Goal: Task Accomplishment & Management: Manage account settings

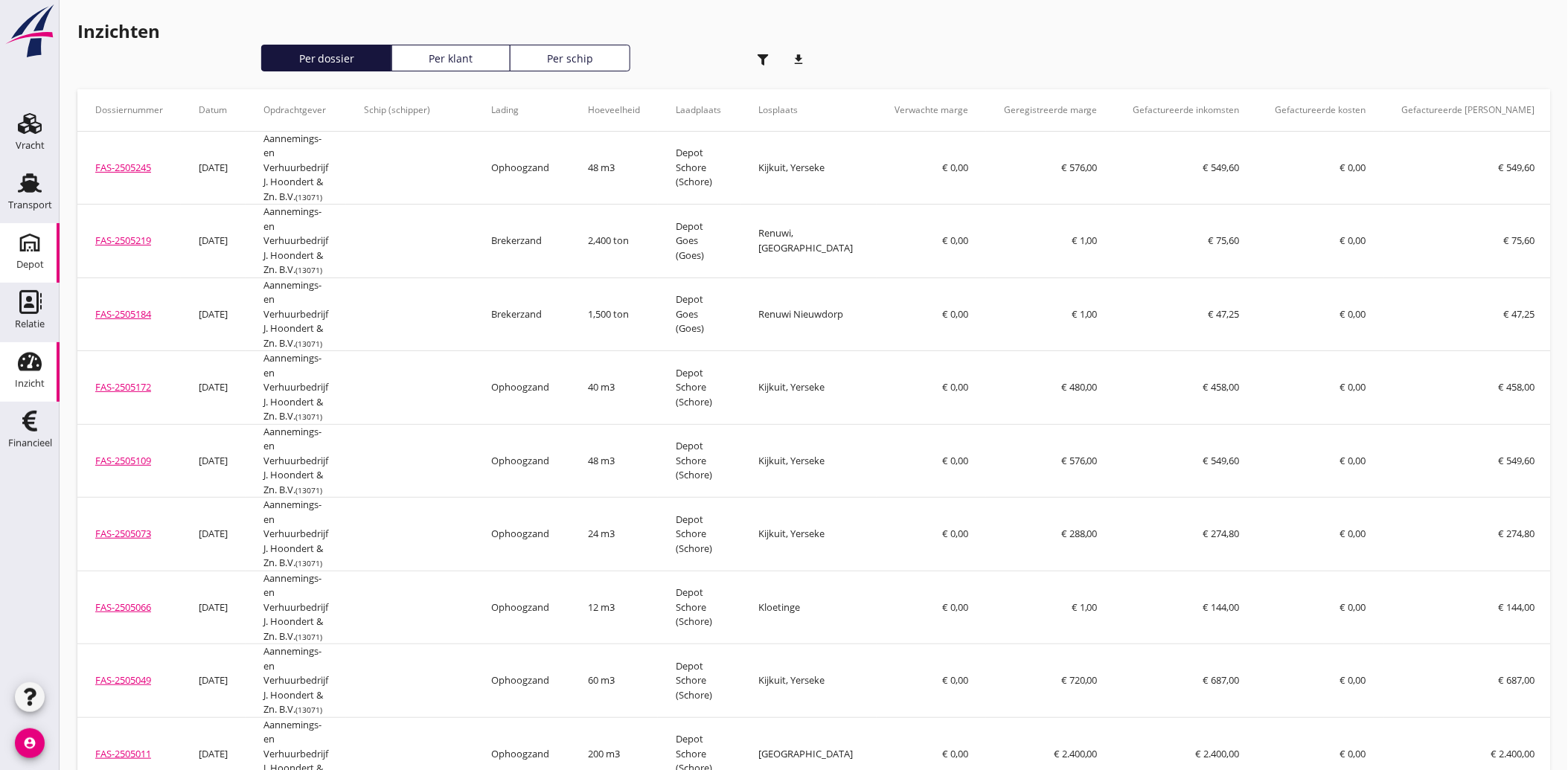
click at [20, 242] on use at bounding box center [29, 243] width 24 height 24
click at [27, 201] on div "Transport" at bounding box center [29, 205] width 44 height 10
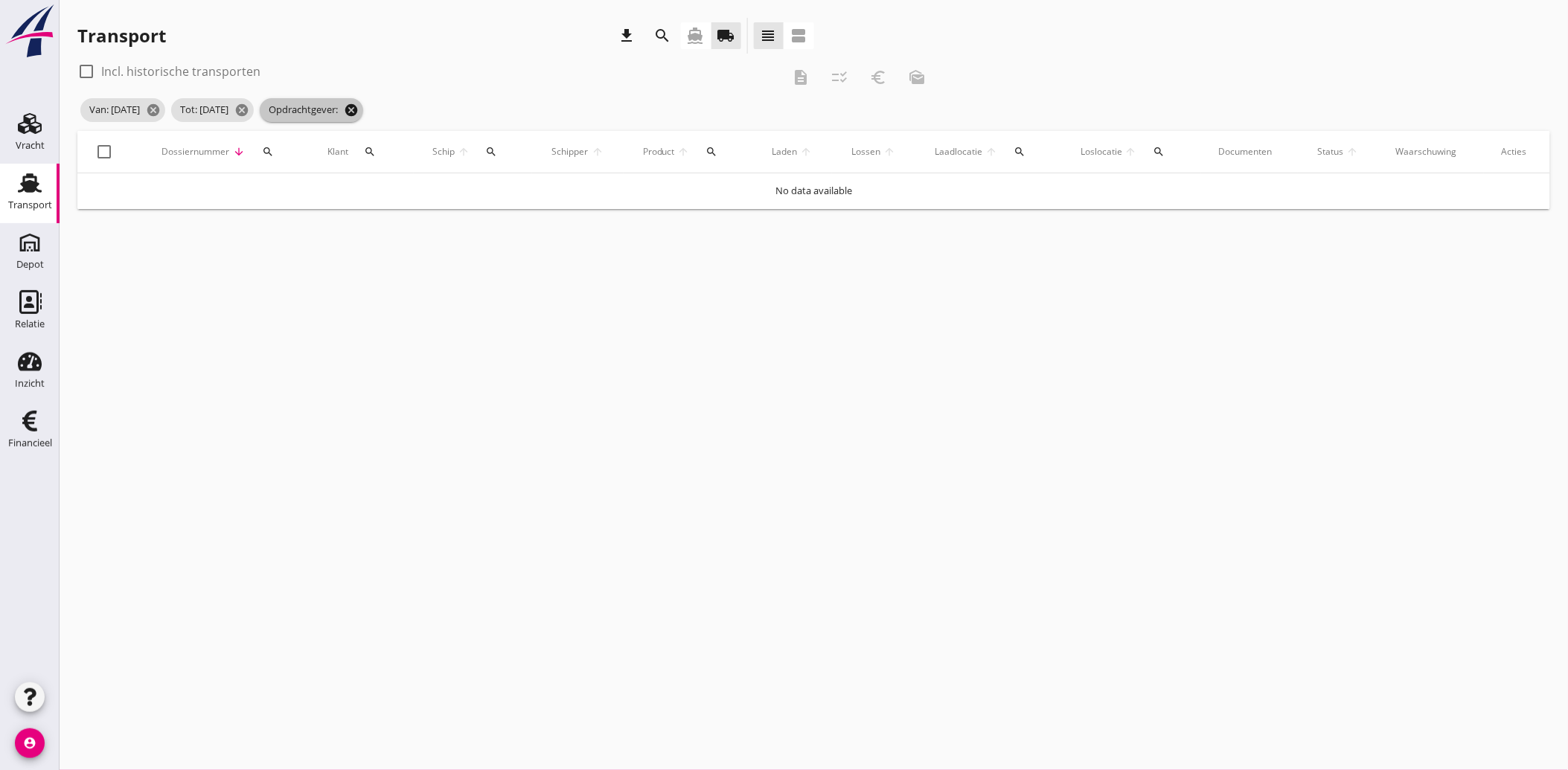
click at [359, 110] on icon "cancel" at bounding box center [351, 110] width 15 height 15
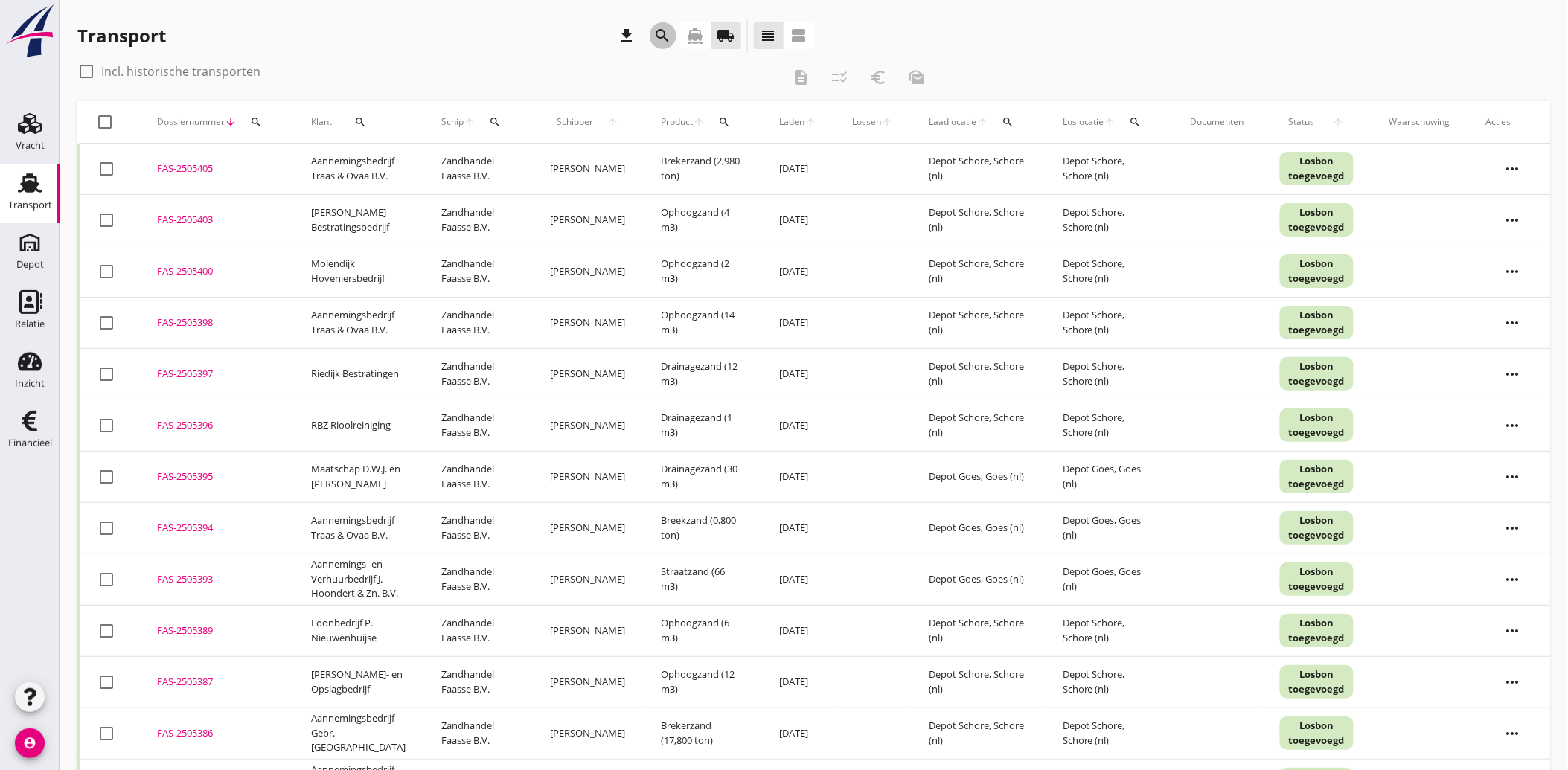
click at [660, 35] on icon "search" at bounding box center [663, 36] width 18 height 18
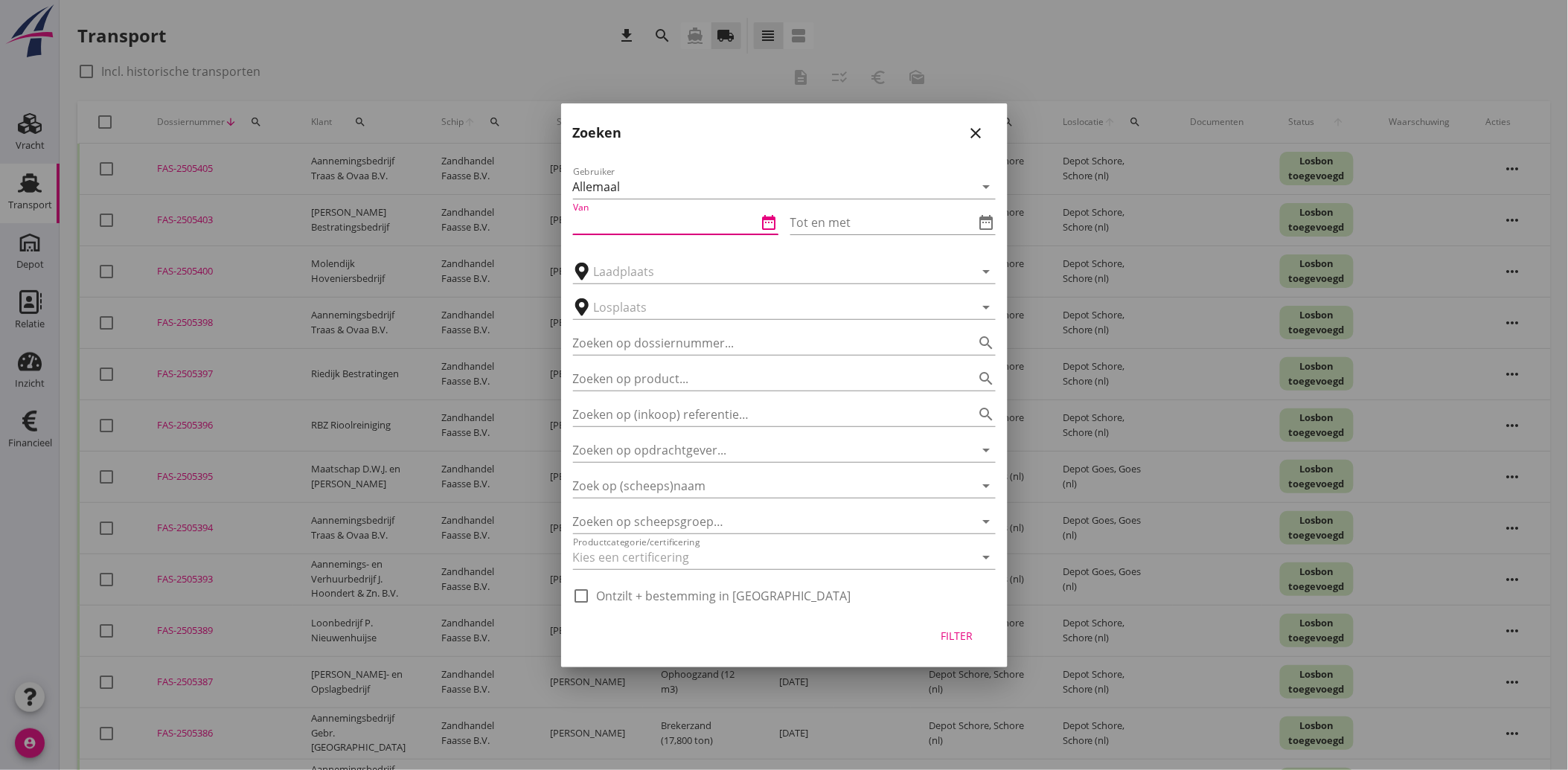
click at [614, 213] on input "Van" at bounding box center [666, 222] width 185 height 24
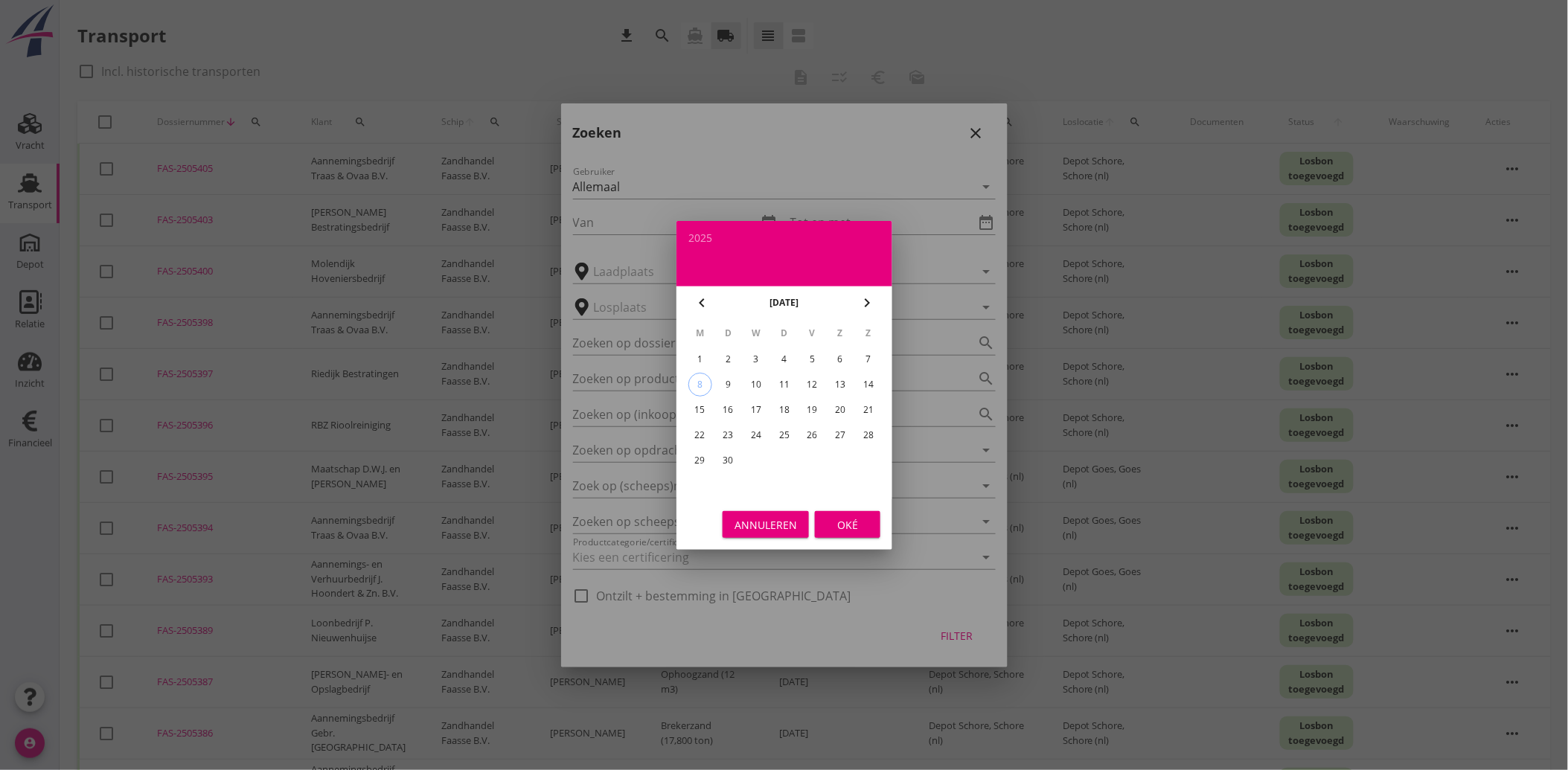
click at [701, 352] on div "1" at bounding box center [700, 359] width 24 height 24
type input "[DATE]"
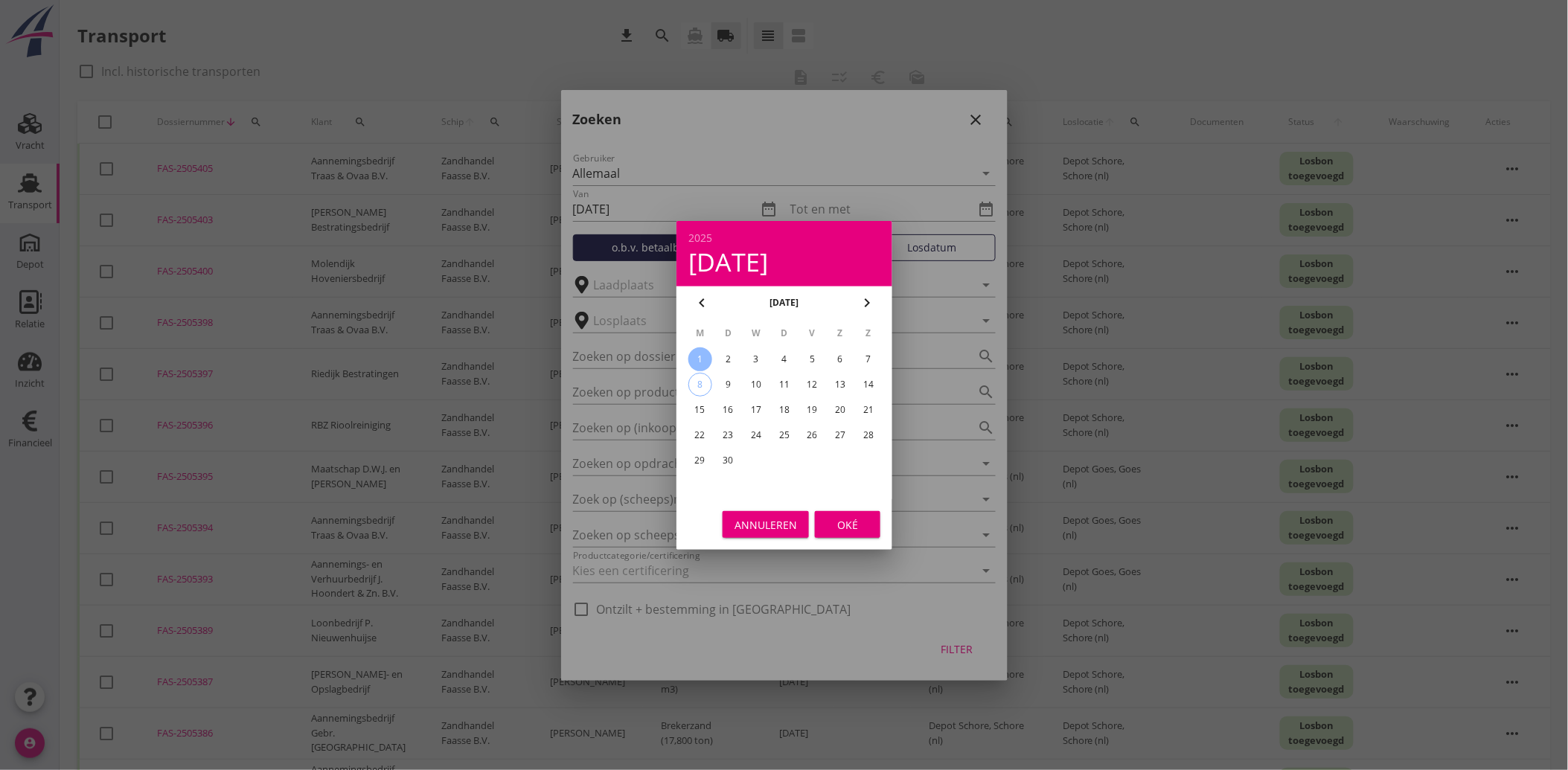
click at [841, 533] on button "Oké" at bounding box center [848, 525] width 66 height 27
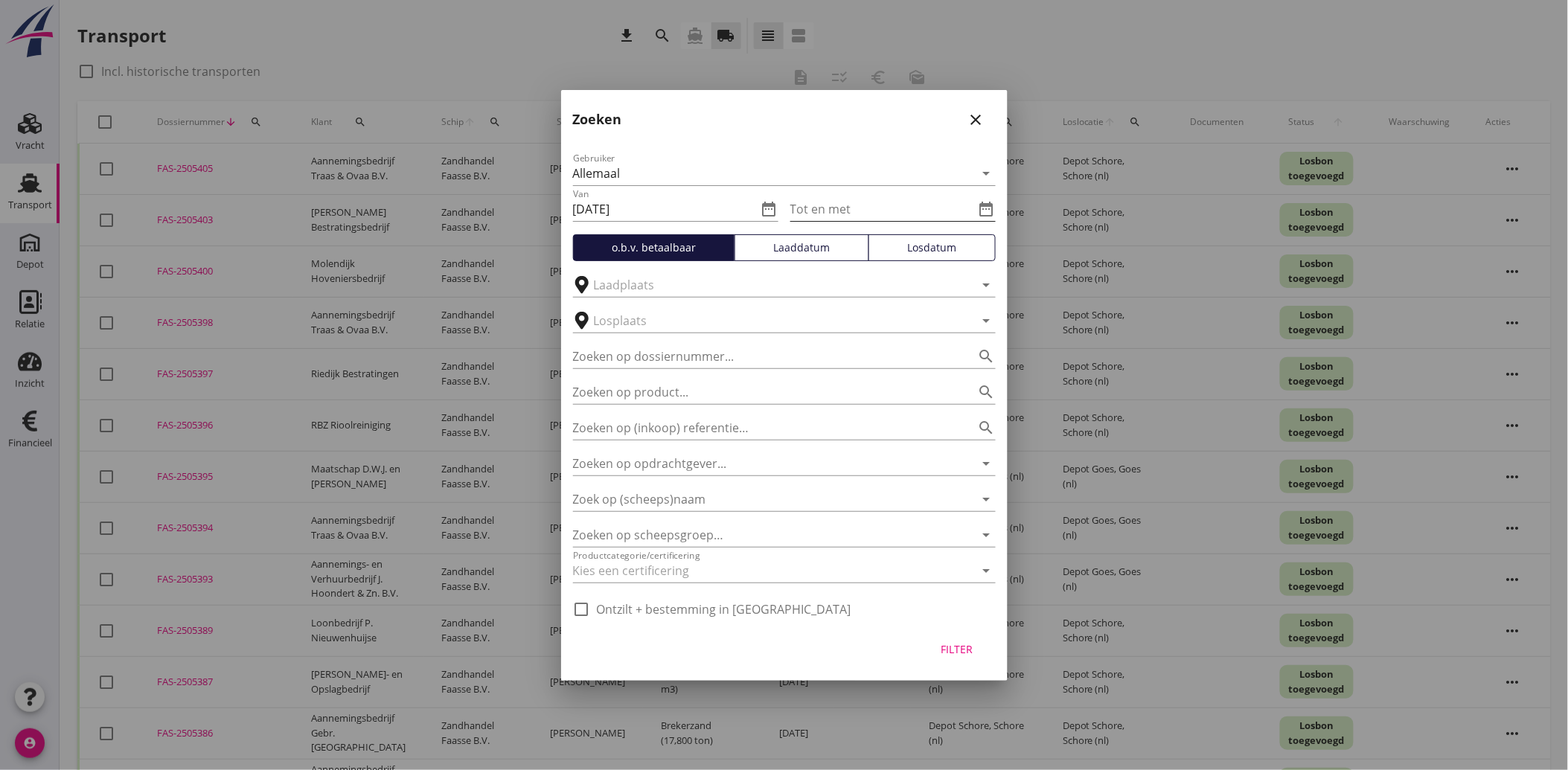
click at [985, 200] on icon "date_range" at bounding box center [987, 209] width 18 height 18
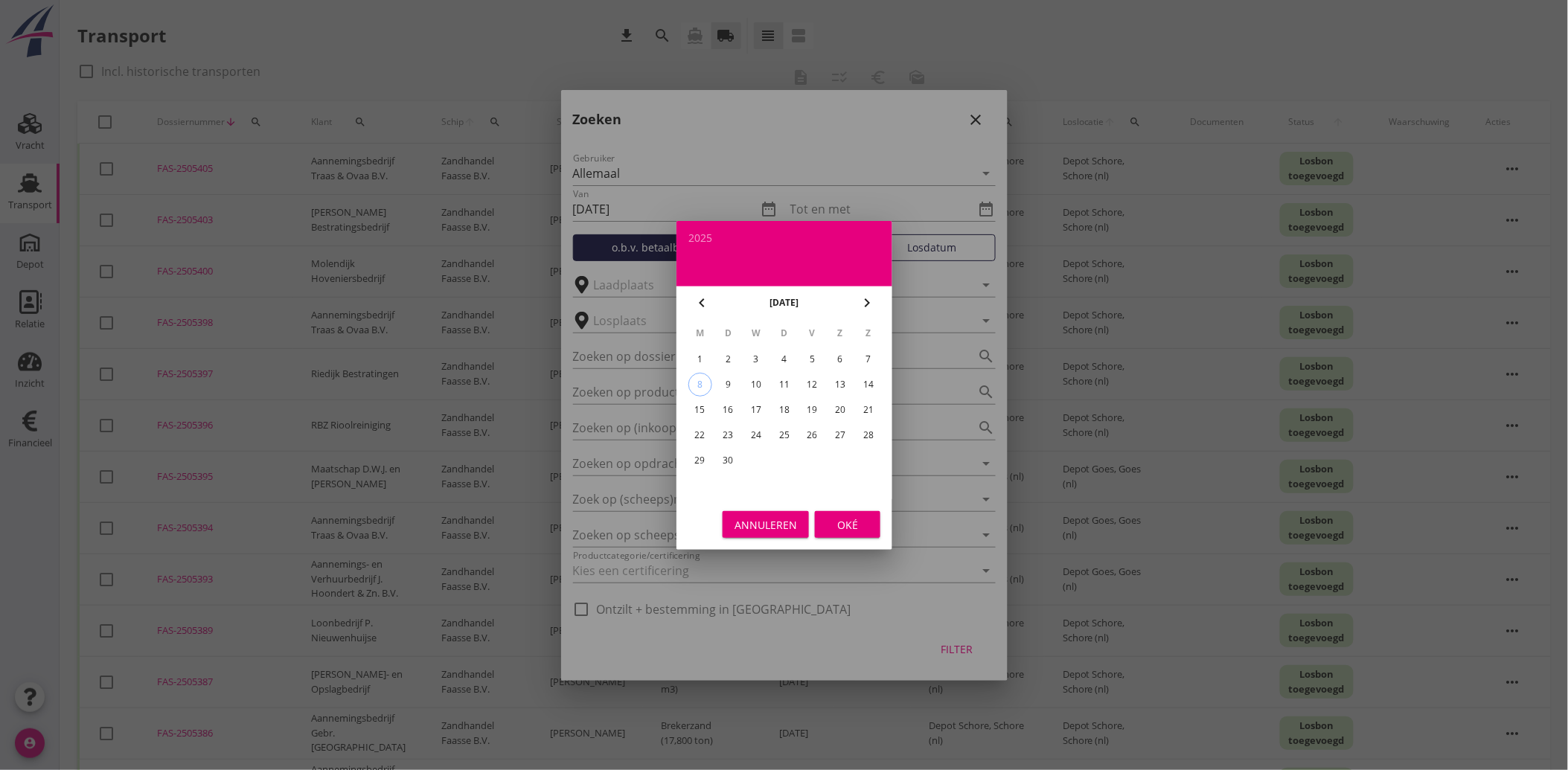
click at [808, 359] on div "5" at bounding box center [812, 359] width 24 height 24
type input "[DATE]"
click at [845, 523] on div "Oké" at bounding box center [847, 525] width 42 height 16
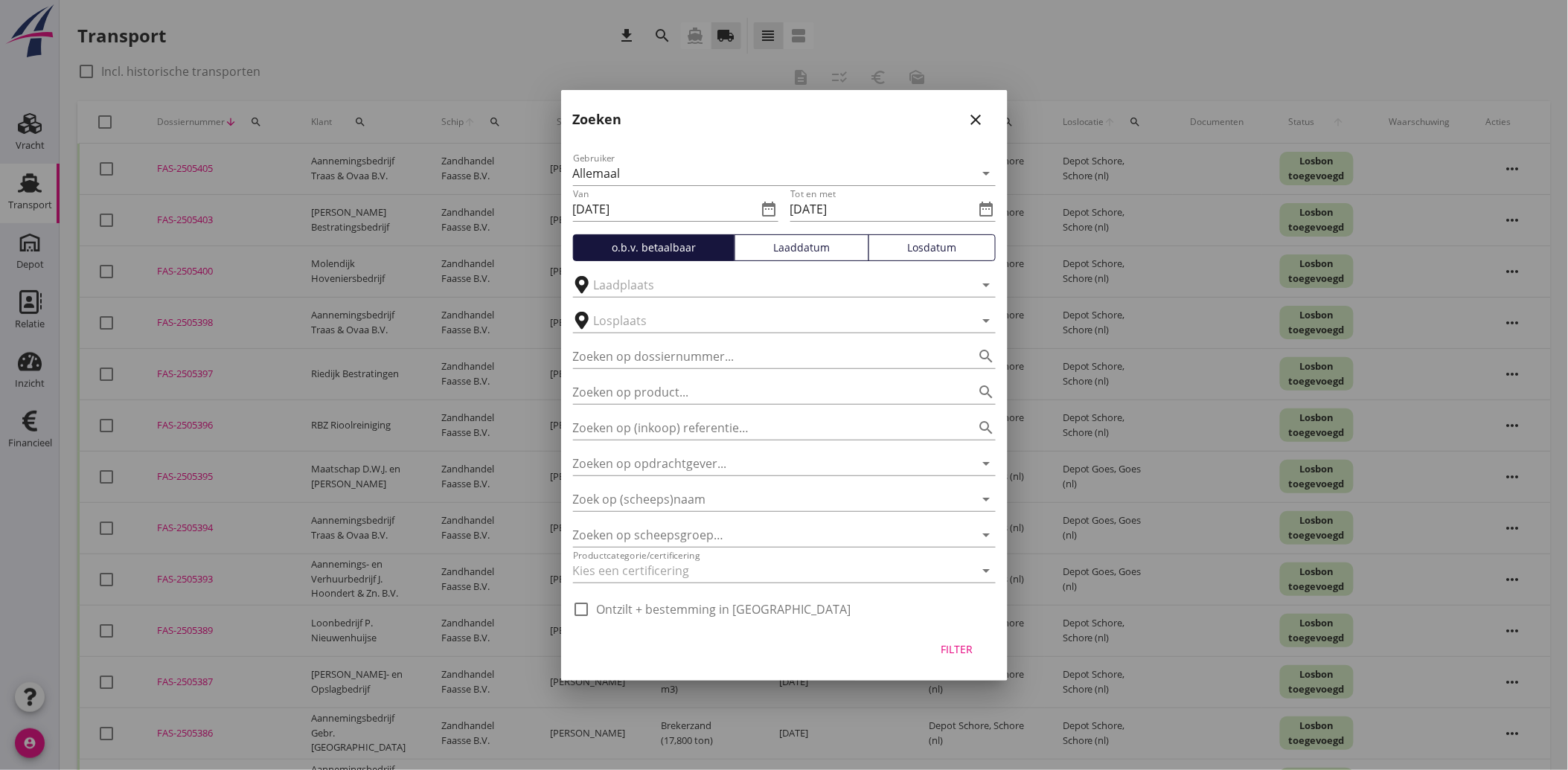
click at [961, 657] on button "Filter" at bounding box center [957, 650] width 66 height 27
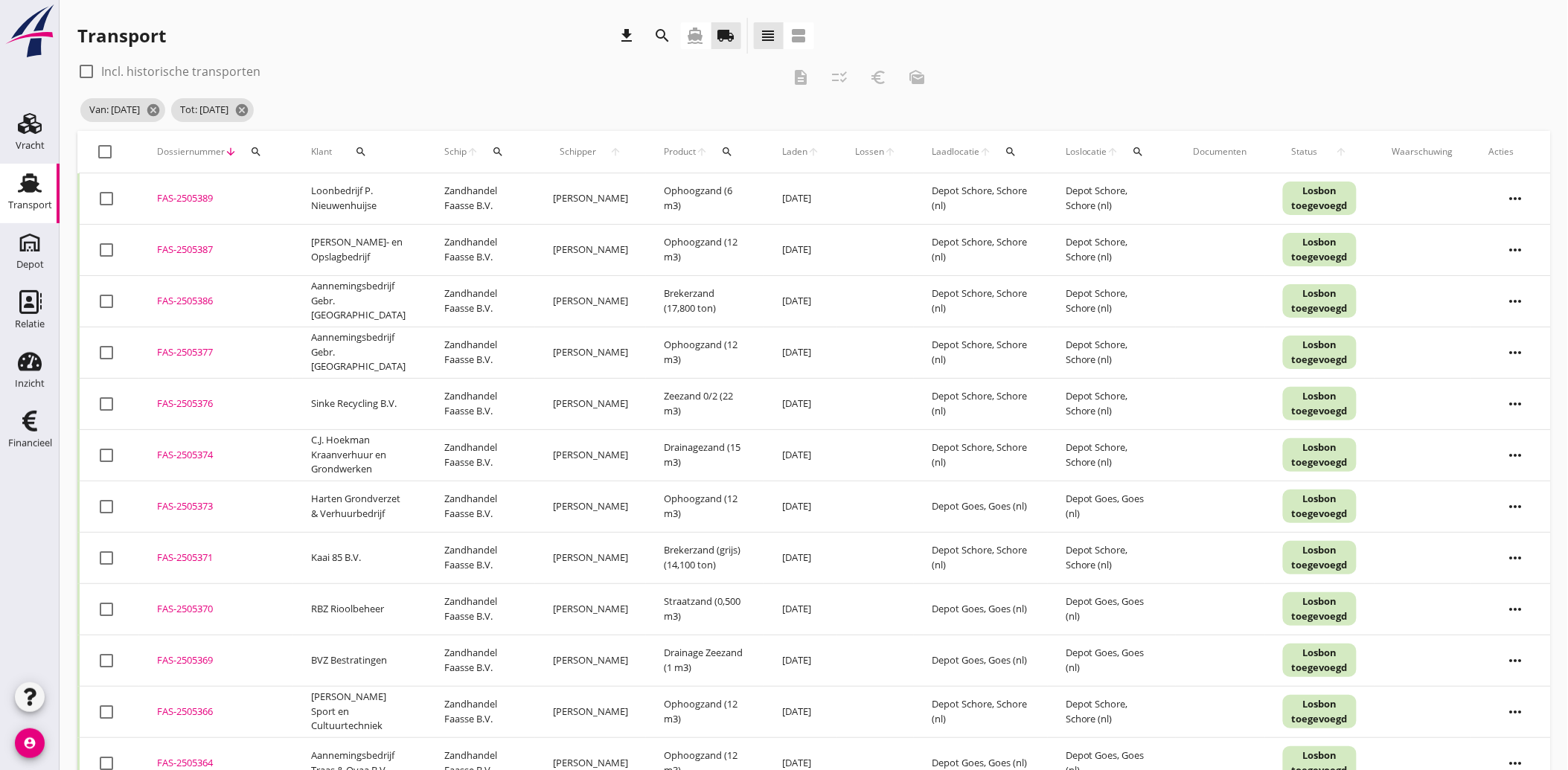
click at [356, 147] on icon "search" at bounding box center [360, 151] width 12 height 12
click at [384, 194] on input "Zoeken op opdrachtgever..." at bounding box center [421, 195] width 155 height 24
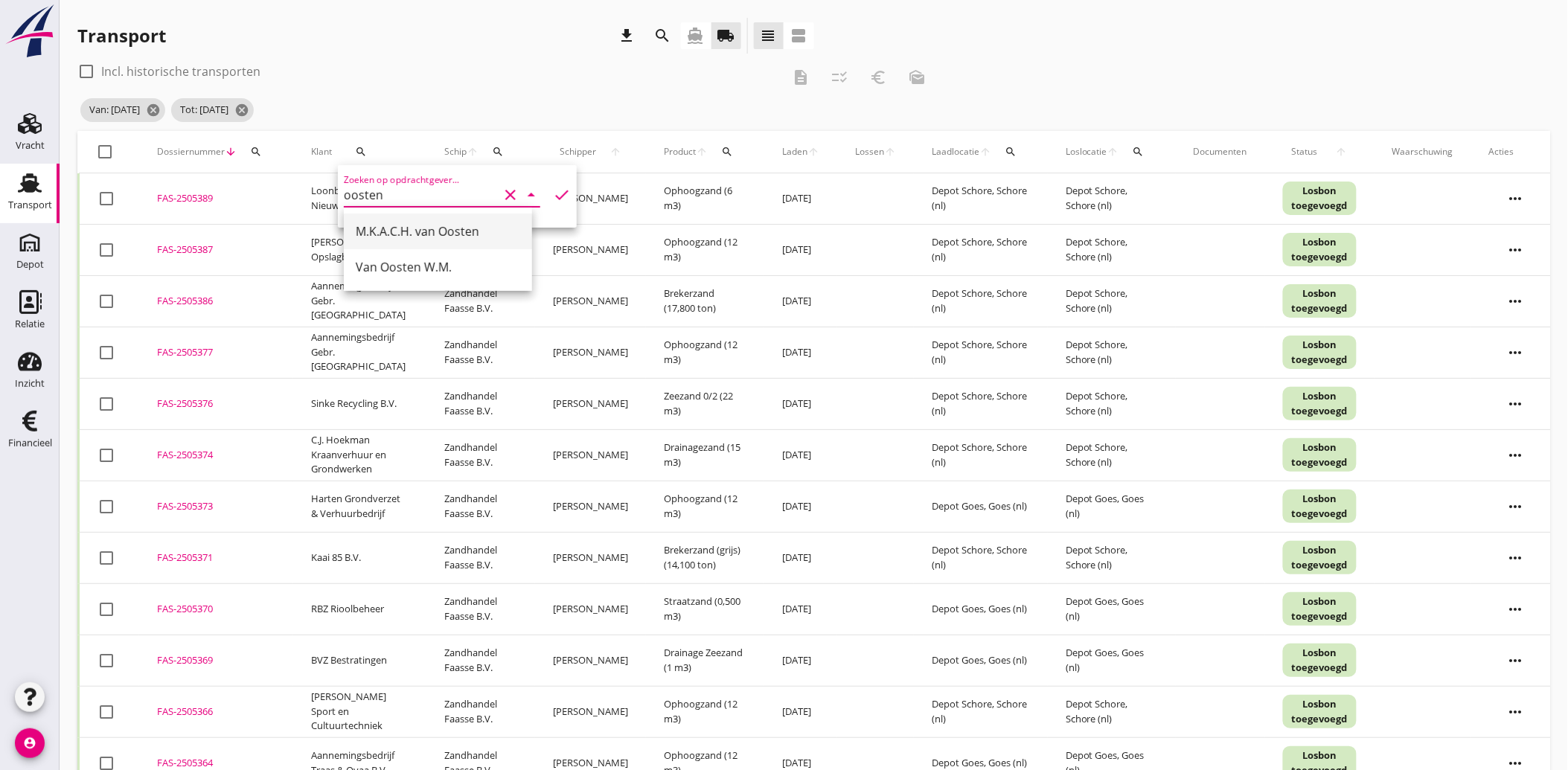
click at [437, 228] on div "M.K.A.C.H. van Oosten" at bounding box center [437, 231] width 164 height 18
type input "M.K.A.C.H. van Oosten"
click at [553, 192] on icon "check" at bounding box center [562, 195] width 18 height 18
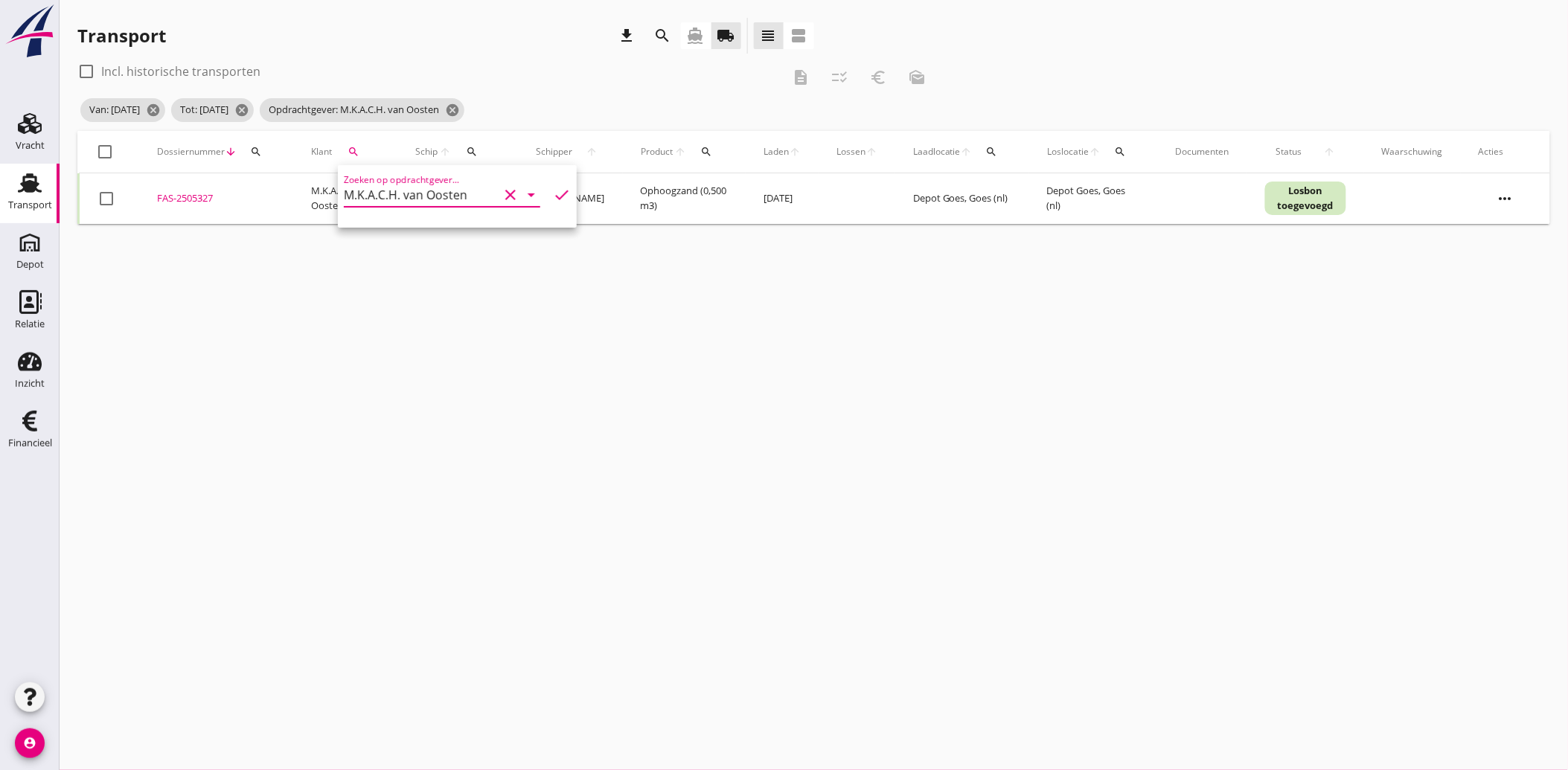
click at [109, 194] on div at bounding box center [106, 198] width 25 height 25
checkbox input "true"
click at [874, 72] on icon "euro_symbol" at bounding box center [878, 77] width 18 height 18
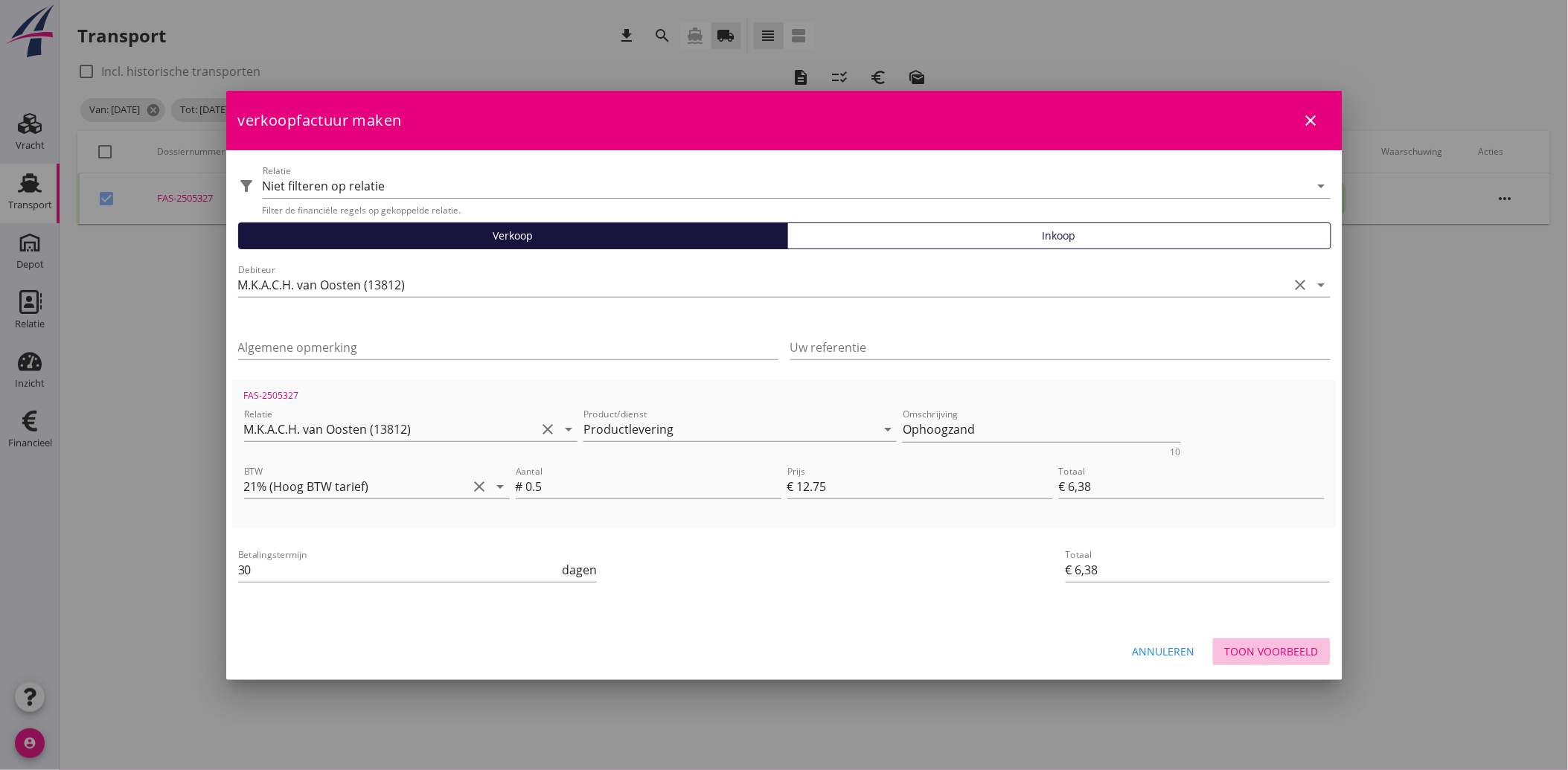
click at [1282, 653] on div "Toon voorbeeld" at bounding box center [1271, 652] width 93 height 16
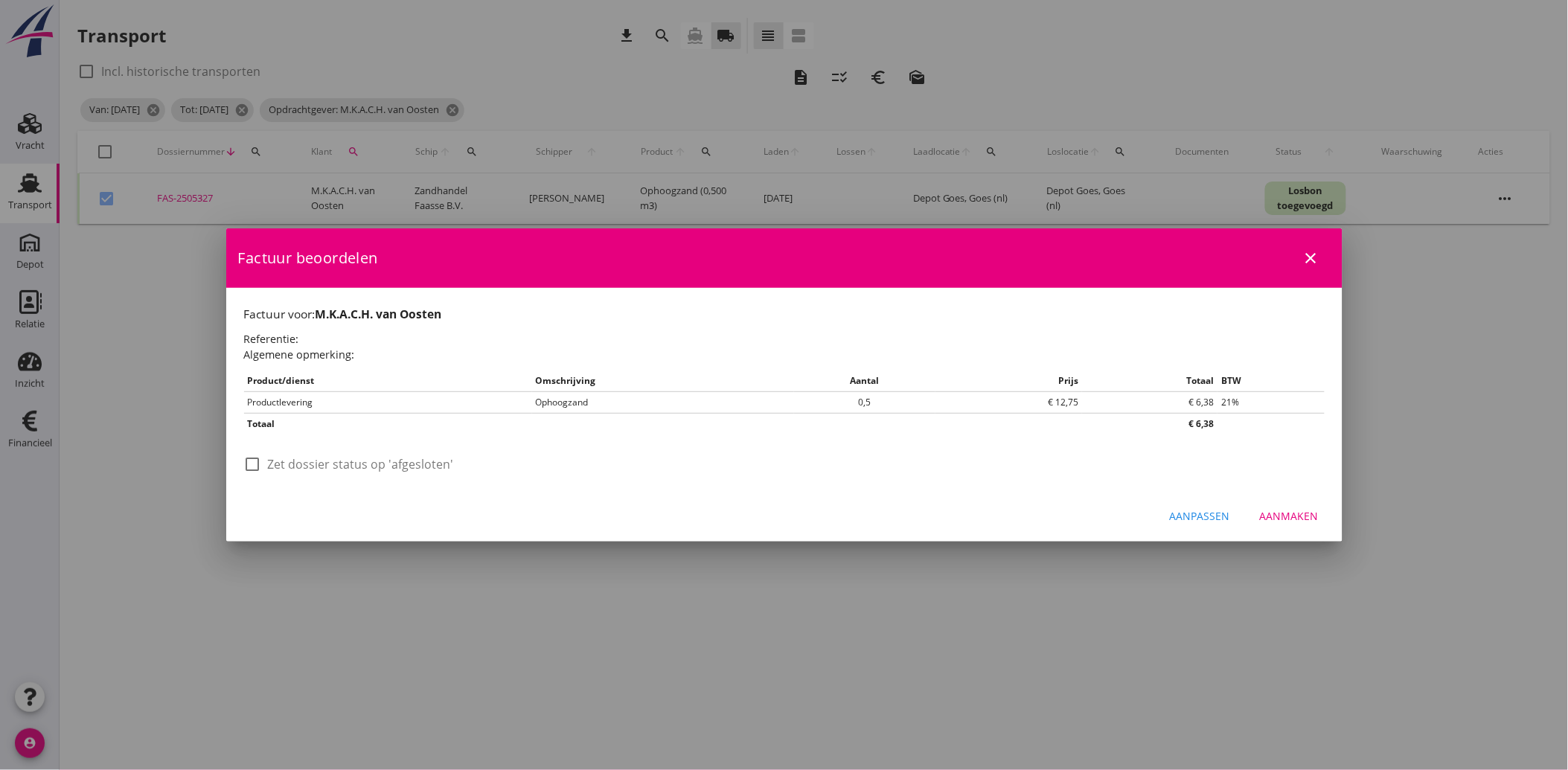
click at [253, 473] on div at bounding box center [252, 464] width 25 height 25
checkbox input "true"
click at [1308, 515] on div "Aanmaken" at bounding box center [1289, 517] width 59 height 16
checkbox input "false"
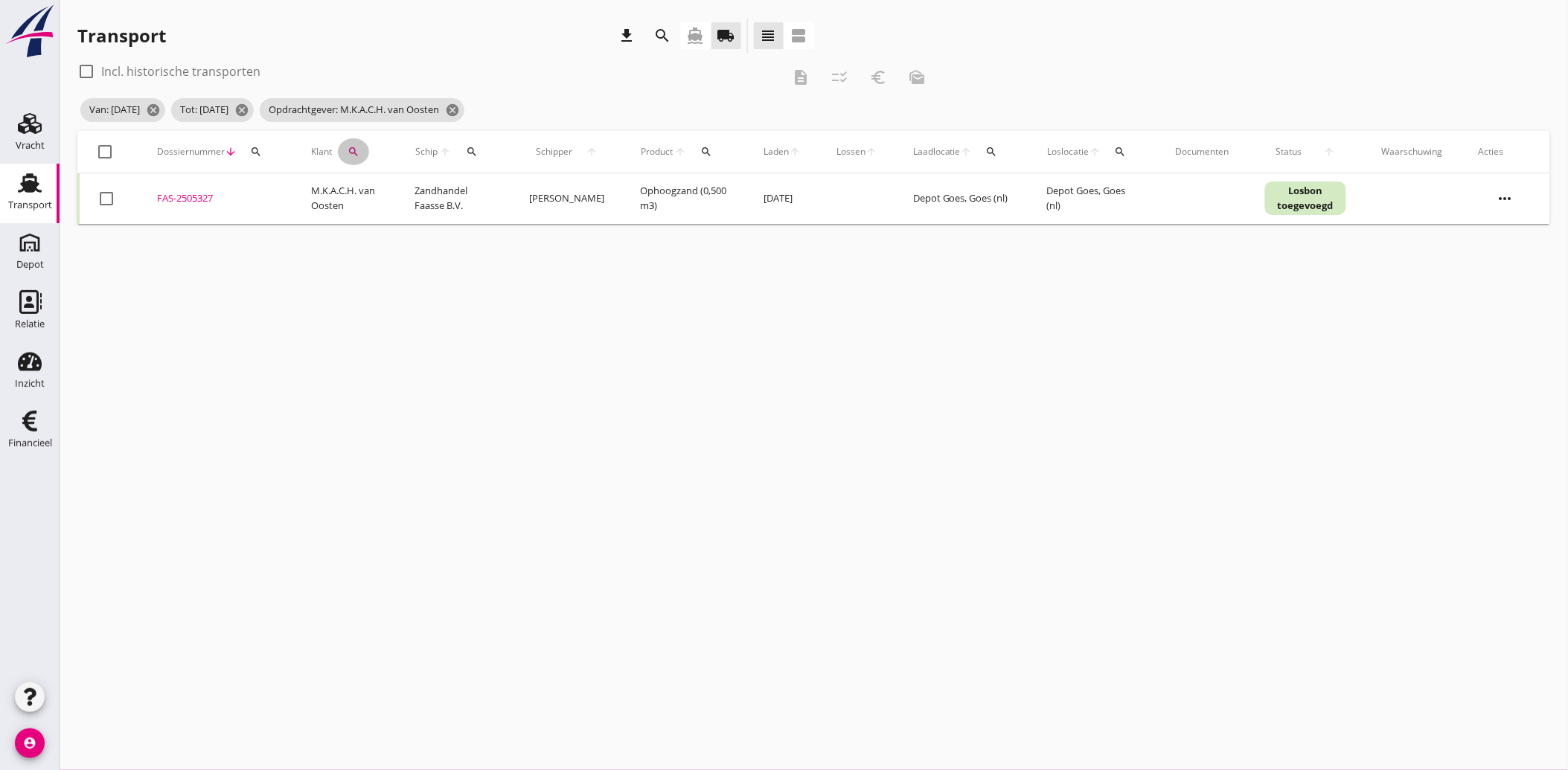
click at [348, 148] on icon "search" at bounding box center [353, 151] width 12 height 12
click at [501, 189] on icon "clear" at bounding box center [510, 195] width 18 height 18
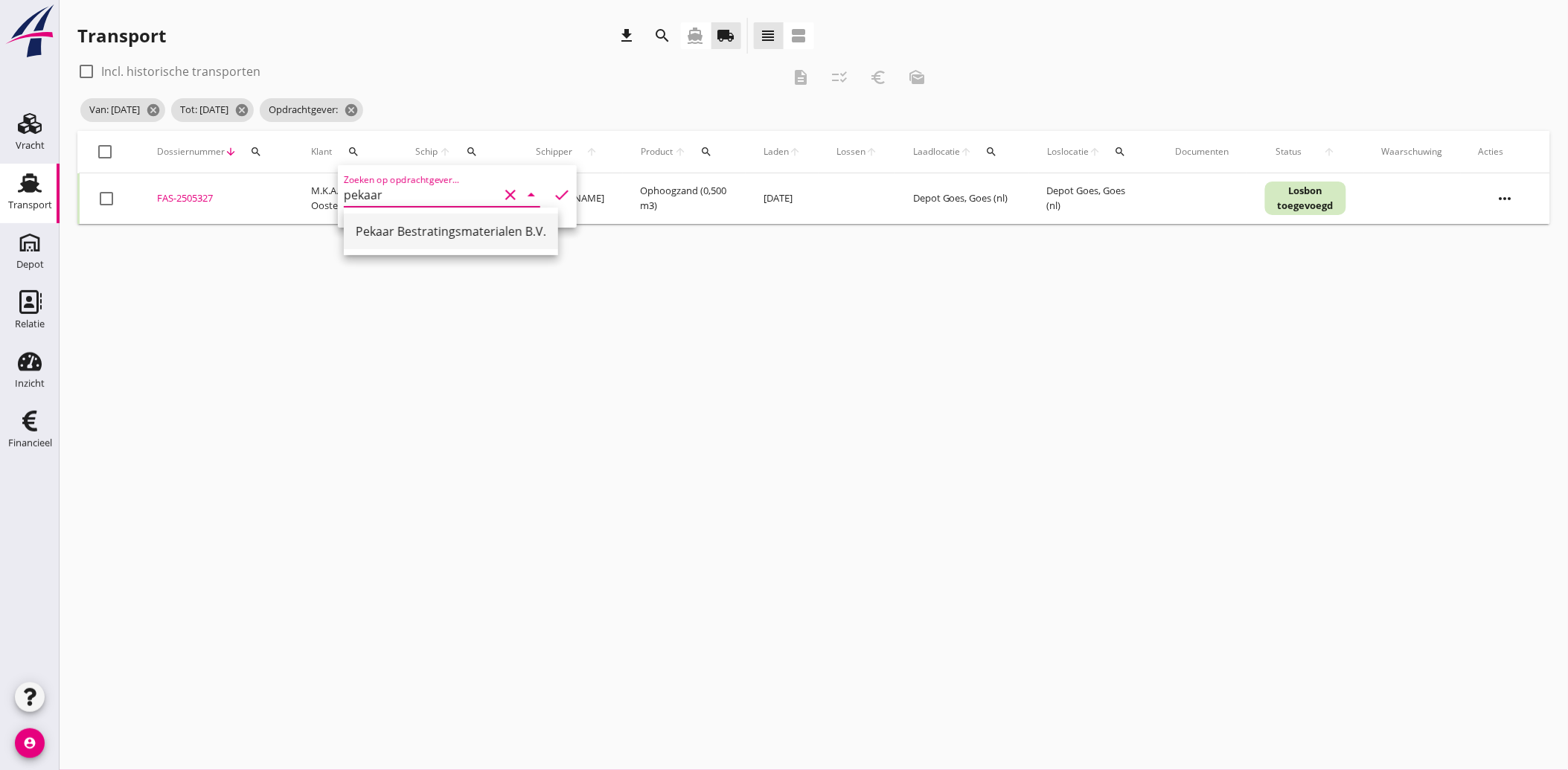
click at [424, 228] on div "Pekaar Bestratingsmaterialen B.V." at bounding box center [451, 231] width 190 height 18
type input "Pekaar Bestratingsmaterialen B.V."
click at [560, 188] on icon "check" at bounding box center [562, 195] width 18 height 18
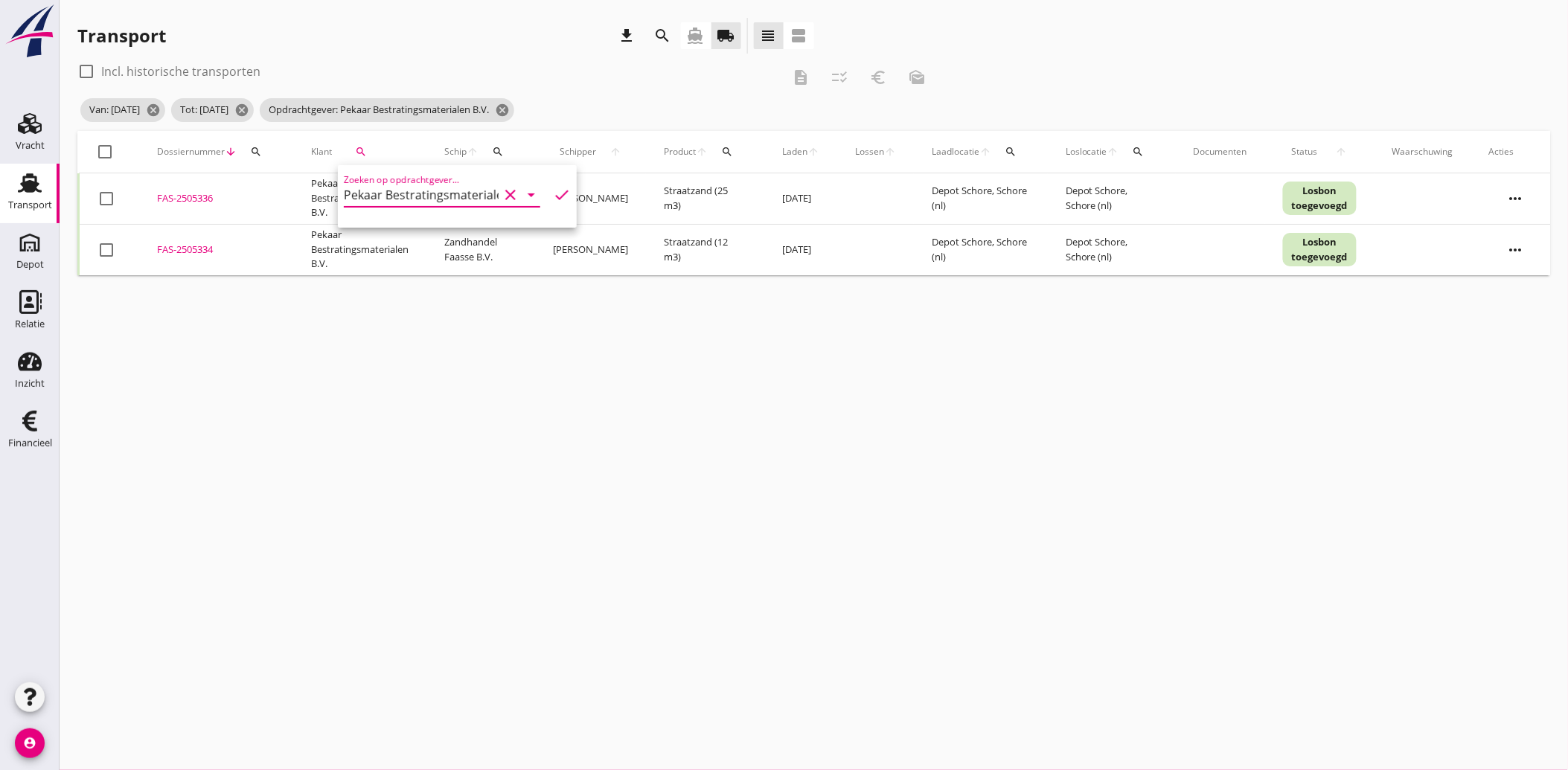
click at [93, 199] on div at bounding box center [106, 198] width 25 height 25
checkbox input "true"
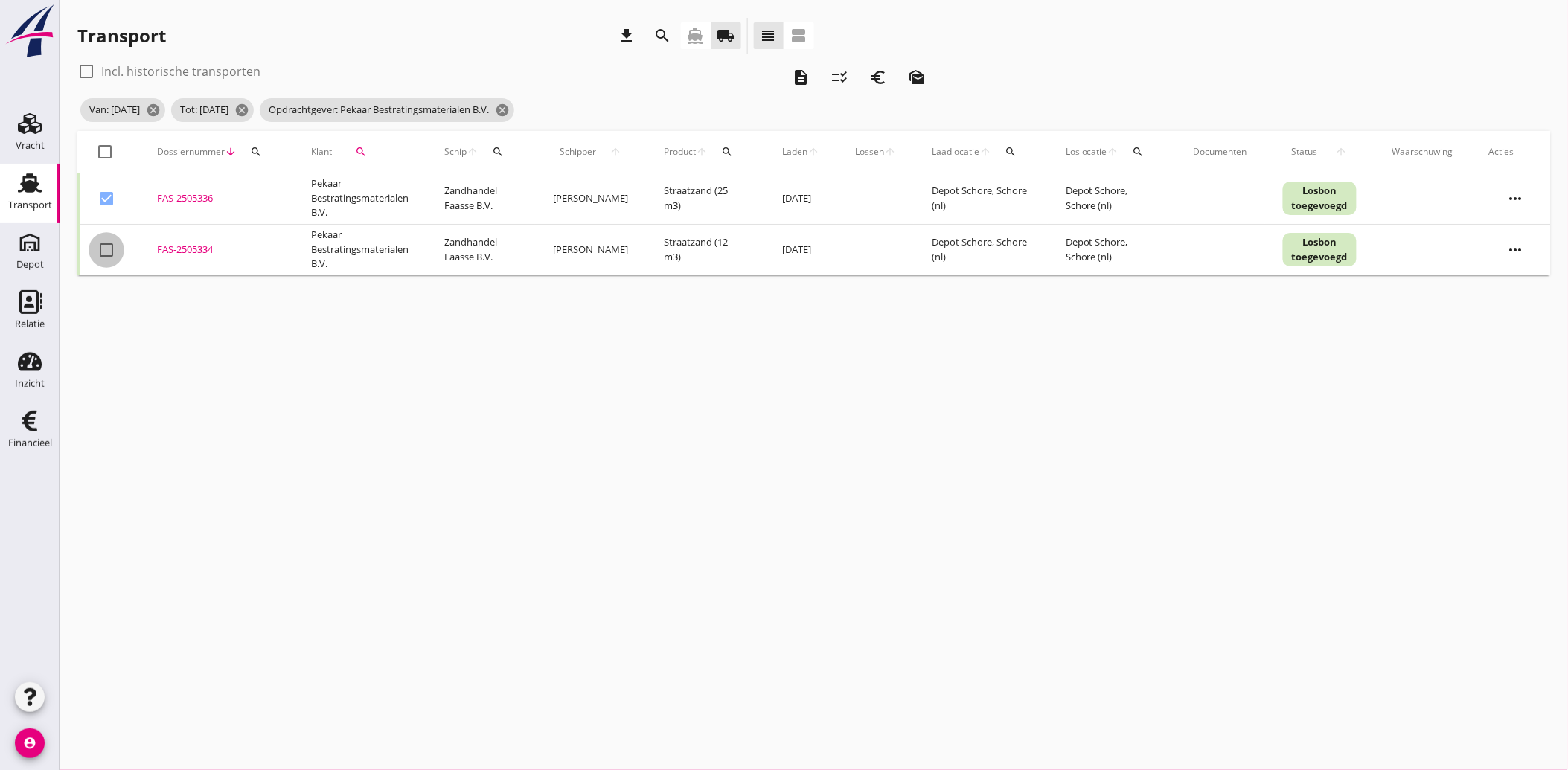
click at [102, 248] on div at bounding box center [106, 250] width 25 height 25
checkbox input "true"
click at [878, 75] on icon "euro_symbol" at bounding box center [878, 77] width 18 height 18
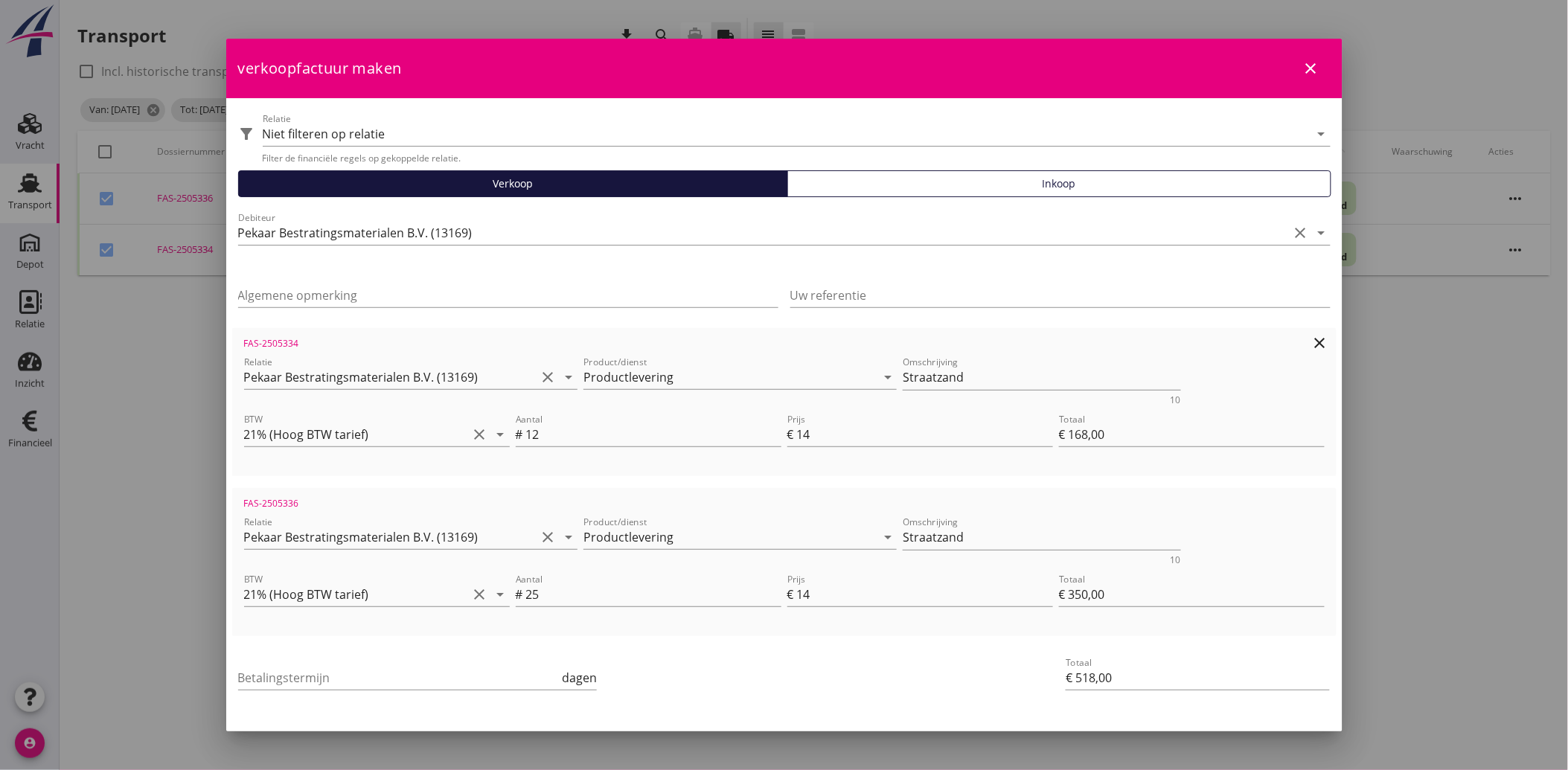
scroll to position [54, 0]
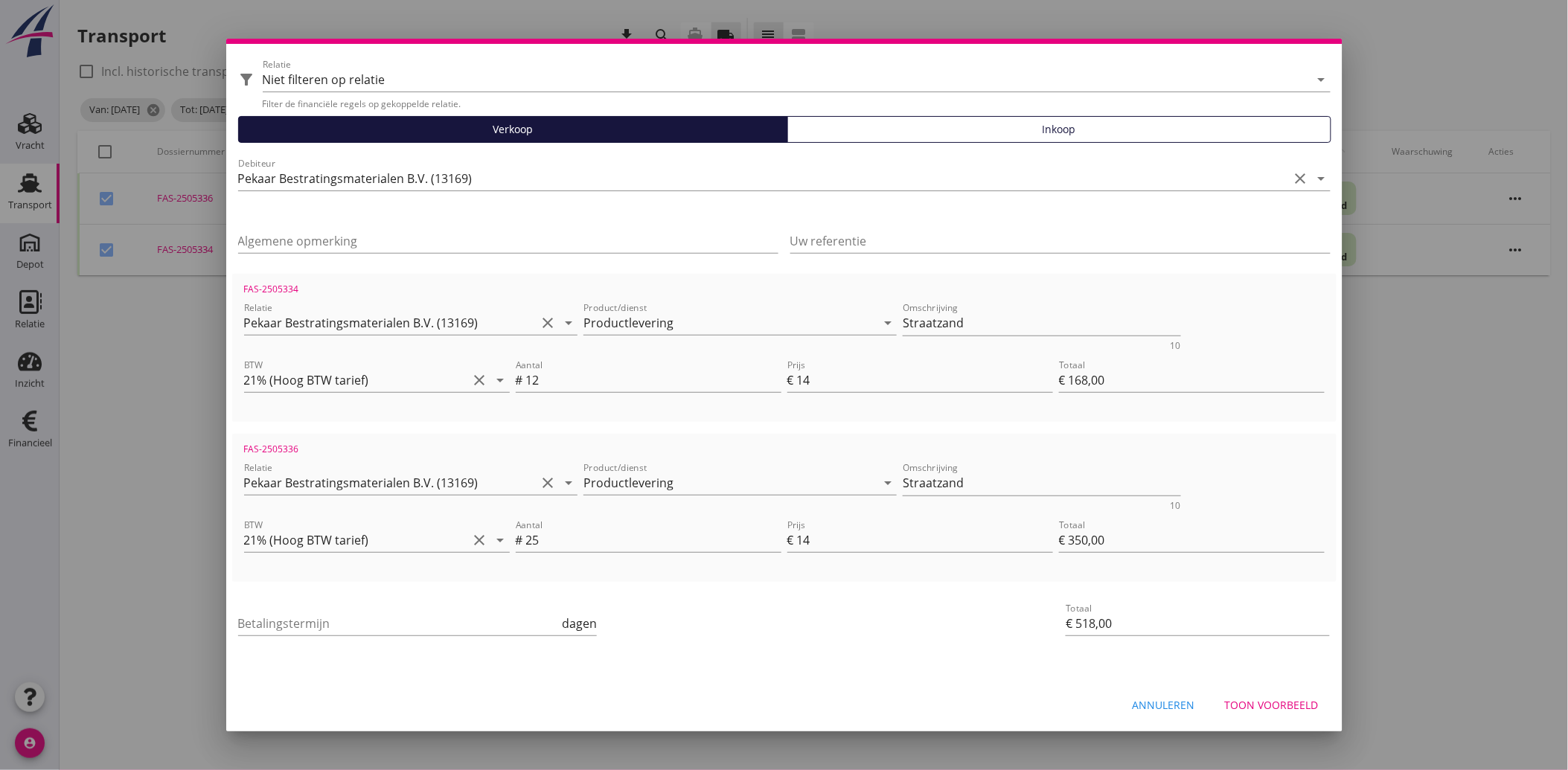
click at [355, 609] on div "Betalingstermijn dagen" at bounding box center [418, 627] width 359 height 48
click at [345, 622] on input "Betalingstermijn" at bounding box center [399, 623] width 322 height 24
type input "30"
click at [1265, 702] on div "Toon voorbeeld" at bounding box center [1271, 705] width 93 height 16
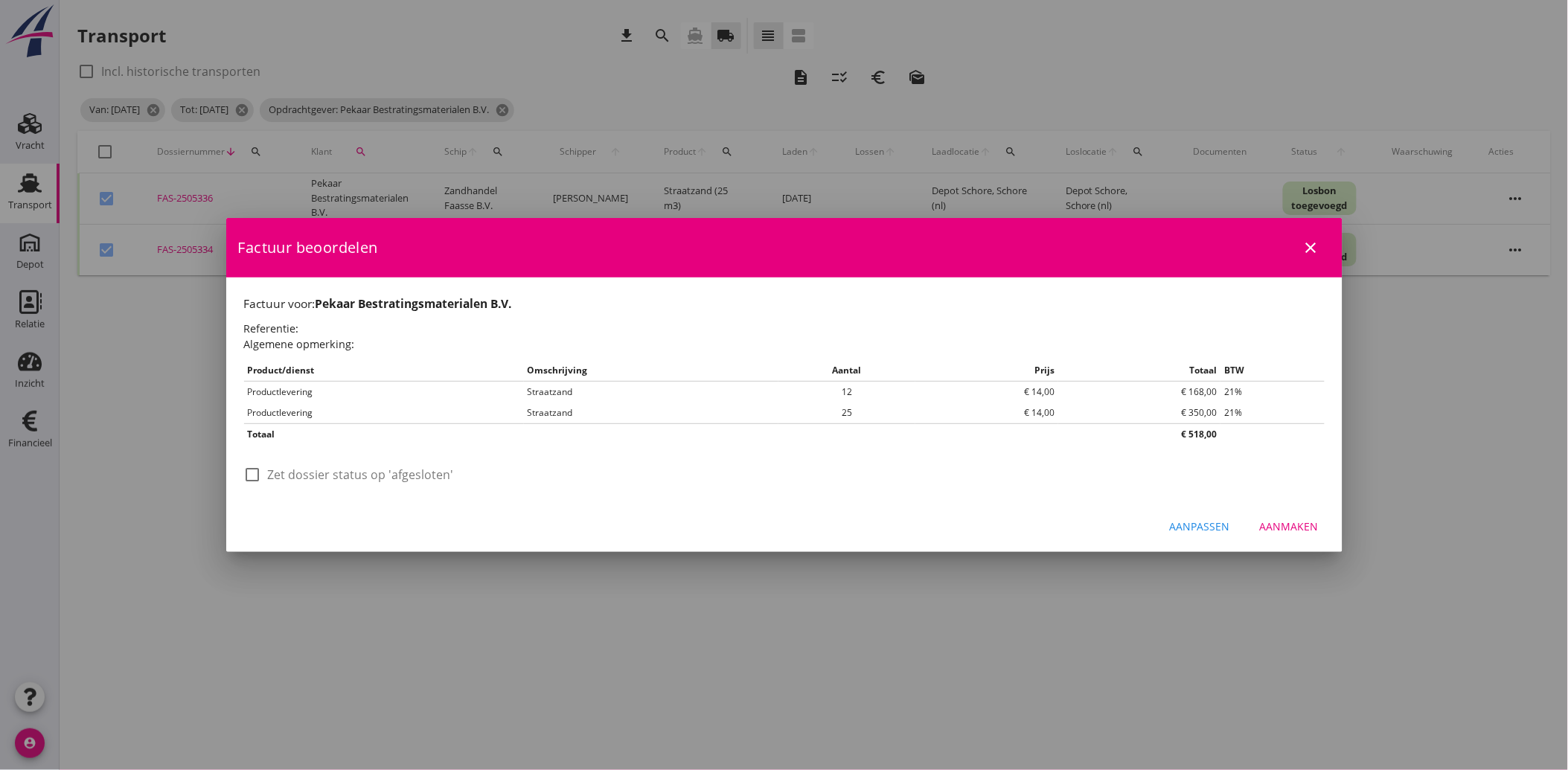
scroll to position [0, 0]
click at [263, 481] on div at bounding box center [252, 475] width 25 height 25
checkbox input "true"
click at [1280, 525] on div "Aanmaken" at bounding box center [1289, 526] width 59 height 16
checkbox input "false"
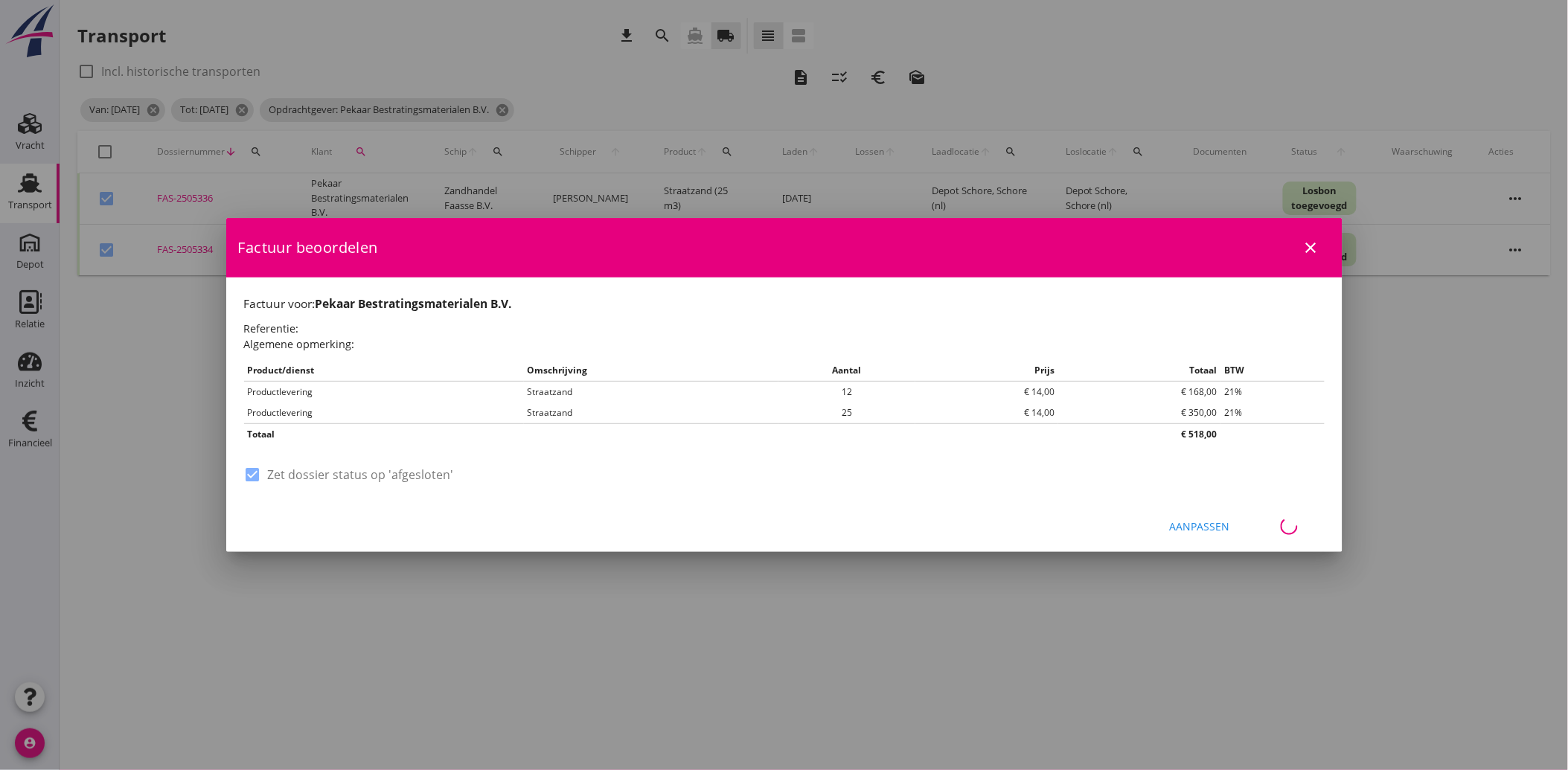
checkbox input "false"
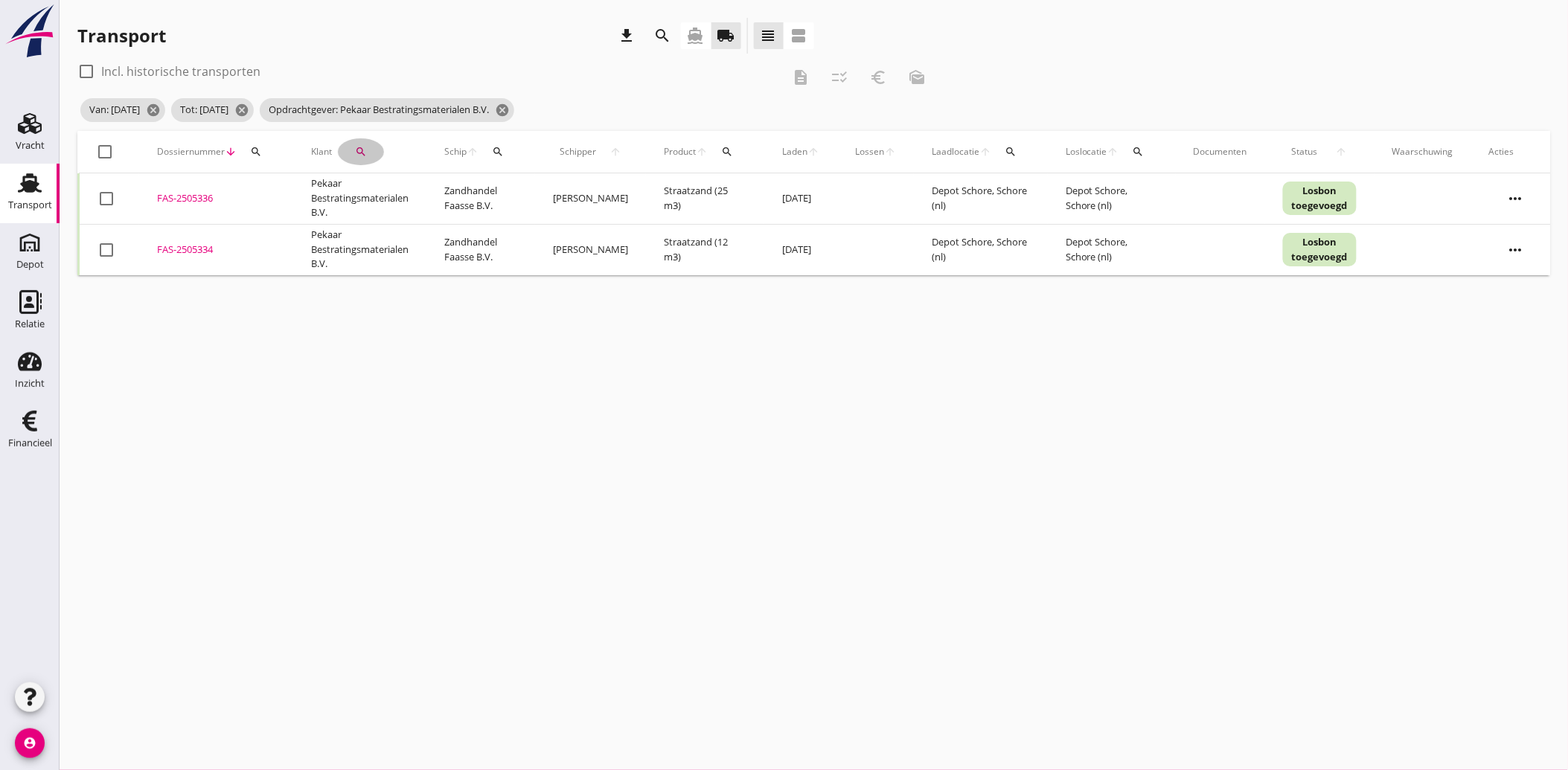
click at [361, 148] on icon "search" at bounding box center [360, 151] width 12 height 12
click at [501, 196] on icon "clear" at bounding box center [510, 195] width 18 height 18
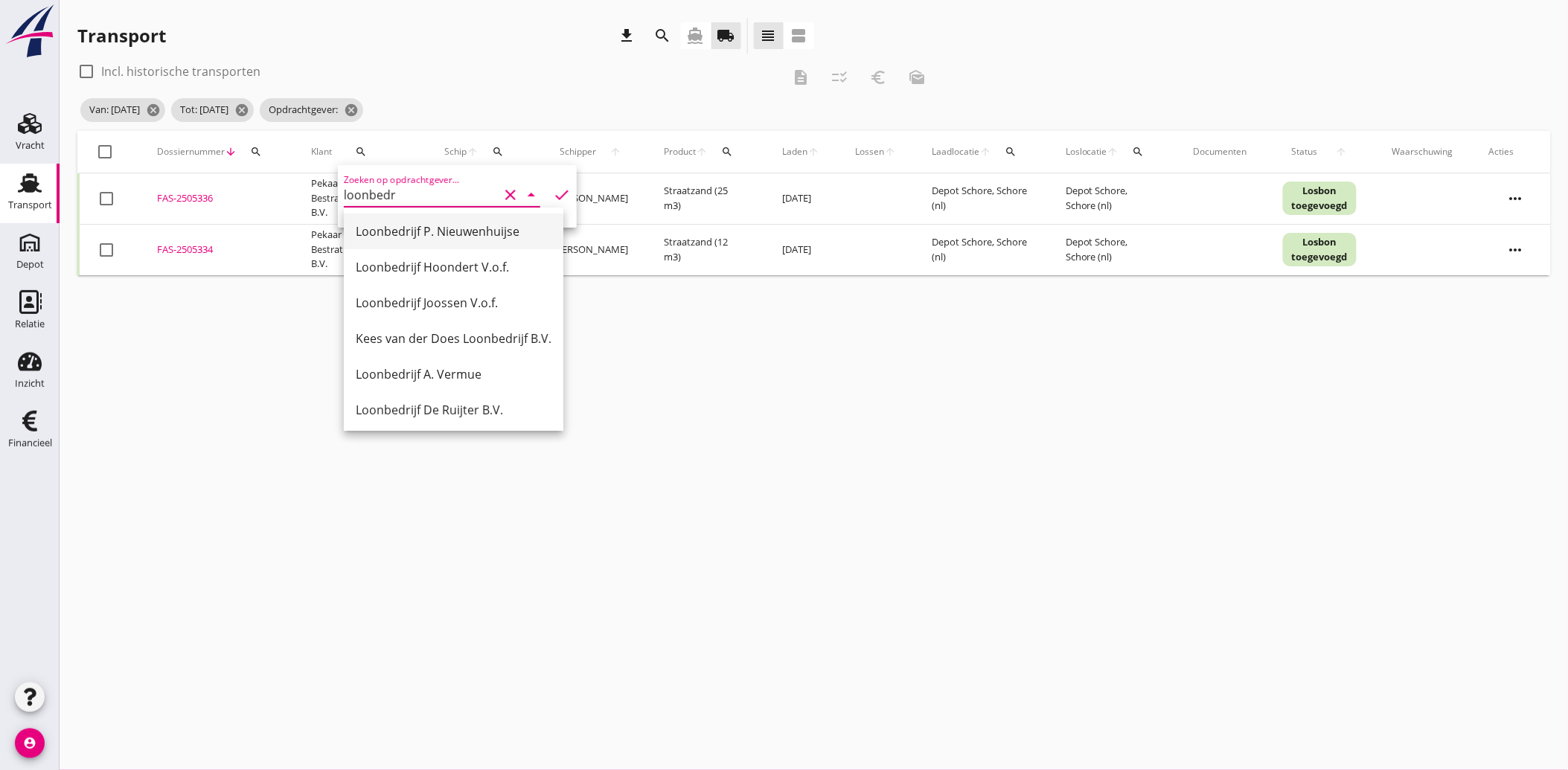
click at [477, 236] on div "Loonbedrijf P. Nieuwenhuijse" at bounding box center [453, 231] width 196 height 18
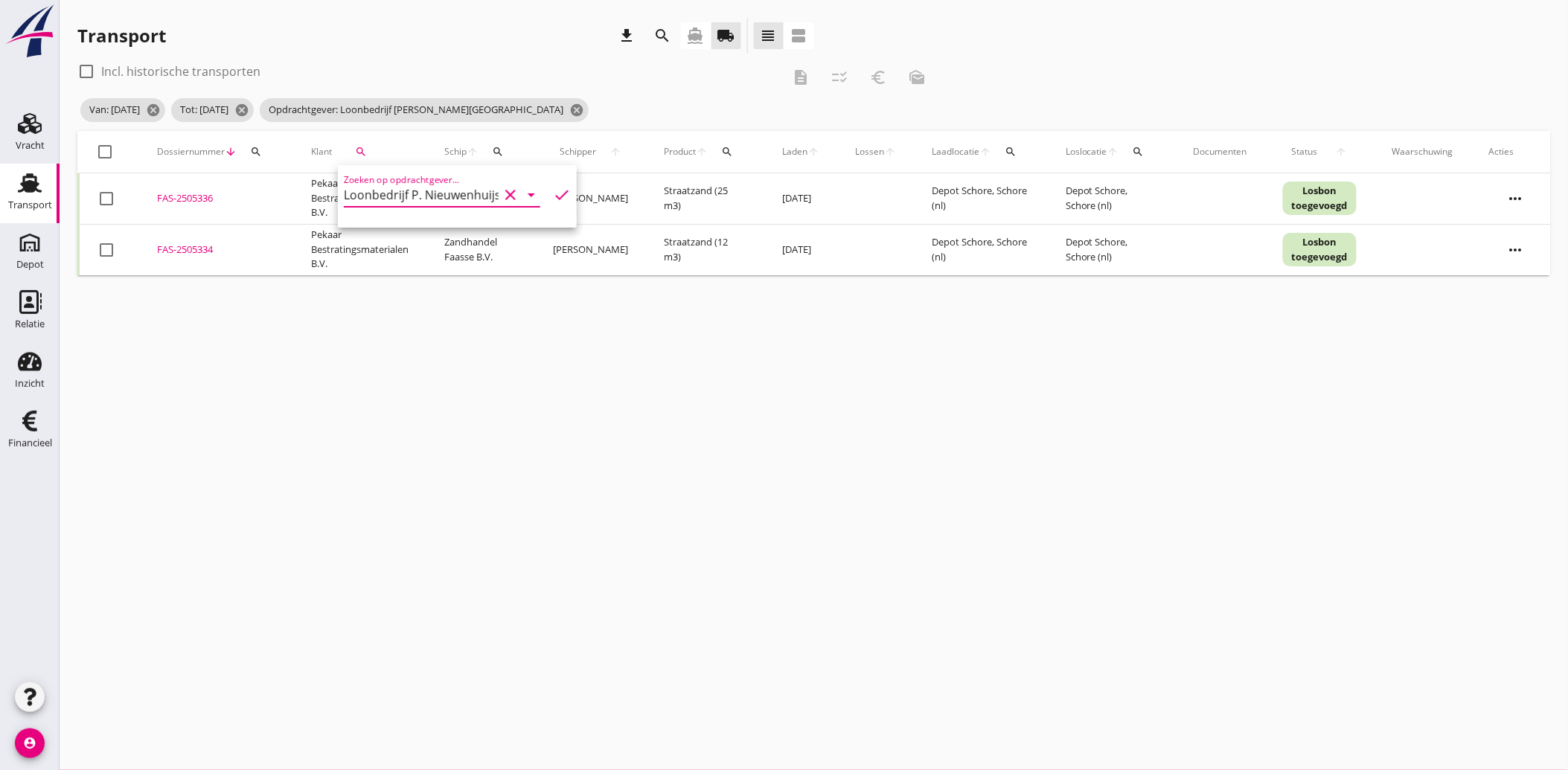
type input "Loonbedrijf P. Nieuwenhuijse"
click at [556, 191] on icon "check" at bounding box center [562, 195] width 18 height 18
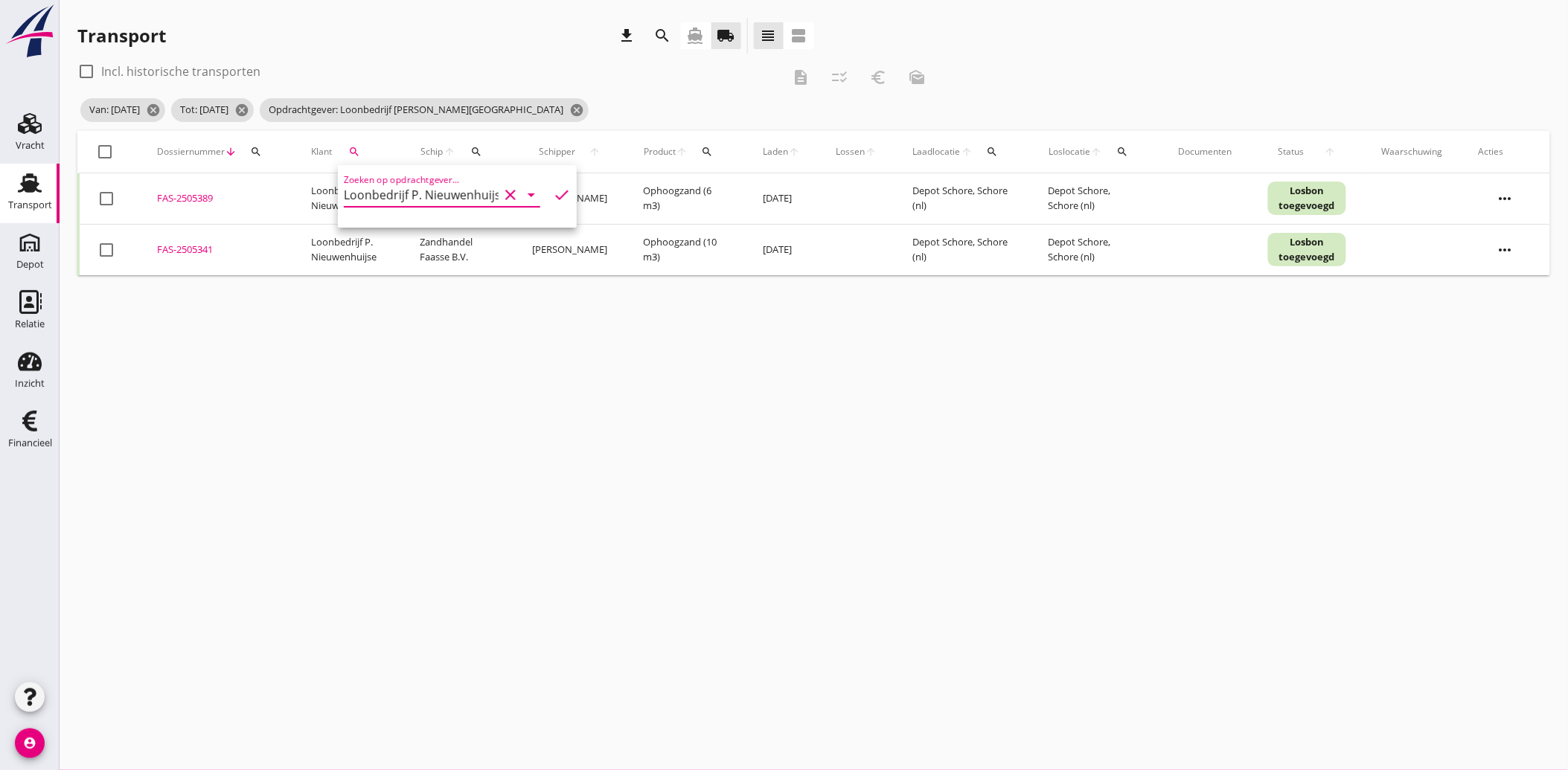
click at [112, 198] on div at bounding box center [106, 198] width 25 height 25
checkbox input "true"
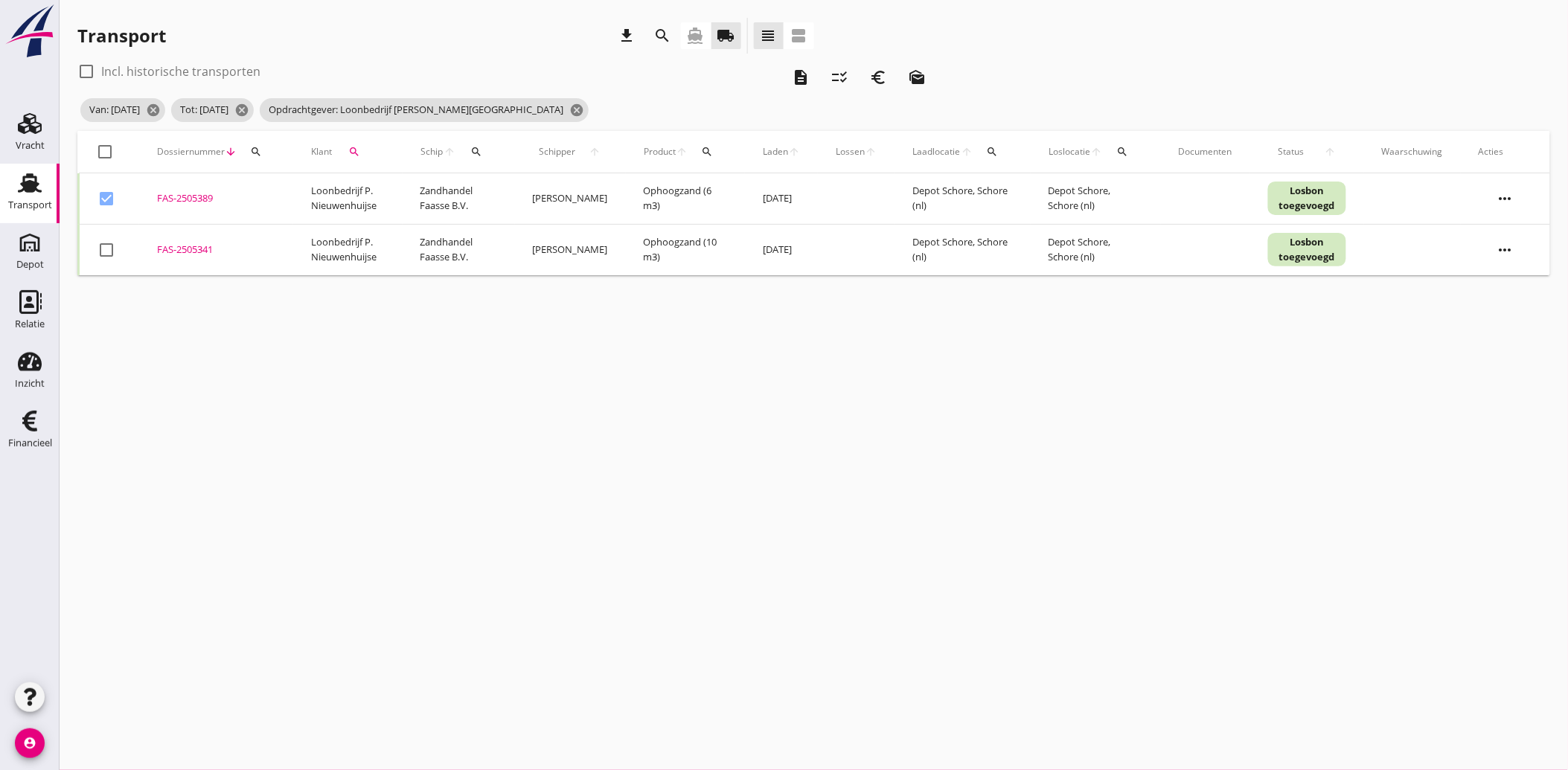
click at [112, 245] on div at bounding box center [106, 250] width 25 height 25
checkbox input "true"
click at [878, 76] on icon "euro_symbol" at bounding box center [878, 77] width 18 height 18
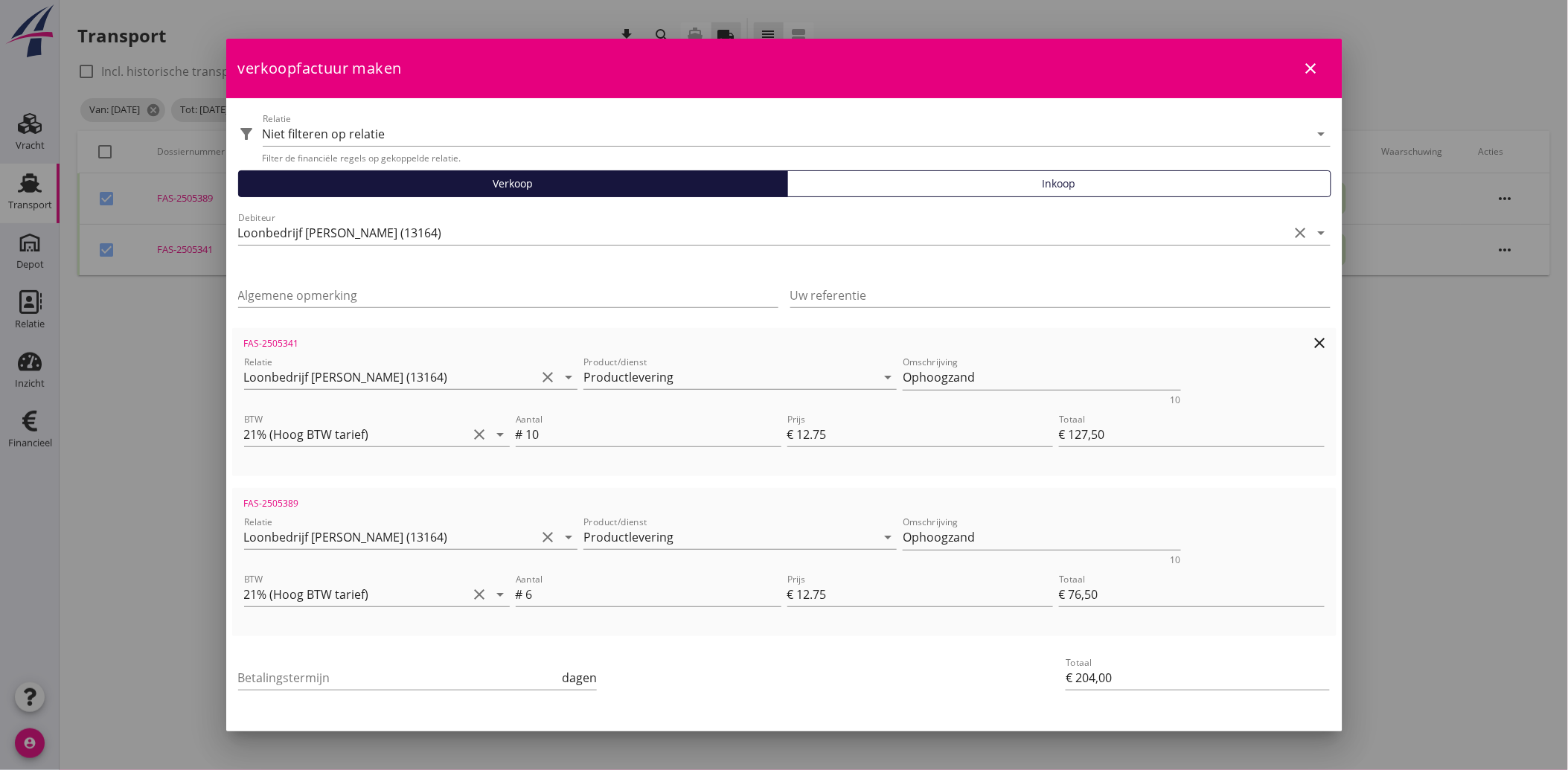
scroll to position [54, 0]
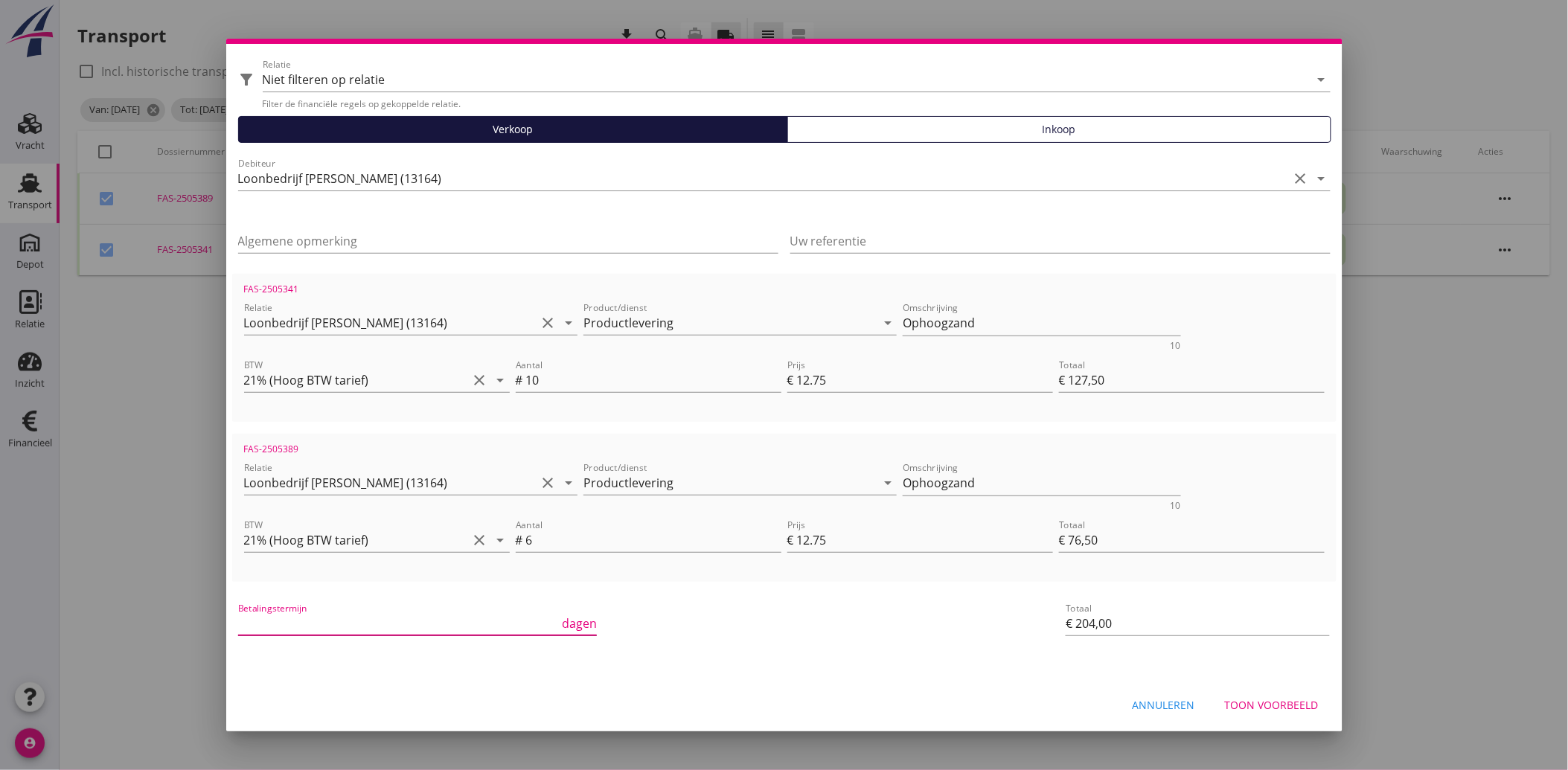
click at [299, 614] on input "Betalingstermijn" at bounding box center [399, 623] width 322 height 24
type input "30"
click at [853, 644] on div "Betalingstermijn 30 dagen" at bounding box center [600, 625] width 730 height 57
click at [1305, 701] on div "Toon voorbeeld" at bounding box center [1271, 705] width 93 height 16
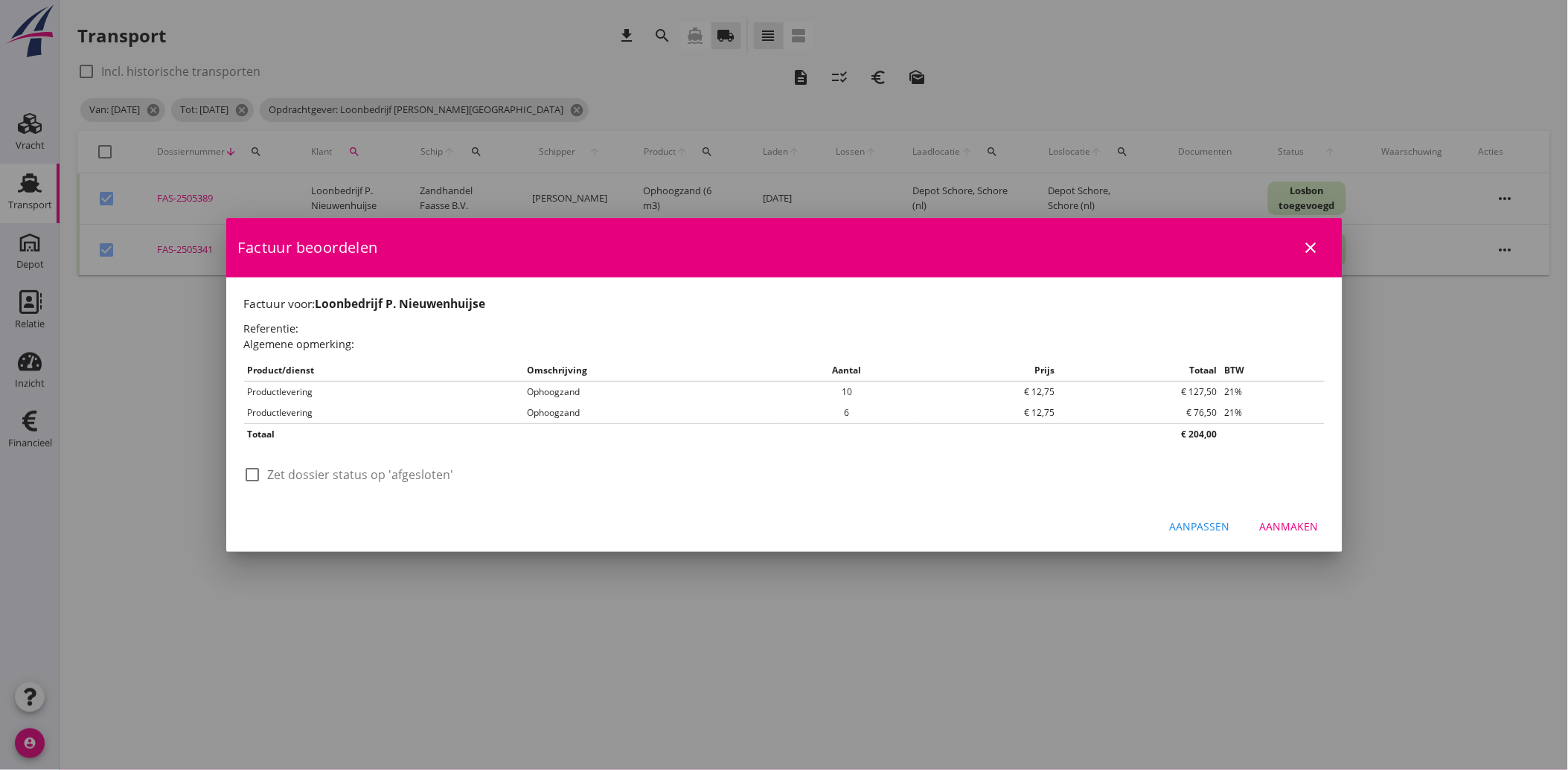
scroll to position [0, 0]
click at [260, 477] on div at bounding box center [252, 475] width 25 height 25
checkbox input "true"
click at [1296, 510] on div "Aanpassen Aanmaken" at bounding box center [784, 526] width 1116 height 51
click at [1290, 519] on div "Aanmaken" at bounding box center [1289, 526] width 59 height 16
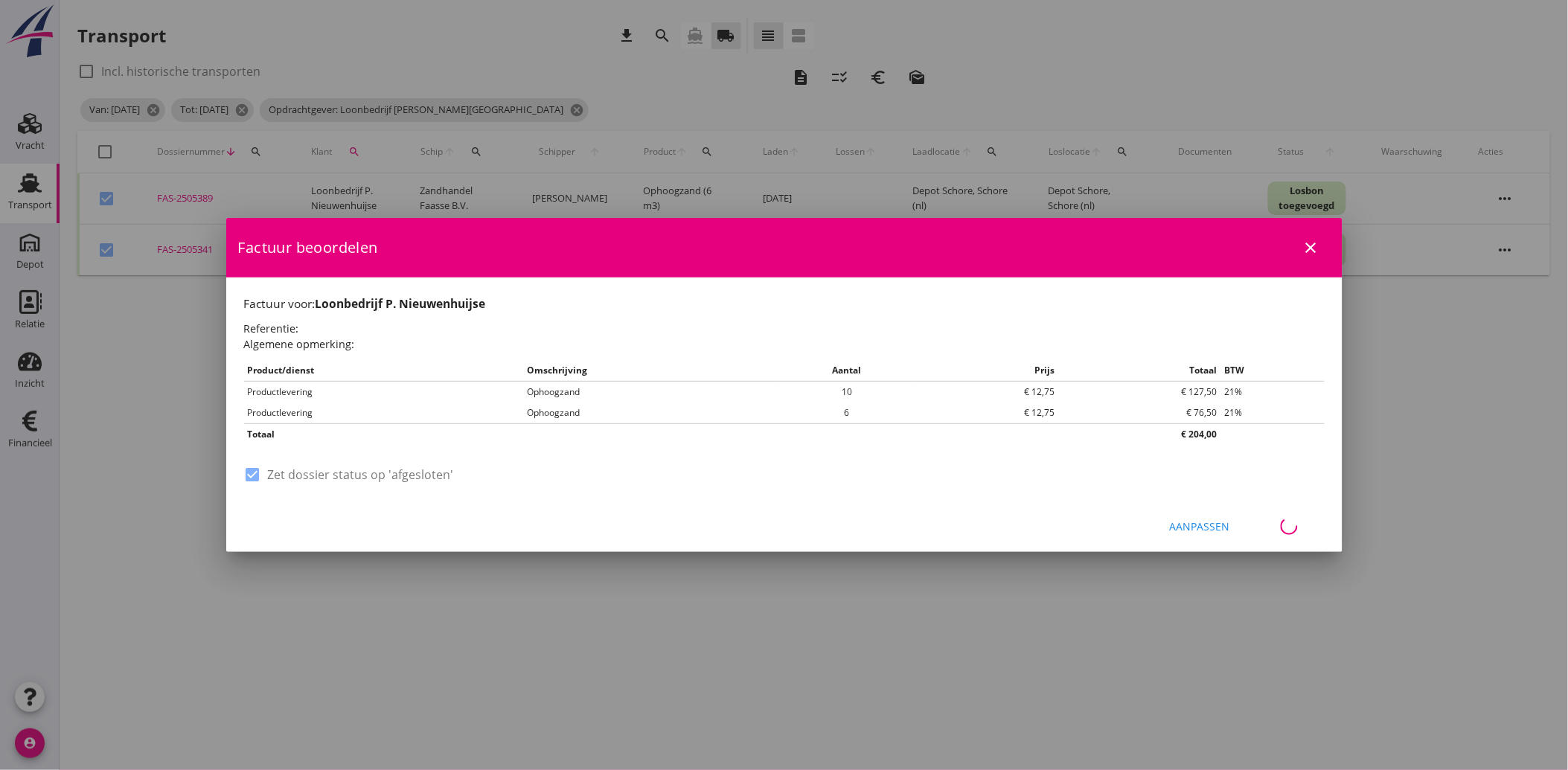
checkbox input "false"
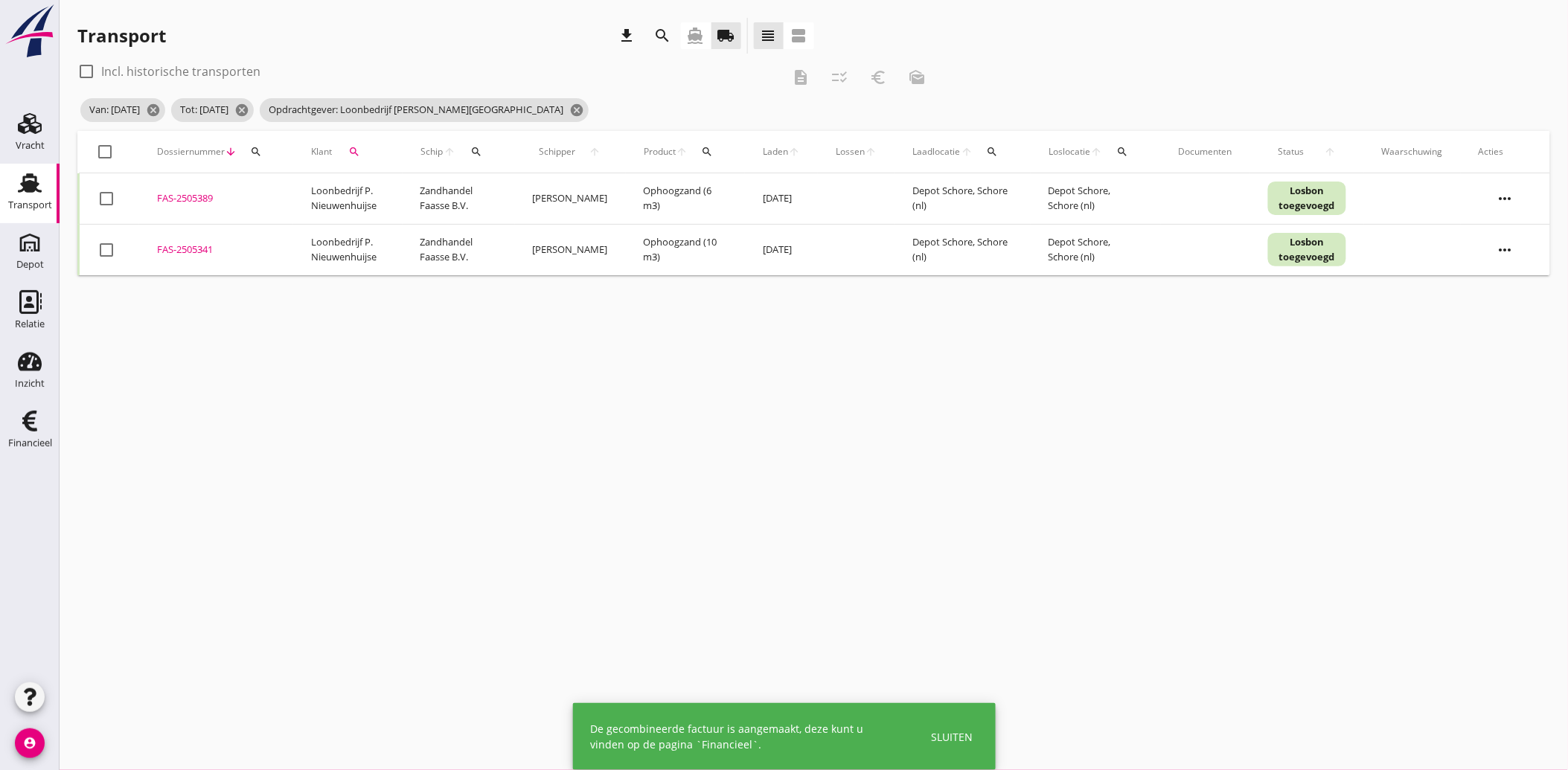
click at [359, 150] on icon "search" at bounding box center [355, 151] width 12 height 12
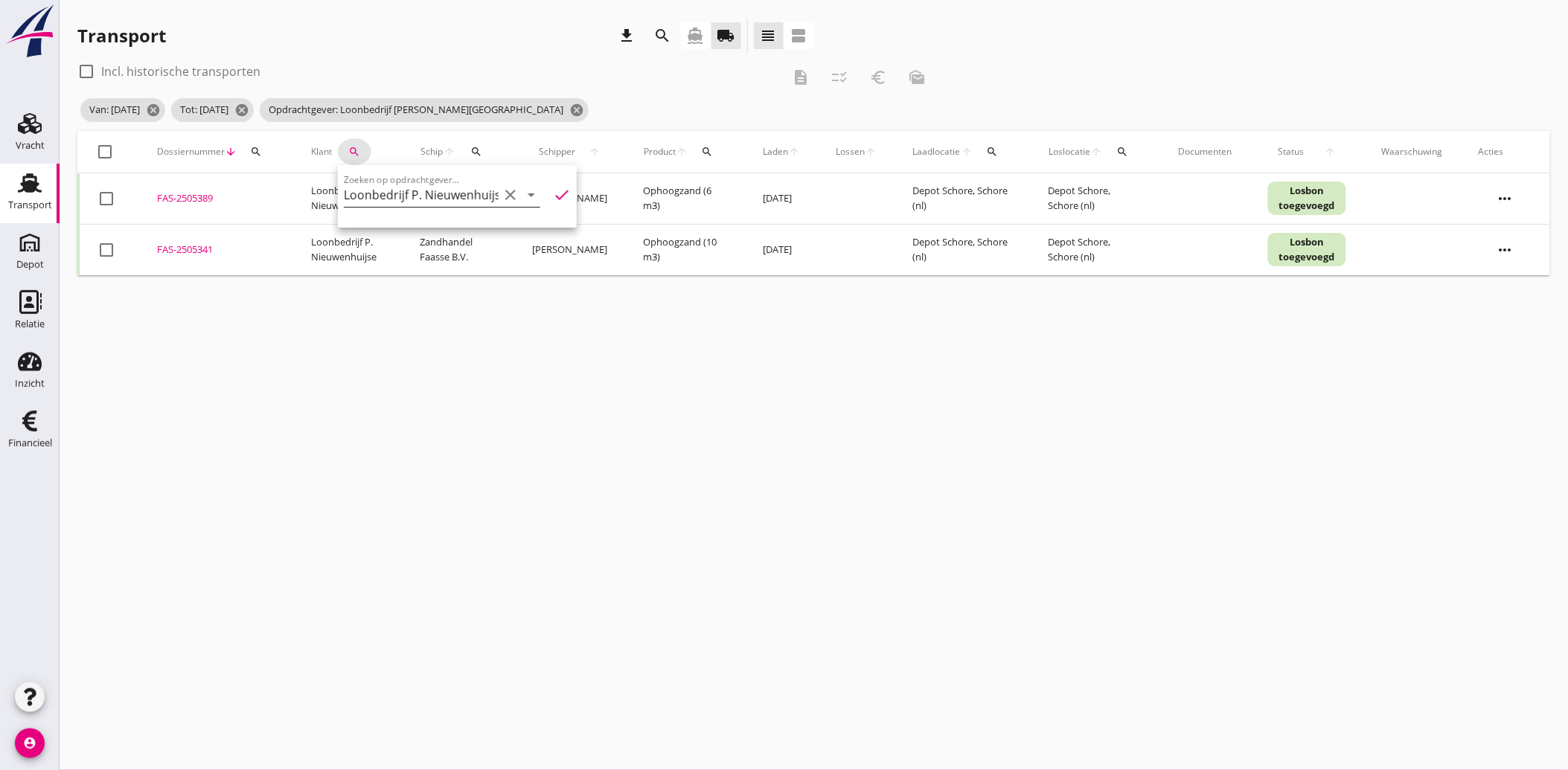
click at [501, 189] on icon "clear" at bounding box center [510, 195] width 18 height 18
click at [446, 194] on input "Zoeken op opdrachtgever..." at bounding box center [421, 195] width 155 height 24
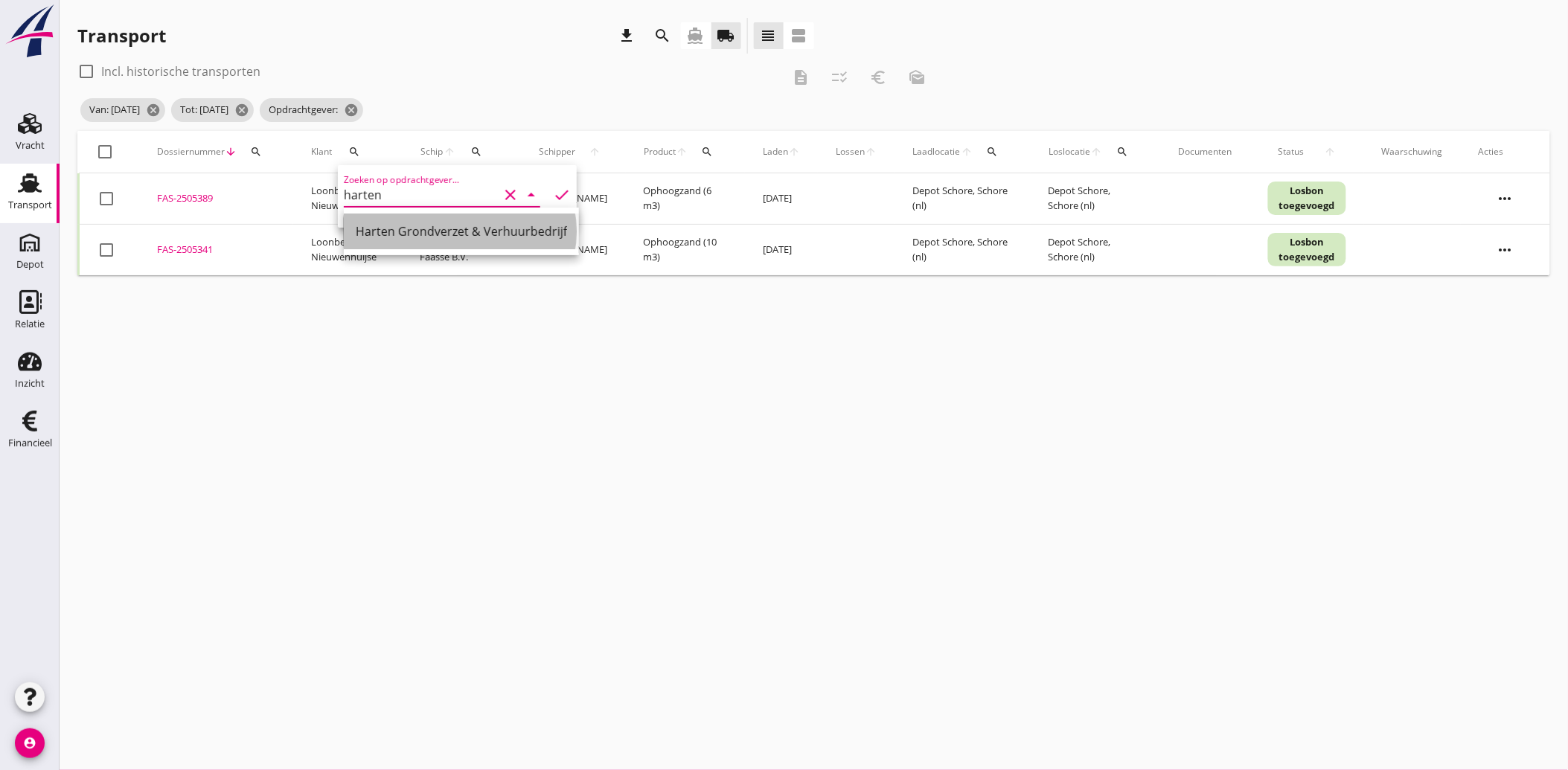
drag, startPoint x: 406, startPoint y: 231, endPoint x: 506, endPoint y: 221, distance: 100.5
click at [406, 232] on div "Harten Grondverzet & Verhuurbedrijf" at bounding box center [461, 231] width 212 height 18
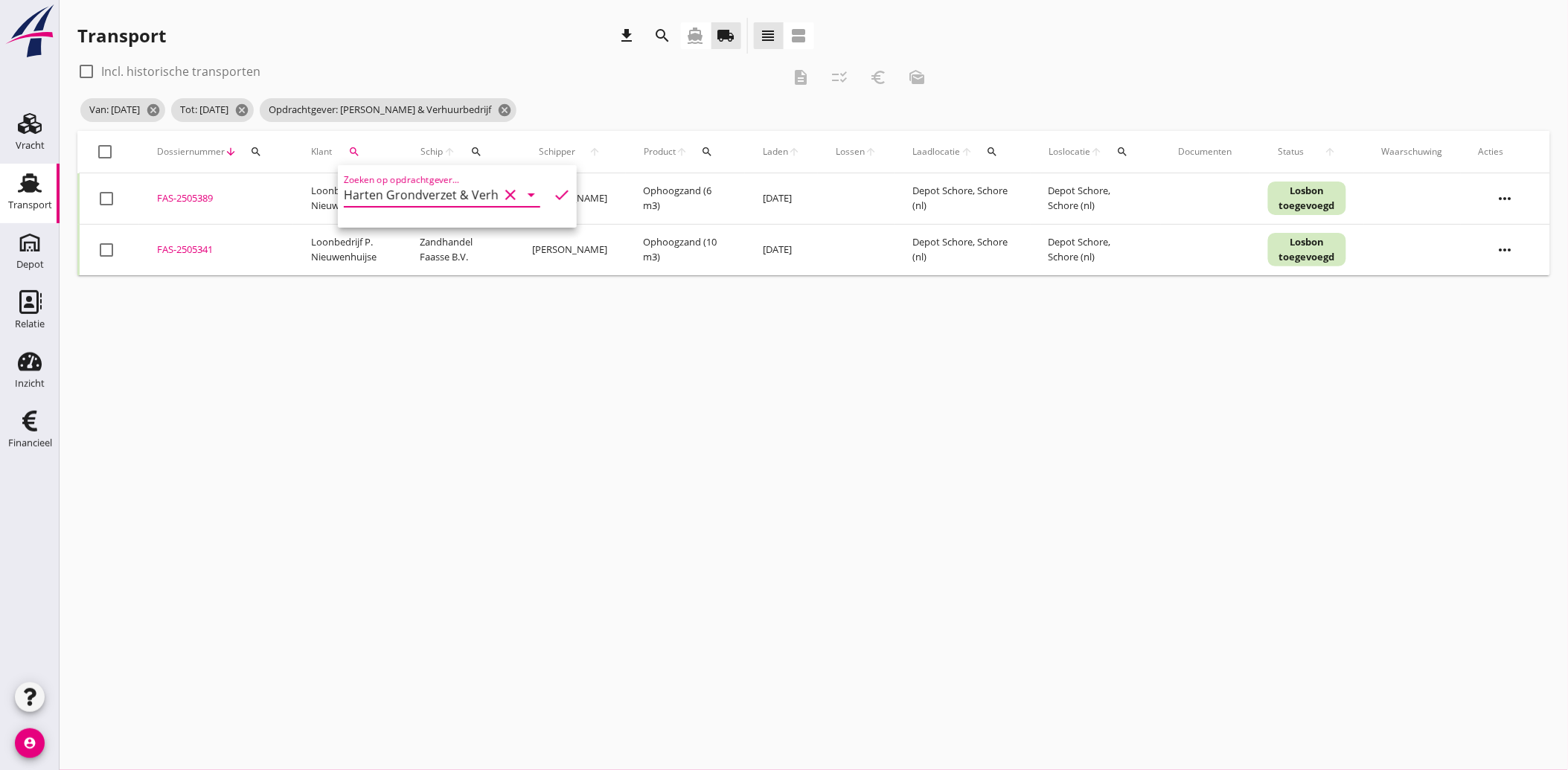
type input "Harten Grondverzet & Verhuurbedrijf"
click at [553, 186] on icon "check" at bounding box center [562, 195] width 18 height 18
click at [114, 197] on div at bounding box center [106, 198] width 25 height 25
checkbox input "true"
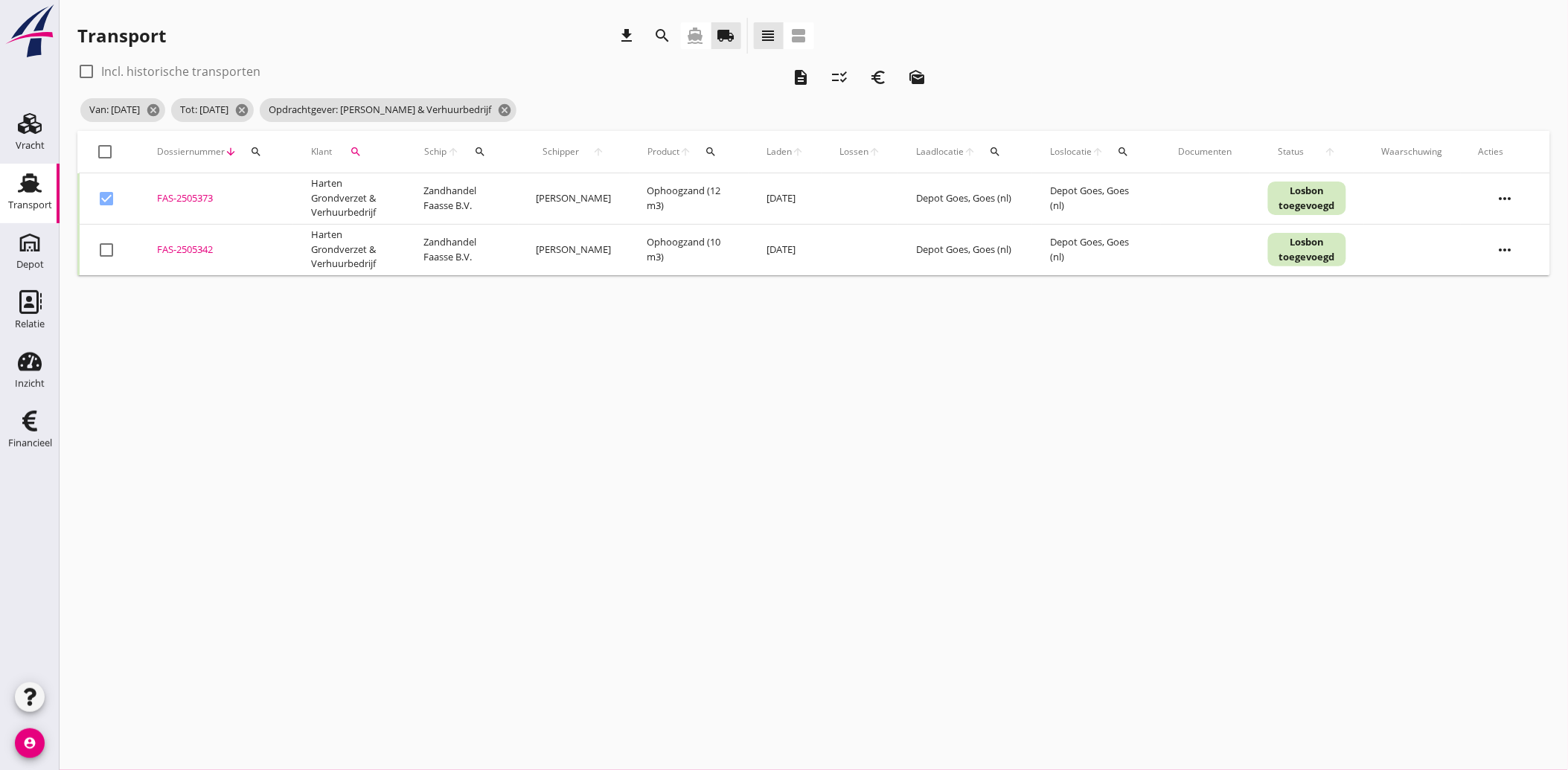
click at [108, 240] on div at bounding box center [106, 250] width 25 height 25
checkbox input "true"
click at [884, 77] on icon "euro_symbol" at bounding box center [878, 77] width 18 height 18
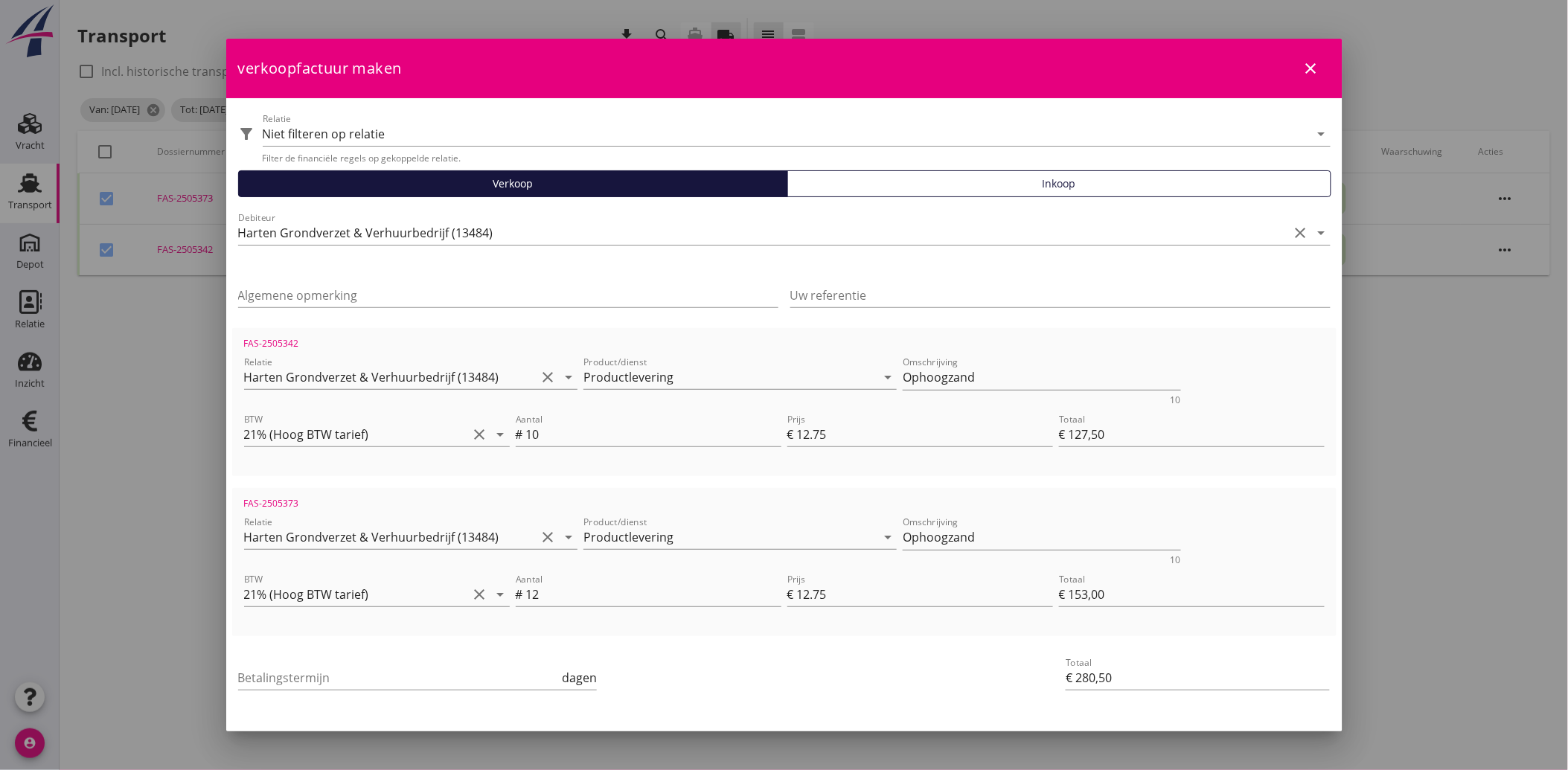
click at [316, 662] on div "Betalingstermijn dagen" at bounding box center [418, 681] width 359 height 48
click at [310, 676] on input "Betalingstermijn" at bounding box center [399, 678] width 322 height 24
type input "30"
click at [649, 685] on div "Betalingstermijn 30 dagen" at bounding box center [600, 680] width 730 height 57
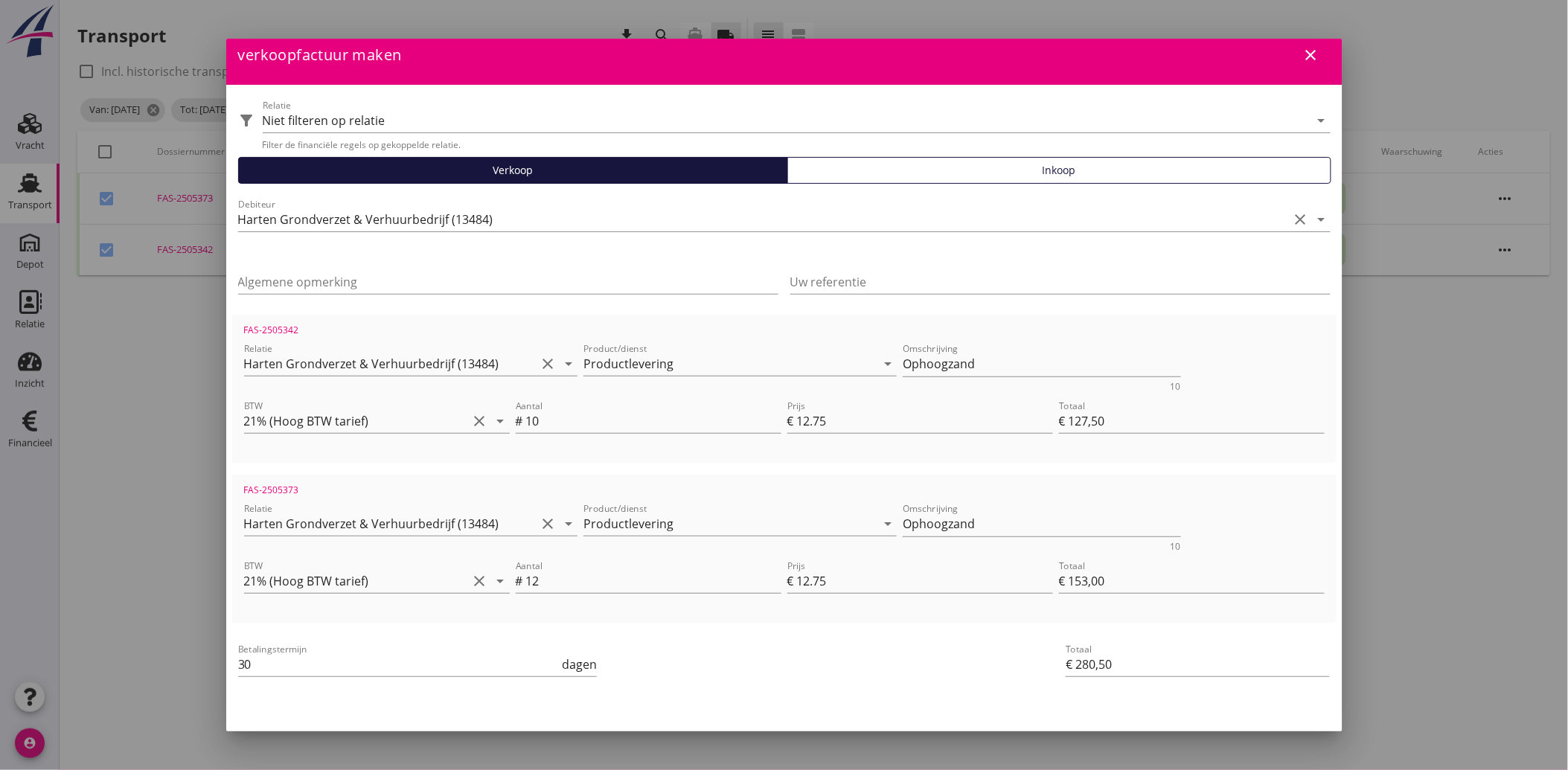
scroll to position [54, 0]
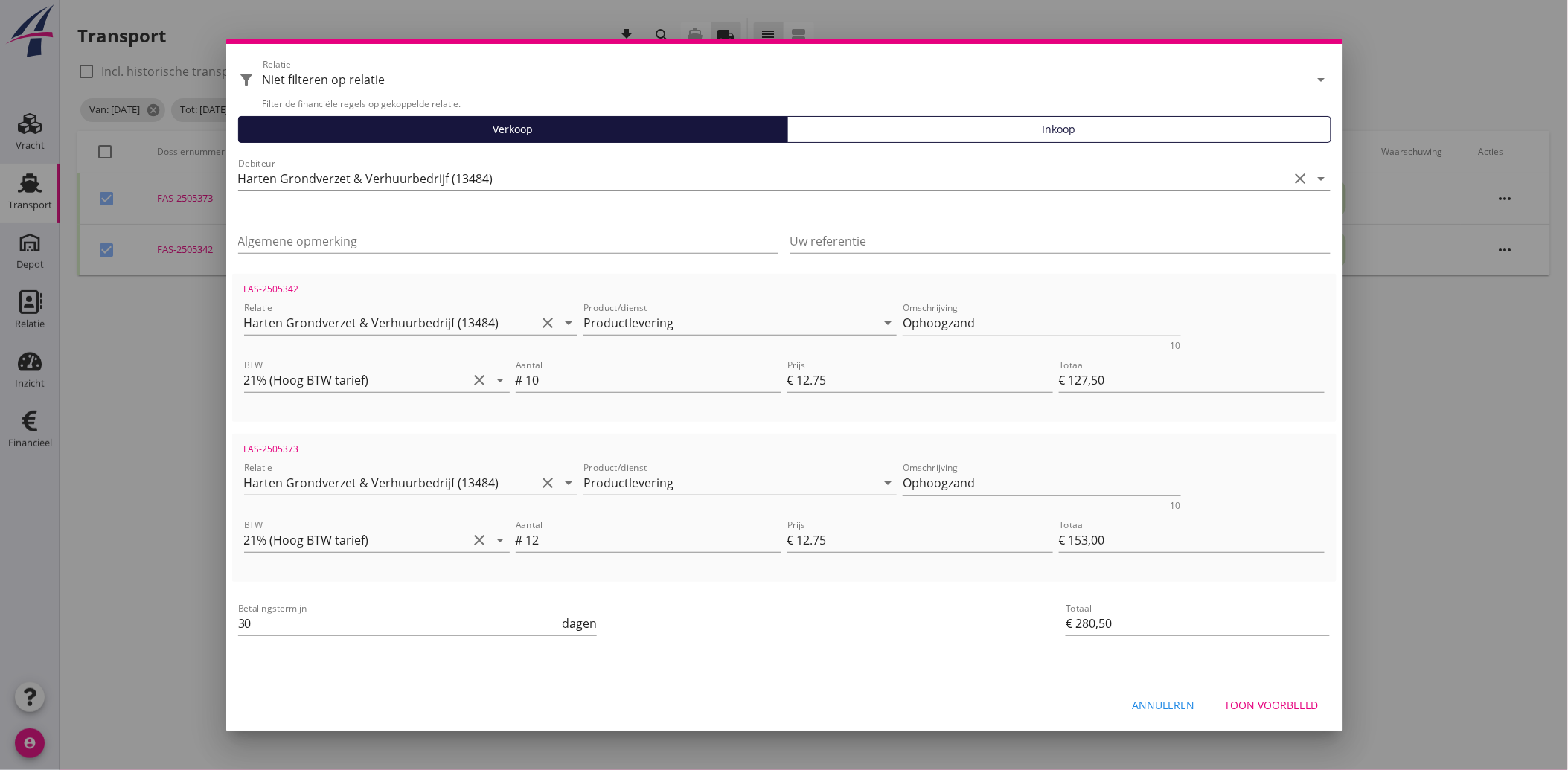
click at [1263, 707] on div "Toon voorbeeld" at bounding box center [1271, 705] width 93 height 16
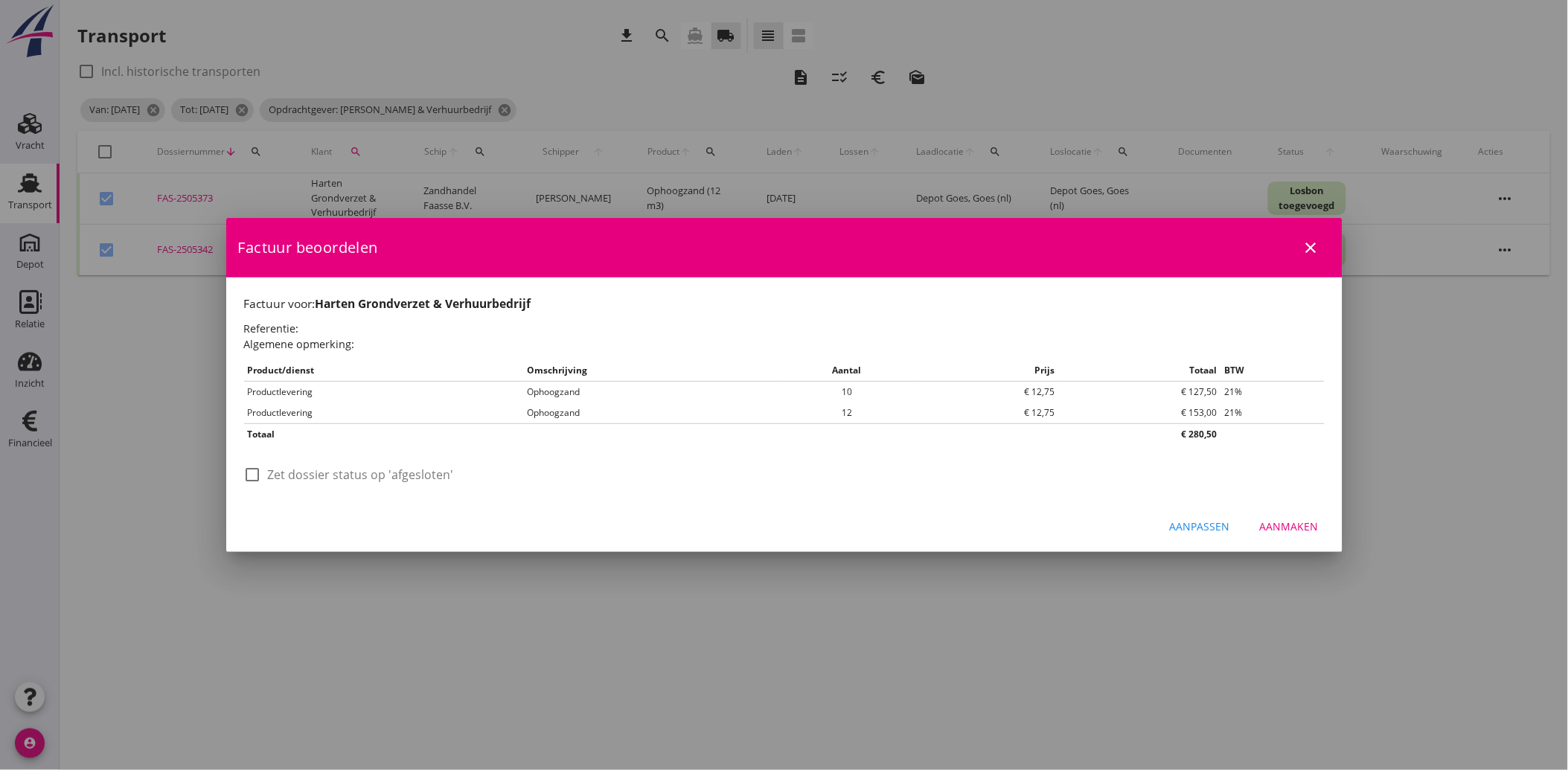
scroll to position [0, 0]
click at [263, 470] on div at bounding box center [252, 475] width 25 height 25
checkbox input "true"
click at [1292, 519] on div "Aanmaken" at bounding box center [1289, 526] width 59 height 16
checkbox input "false"
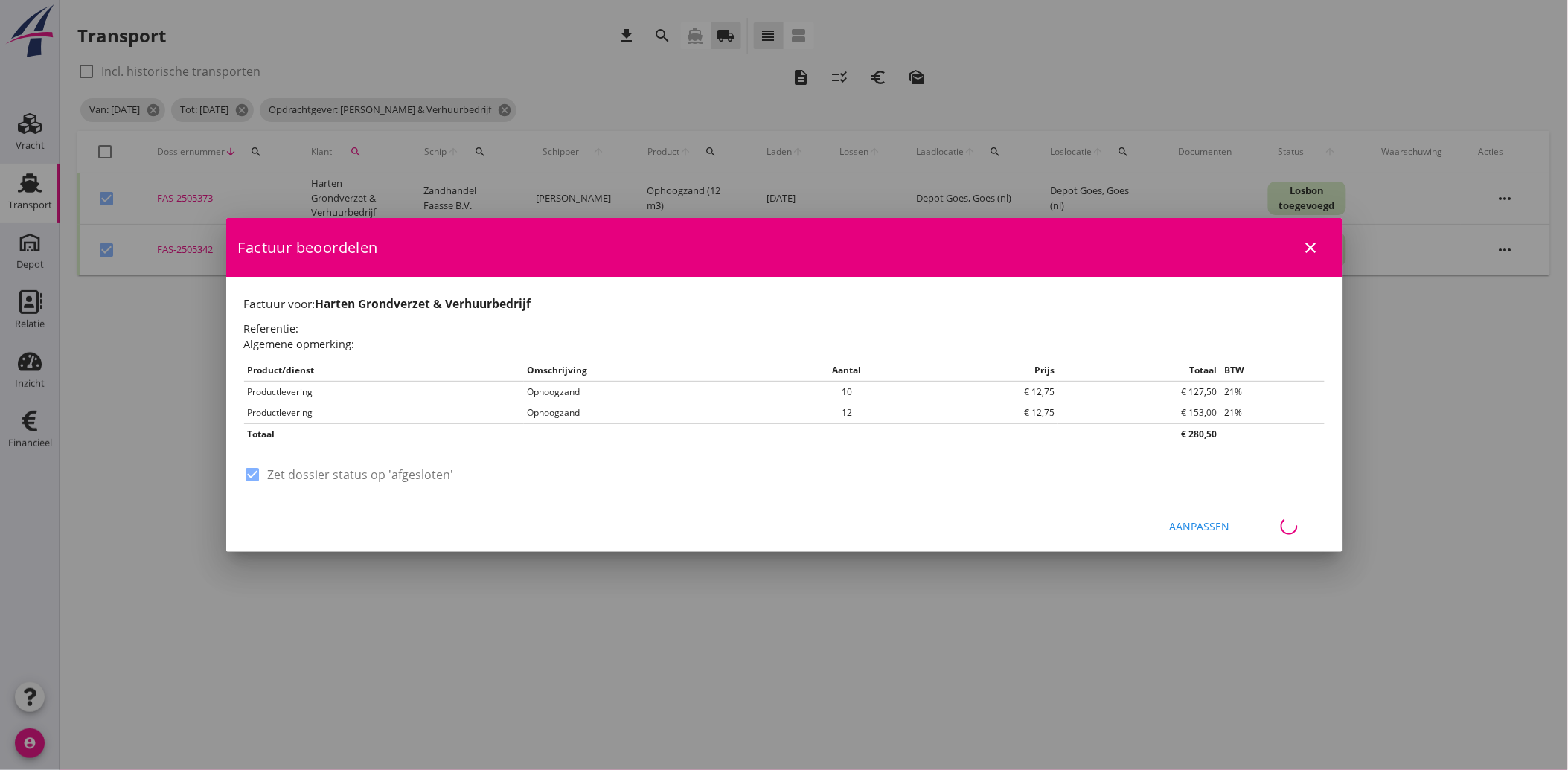
checkbox input "false"
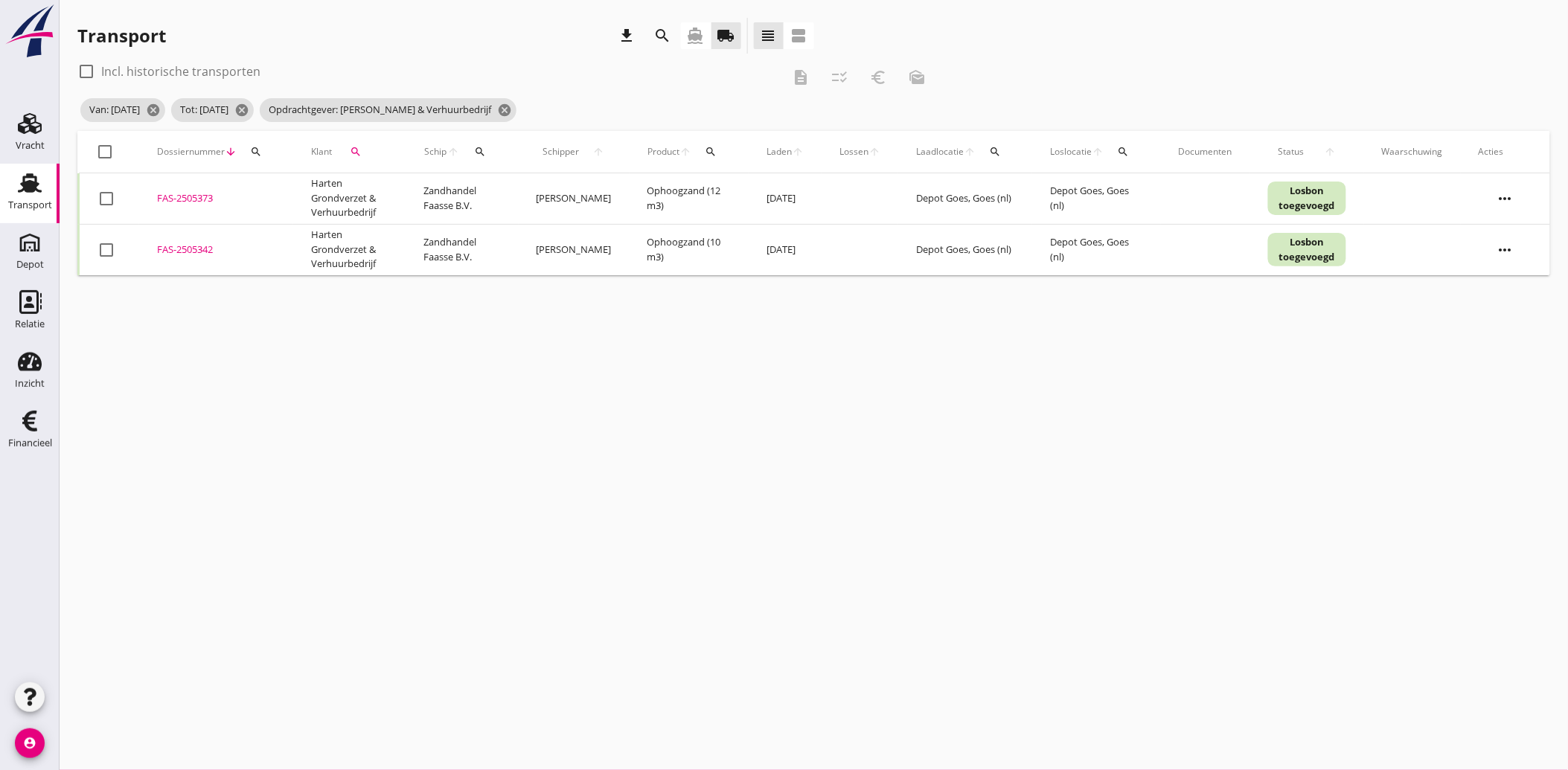
click at [363, 148] on div "search" at bounding box center [356, 151] width 36 height 12
click at [501, 194] on icon "clear" at bounding box center [510, 195] width 18 height 18
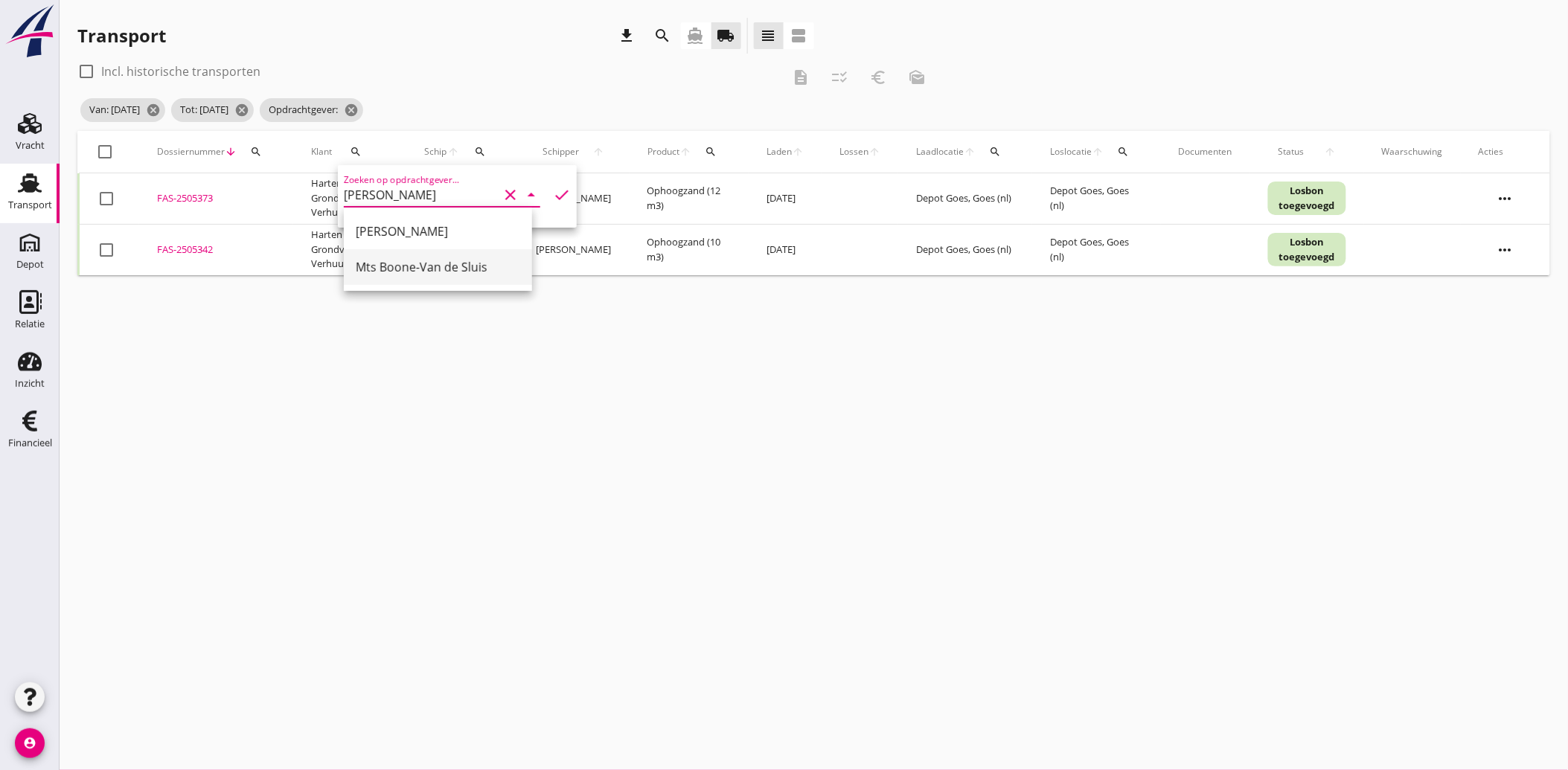
click at [429, 264] on div "Mts Boone-Van de Sluis" at bounding box center [437, 267] width 164 height 18
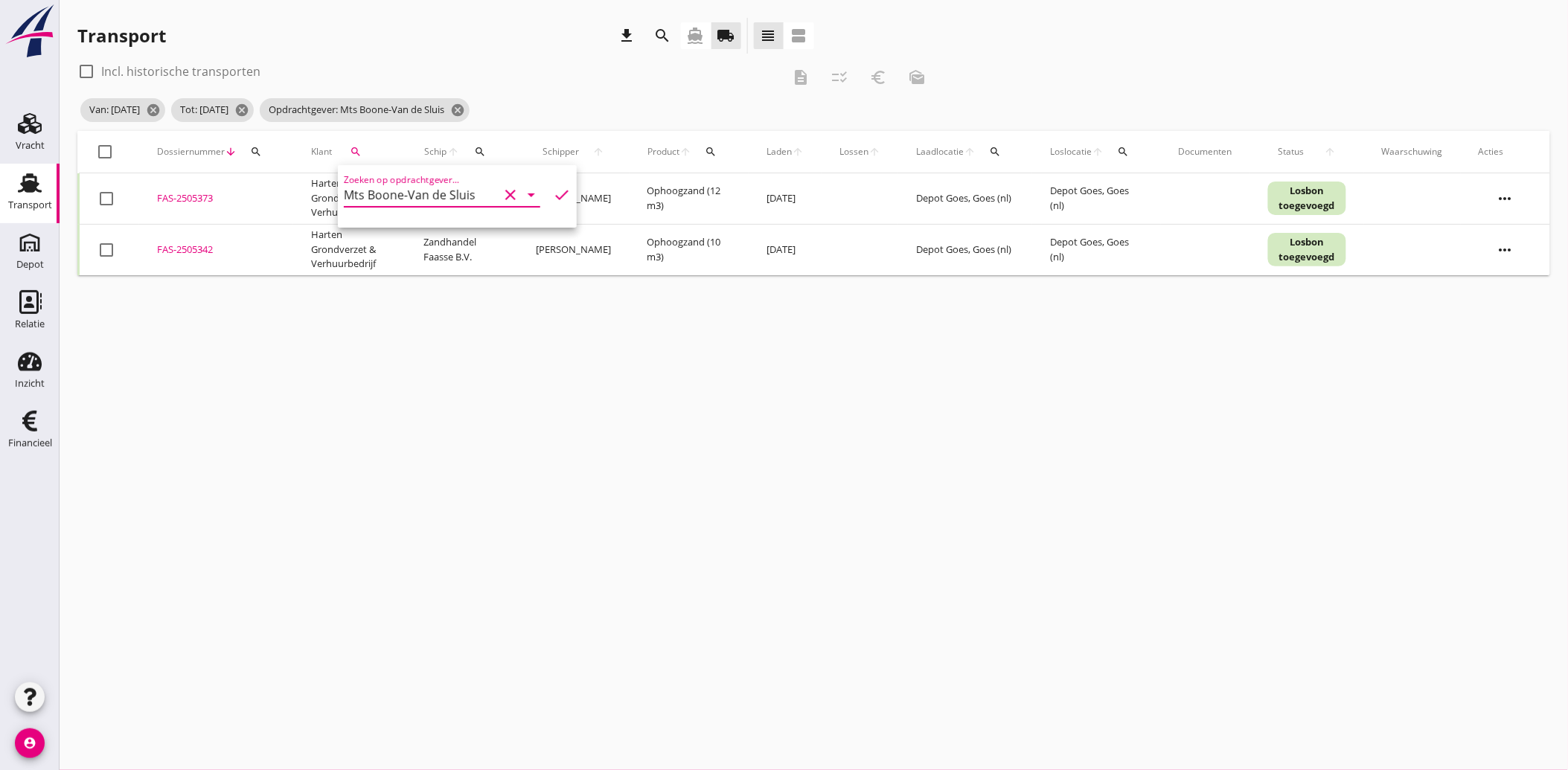
type input "Mts Boone-Van de Sluis"
click at [553, 188] on icon "check" at bounding box center [562, 195] width 18 height 18
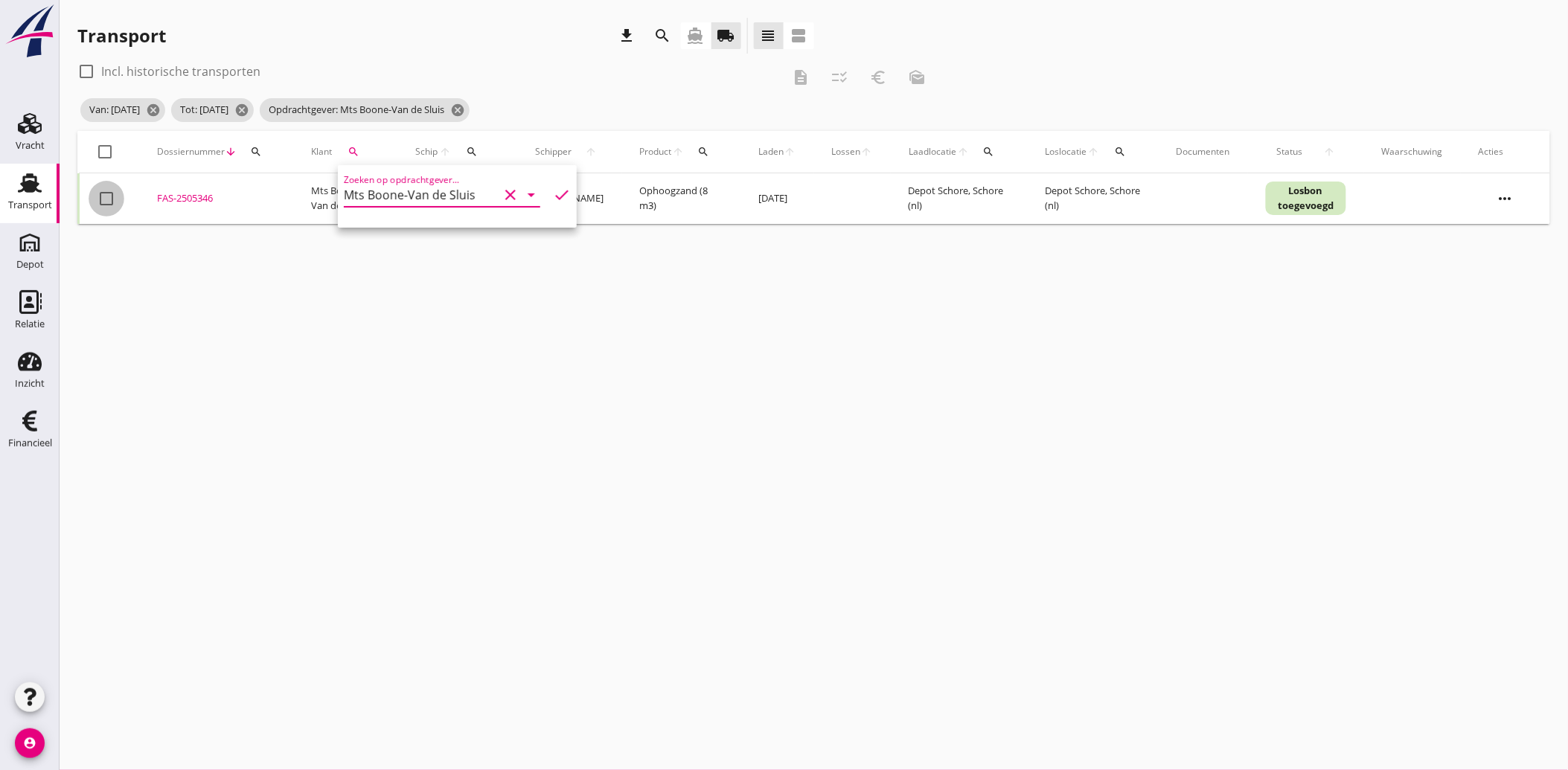
drag, startPoint x: 101, startPoint y: 188, endPoint x: 173, endPoint y: 236, distance: 86.5
click at [101, 189] on div at bounding box center [106, 198] width 25 height 25
checkbox input "true"
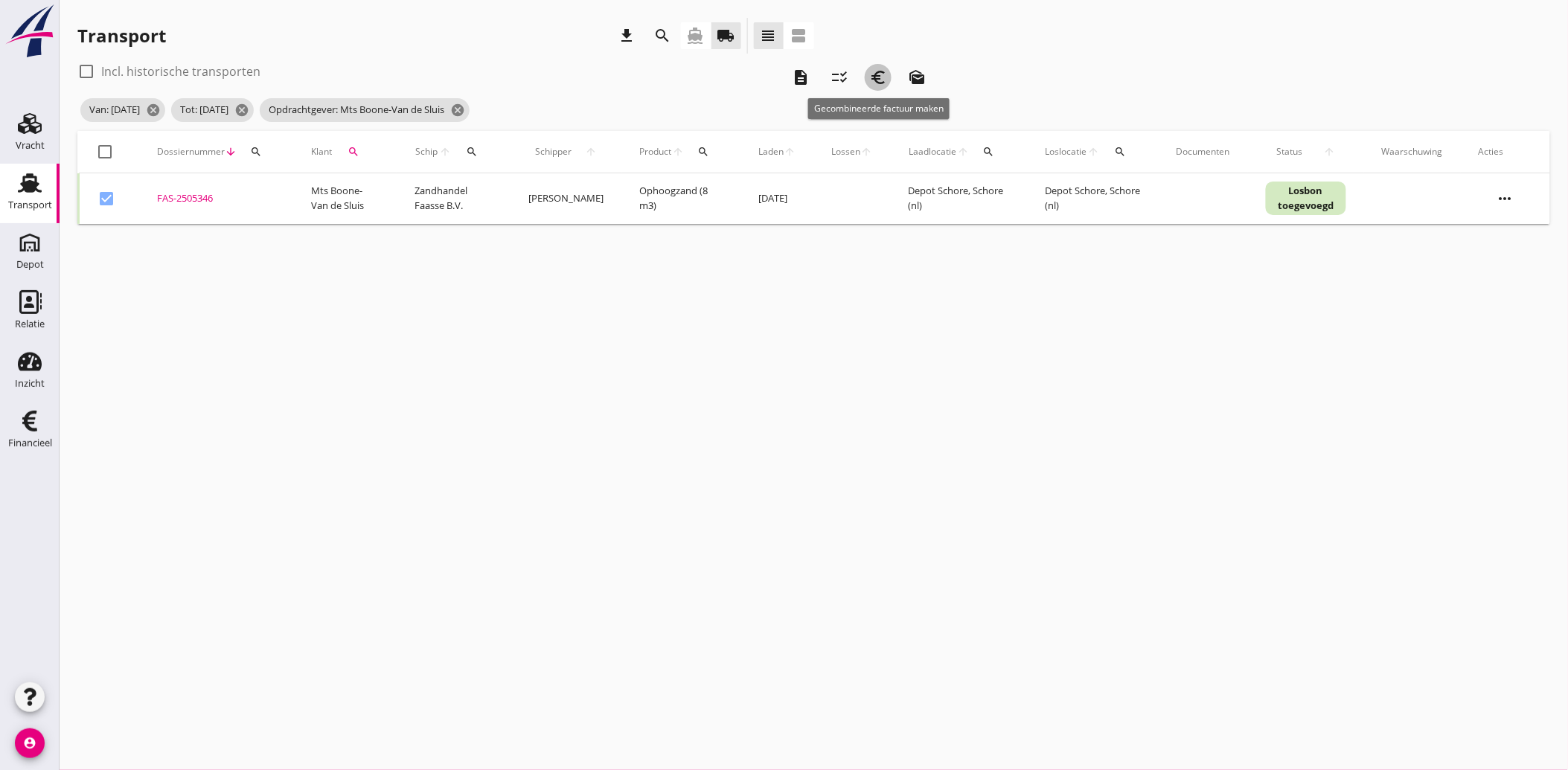
click at [878, 68] on icon "euro_symbol" at bounding box center [878, 77] width 18 height 18
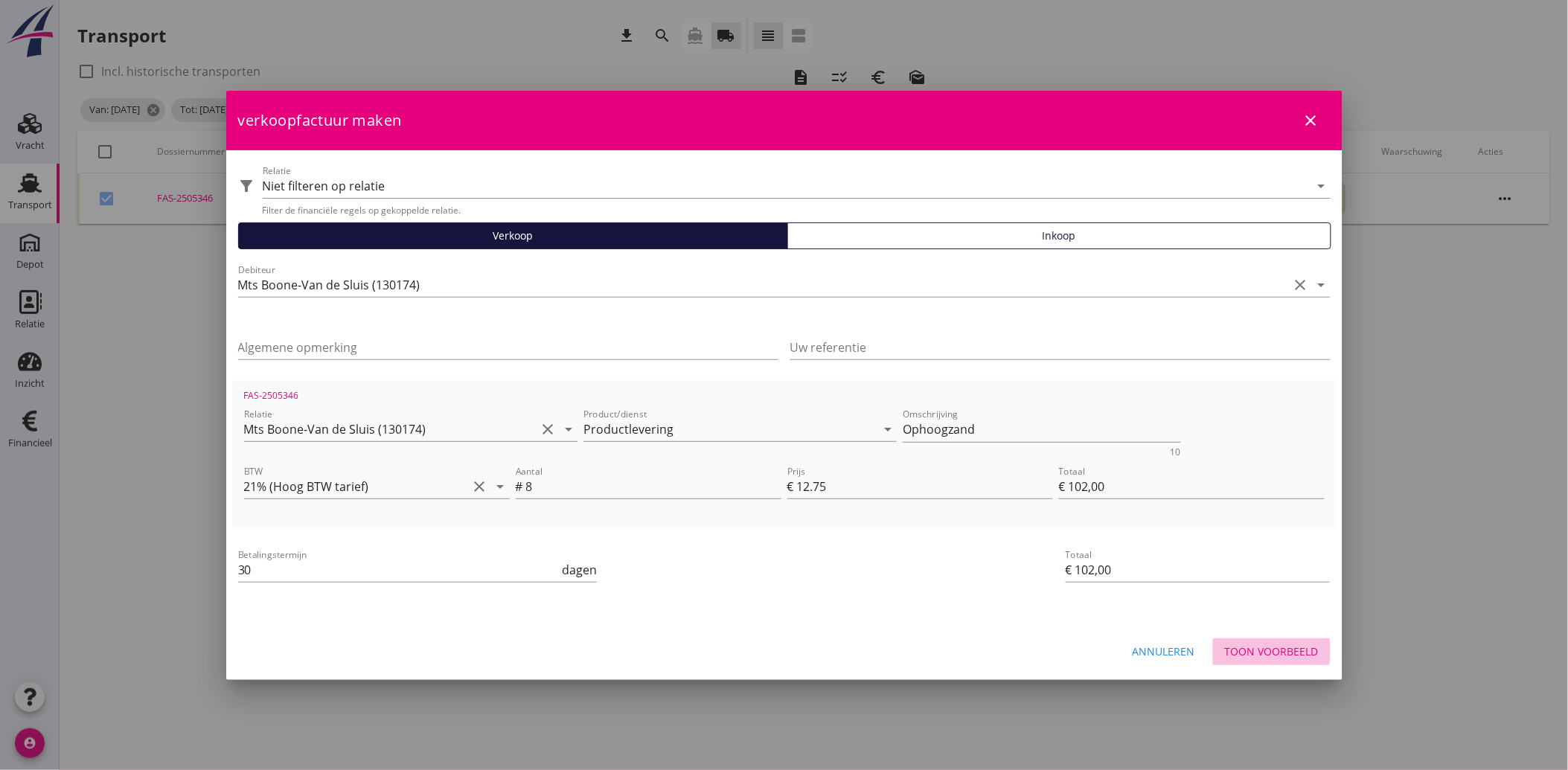
click at [1273, 648] on div "Toon voorbeeld" at bounding box center [1271, 652] width 93 height 16
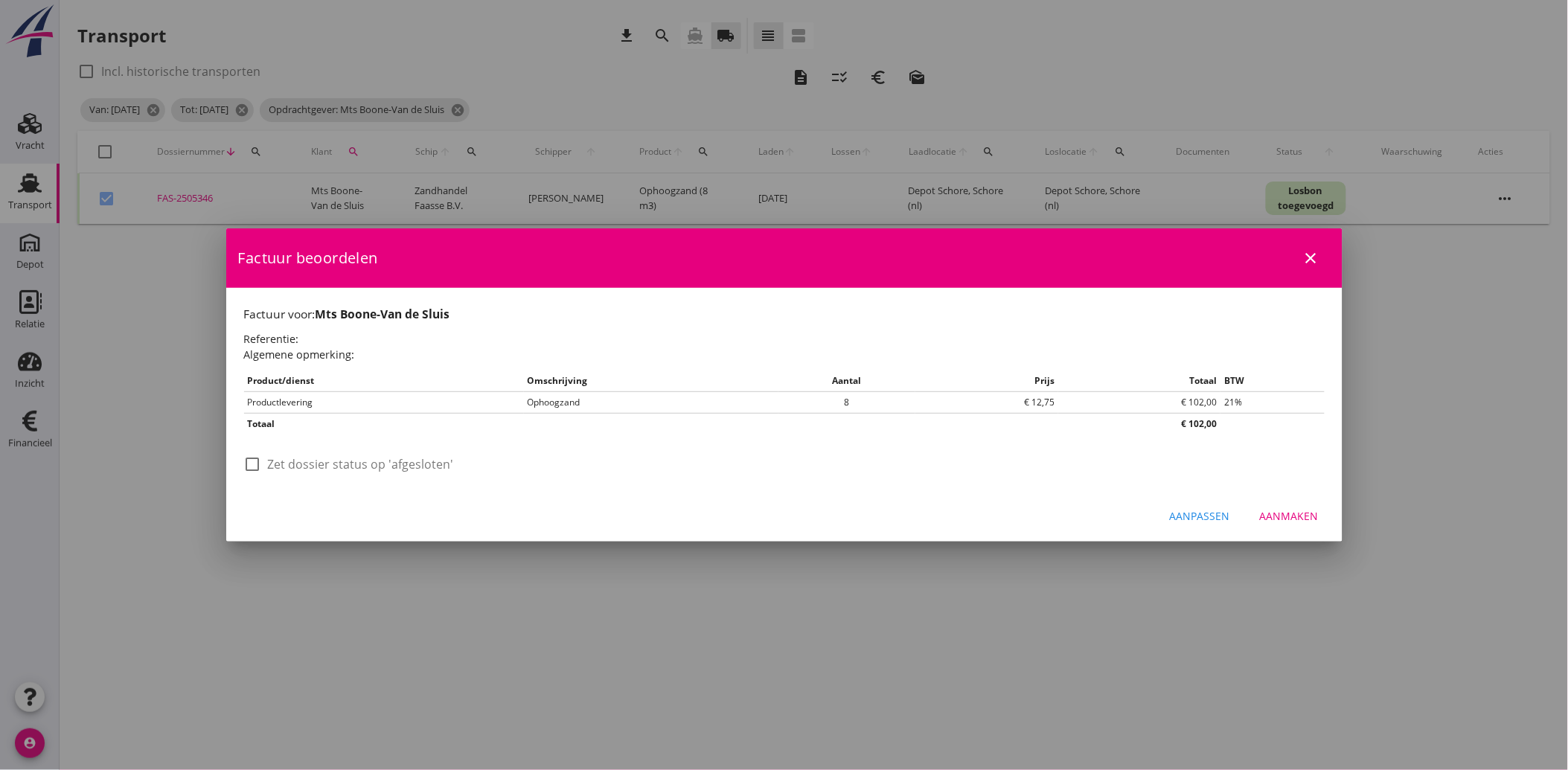
click at [252, 465] on div at bounding box center [252, 464] width 25 height 25
checkbox input "true"
click at [1291, 512] on div "Aanmaken" at bounding box center [1289, 517] width 59 height 16
checkbox input "false"
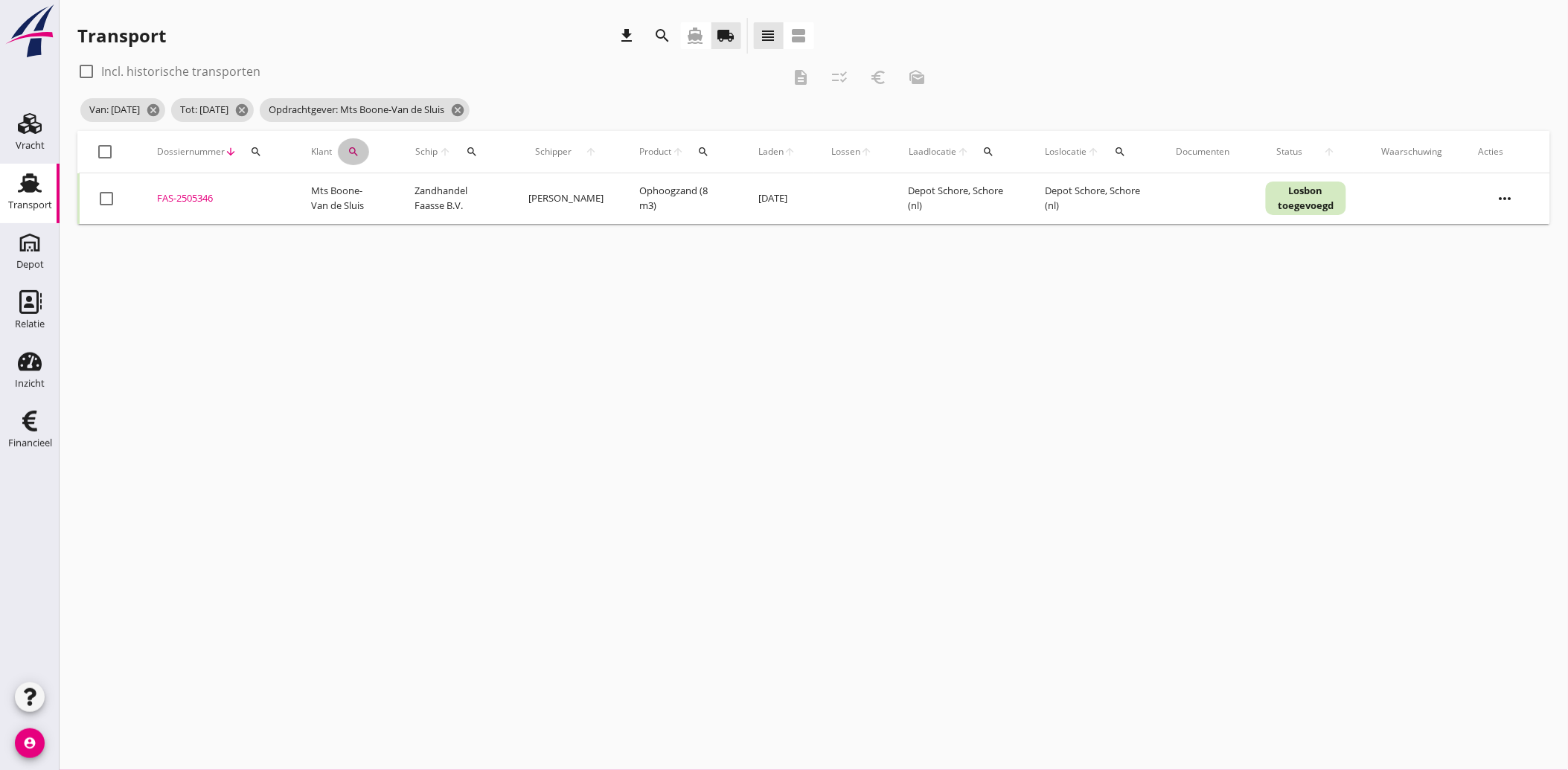
click at [351, 157] on icon "search" at bounding box center [353, 151] width 12 height 12
click at [506, 195] on icon "clear" at bounding box center [510, 195] width 18 height 18
click at [452, 194] on input "Zoeken op opdrachtgever..." at bounding box center [421, 195] width 155 height 24
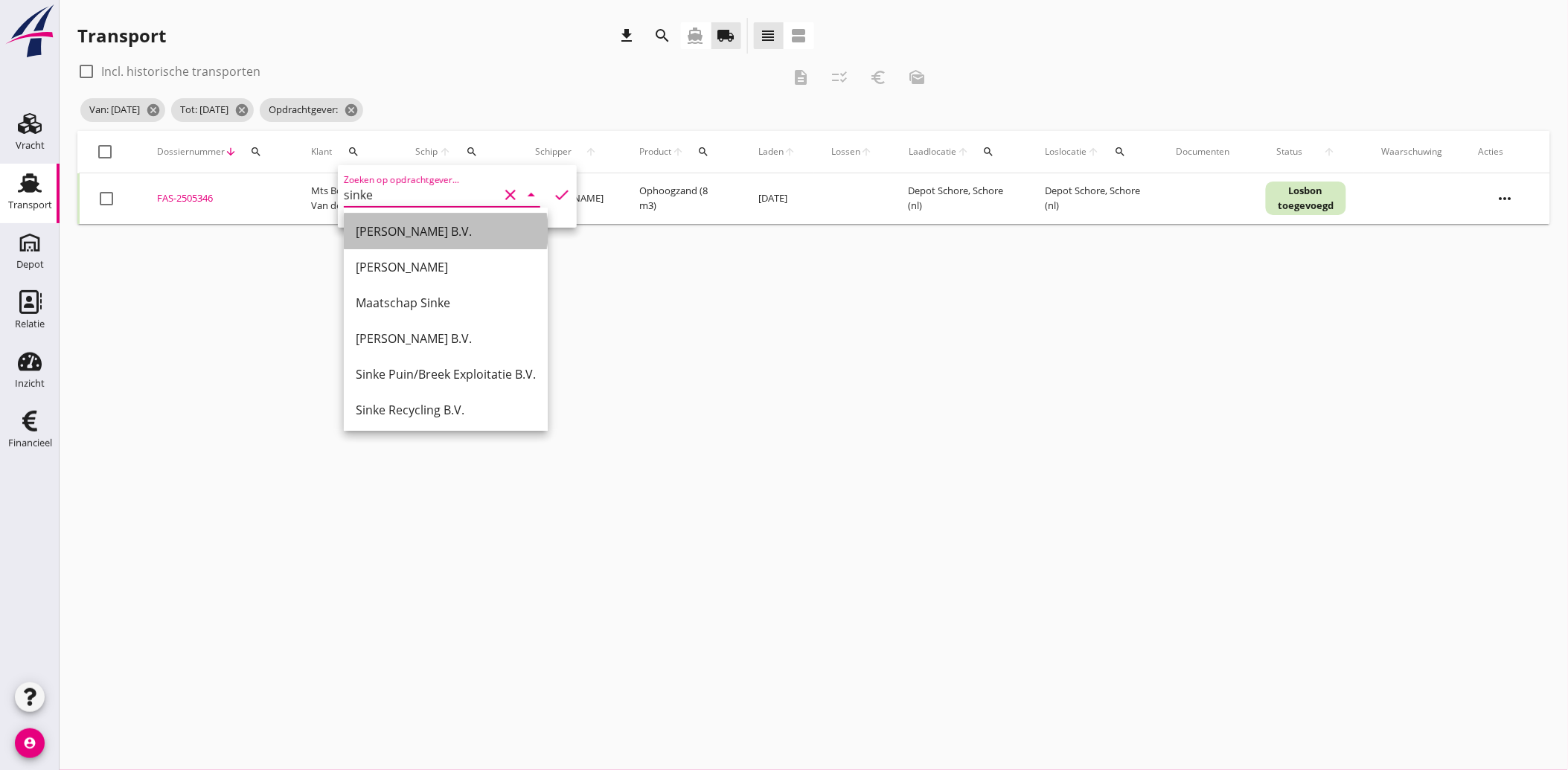
click at [400, 229] on div "[PERSON_NAME] B.V." at bounding box center [445, 231] width 180 height 18
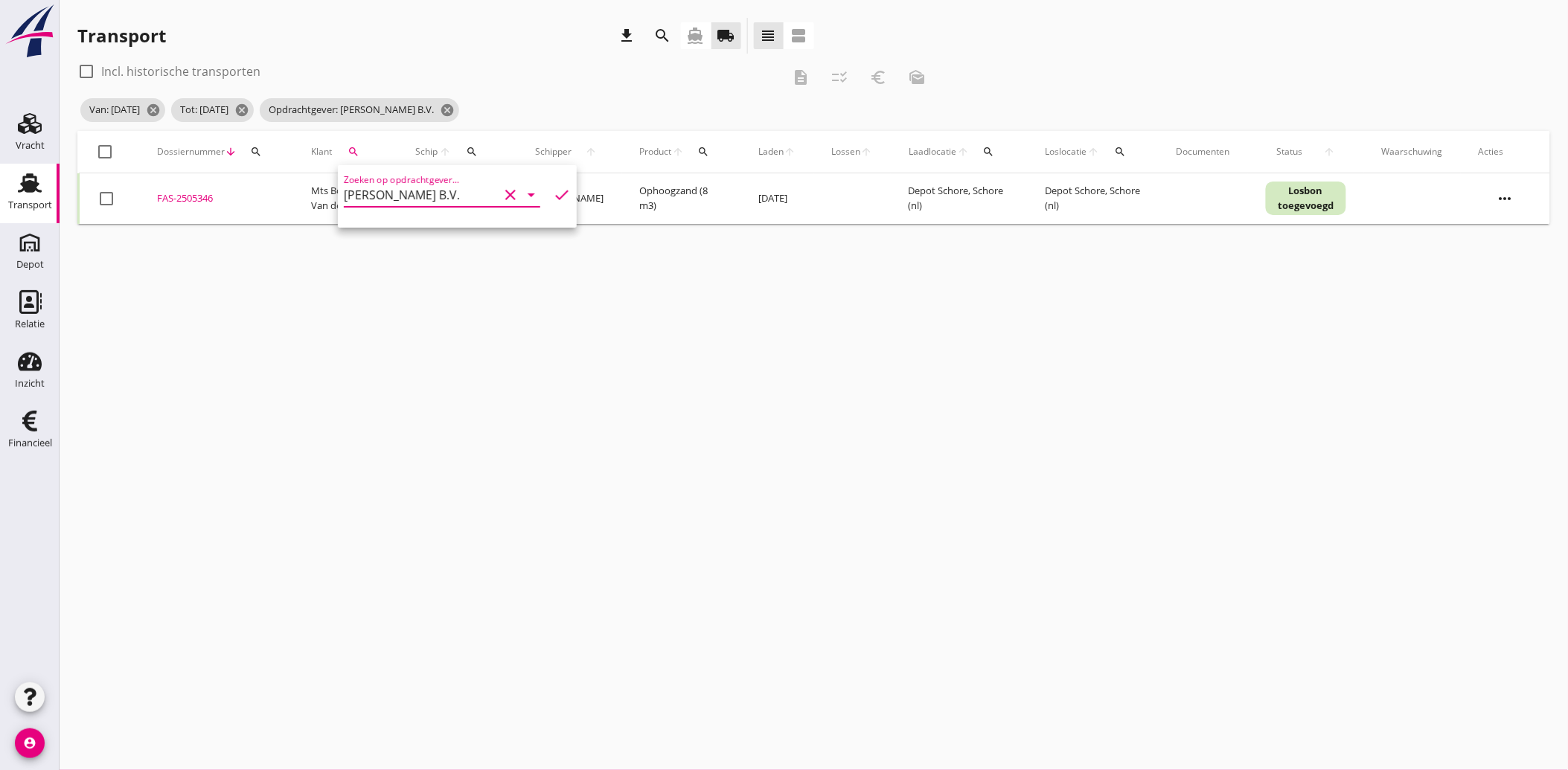
type input "[PERSON_NAME] B.V."
click at [555, 195] on icon "check" at bounding box center [562, 195] width 18 height 18
click at [110, 199] on div at bounding box center [106, 198] width 25 height 25
checkbox input "true"
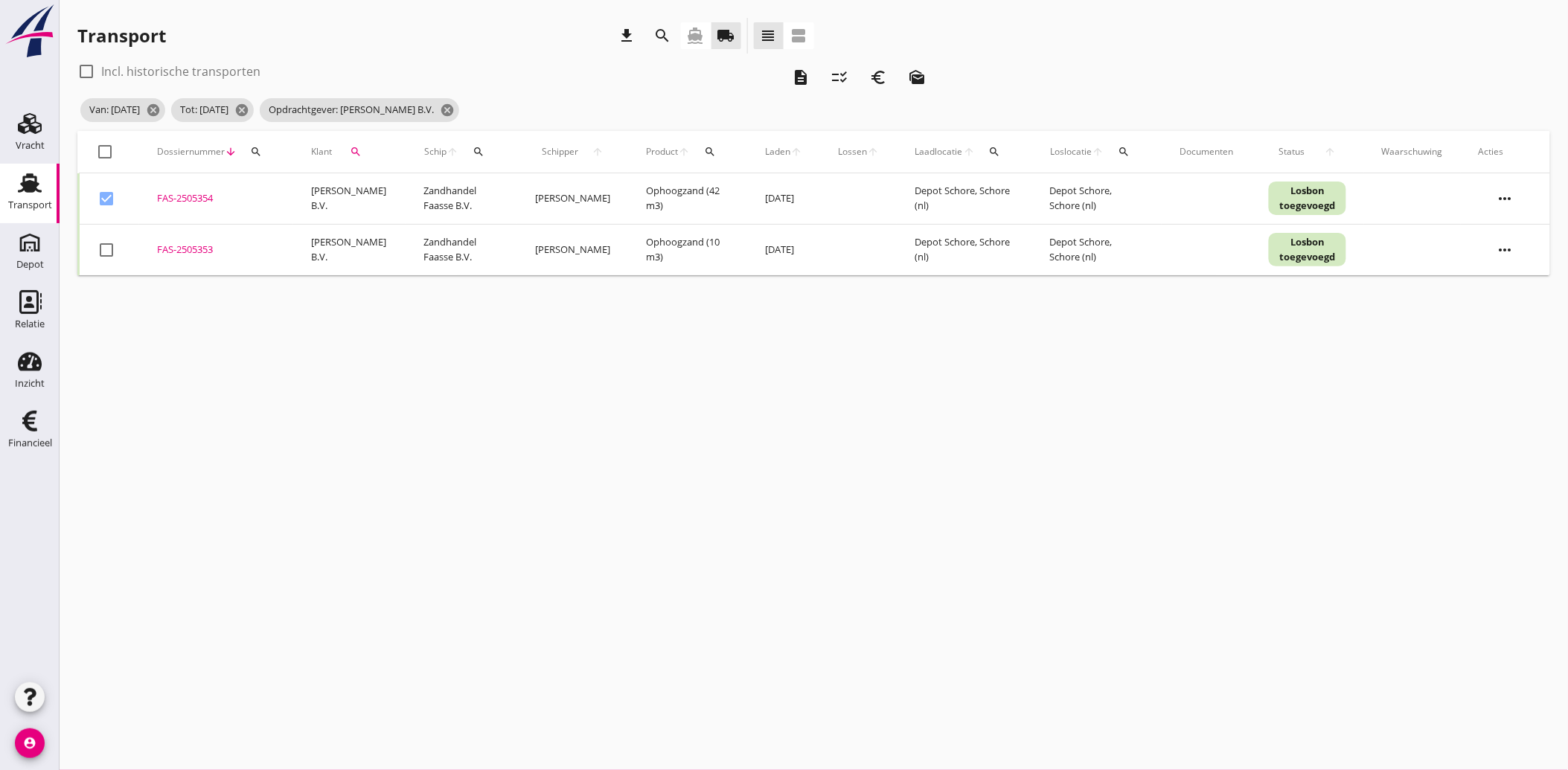
click at [103, 237] on div at bounding box center [106, 250] width 25 height 25
checkbox input "true"
click at [876, 80] on icon "euro_symbol" at bounding box center [878, 77] width 18 height 18
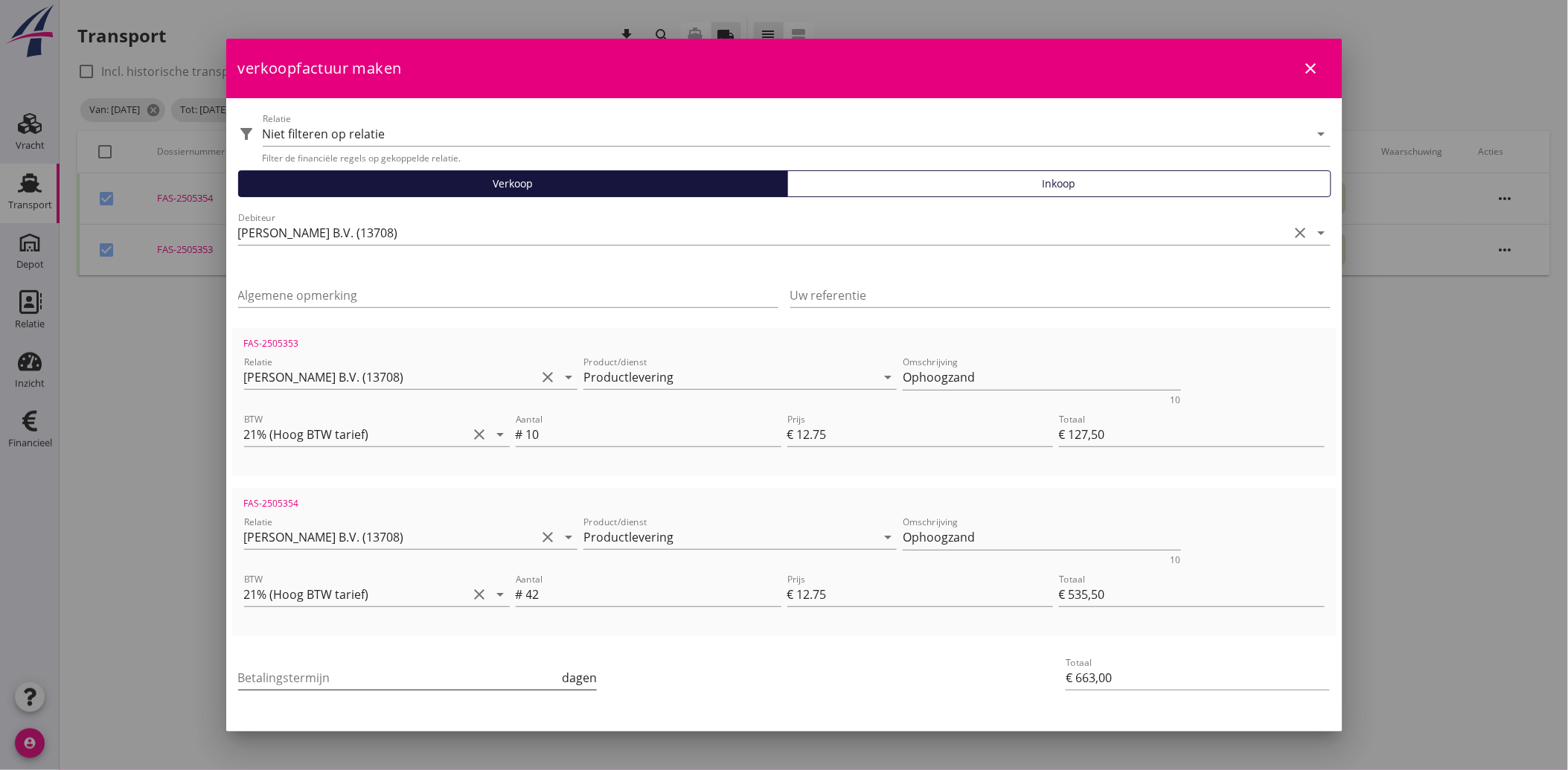
click at [350, 673] on input "Betalingstermijn" at bounding box center [399, 678] width 322 height 24
type input "30"
click at [740, 687] on div "Betalingstermijn 30 dagen" at bounding box center [600, 680] width 730 height 57
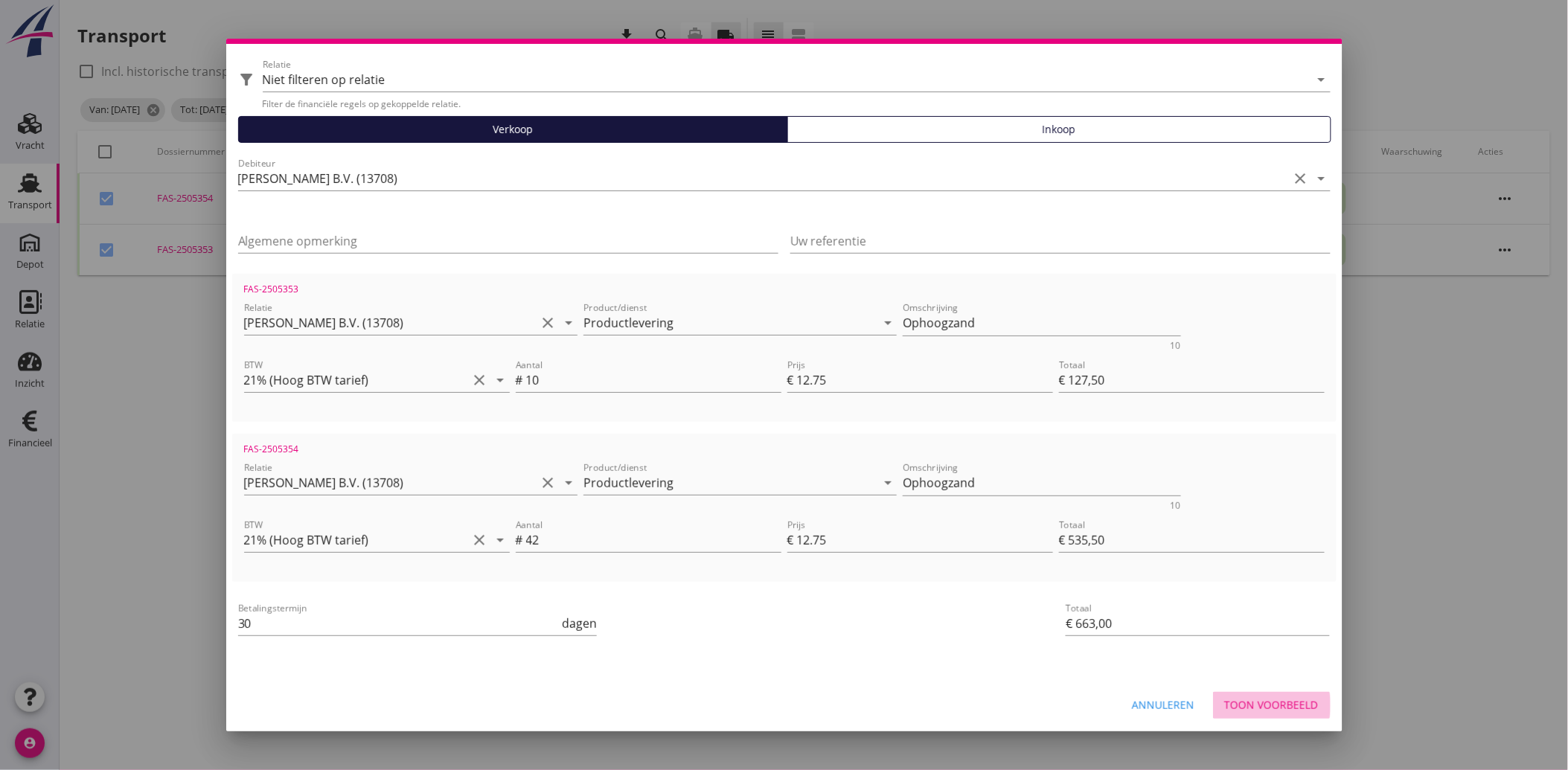
click at [1263, 703] on div "Toon voorbeeld" at bounding box center [1271, 705] width 93 height 16
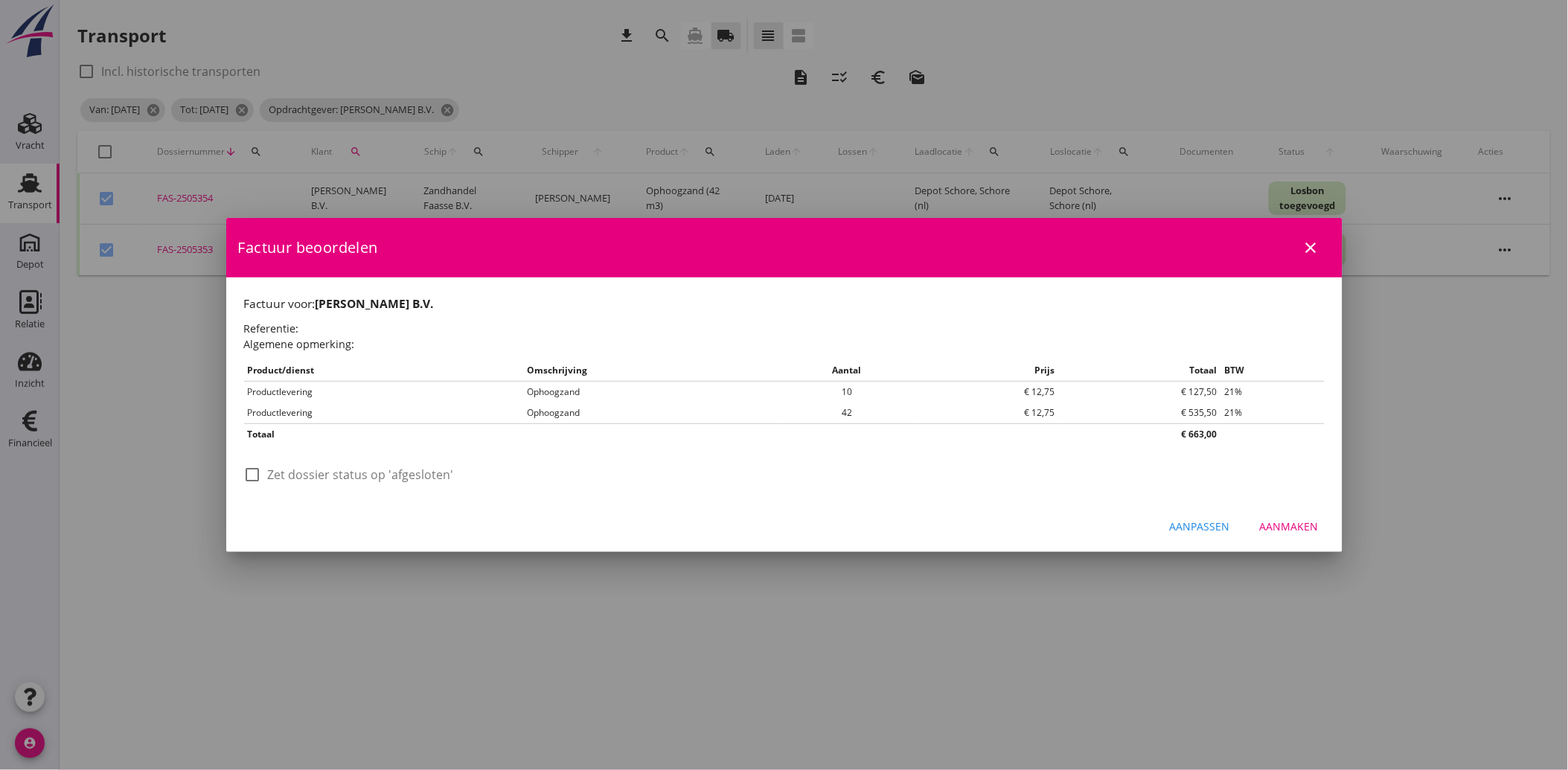
click at [263, 470] on div at bounding box center [252, 475] width 25 height 25
checkbox input "true"
click at [1290, 524] on div "Aanmaken" at bounding box center [1289, 526] width 59 height 16
checkbox input "false"
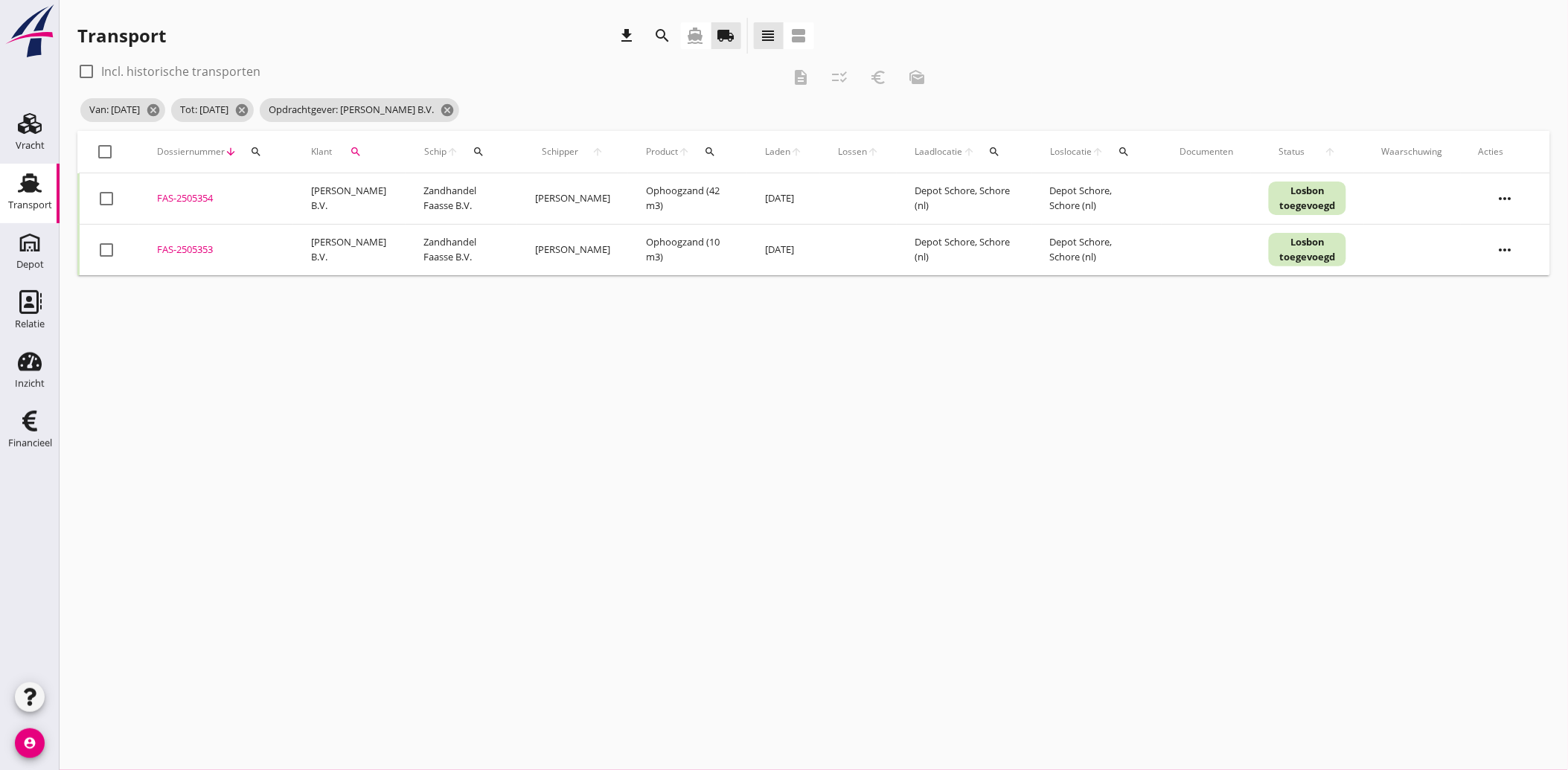
click at [352, 152] on icon "search" at bounding box center [355, 151] width 12 height 12
click at [501, 187] on icon "clear" at bounding box center [510, 195] width 18 height 18
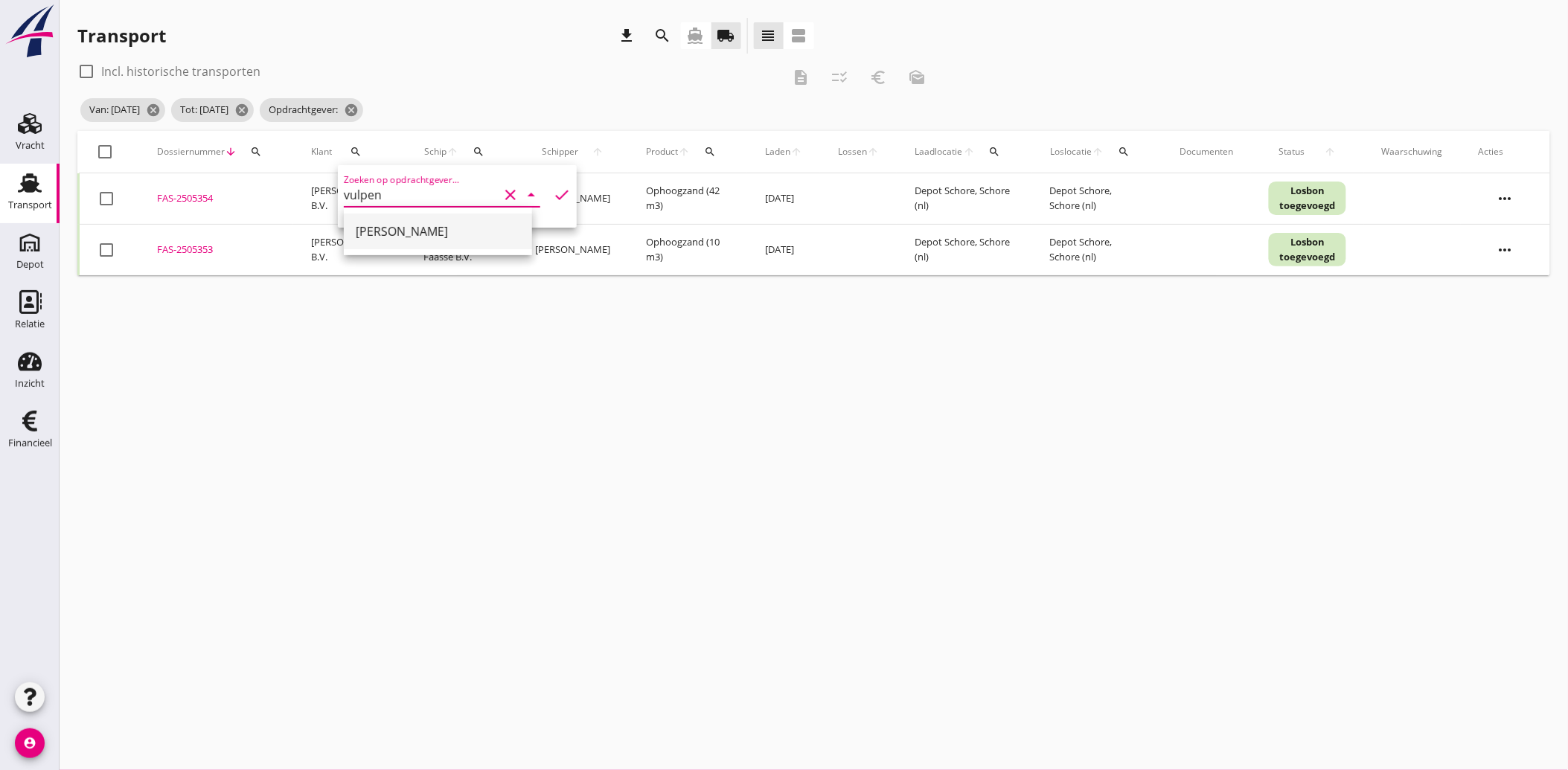
click at [404, 238] on div "[PERSON_NAME]" at bounding box center [437, 231] width 164 height 18
type input "[PERSON_NAME]"
click at [553, 191] on icon "check" at bounding box center [562, 195] width 18 height 18
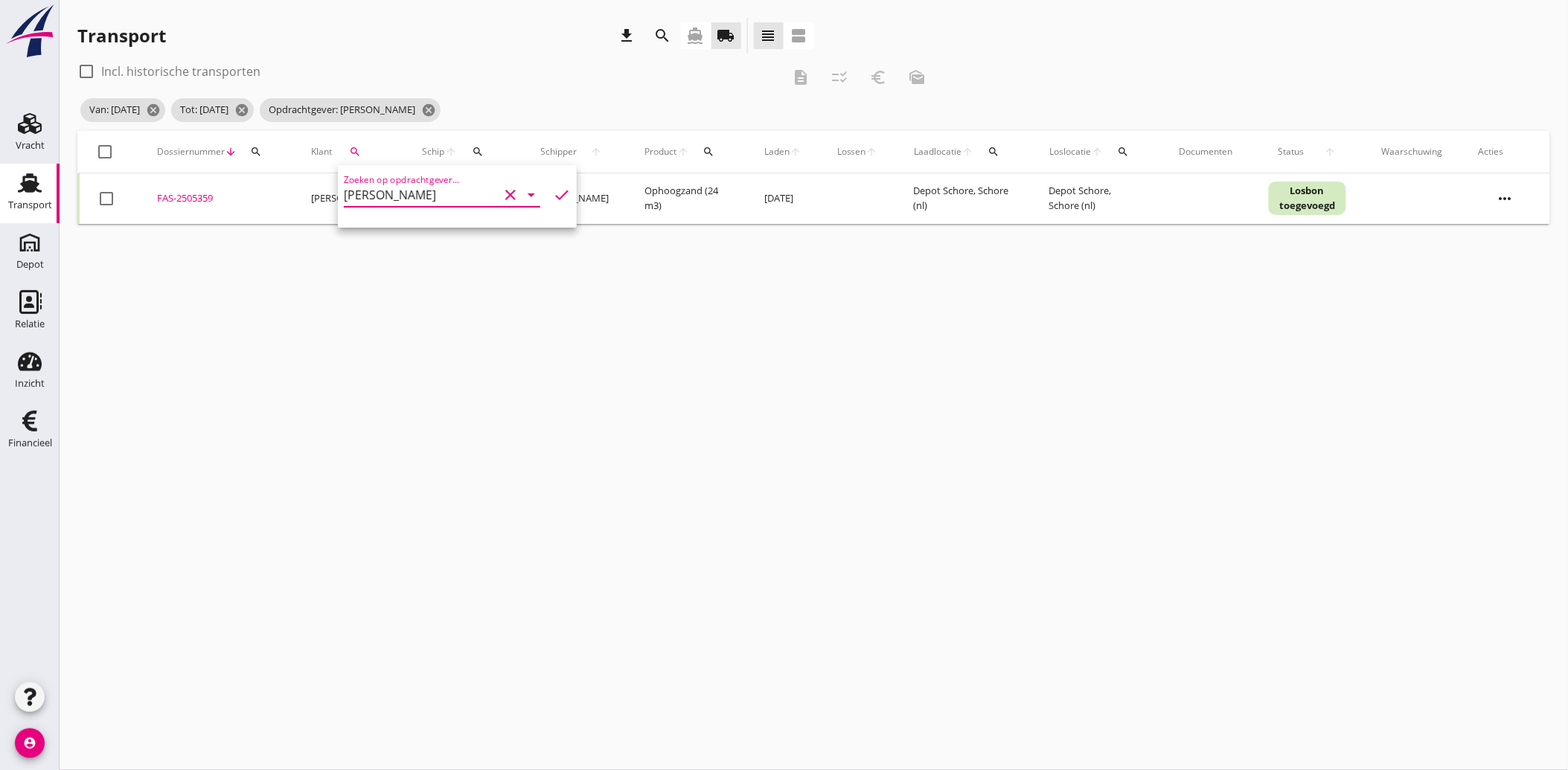
click at [505, 195] on icon "clear" at bounding box center [510, 195] width 18 height 18
click at [413, 225] on div "BVZ Bestratingen" at bounding box center [437, 231] width 164 height 18
type input "BVZ Bestratingen"
click at [553, 196] on icon "check" at bounding box center [562, 195] width 18 height 18
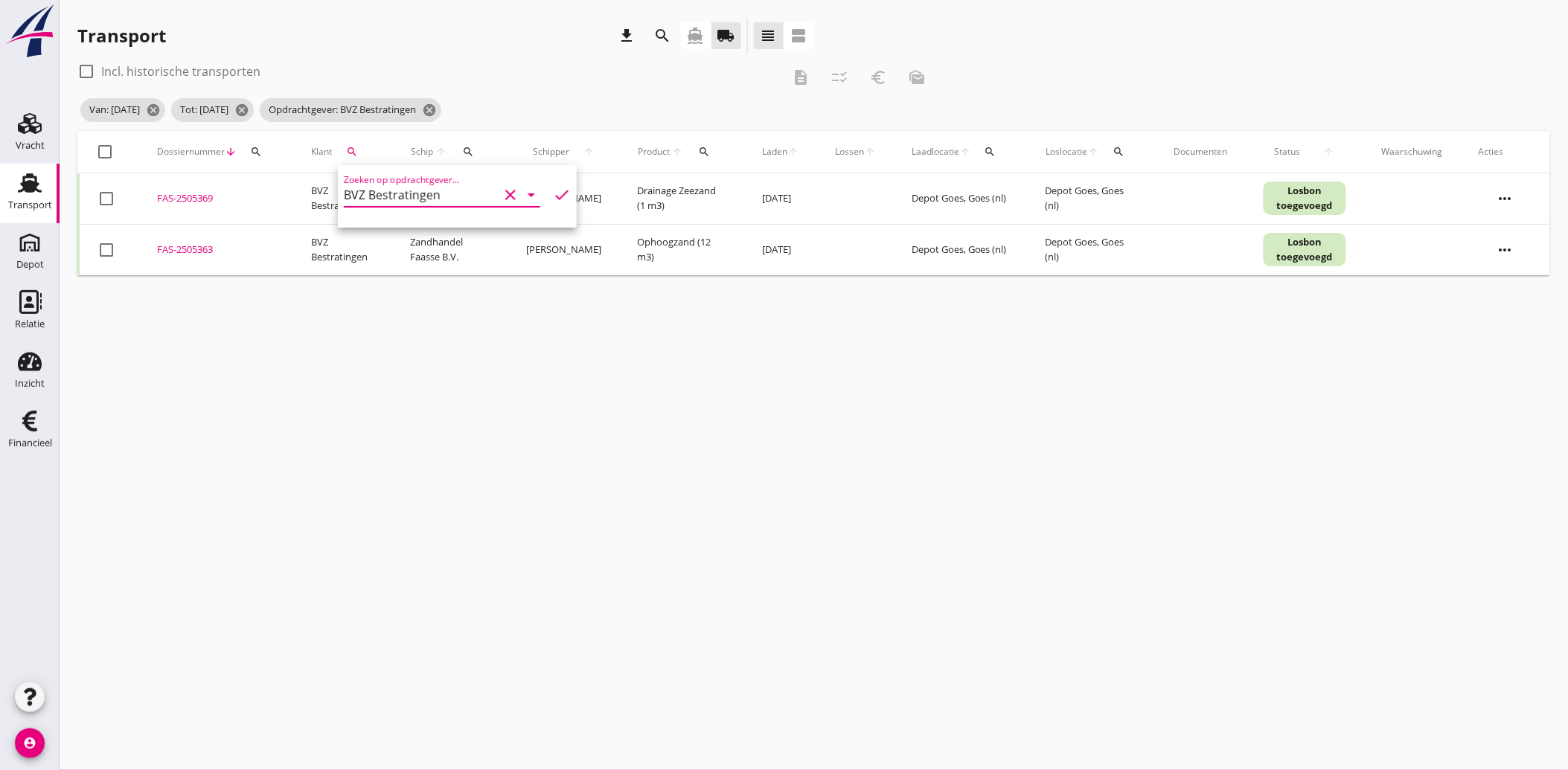
drag, startPoint x: 1514, startPoint y: 195, endPoint x: 107, endPoint y: 203, distance: 1407.0
click at [107, 199] on div at bounding box center [106, 198] width 25 height 25
checkbox input "true"
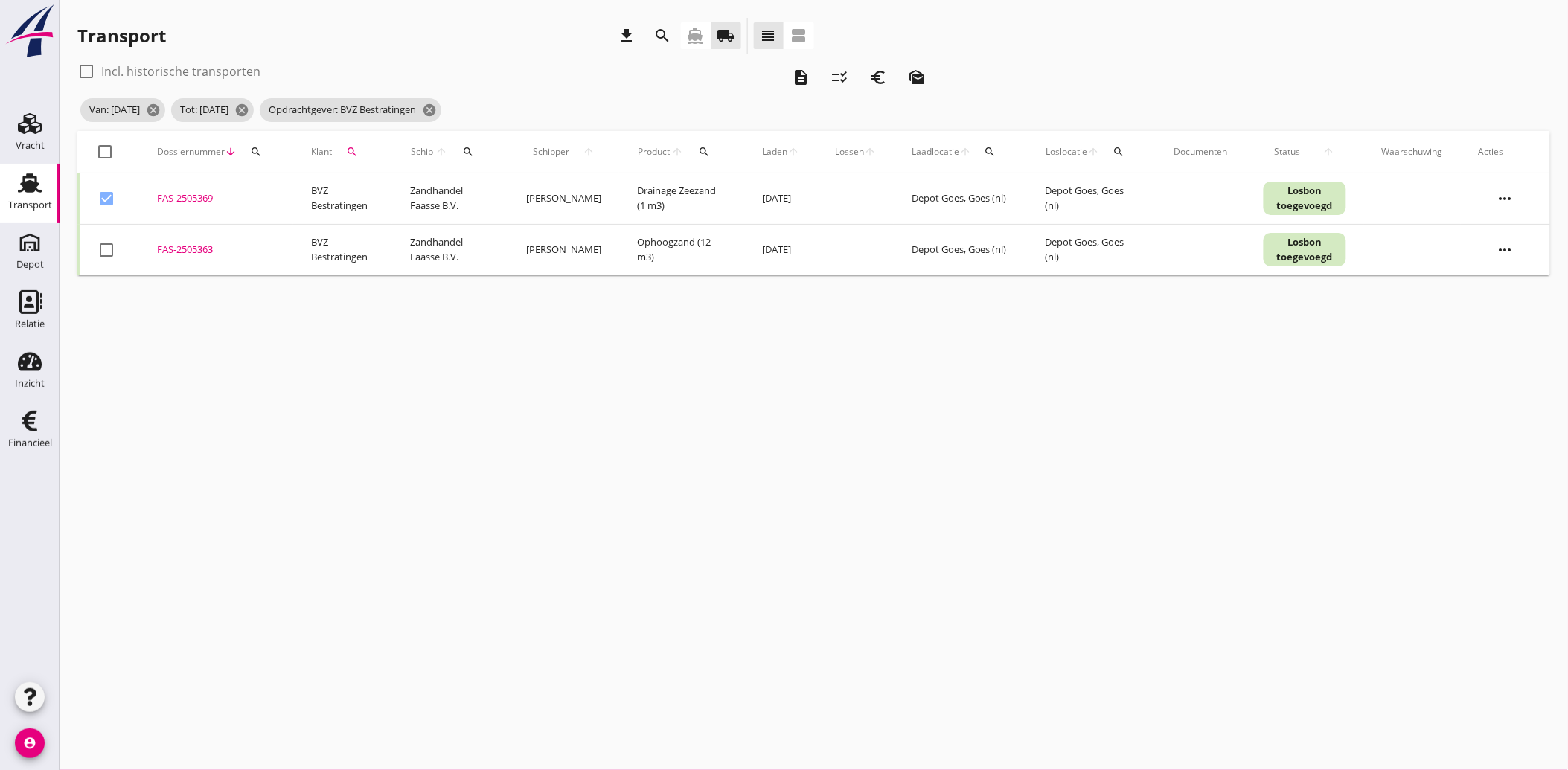
click at [105, 246] on div at bounding box center [106, 250] width 25 height 25
click at [876, 83] on icon "euro_symbol" at bounding box center [878, 77] width 18 height 18
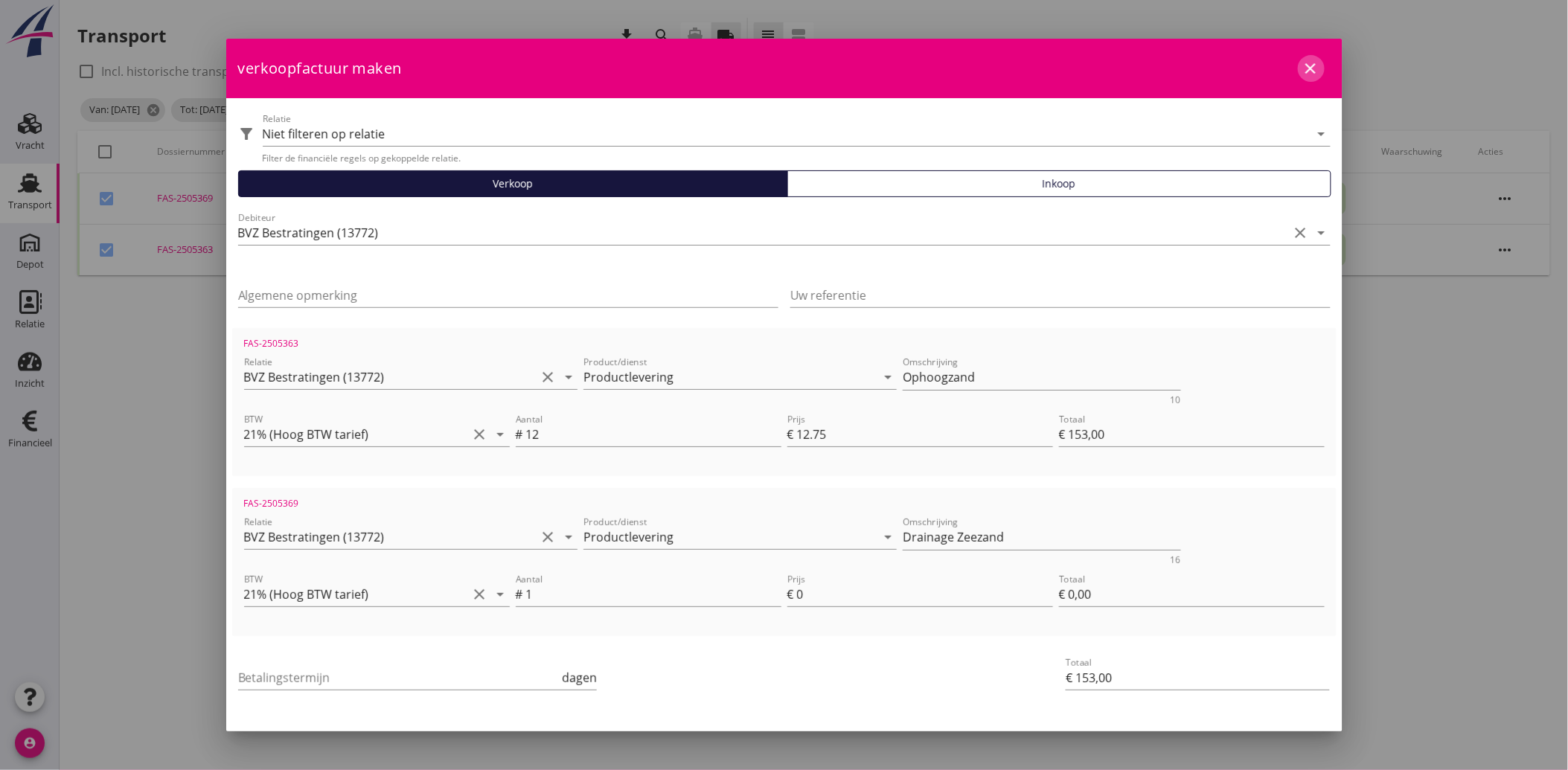
click at [1303, 66] on icon "close" at bounding box center [1311, 68] width 18 height 18
checkbox input "false"
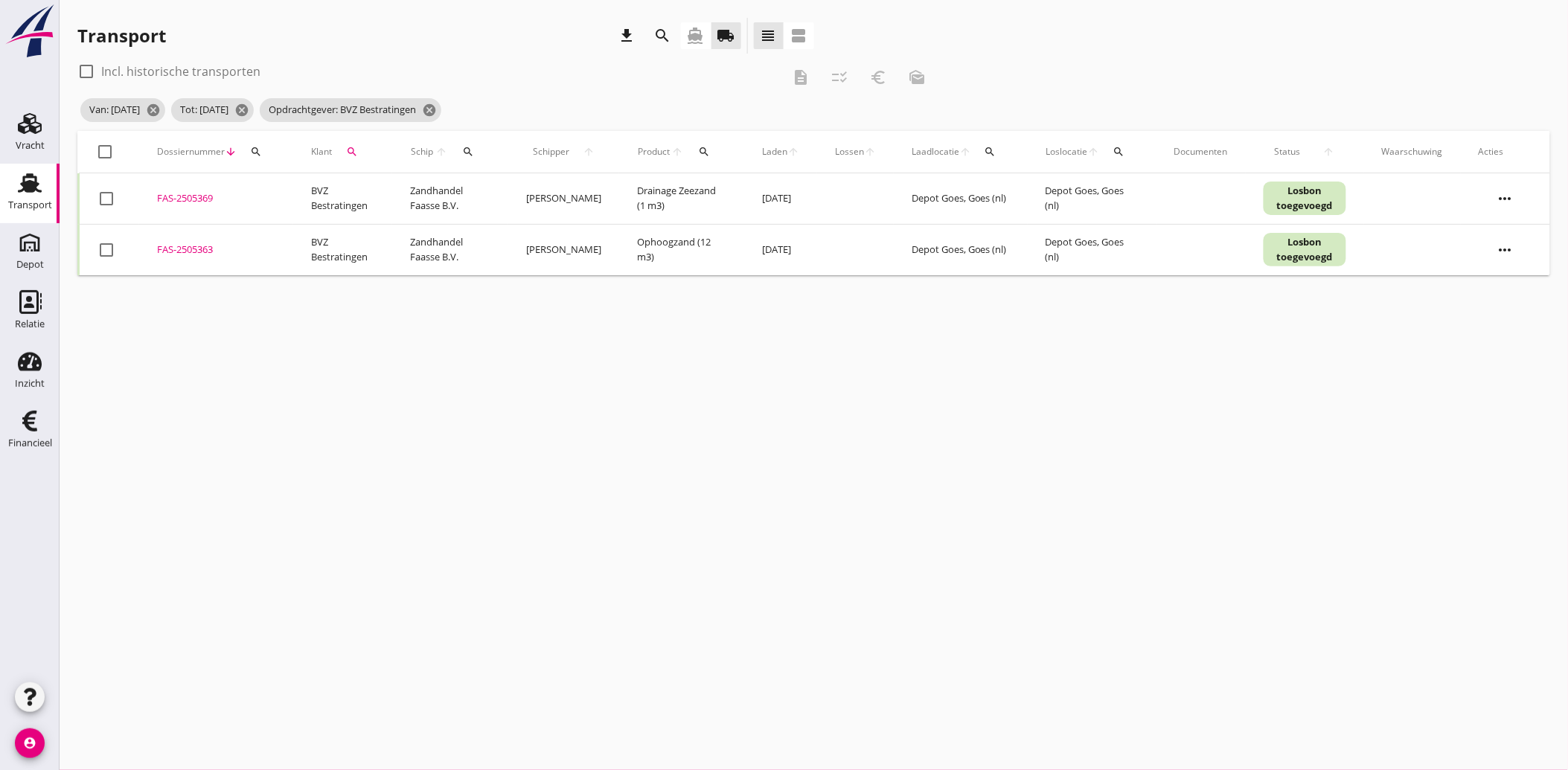
click at [1507, 189] on icon "more_horiz" at bounding box center [1505, 198] width 42 height 42
click at [1468, 313] on div "Vracht aanpassen" at bounding box center [1496, 314] width 107 height 18
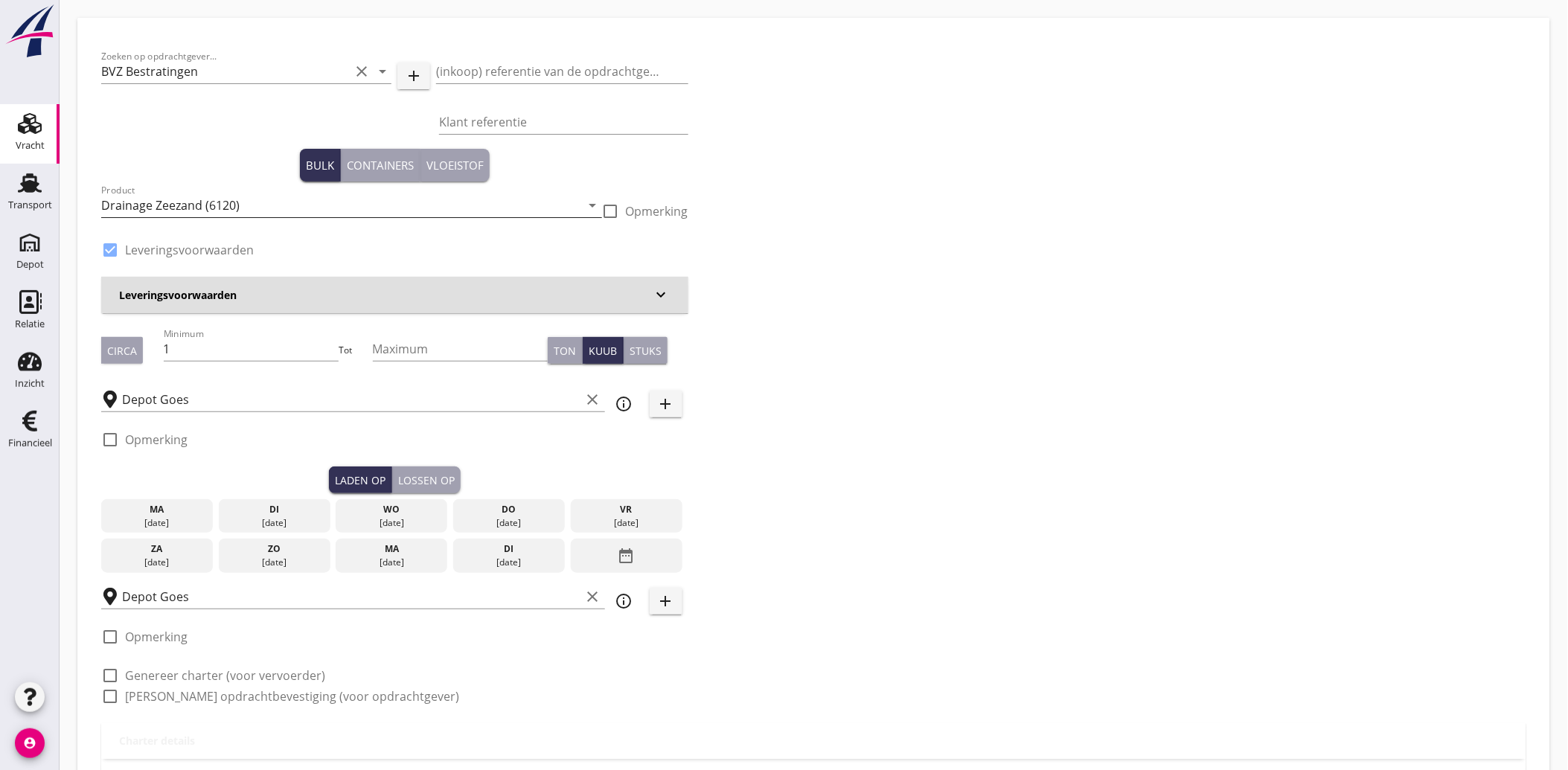
click at [278, 207] on input "Drainage Zeezand (6120)" at bounding box center [341, 205] width 480 height 24
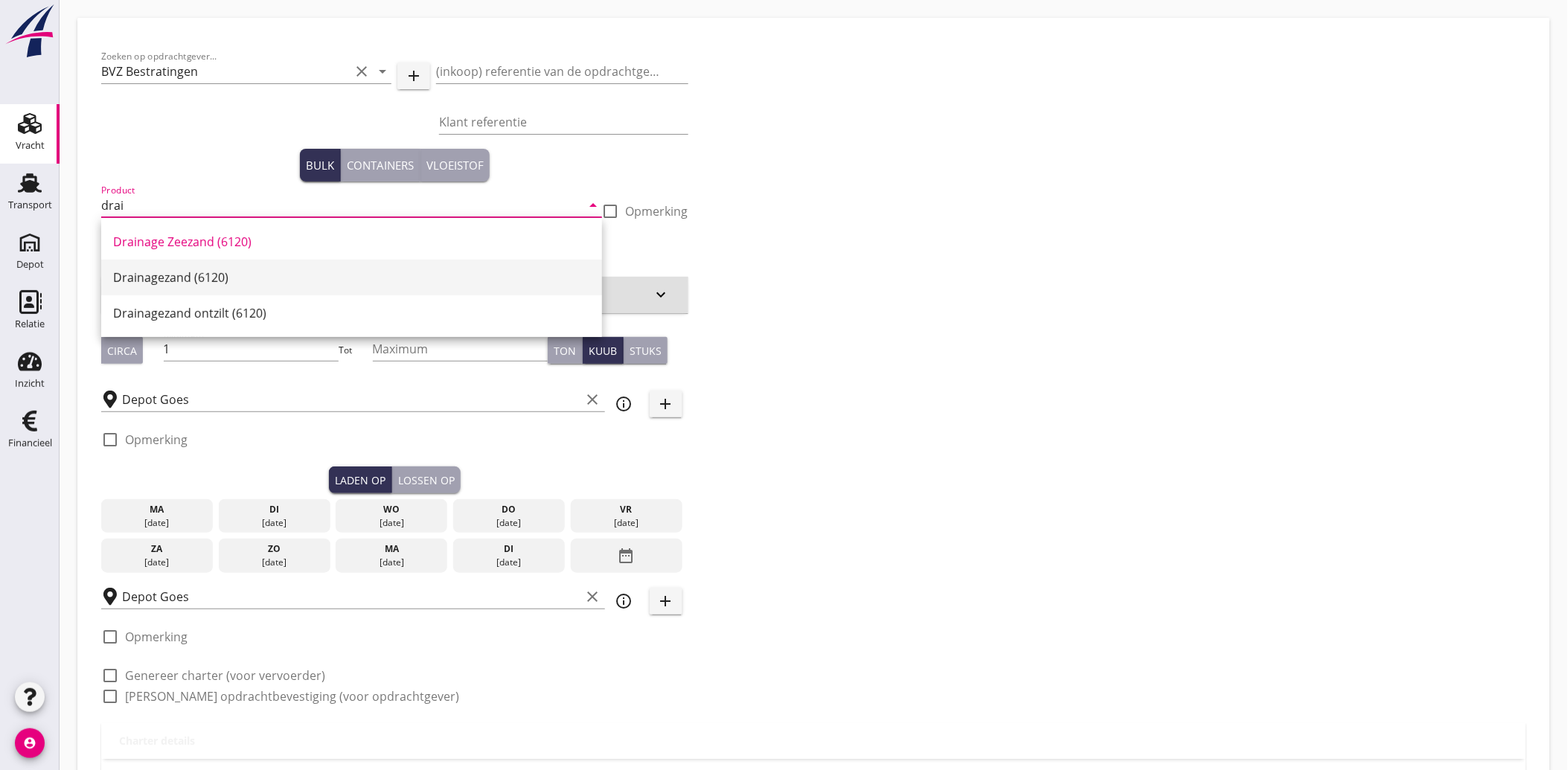
click at [145, 276] on div "Drainagezand (6120)" at bounding box center [351, 277] width 477 height 18
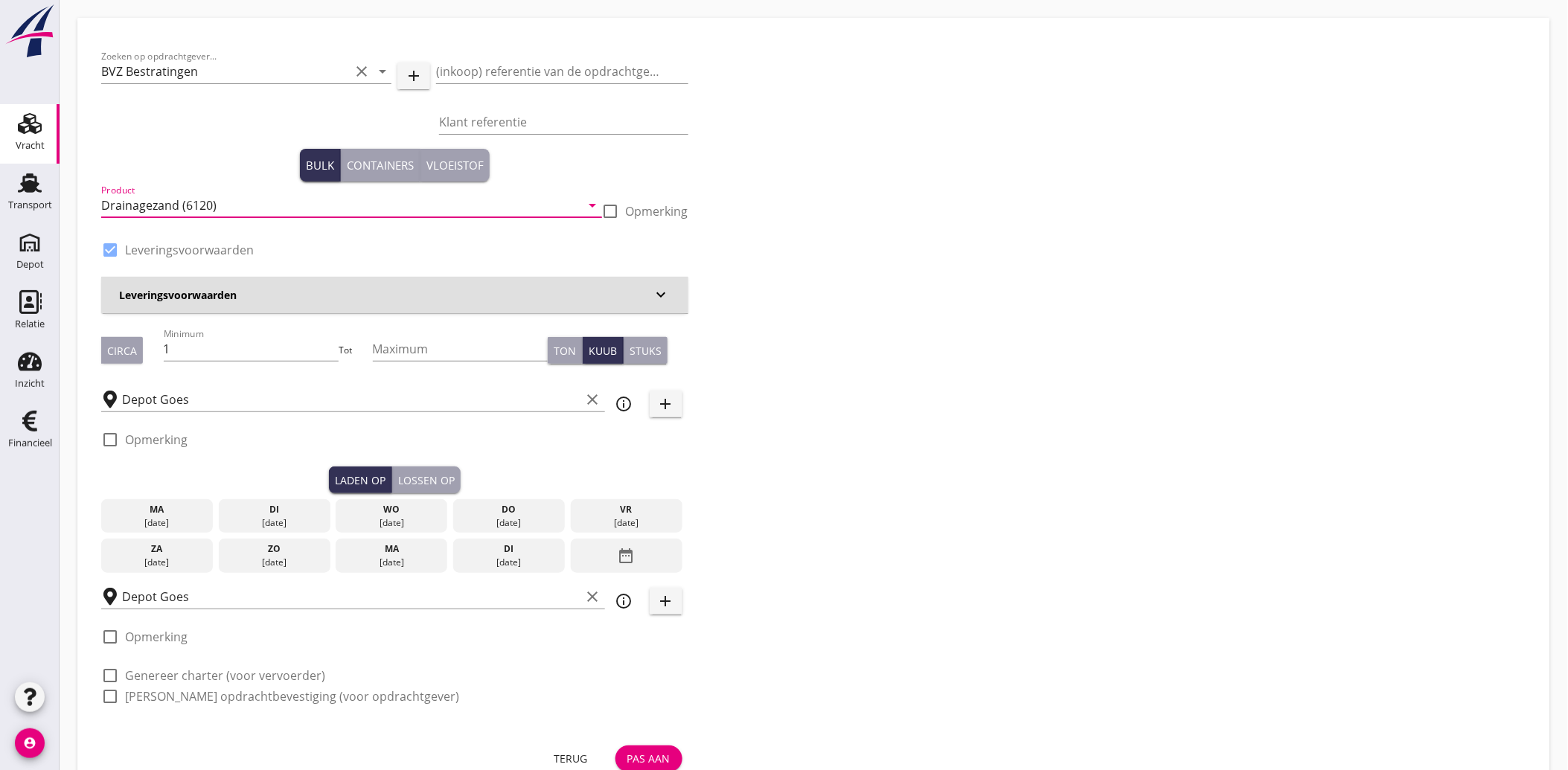
type input "Drainagezand (6120)"
click at [645, 754] on div "Pas aan" at bounding box center [649, 759] width 44 height 16
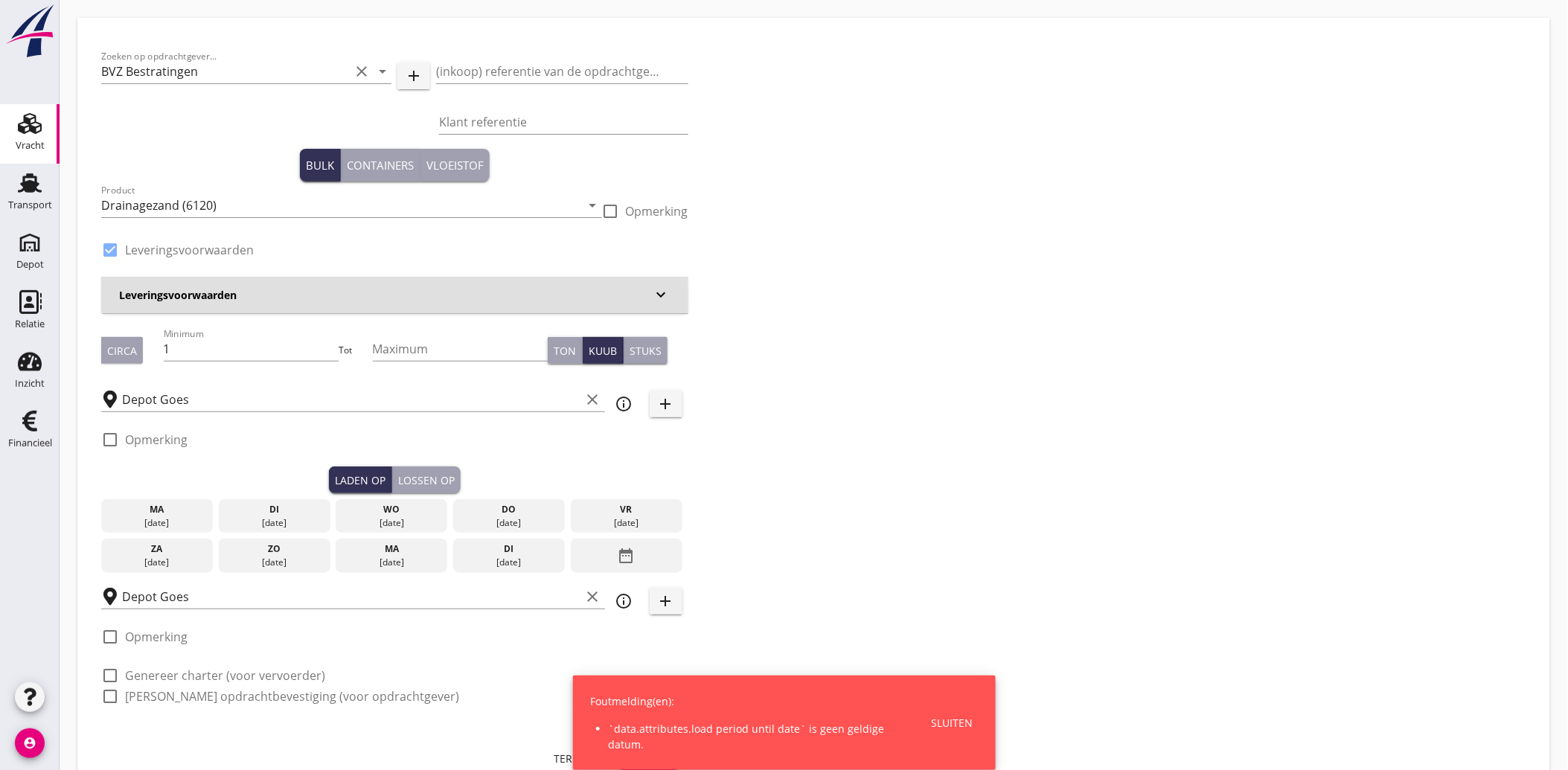
click at [641, 548] on div "date_range" at bounding box center [627, 556] width 112 height 35
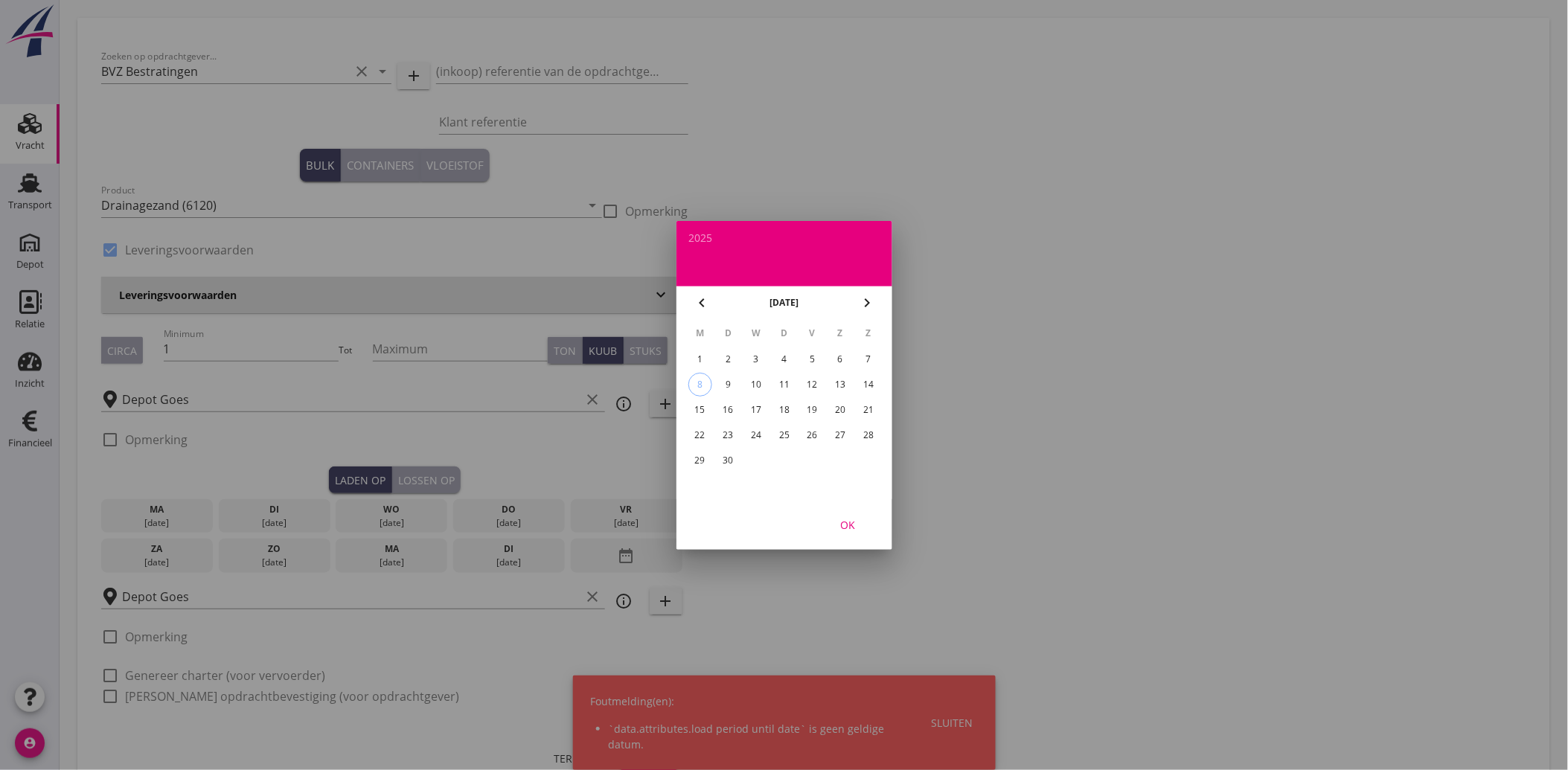
click at [812, 349] on div "5" at bounding box center [812, 359] width 24 height 24
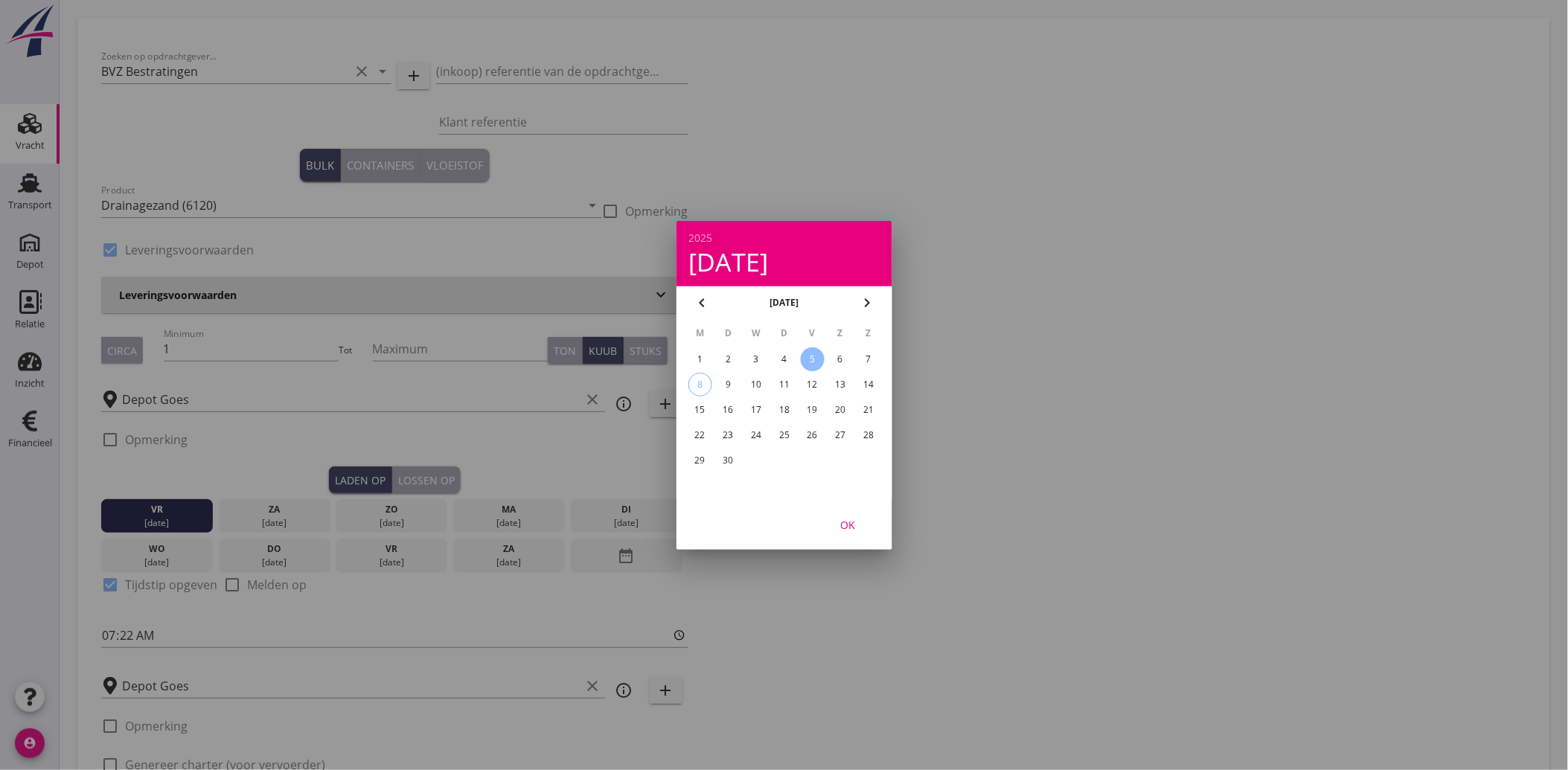
click at [848, 526] on div "OK" at bounding box center [847, 525] width 42 height 16
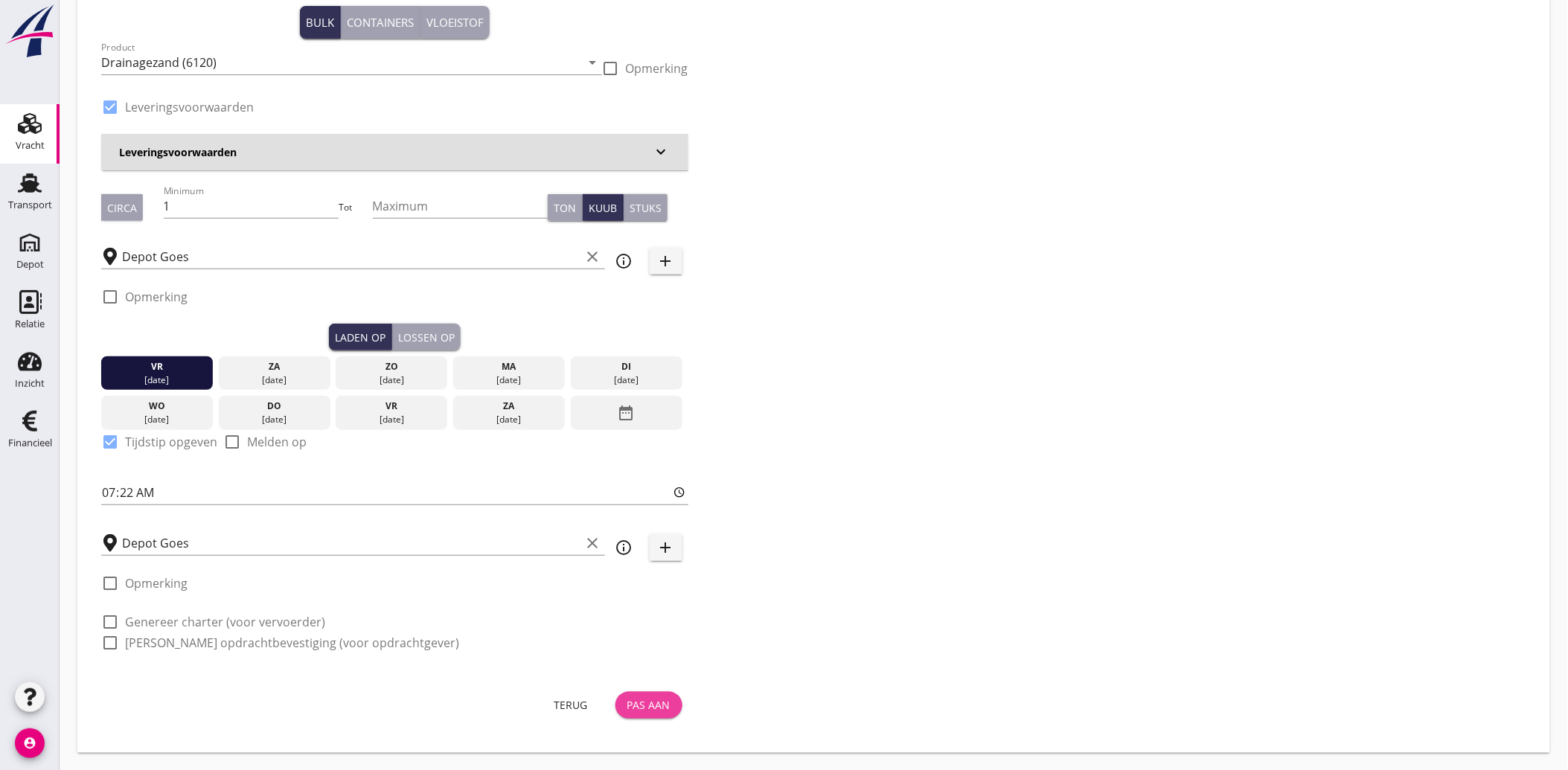
click at [653, 710] on div "Pas aan" at bounding box center [649, 705] width 44 height 16
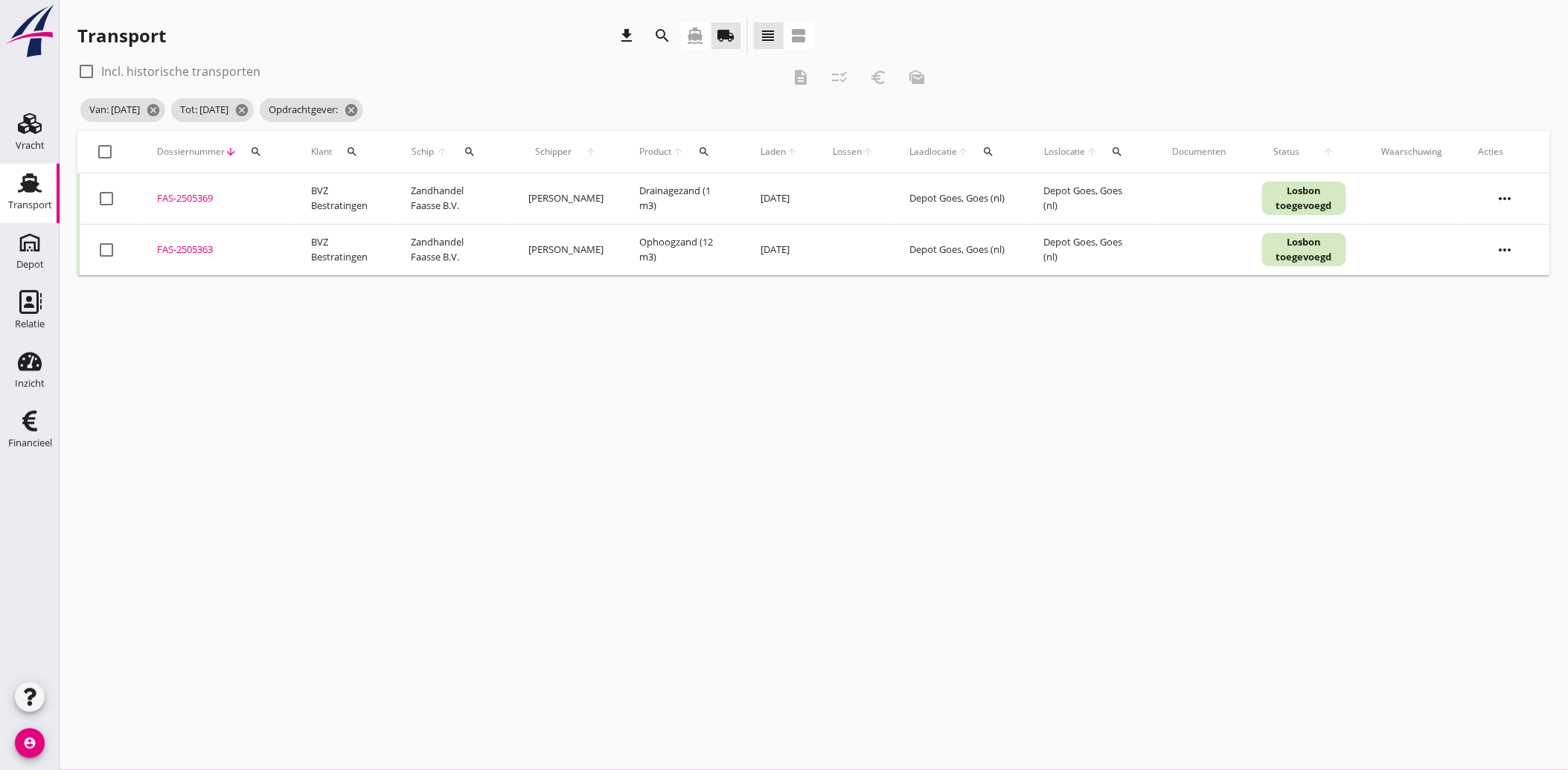
click at [203, 194] on div "FAS-2505369" at bounding box center [216, 198] width 118 height 15
click at [104, 197] on div at bounding box center [106, 198] width 25 height 25
checkbox input "true"
click at [110, 245] on div at bounding box center [106, 250] width 25 height 25
checkbox input "true"
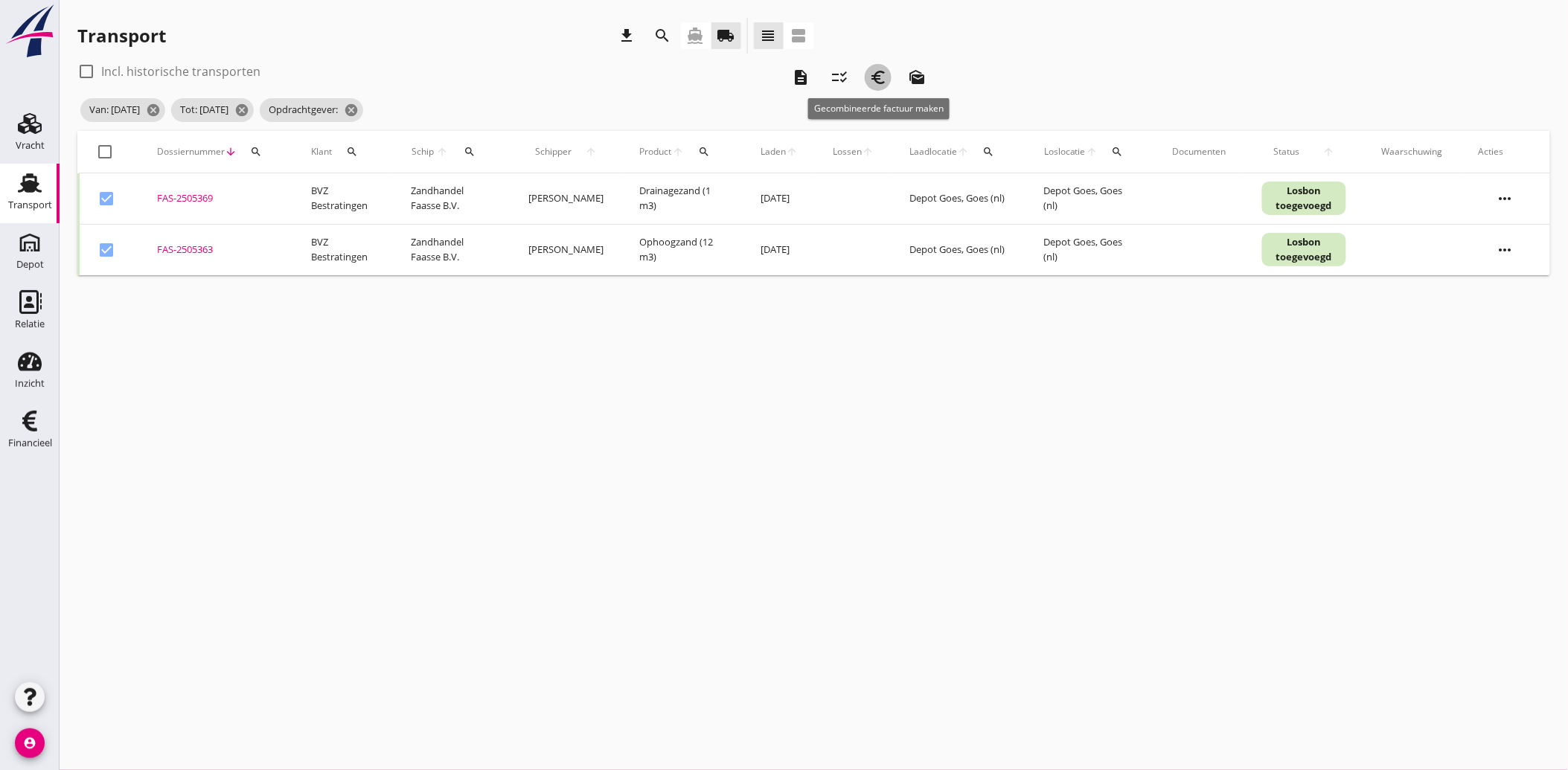
click at [875, 80] on icon "euro_symbol" at bounding box center [878, 77] width 18 height 18
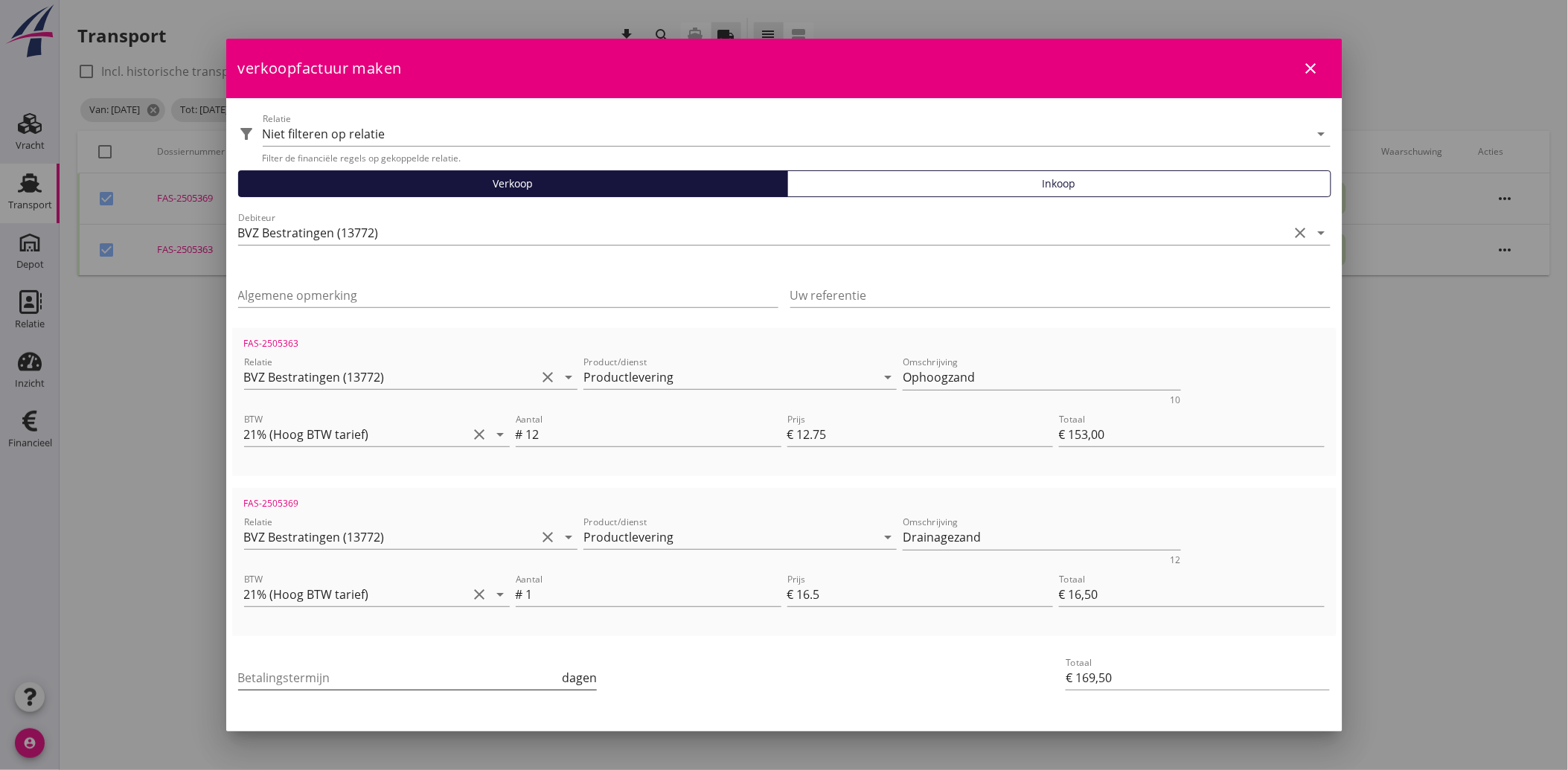
click at [343, 667] on input "Betalingstermijn" at bounding box center [399, 678] width 322 height 24
type input "30"
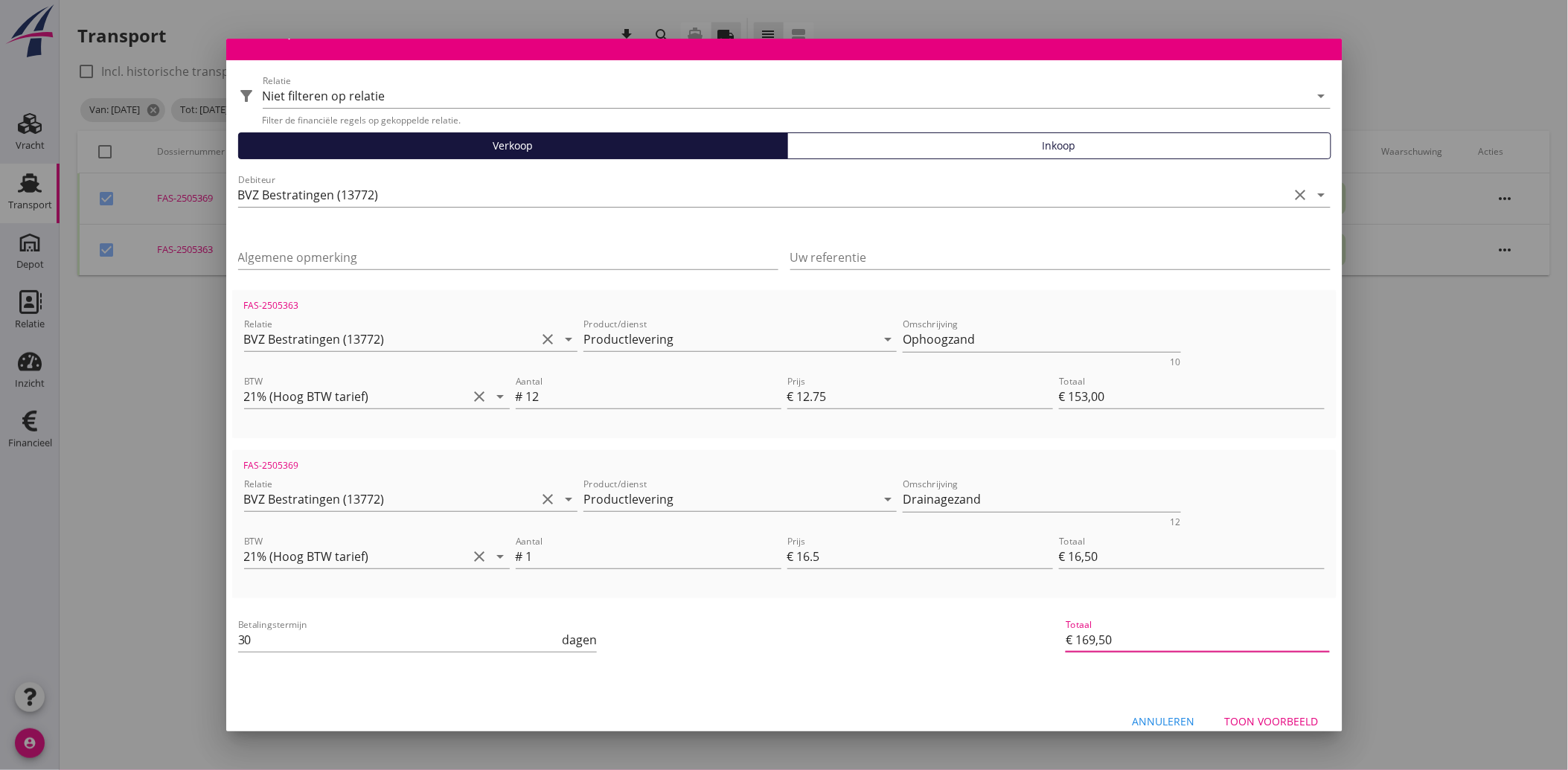
scroll to position [54, 0]
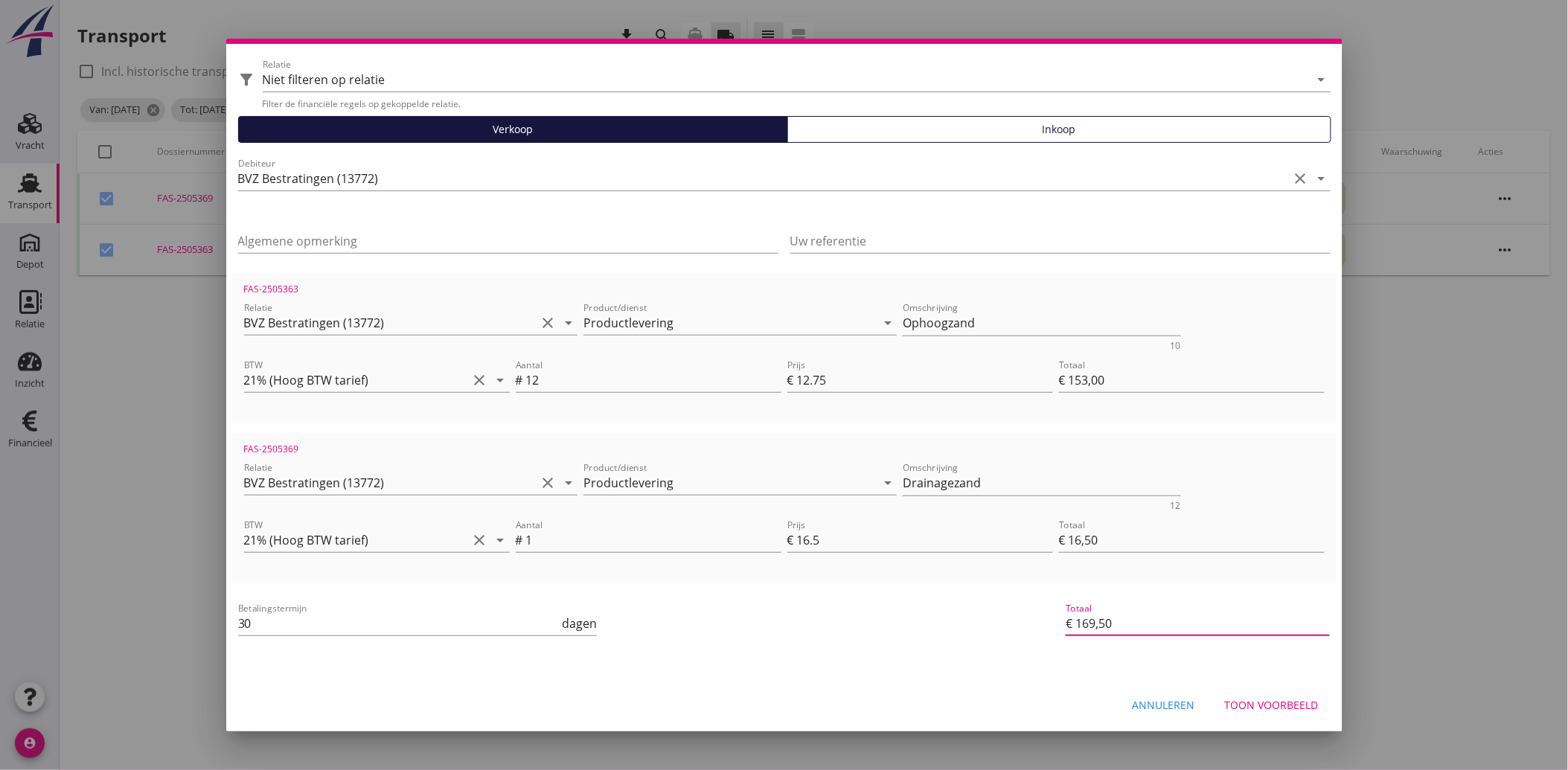
click at [1268, 698] on div "Toon voorbeeld" at bounding box center [1271, 705] width 93 height 16
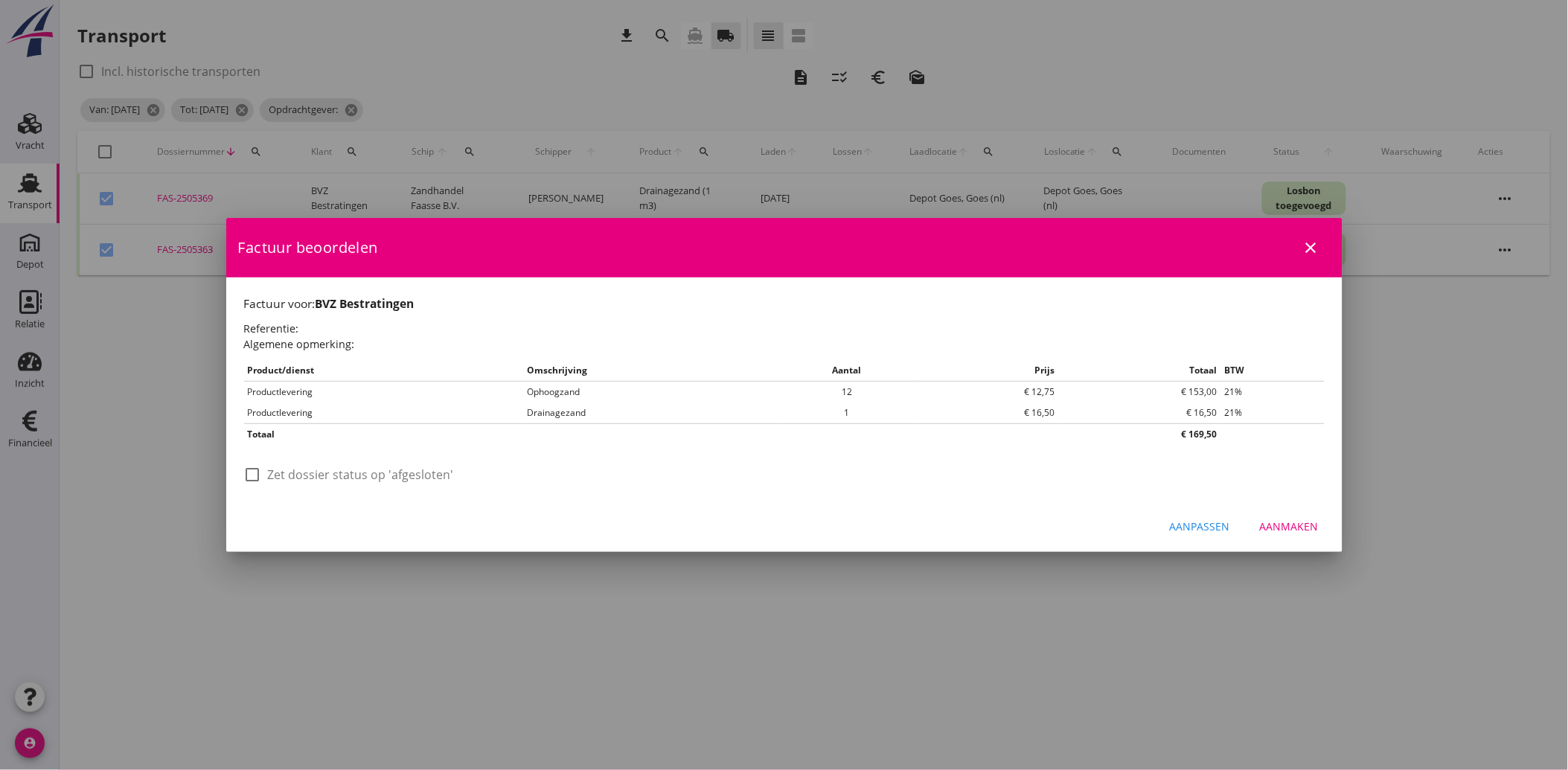
scroll to position [0, 0]
click at [268, 468] on label "Zet dossier status op 'afgesloten'" at bounding box center [360, 475] width 186 height 15
checkbox input "true"
click at [1284, 517] on button "Aanmaken" at bounding box center [1289, 527] width 83 height 27
checkbox input "false"
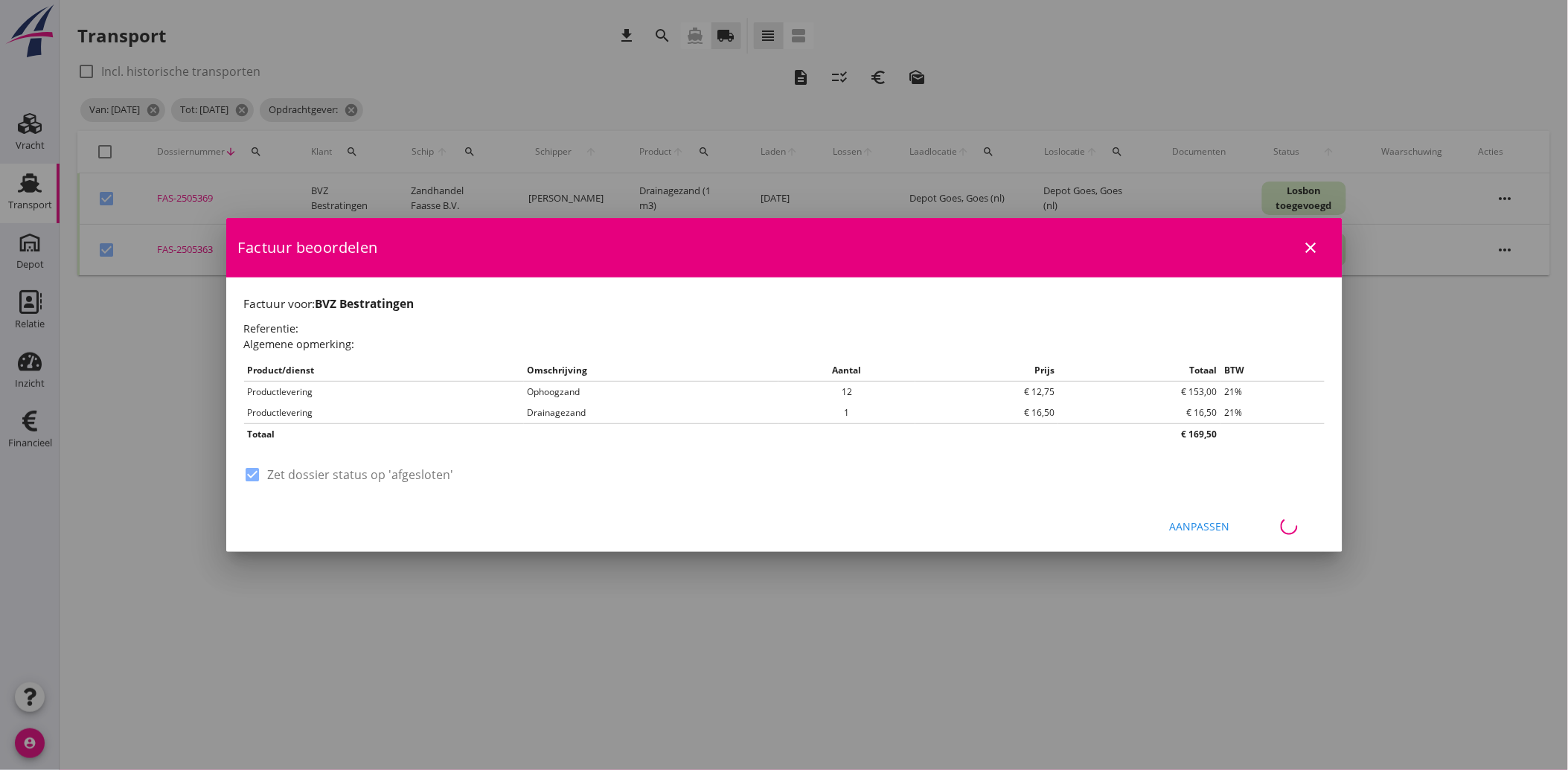
checkbox input "false"
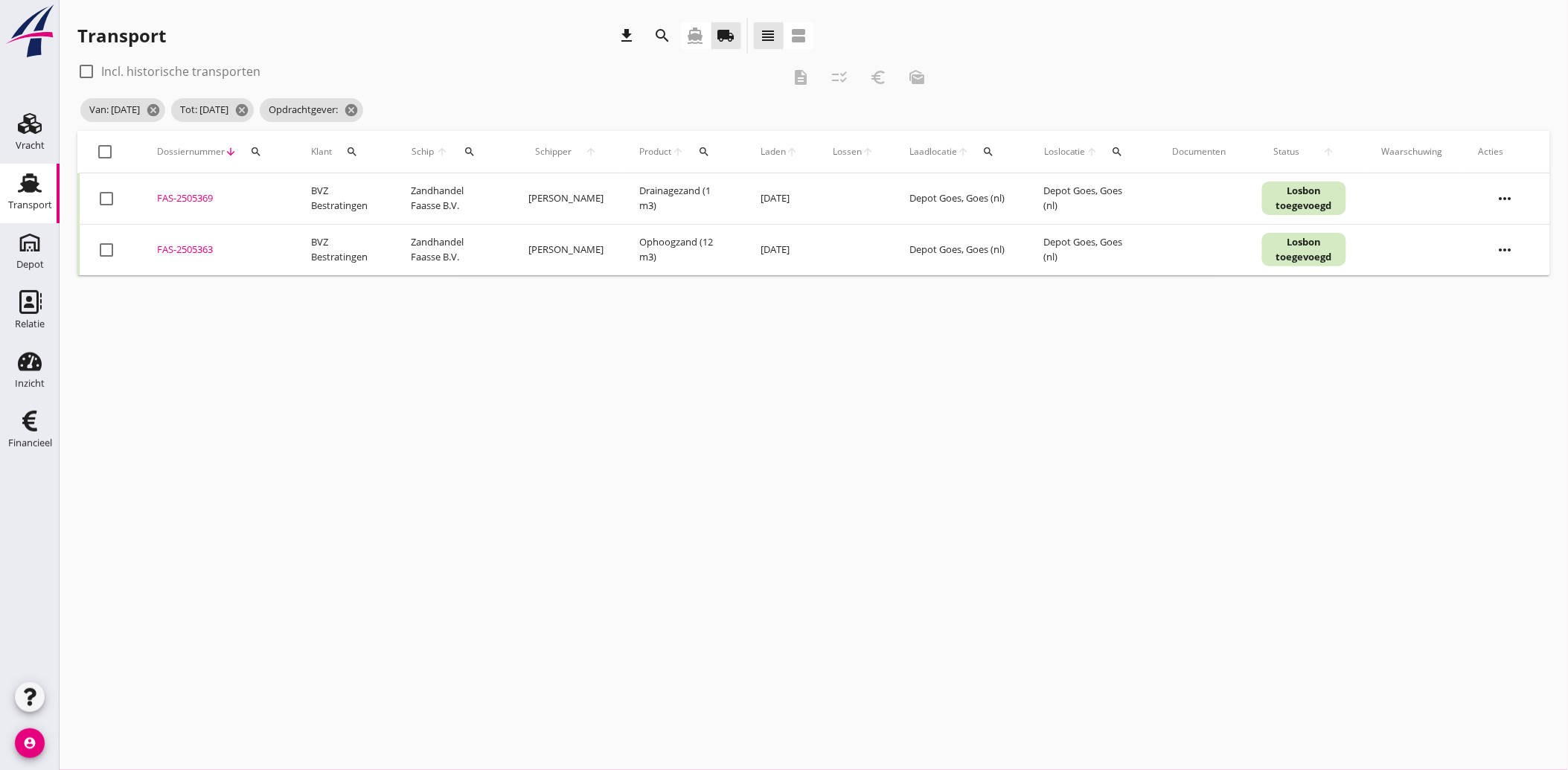
click at [352, 152] on icon "search" at bounding box center [352, 151] width 12 height 12
click at [501, 190] on div at bounding box center [510, 195] width 18 height 18
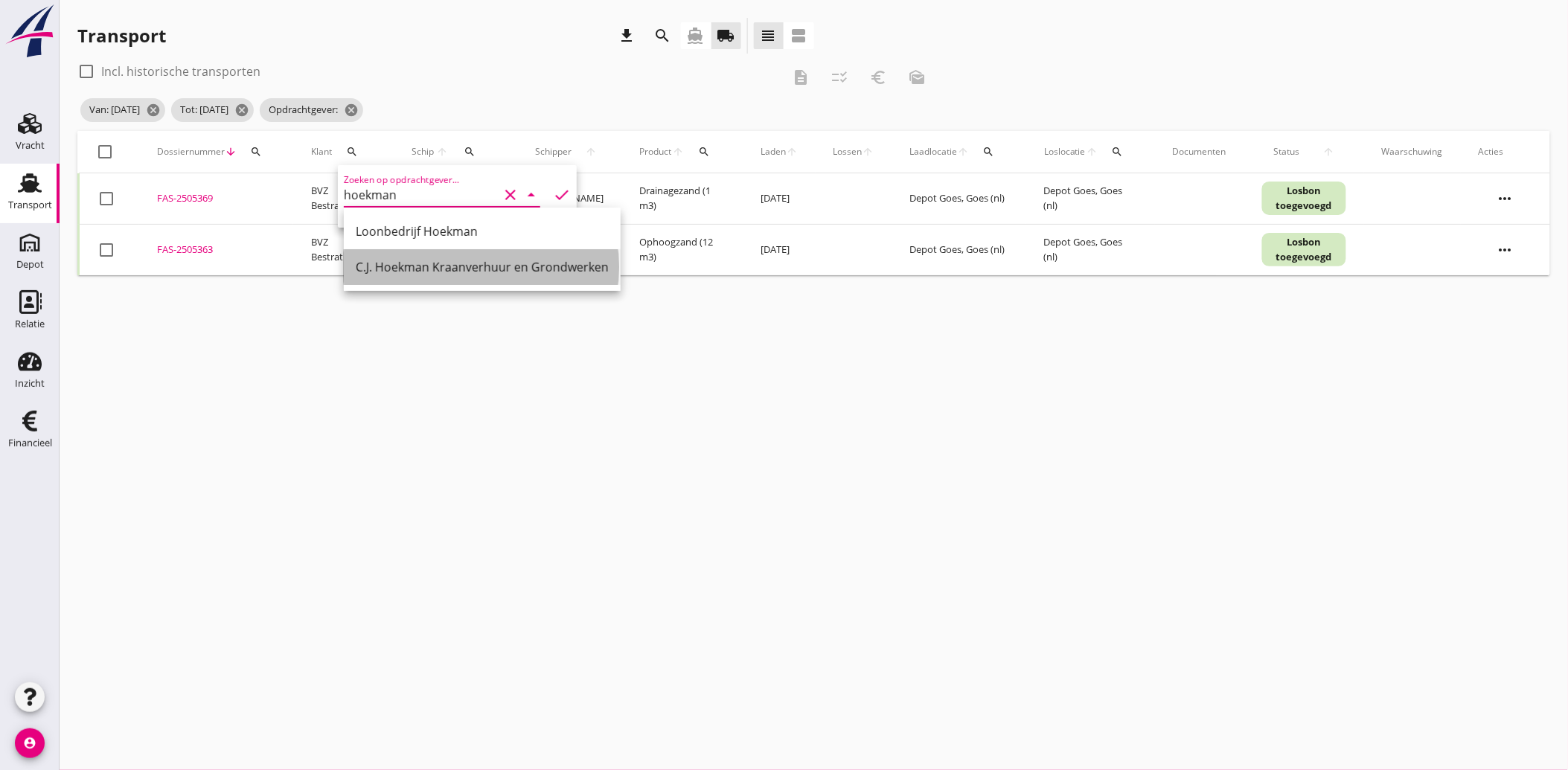
click at [479, 258] on div "C.J. Hoekman Kraanverhuur en Grondwerken" at bounding box center [482, 267] width 253 height 18
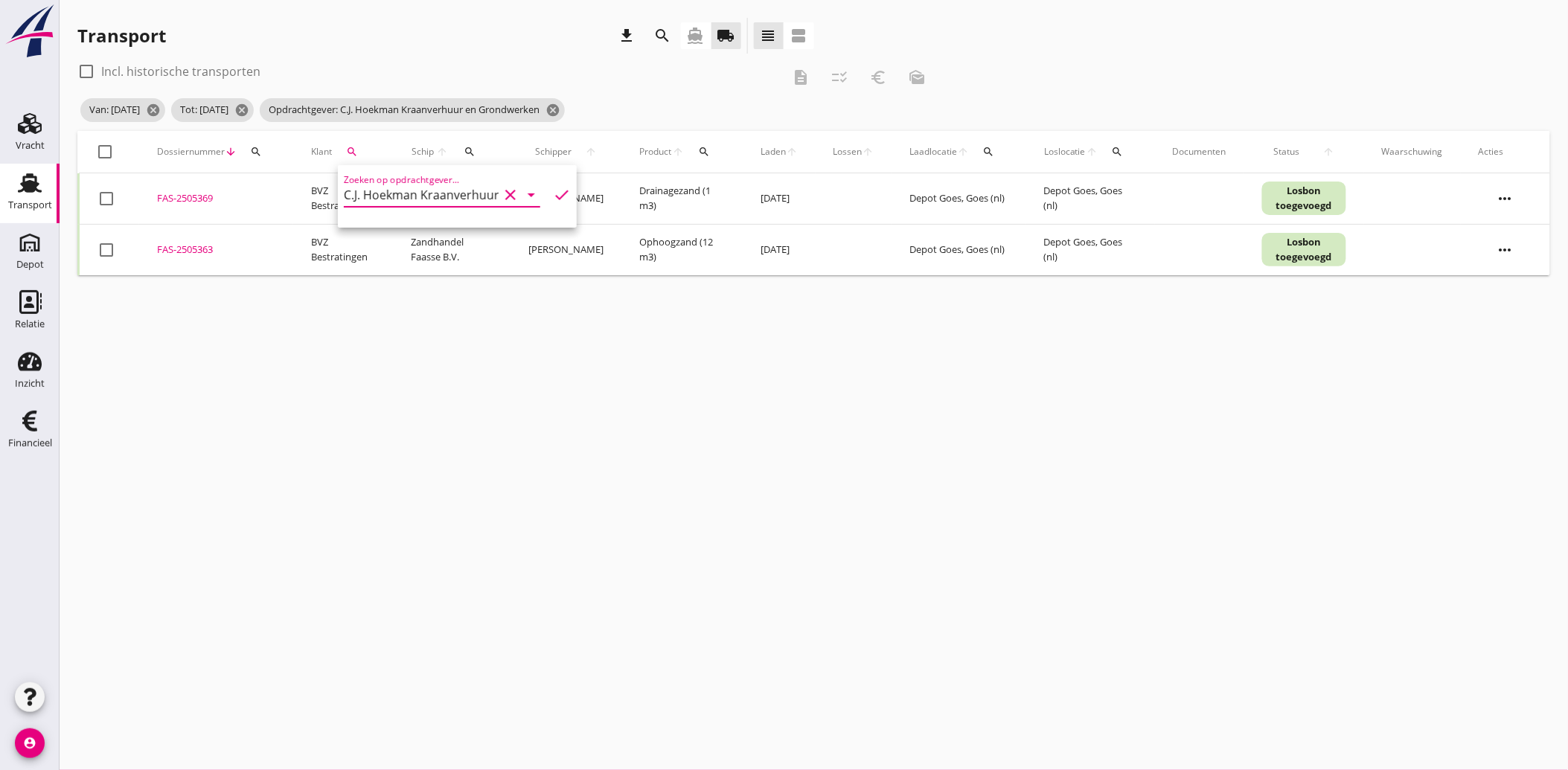
type input "C.J. Hoekman Kraanverhuur en Grondwerken"
click at [553, 198] on icon "check" at bounding box center [562, 195] width 18 height 18
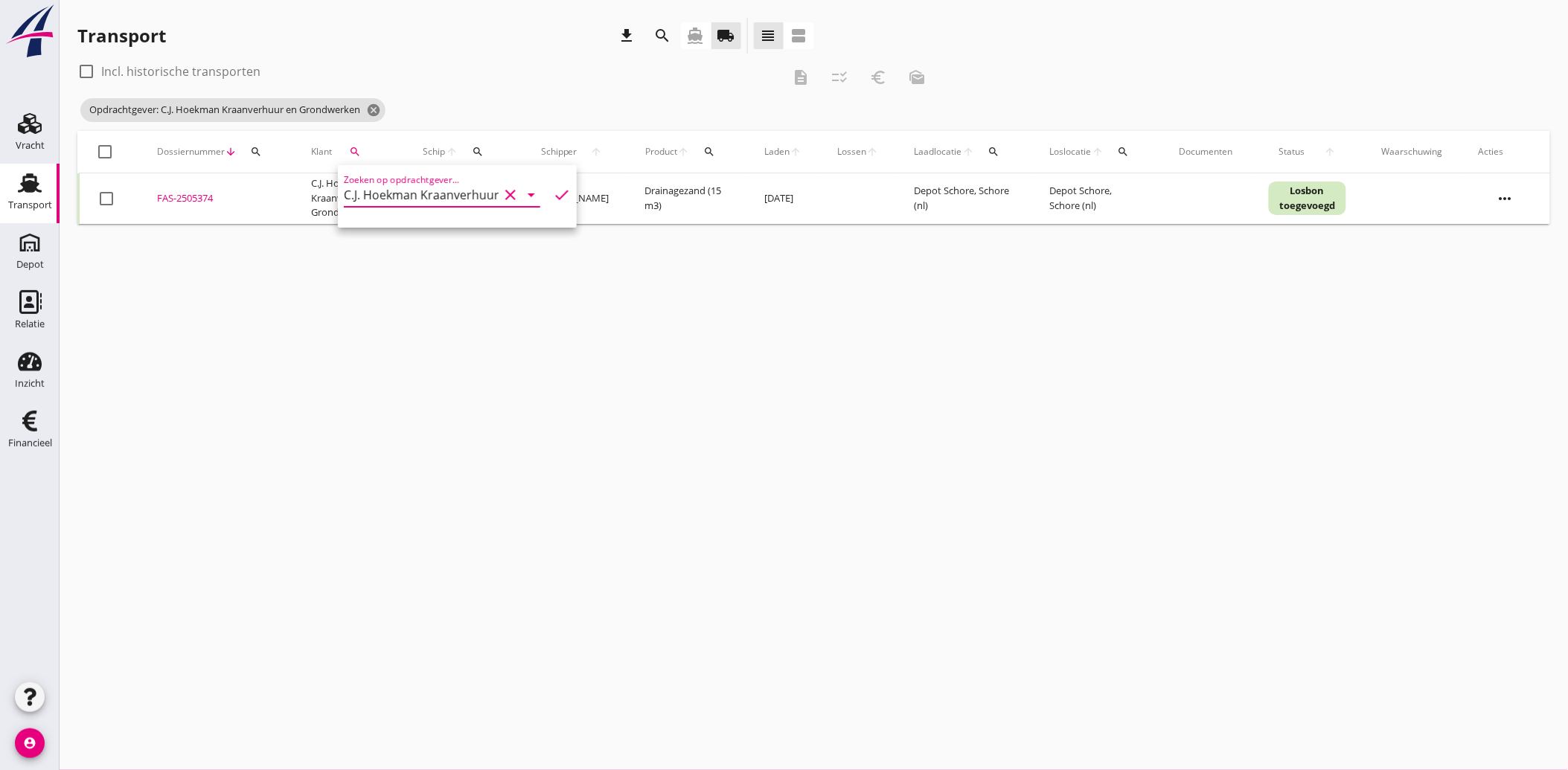
click at [112, 197] on div at bounding box center [106, 198] width 25 height 25
checkbox input "true"
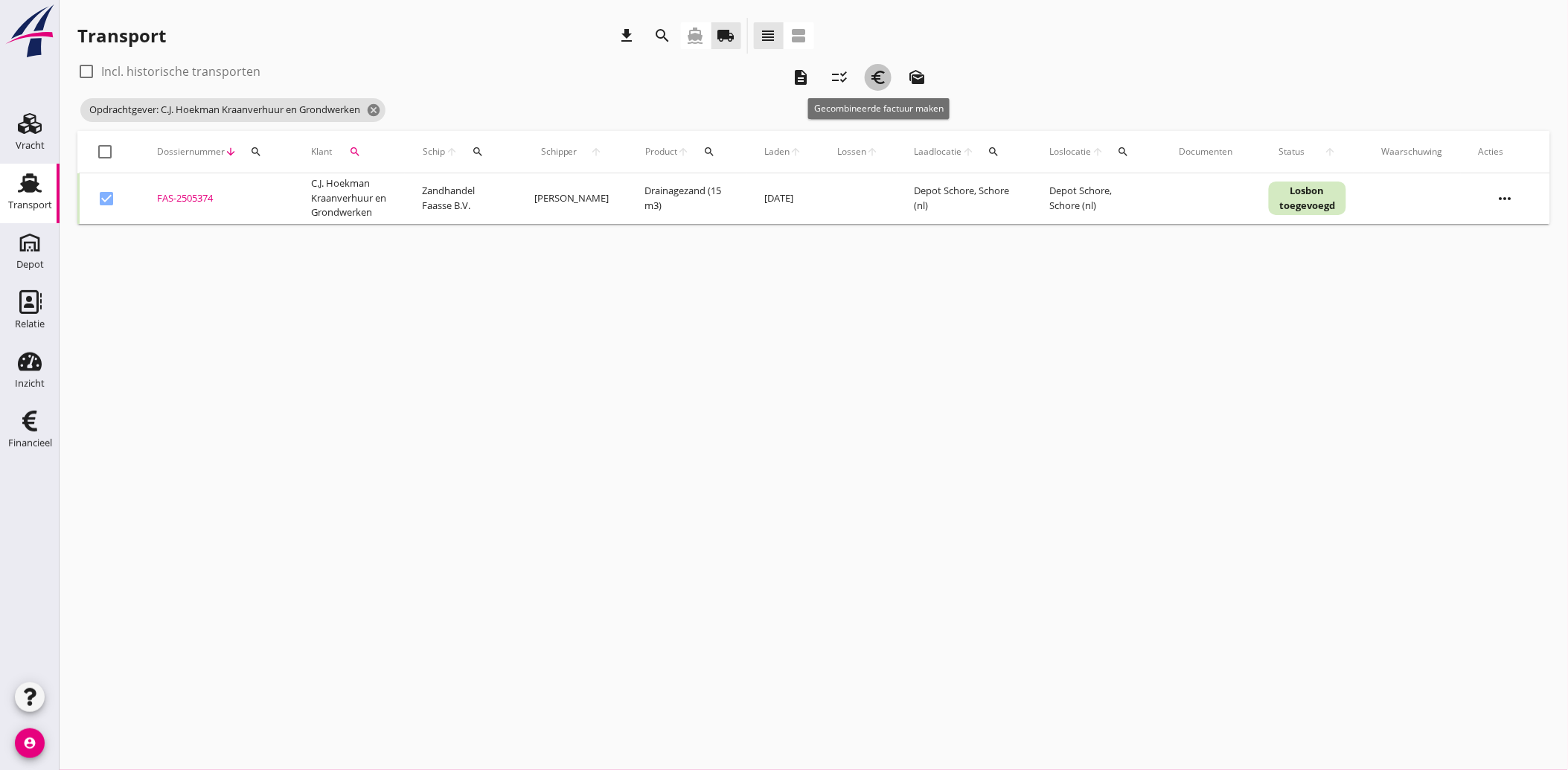
click at [880, 84] on icon "euro_symbol" at bounding box center [878, 77] width 18 height 18
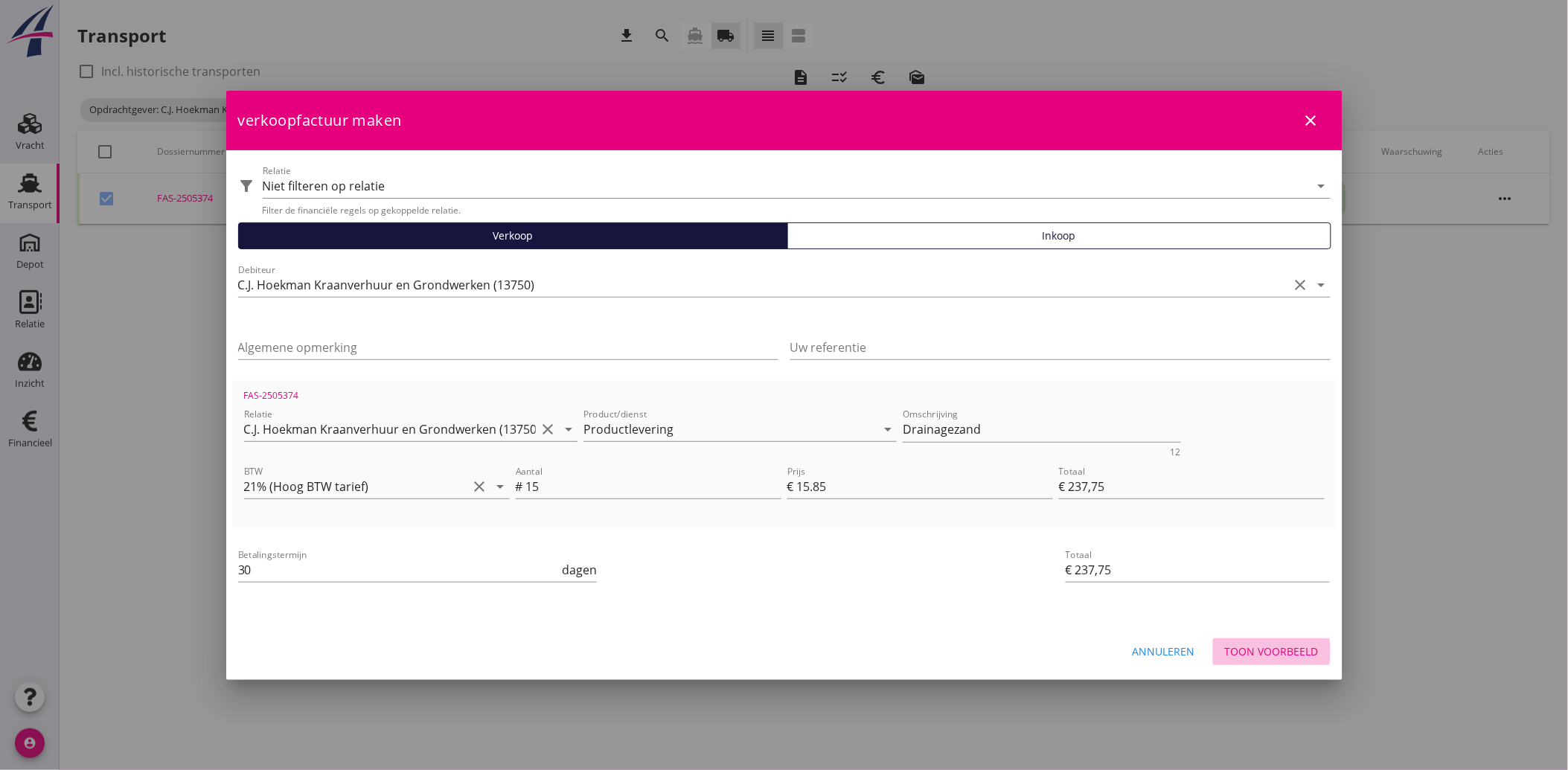
click at [1283, 642] on button "Toon voorbeeld" at bounding box center [1272, 652] width 117 height 27
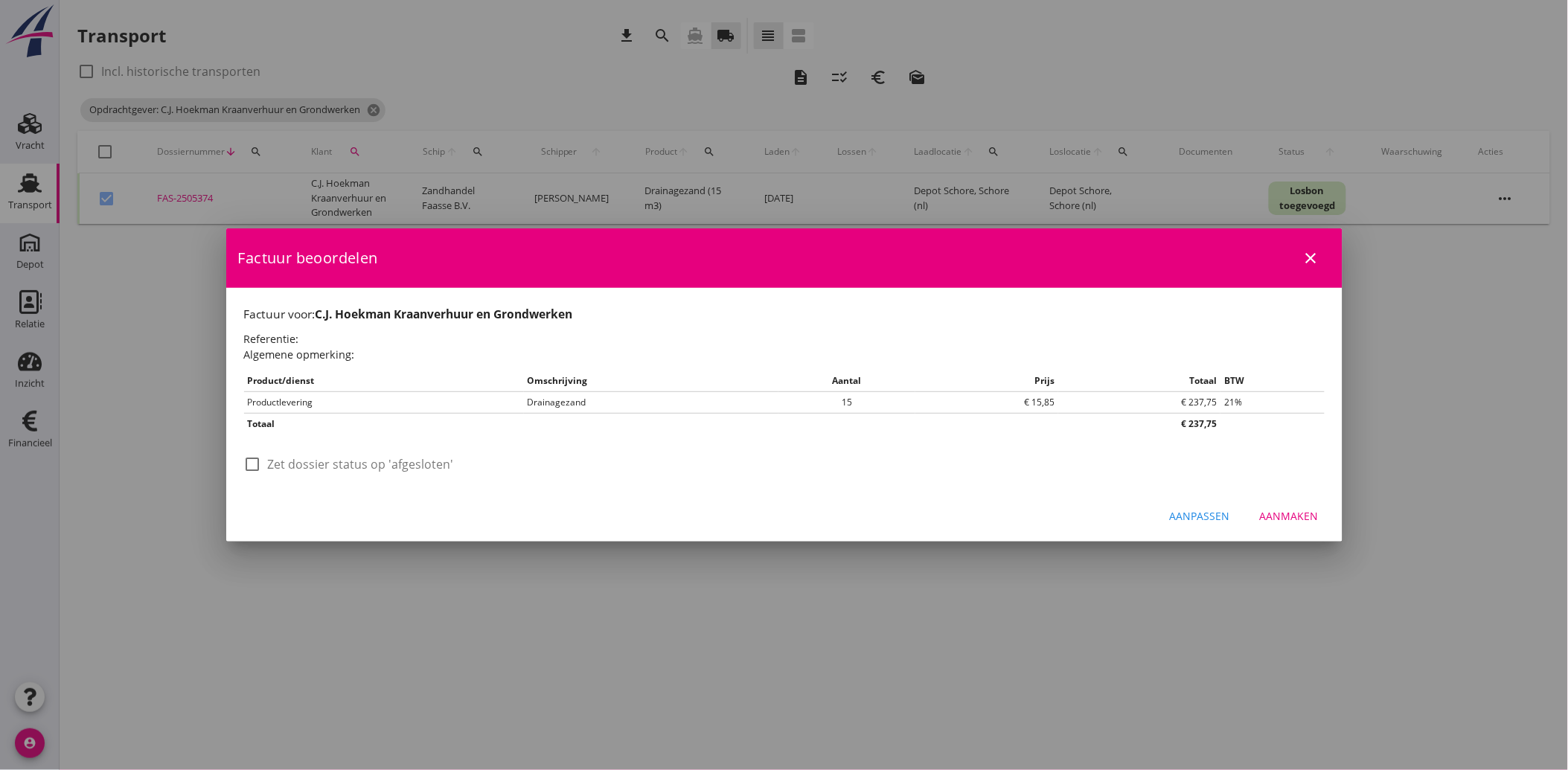
click at [256, 470] on div at bounding box center [252, 464] width 25 height 25
checkbox input "true"
click at [1300, 517] on div "Aanmaken" at bounding box center [1289, 517] width 59 height 16
checkbox input "false"
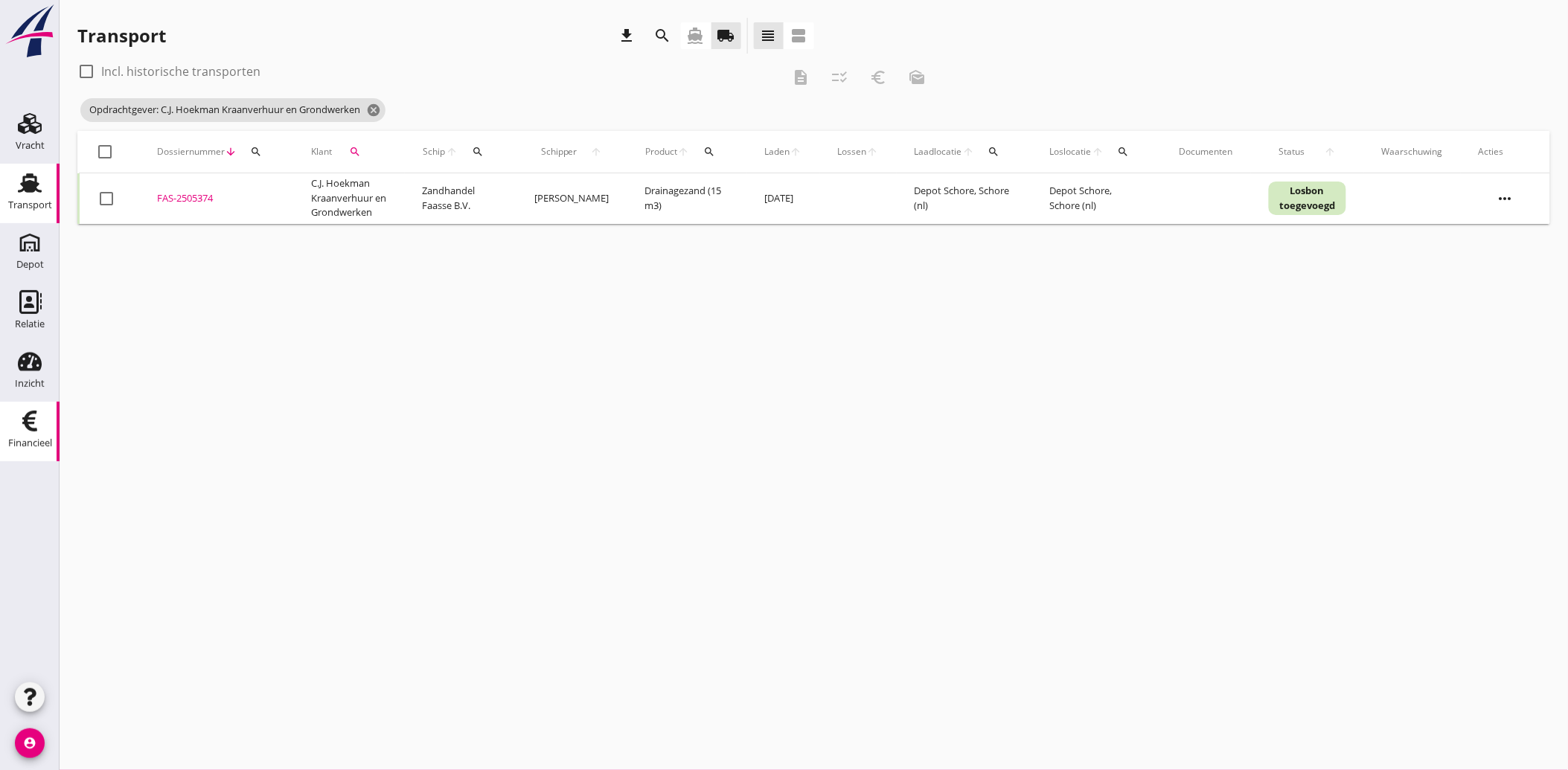
click at [20, 428] on icon "Financieel" at bounding box center [29, 421] width 24 height 24
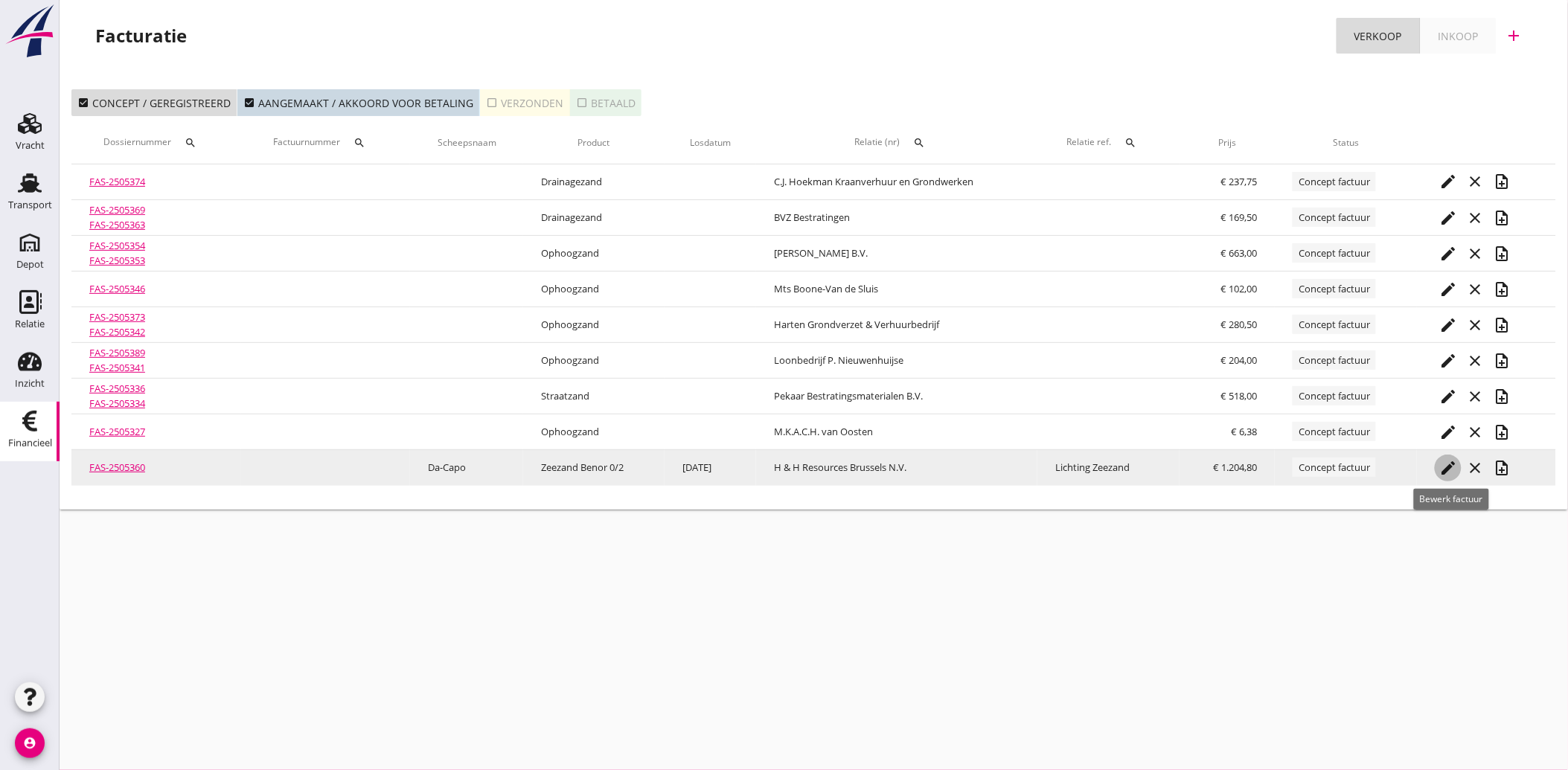
click at [1449, 466] on icon "edit" at bounding box center [1448, 469] width 18 height 18
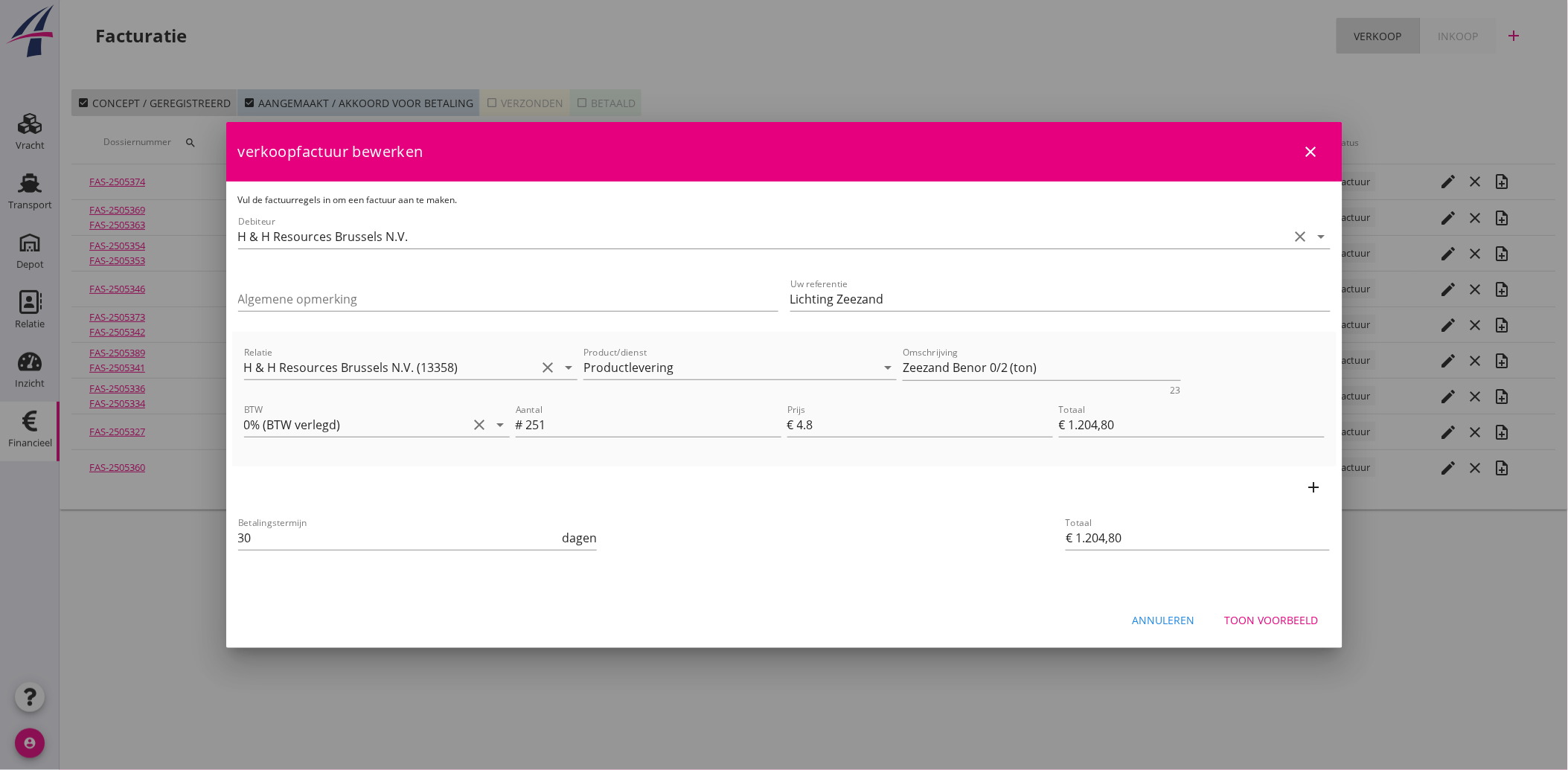
click at [1297, 619] on div "Toon voorbeeld" at bounding box center [1271, 621] width 93 height 16
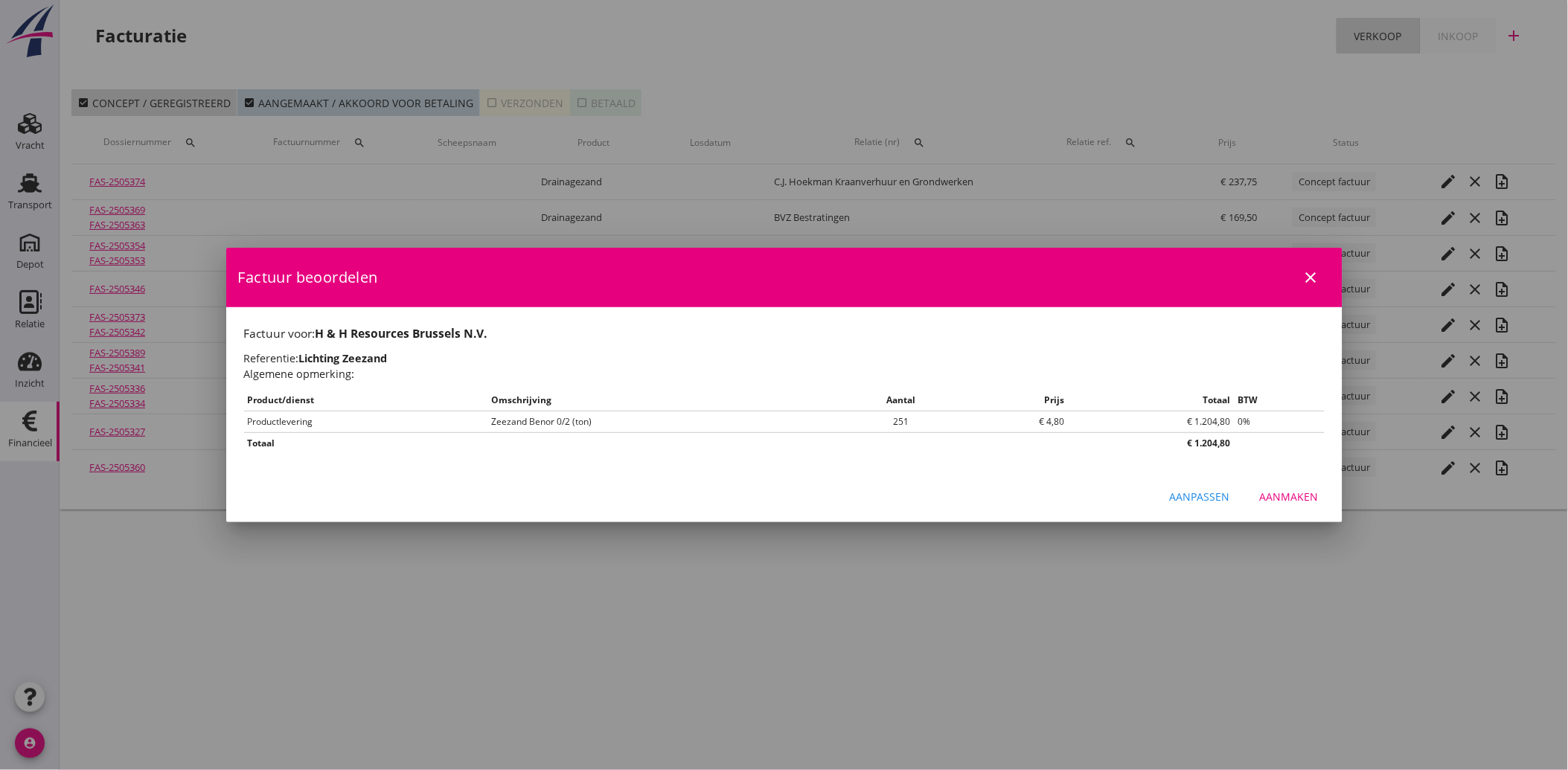
click at [1298, 505] on button "Aanmaken" at bounding box center [1289, 497] width 83 height 27
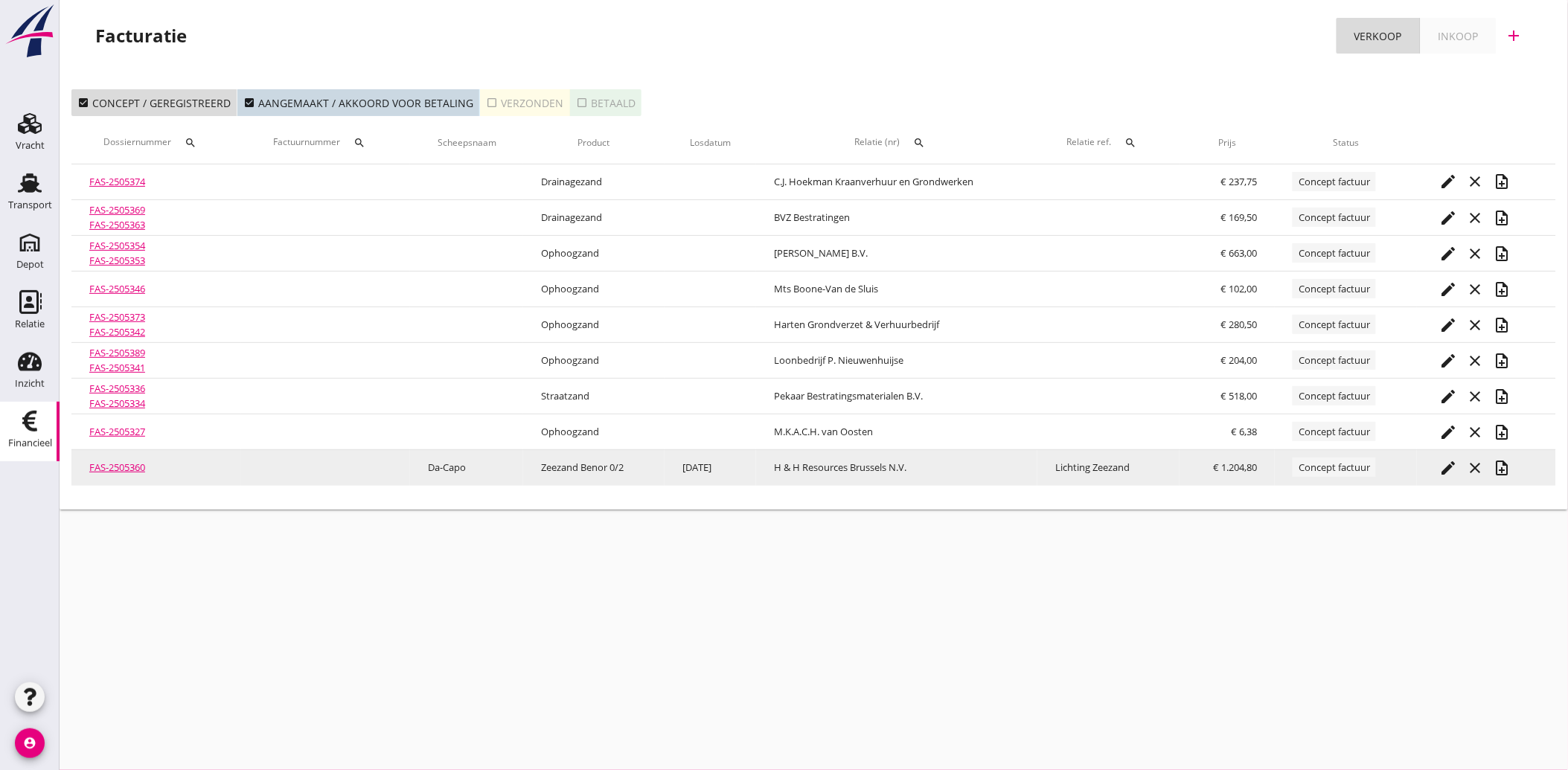
click at [1507, 472] on icon "note_add" at bounding box center [1501, 469] width 18 height 18
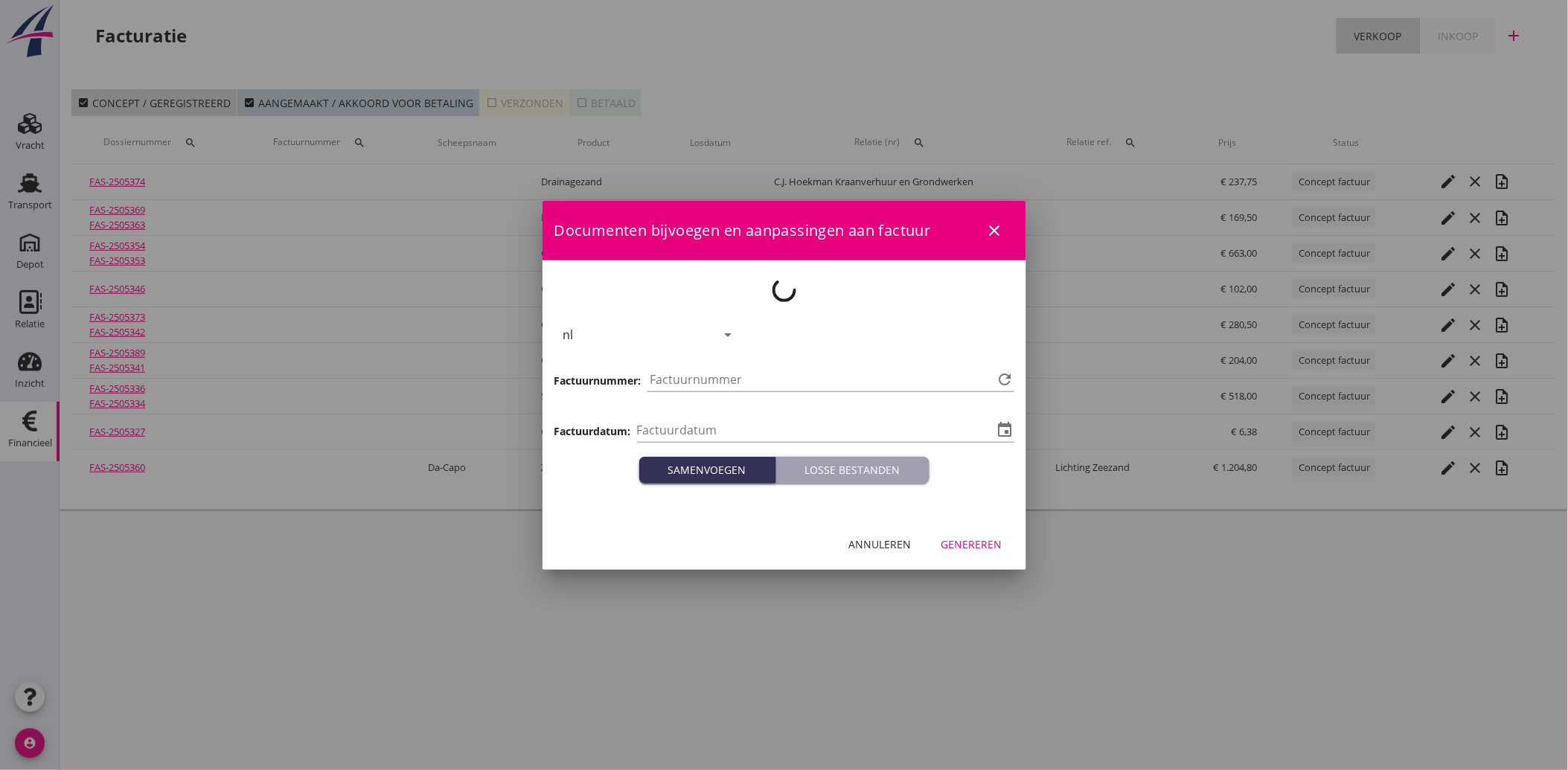
type input "[DATE]"
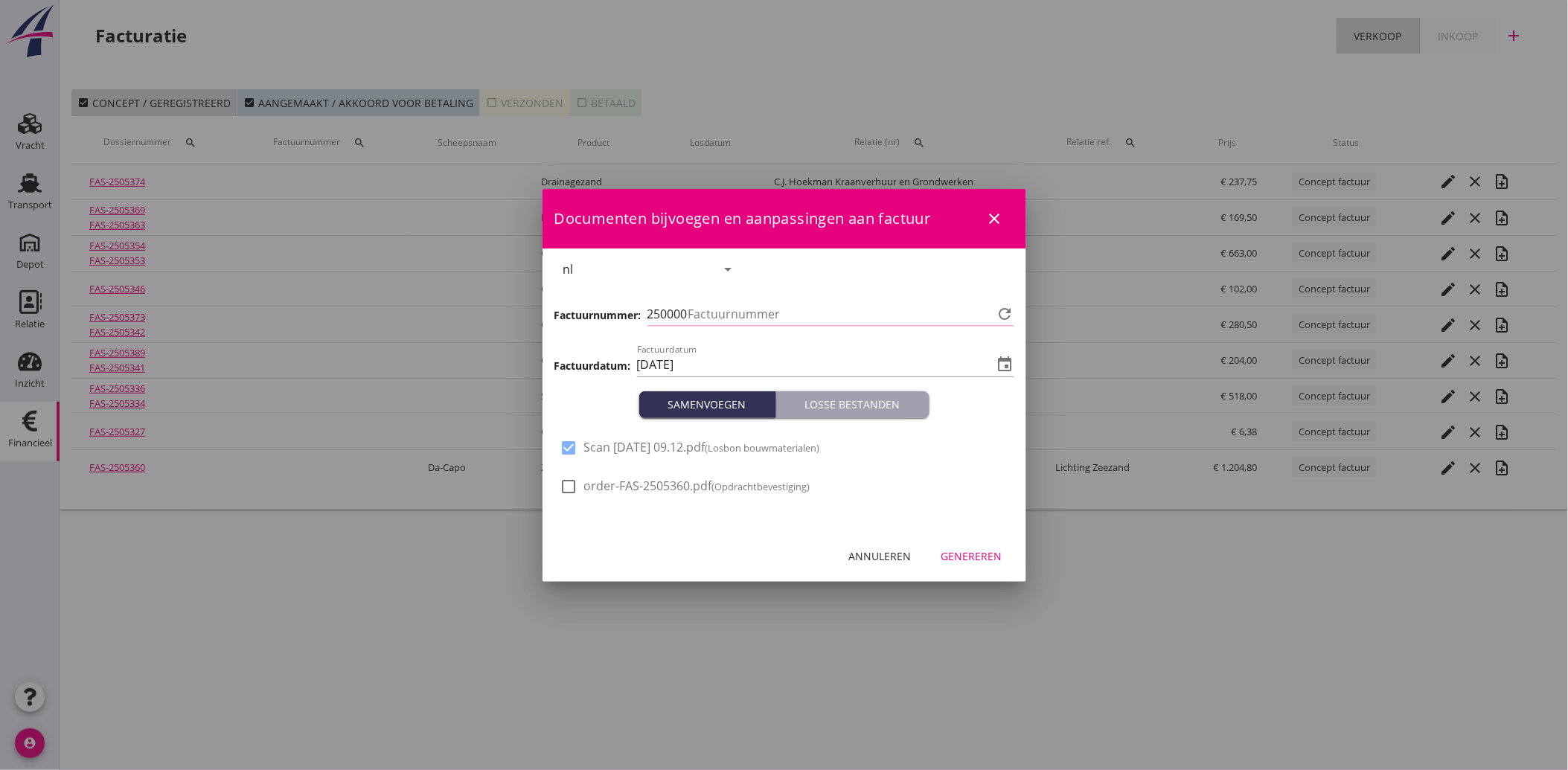
type input "3768"
click at [985, 555] on div "Genereren" at bounding box center [972, 557] width 61 height 16
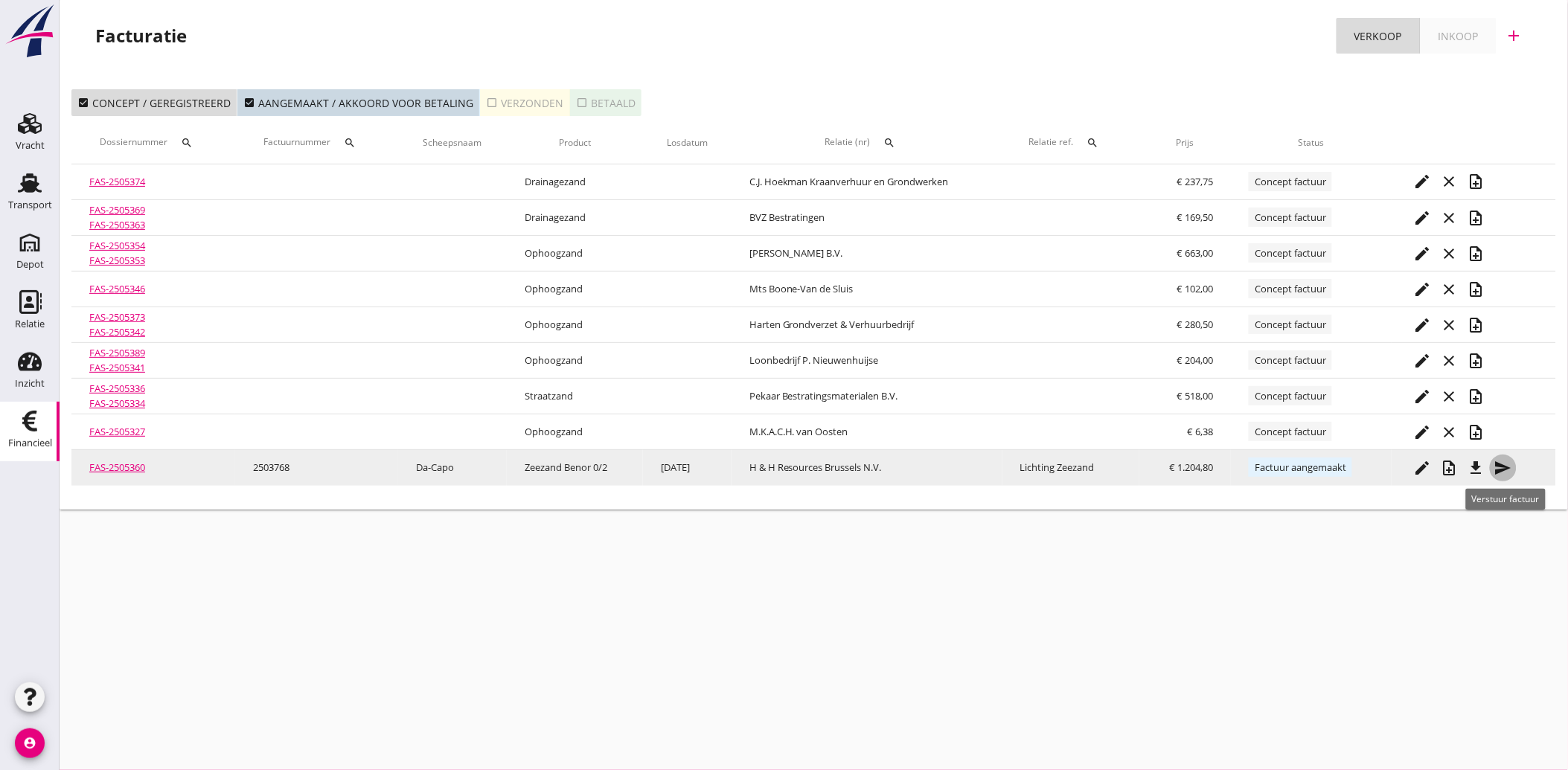
click at [1512, 461] on icon "send" at bounding box center [1503, 469] width 18 height 18
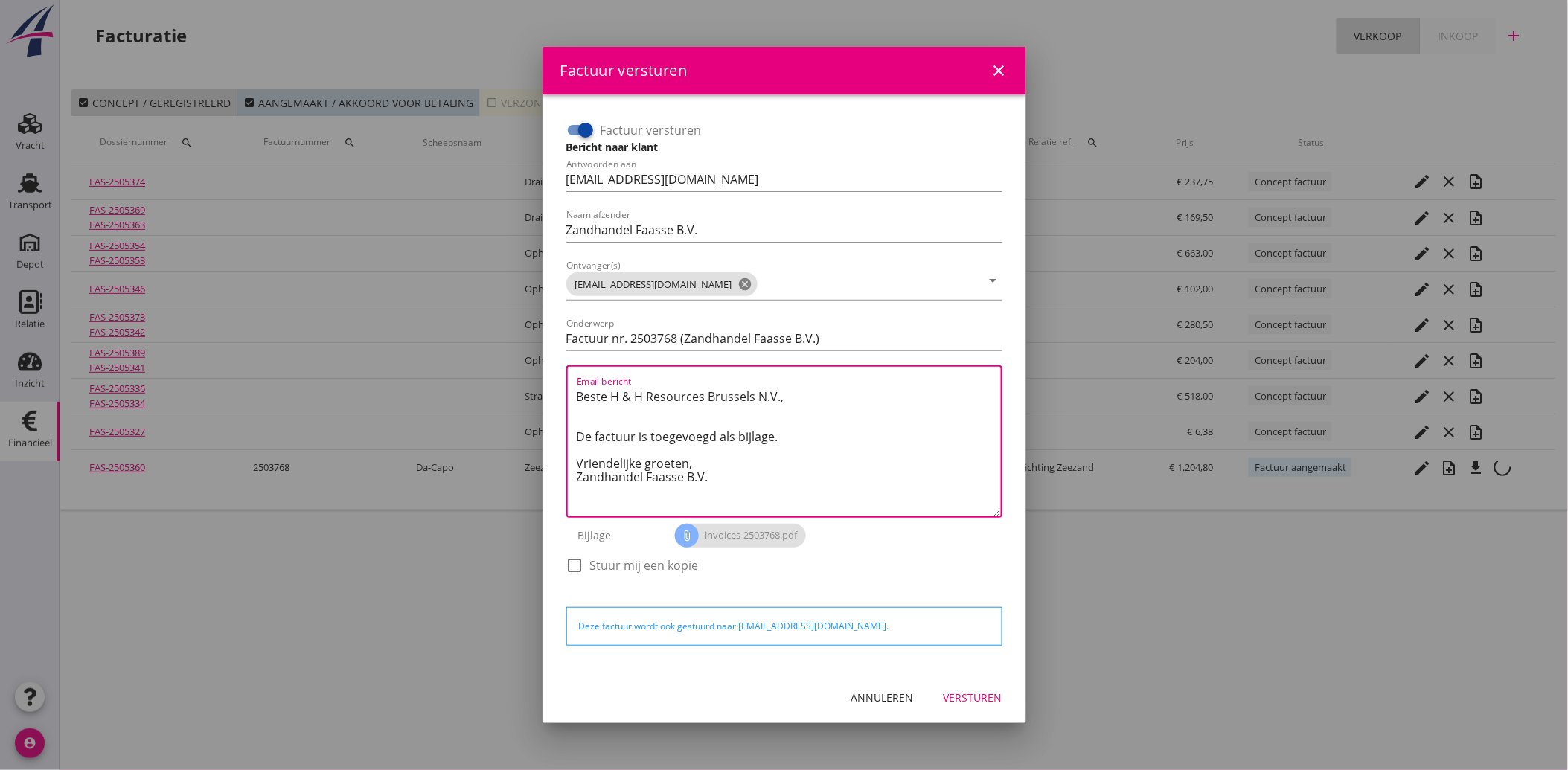
drag, startPoint x: 733, startPoint y: 489, endPoint x: 568, endPoint y: 387, distance: 194.0
click at [568, 387] on div "Email bericht Beste H & H Resources [GEOGRAPHIC_DATA] N.V., De factuur is toege…" at bounding box center [784, 442] width 436 height 153
paste textarea "[FINANCIAL_ID]"
drag, startPoint x: 768, startPoint y: 400, endPoint x: 547, endPoint y: 389, distance: 221.3
click at [547, 389] on div "Factuur versturen Bericht naar klant Antwoorden aan [EMAIL_ADDRESS][DOMAIN_NAME…" at bounding box center [784, 383] width 484 height 578
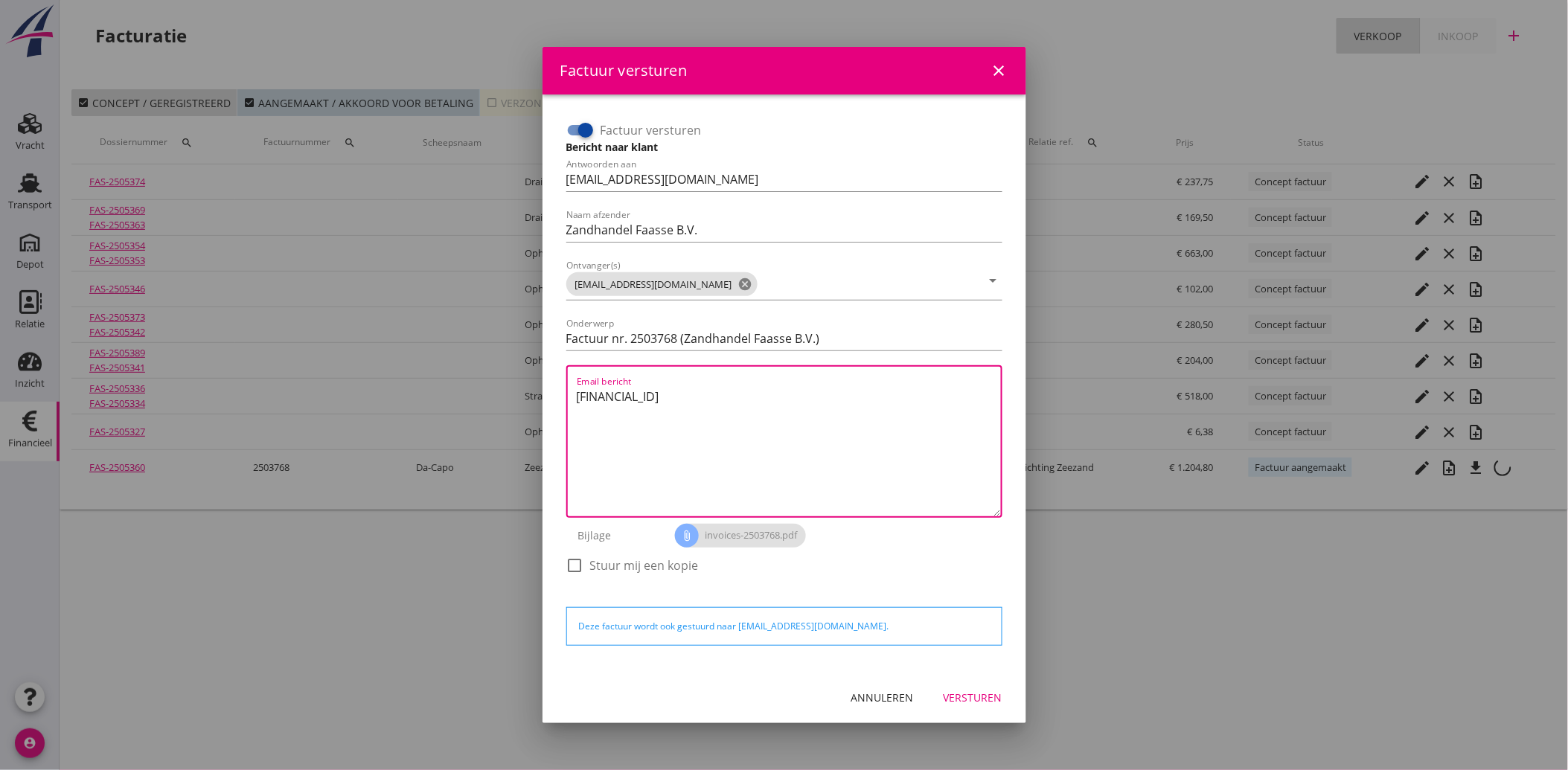
paste textarea "eachte heer/mevrouw, Hierbij zenden wij u onze factuur i.v.m. de door ons aan u…"
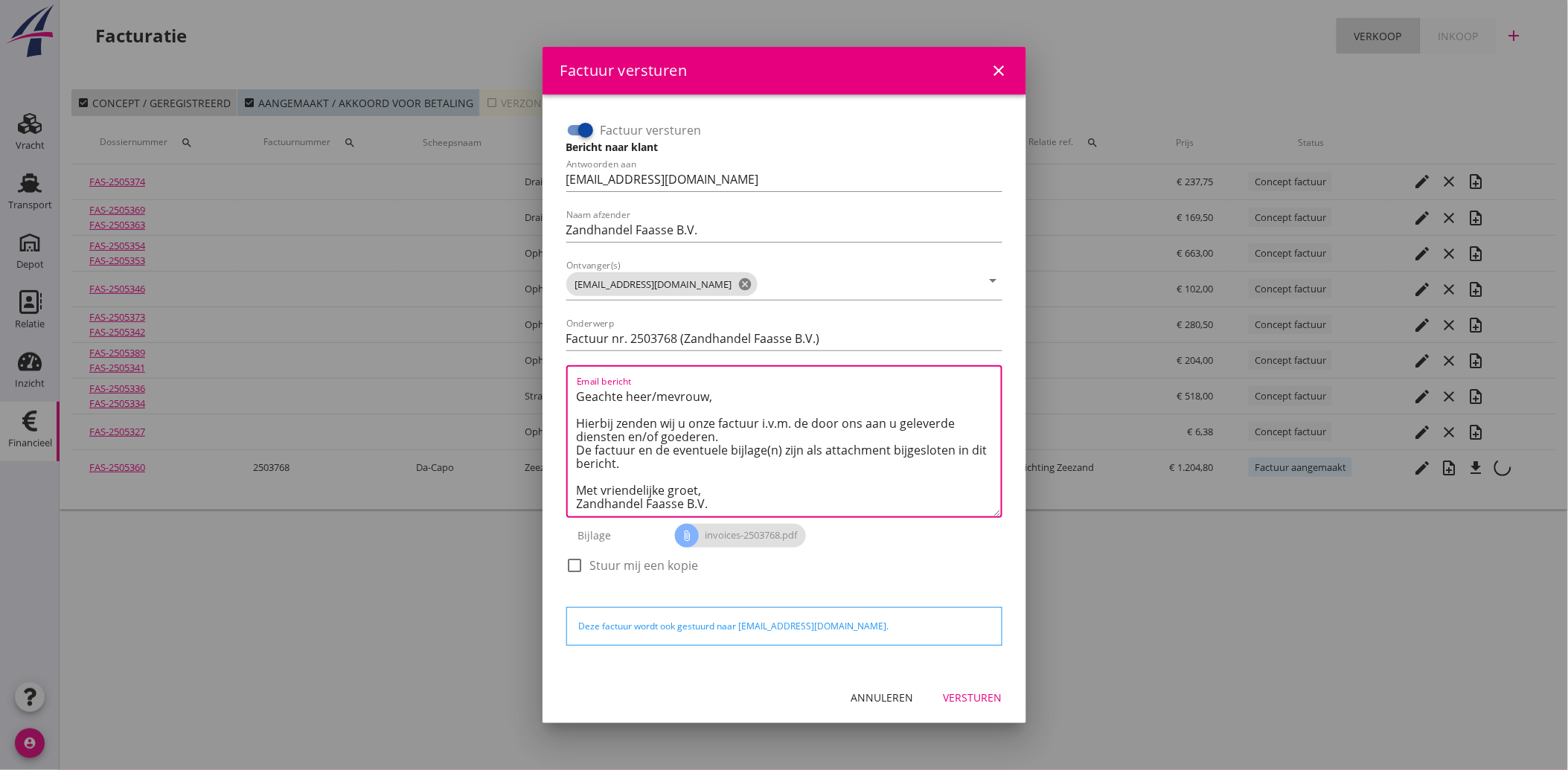
scroll to position [9, 0]
type textarea "Geachte heer/mevrouw, Hierbij zenden wij u onze factuur i.v.m. de door ons aan …"
click at [985, 693] on div "Versturen" at bounding box center [972, 698] width 59 height 16
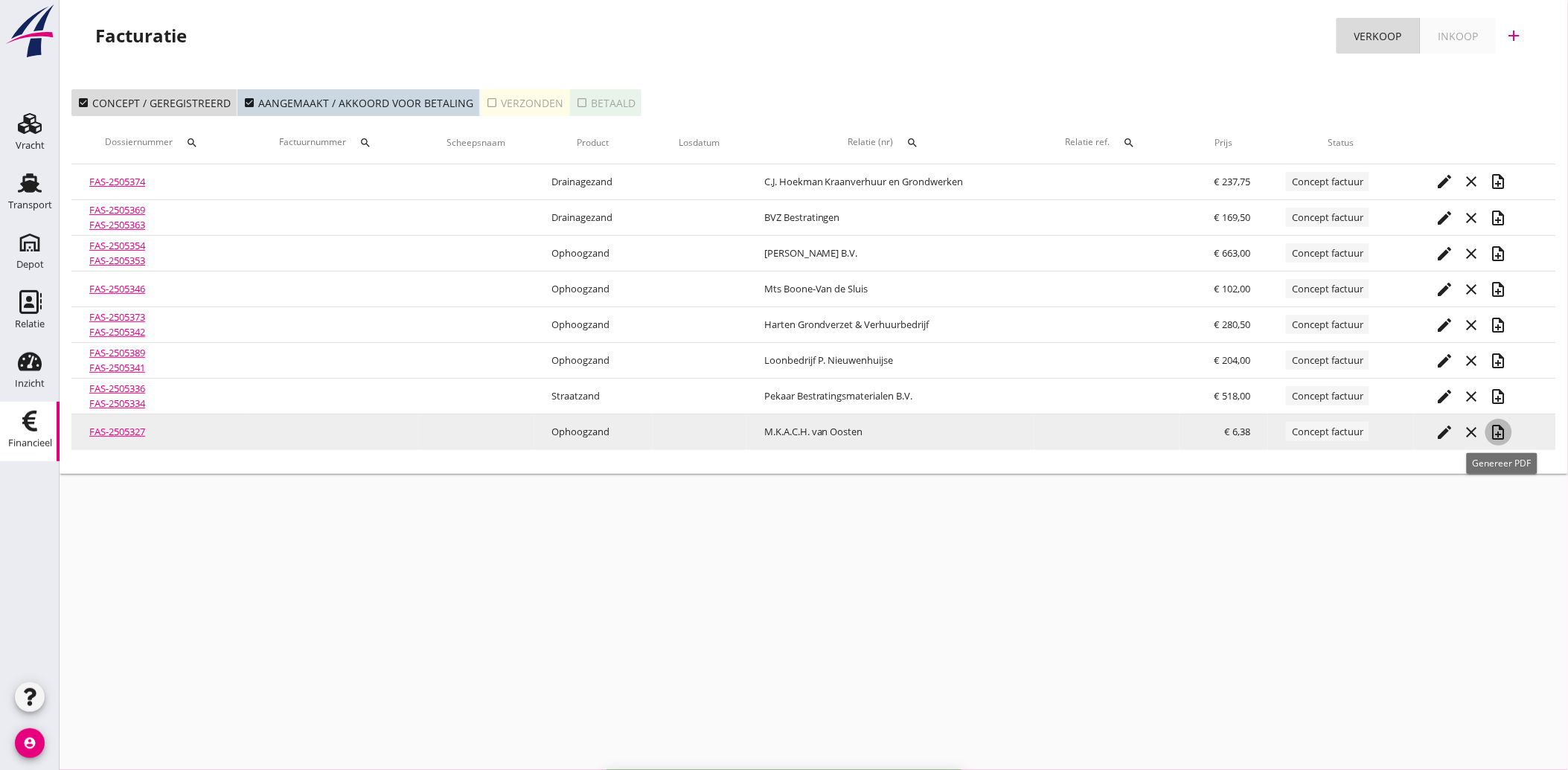
click at [1501, 433] on icon "note_add" at bounding box center [1499, 432] width 18 height 18
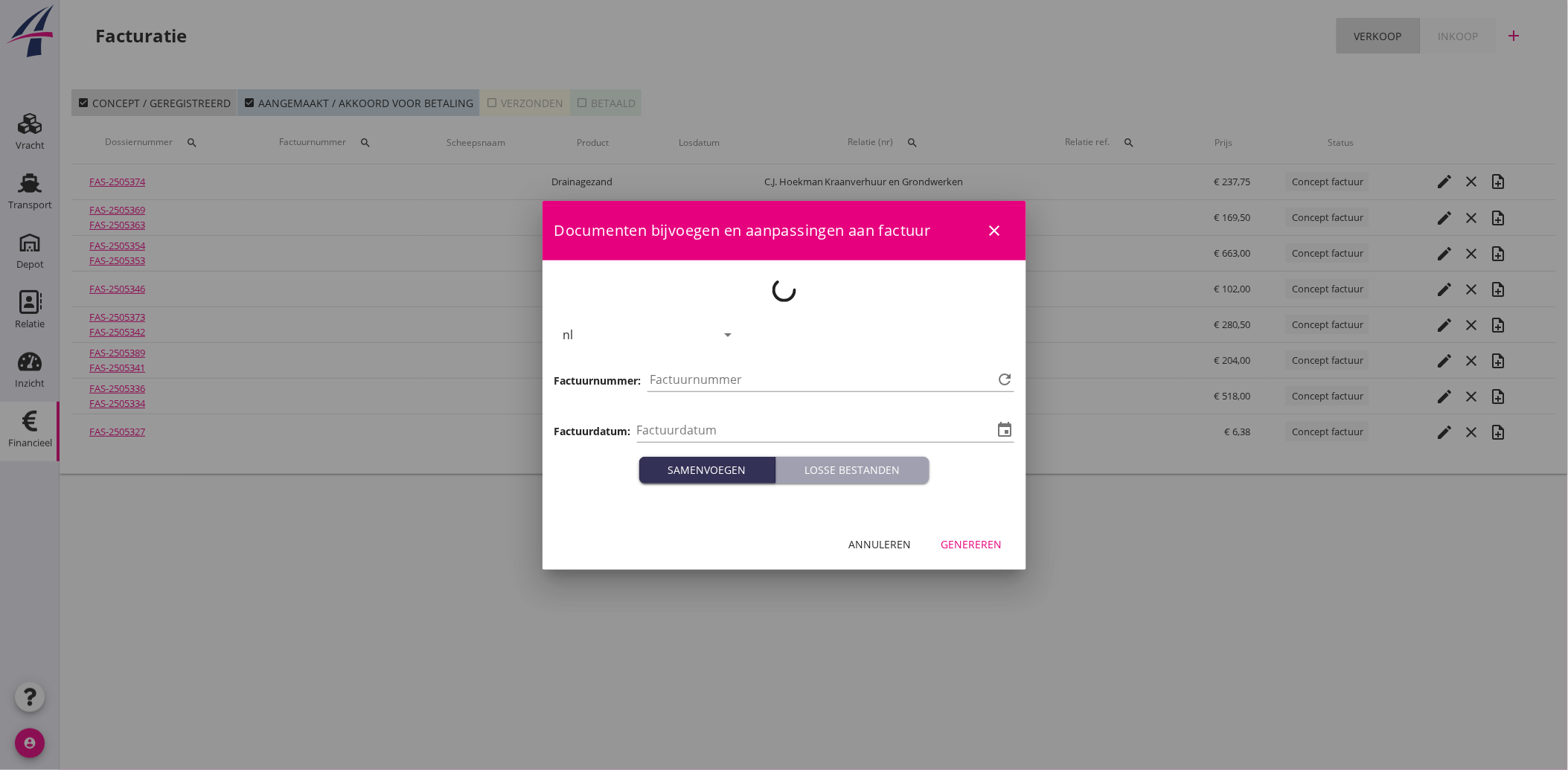
type input "[DATE]"
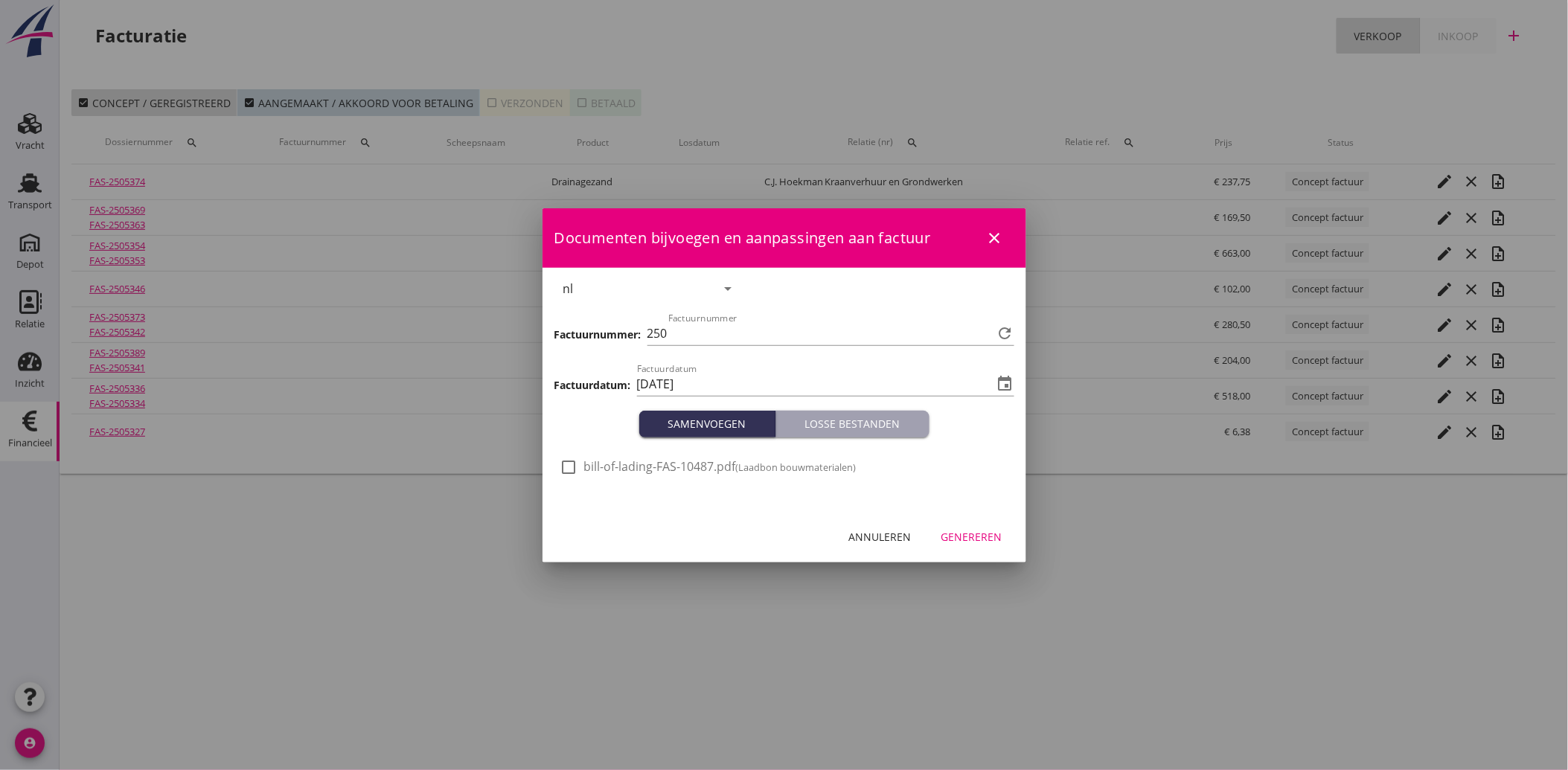
type input "3769"
click at [578, 462] on div at bounding box center [569, 467] width 25 height 25
checkbox input "true"
click at [982, 541] on div "Genereren" at bounding box center [972, 537] width 61 height 16
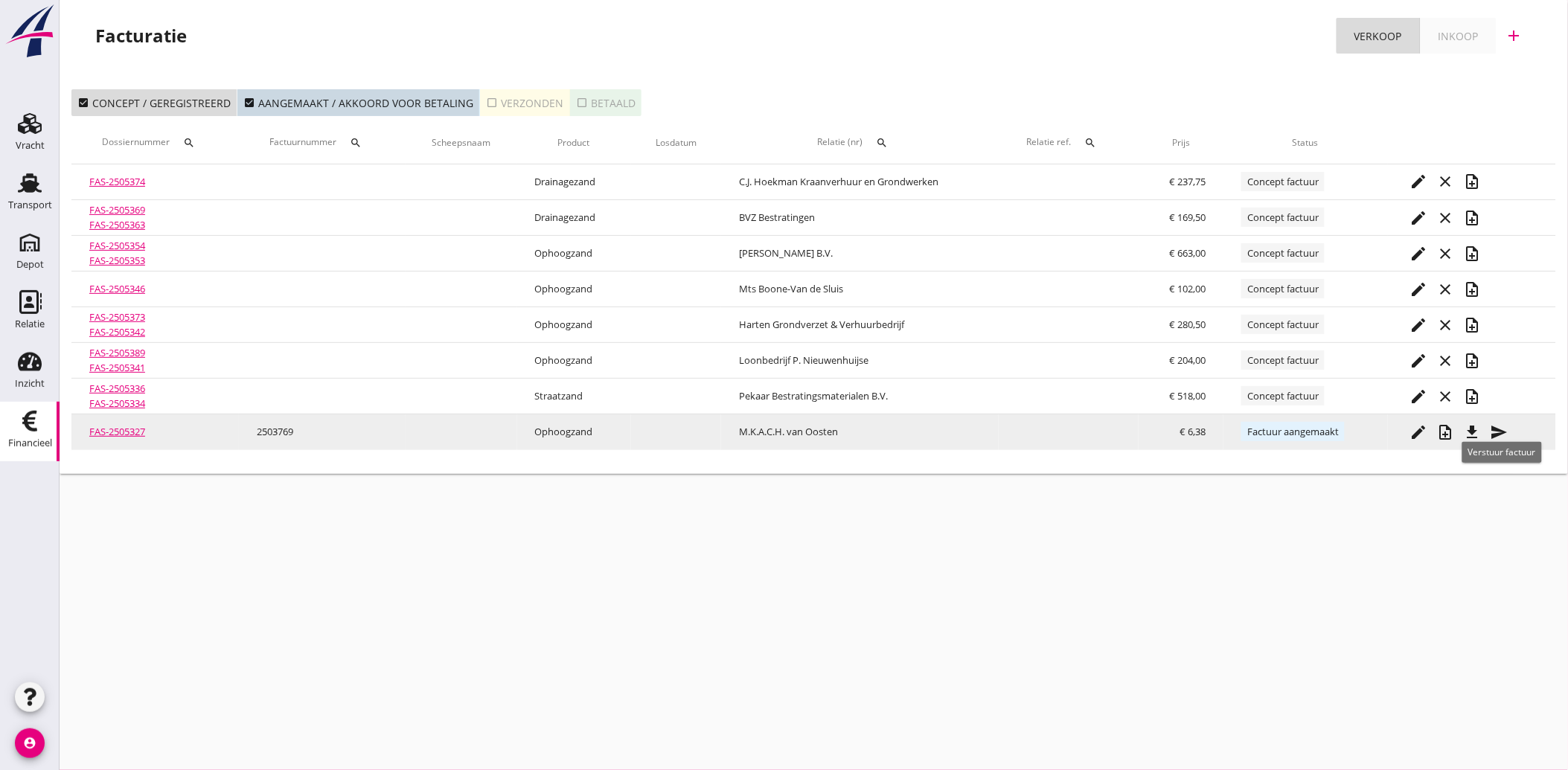
click at [1503, 430] on icon "send" at bounding box center [1500, 432] width 18 height 18
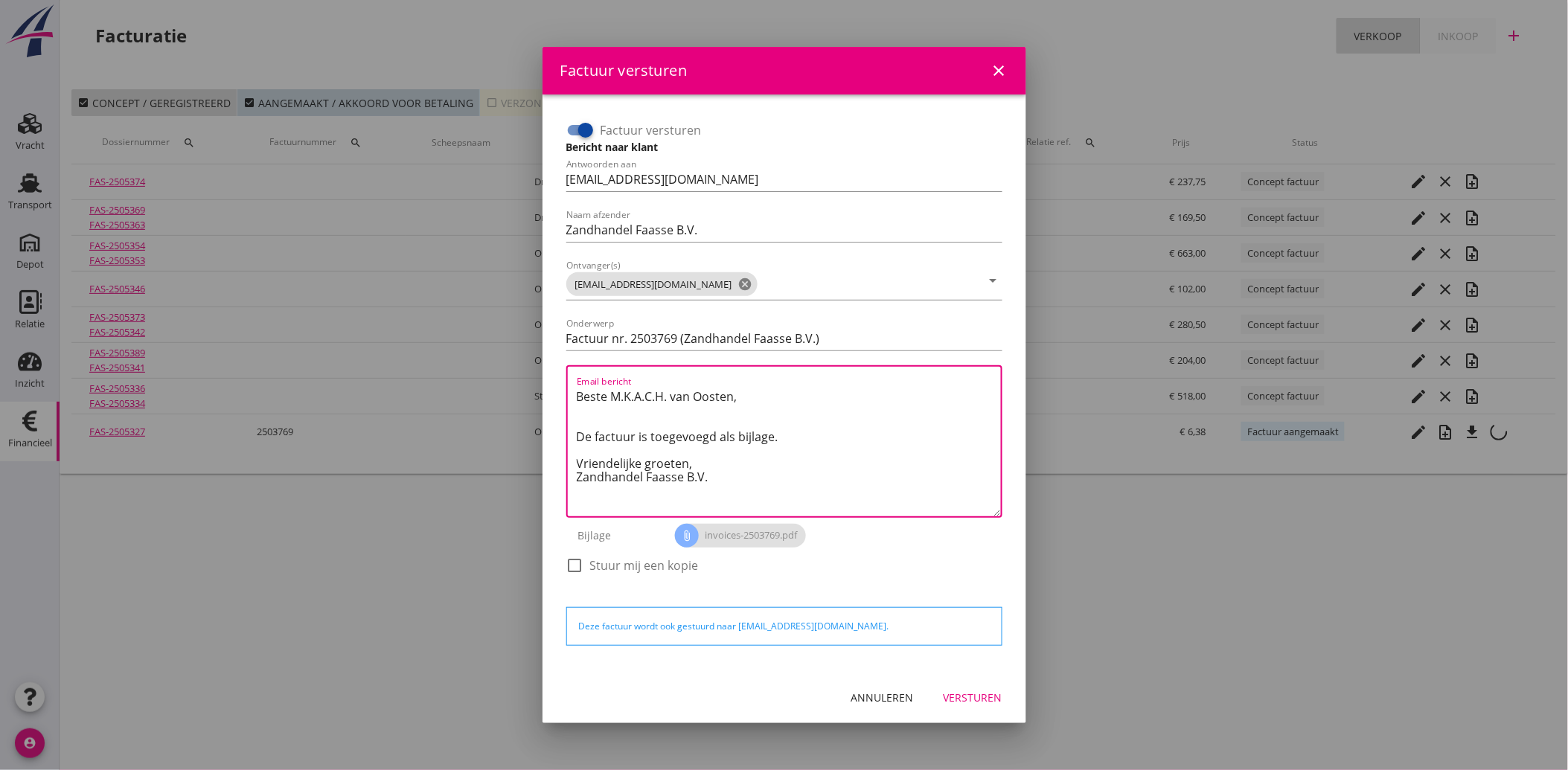
drag, startPoint x: 717, startPoint y: 481, endPoint x: 551, endPoint y: 373, distance: 198.0
click at [551, 373] on div "Factuur versturen Bericht naar klant Antwoorden aan [EMAIL_ADDRESS][DOMAIN_NAME…" at bounding box center [784, 383] width 484 height 578
paste textarea "Geachte heer/mevrouw, Hierbij zenden wij u onze factuur i.v.m. de door ons aan …"
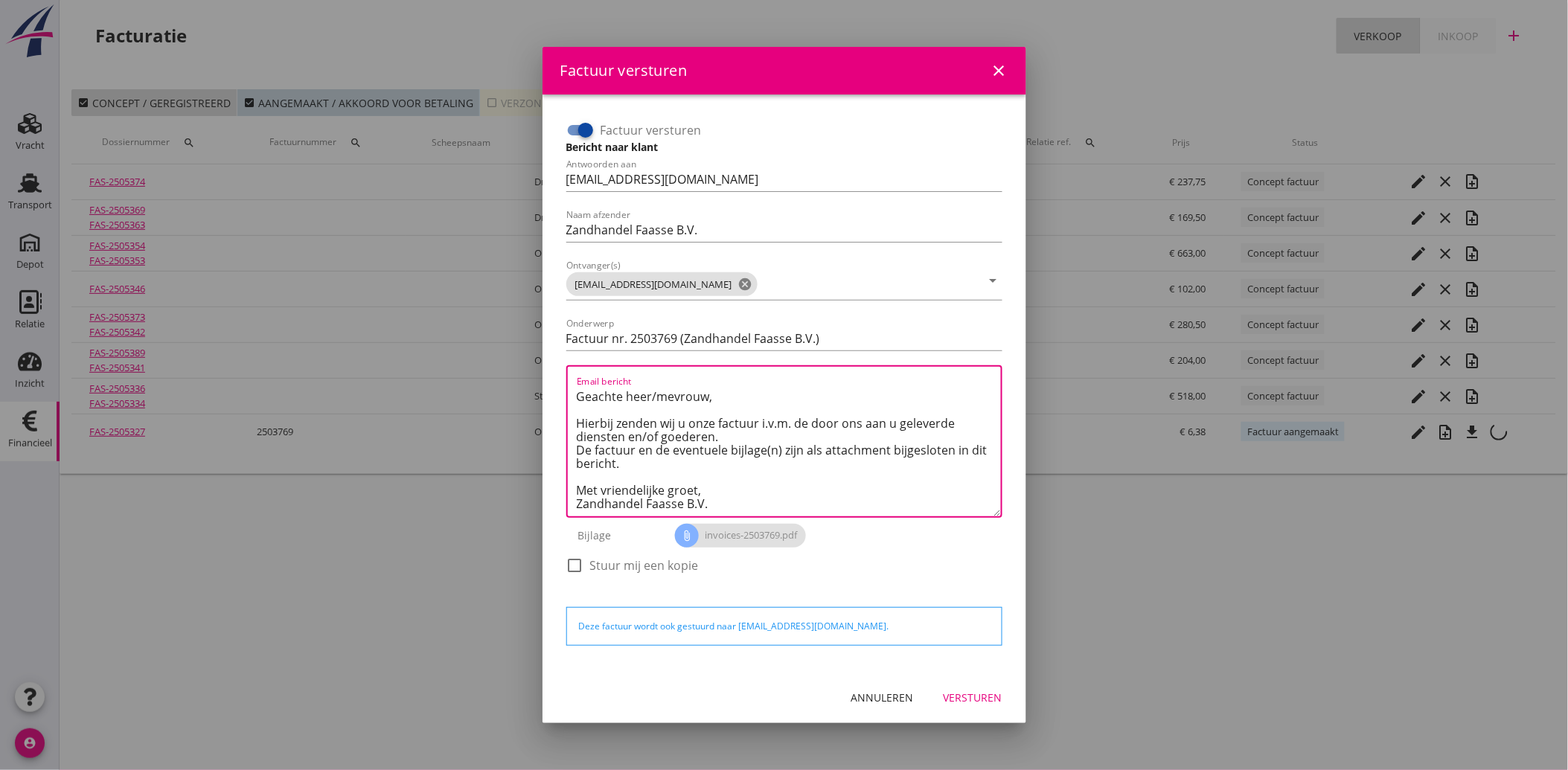
type textarea "Geachte heer/mevrouw, Hierbij zenden wij u onze factuur i.v.m. de door ons aan …"
click at [972, 696] on div "Versturen" at bounding box center [972, 698] width 59 height 16
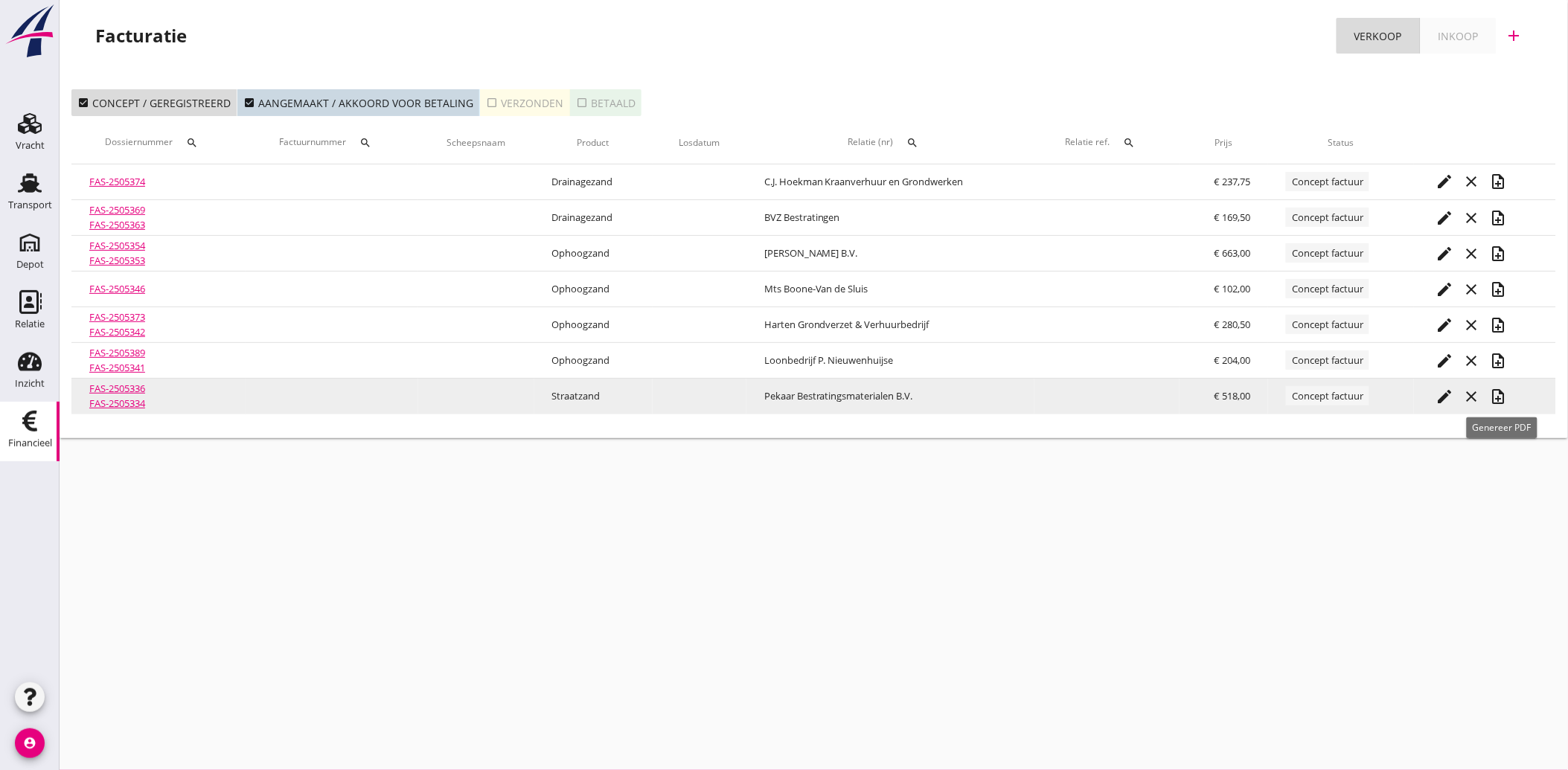
click at [1506, 391] on icon "note_add" at bounding box center [1499, 397] width 18 height 18
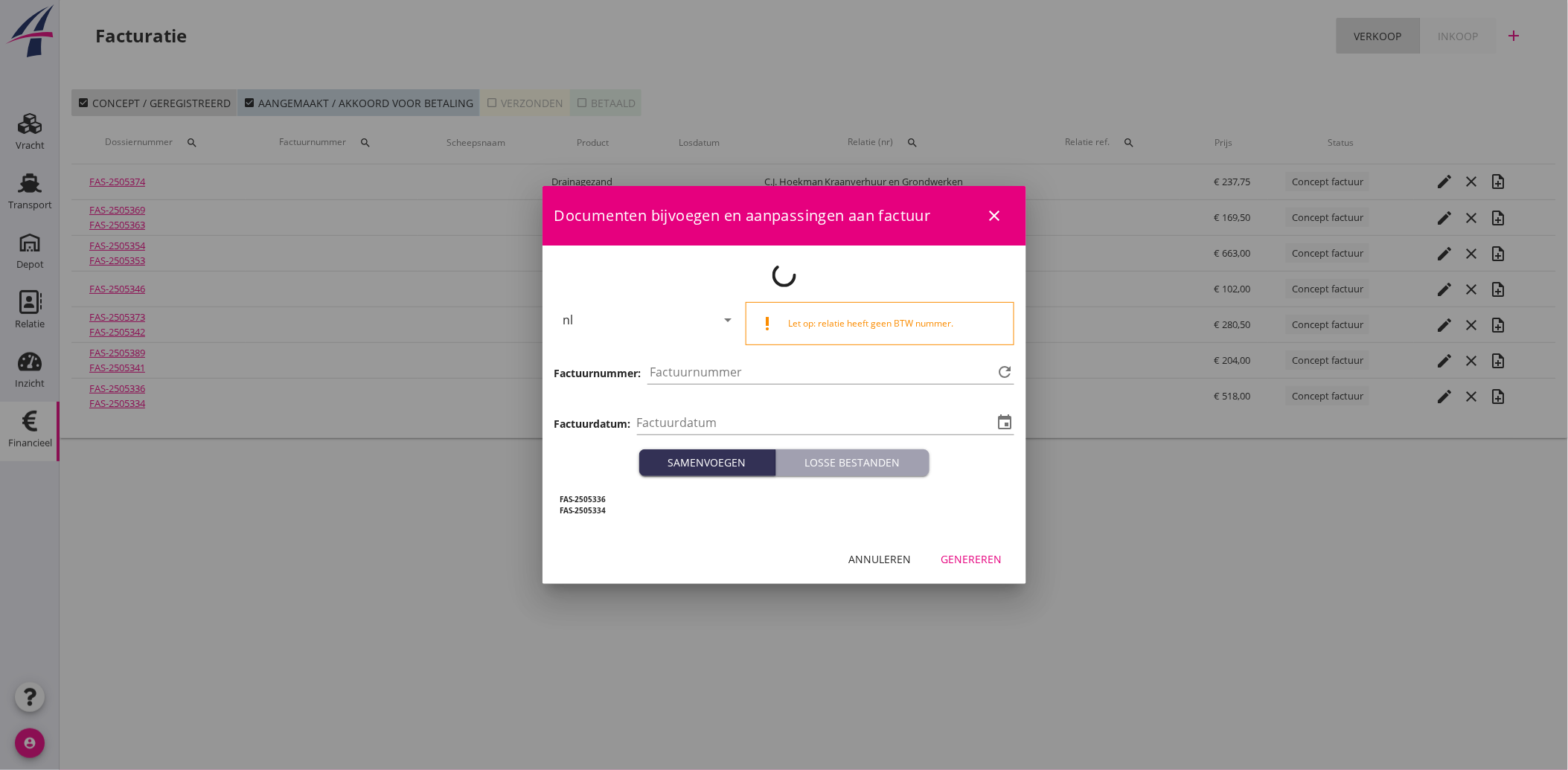
type input "[DATE]"
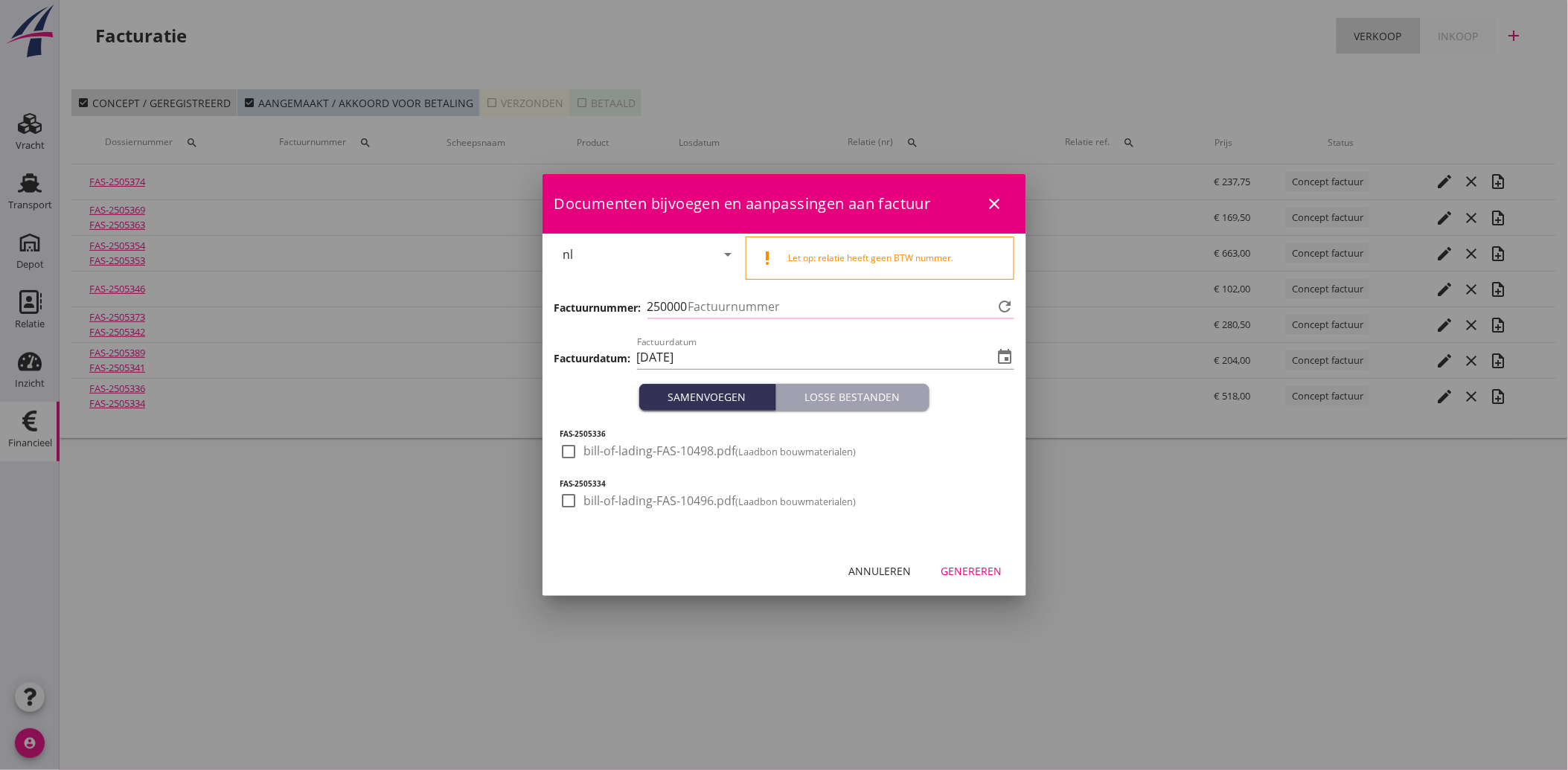
type input "3770"
click at [571, 440] on div at bounding box center [569, 452] width 25 height 25
checkbox input "true"
click at [564, 505] on div at bounding box center [569, 501] width 25 height 25
checkbox input "true"
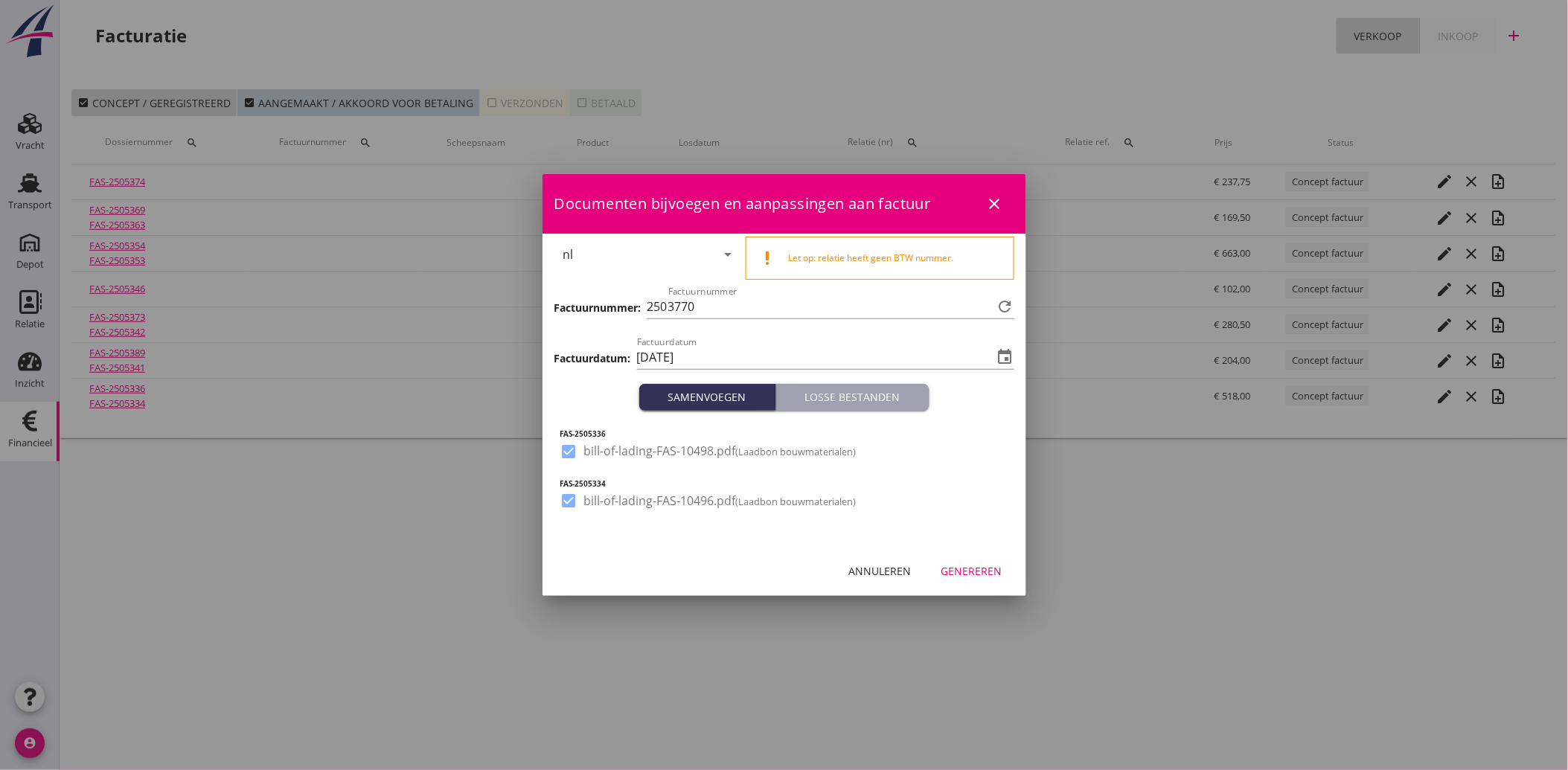
click at [983, 571] on div "Genereren" at bounding box center [972, 572] width 61 height 16
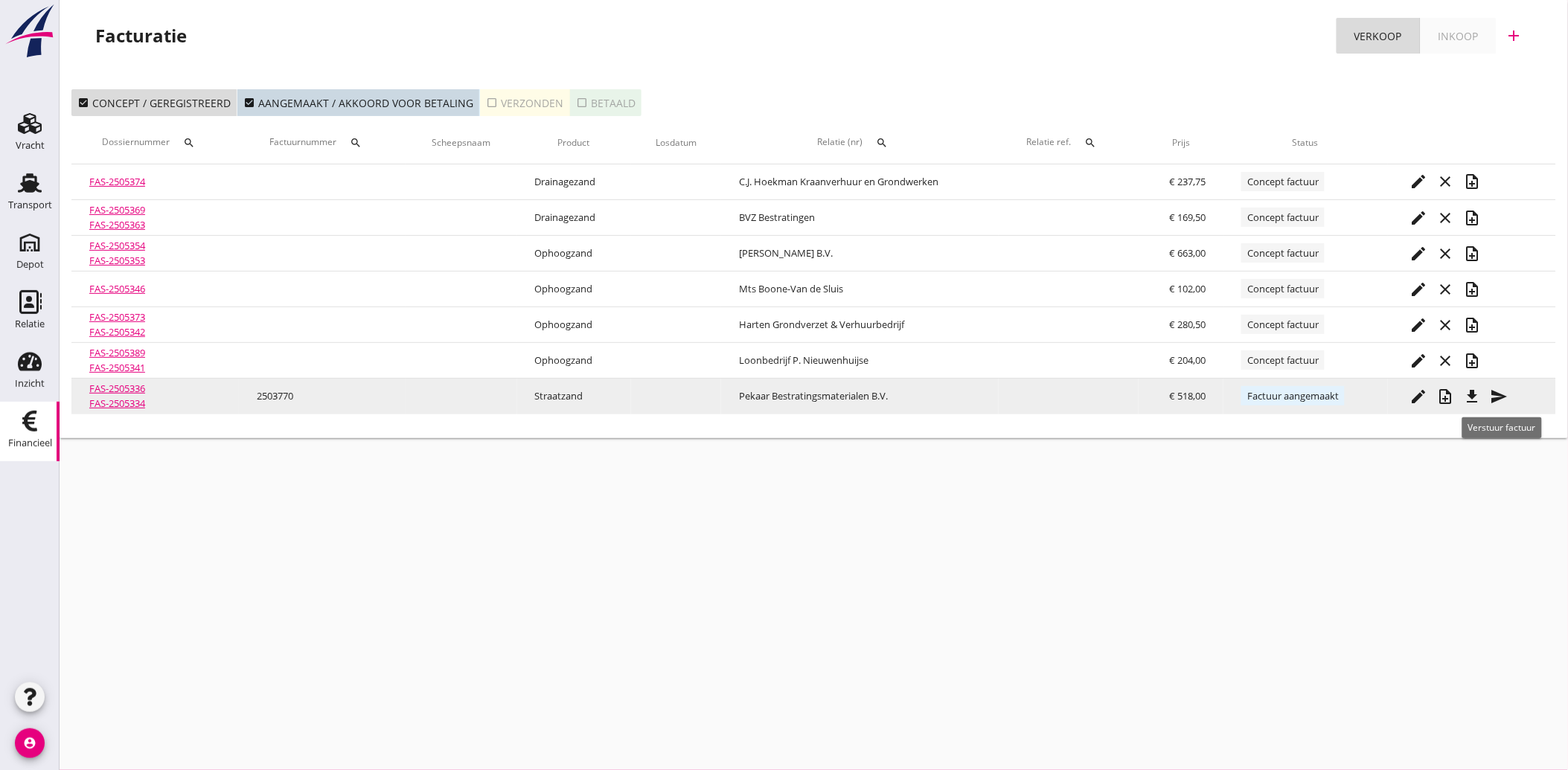
click at [1506, 392] on icon "send" at bounding box center [1500, 397] width 18 height 18
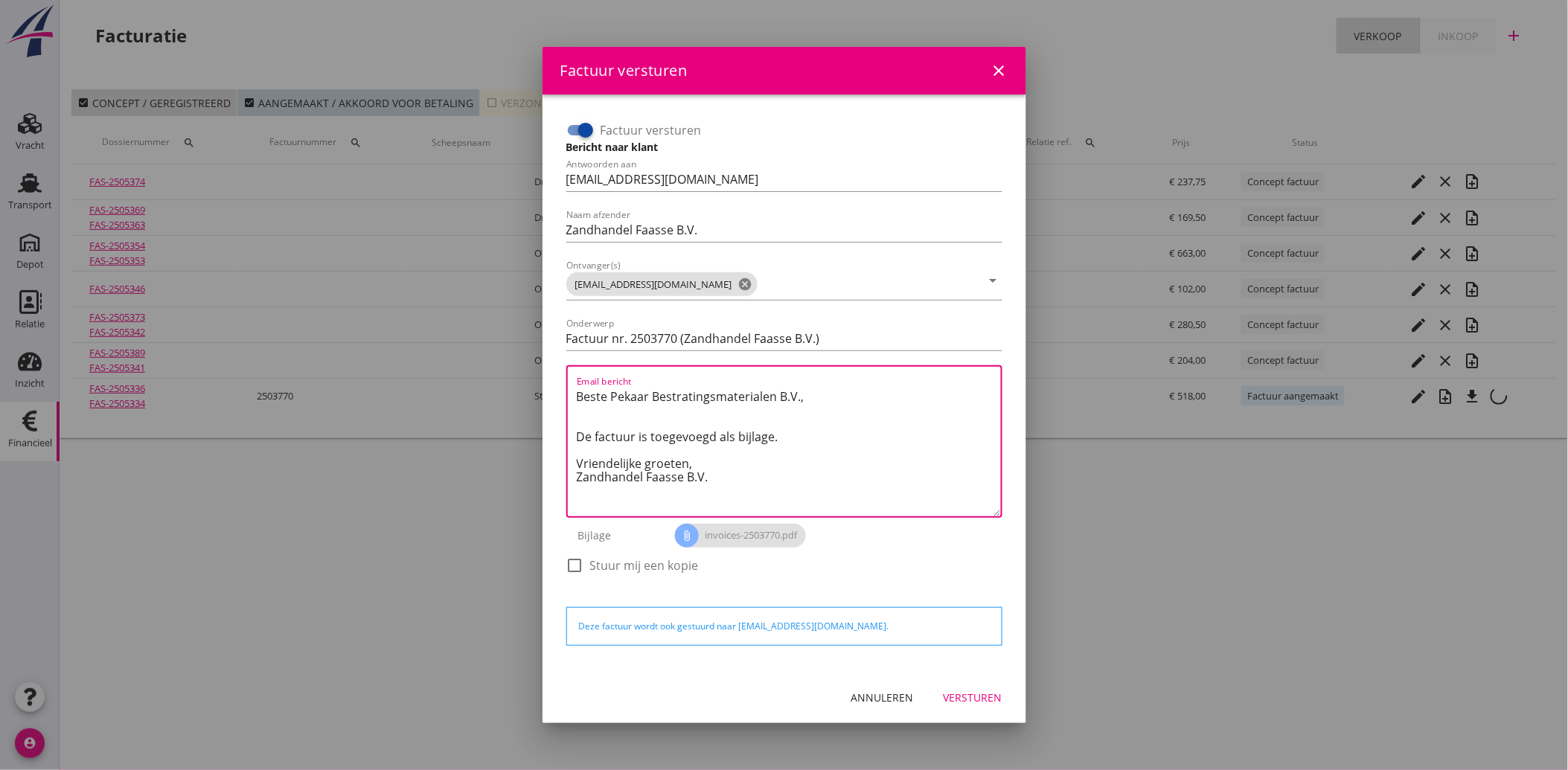
drag, startPoint x: 726, startPoint y: 489, endPoint x: 561, endPoint y: 385, distance: 195.0
click at [561, 385] on div "Factuur versturen Bericht naar klant Antwoorden aan [EMAIL_ADDRESS][DOMAIN_NAME…" at bounding box center [784, 355] width 448 height 485
paste textarea "Geachte heer/mevrouw, Hierbij zenden wij u onze factuur i.v.m. de door ons aan …"
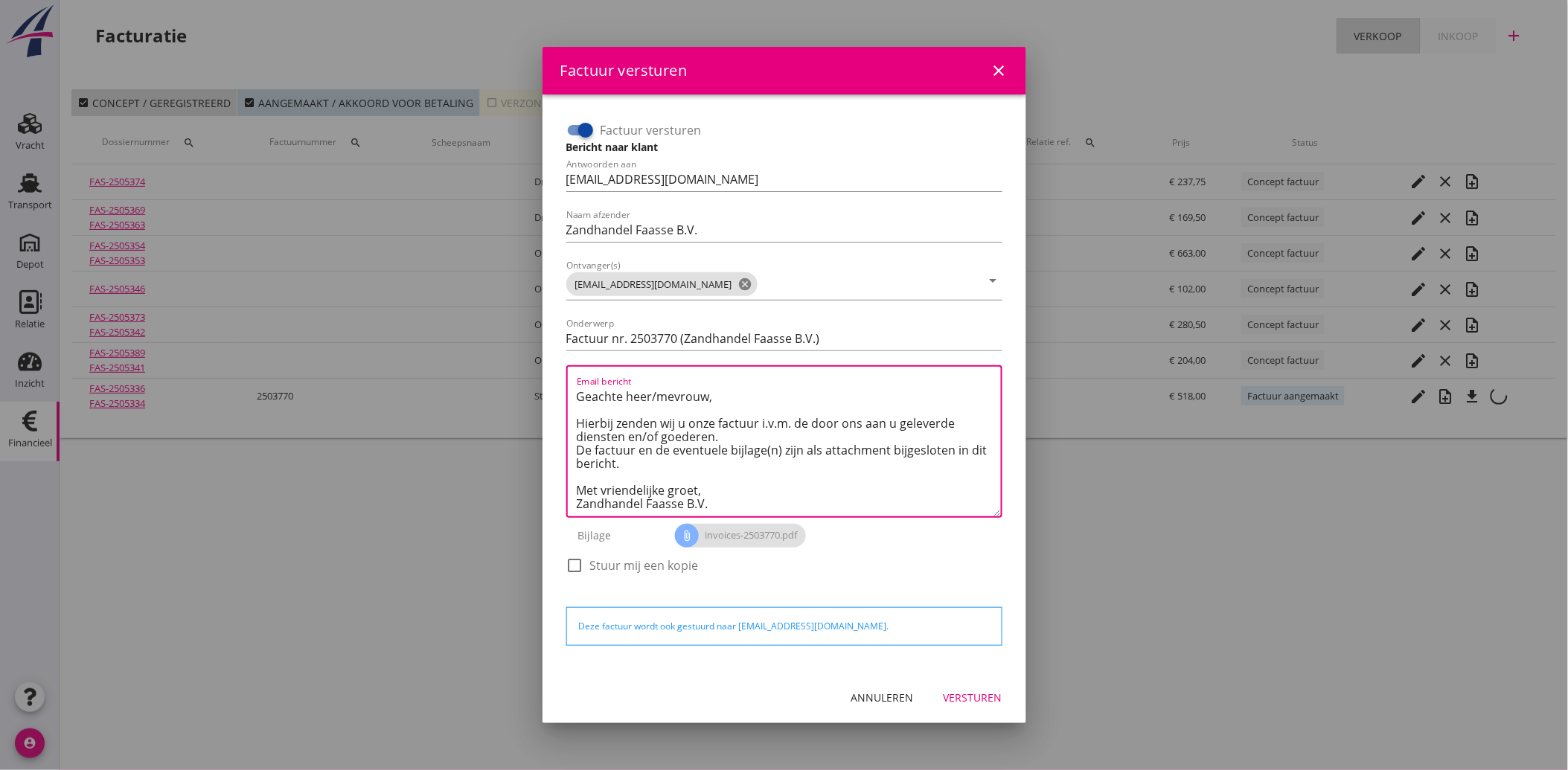
type textarea "Geachte heer/mevrouw, Hierbij zenden wij u onze factuur i.v.m. de door ons aan …"
click at [970, 695] on div "Versturen" at bounding box center [972, 698] width 59 height 16
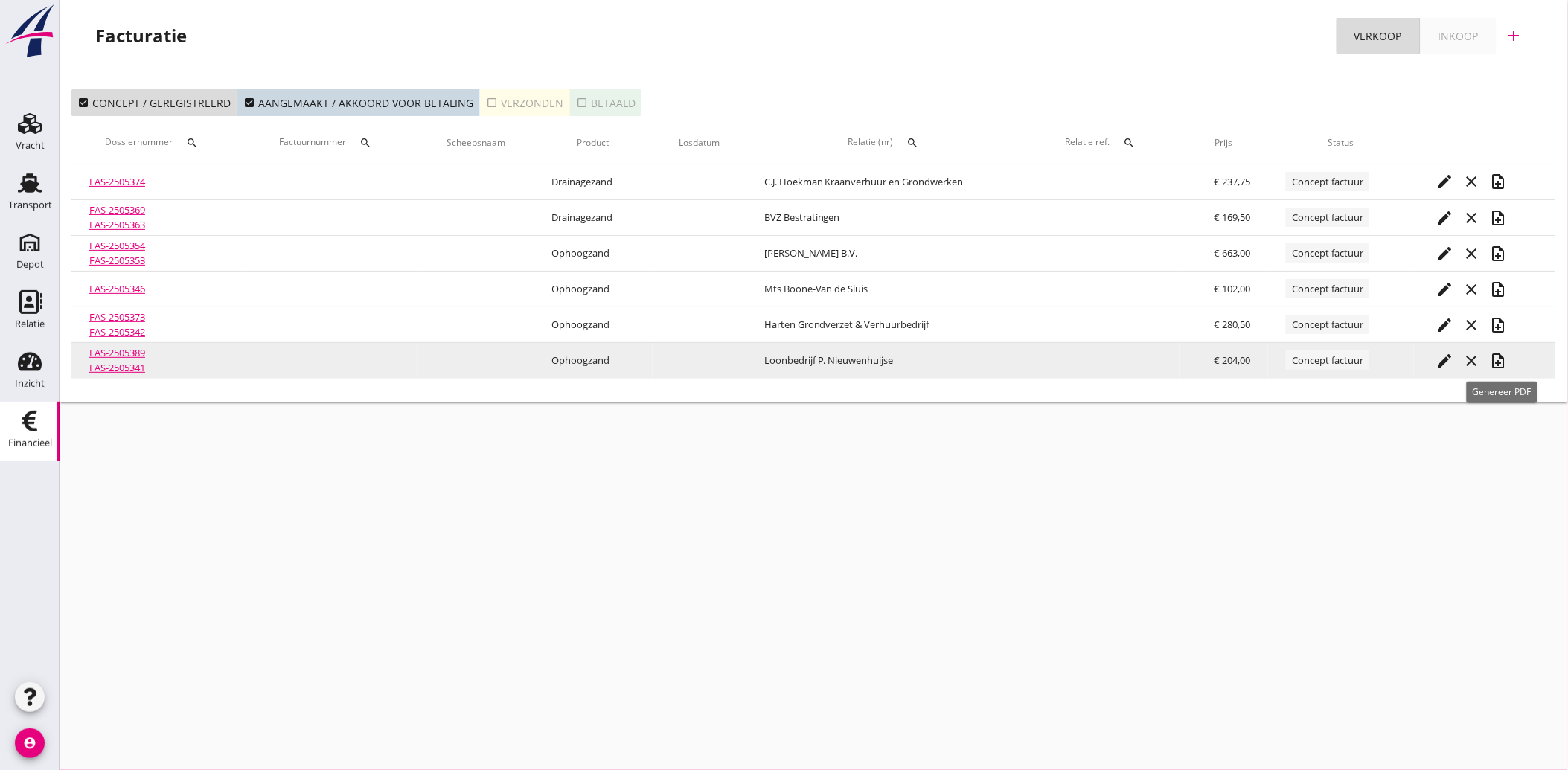
click at [1506, 362] on icon "note_add" at bounding box center [1499, 361] width 18 height 18
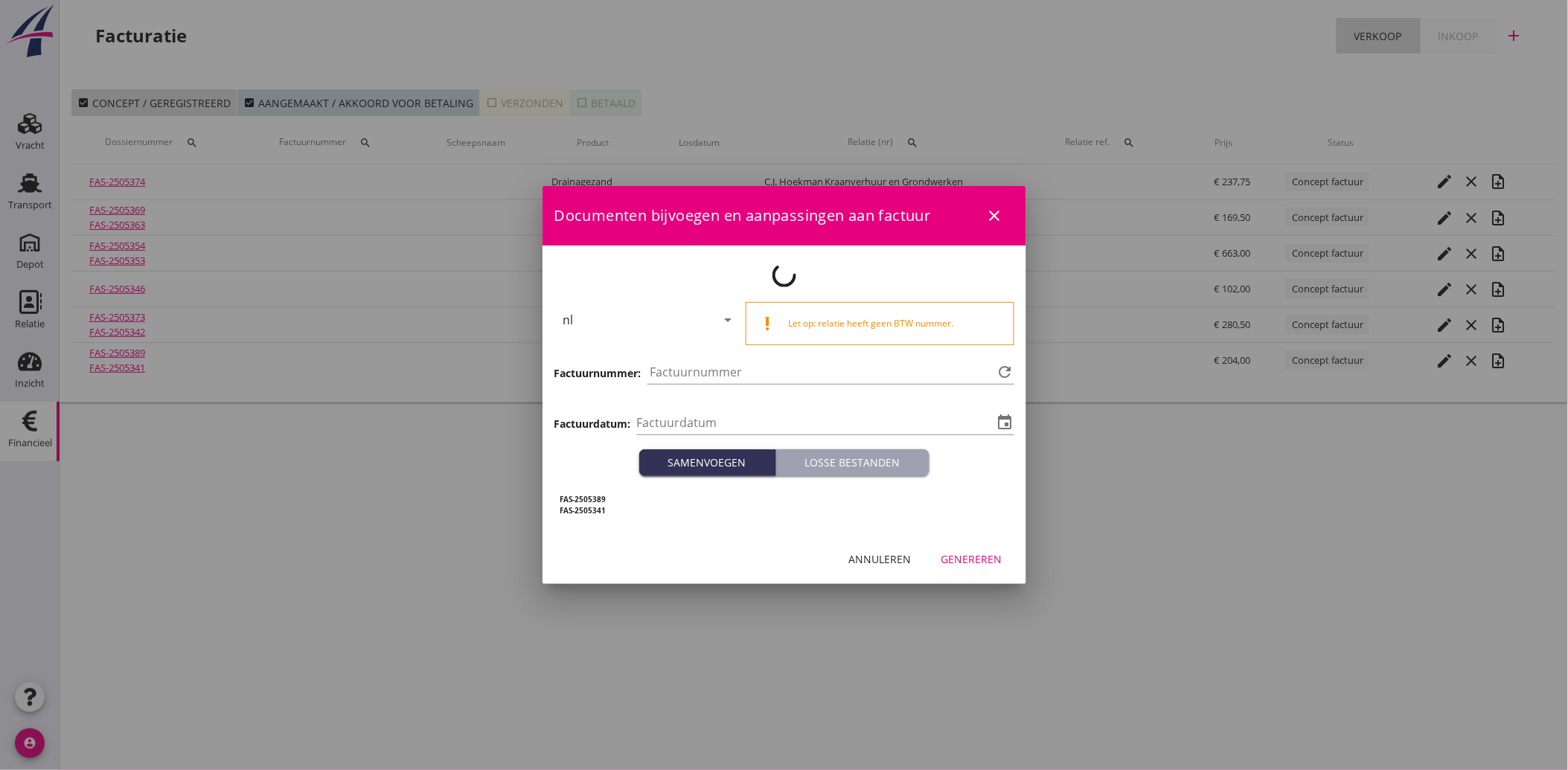
type input "[DATE]"
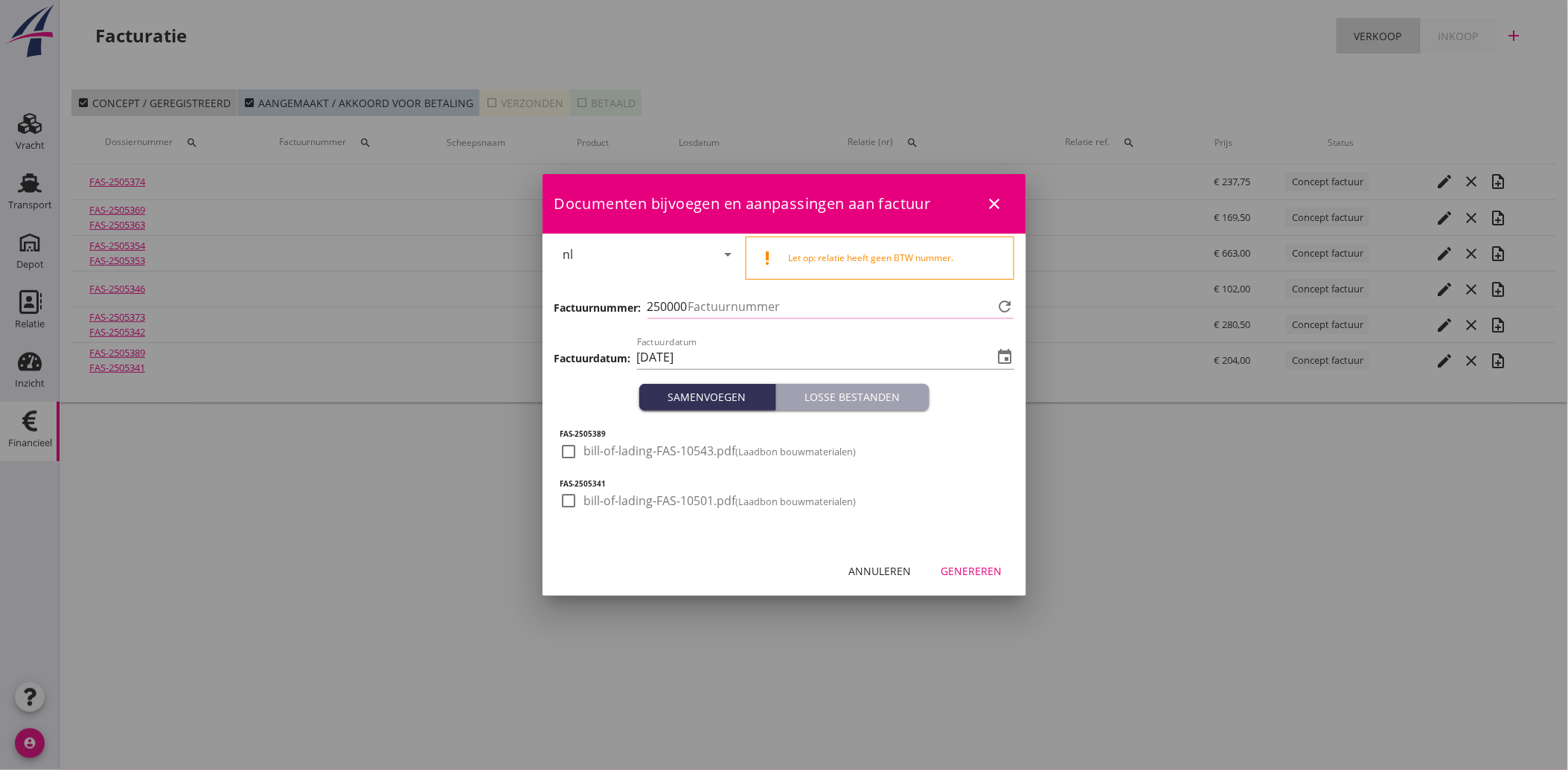
type input "3771"
click at [569, 453] on div at bounding box center [569, 452] width 25 height 25
checkbox input "true"
click at [567, 496] on div at bounding box center [569, 501] width 25 height 25
checkbox input "true"
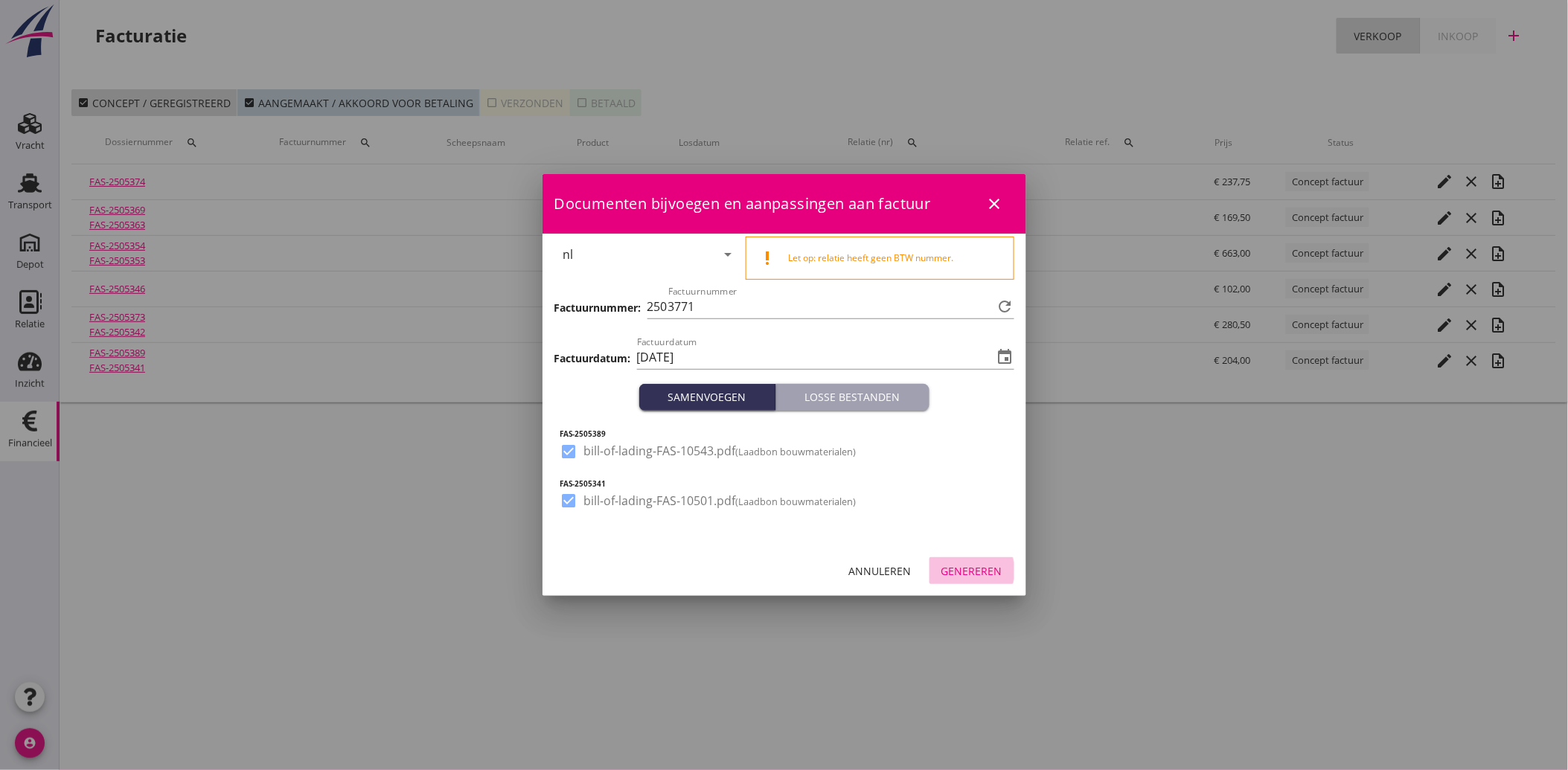
click at [975, 570] on div "Genereren" at bounding box center [972, 572] width 61 height 16
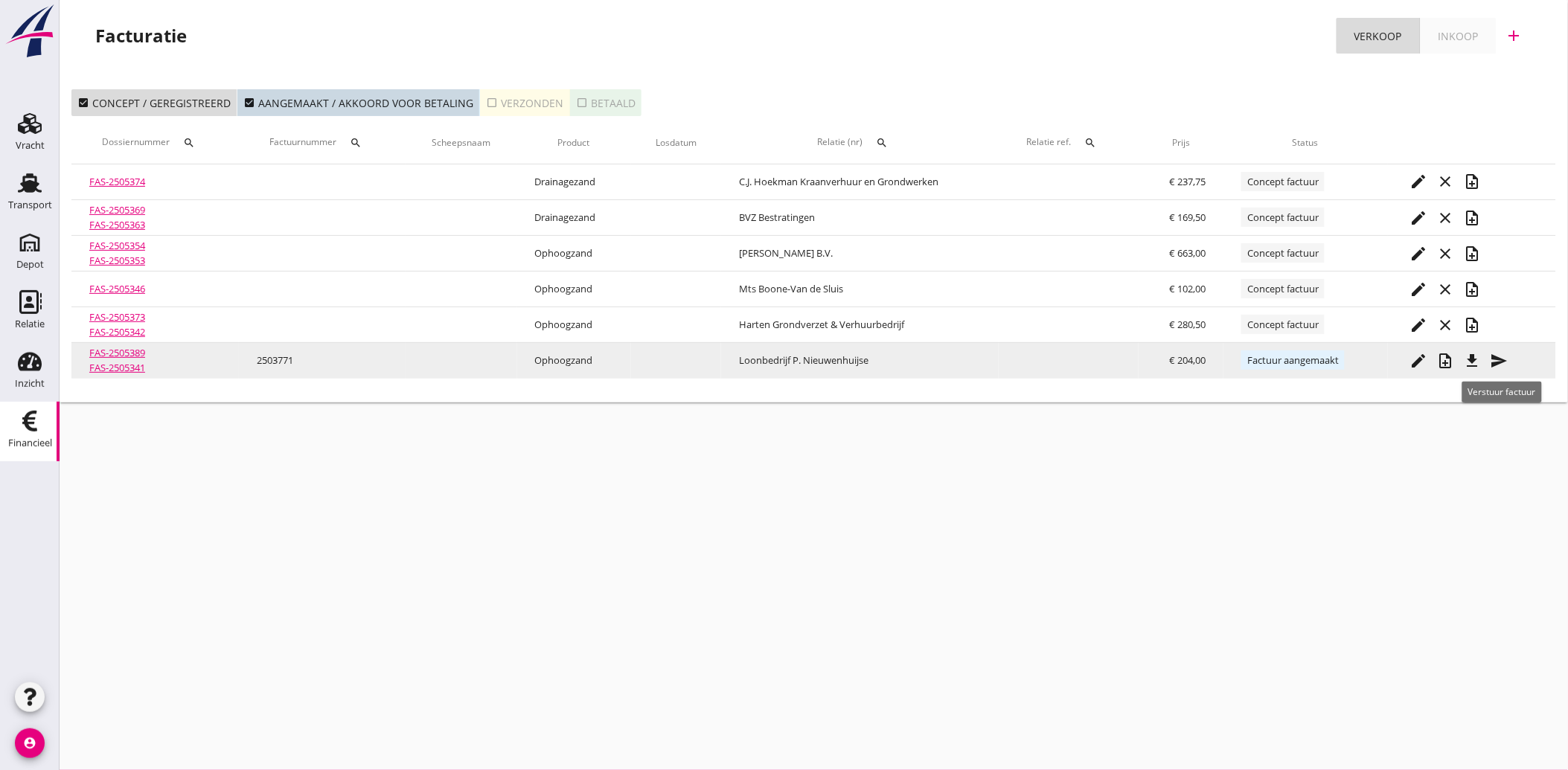
click at [1498, 359] on icon "send" at bounding box center [1500, 361] width 18 height 18
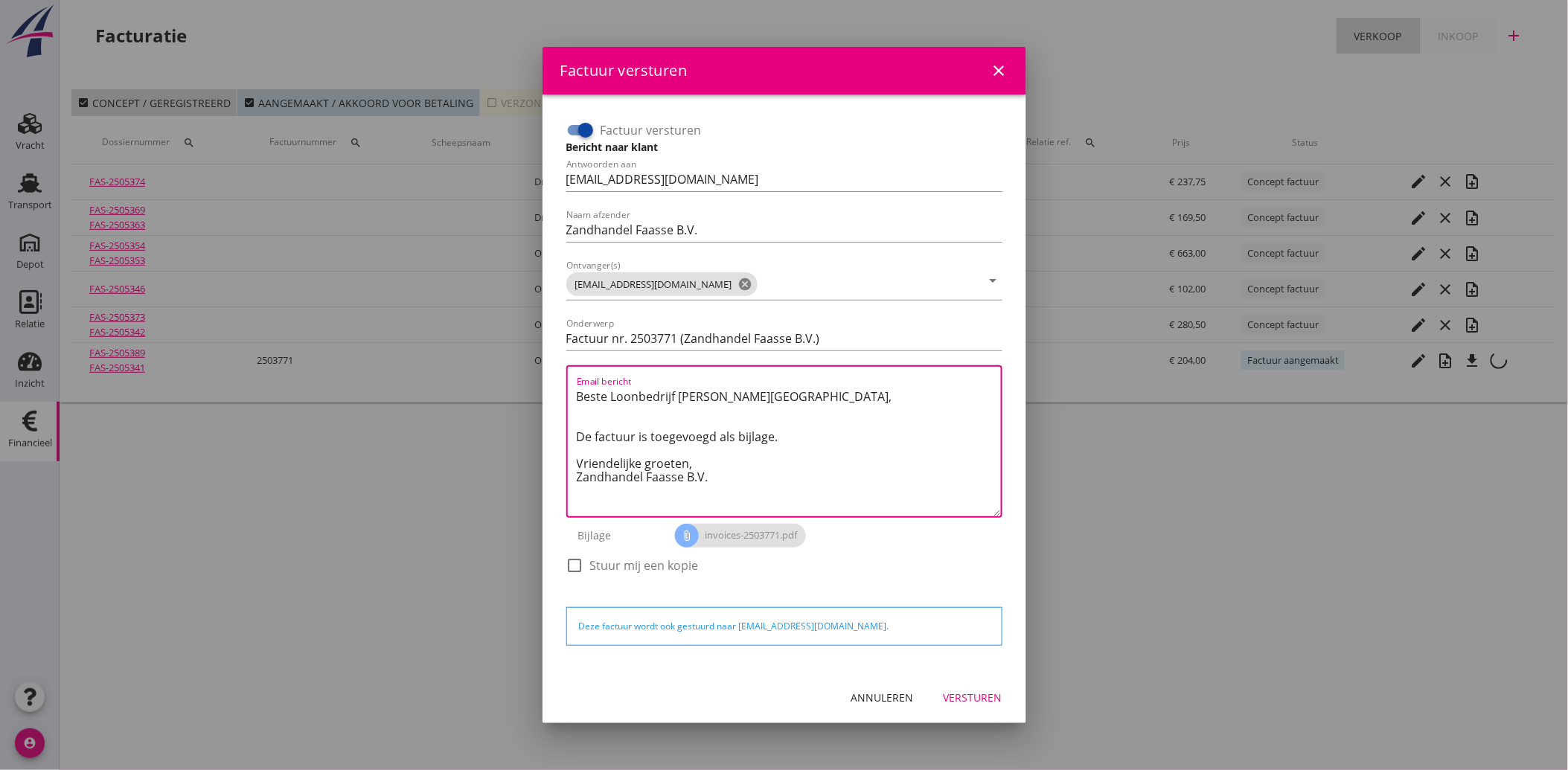
drag, startPoint x: 720, startPoint y: 484, endPoint x: 556, endPoint y: 365, distance: 202.6
click at [556, 365] on div "Factuur versturen Bericht naar klant Antwoorden aan [EMAIL_ADDRESS][DOMAIN_NAME…" at bounding box center [784, 383] width 460 height 554
paste textarea "Geachte heer/mevrouw, Hierbij zenden wij u onze factuur i.v.m. de door ons aan …"
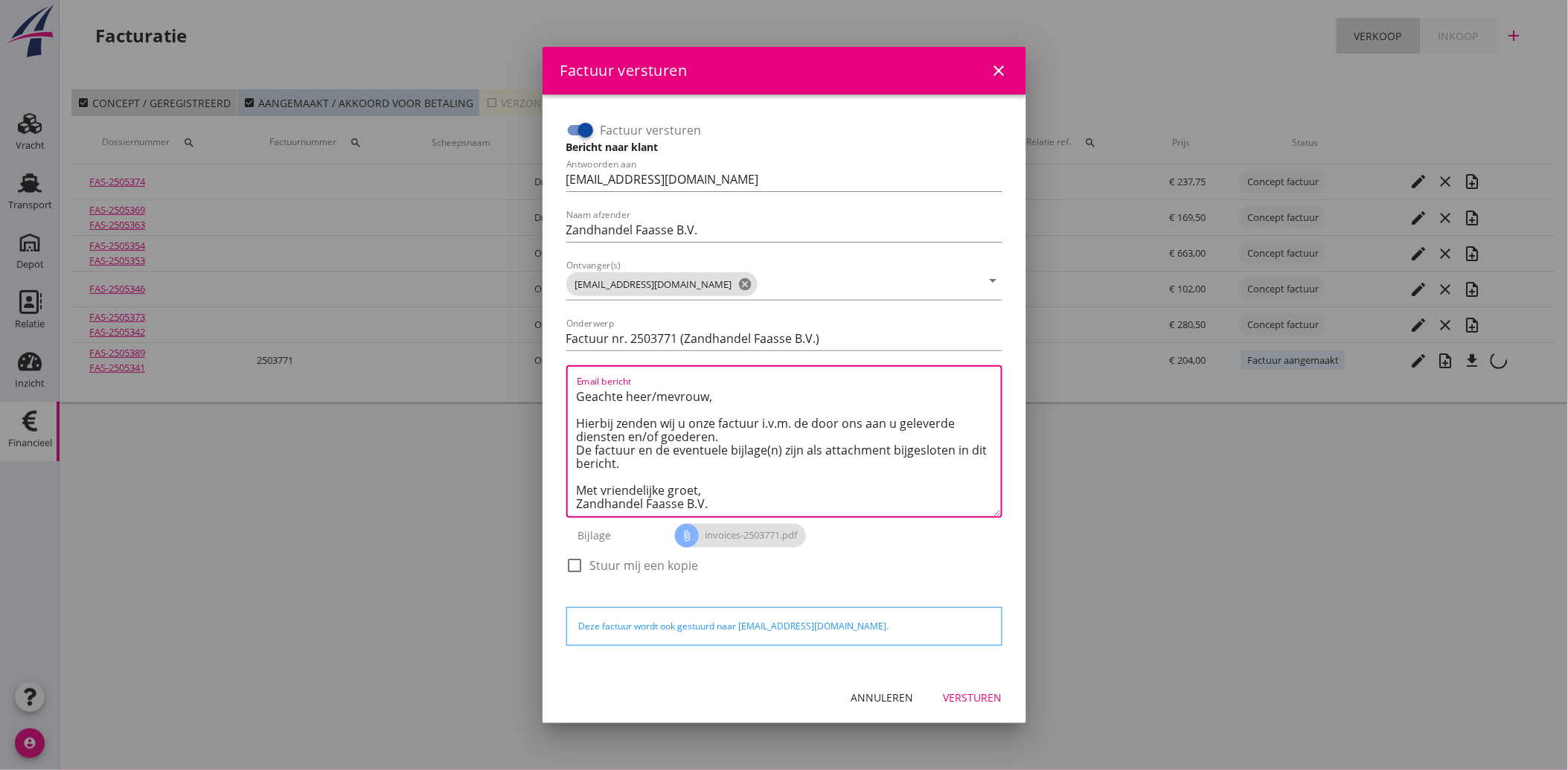
type textarea "Geachte heer/mevrouw, Hierbij zenden wij u onze factuur i.v.m. de door ons aan …"
click at [975, 685] on button "Versturen" at bounding box center [972, 698] width 83 height 27
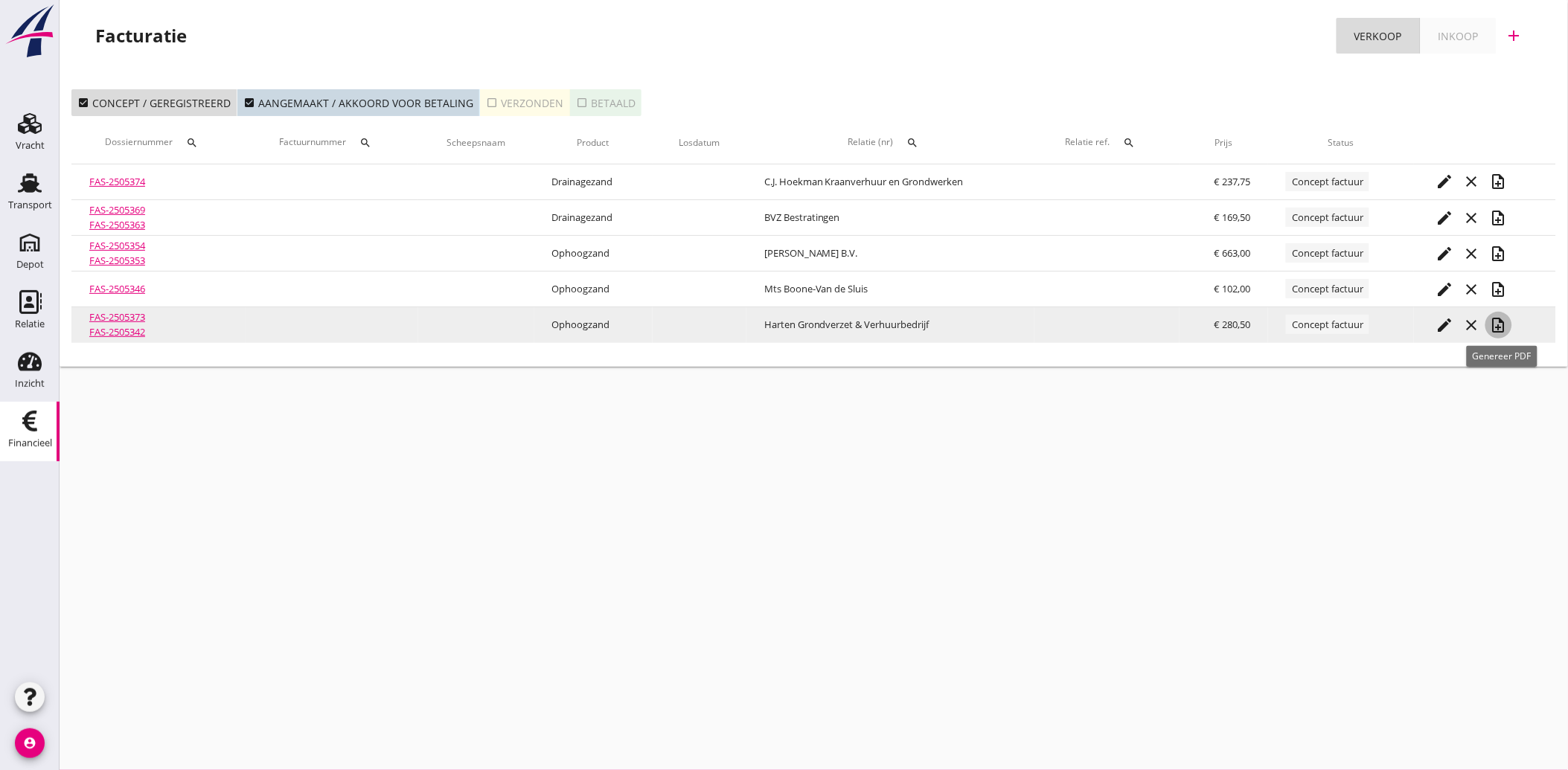
click at [1500, 325] on icon "note_add" at bounding box center [1499, 325] width 18 height 18
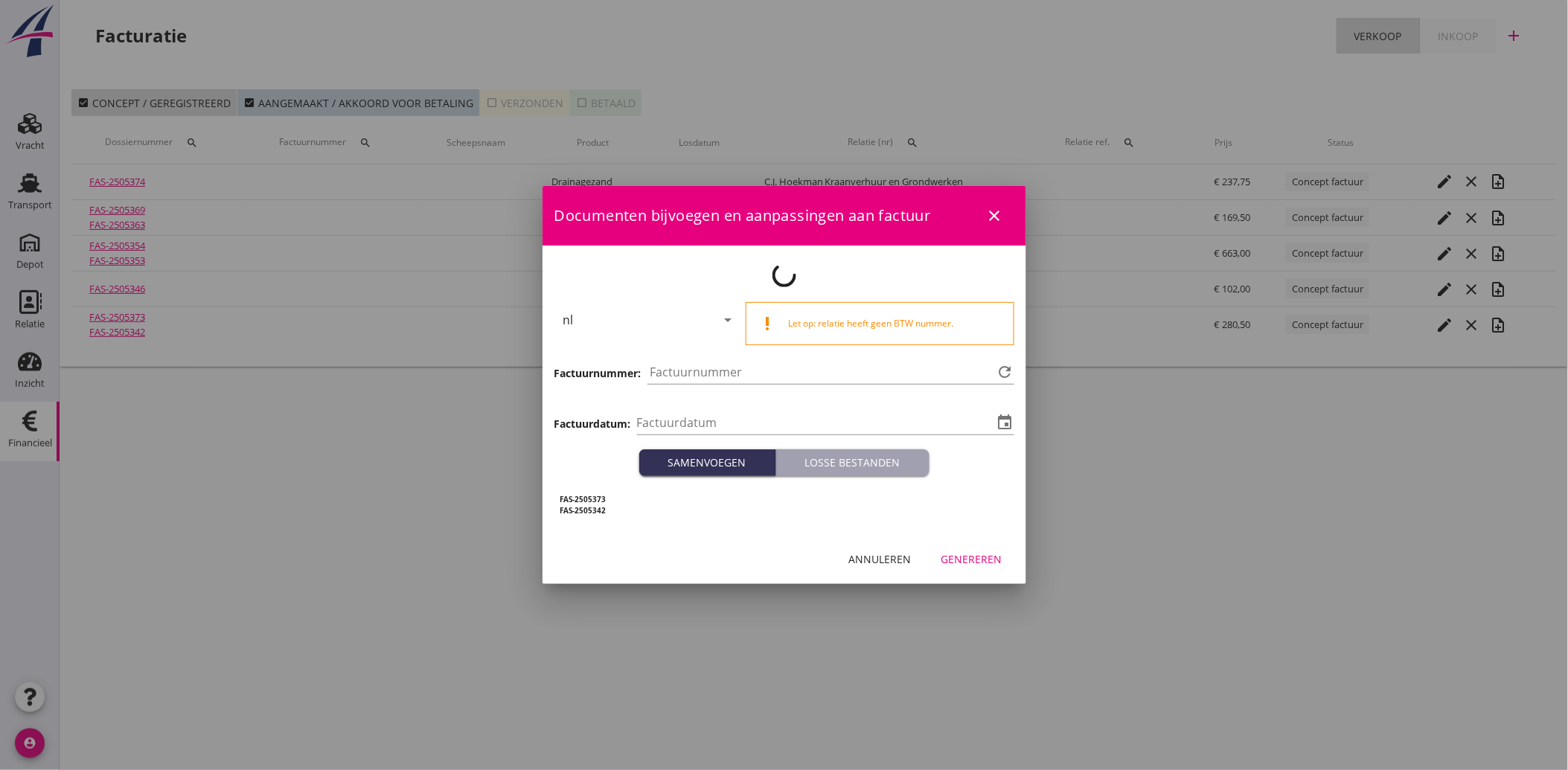
type input "[DATE]"
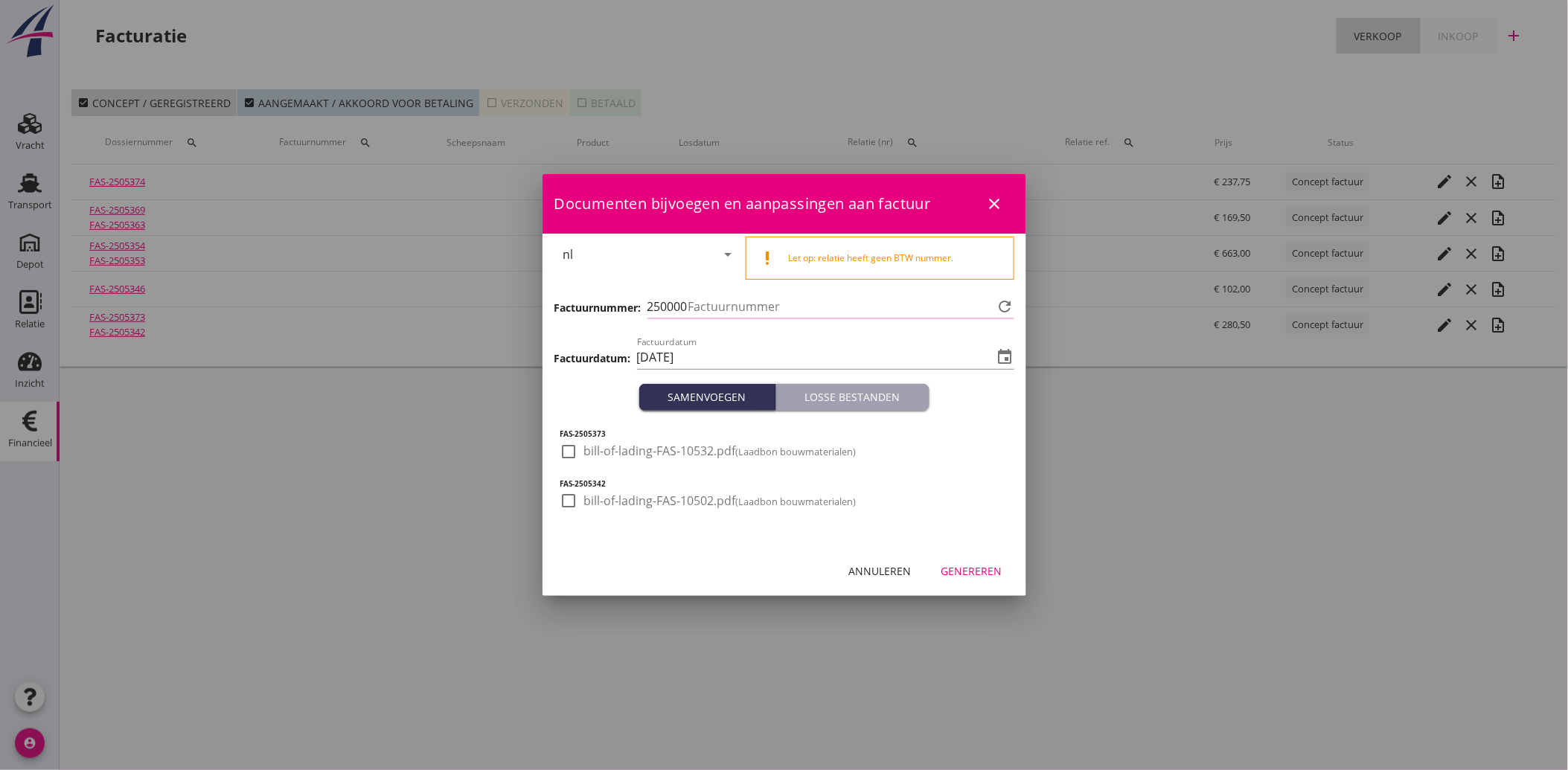
type input "3772"
click at [575, 460] on div at bounding box center [569, 452] width 25 height 25
checkbox input "true"
click at [575, 496] on div at bounding box center [569, 501] width 25 height 25
checkbox input "true"
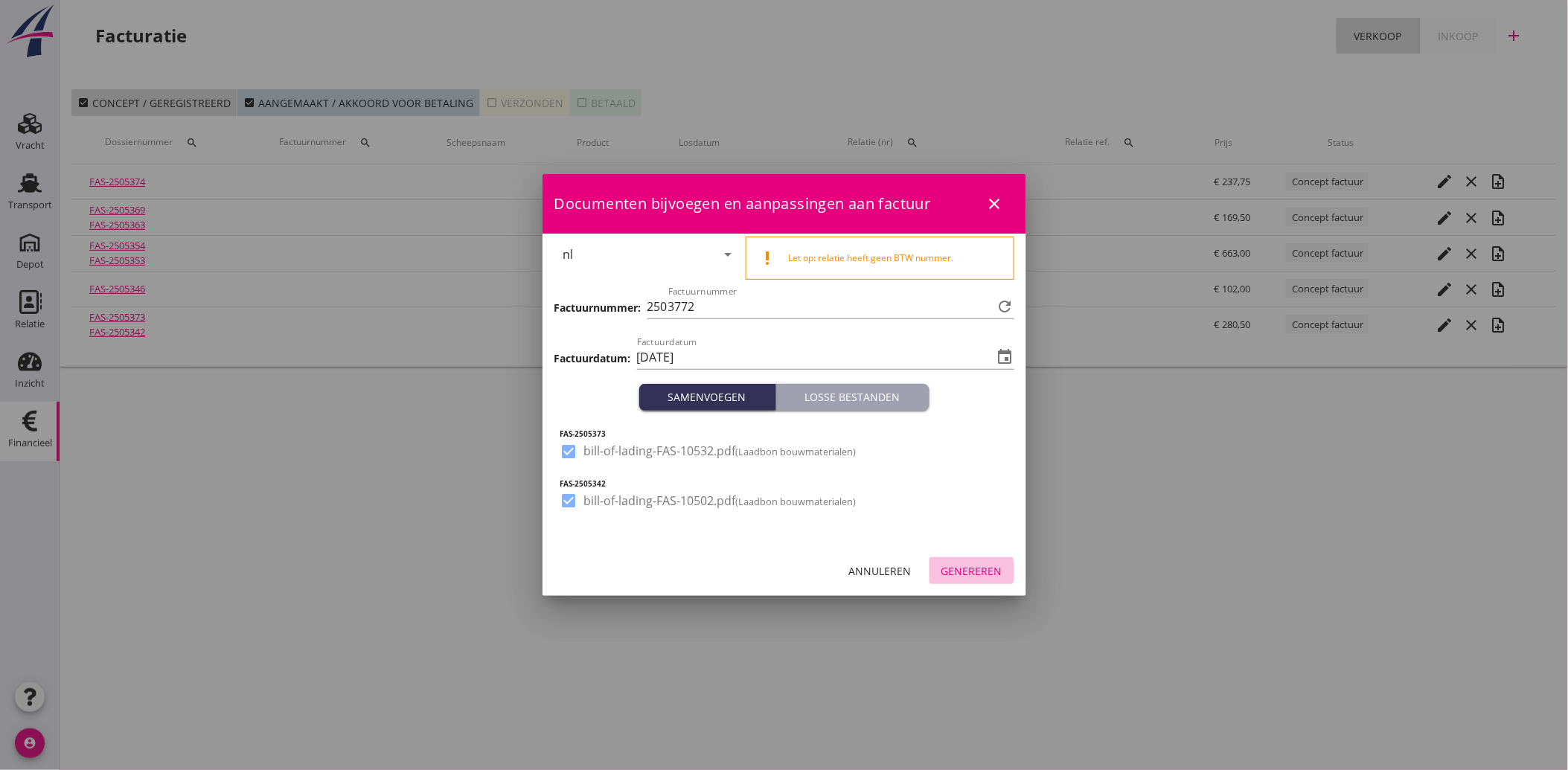
click at [980, 573] on div "Genereren" at bounding box center [972, 572] width 61 height 16
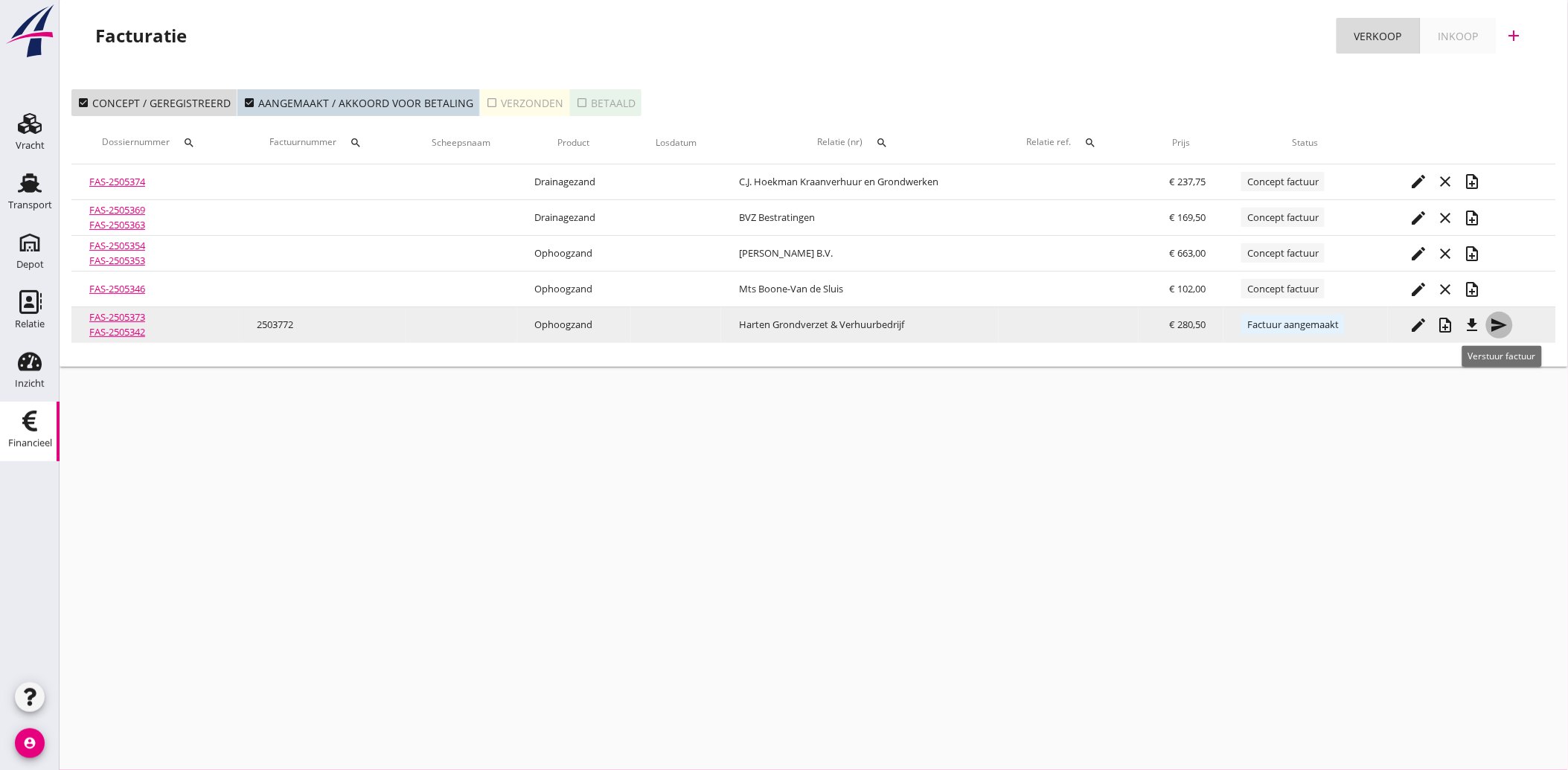
click at [1506, 322] on icon "send" at bounding box center [1500, 325] width 18 height 18
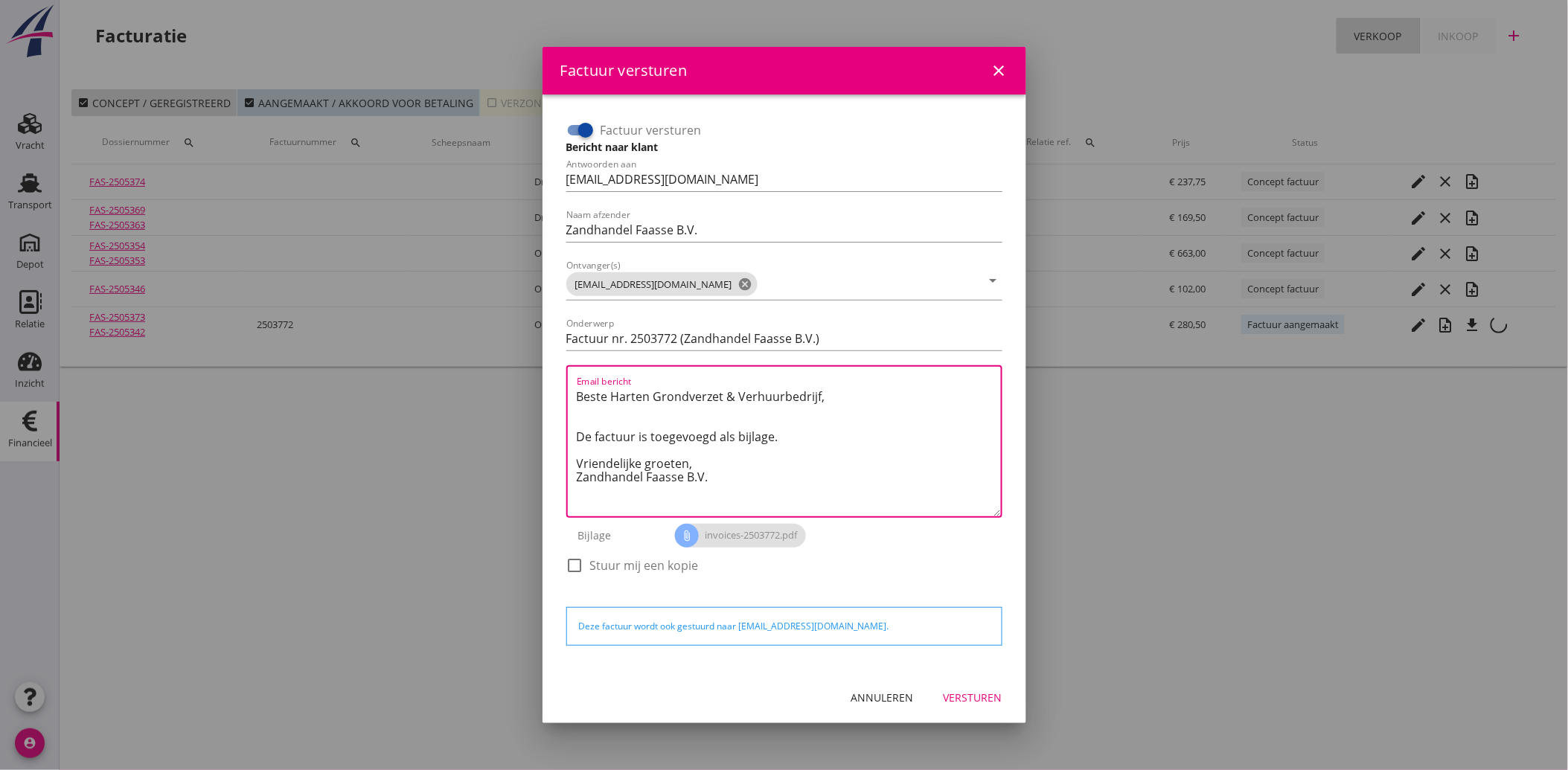
drag, startPoint x: 735, startPoint y: 486, endPoint x: 547, endPoint y: 381, distance: 215.3
click at [547, 381] on div "Factuur versturen Bericht naar klant Antwoorden aan [EMAIL_ADDRESS][DOMAIN_NAME…" at bounding box center [784, 383] width 484 height 578
paste textarea "Geachte heer/mevrouw, Hierbij zenden wij u onze factuur i.v.m. de door ons aan …"
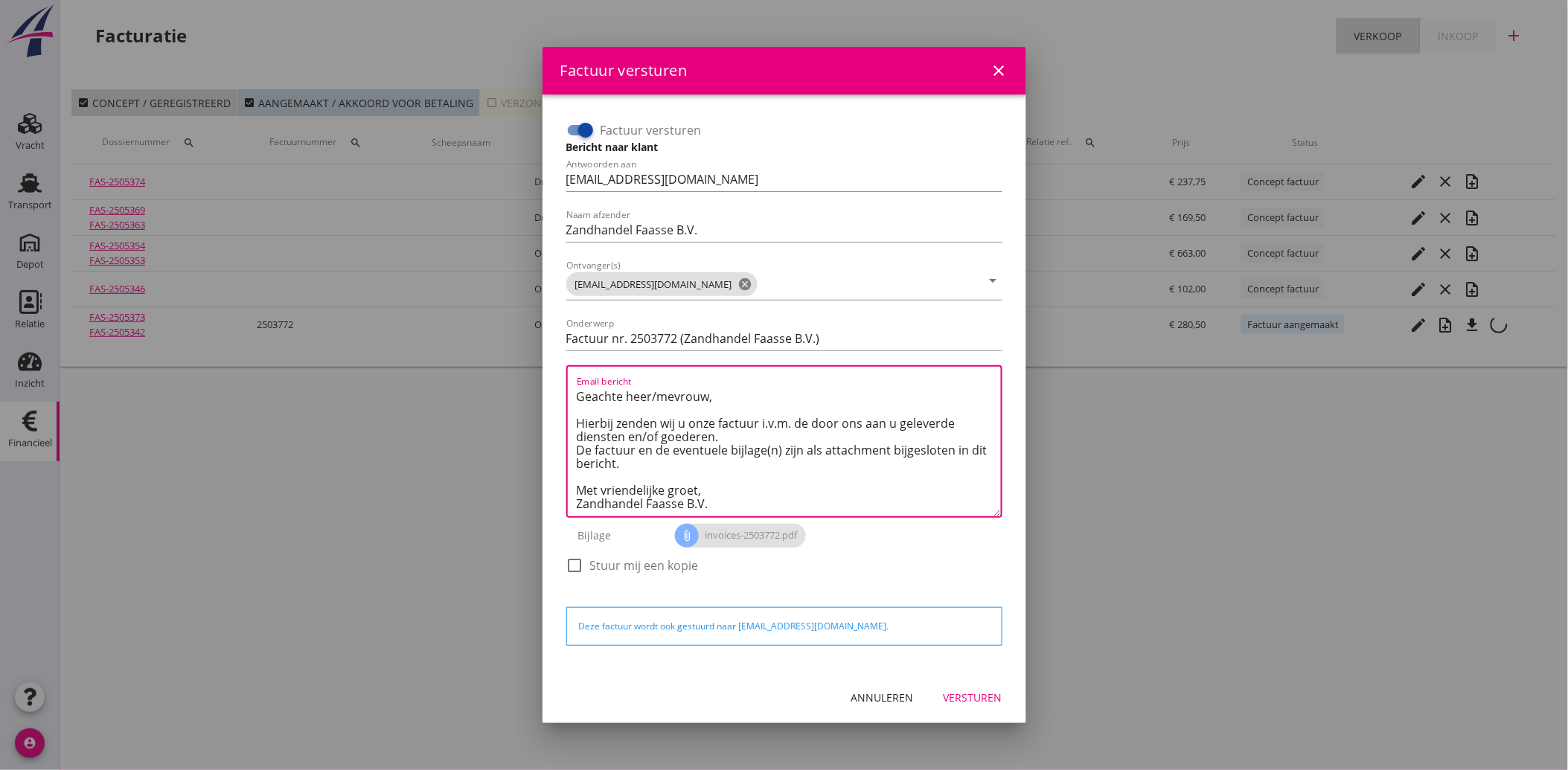
type textarea "Geachte heer/mevrouw, Hierbij zenden wij u onze factuur i.v.m. de door ons aan …"
click at [966, 698] on div "Versturen" at bounding box center [972, 698] width 59 height 16
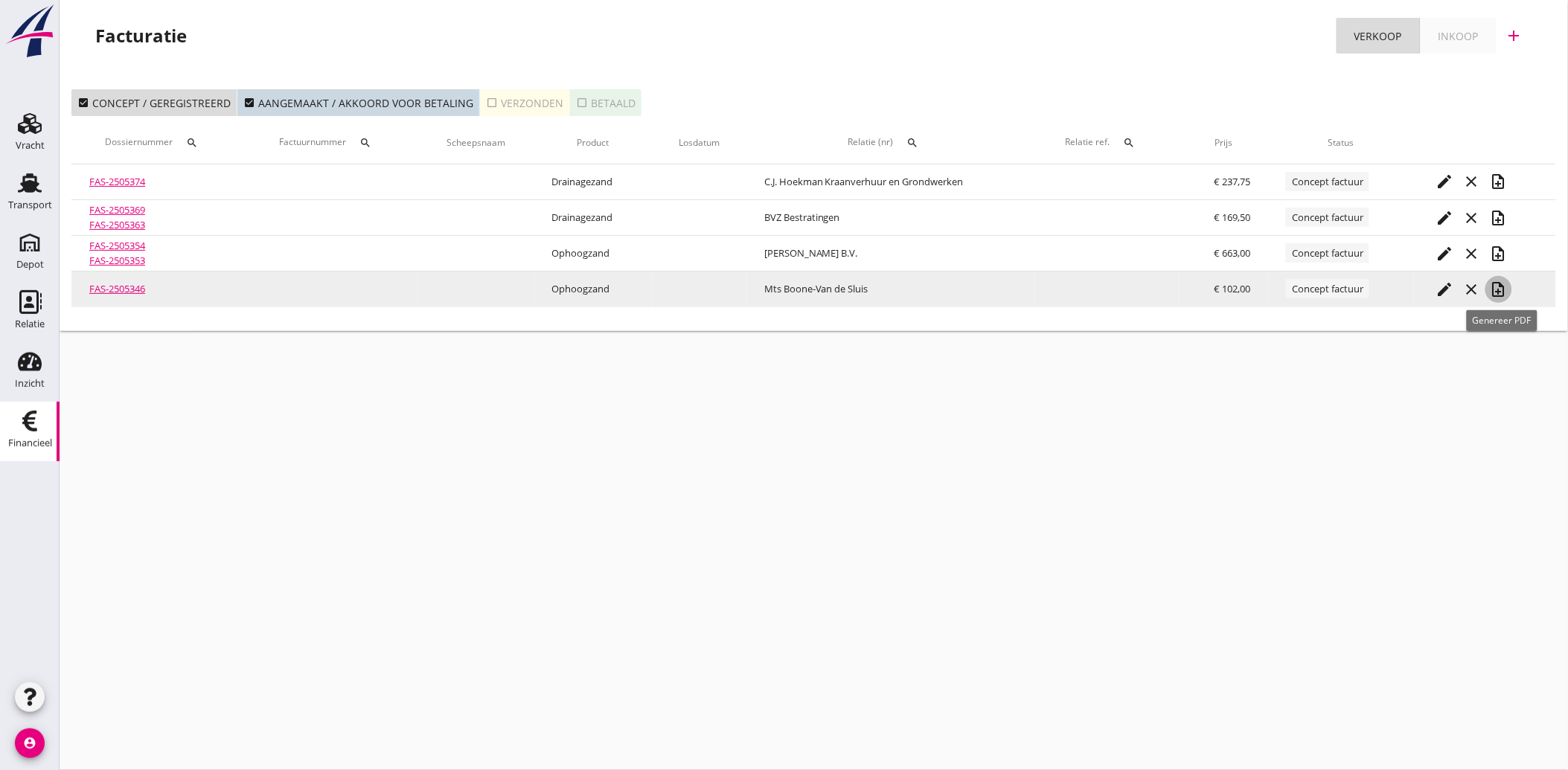
click at [1500, 285] on icon "note_add" at bounding box center [1499, 290] width 18 height 18
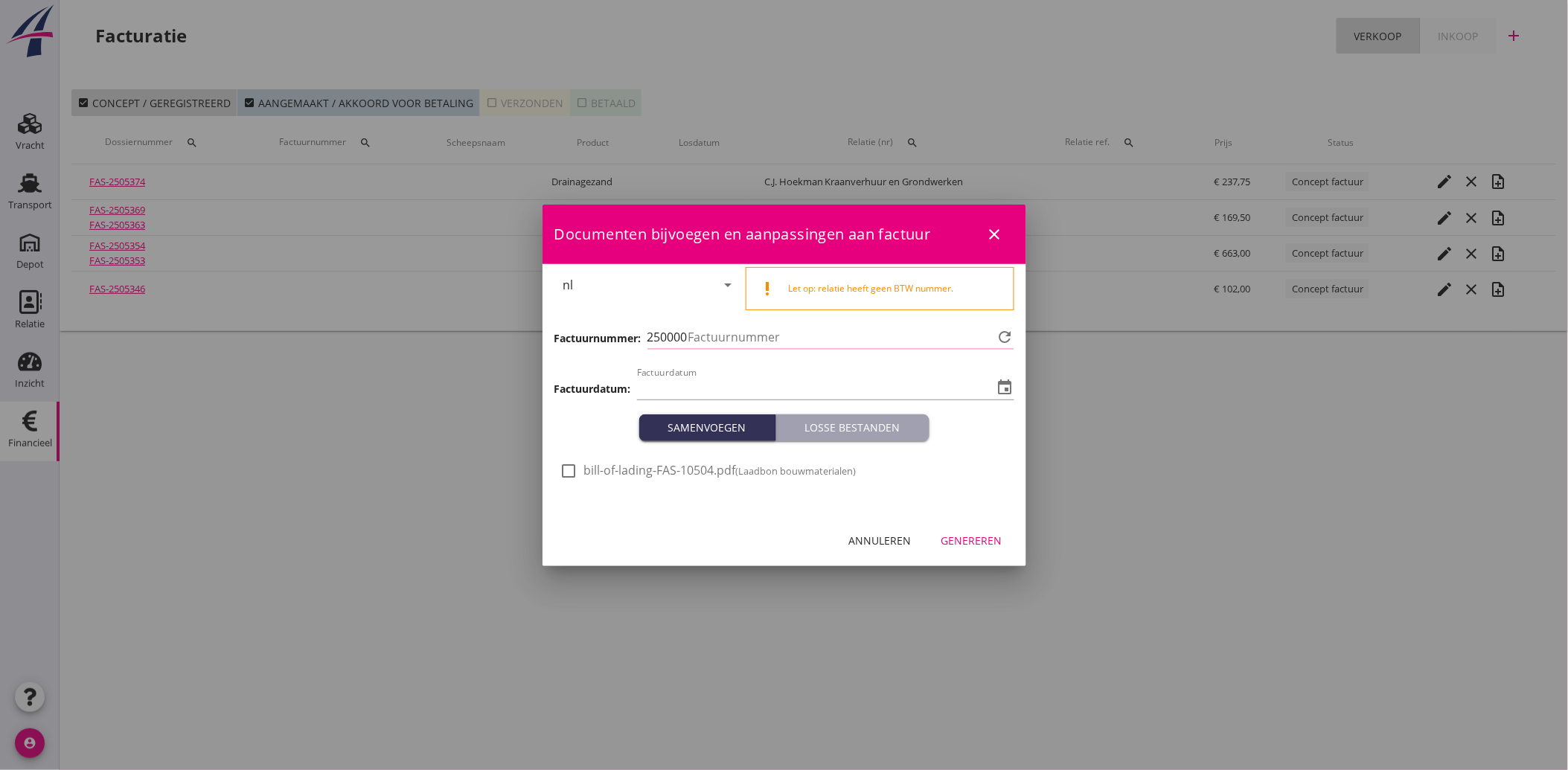
type input "[DATE]"
type input "3773"
click at [570, 471] on div at bounding box center [569, 471] width 25 height 25
checkbox input "true"
click at [1001, 547] on div "Genereren" at bounding box center [972, 541] width 61 height 16
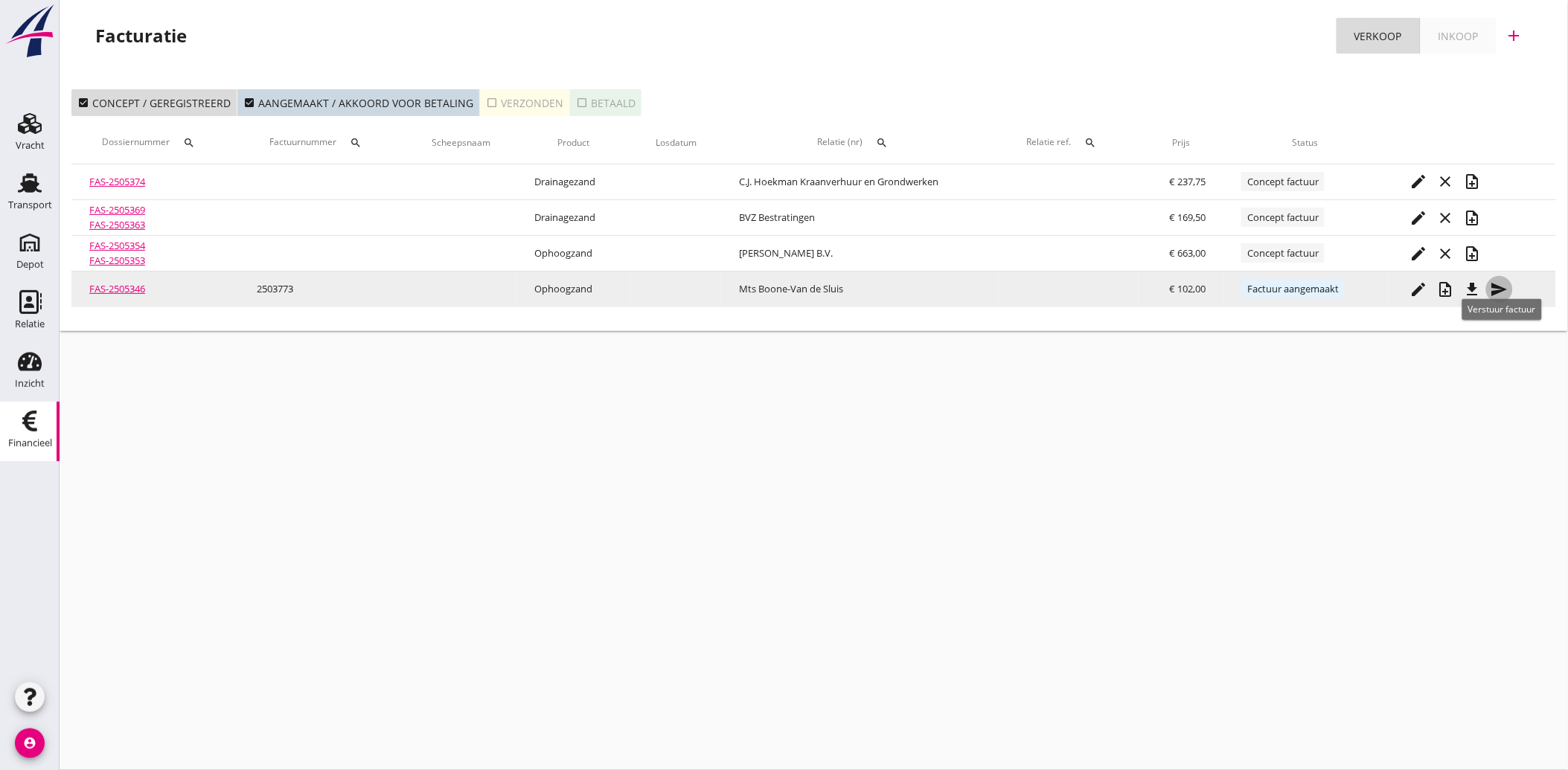
click at [1500, 281] on icon "send" at bounding box center [1500, 290] width 18 height 18
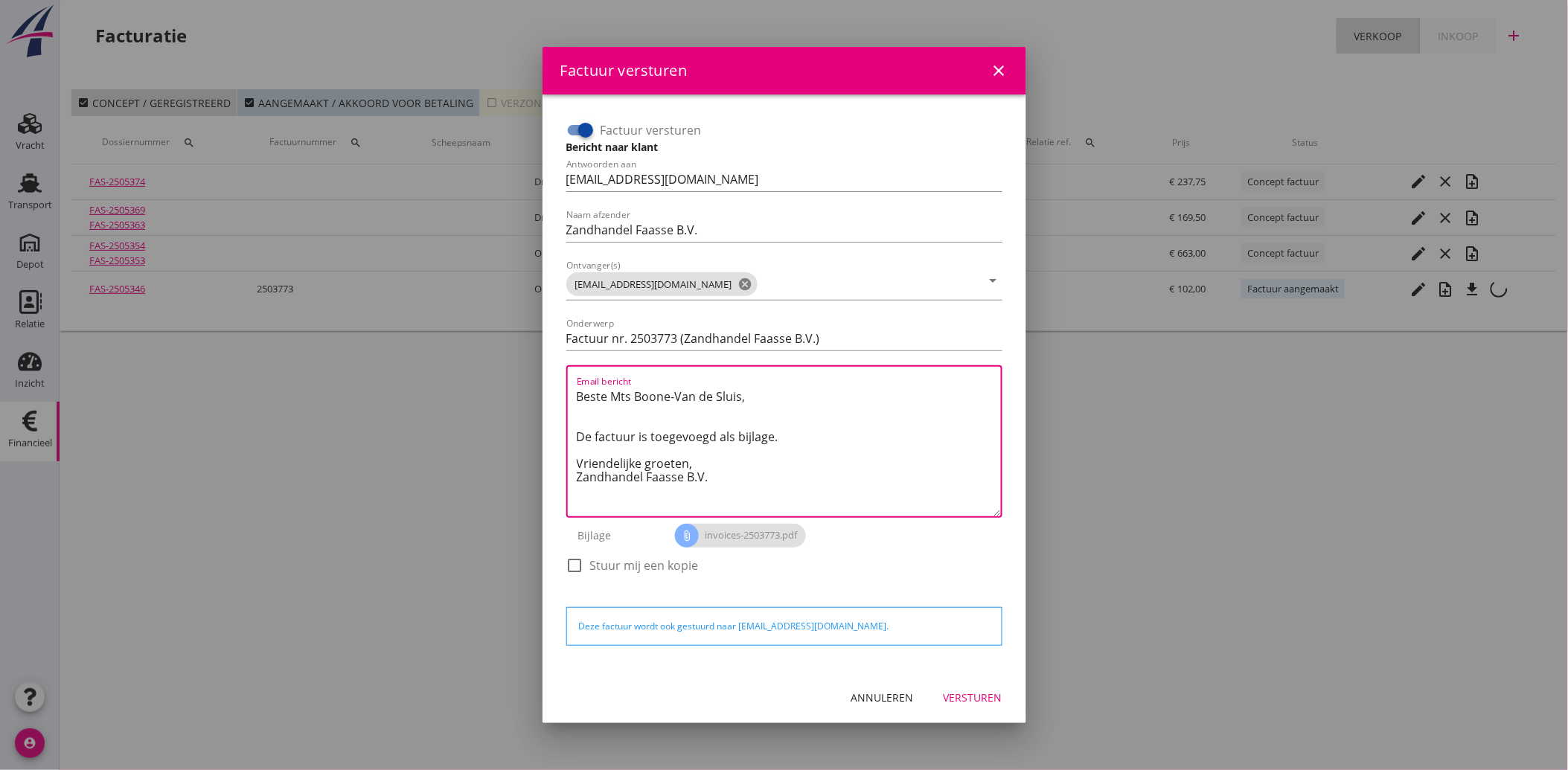
drag, startPoint x: 718, startPoint y: 486, endPoint x: 556, endPoint y: 386, distance: 190.4
click at [556, 386] on div "Factuur versturen Bericht naar klant Antwoorden aan [EMAIL_ADDRESS][DOMAIN_NAME…" at bounding box center [784, 383] width 460 height 554
paste textarea "Geachte heer/mevrouw, Hierbij zenden wij u onze factuur i.v.m. de door ons aan …"
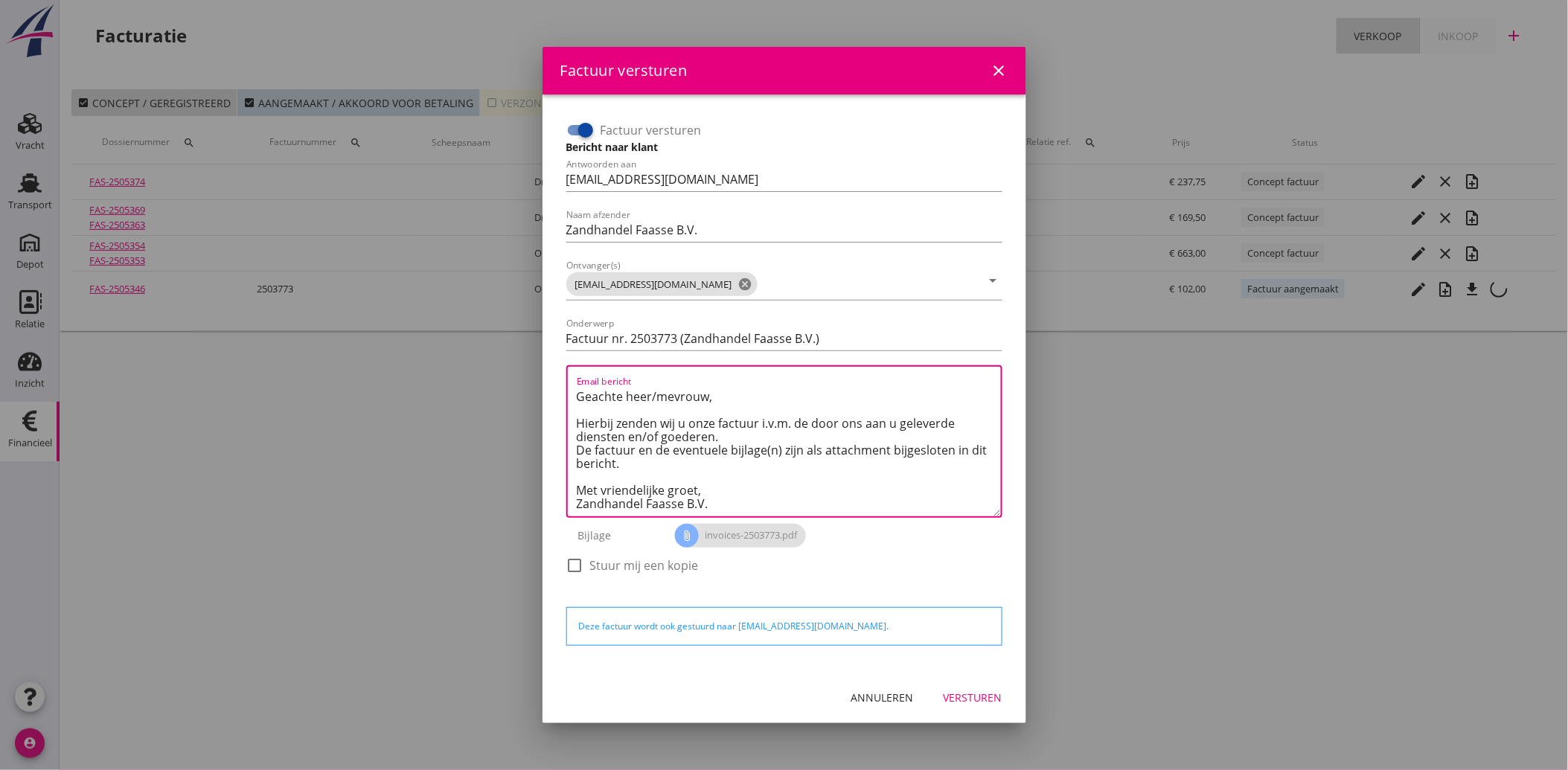
type textarea "Geachte heer/mevrouw, Hierbij zenden wij u onze factuur i.v.m. de door ons aan …"
click at [966, 693] on div "Versturen" at bounding box center [972, 698] width 59 height 16
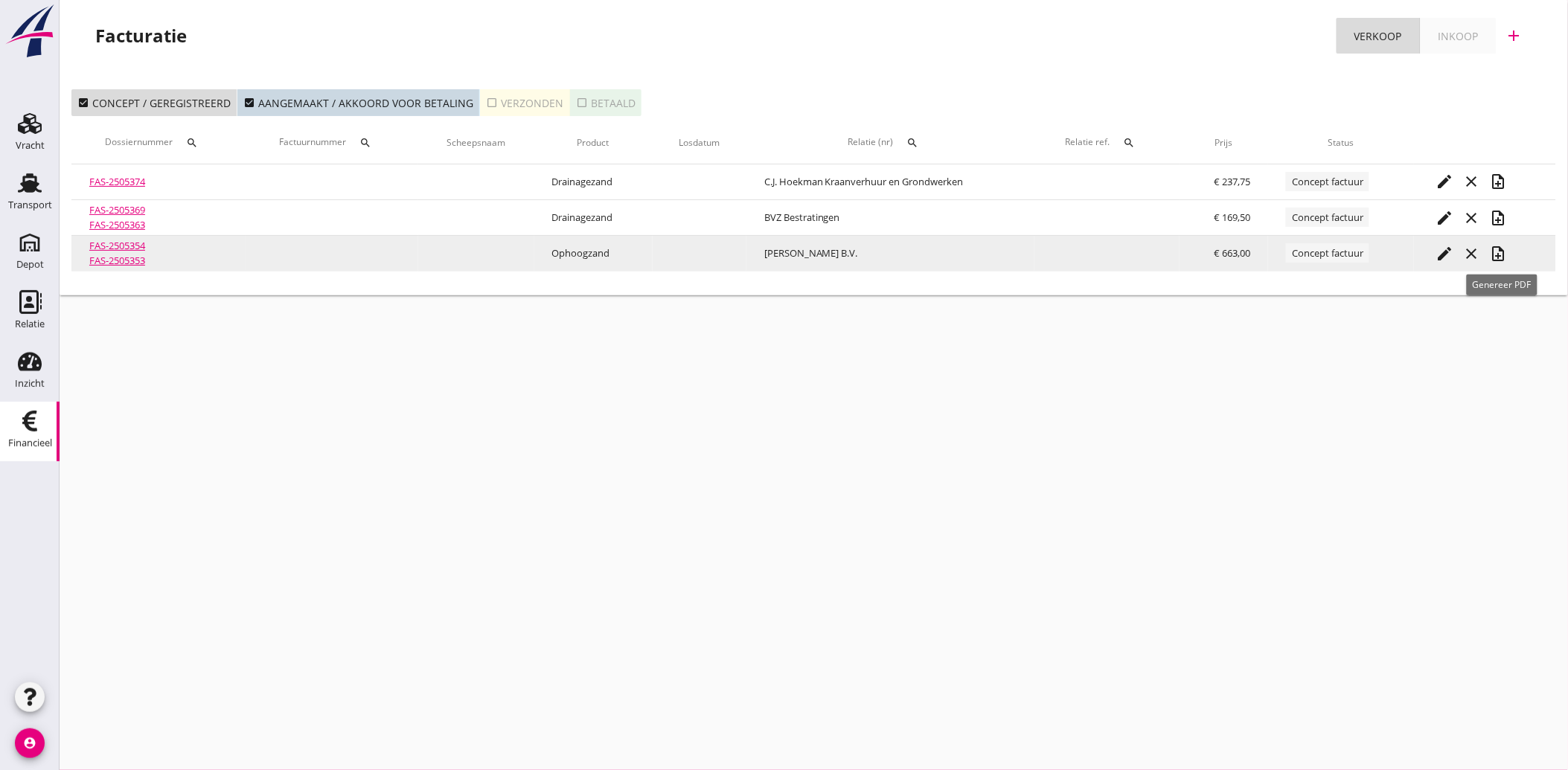
click at [1506, 253] on icon "note_add" at bounding box center [1499, 253] width 18 height 18
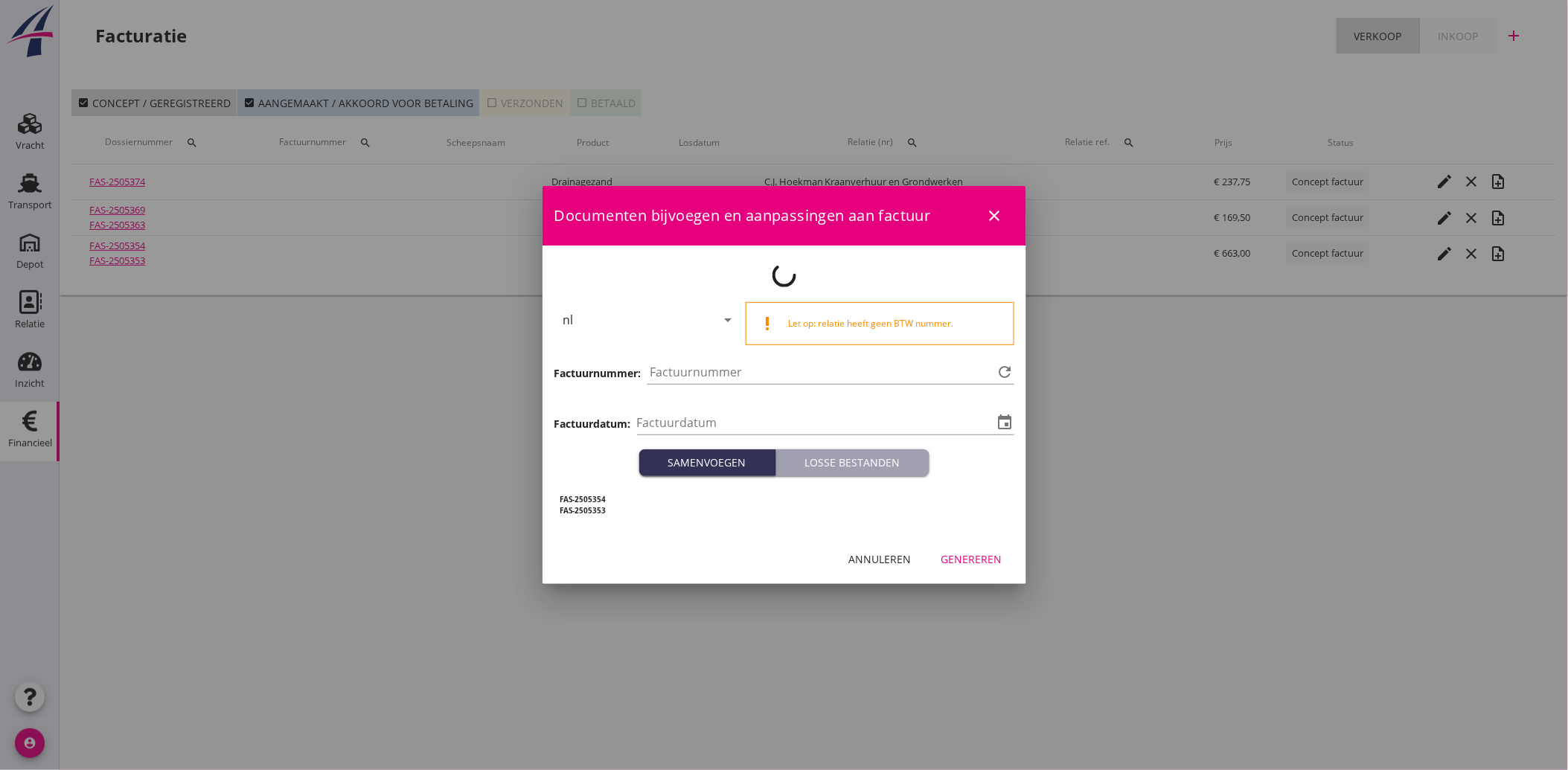
type input "[DATE]"
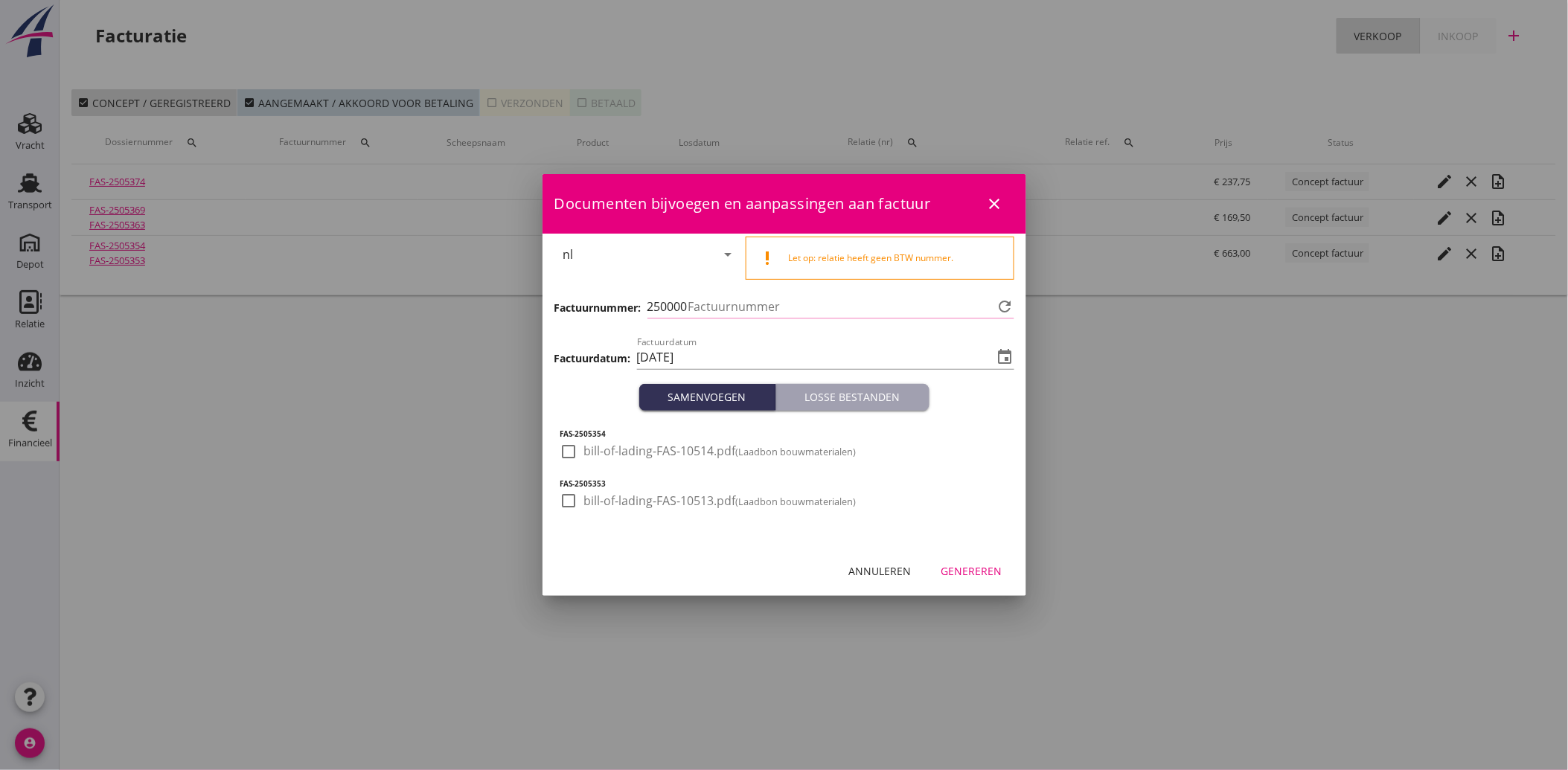
type input "3774"
click at [569, 458] on div at bounding box center [569, 452] width 25 height 25
checkbox input "true"
click at [572, 502] on div at bounding box center [569, 501] width 25 height 25
checkbox input "true"
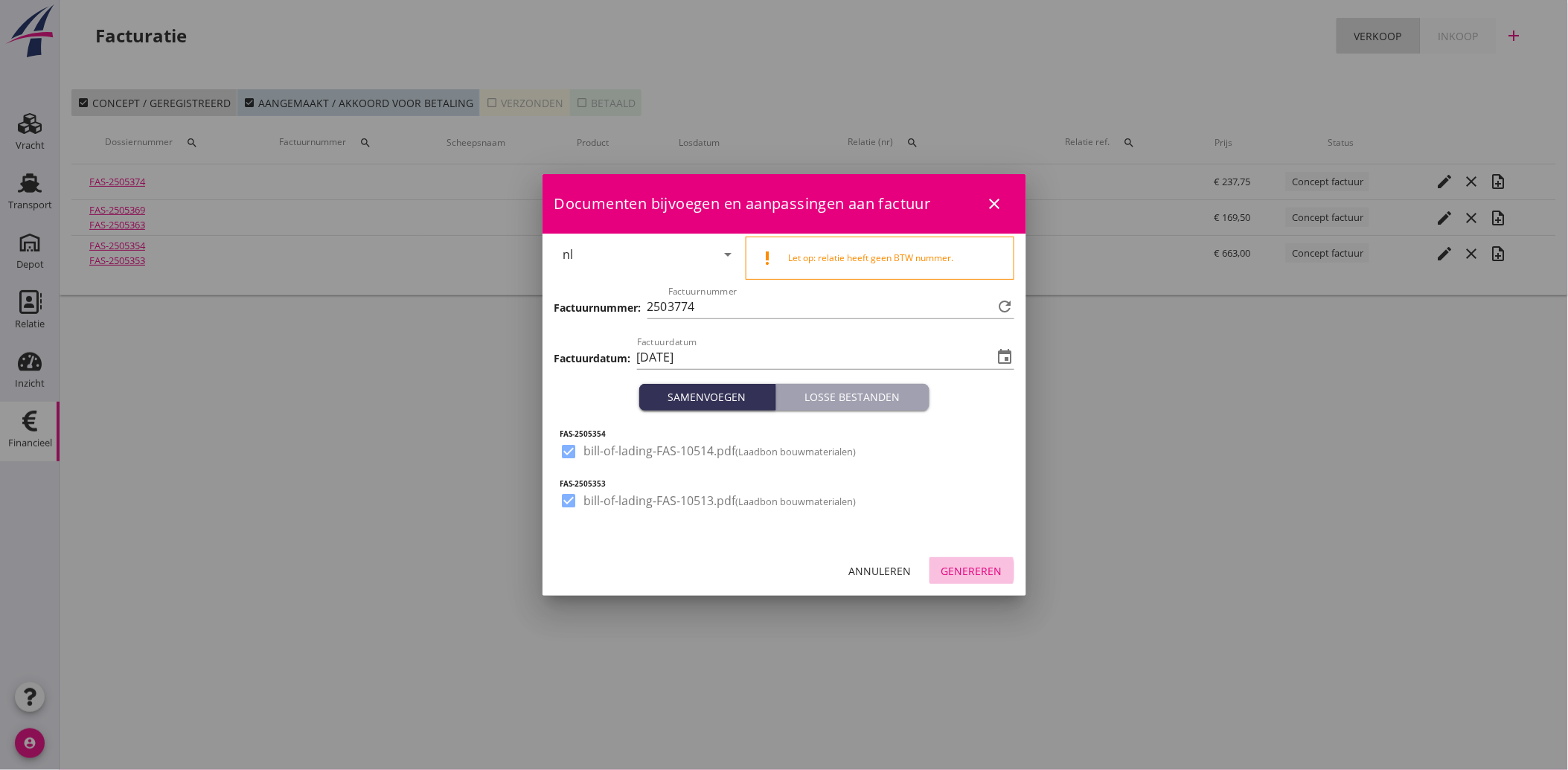
click at [989, 572] on div "Genereren" at bounding box center [972, 572] width 61 height 16
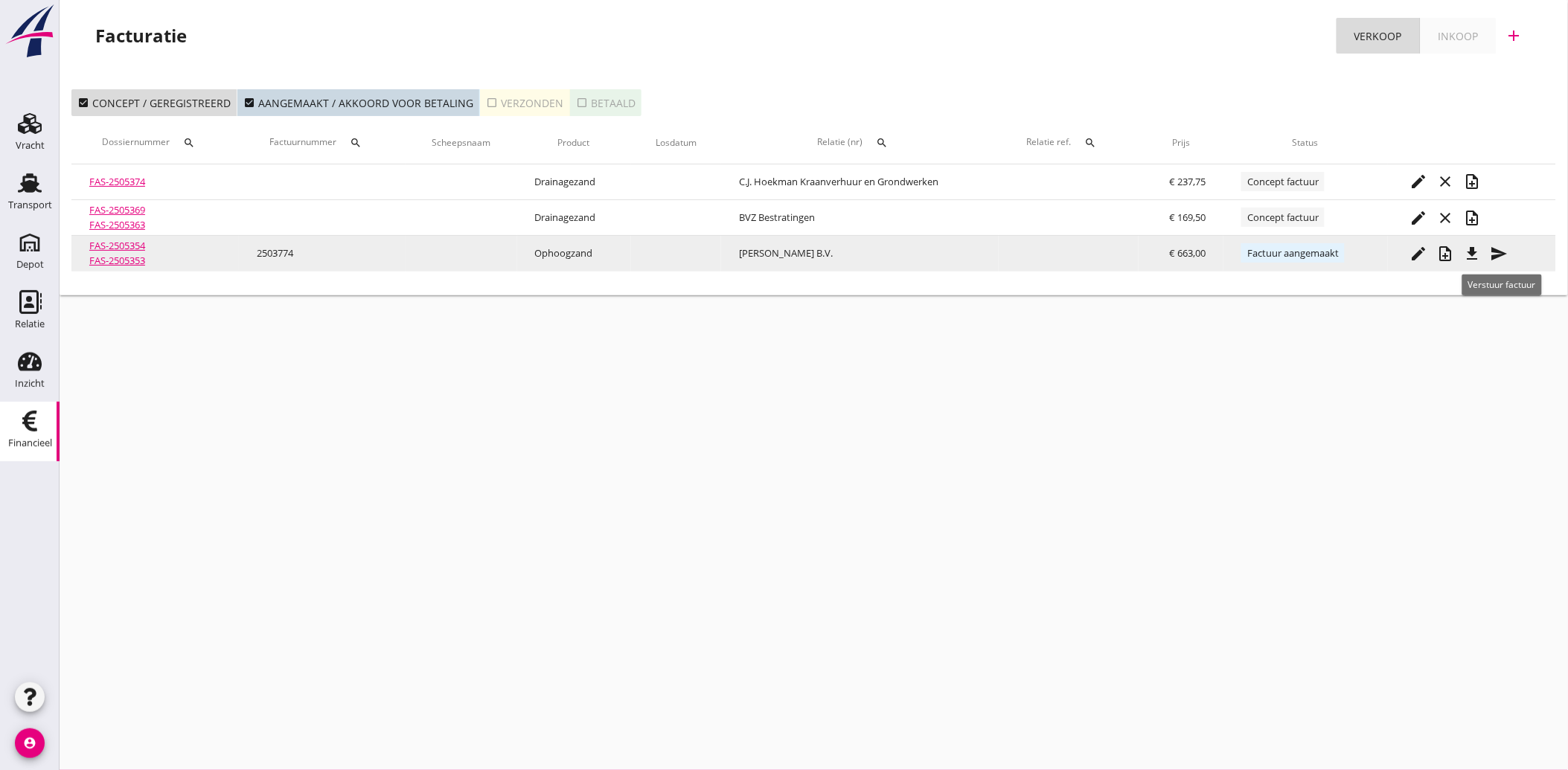
click at [1501, 251] on icon "send" at bounding box center [1500, 253] width 18 height 18
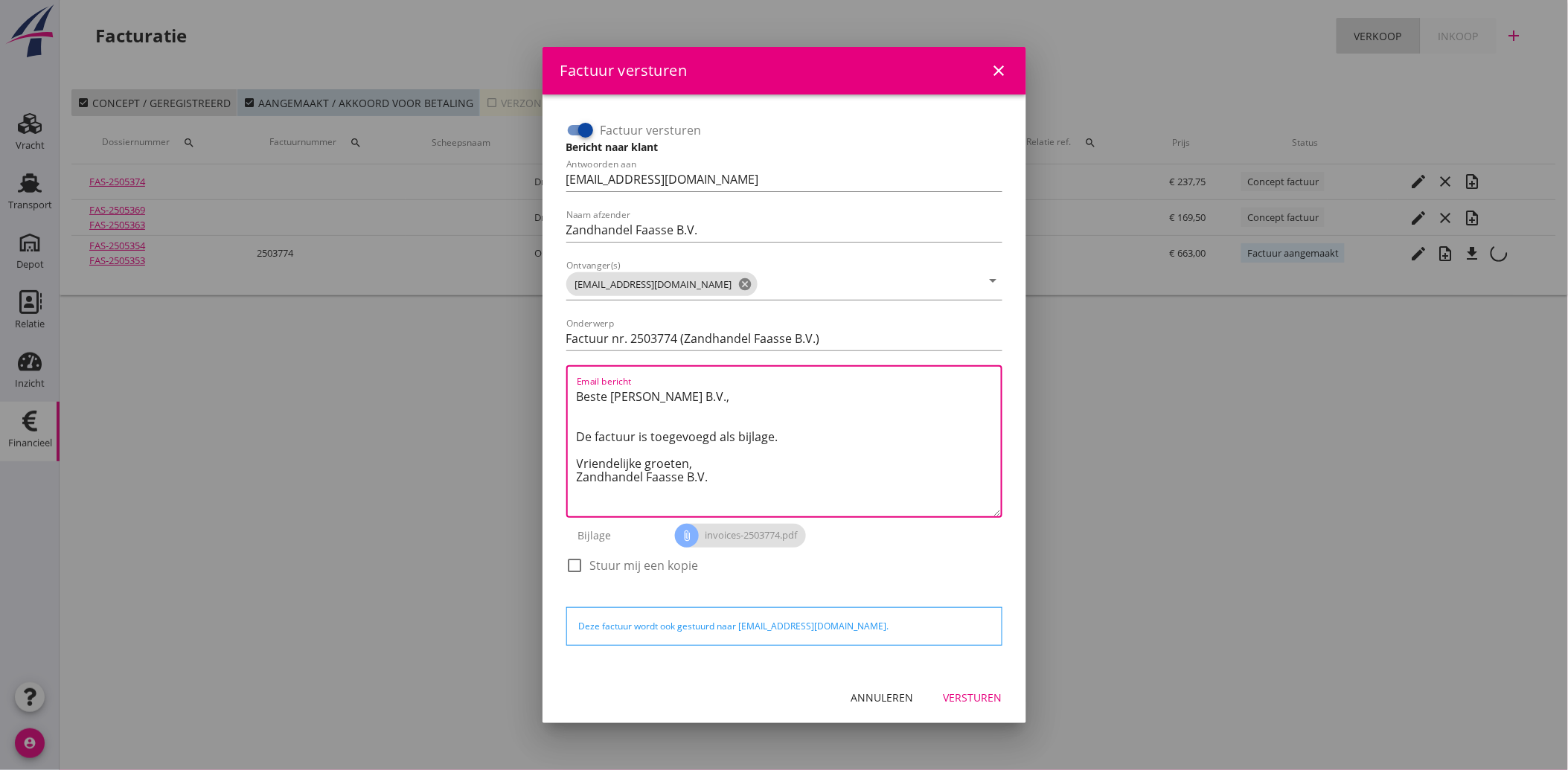
drag, startPoint x: 722, startPoint y: 490, endPoint x: 537, endPoint y: 384, distance: 213.2
click at [537, 384] on div "Factuur versturen close Factuur versturen Bericht naar klant Antwoorden aan [EM…" at bounding box center [784, 385] width 1568 height 770
paste textarea "Geachte heer/mevrouw, Hierbij zenden wij u onze factuur i.v.m. de door ons aan …"
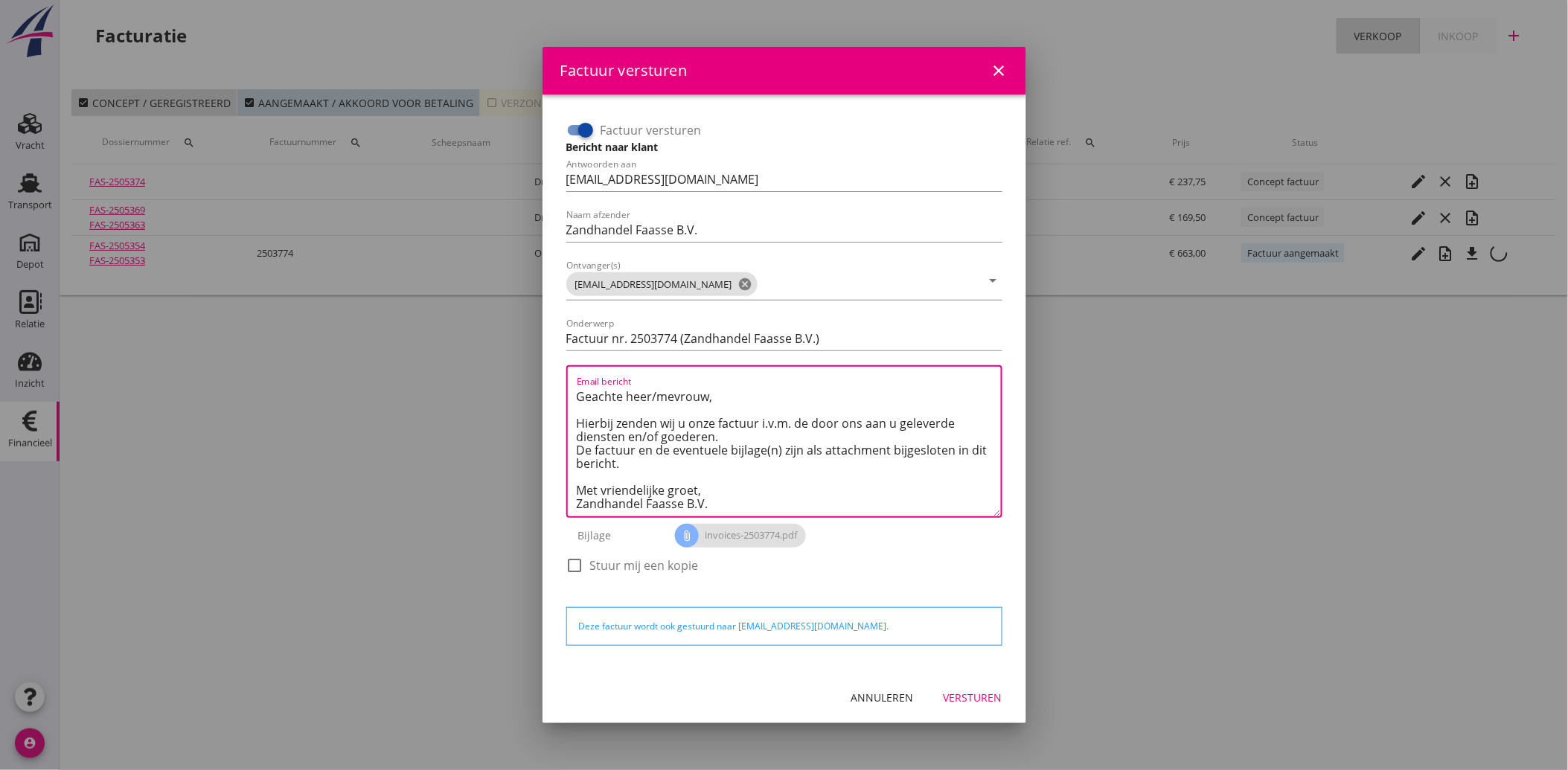
type textarea "Geachte heer/mevrouw, Hierbij zenden wij u onze factuur i.v.m. de door ons aan …"
click at [980, 686] on button "Versturen" at bounding box center [972, 698] width 83 height 27
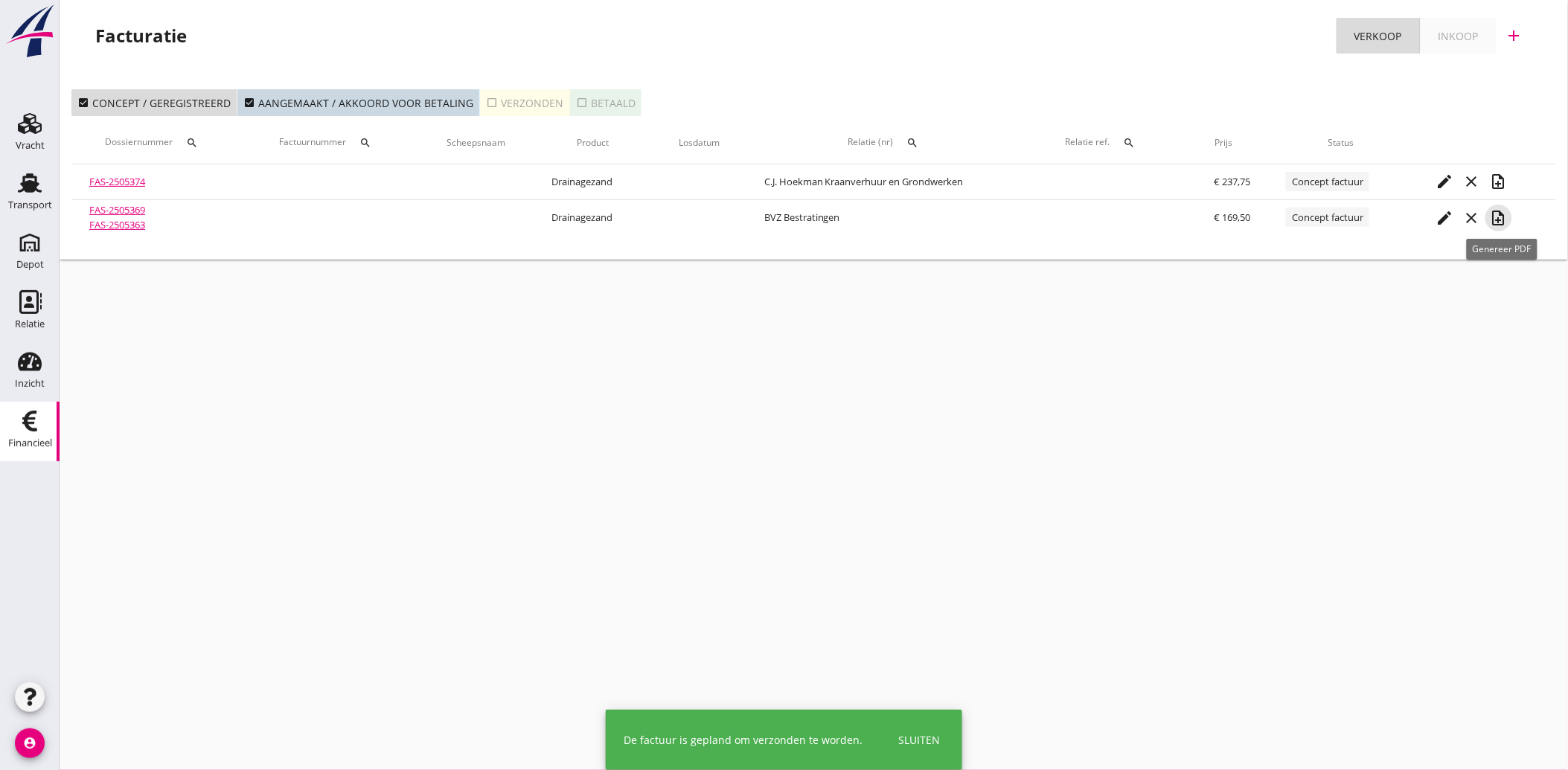
click at [1500, 221] on icon "note_add" at bounding box center [1499, 218] width 18 height 18
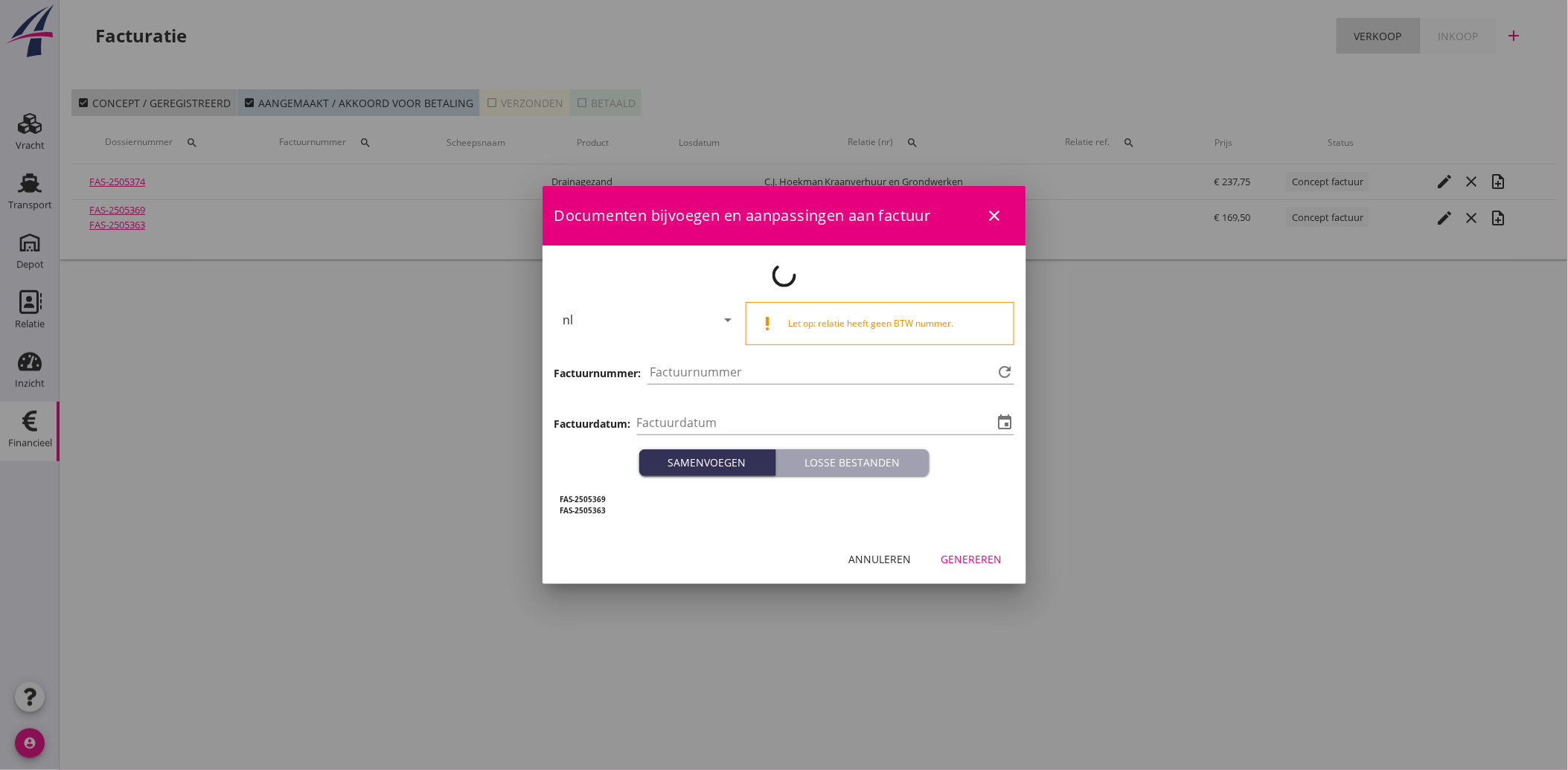
type input "[DATE]"
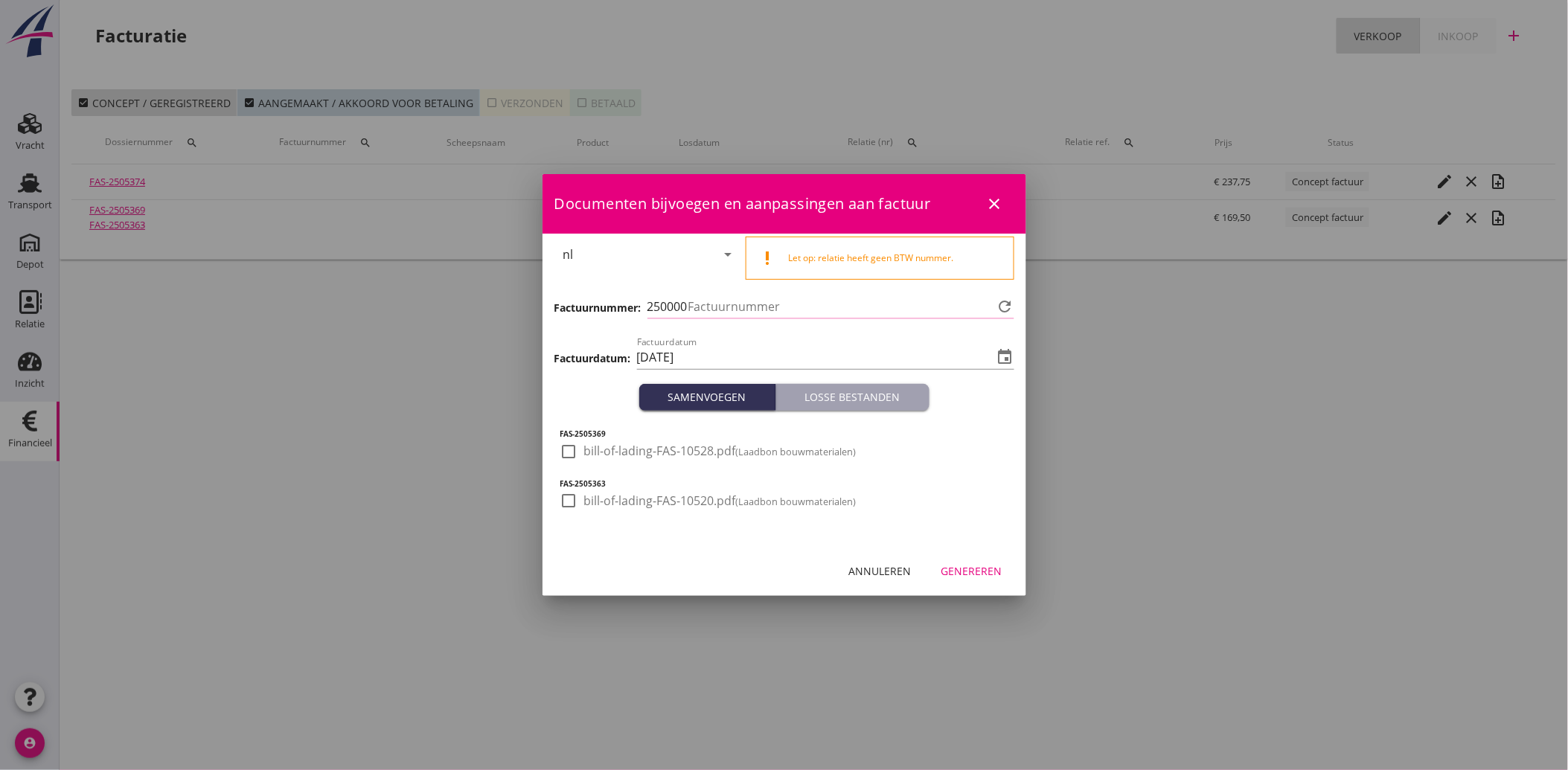
type input "3775"
drag, startPoint x: 571, startPoint y: 449, endPoint x: 571, endPoint y: 477, distance: 28.0
click at [572, 450] on div at bounding box center [569, 452] width 25 height 25
checkbox input "true"
drag, startPoint x: 575, startPoint y: 494, endPoint x: 727, endPoint y: 531, distance: 156.4
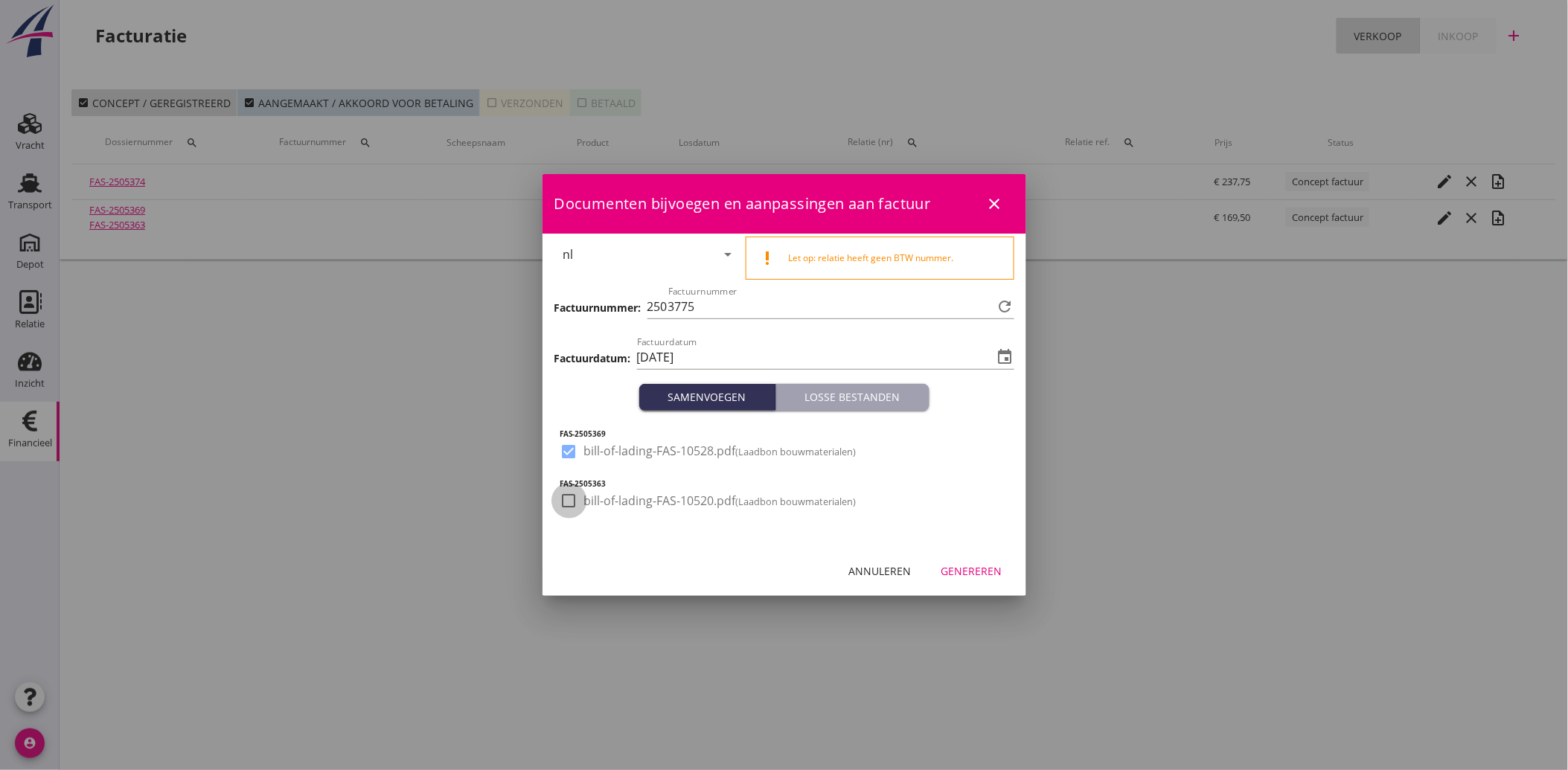
click at [575, 496] on div at bounding box center [569, 501] width 25 height 25
checkbox input "true"
click at [955, 564] on div "Genereren" at bounding box center [972, 572] width 61 height 16
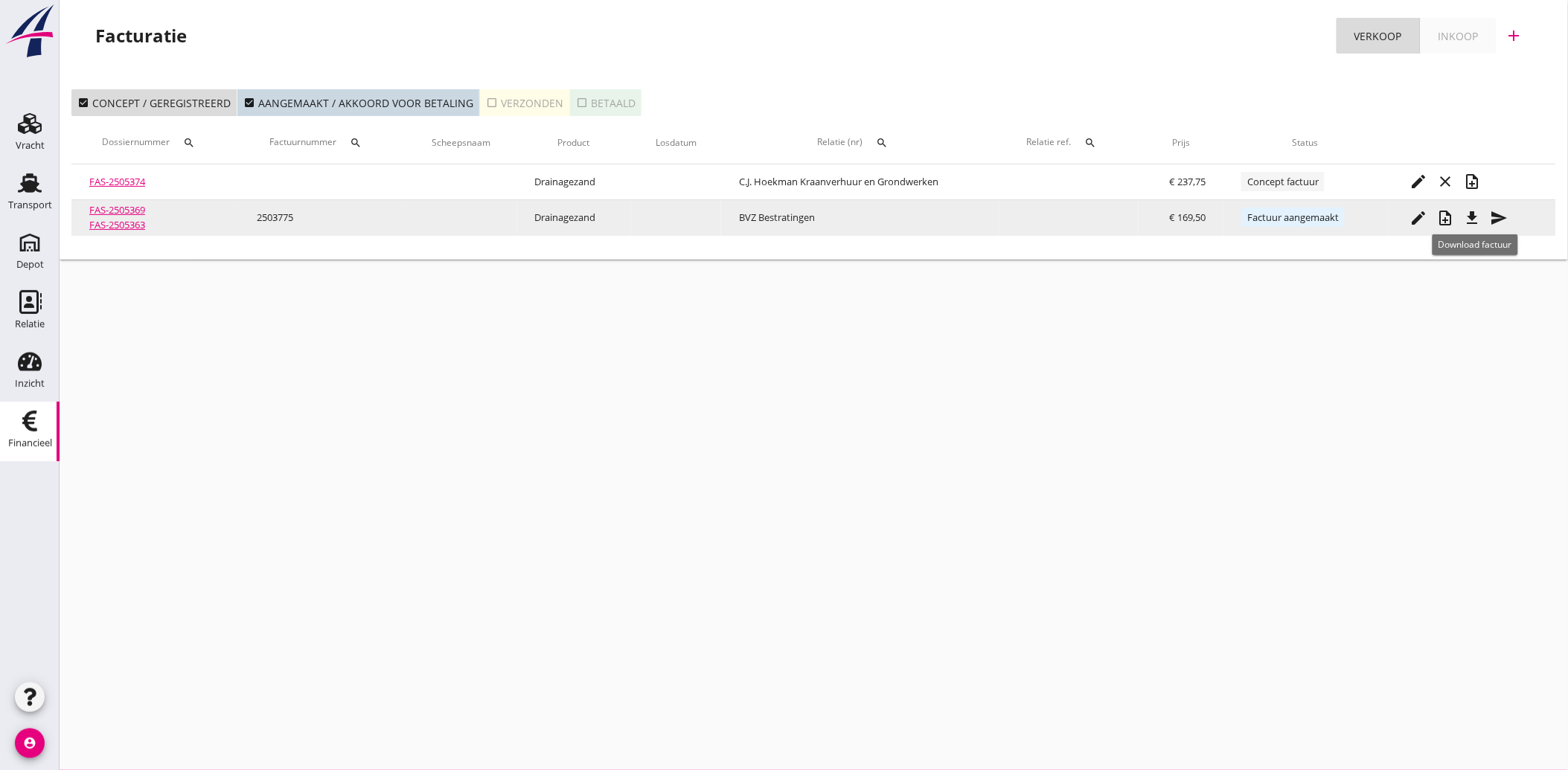
click at [1474, 219] on icon "file_download" at bounding box center [1473, 218] width 18 height 18
click at [1492, 216] on icon "send" at bounding box center [1500, 218] width 18 height 18
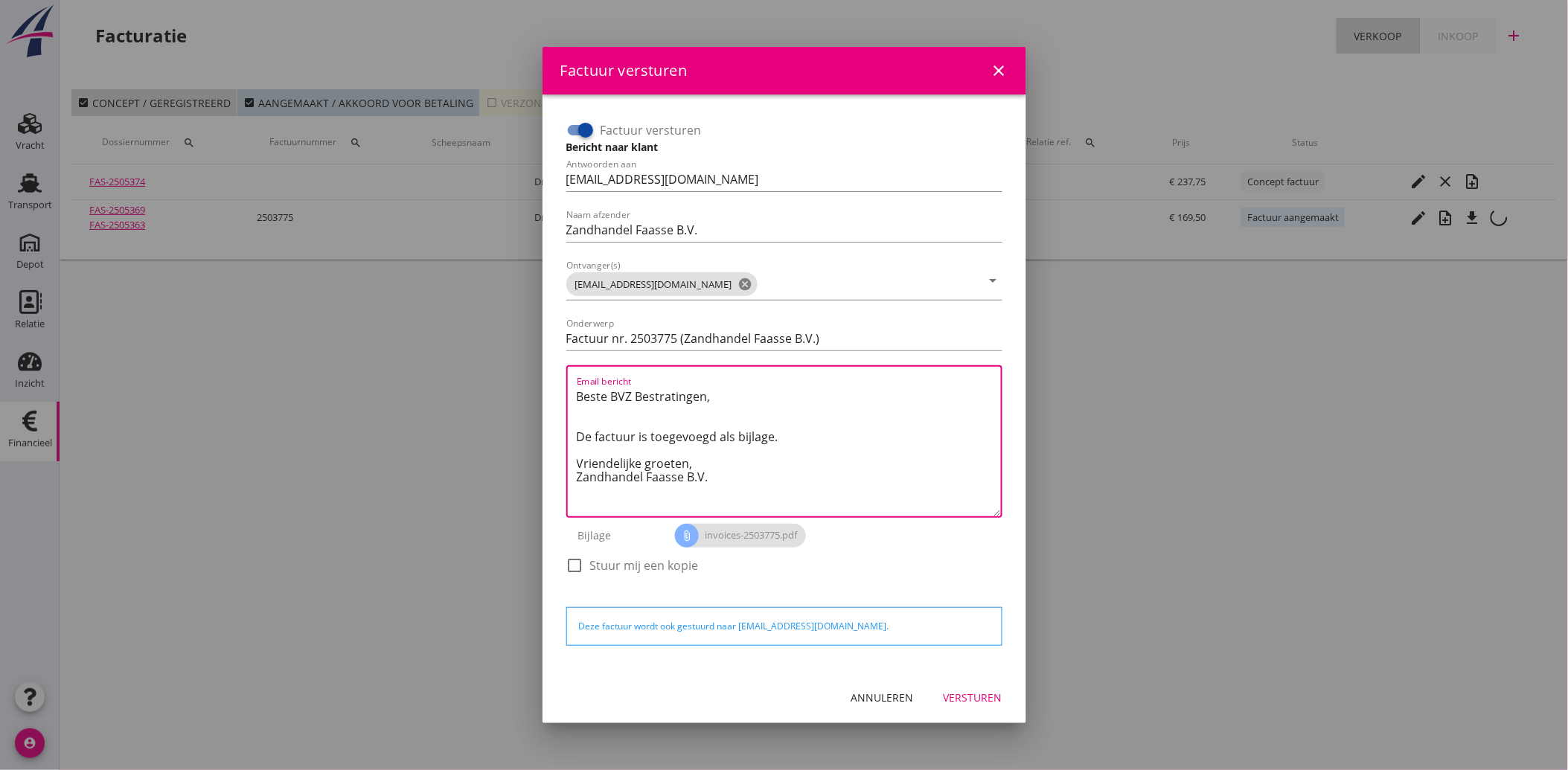
drag, startPoint x: 722, startPoint y: 480, endPoint x: 563, endPoint y: 402, distance: 177.1
click at [563, 402] on div "Factuur versturen Bericht naar klant Antwoorden aan [EMAIL_ADDRESS][DOMAIN_NAME…" at bounding box center [784, 355] width 448 height 485
paste textarea "Geachte heer/mevrouw, Hierbij zenden wij u onze factuur i.v.m. de door ons aan …"
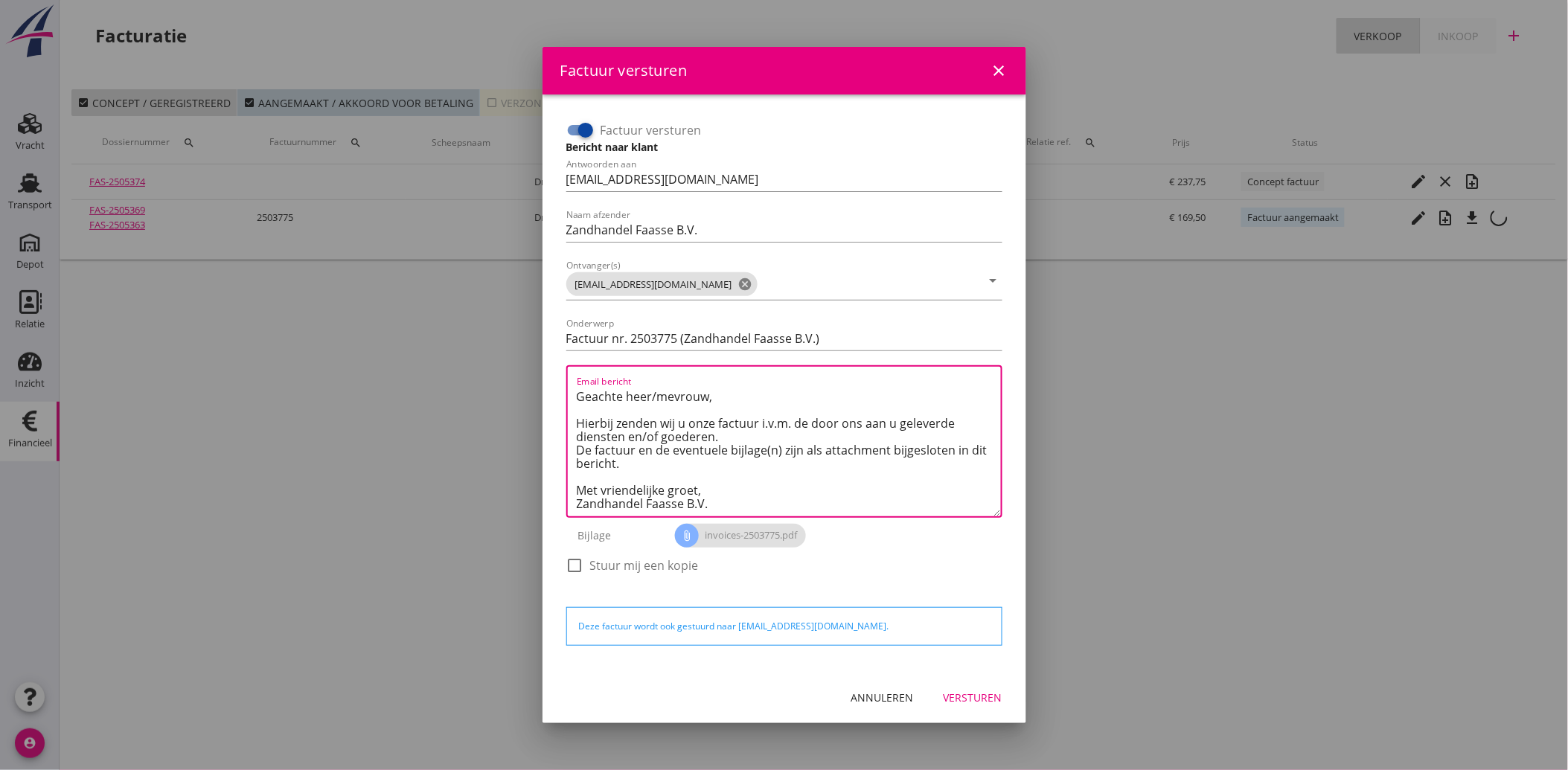
type textarea "Geachte heer/mevrouw, Hierbij zenden wij u onze factuur i.v.m. de door ons aan …"
click at [983, 695] on div "Versturen" at bounding box center [972, 698] width 59 height 16
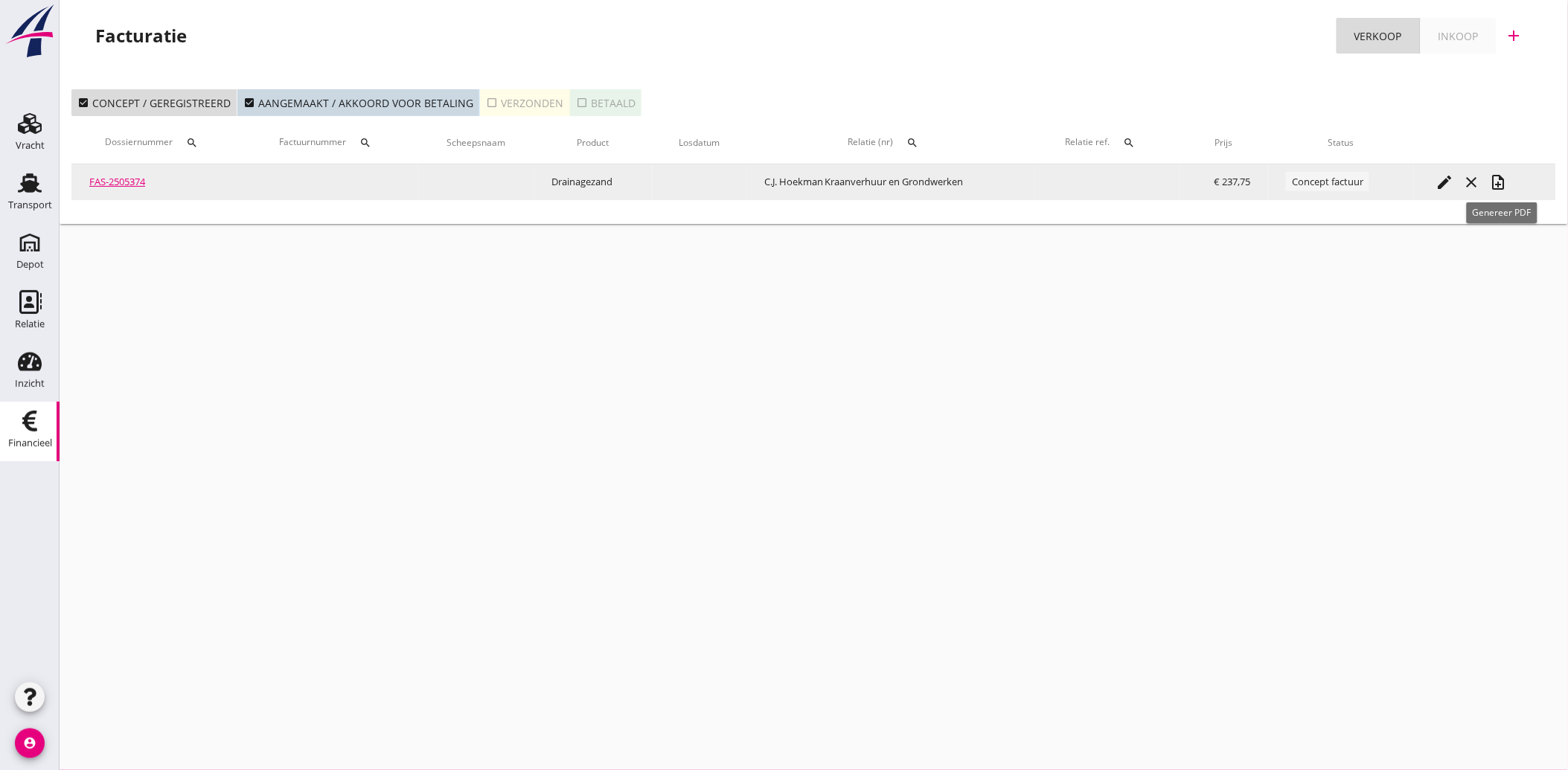
click at [1500, 176] on icon "note_add" at bounding box center [1499, 182] width 18 height 18
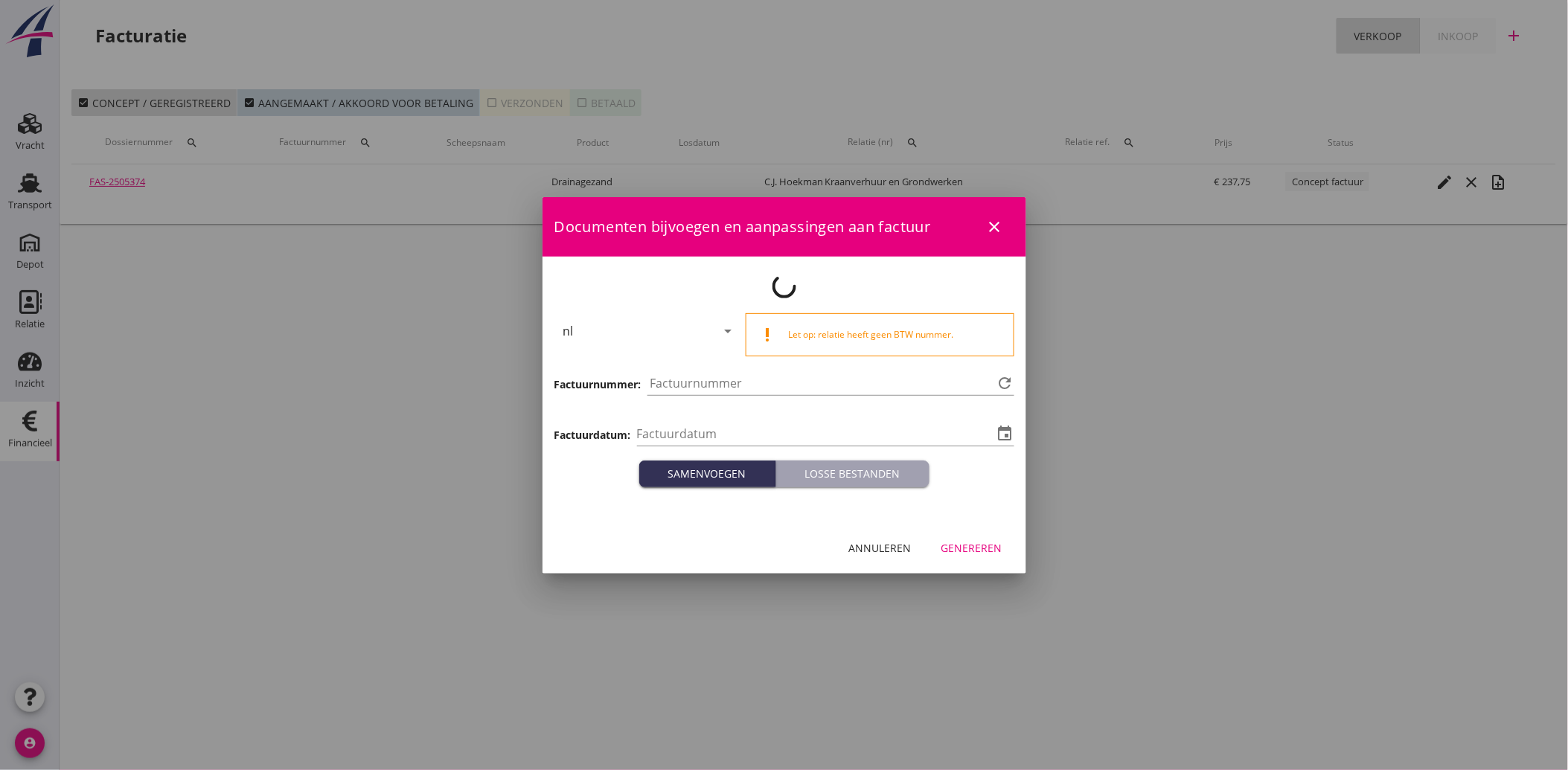
type input "[DATE]"
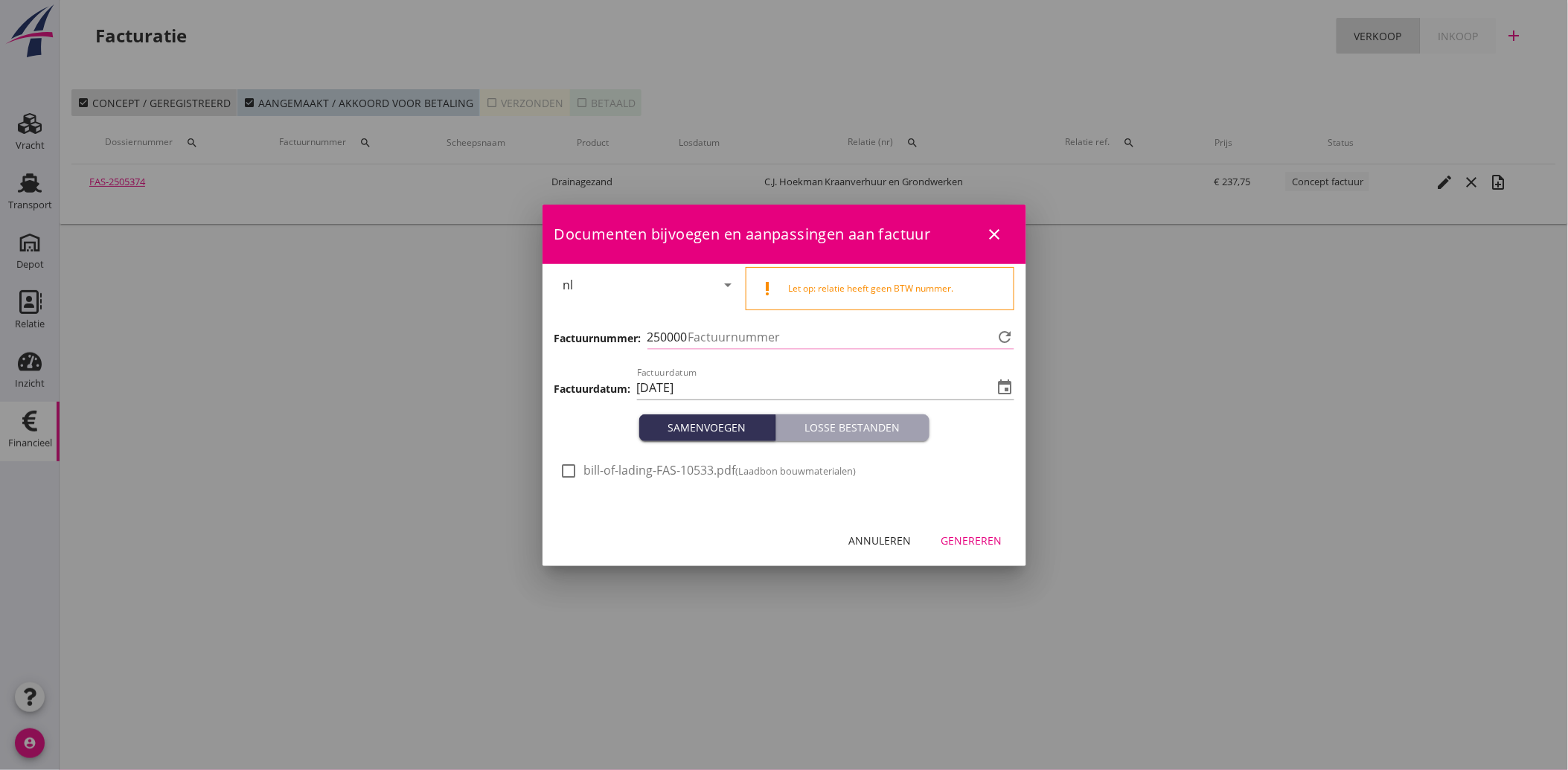
type input "3776"
click at [577, 469] on div at bounding box center [569, 471] width 25 height 25
checkbox input "true"
click at [966, 534] on div "Genereren" at bounding box center [972, 541] width 61 height 16
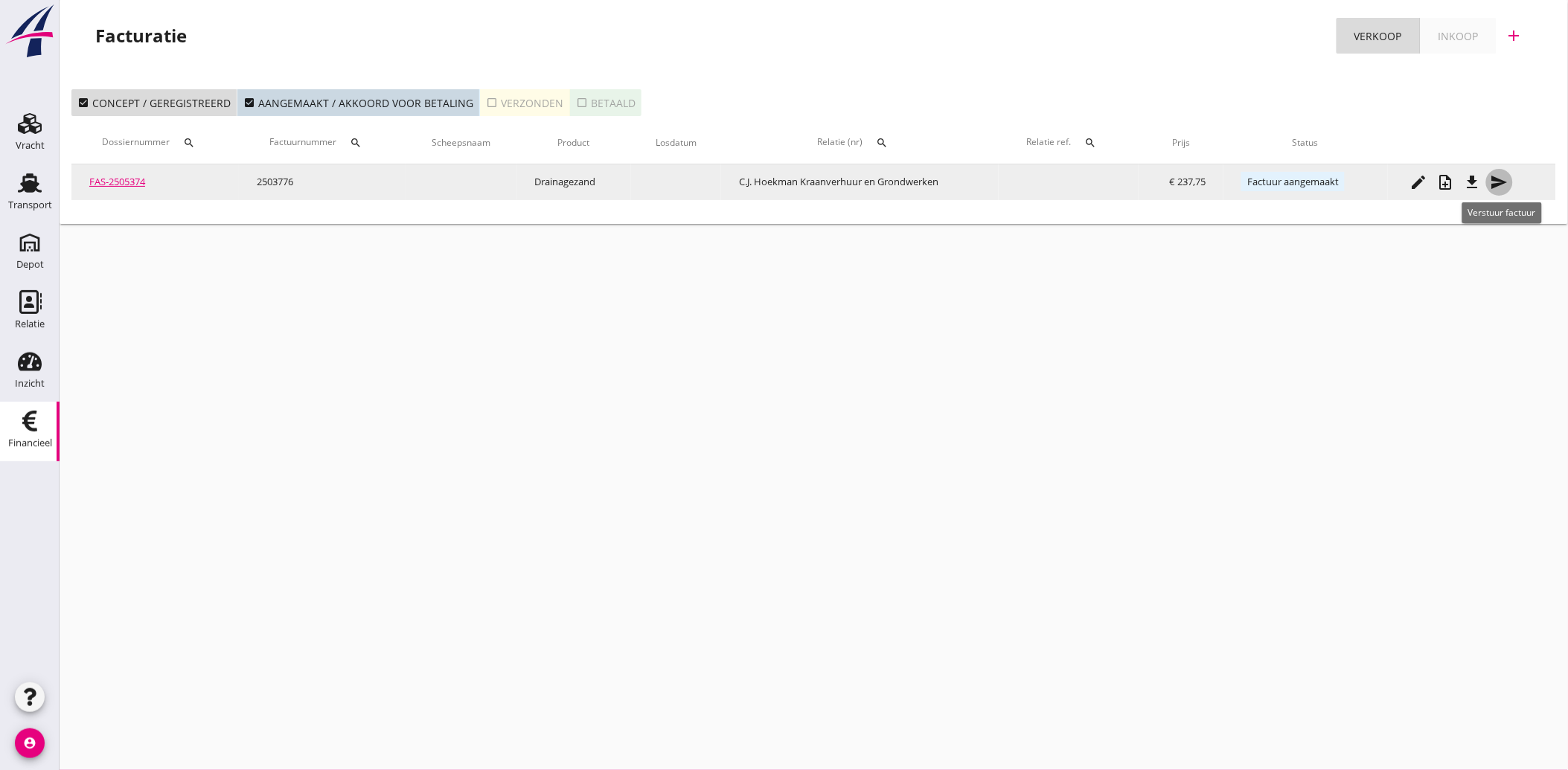
click at [1505, 176] on icon "send" at bounding box center [1500, 182] width 18 height 18
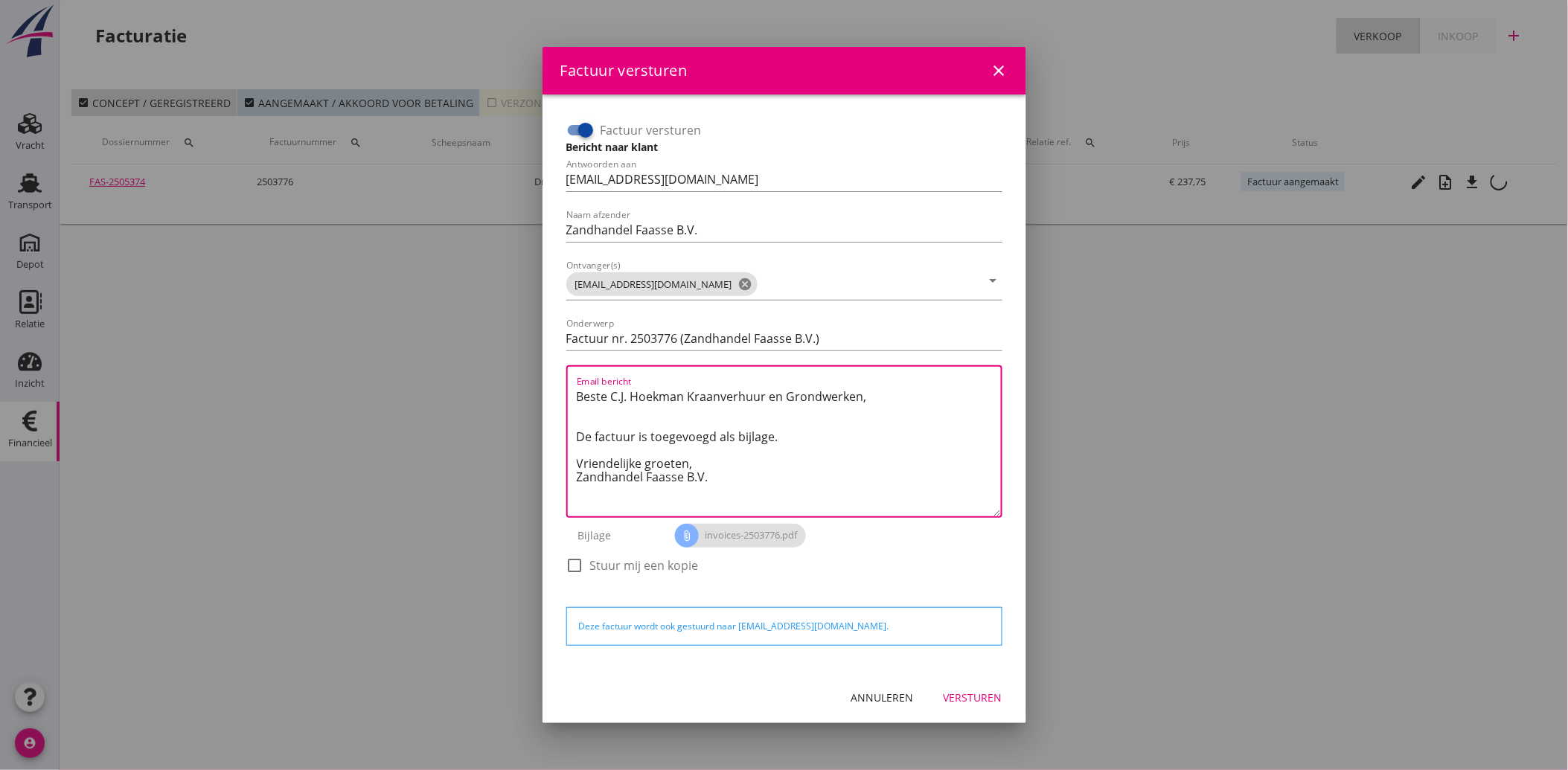
drag, startPoint x: 722, startPoint y: 480, endPoint x: 556, endPoint y: 388, distance: 189.8
click at [556, 388] on div "Factuur versturen Bericht naar klant Antwoorden aan [EMAIL_ADDRESS][DOMAIN_NAME…" at bounding box center [784, 383] width 460 height 554
paste textarea "Geachte heer/mevrouw, Hierbij zenden wij u onze factuur i.v.m. de door ons aan …"
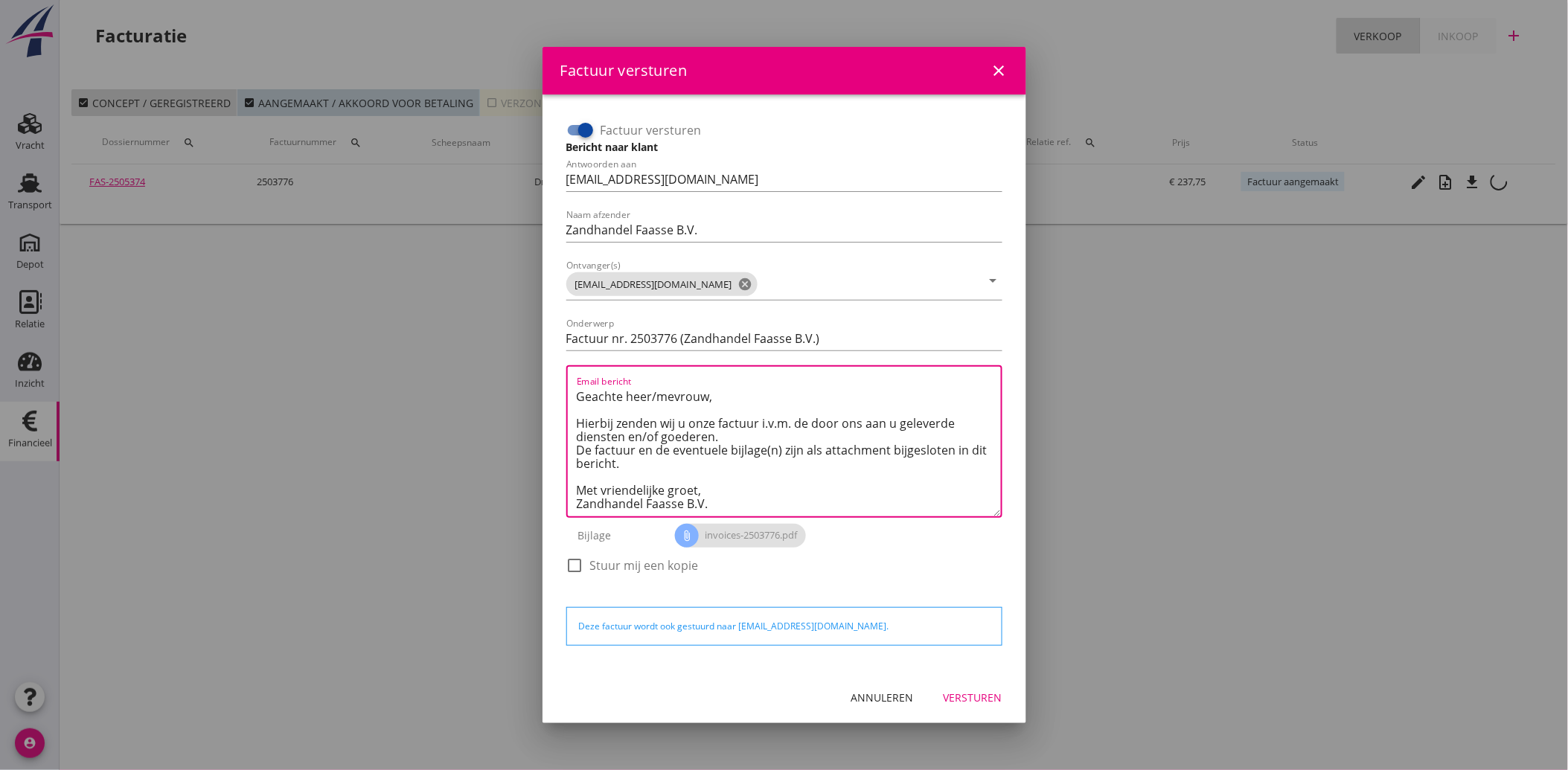
type textarea "Geachte heer/mevrouw, Hierbij zenden wij u onze factuur i.v.m. de door ons aan …"
click at [986, 690] on div "Versturen" at bounding box center [972, 698] width 59 height 16
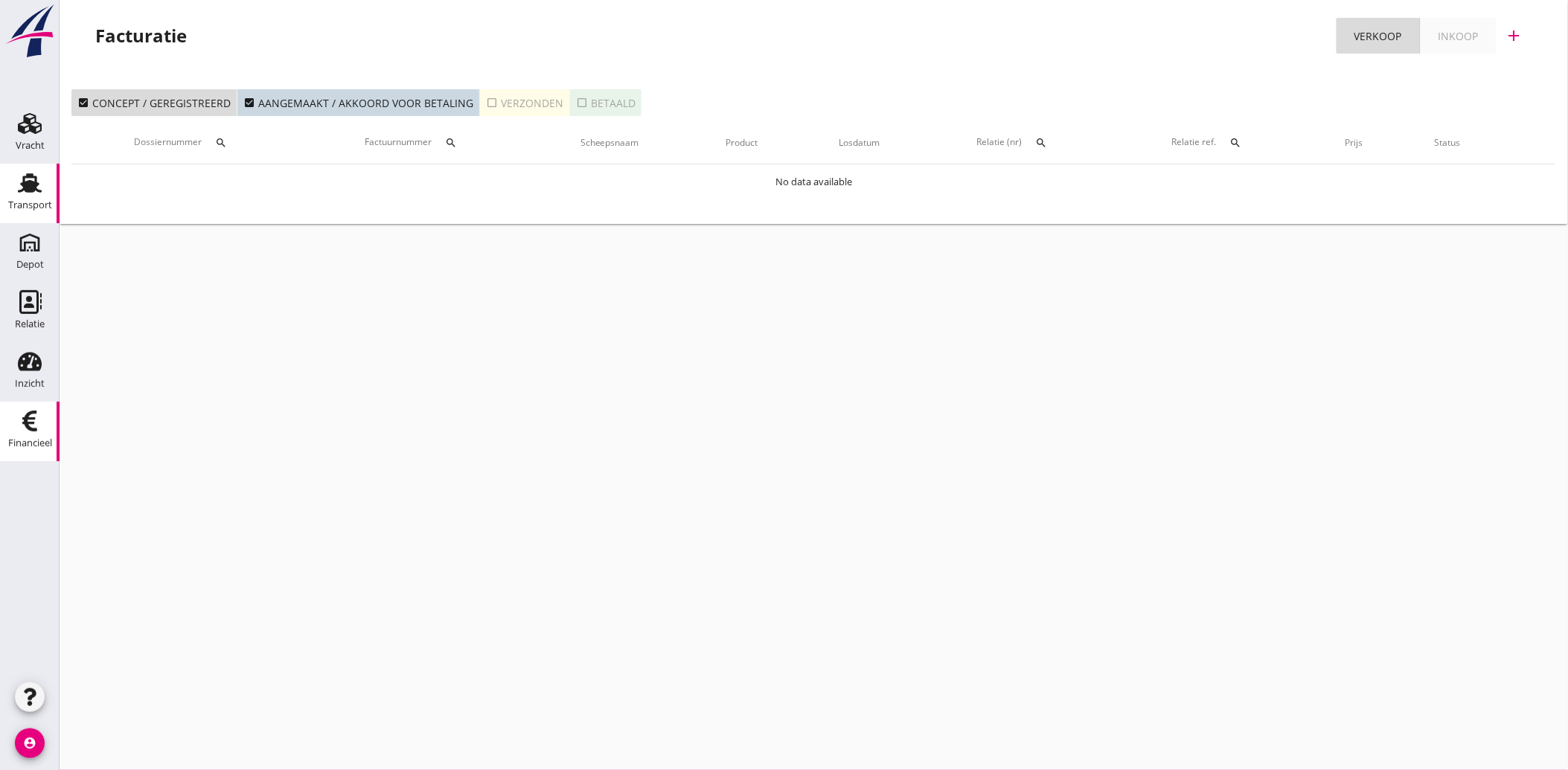
click at [13, 189] on div "Transport" at bounding box center [29, 183] width 36 height 24
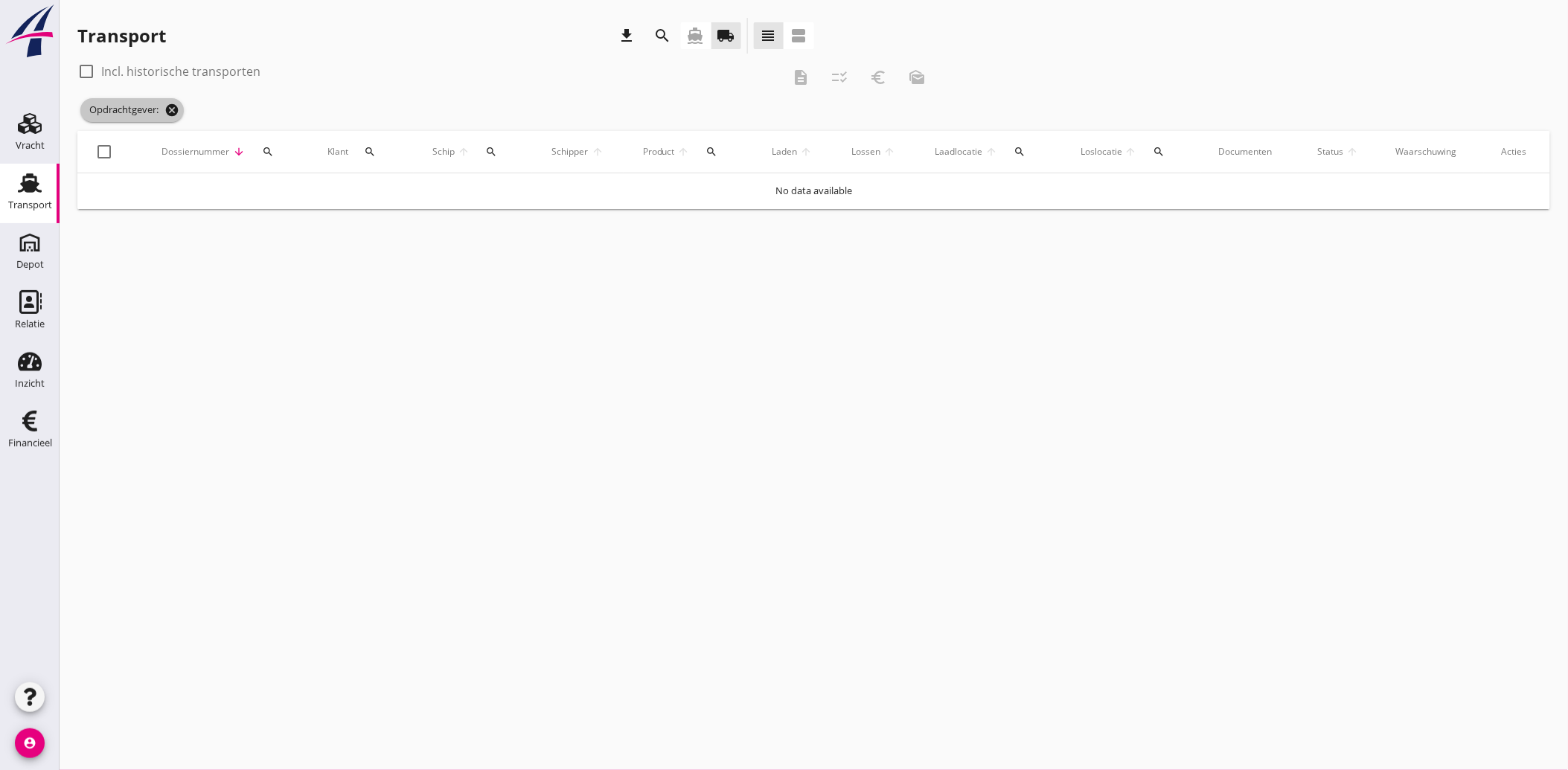
click at [172, 104] on icon "cancel" at bounding box center [172, 110] width 15 height 15
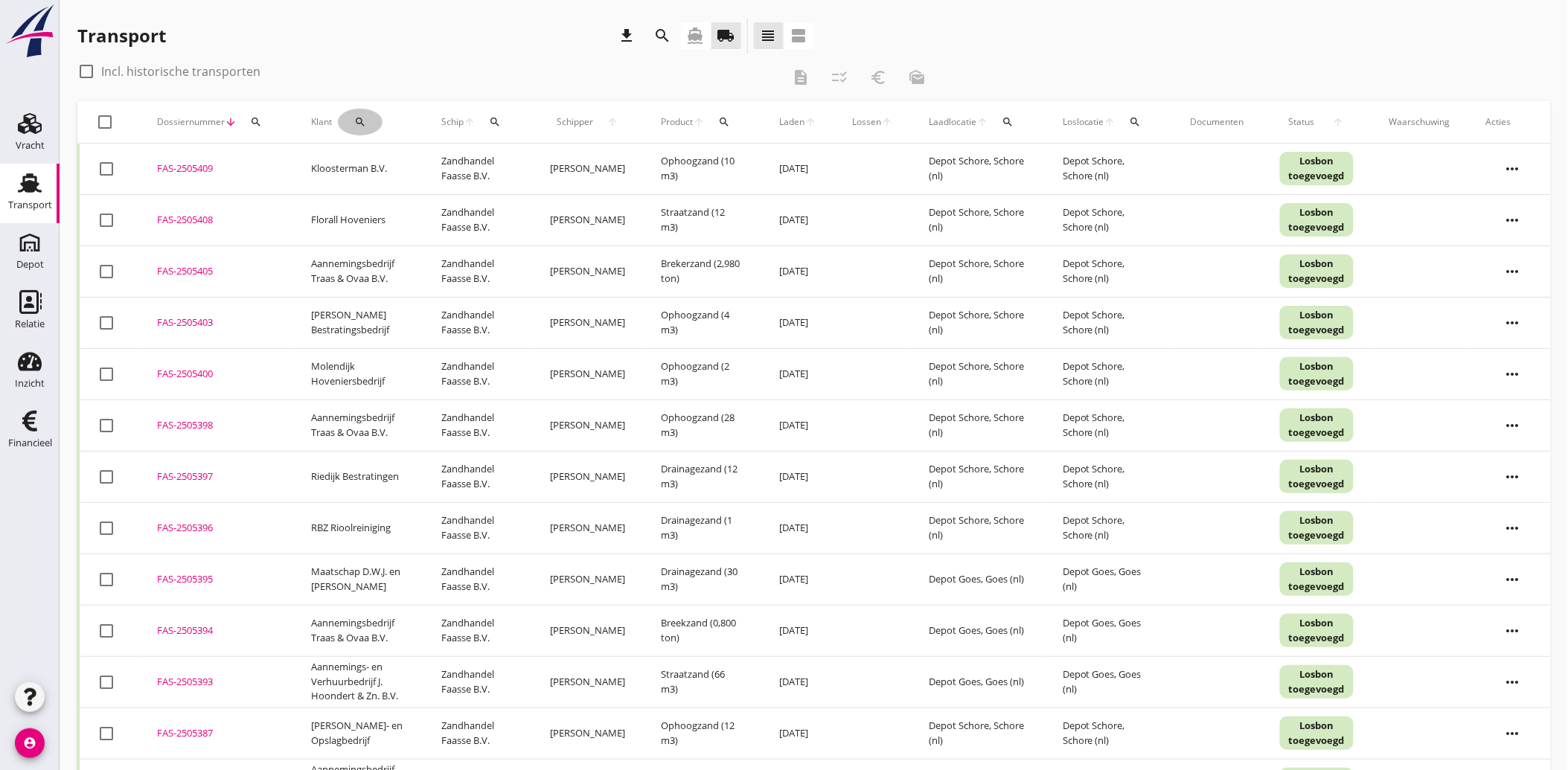
click at [364, 124] on icon "search" at bounding box center [359, 122] width 12 height 12
click at [391, 164] on input "Zoeken op opdrachtgever..." at bounding box center [421, 164] width 155 height 24
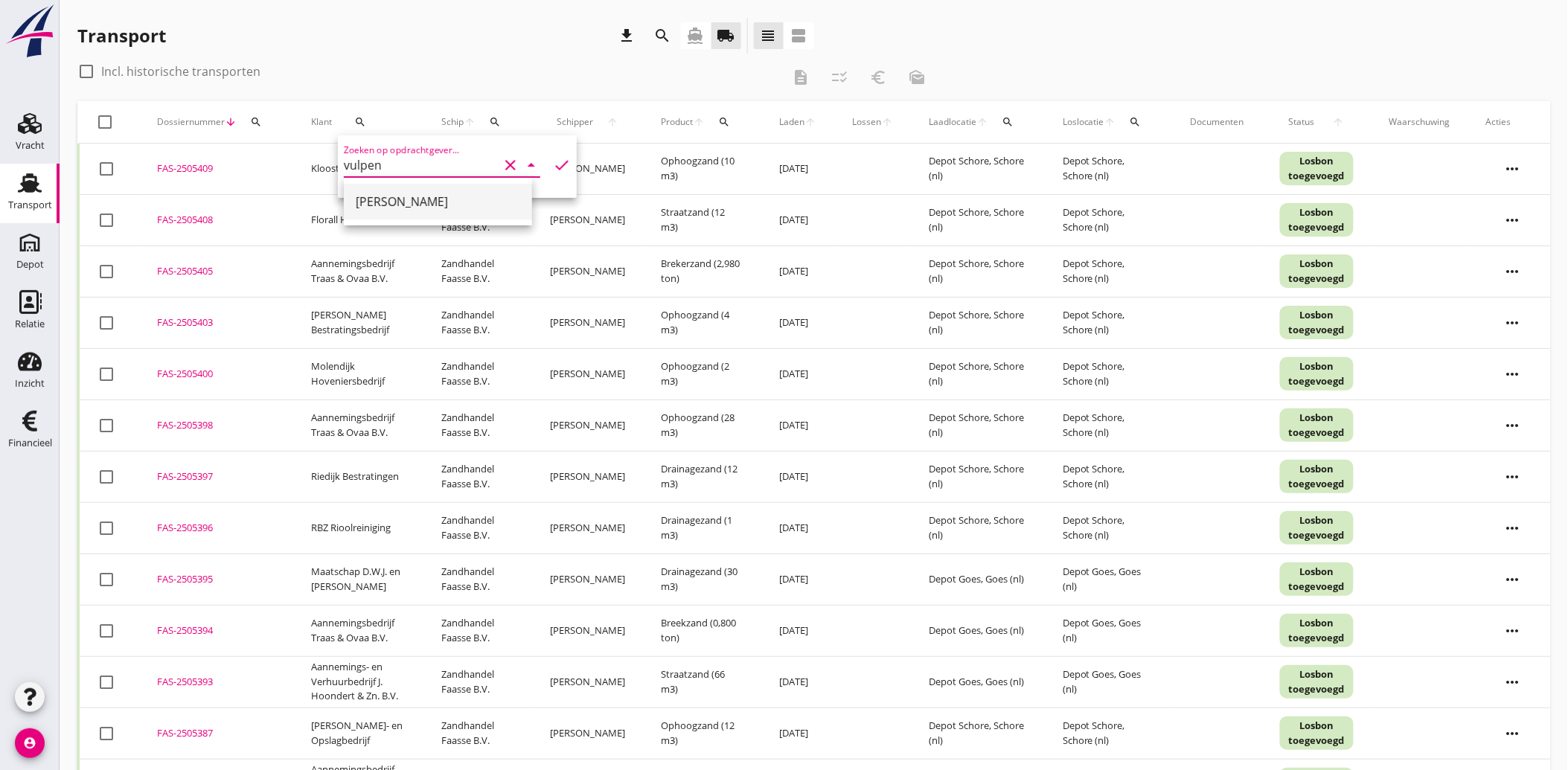
click at [383, 206] on div "[PERSON_NAME]" at bounding box center [437, 202] width 164 height 18
type input "[PERSON_NAME]"
click at [553, 162] on icon "check" at bounding box center [562, 165] width 18 height 18
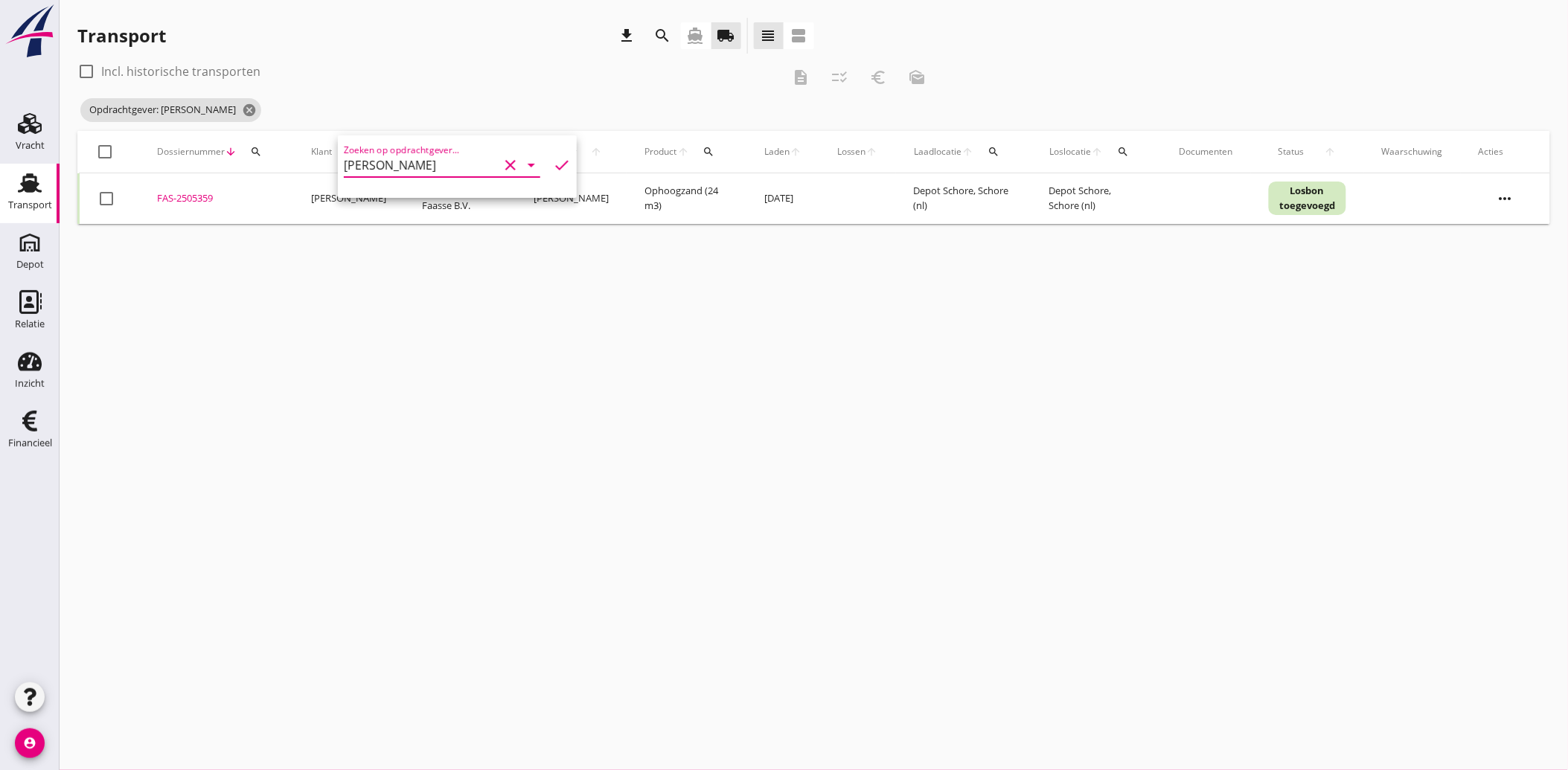
click at [554, 161] on icon "check" at bounding box center [562, 165] width 18 height 18
click at [108, 191] on div at bounding box center [106, 198] width 25 height 25
click at [898, 79] on div "check_box_outline_blank Incl. historische transporten description checklist_rtl…" at bounding box center [507, 77] width 859 height 36
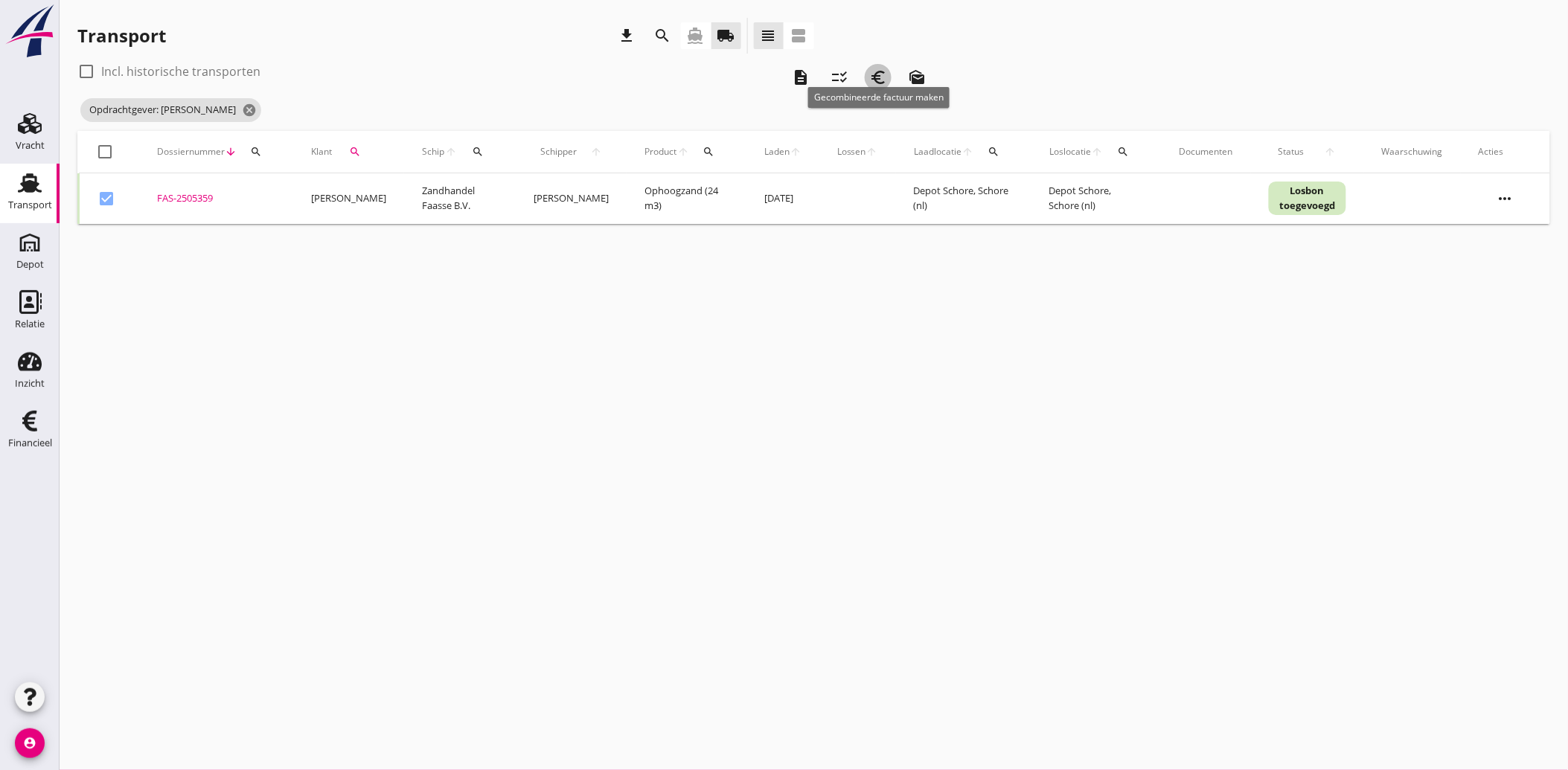
click at [884, 76] on icon "euro_symbol" at bounding box center [878, 77] width 18 height 18
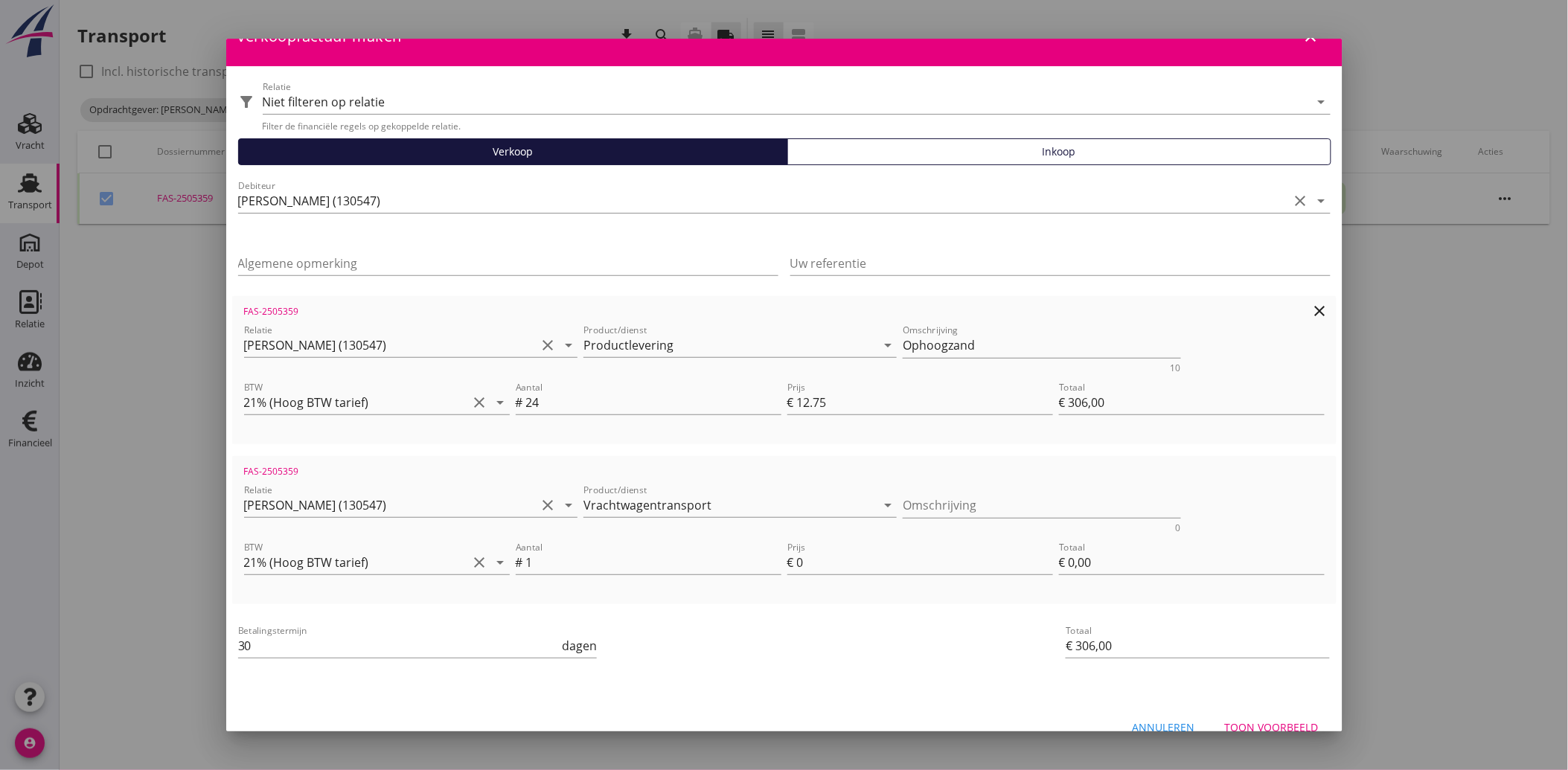
scroll to position [54, 0]
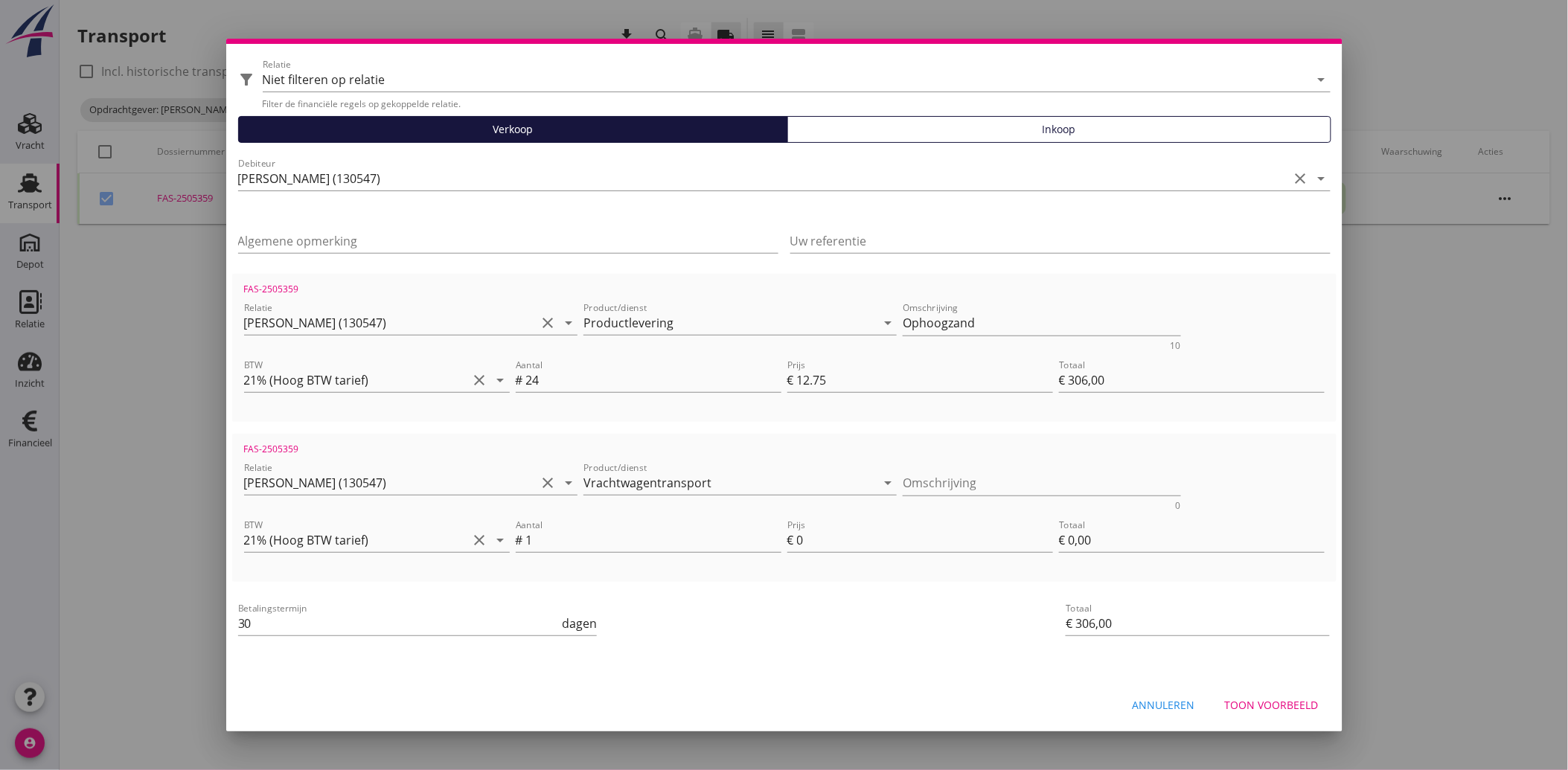
click at [1140, 697] on div "Annuleren" at bounding box center [1164, 705] width 62 height 16
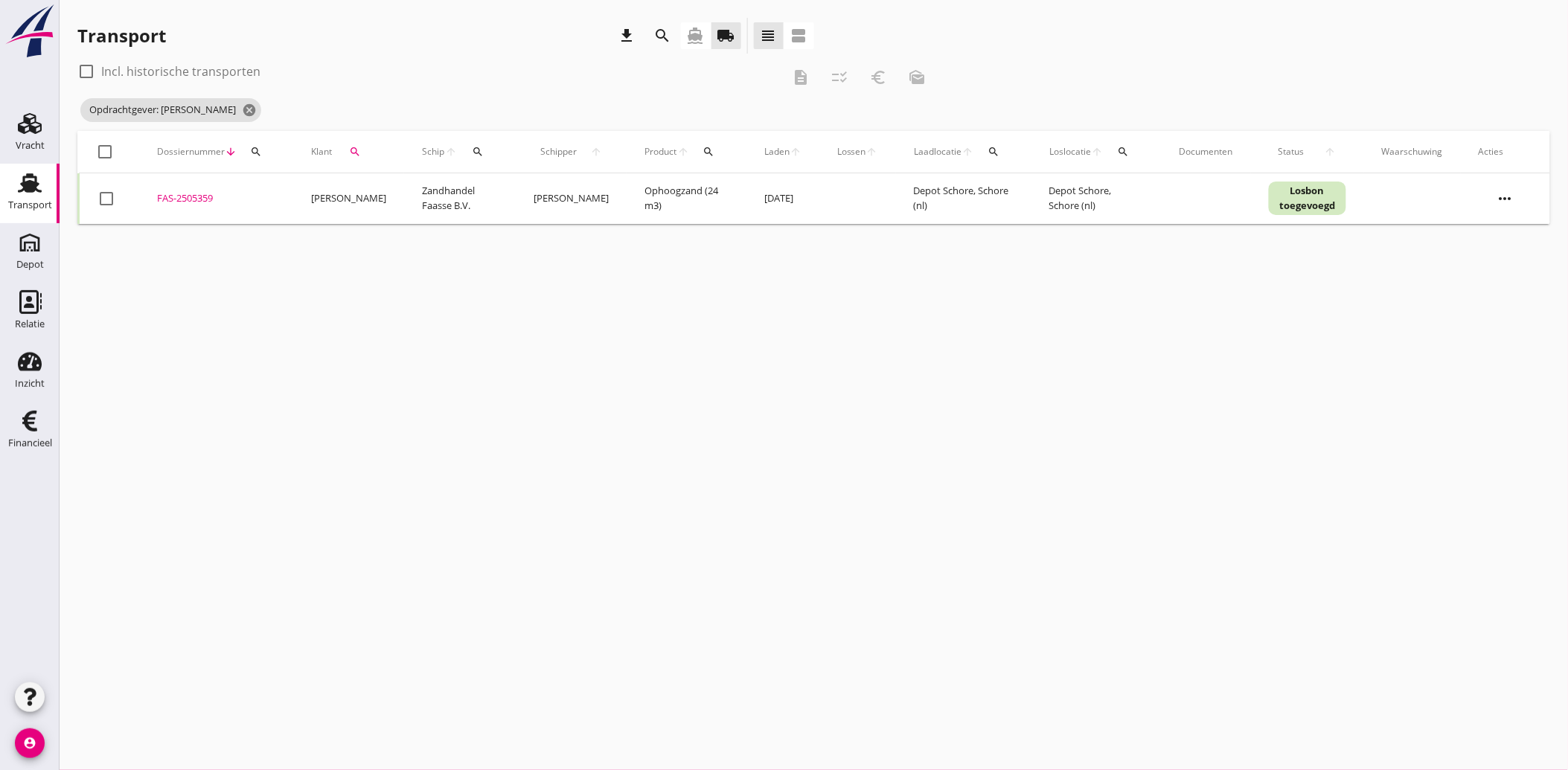
click at [105, 195] on div at bounding box center [106, 198] width 25 height 25
checkbox input "true"
click at [804, 78] on icon "description" at bounding box center [801, 77] width 18 height 18
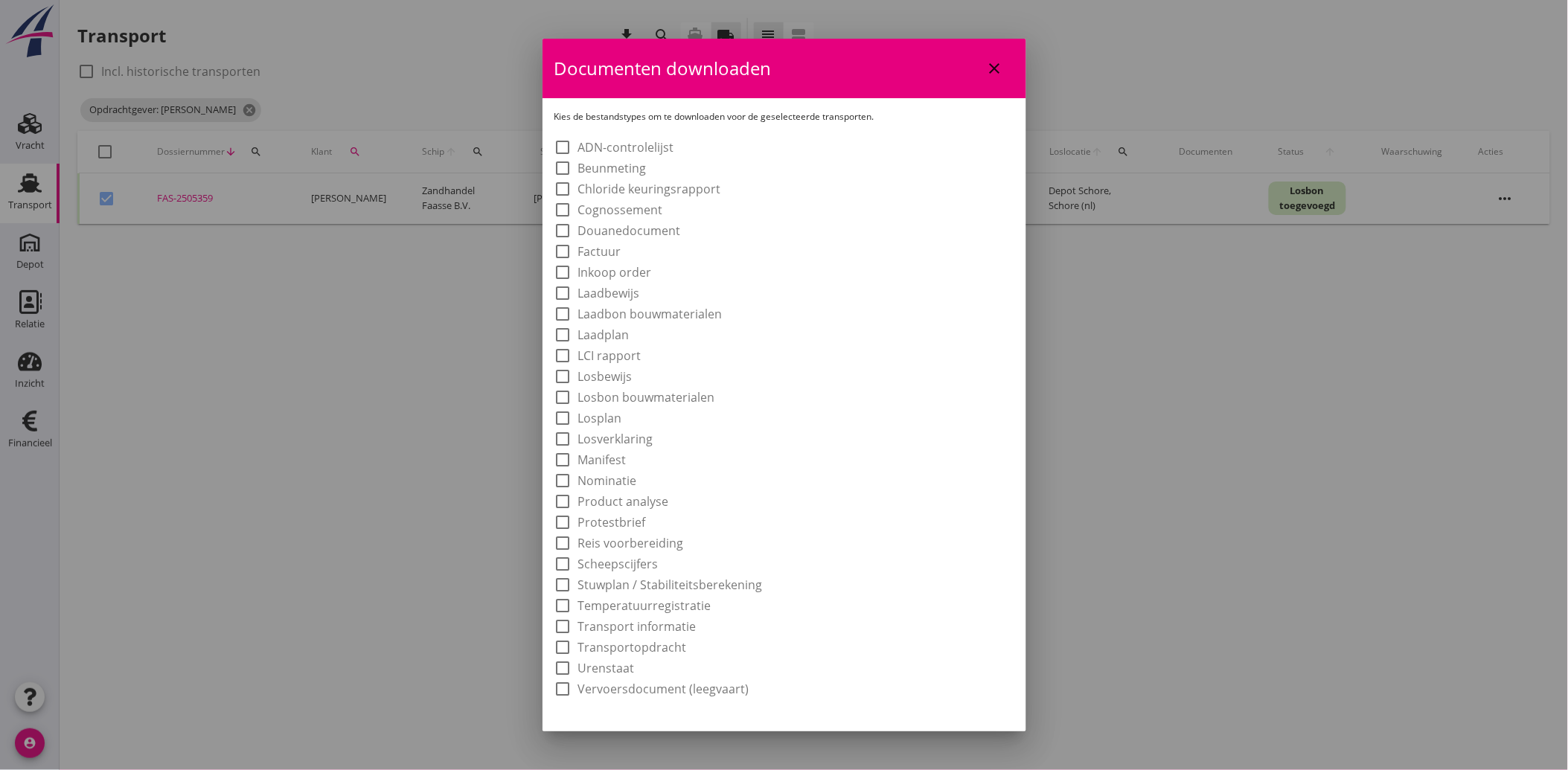
click at [633, 309] on label "Laadbon bouwmaterialen" at bounding box center [650, 314] width 144 height 15
checkbox input "true"
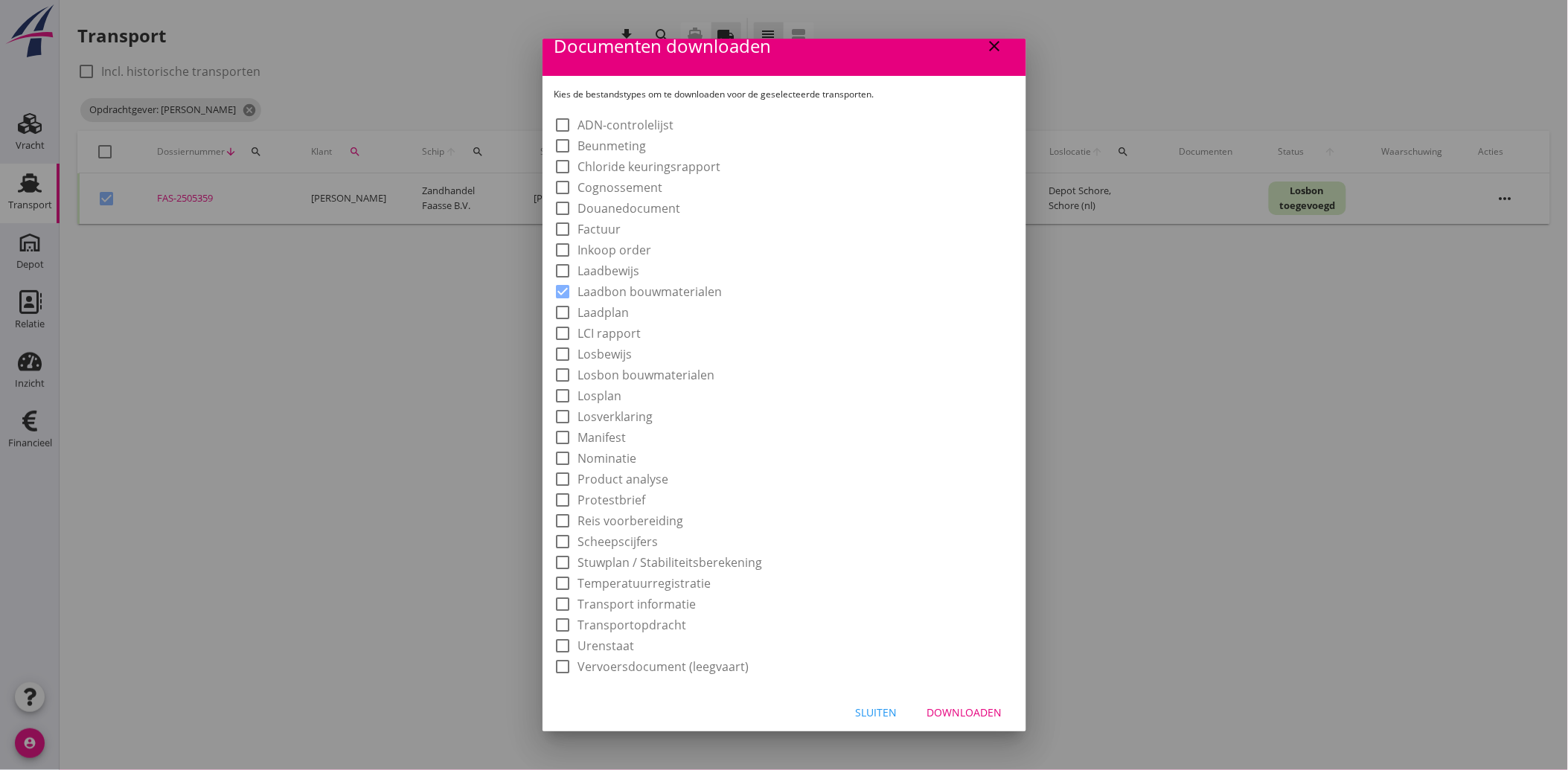
scroll to position [28, 0]
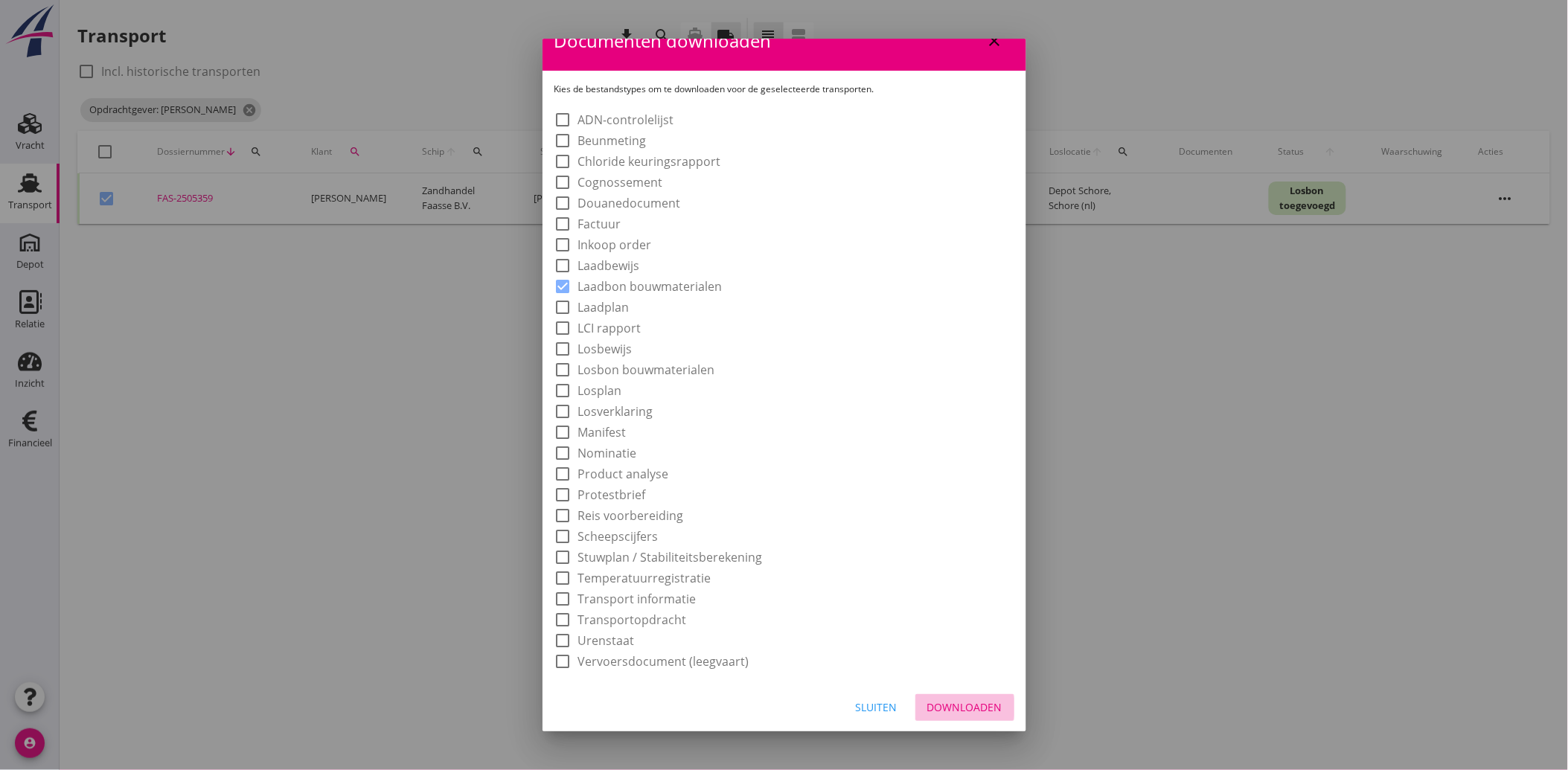
click at [931, 710] on div "Downloaden" at bounding box center [964, 708] width 76 height 16
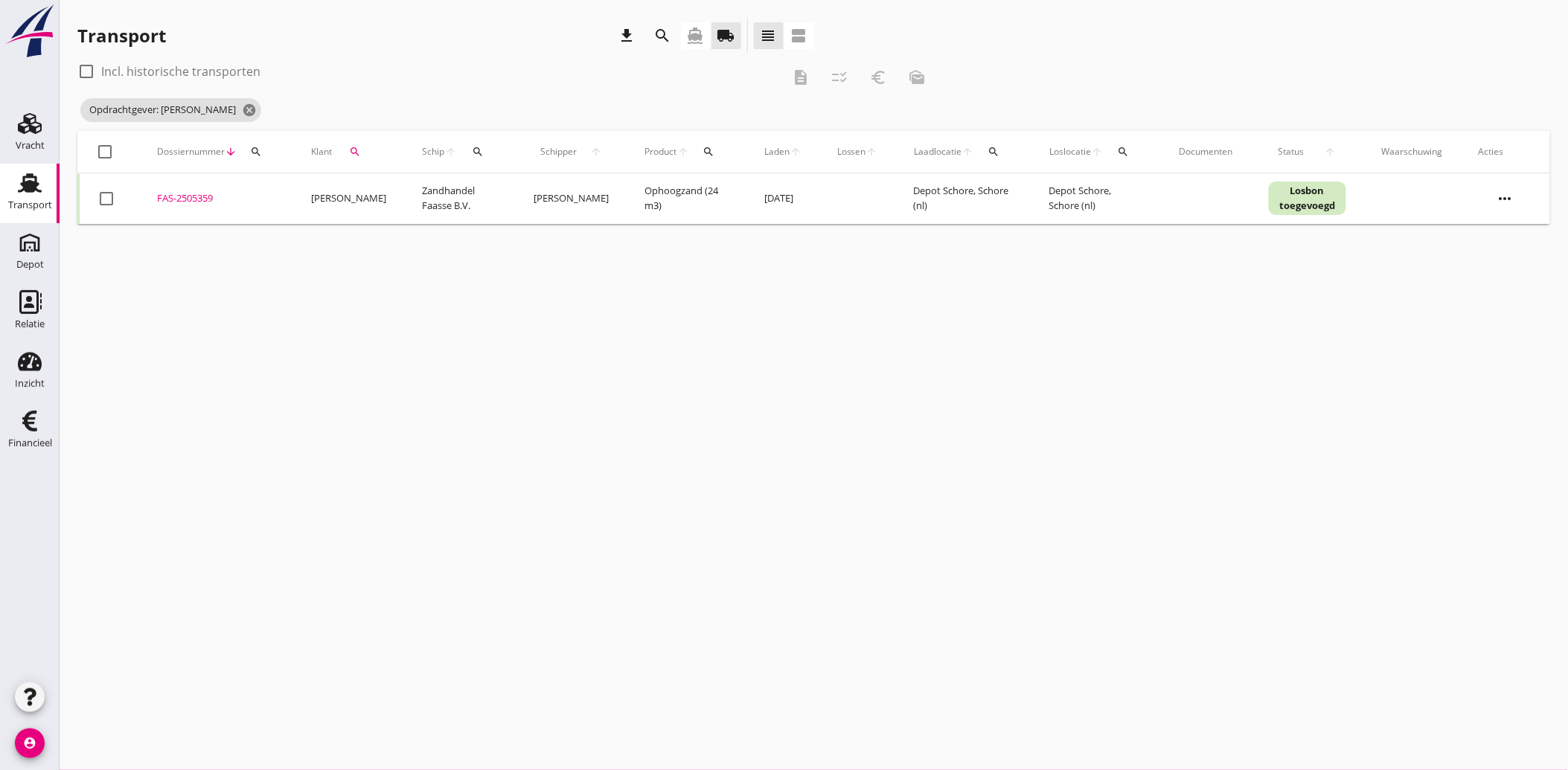
checkbox input "false"
click at [362, 155] on button "search" at bounding box center [355, 152] width 35 height 27
drag, startPoint x: 500, startPoint y: 191, endPoint x: 427, endPoint y: 194, distance: 73.1
click at [501, 192] on icon "clear" at bounding box center [510, 195] width 18 height 18
click at [427, 190] on input "Zoeken op opdrachtgever..." at bounding box center [421, 195] width 155 height 24
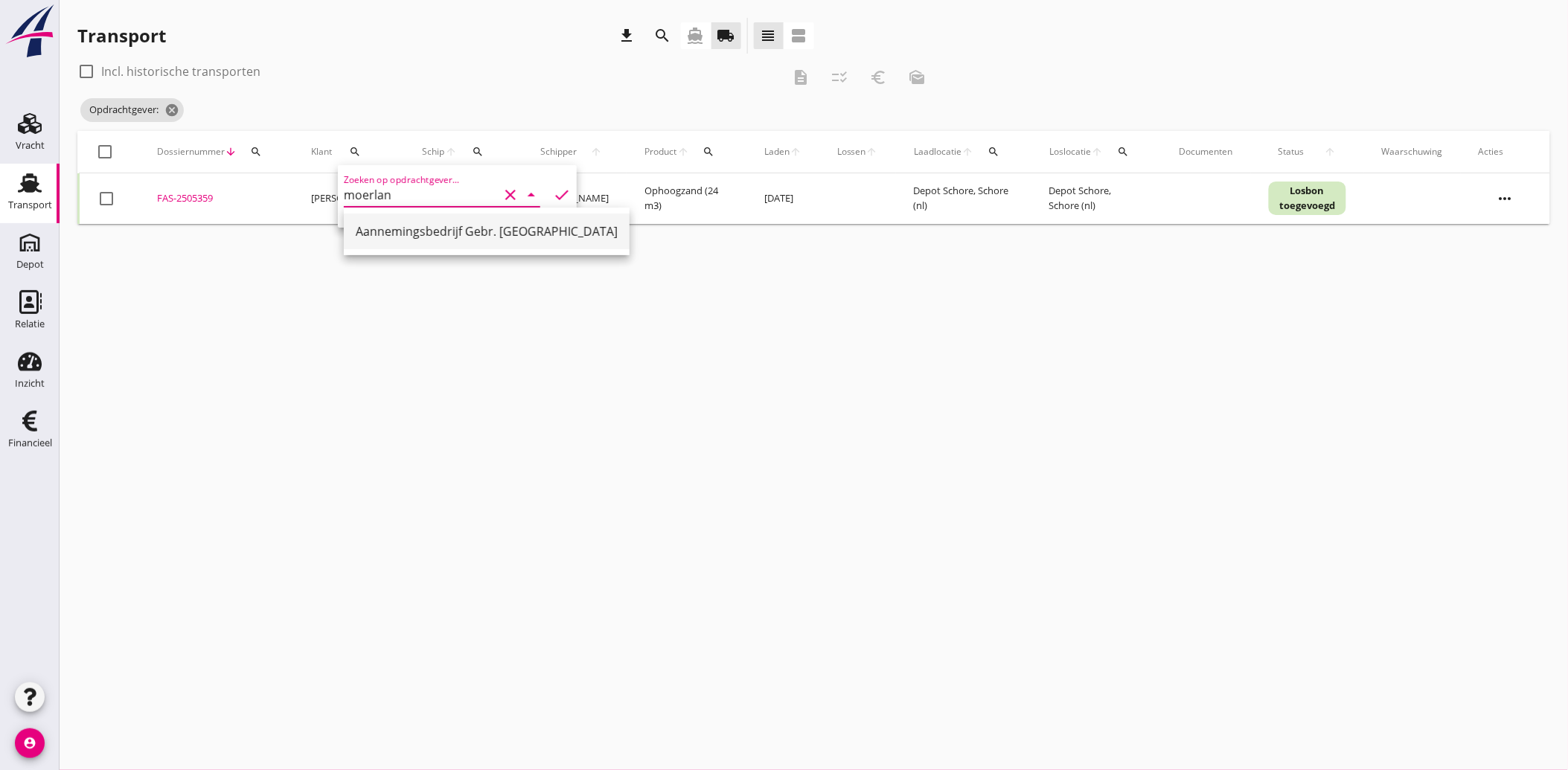
click at [428, 227] on div "Aannemingsbedrijf Gebr. [GEOGRAPHIC_DATA]" at bounding box center [486, 231] width 262 height 18
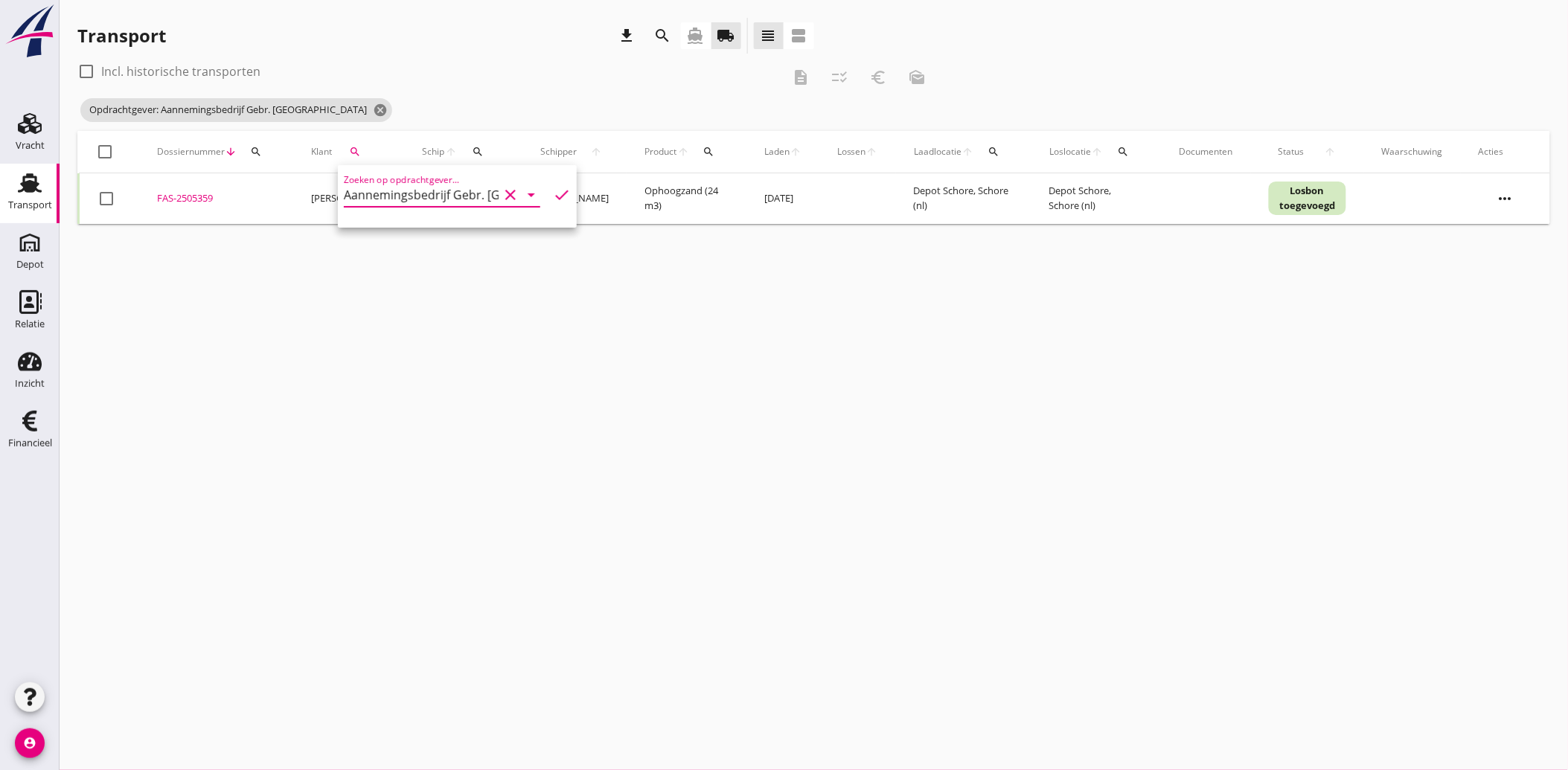
type input "Aannemingsbedrijf Gebr. [GEOGRAPHIC_DATA]"
click at [553, 199] on icon "check" at bounding box center [562, 195] width 18 height 18
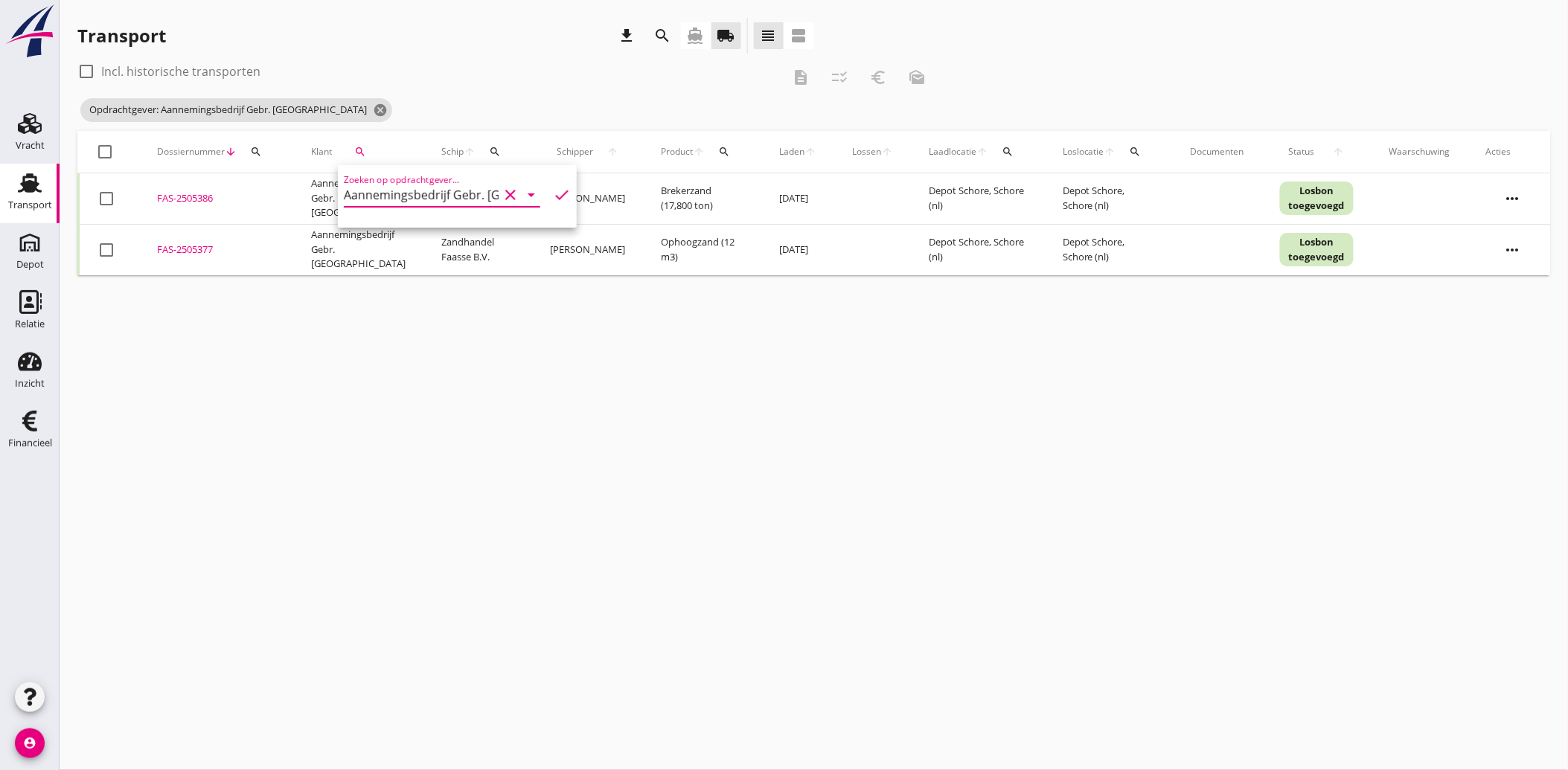
click at [99, 202] on div at bounding box center [106, 198] width 25 height 25
checkbox input "true"
click at [109, 262] on td "check_box_outline_blank" at bounding box center [109, 250] width 61 height 52
click at [108, 254] on div at bounding box center [106, 250] width 25 height 25
checkbox input "true"
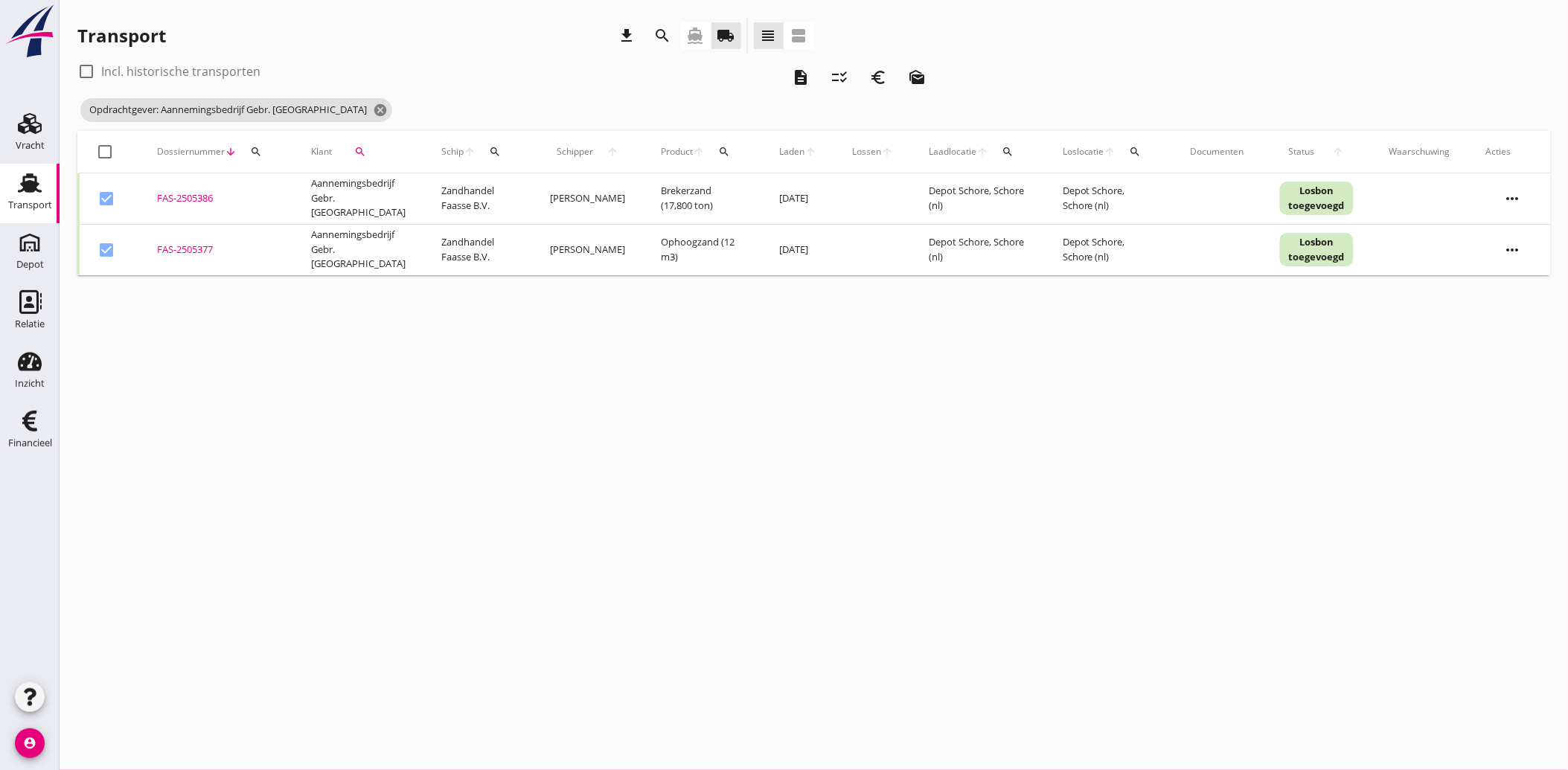
click at [796, 75] on icon "description" at bounding box center [801, 77] width 18 height 18
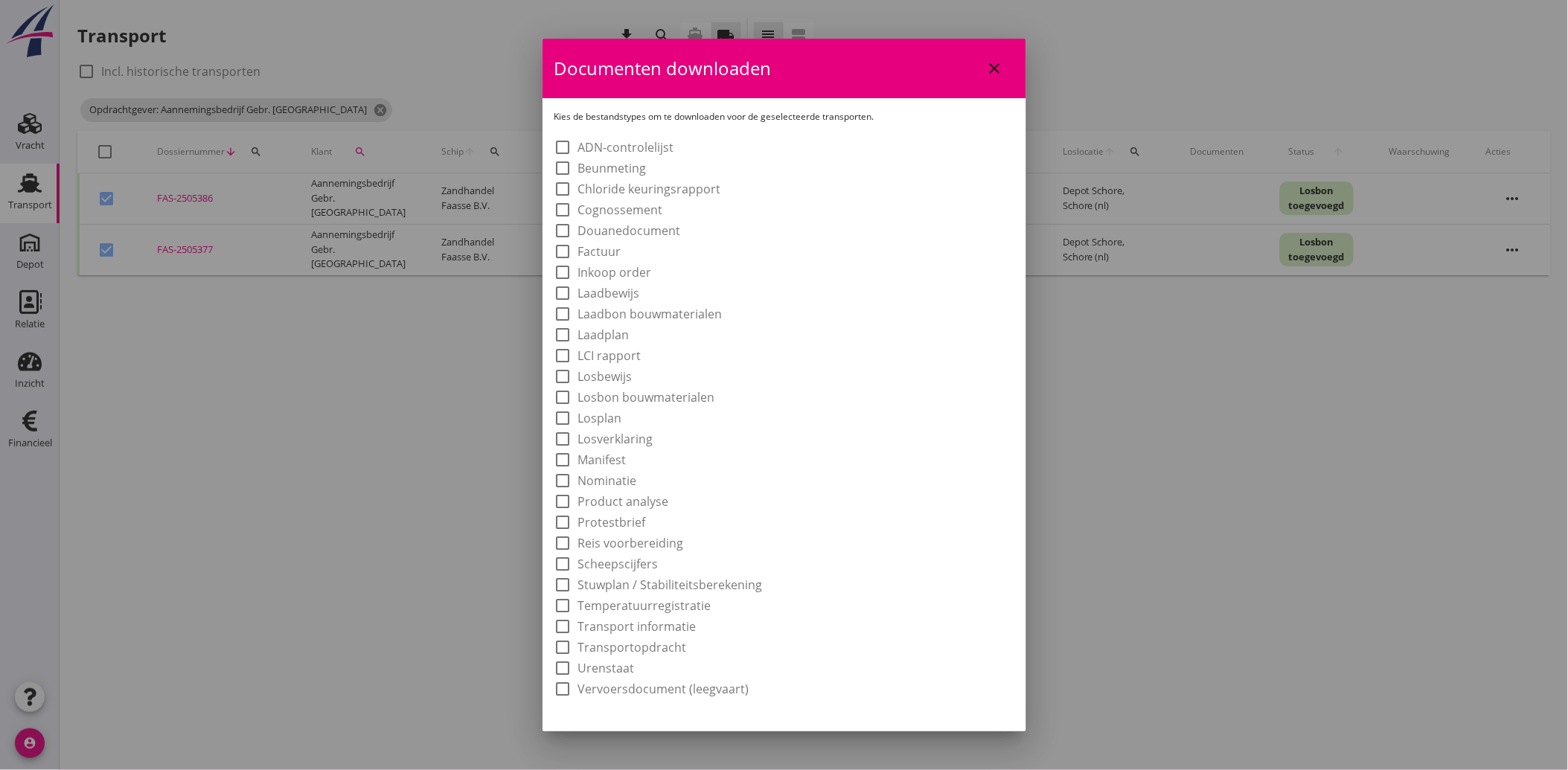
click at [666, 318] on label "Laadbon bouwmaterialen" at bounding box center [650, 314] width 144 height 15
checkbox input "true"
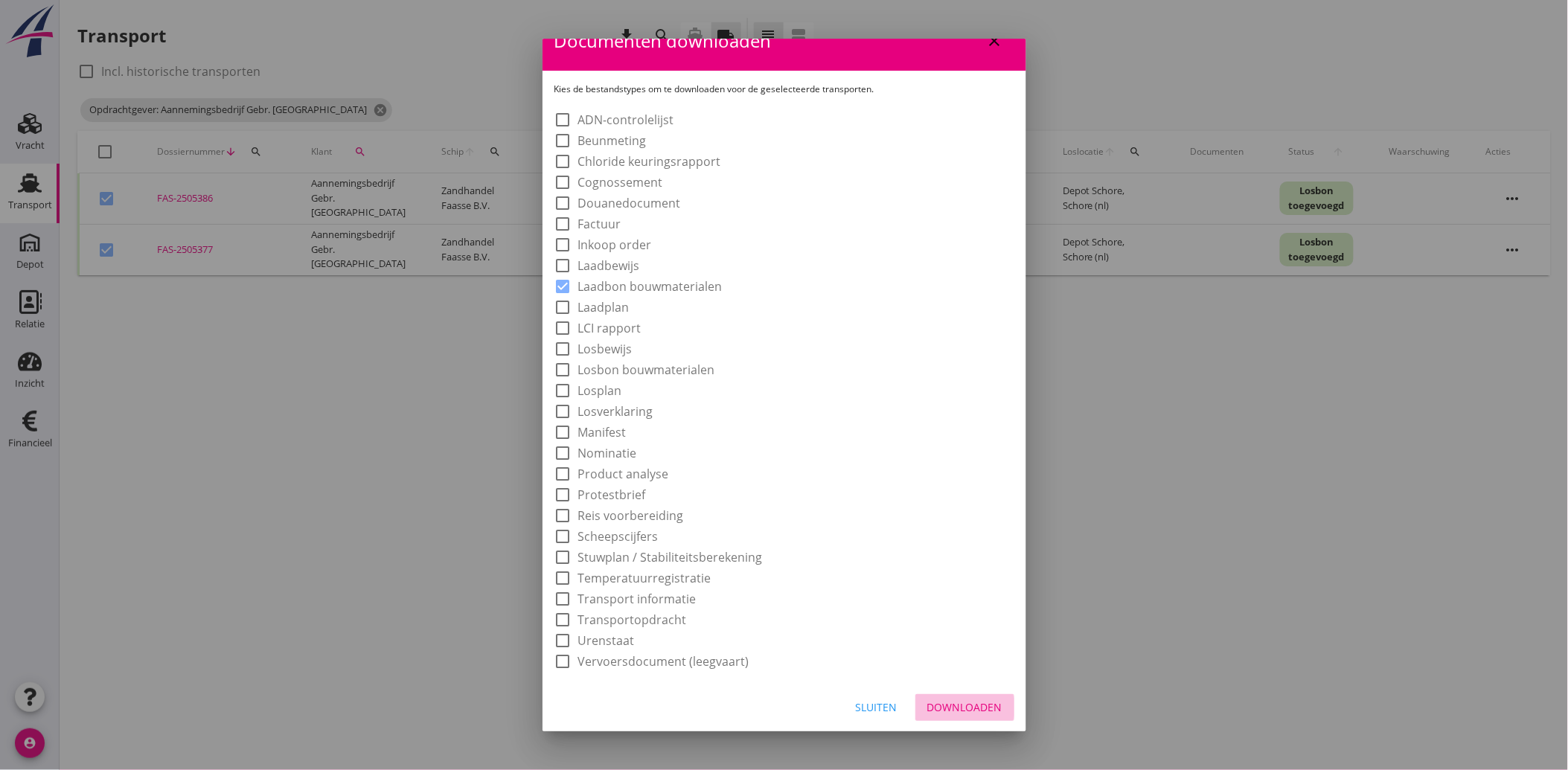
click at [958, 705] on div "Downloaden" at bounding box center [964, 708] width 76 height 16
checkbox input "false"
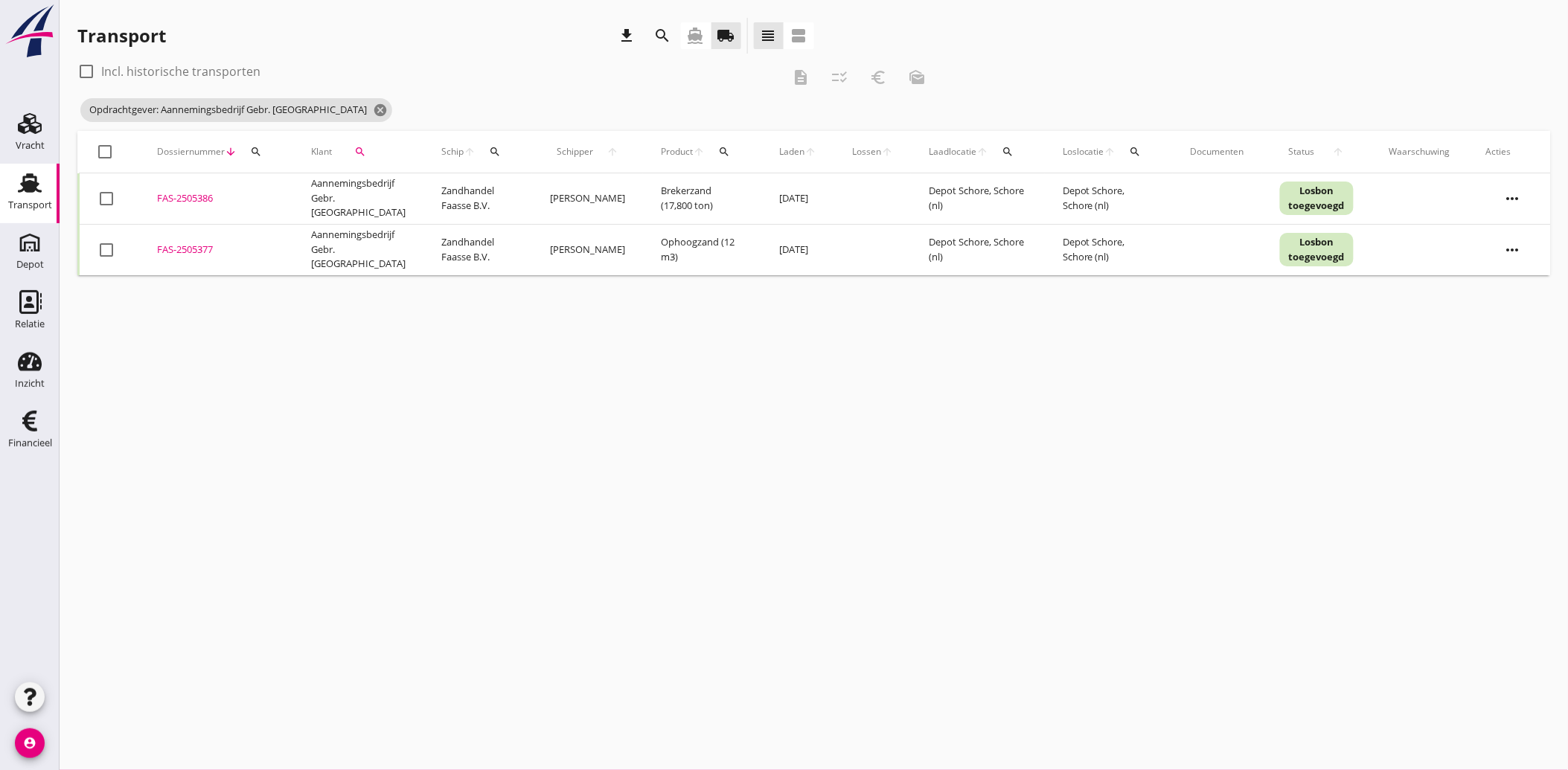
click at [105, 245] on div at bounding box center [106, 250] width 25 height 25
checkbox input "true"
click at [879, 71] on icon "euro_symbol" at bounding box center [878, 77] width 18 height 18
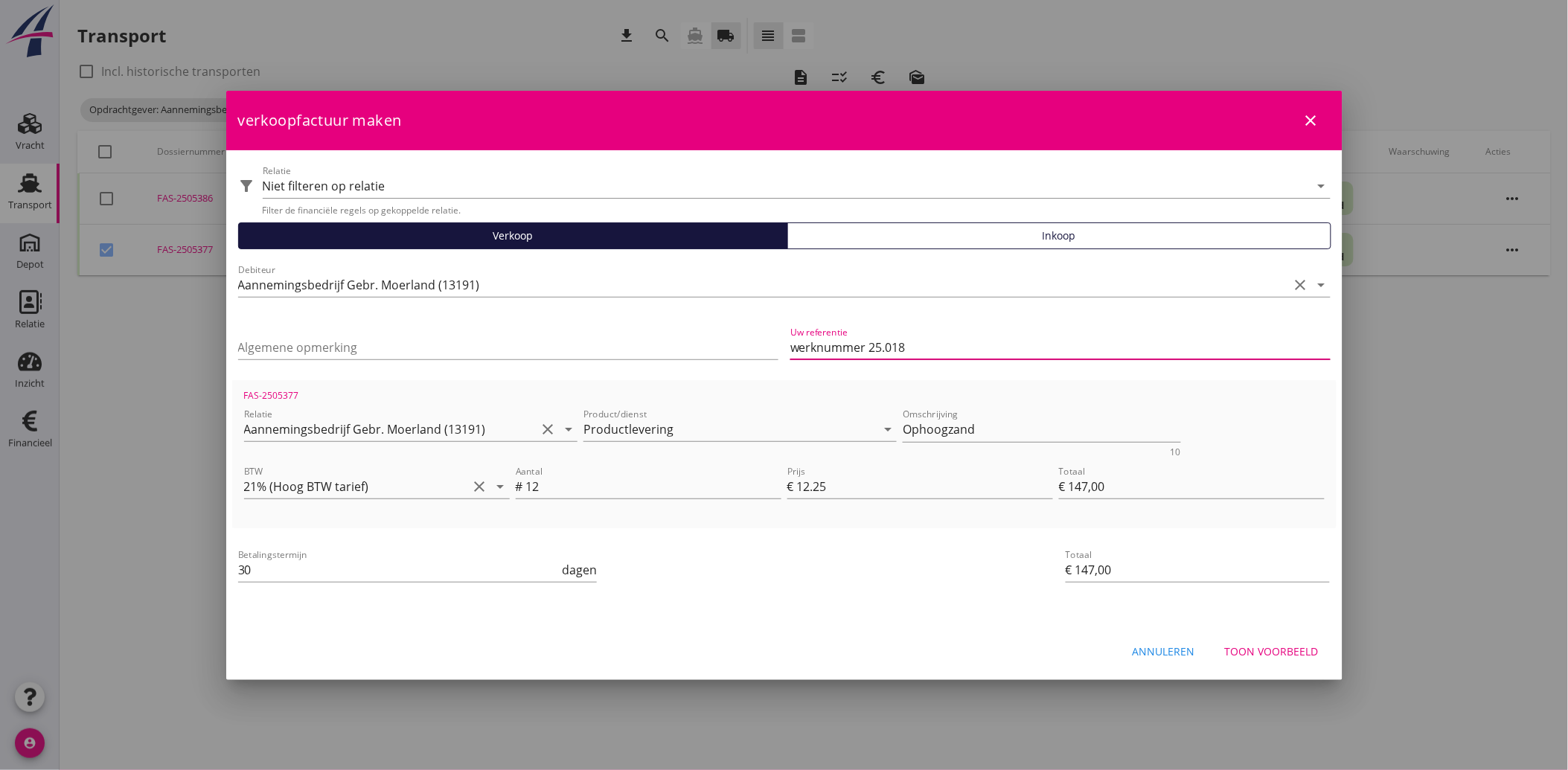
click at [795, 344] on input "werknummer 25.018" at bounding box center [1060, 348] width 540 height 24
drag, startPoint x: 795, startPoint y: 343, endPoint x: 778, endPoint y: 348, distance: 17.7
click at [778, 348] on div "Algemene opmerking Uw referentie werknummer 25.018" at bounding box center [784, 349] width 1104 height 62
type input "Werknummer 25.018"
click at [814, 592] on div "Betalingstermijn 30 dagen" at bounding box center [600, 572] width 730 height 57
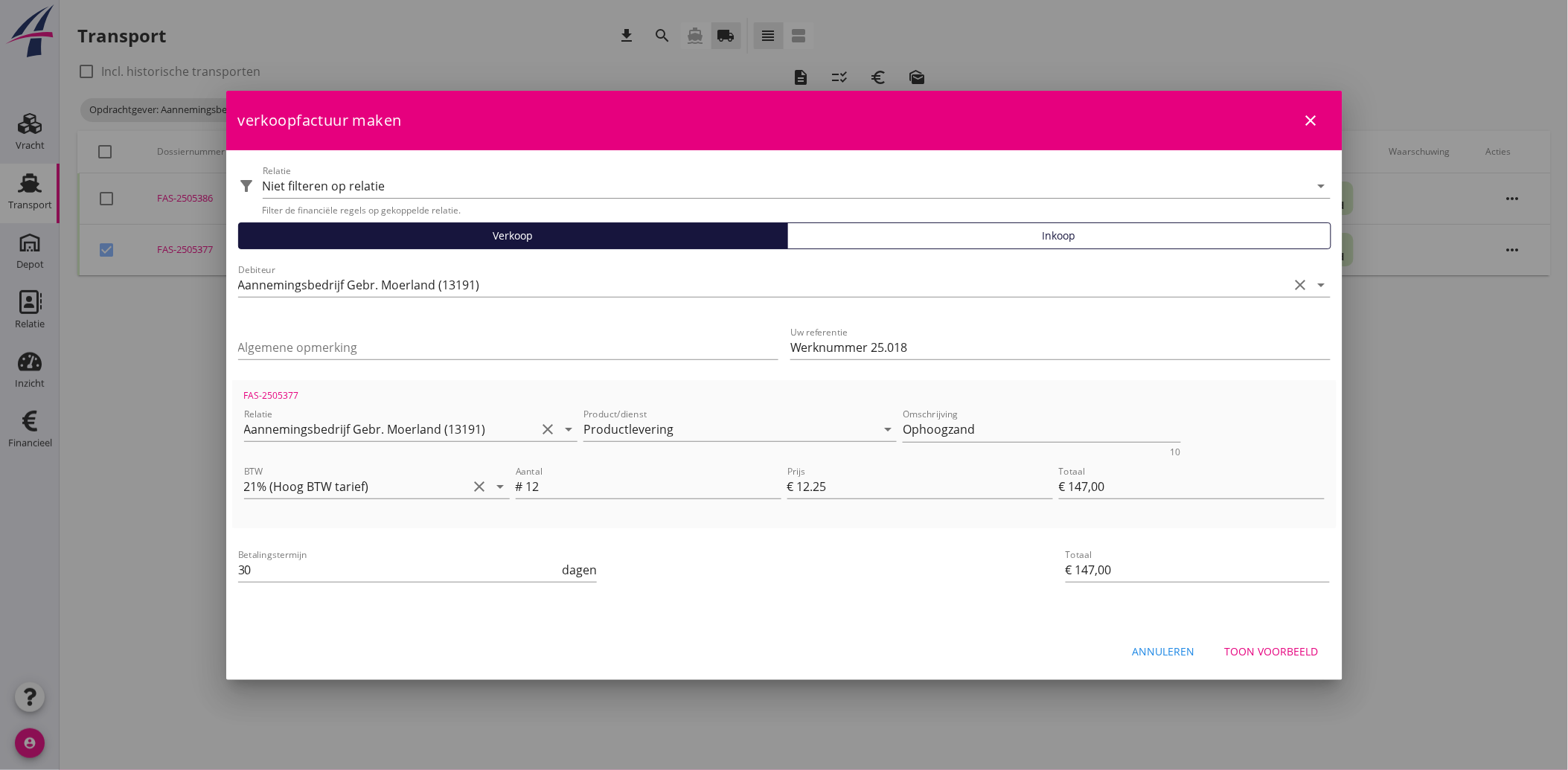
click at [1268, 654] on div "Toon voorbeeld" at bounding box center [1271, 652] width 93 height 16
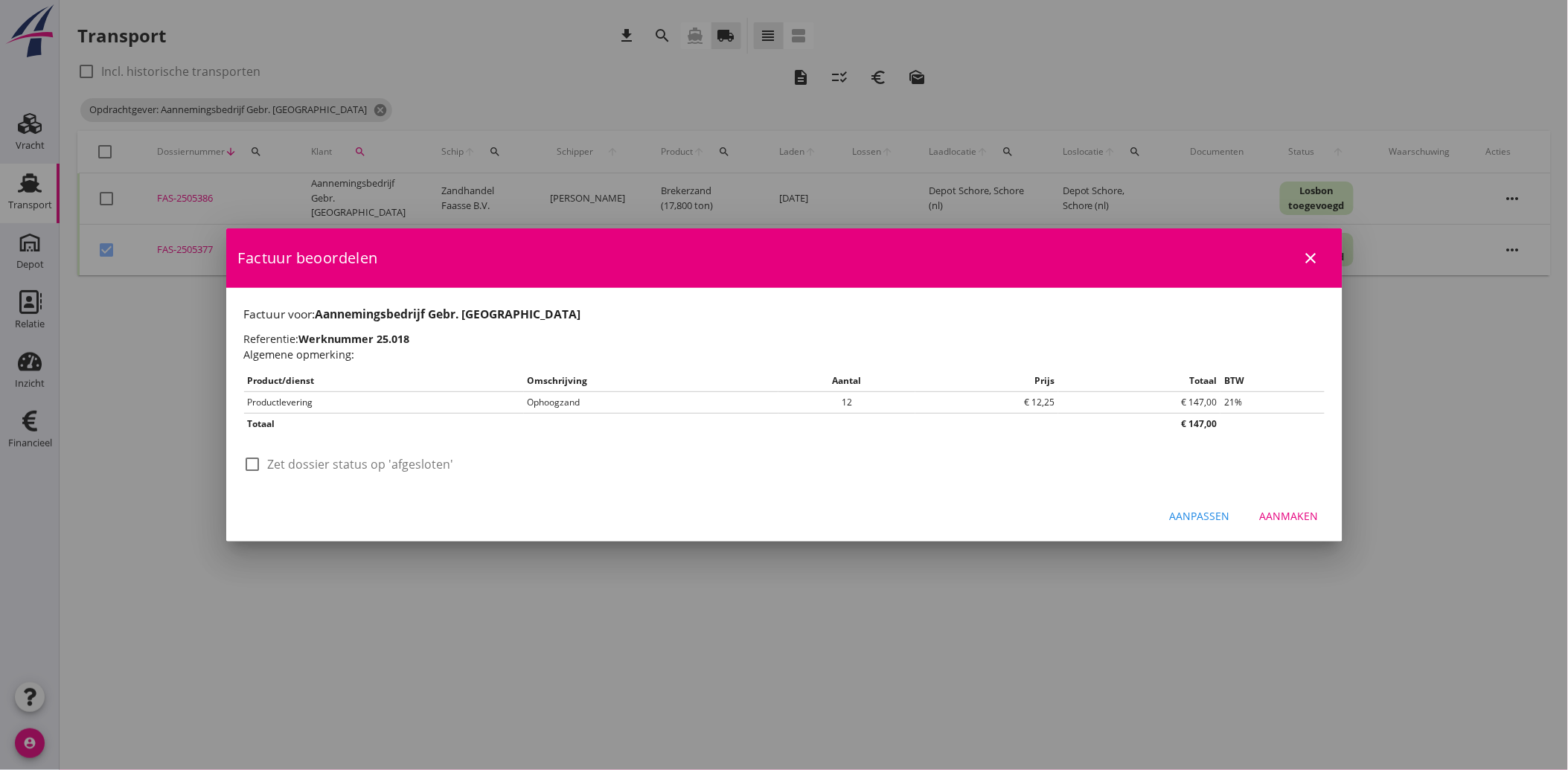
click at [249, 471] on div at bounding box center [252, 464] width 25 height 25
checkbox input "true"
click at [1278, 509] on div "Aanmaken" at bounding box center [1289, 517] width 59 height 16
checkbox input "false"
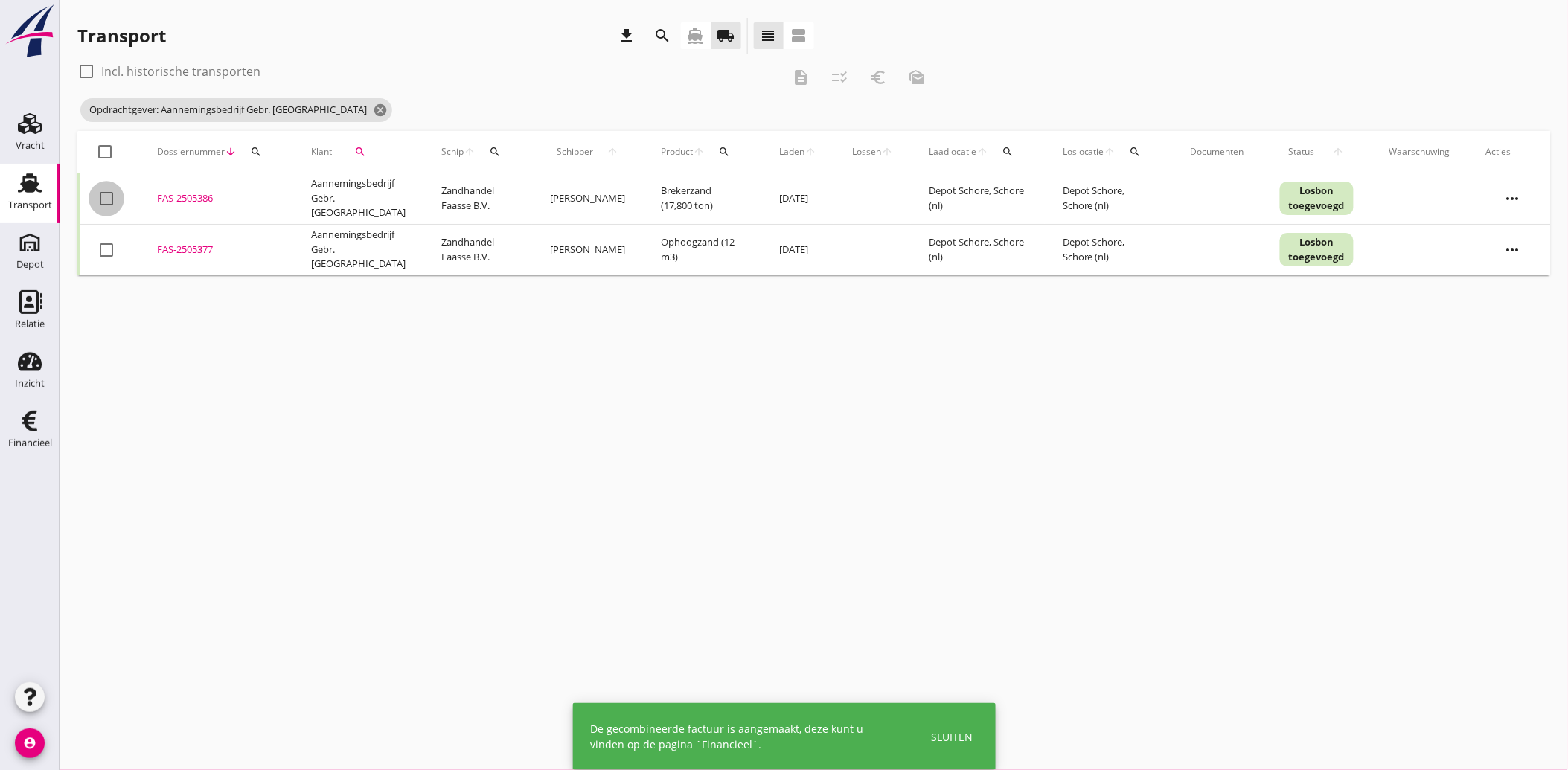
click at [107, 199] on div at bounding box center [106, 198] width 25 height 25
checkbox input "true"
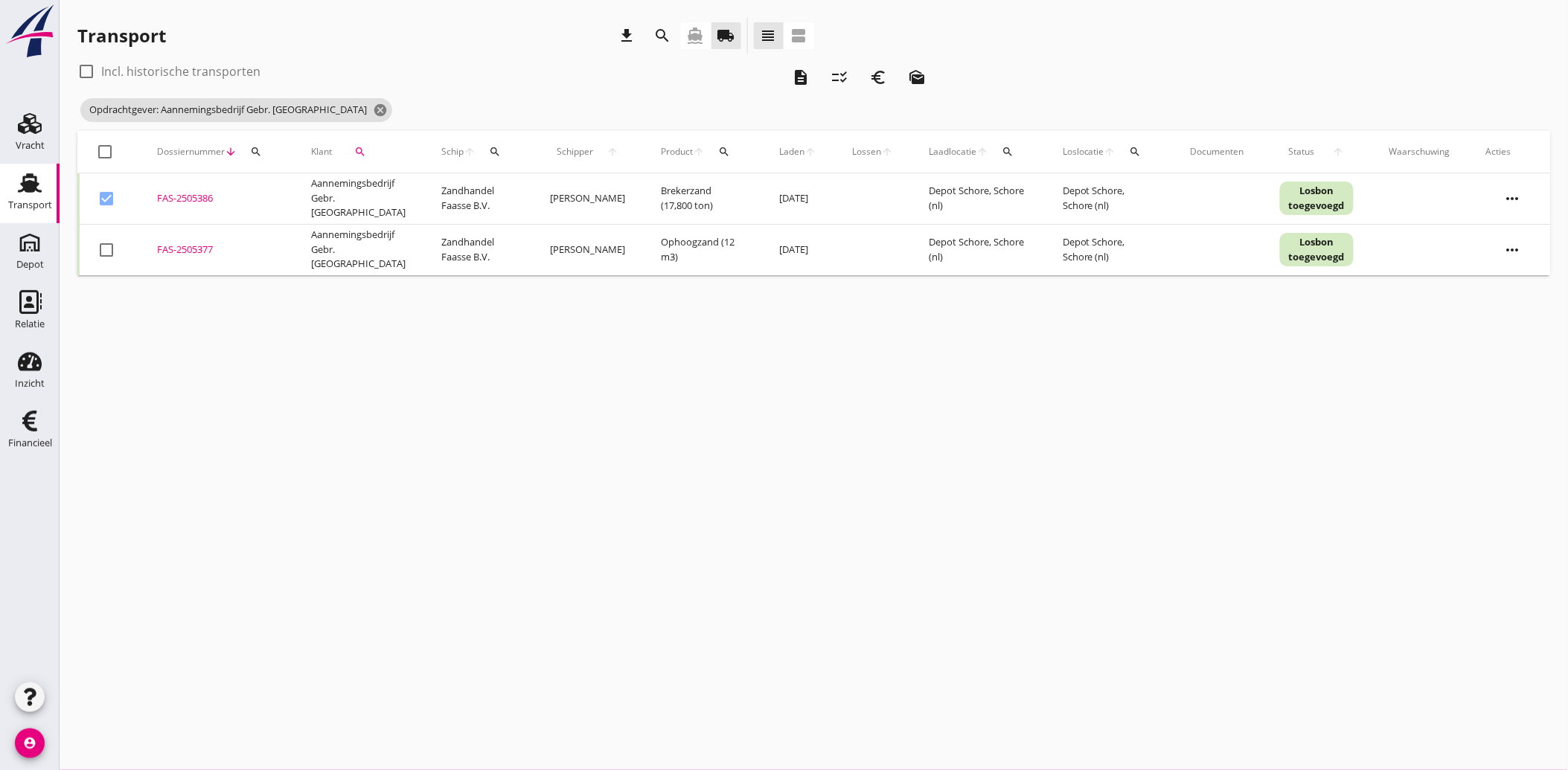
click at [888, 82] on div "euro_symbol" at bounding box center [878, 77] width 27 height 18
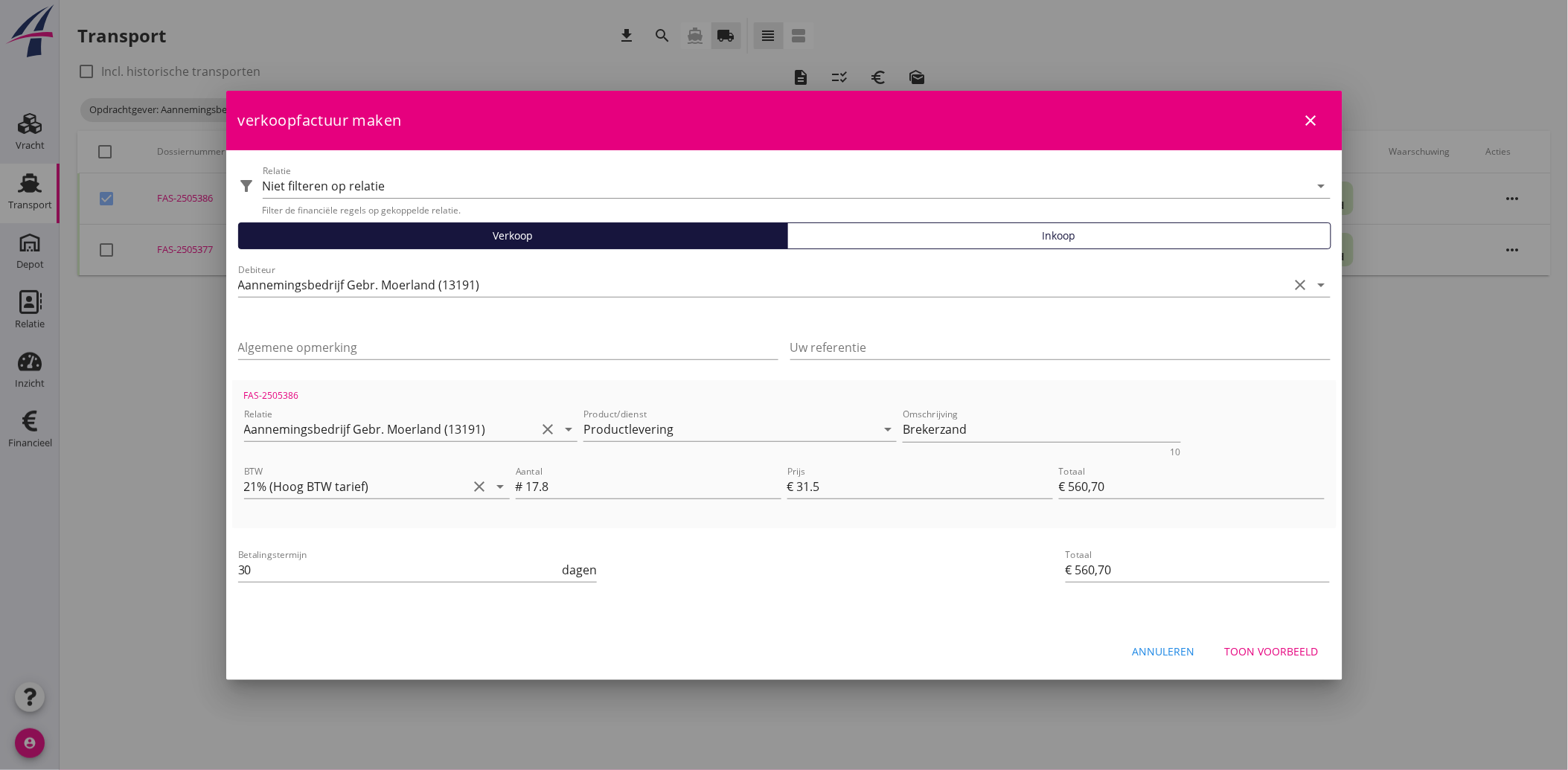
click at [1283, 652] on div "Toon voorbeeld" at bounding box center [1271, 652] width 93 height 16
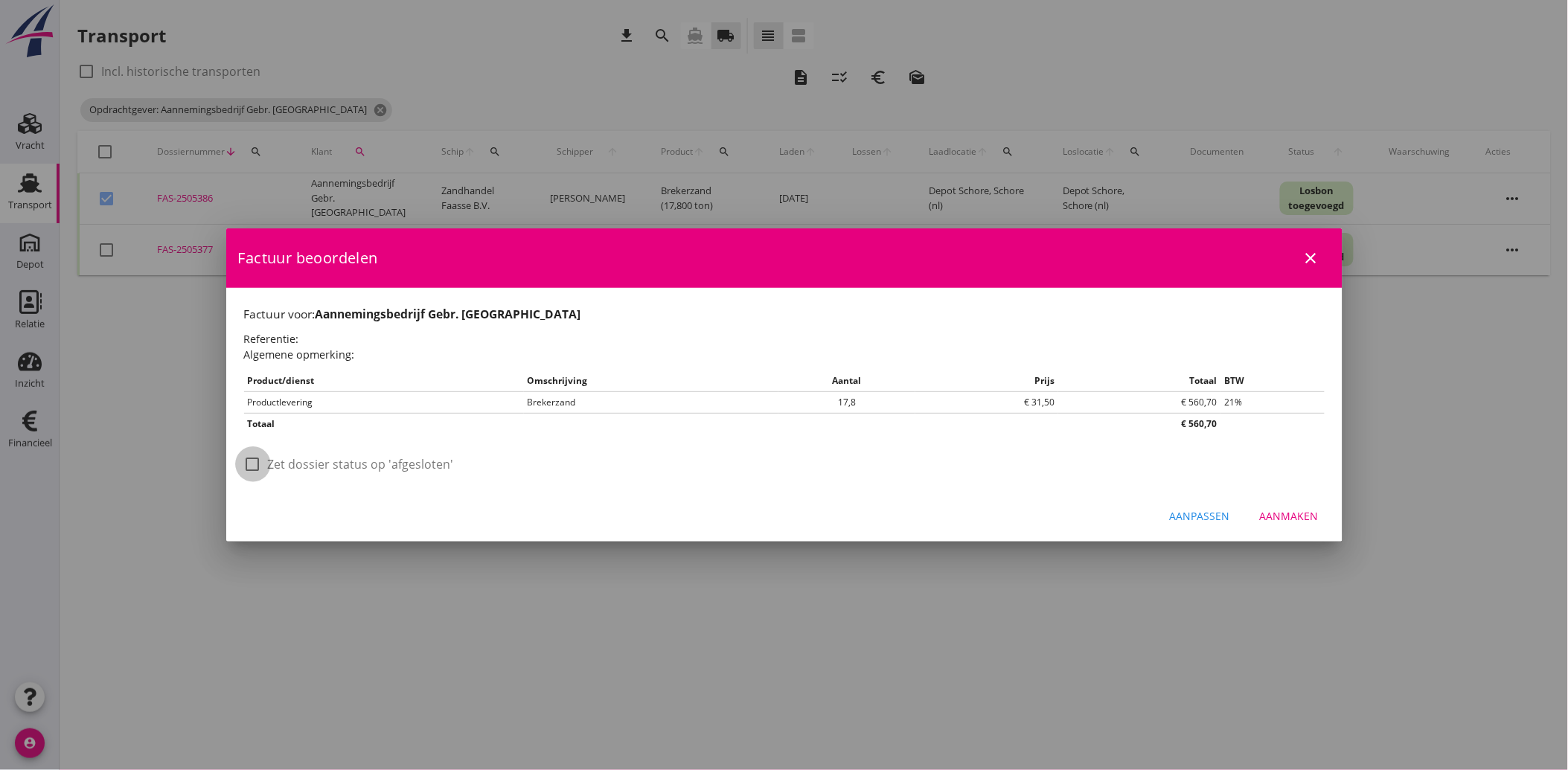
click at [252, 458] on div at bounding box center [252, 464] width 25 height 25
checkbox input "true"
click at [1285, 505] on button "Aanmaken" at bounding box center [1289, 517] width 83 height 27
checkbox input "false"
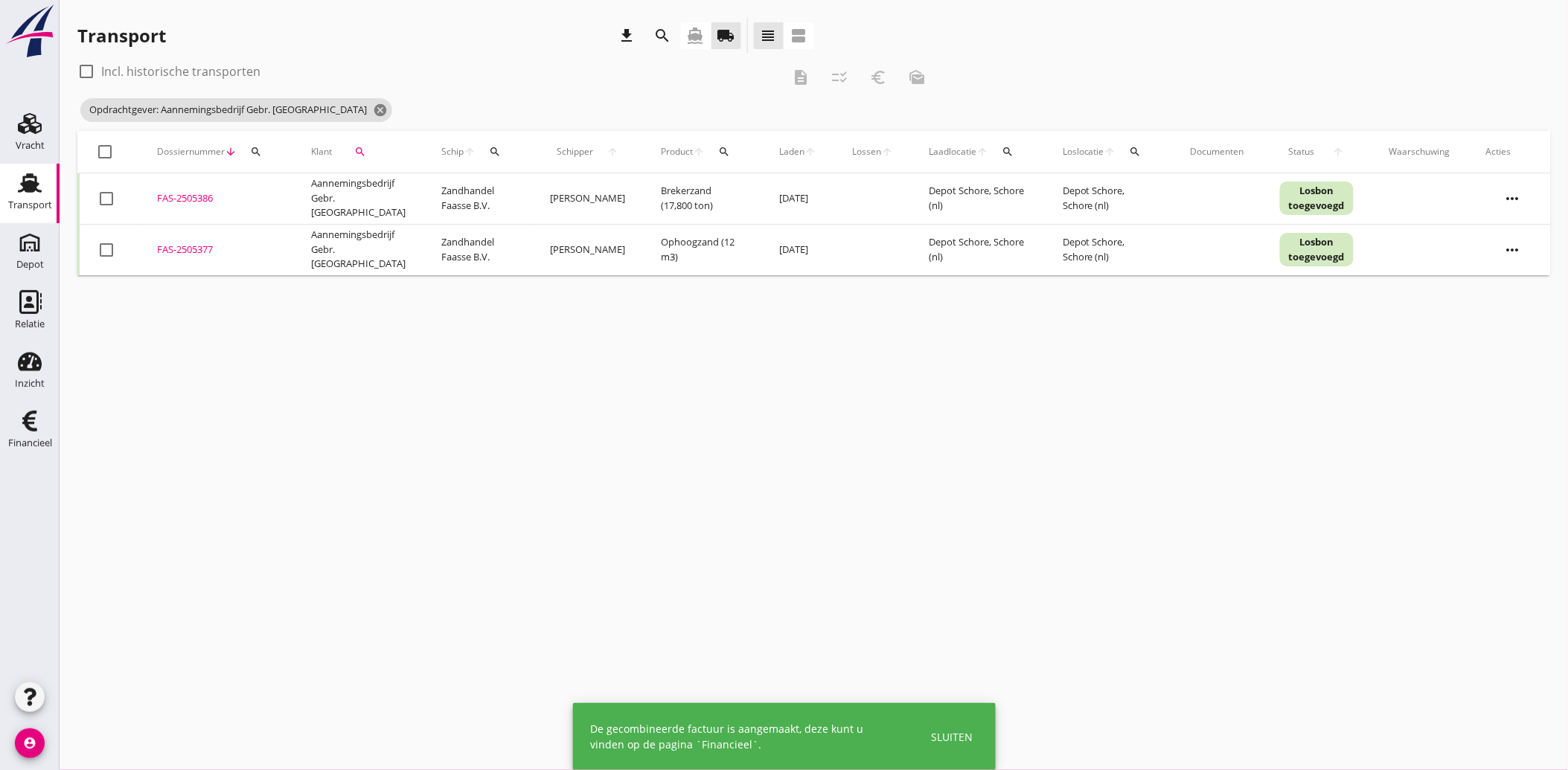
click at [360, 150] on icon "search" at bounding box center [359, 151] width 12 height 12
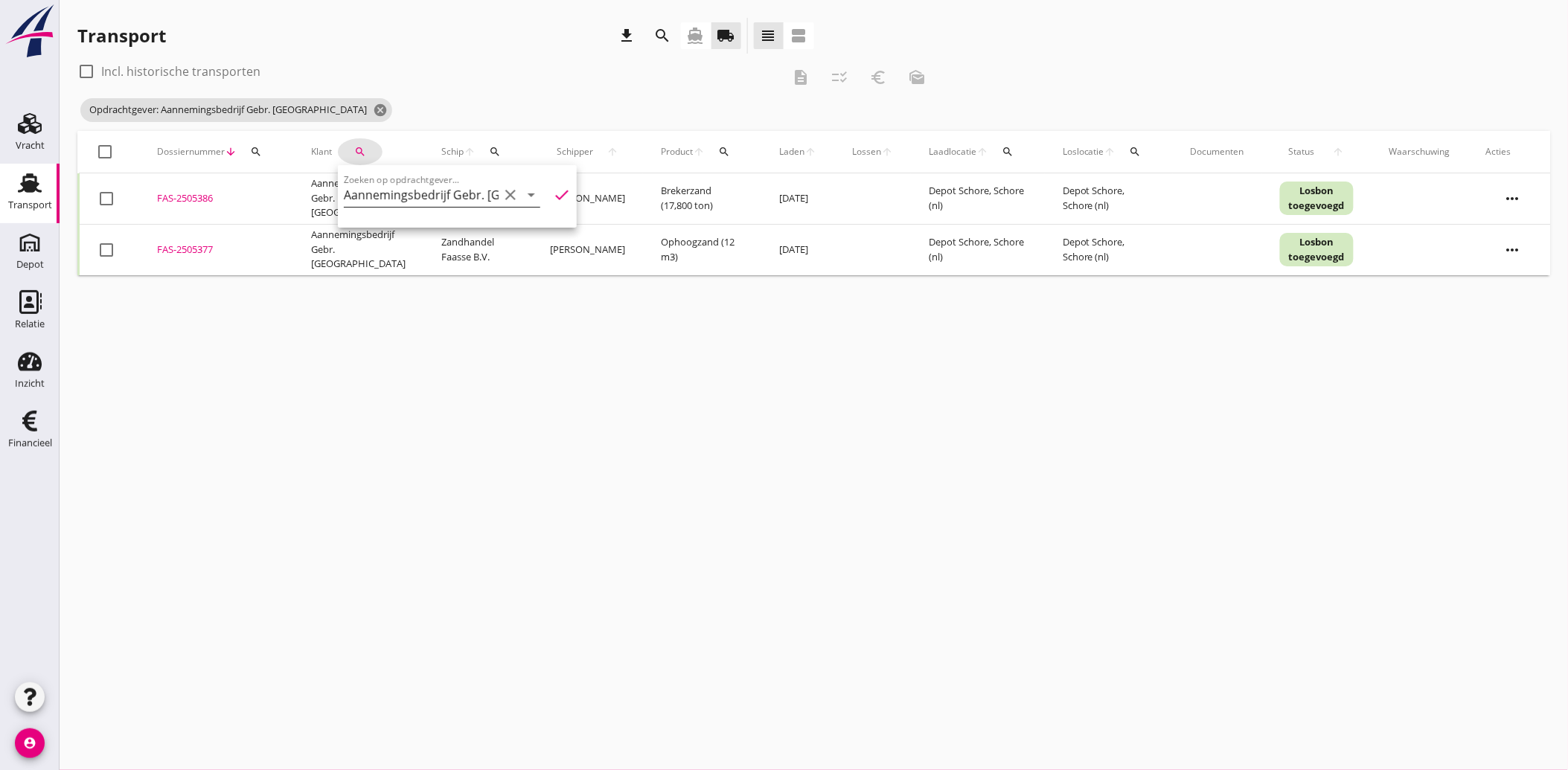
click at [501, 191] on icon "clear" at bounding box center [510, 195] width 18 height 18
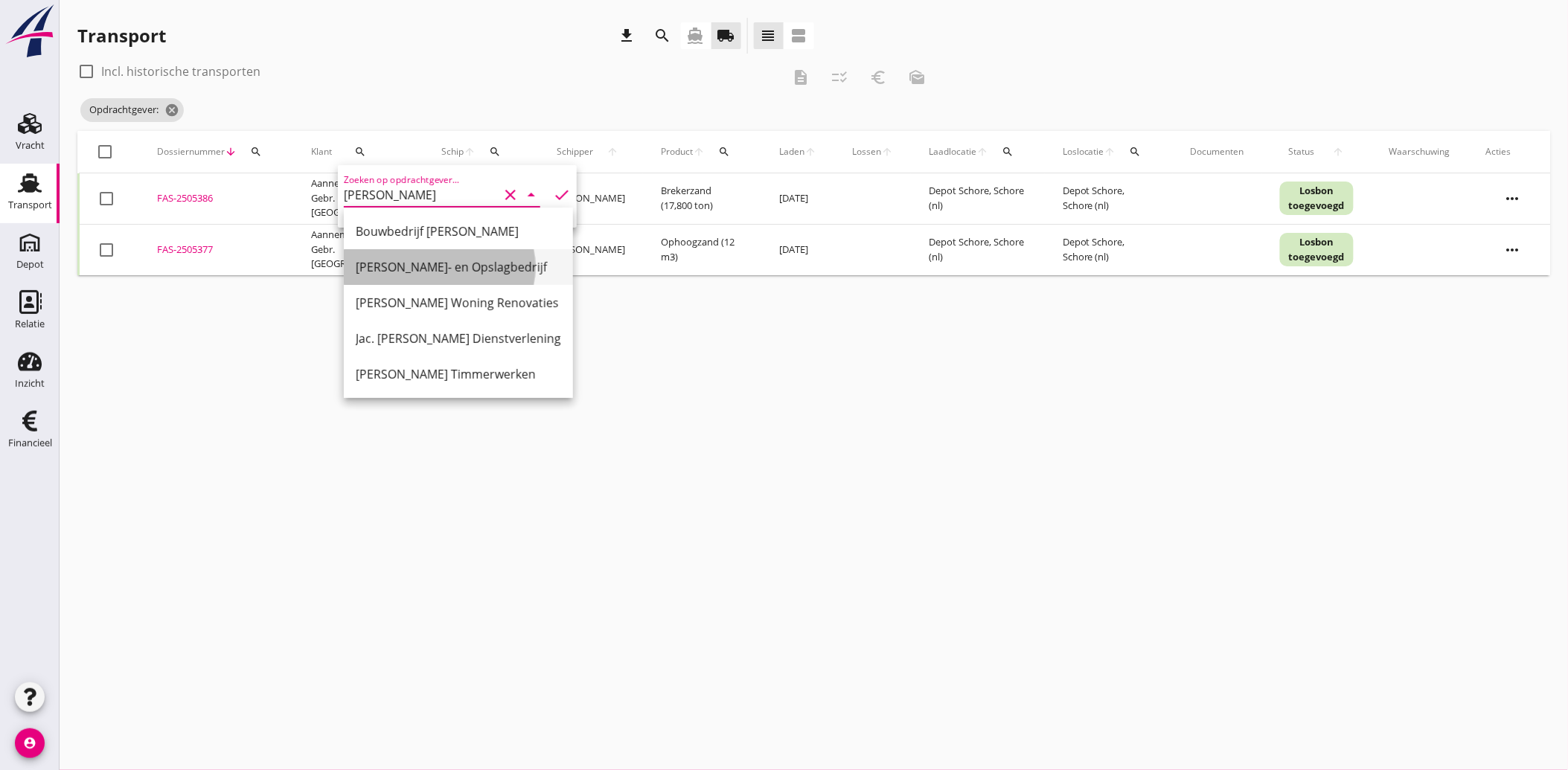
click at [412, 261] on div "[PERSON_NAME]- en Opslagbedrijf" at bounding box center [458, 267] width 205 height 18
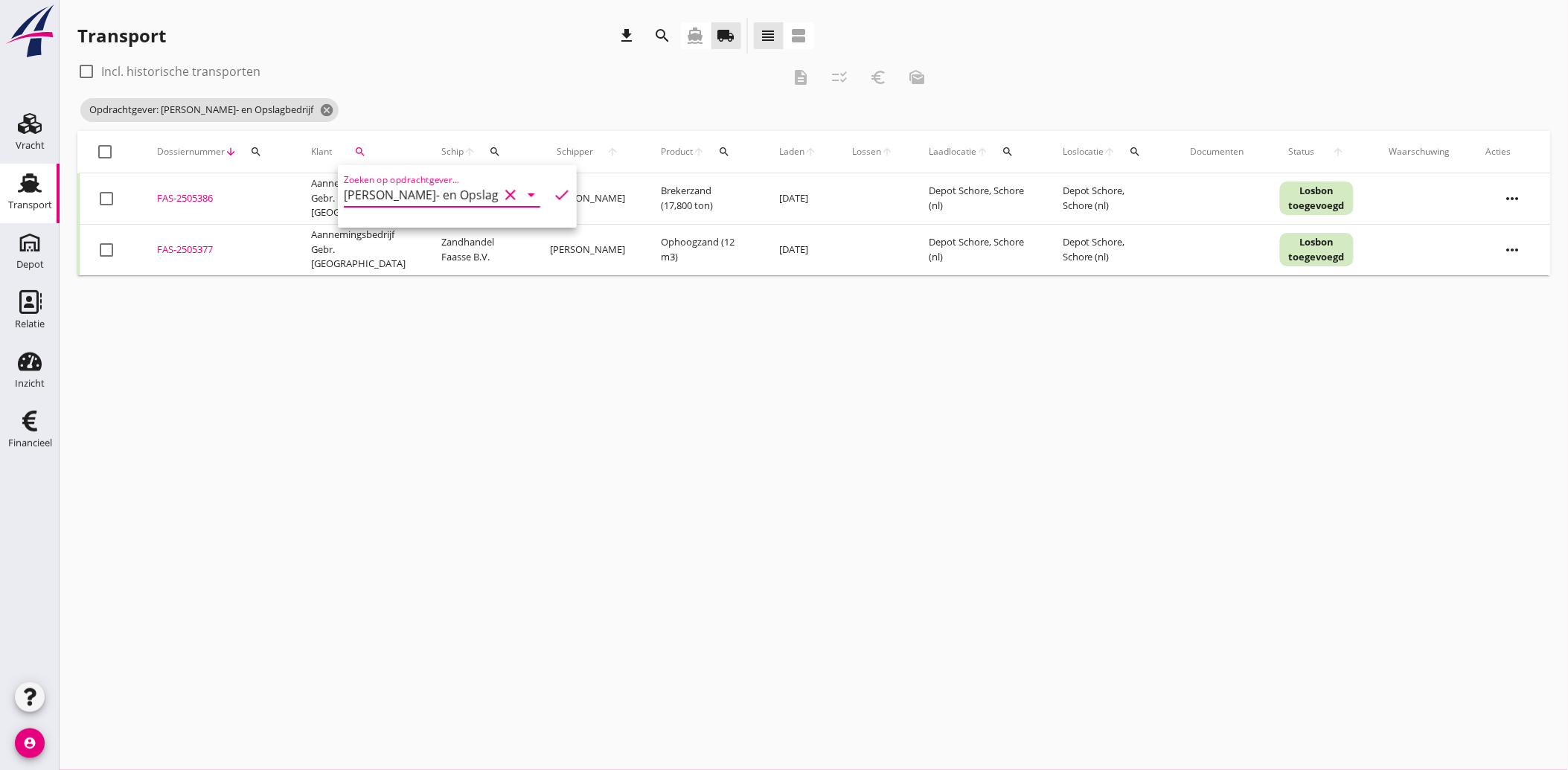
type input "[PERSON_NAME]- en Opslagbedrijf"
click at [553, 189] on icon "check" at bounding box center [562, 195] width 18 height 18
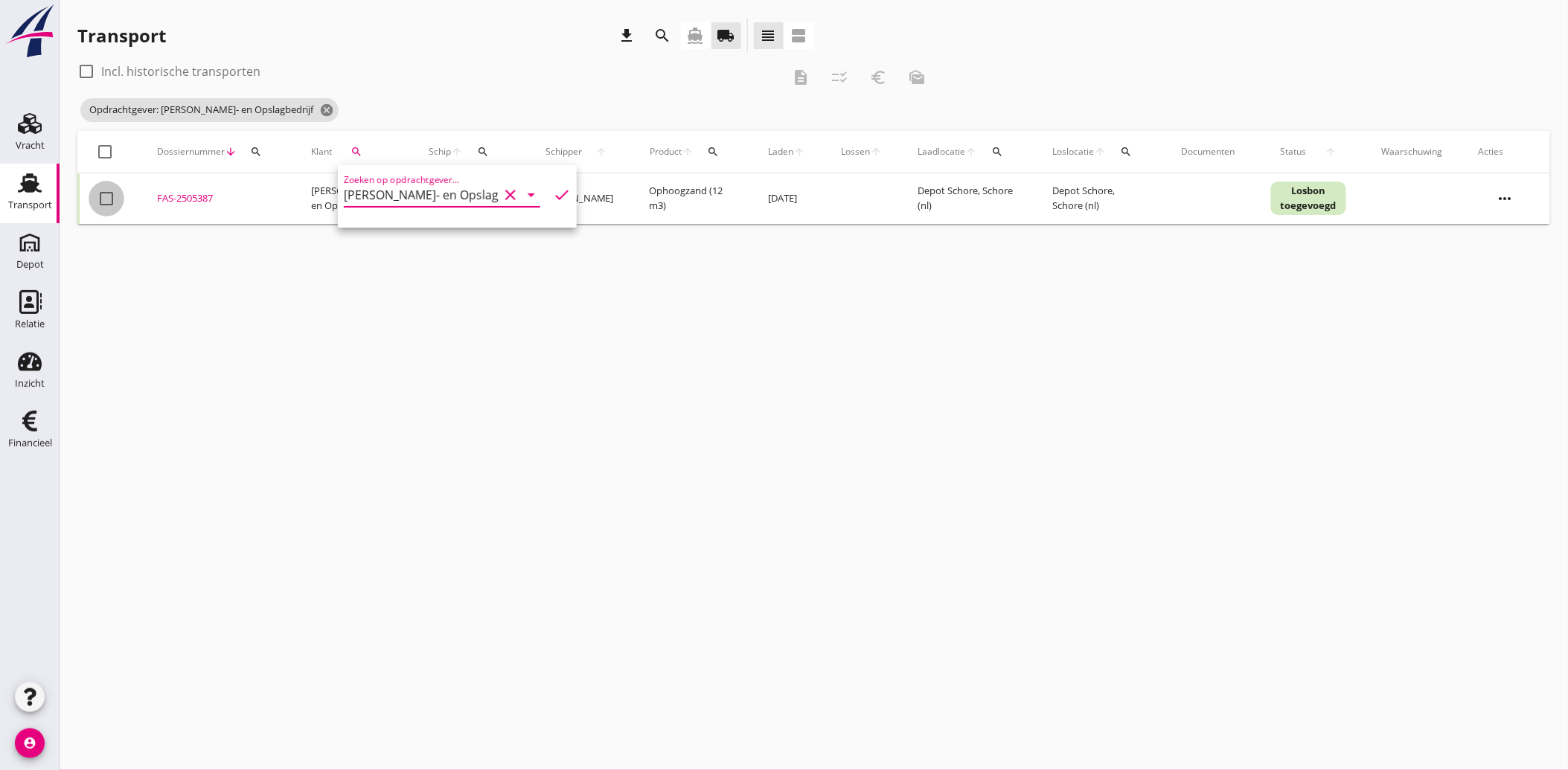
click at [113, 201] on div at bounding box center [106, 198] width 25 height 25
checkbox input "true"
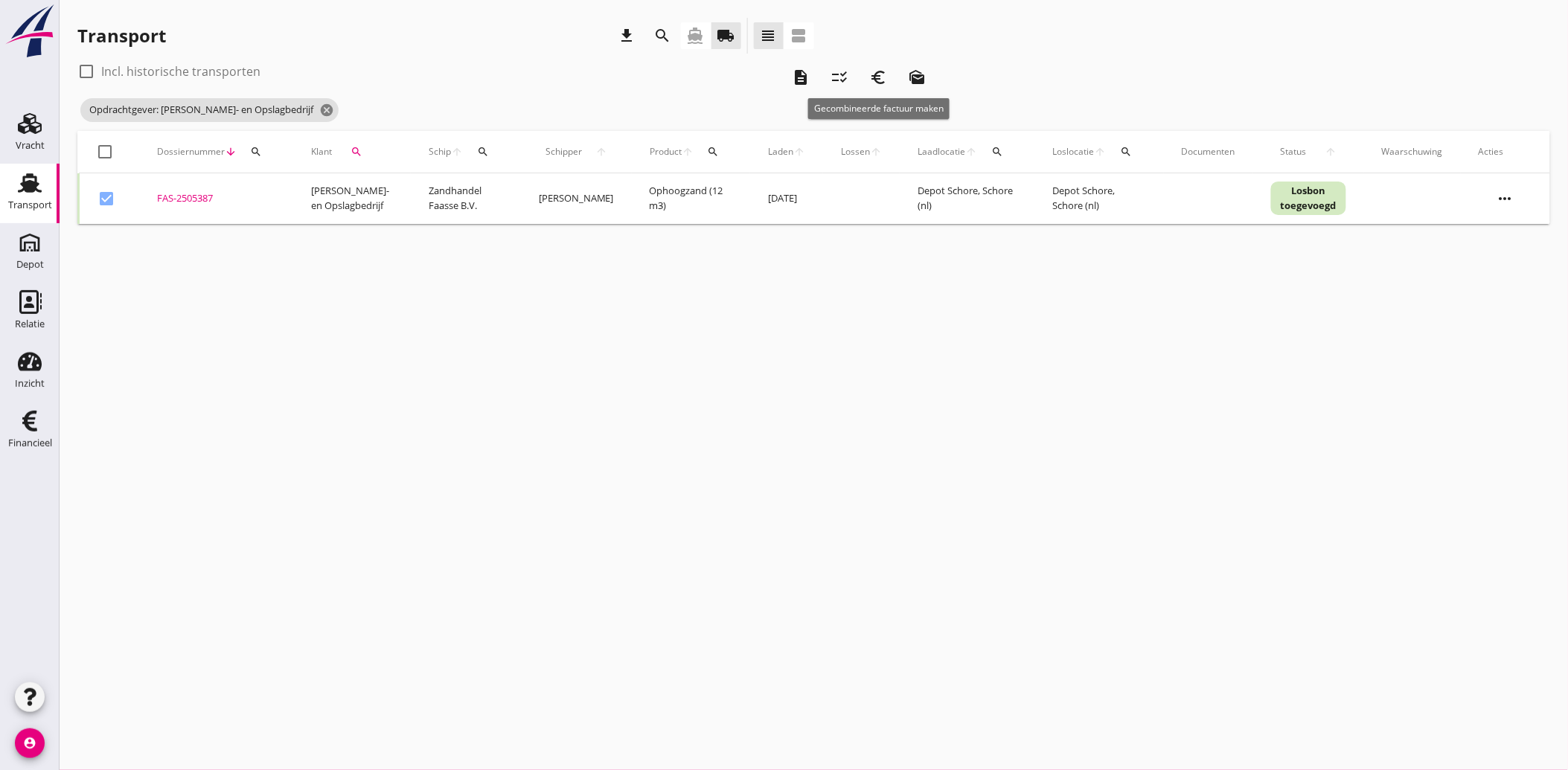
click at [884, 71] on icon "euro_symbol" at bounding box center [878, 77] width 18 height 18
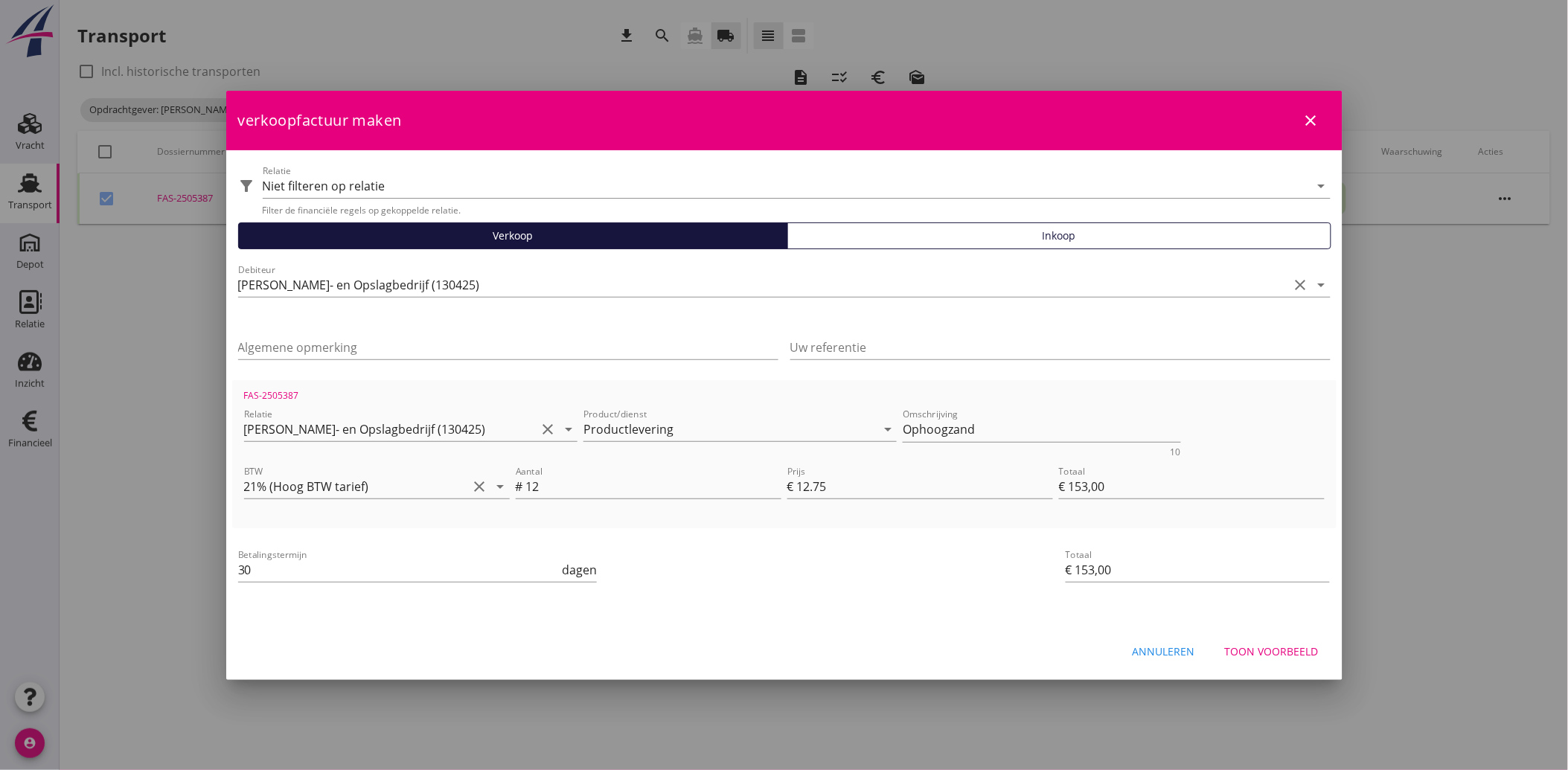
click at [1263, 638] on button "Toon voorbeeld" at bounding box center [1272, 652] width 117 height 27
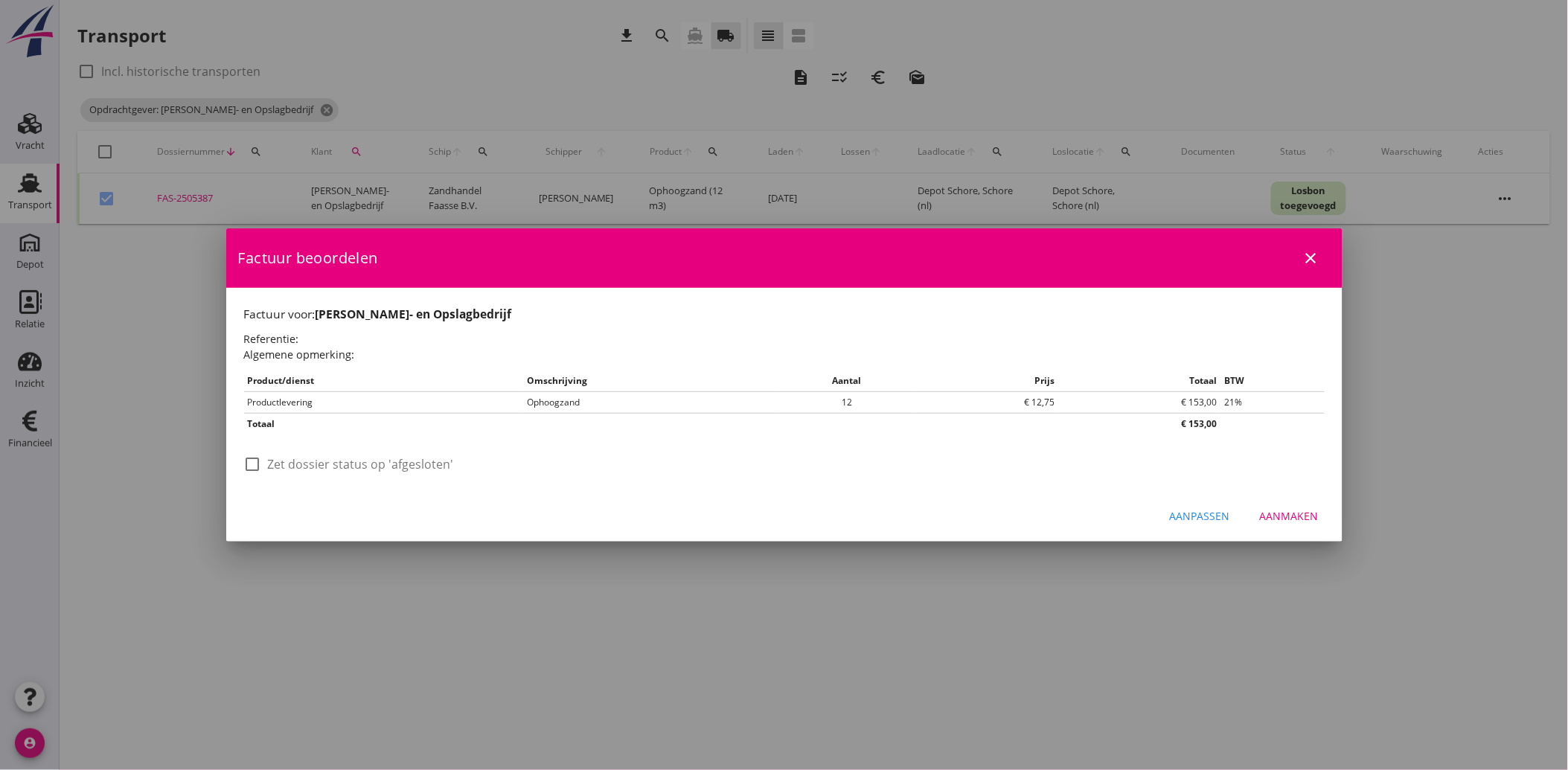
click at [273, 461] on label "Zet dossier status op 'afgesloten'" at bounding box center [360, 464] width 186 height 15
checkbox input "true"
click at [1278, 509] on div "Aanmaken" at bounding box center [1289, 517] width 59 height 16
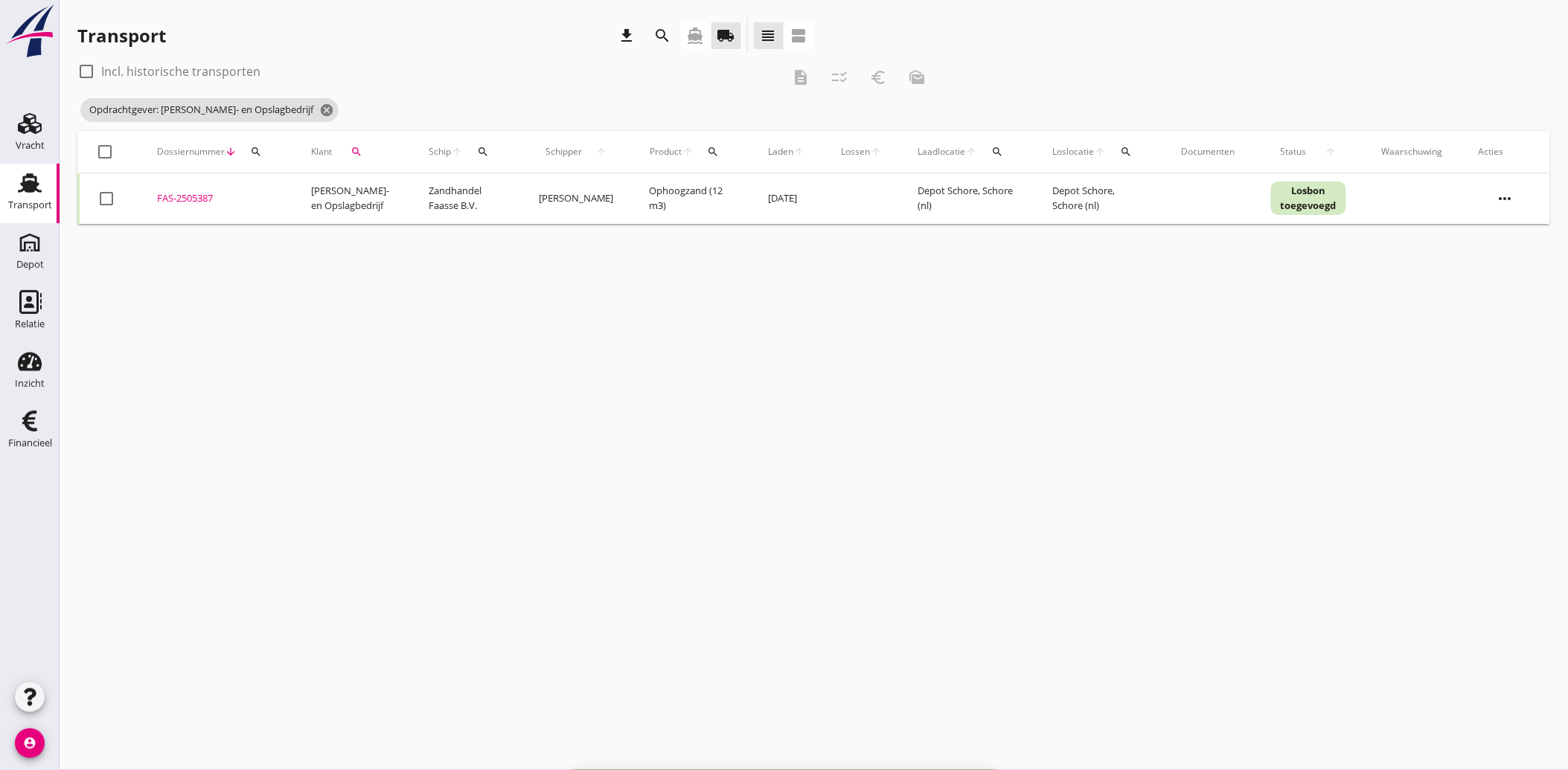
checkbox input "false"
click at [374, 153] on div "Klant search" at bounding box center [352, 152] width 82 height 36
click at [352, 148] on icon "search" at bounding box center [356, 151] width 12 height 12
click at [505, 183] on div "Zoeken op opdrachtgever... [PERSON_NAME]- en Opslagbedrijf clear arrow_drop_down" at bounding box center [442, 195] width 196 height 24
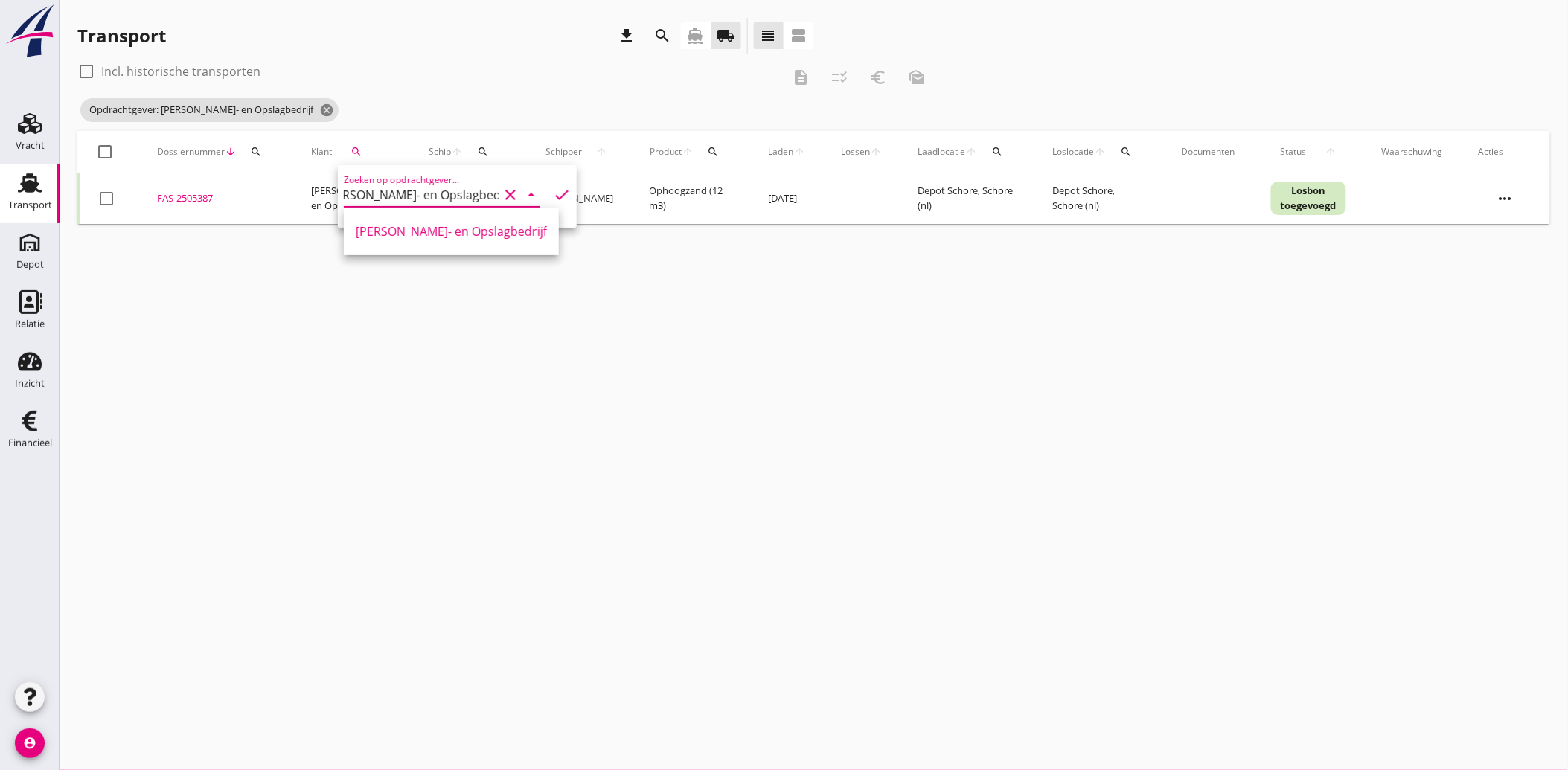
click at [499, 195] on div "clear" at bounding box center [508, 195] width 20 height 18
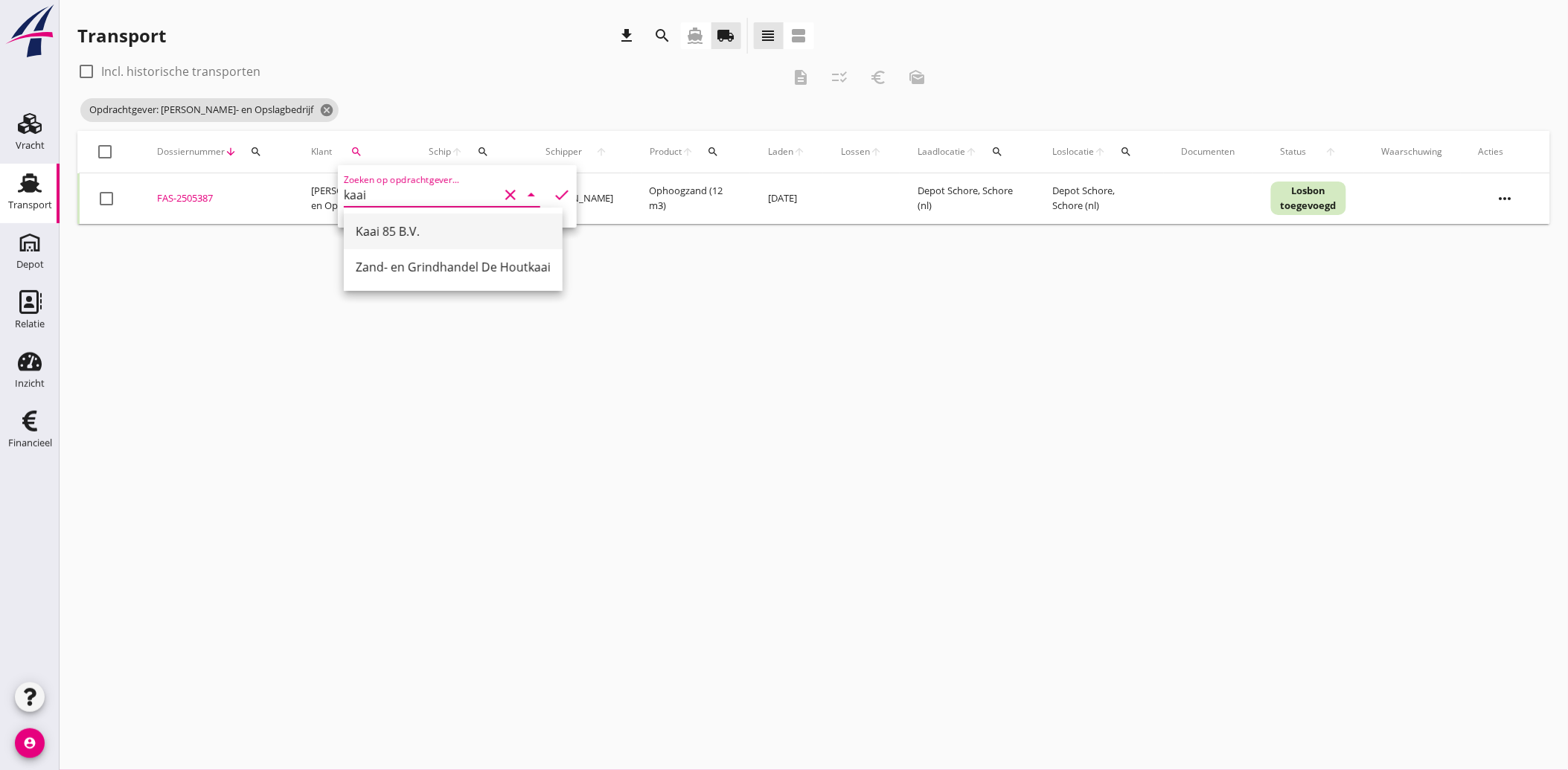
click at [405, 220] on div "Kaai 85 B.V." at bounding box center [452, 231] width 195 height 36
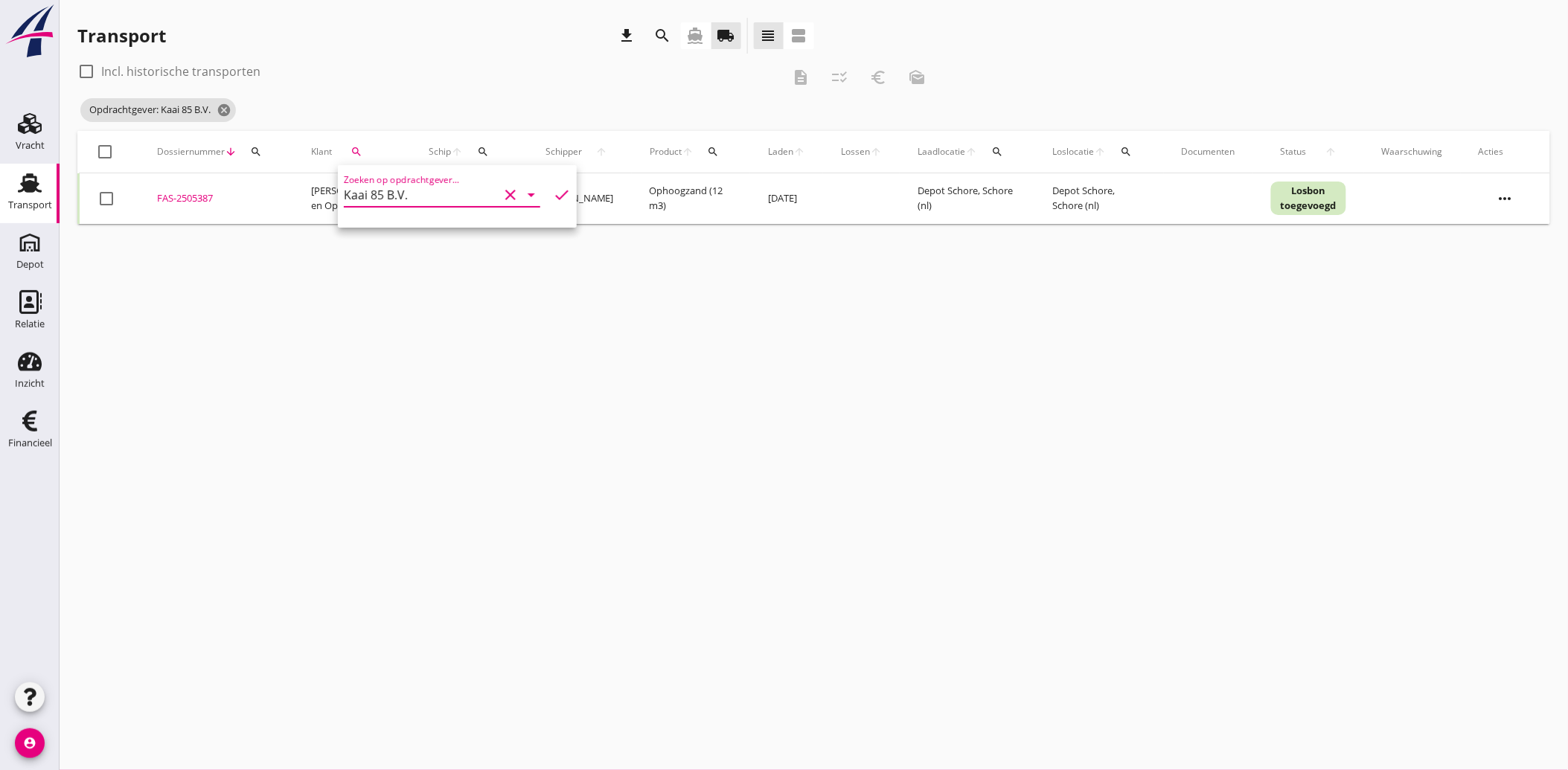
type input "Kaai 85 B.V."
click at [553, 192] on icon "check" at bounding box center [562, 195] width 18 height 18
click at [112, 204] on div at bounding box center [106, 198] width 25 height 25
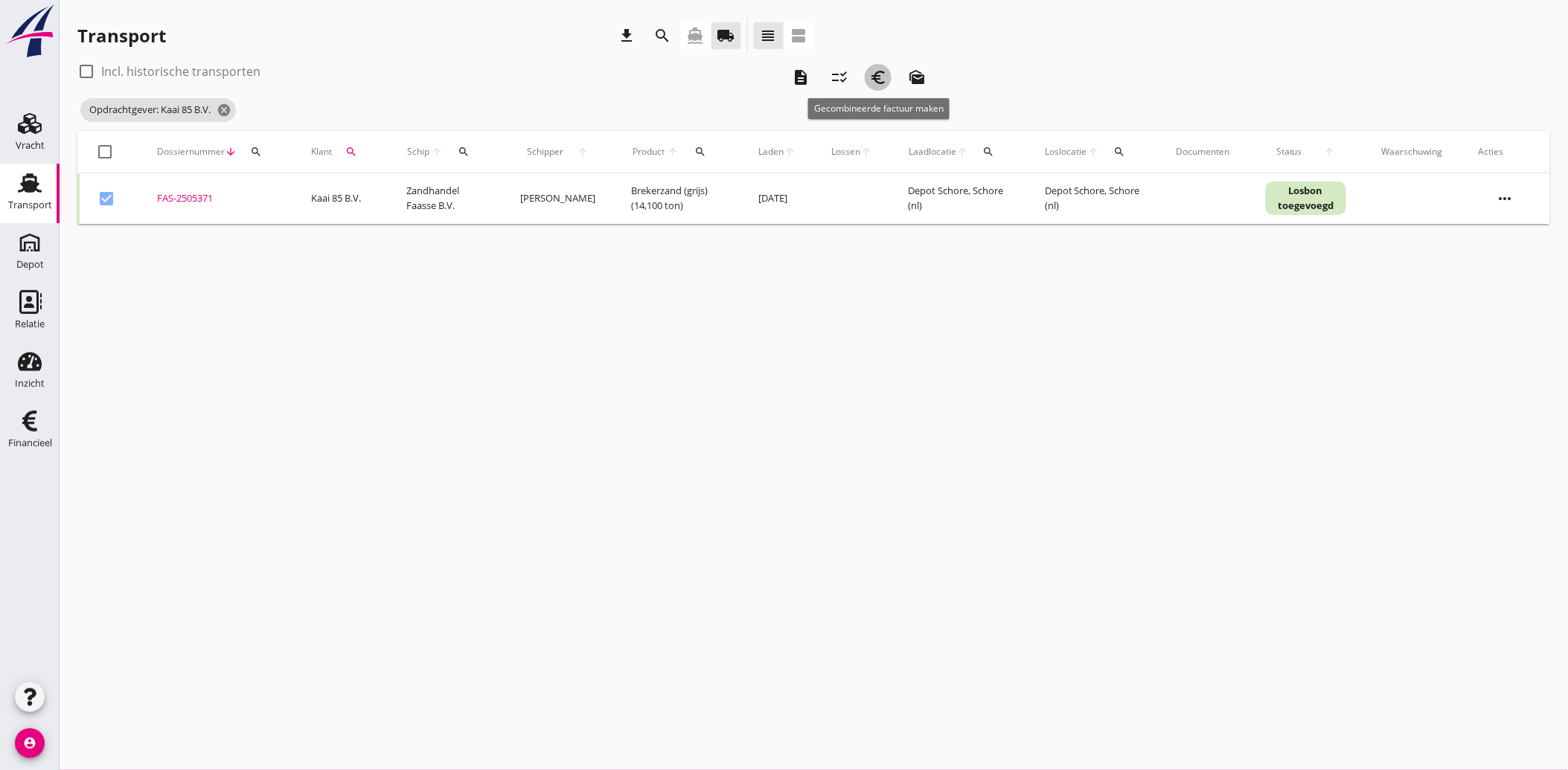
click at [880, 65] on button "euro_symbol" at bounding box center [878, 77] width 27 height 27
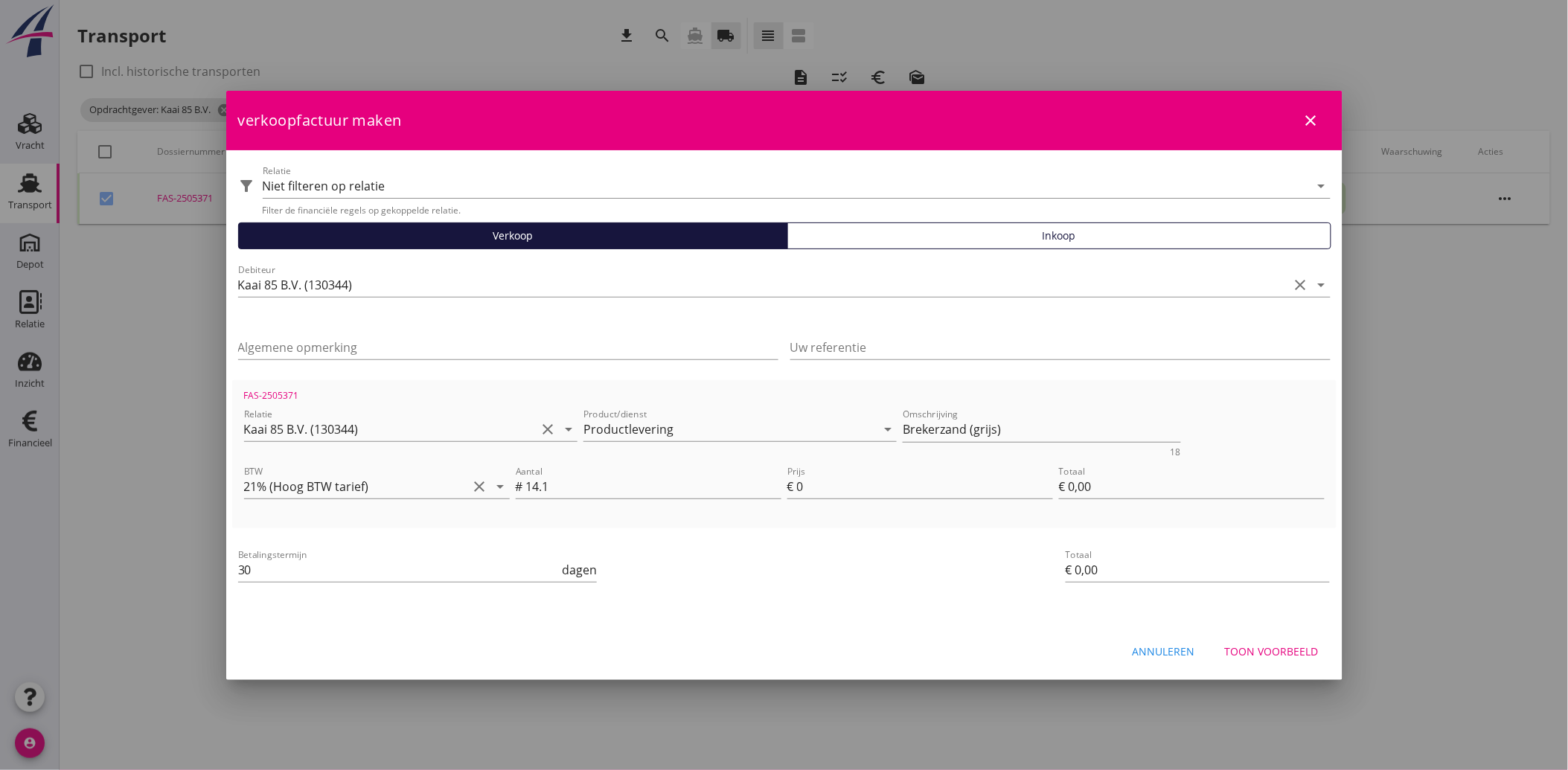
drag, startPoint x: 923, startPoint y: 109, endPoint x: 908, endPoint y: 213, distance: 105.1
click at [908, 213] on form "verkoopfactuur maken close filter_alt Relatie Niet filteren op relatie arrow_dr…" at bounding box center [784, 384] width 1116 height 587
click at [1150, 641] on button "Annuleren" at bounding box center [1164, 652] width 86 height 27
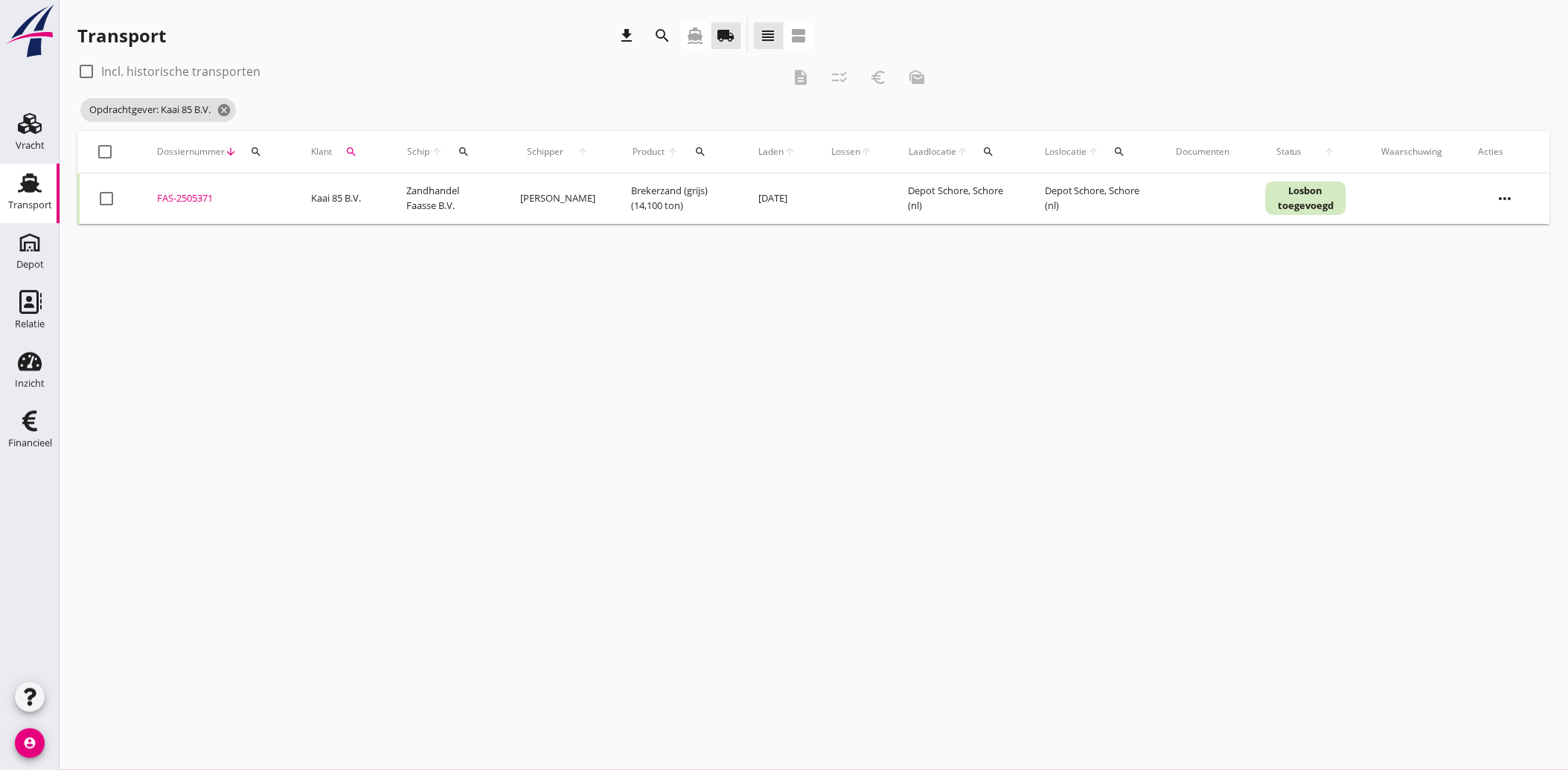
drag, startPoint x: 183, startPoint y: 196, endPoint x: 117, endPoint y: 373, distance: 188.9
click at [117, 373] on div "cancel You are impersonating another user. Transport download search directions…" at bounding box center [813, 385] width 1508 height 770
click at [188, 196] on div "FAS-2505371" at bounding box center [216, 198] width 118 height 15
click at [117, 196] on div "check_box_outline_blank" at bounding box center [109, 198] width 24 height 18
click at [116, 197] on div at bounding box center [106, 198] width 25 height 25
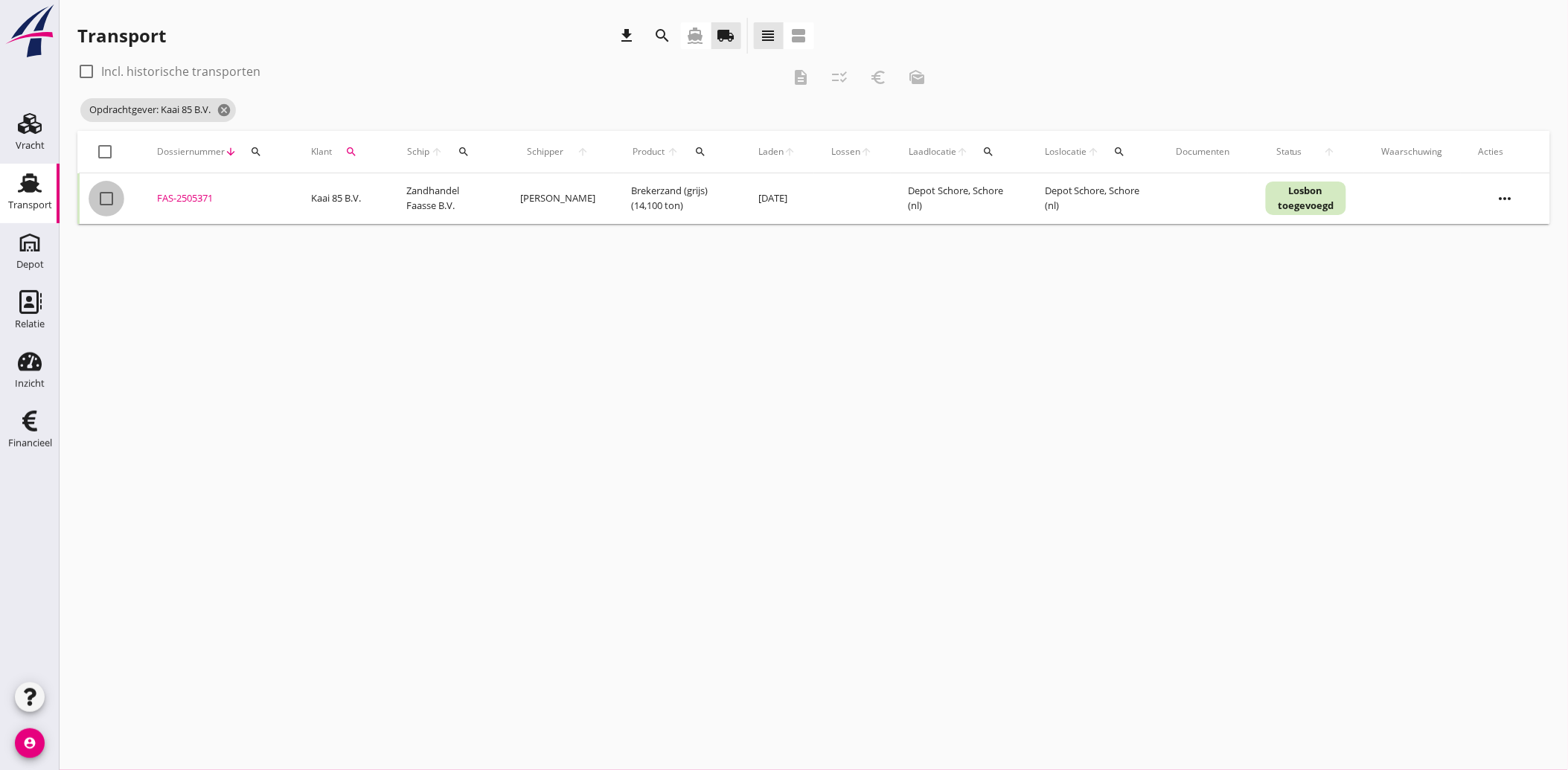
checkbox input "true"
click at [879, 75] on icon "euro_symbol" at bounding box center [878, 77] width 18 height 18
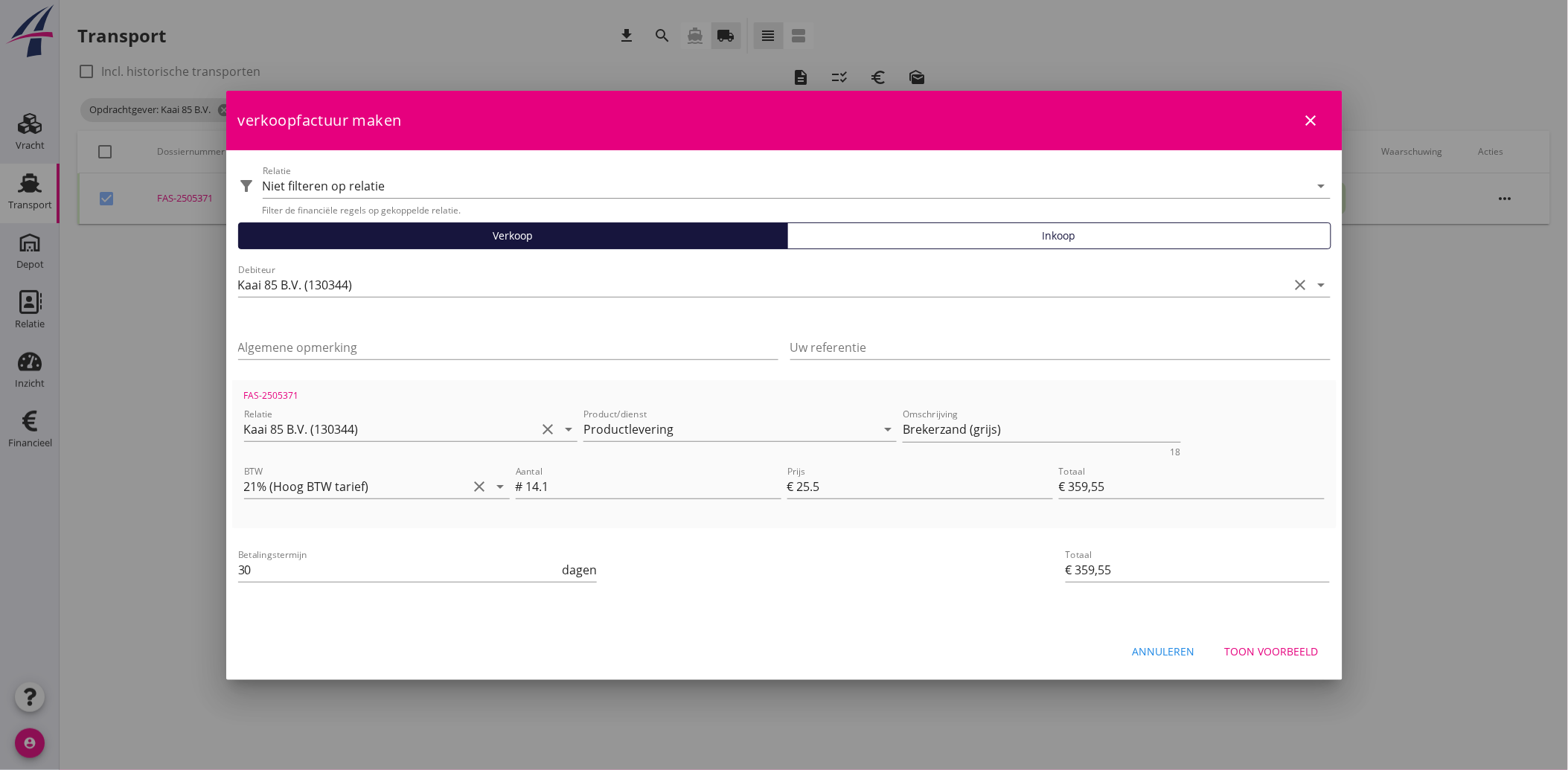
click at [1256, 656] on div "Toon voorbeeld" at bounding box center [1271, 652] width 93 height 16
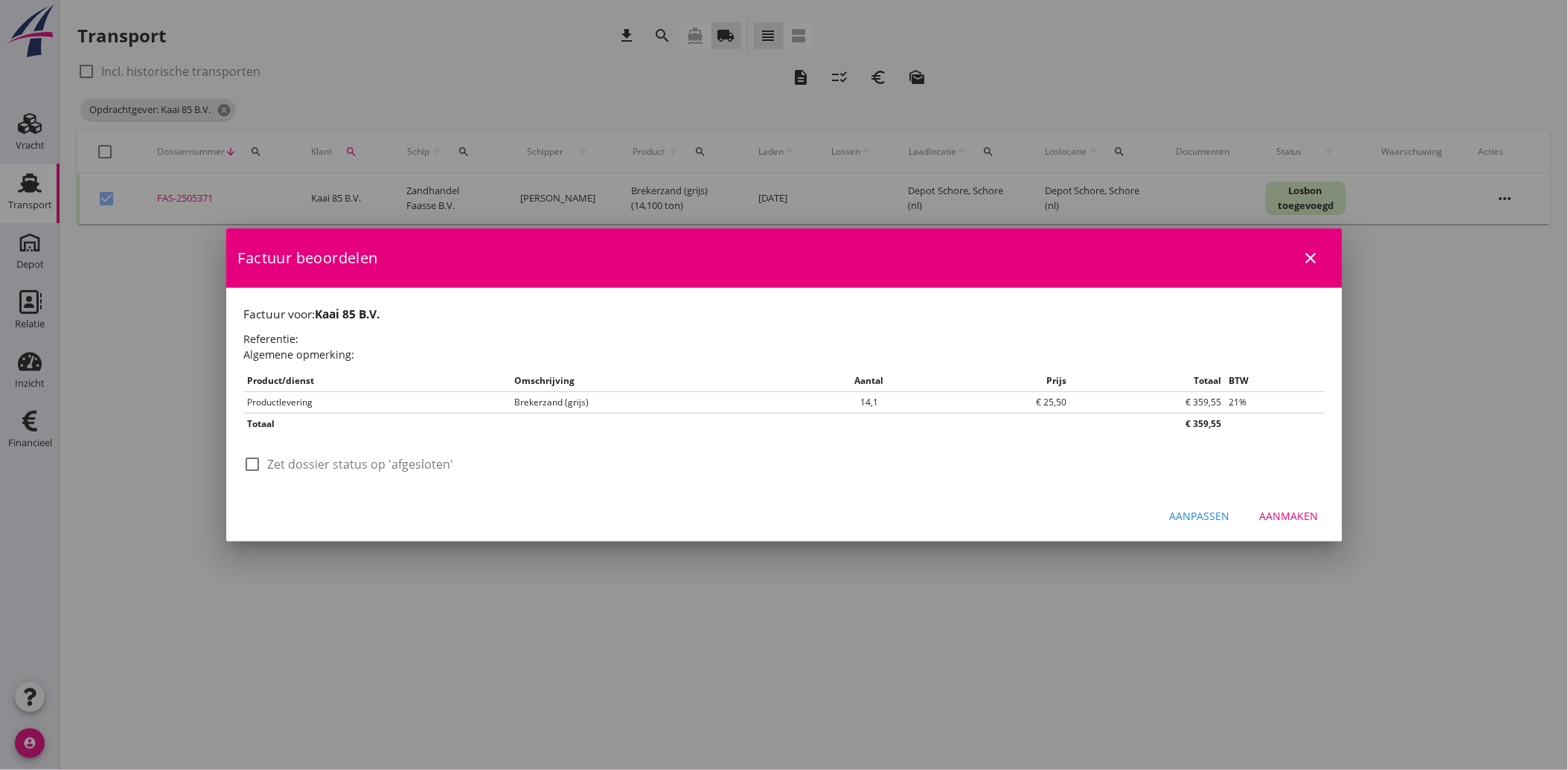
click at [299, 460] on label "Zet dossier status op 'afgesloten'" at bounding box center [360, 464] width 186 height 15
checkbox input "true"
click at [1278, 511] on div "Aanmaken" at bounding box center [1289, 517] width 59 height 16
checkbox input "false"
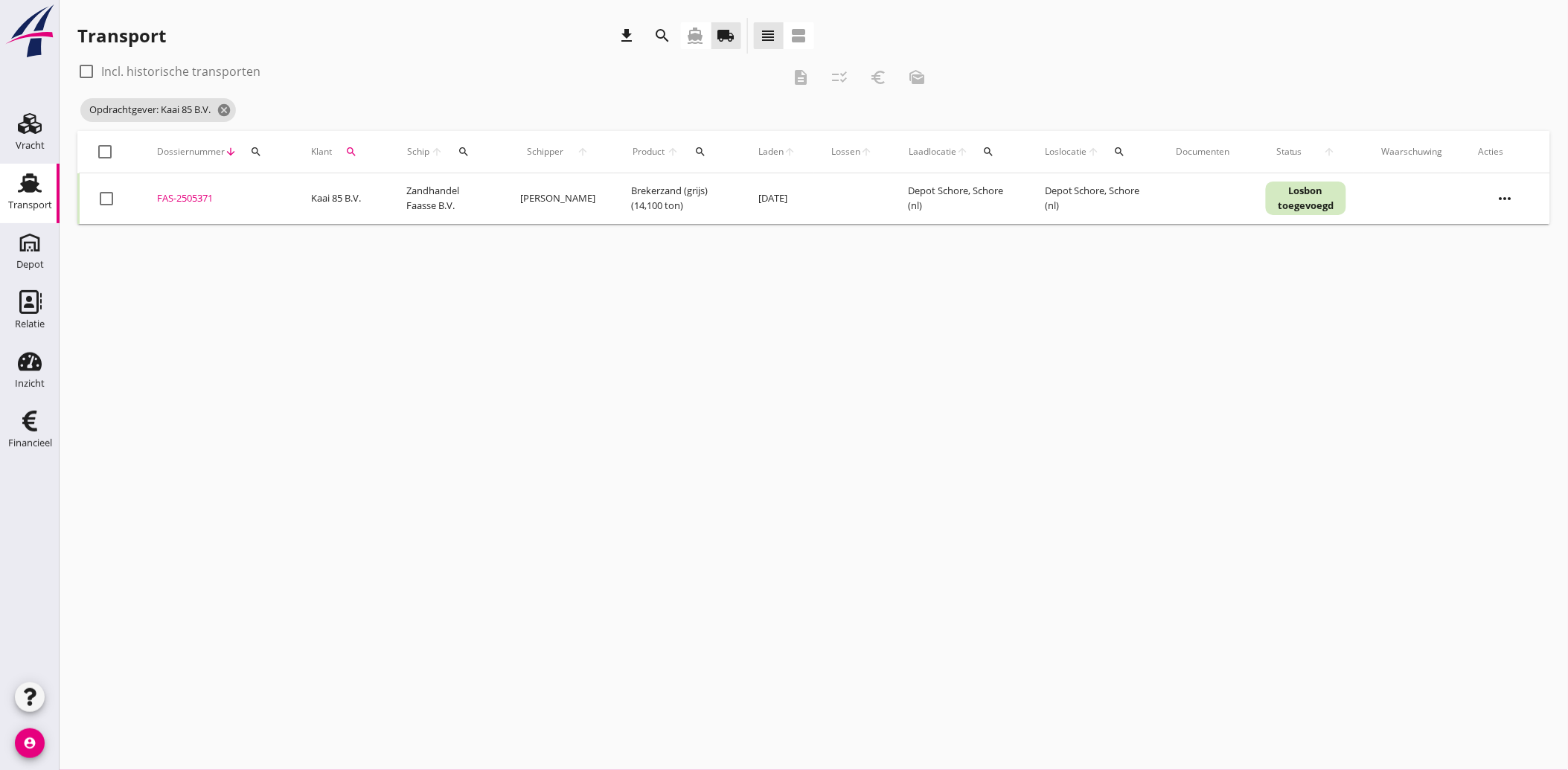
click at [354, 148] on icon "search" at bounding box center [350, 151] width 12 height 12
click at [503, 199] on icon "clear" at bounding box center [510, 195] width 18 height 18
click at [441, 198] on input "Zoeken op opdrachtgever..." at bounding box center [421, 195] width 155 height 24
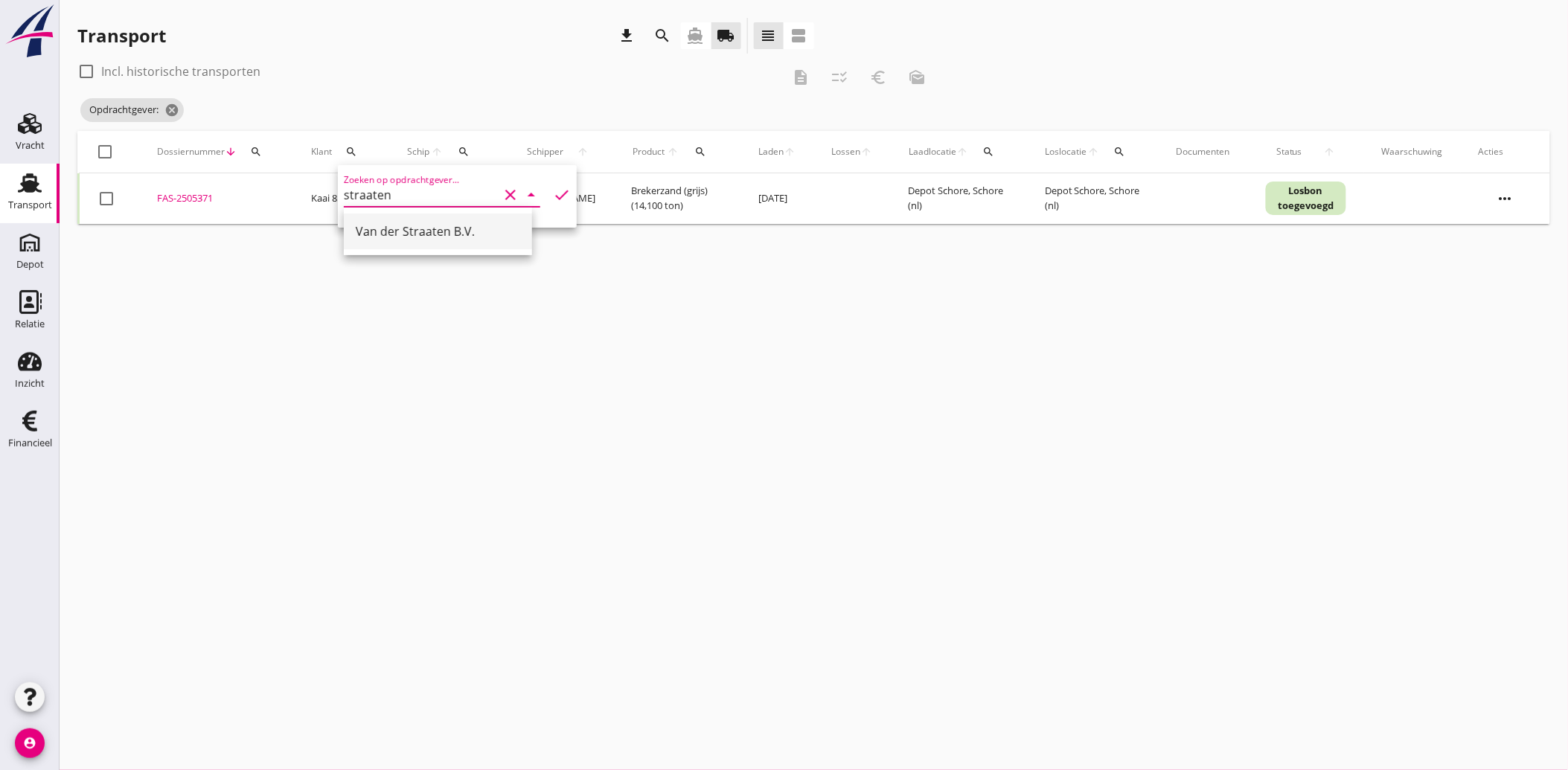
click at [417, 229] on div "Van der Straaten B.V." at bounding box center [437, 231] width 164 height 18
type input "Van der Straaten B.V."
click at [553, 192] on icon "check" at bounding box center [562, 195] width 18 height 18
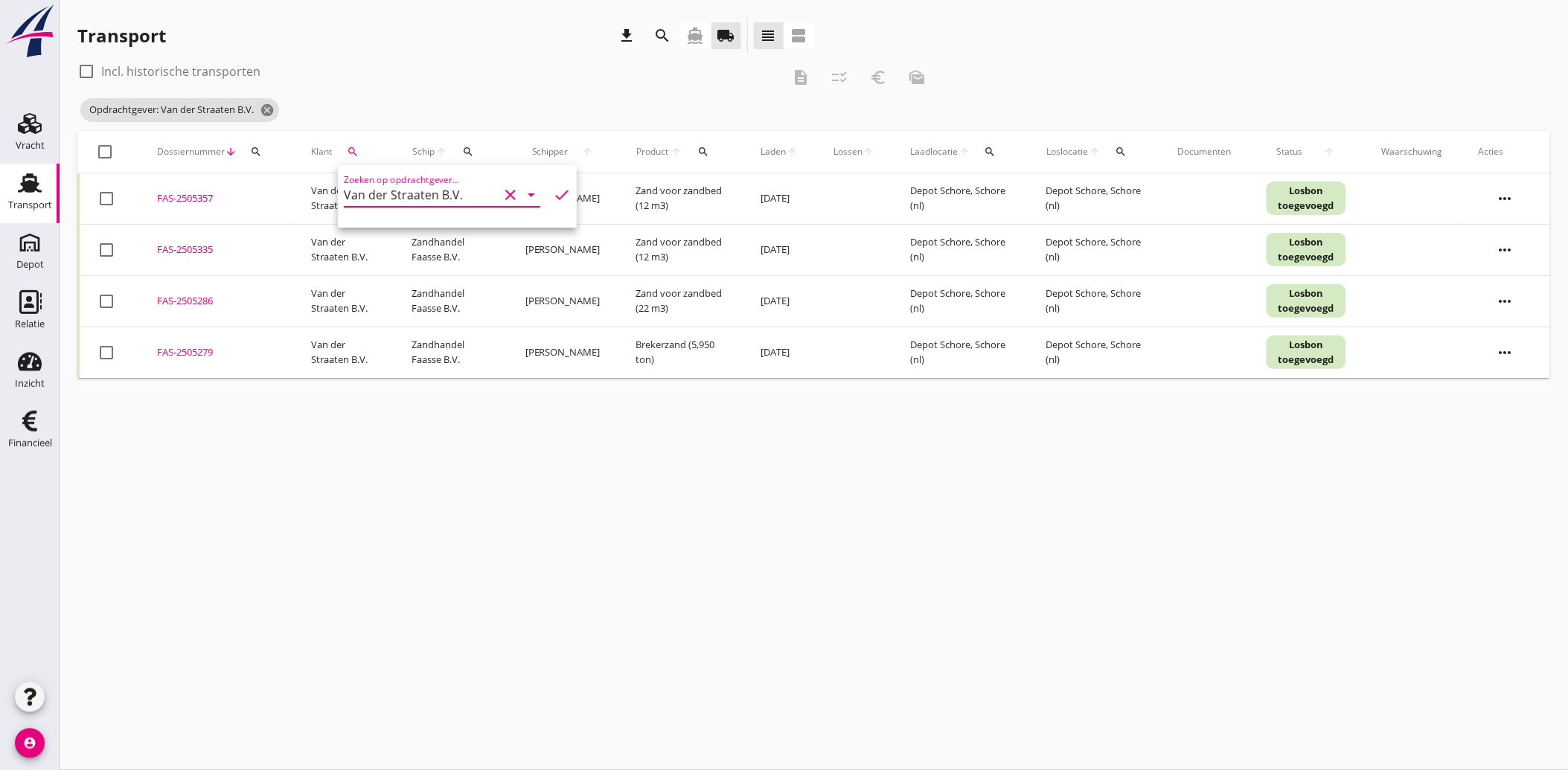
click at [101, 196] on div at bounding box center [106, 198] width 25 height 25
checkbox input "true"
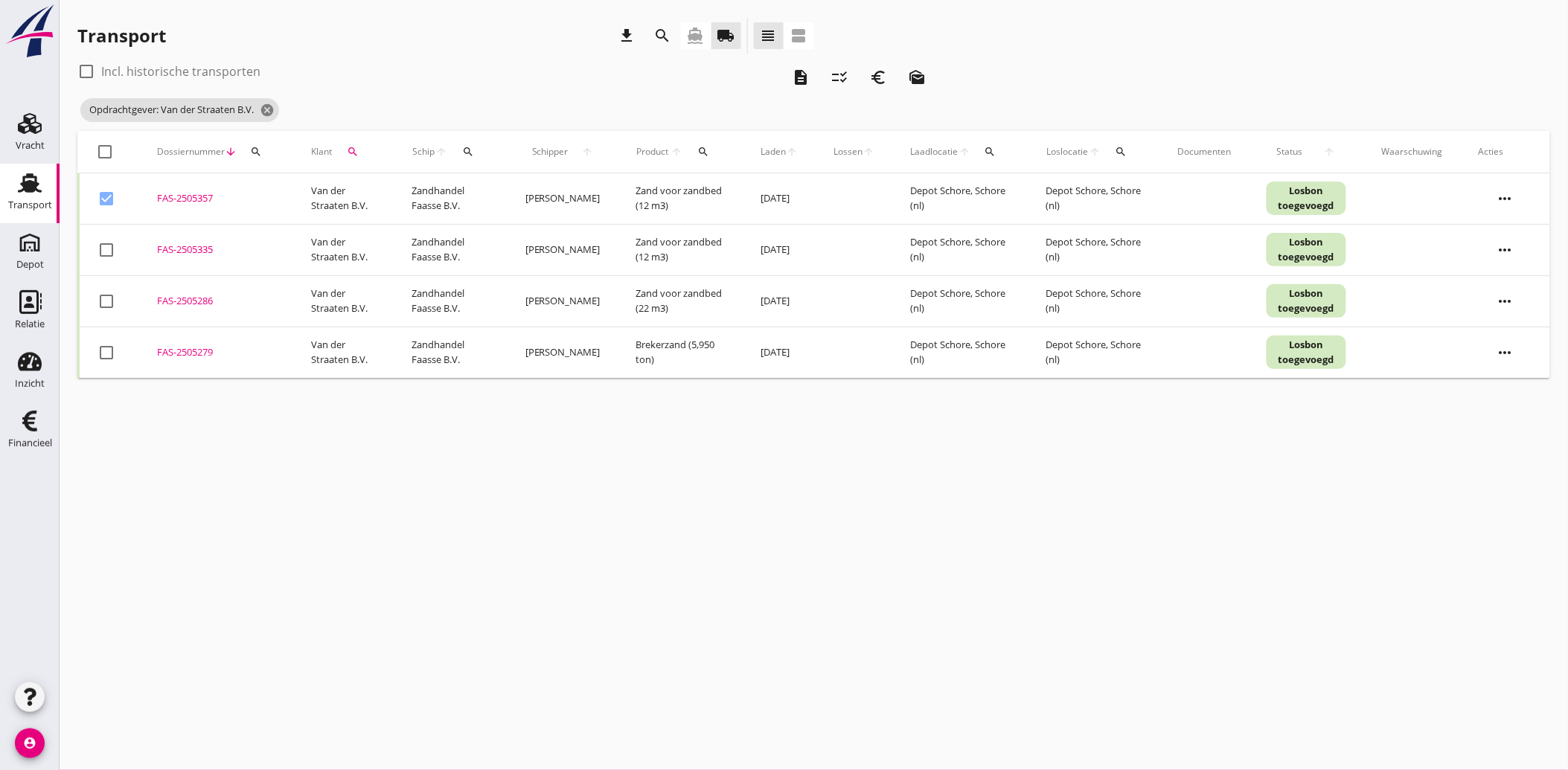
click at [108, 261] on div at bounding box center [106, 250] width 25 height 25
checkbox input "true"
drag, startPoint x: 100, startPoint y: 298, endPoint x: 99, endPoint y: 324, distance: 26.0
click at [100, 299] on div at bounding box center [106, 301] width 25 height 25
checkbox input "true"
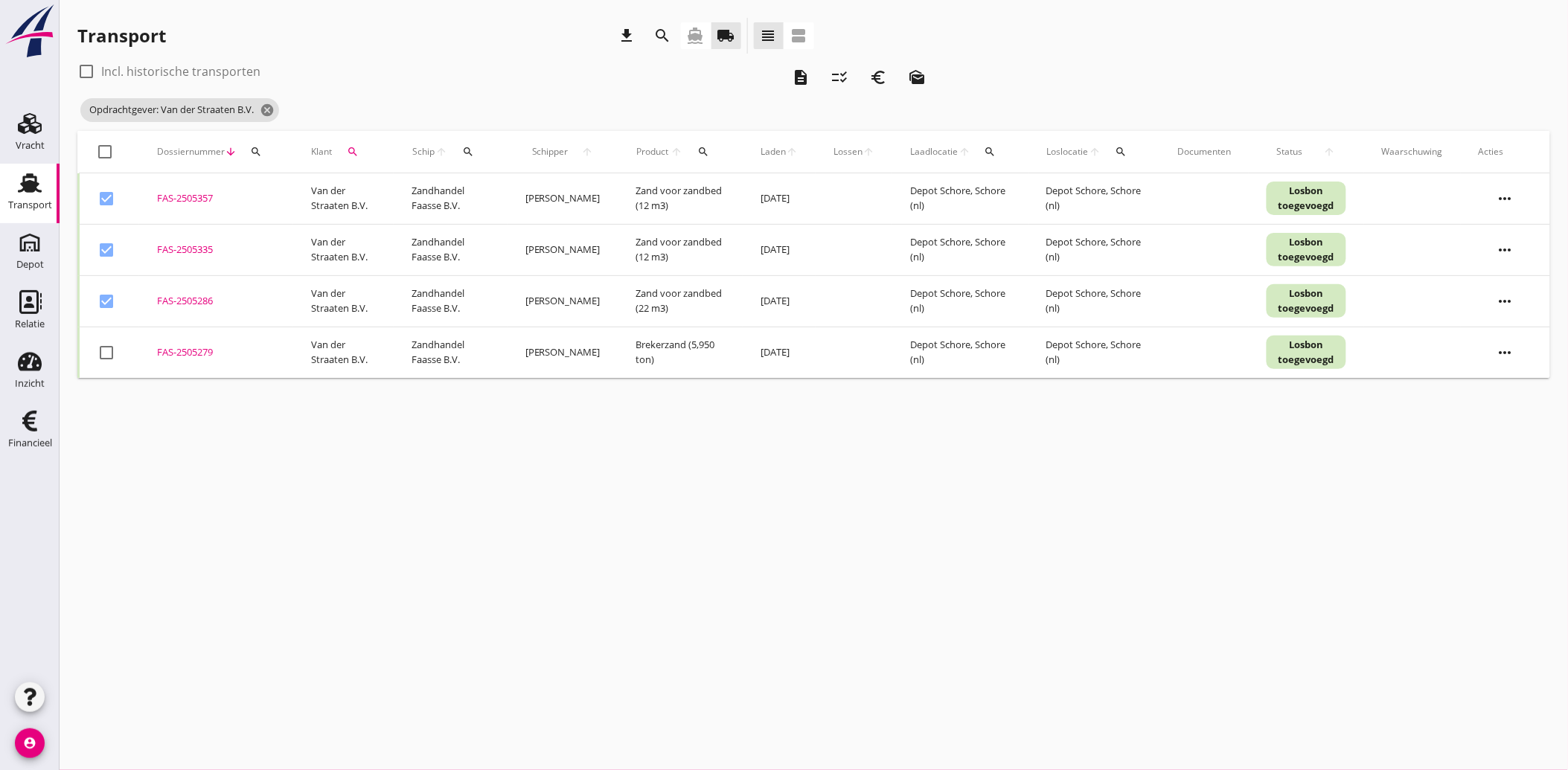
click at [104, 350] on div at bounding box center [106, 353] width 25 height 25
checkbox input "true"
click at [801, 76] on icon "description" at bounding box center [801, 77] width 18 height 18
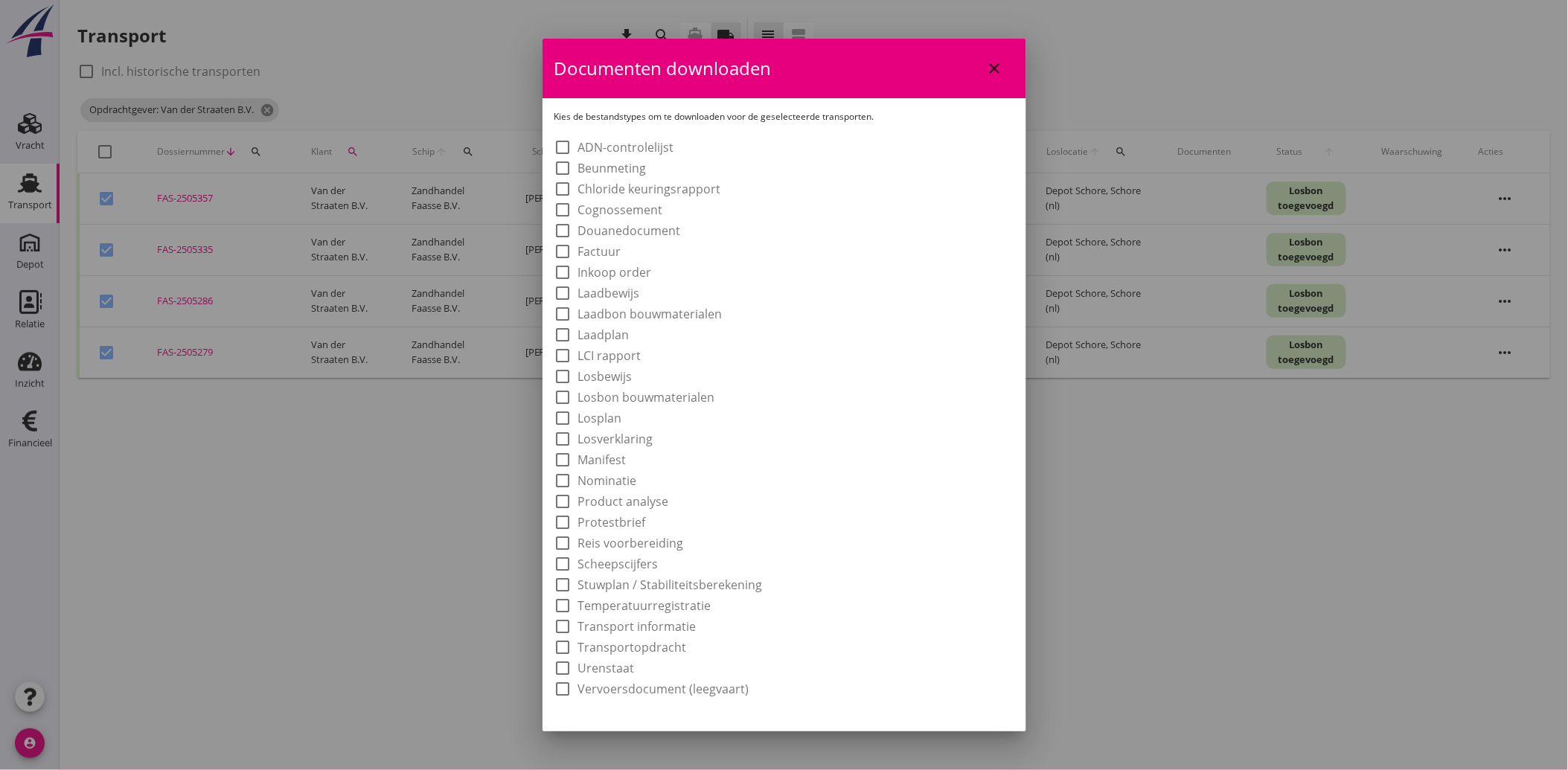
click at [635, 313] on label "Laadbon bouwmaterialen" at bounding box center [650, 314] width 144 height 15
checkbox input "true"
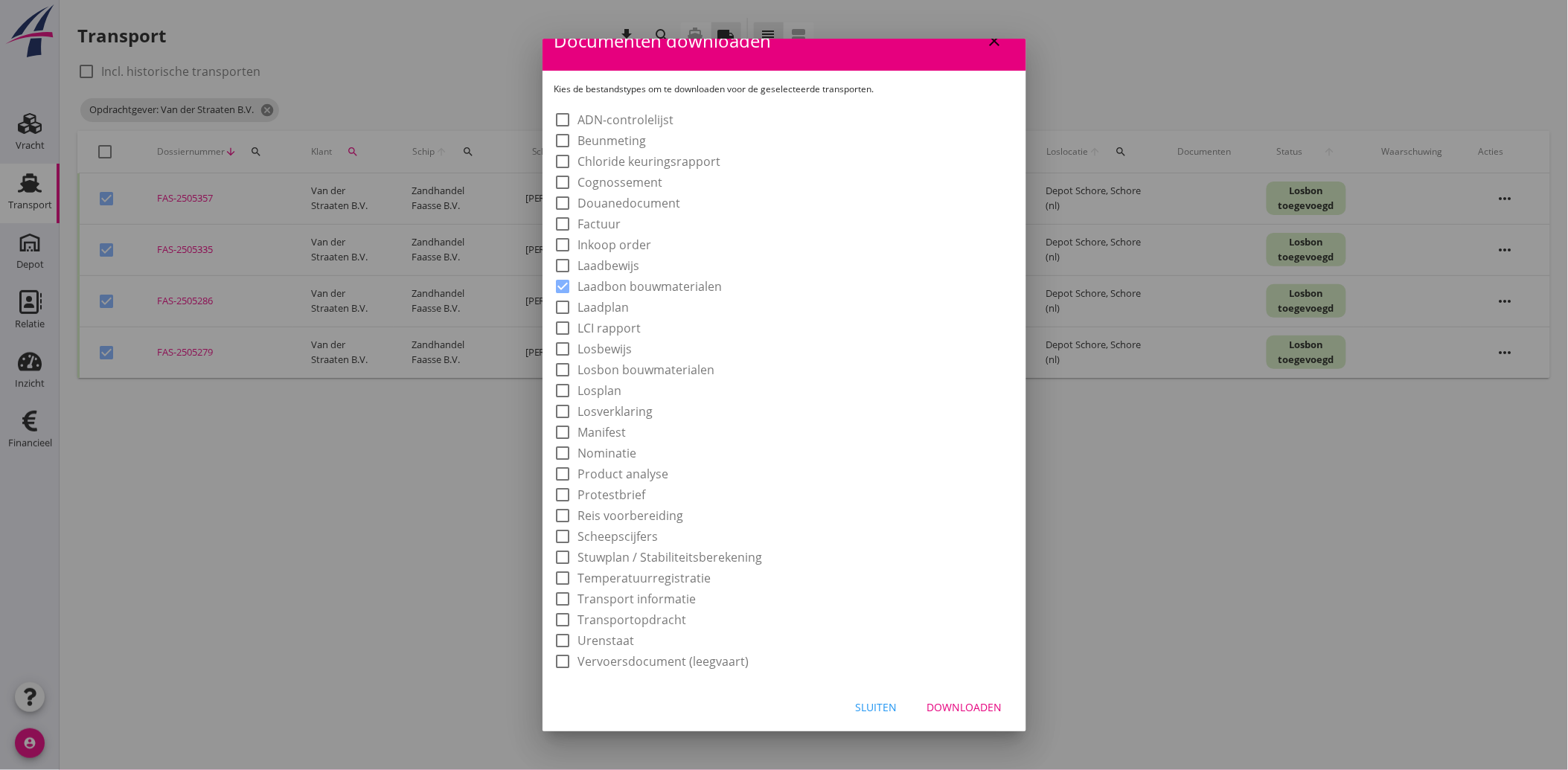
click at [929, 697] on button "Downloaden" at bounding box center [964, 708] width 99 height 27
checkbox input "false"
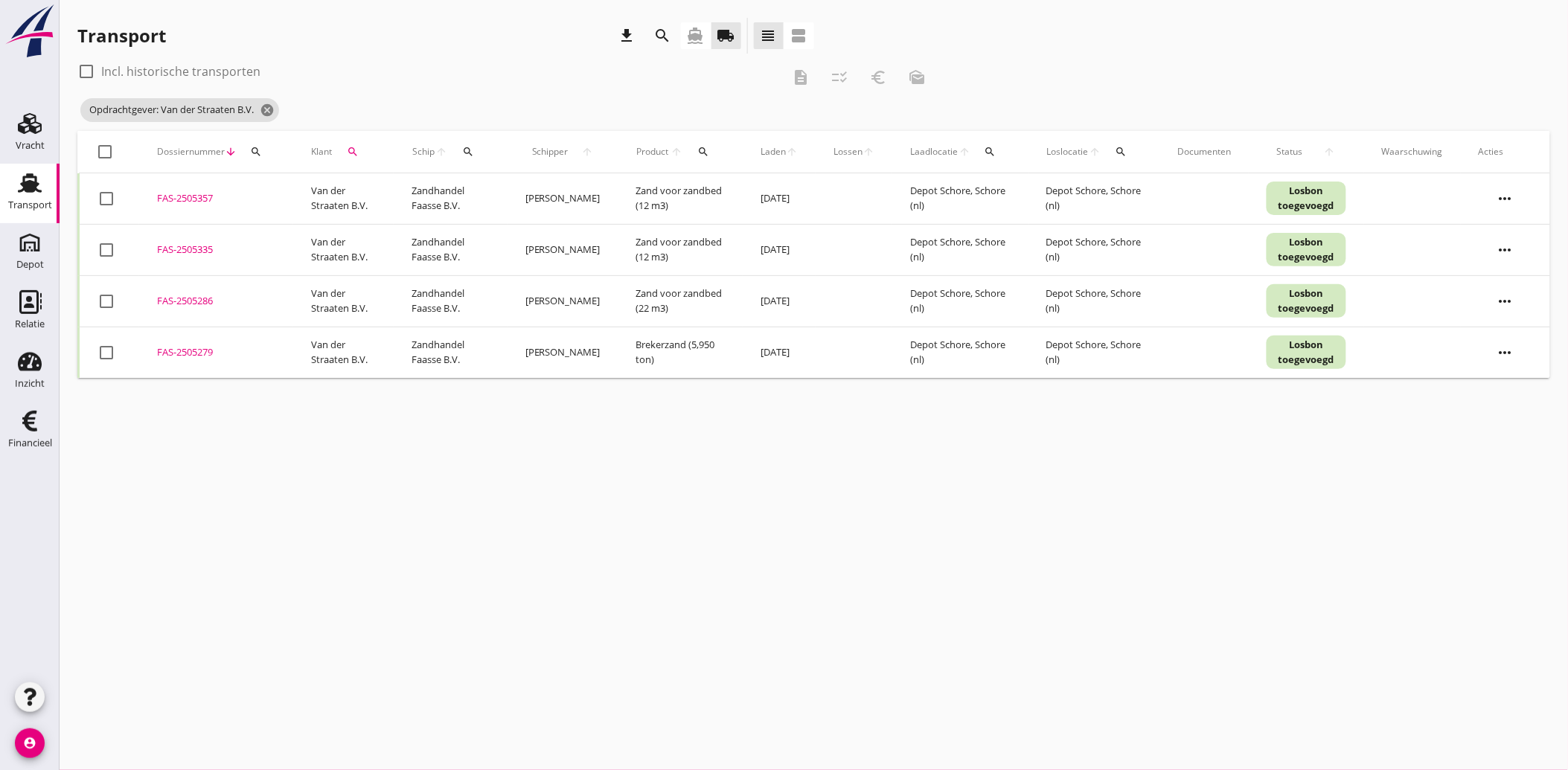
click at [108, 199] on div at bounding box center [106, 198] width 25 height 25
checkbox input "true"
click at [115, 251] on div at bounding box center [106, 250] width 25 height 25
checkbox input "true"
click at [107, 322] on td "check_box_outline_blank" at bounding box center [109, 301] width 61 height 52
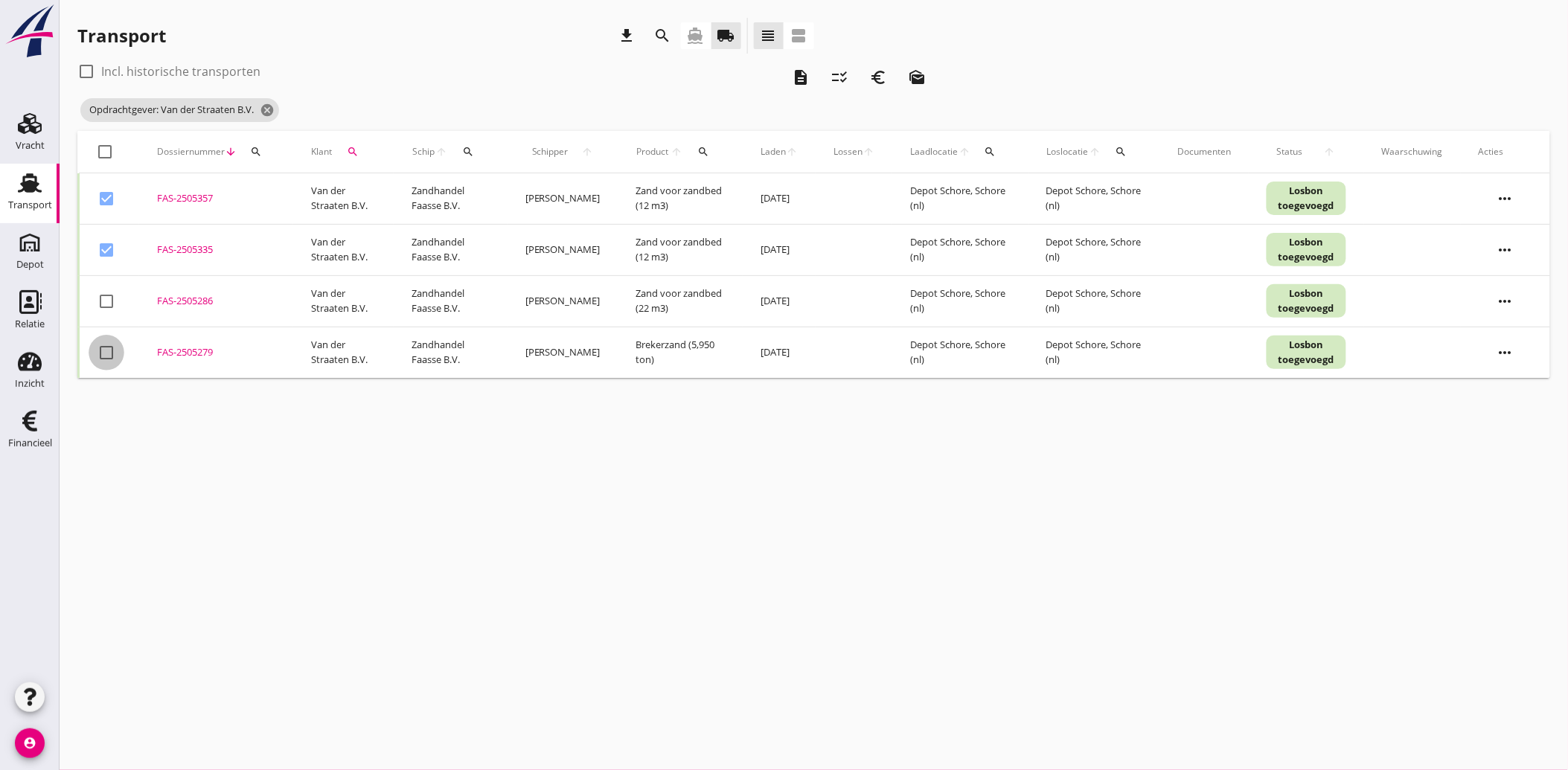
drag, startPoint x: 113, startPoint y: 359, endPoint x: 112, endPoint y: 301, distance: 58.0
click at [112, 354] on div at bounding box center [106, 353] width 25 height 25
checkbox input "true"
click at [112, 300] on div at bounding box center [106, 301] width 25 height 25
checkbox input "true"
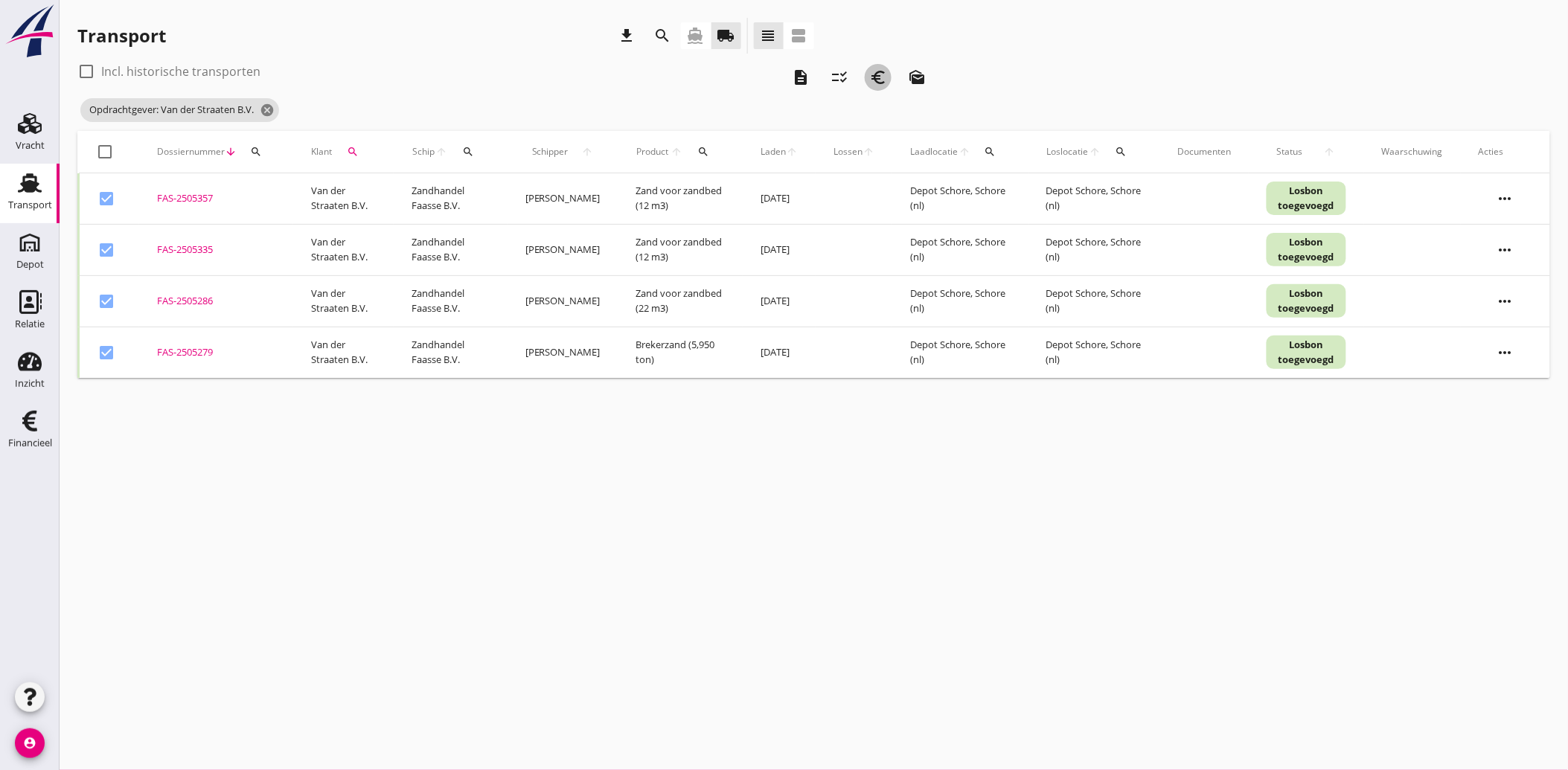
click at [881, 77] on icon "euro_symbol" at bounding box center [878, 77] width 18 height 18
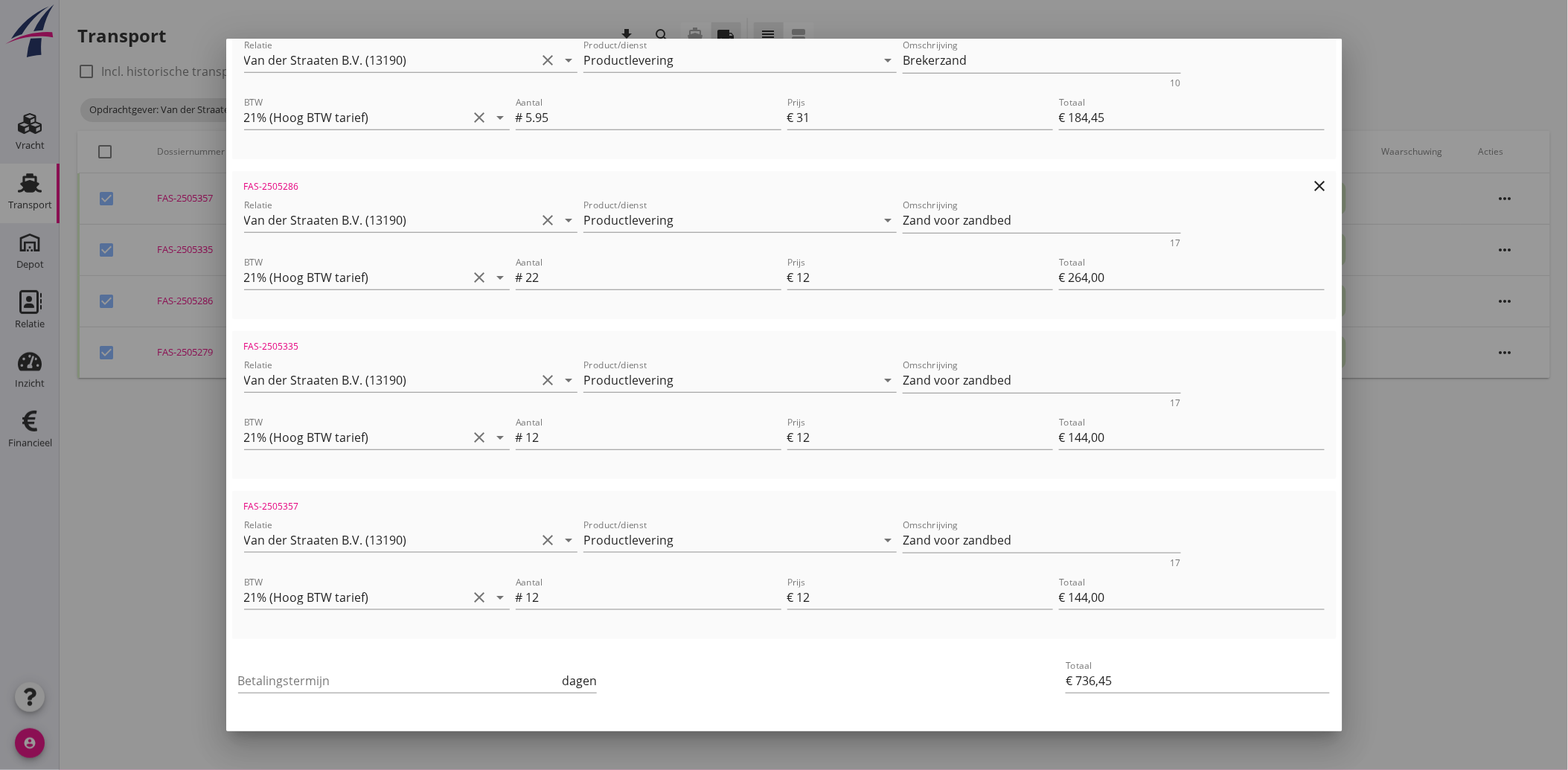
scroll to position [331, 0]
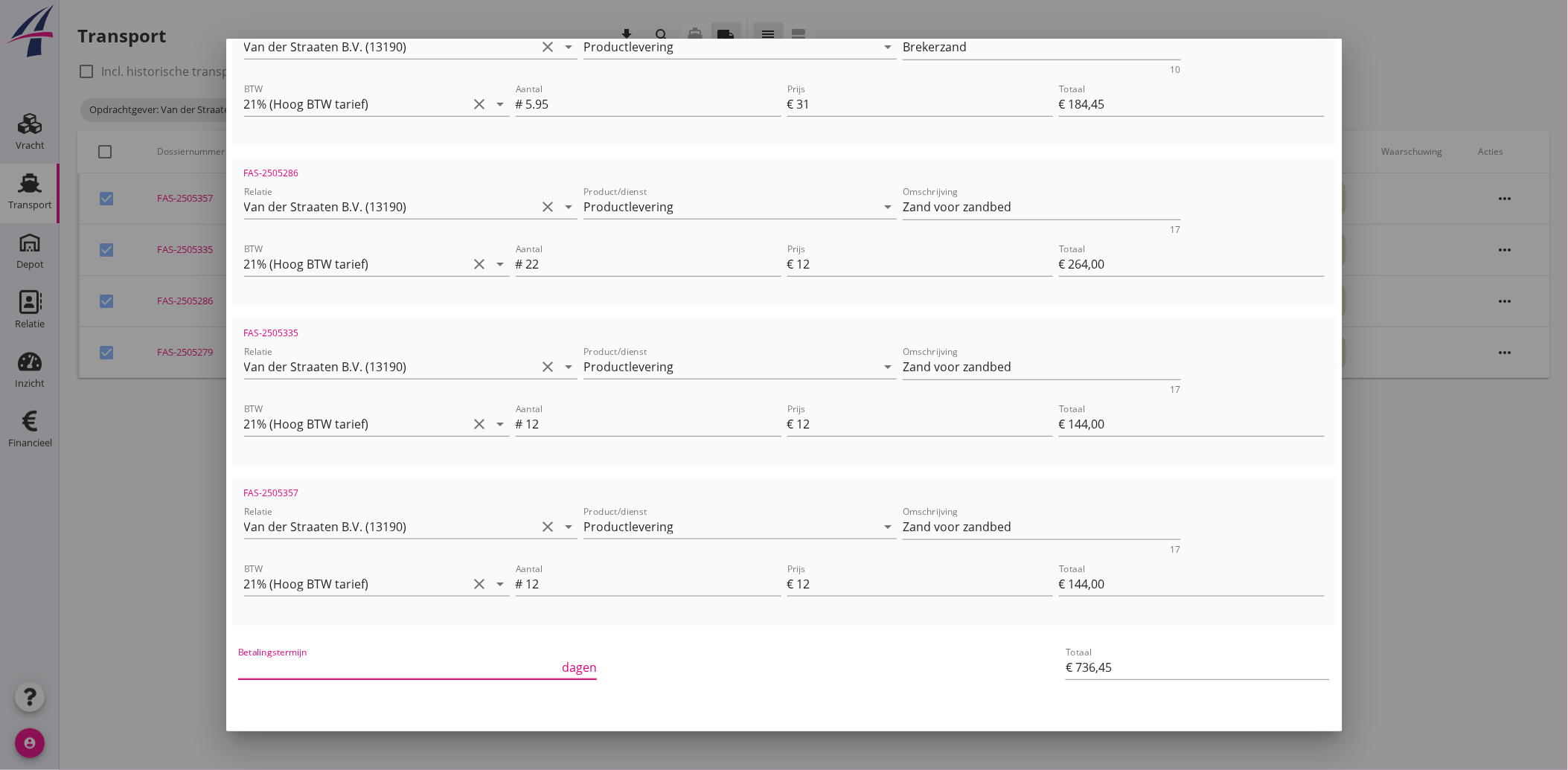
click at [300, 659] on input "Betalingstermijn" at bounding box center [399, 668] width 322 height 24
type input "30"
click at [806, 644] on div "Betalingstermijn 30 dagen" at bounding box center [600, 670] width 730 height 57
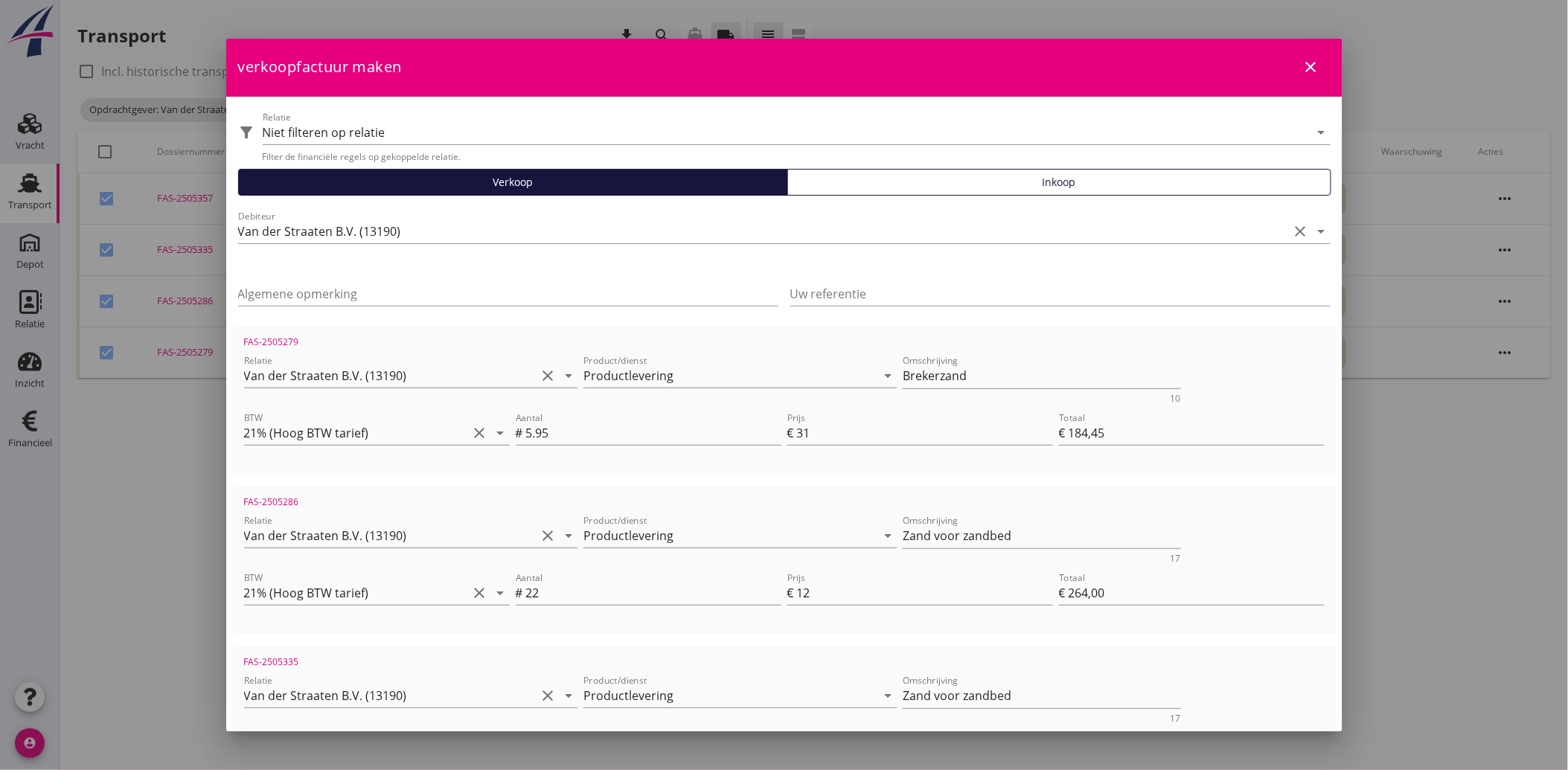
scroll to position [0, 0]
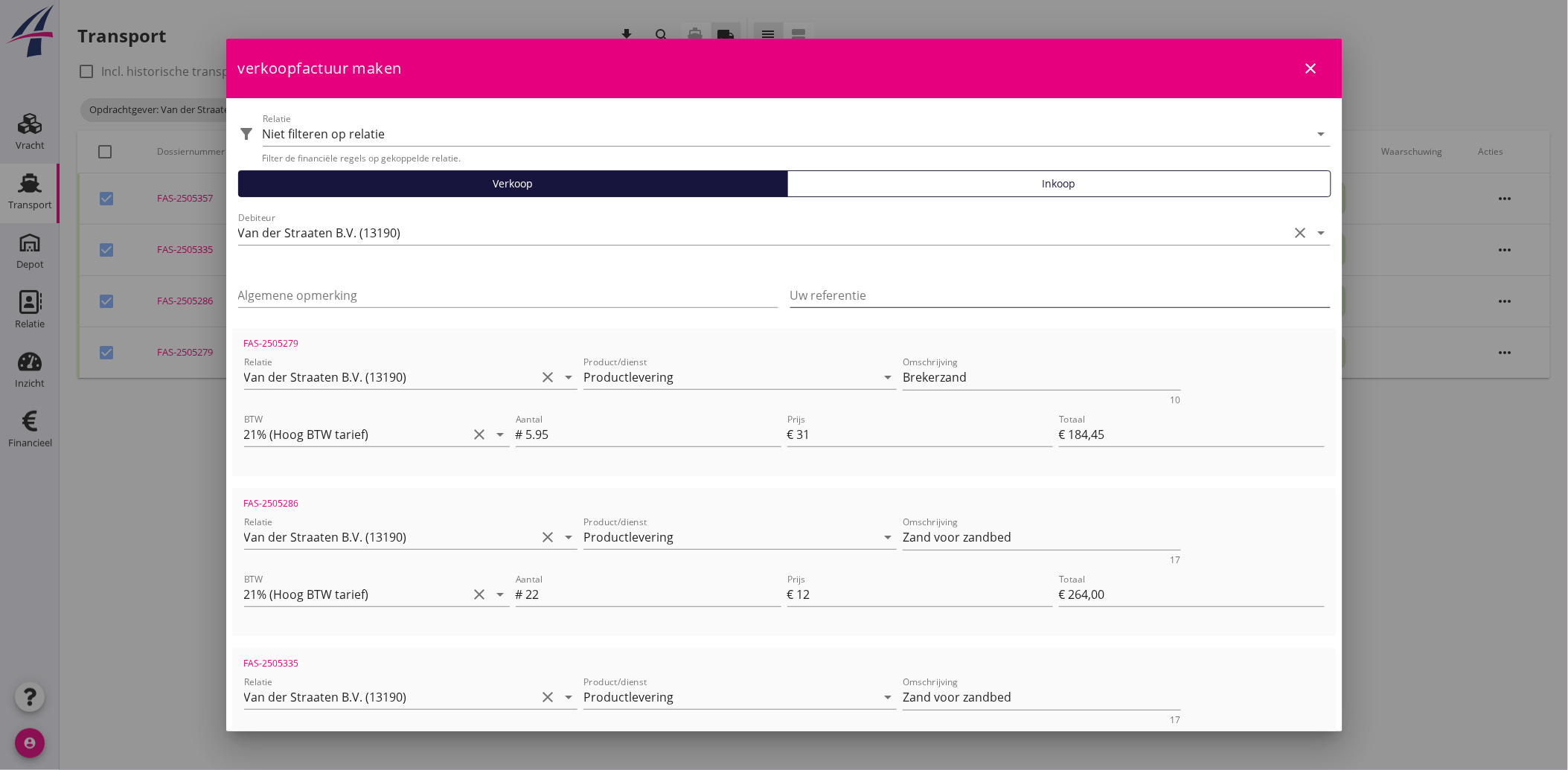
click at [906, 293] on input "Uw referentie" at bounding box center [1060, 295] width 540 height 24
type input "25.027-001"
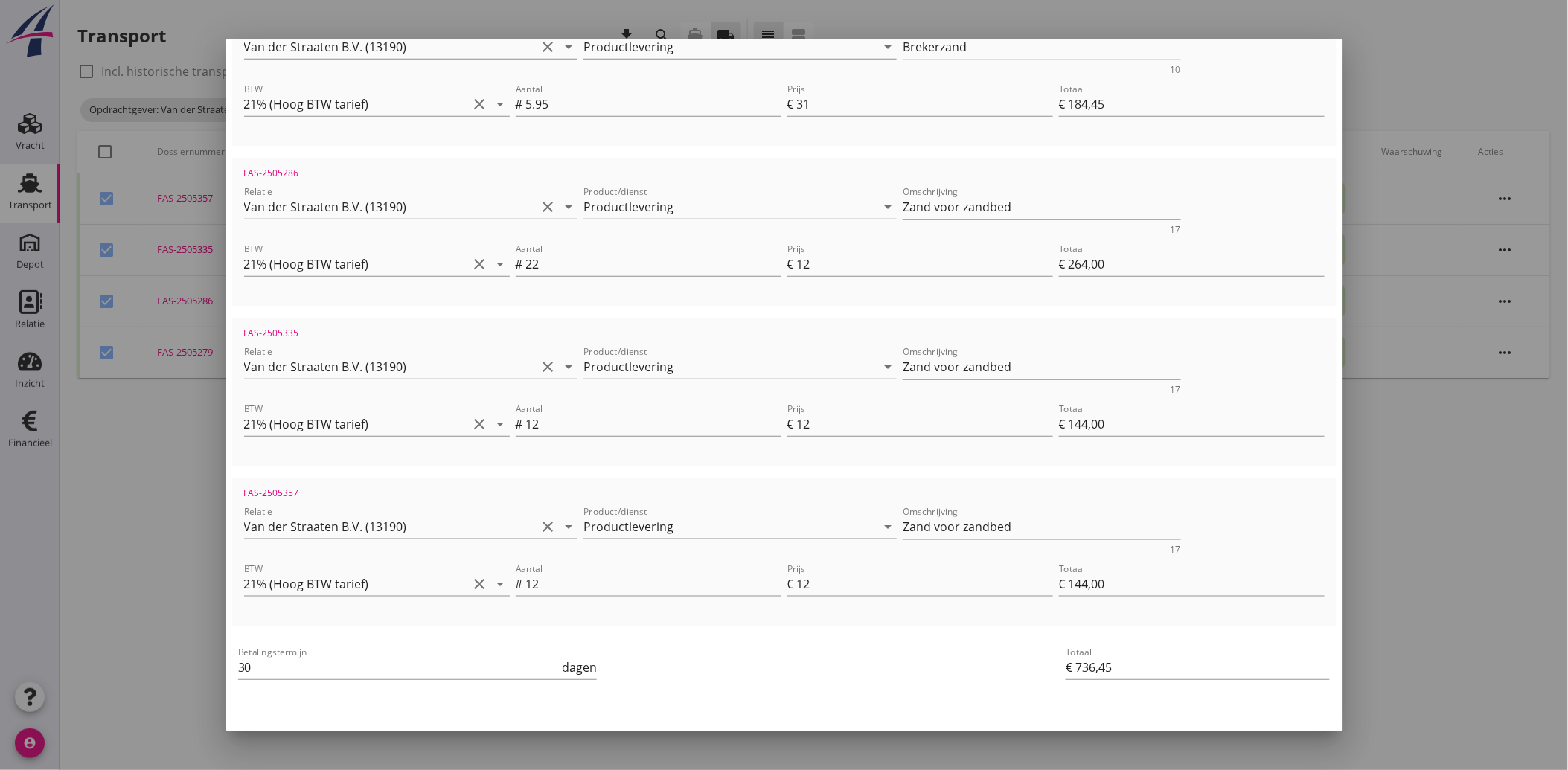
scroll to position [374, 0]
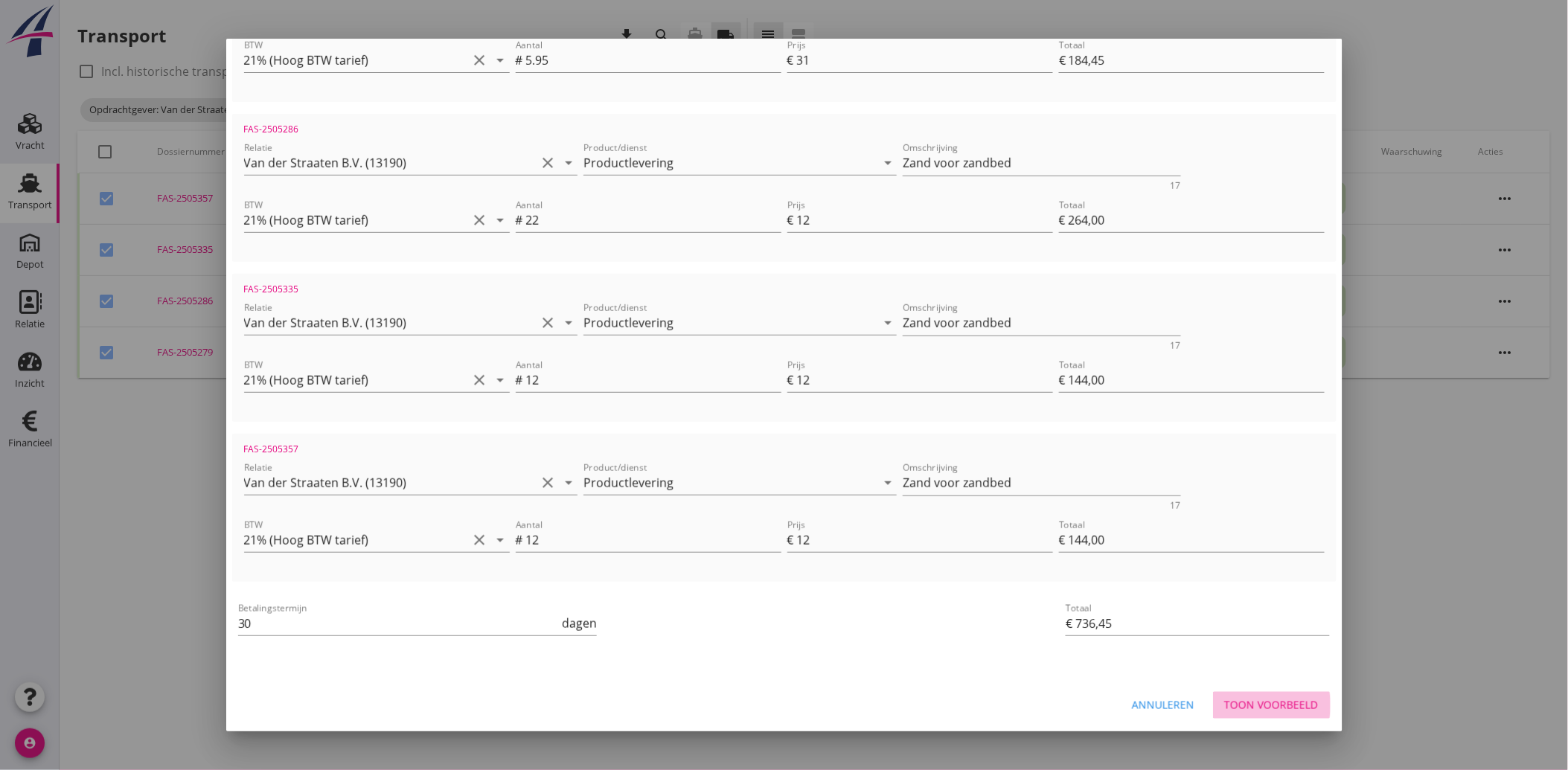
click at [1263, 707] on div "Toon voorbeeld" at bounding box center [1271, 705] width 93 height 16
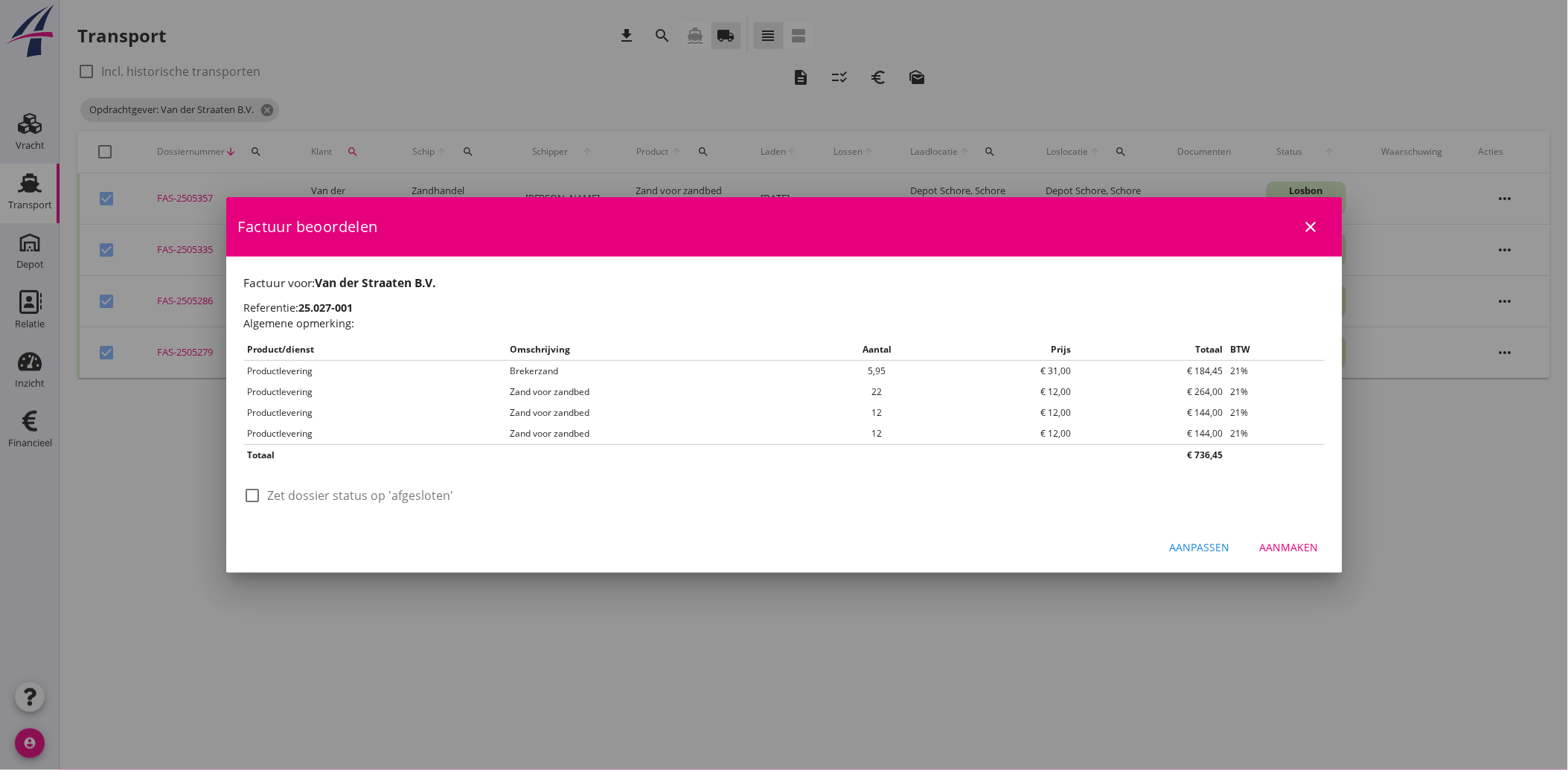
scroll to position [0, 0]
click at [263, 502] on div at bounding box center [252, 495] width 25 height 25
checkbox input "true"
click at [1323, 541] on button "Aanmaken" at bounding box center [1289, 548] width 83 height 27
checkbox input "false"
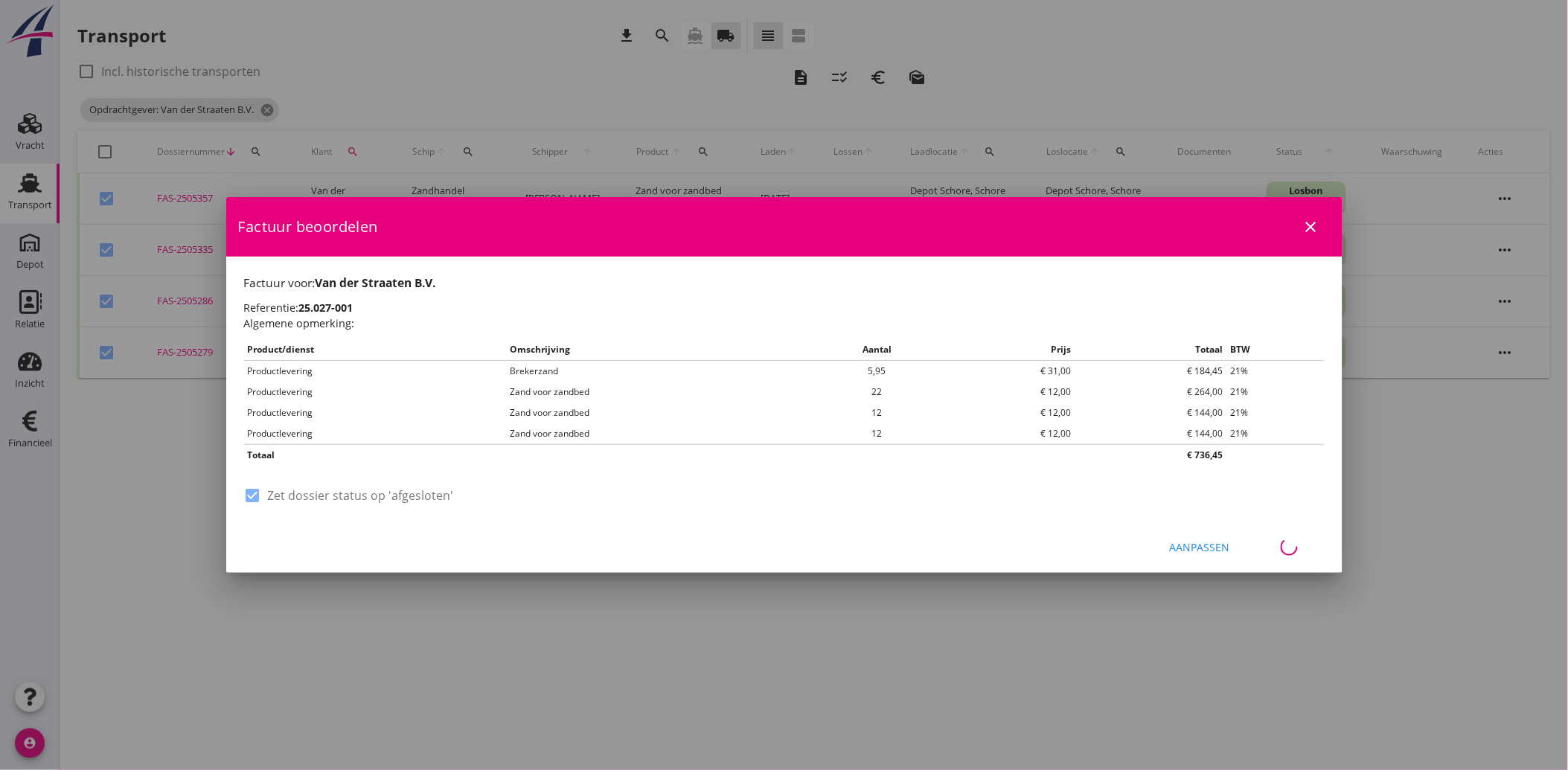
checkbox input "false"
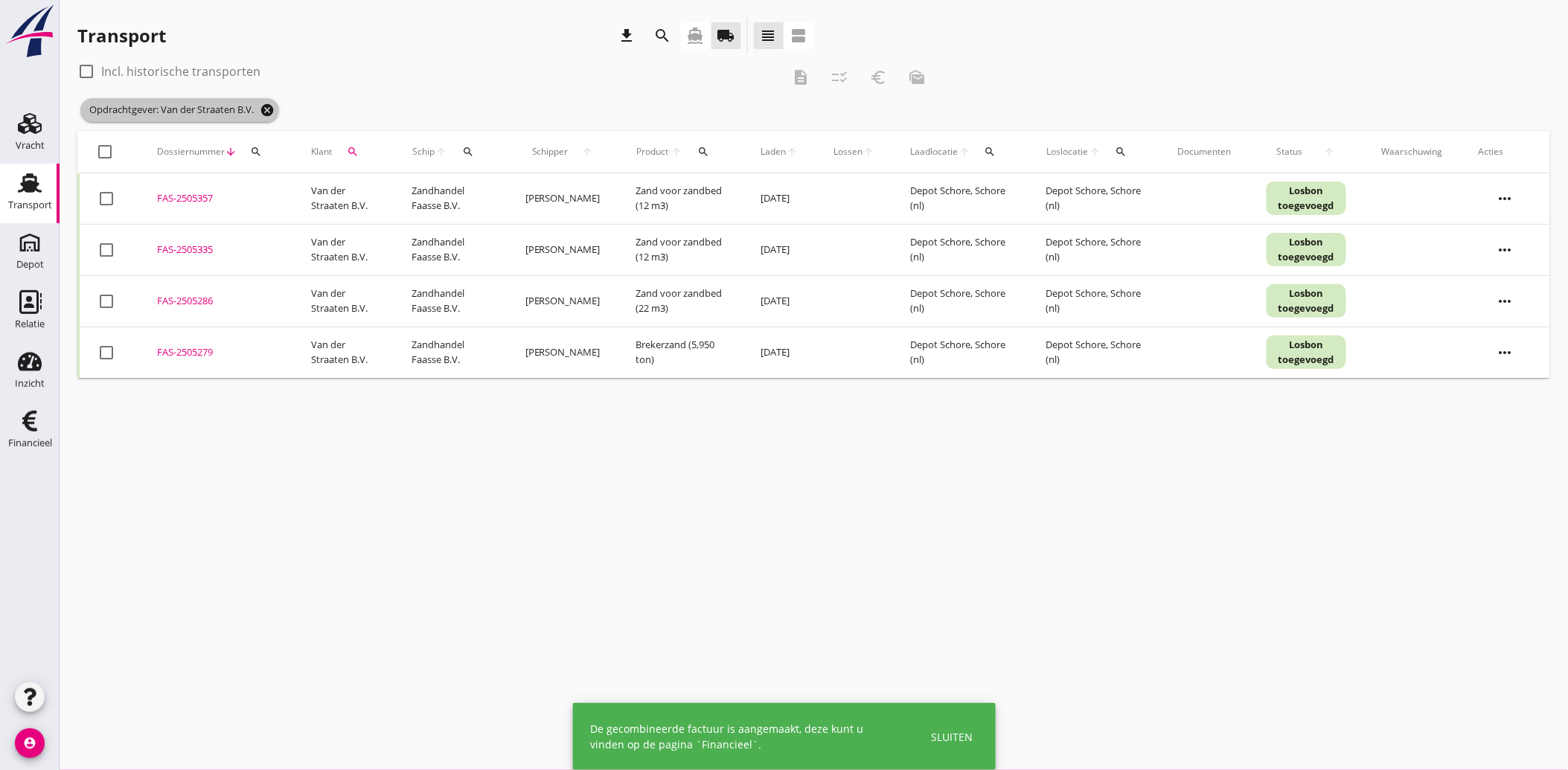
click at [271, 115] on icon "cancel" at bounding box center [267, 110] width 15 height 15
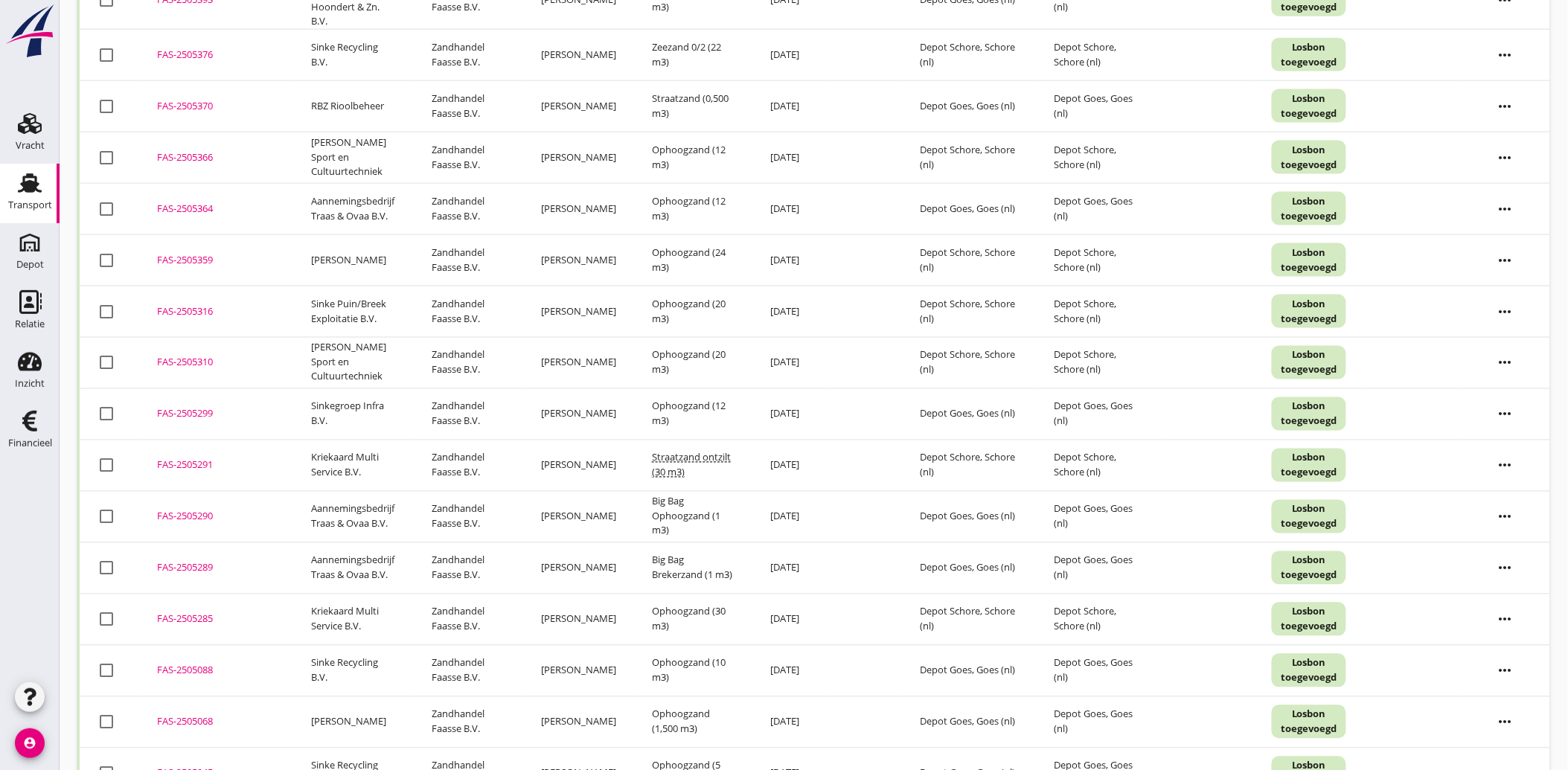
scroll to position [726, 0]
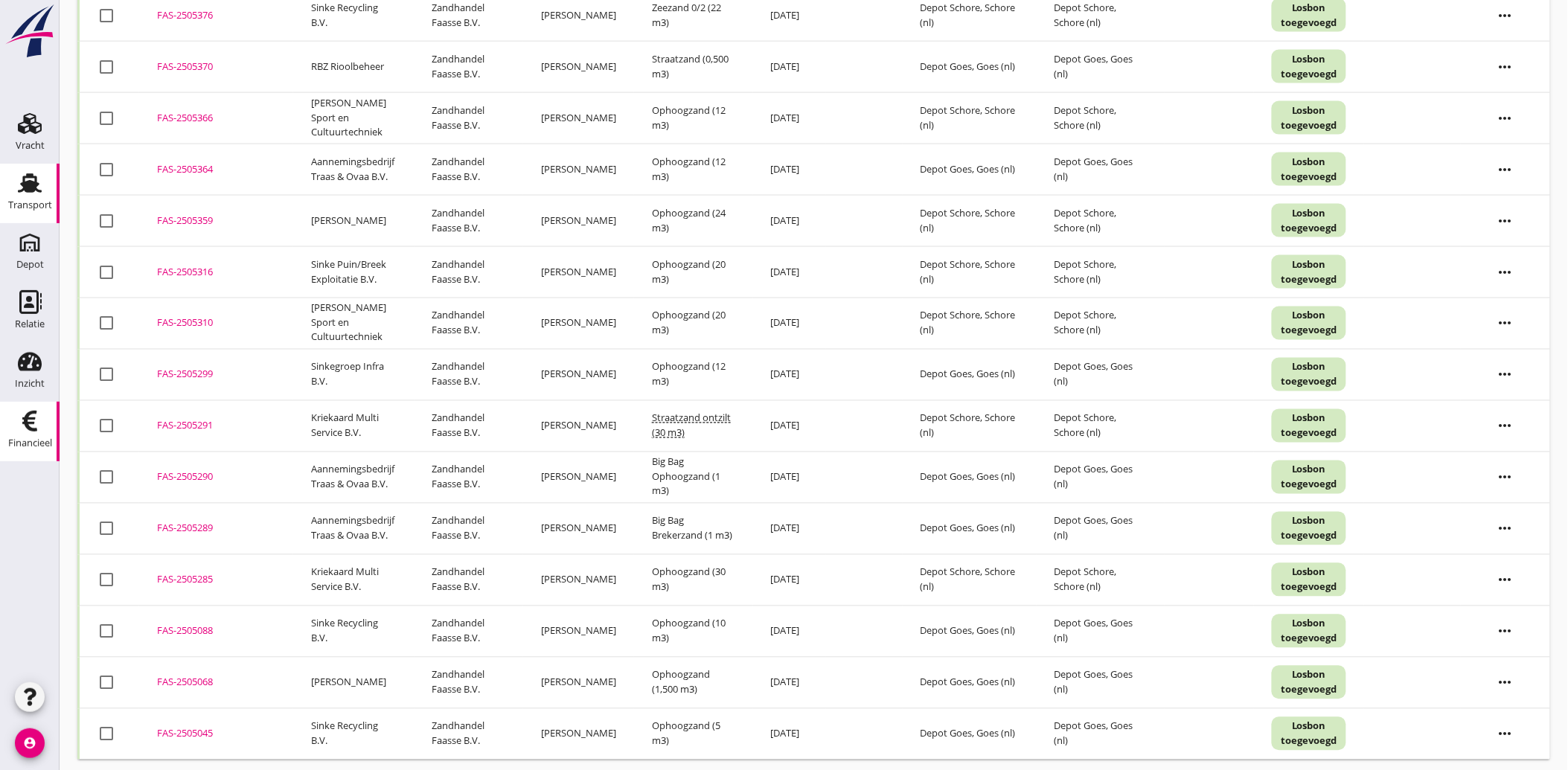
click at [18, 421] on icon "Financieel" at bounding box center [29, 421] width 24 height 24
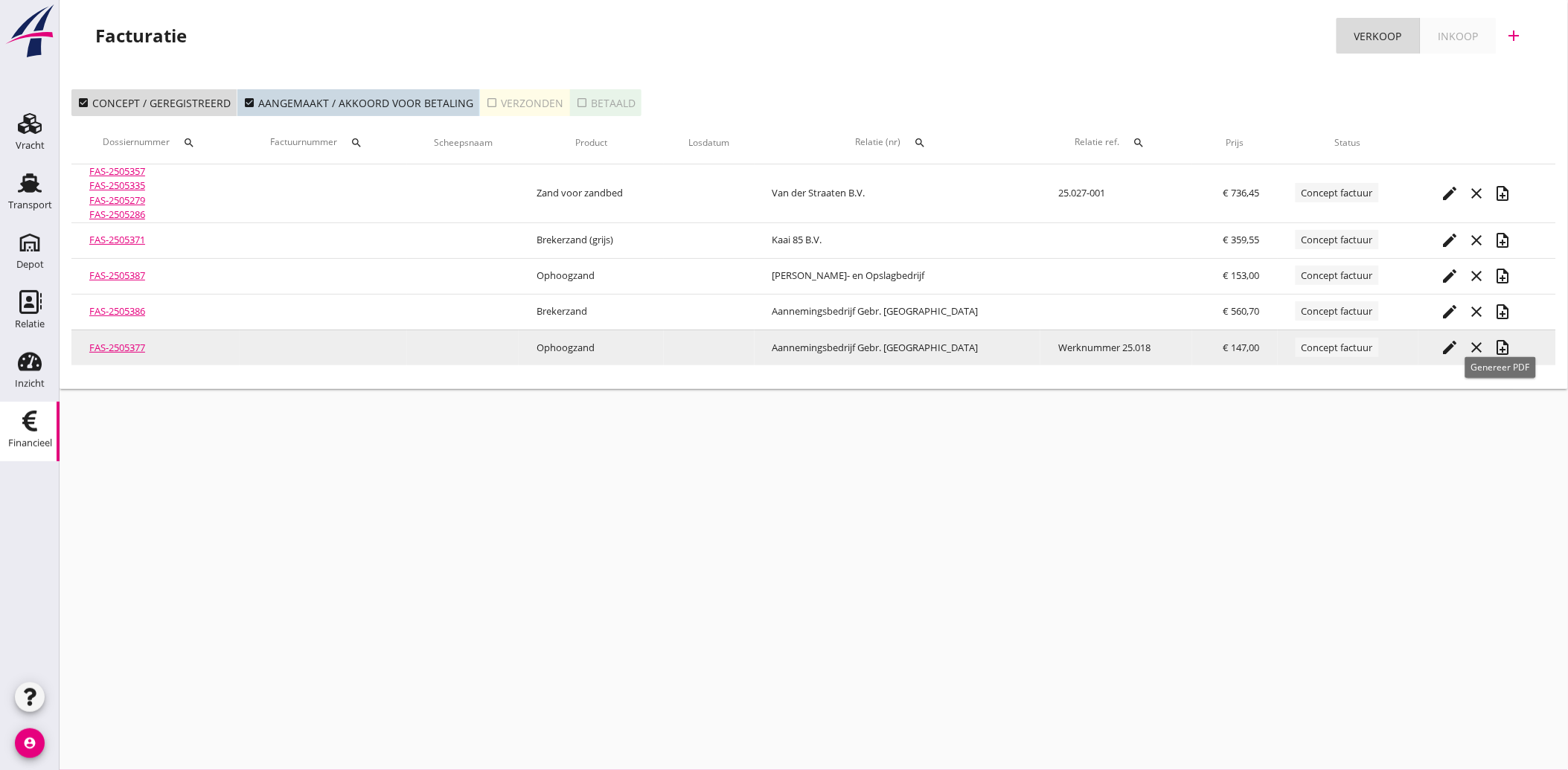
click at [1498, 353] on icon "note_add" at bounding box center [1503, 348] width 18 height 18
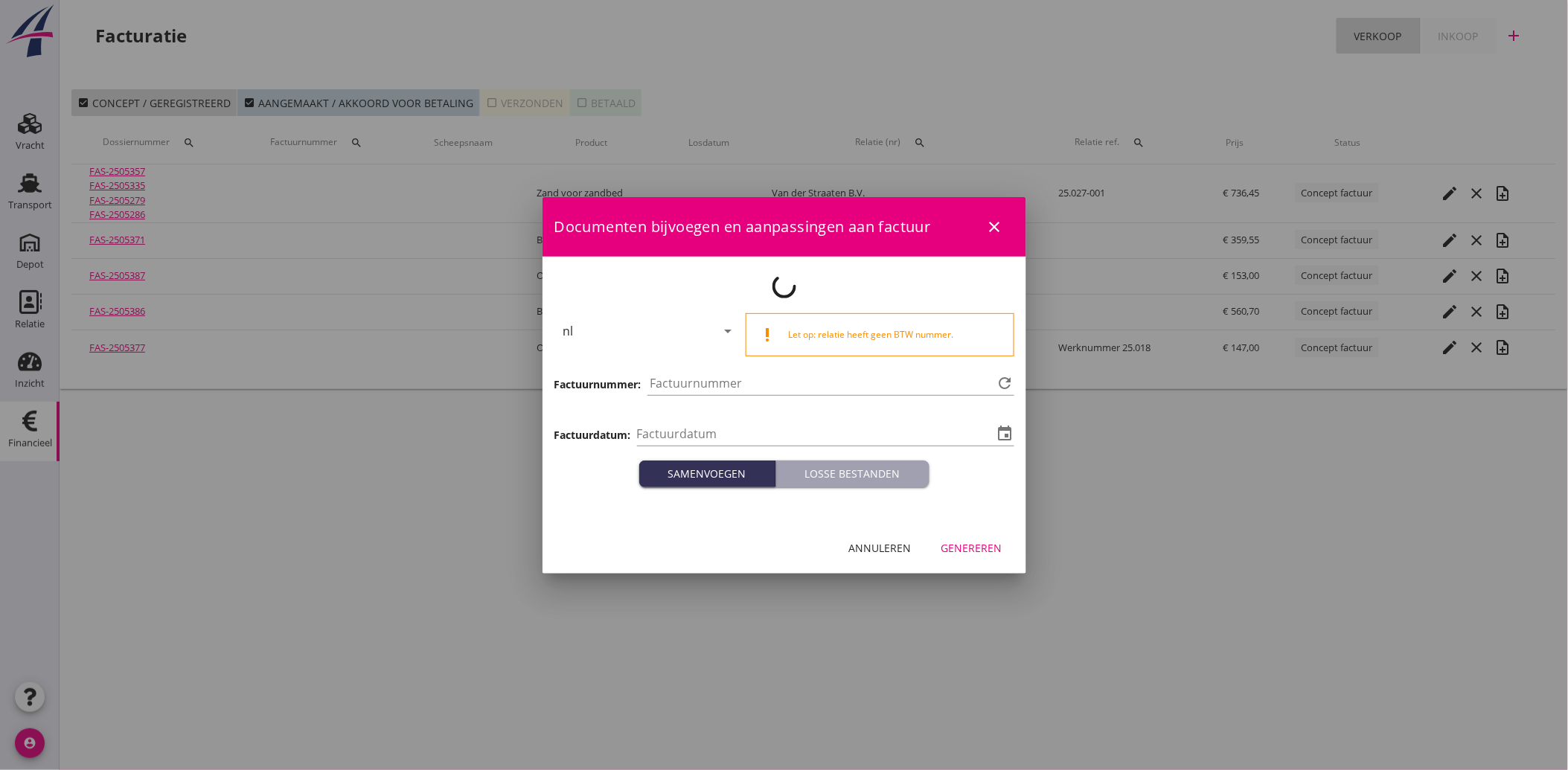
type input "[DATE]"
type input "3777"
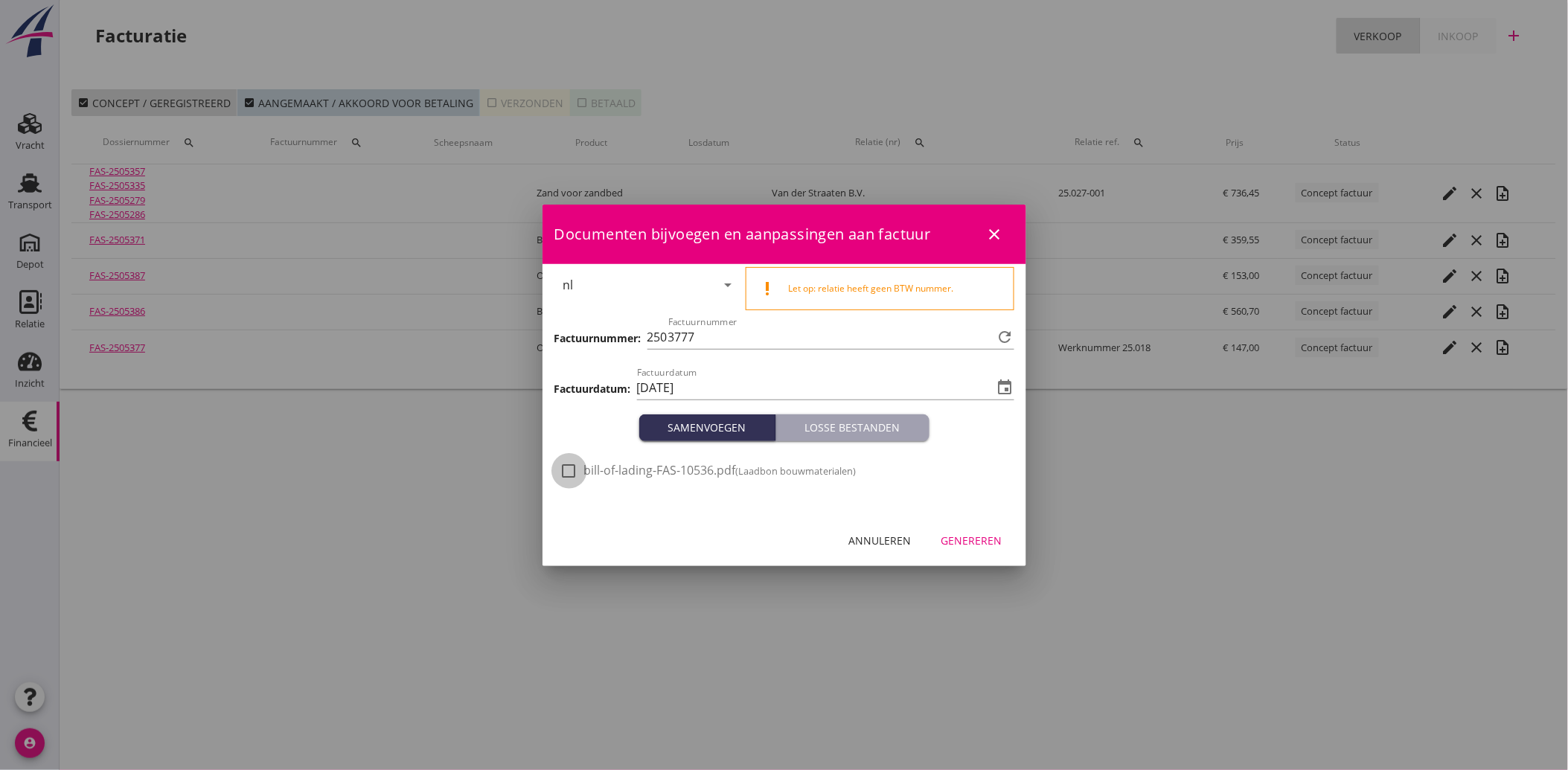
drag, startPoint x: 578, startPoint y: 473, endPoint x: 800, endPoint y: 530, distance: 229.2
click at [578, 473] on div at bounding box center [569, 471] width 25 height 25
checkbox input "true"
click at [979, 530] on button "Genereren" at bounding box center [972, 541] width 84 height 27
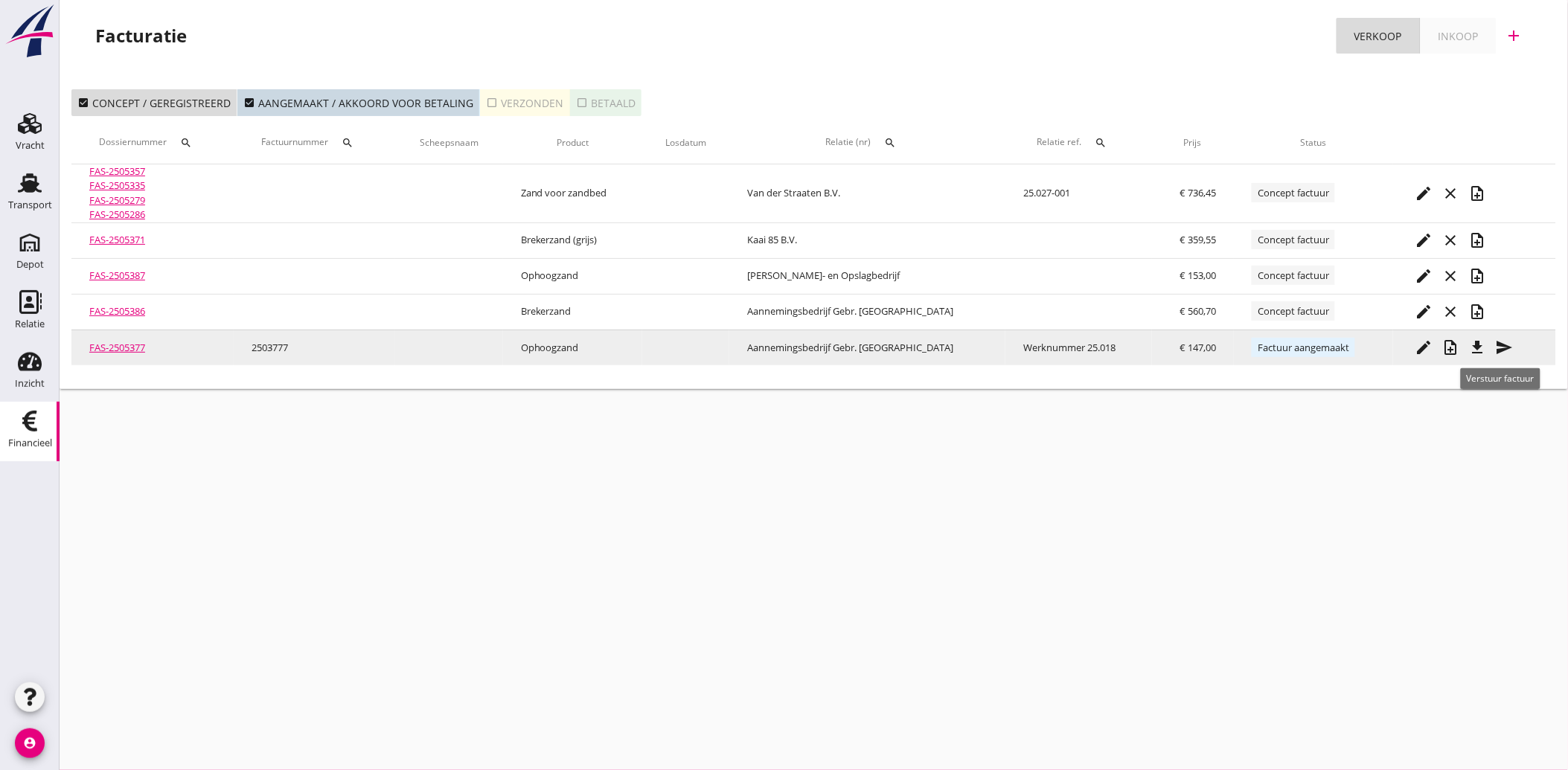
click at [1499, 341] on icon "send" at bounding box center [1505, 348] width 18 height 18
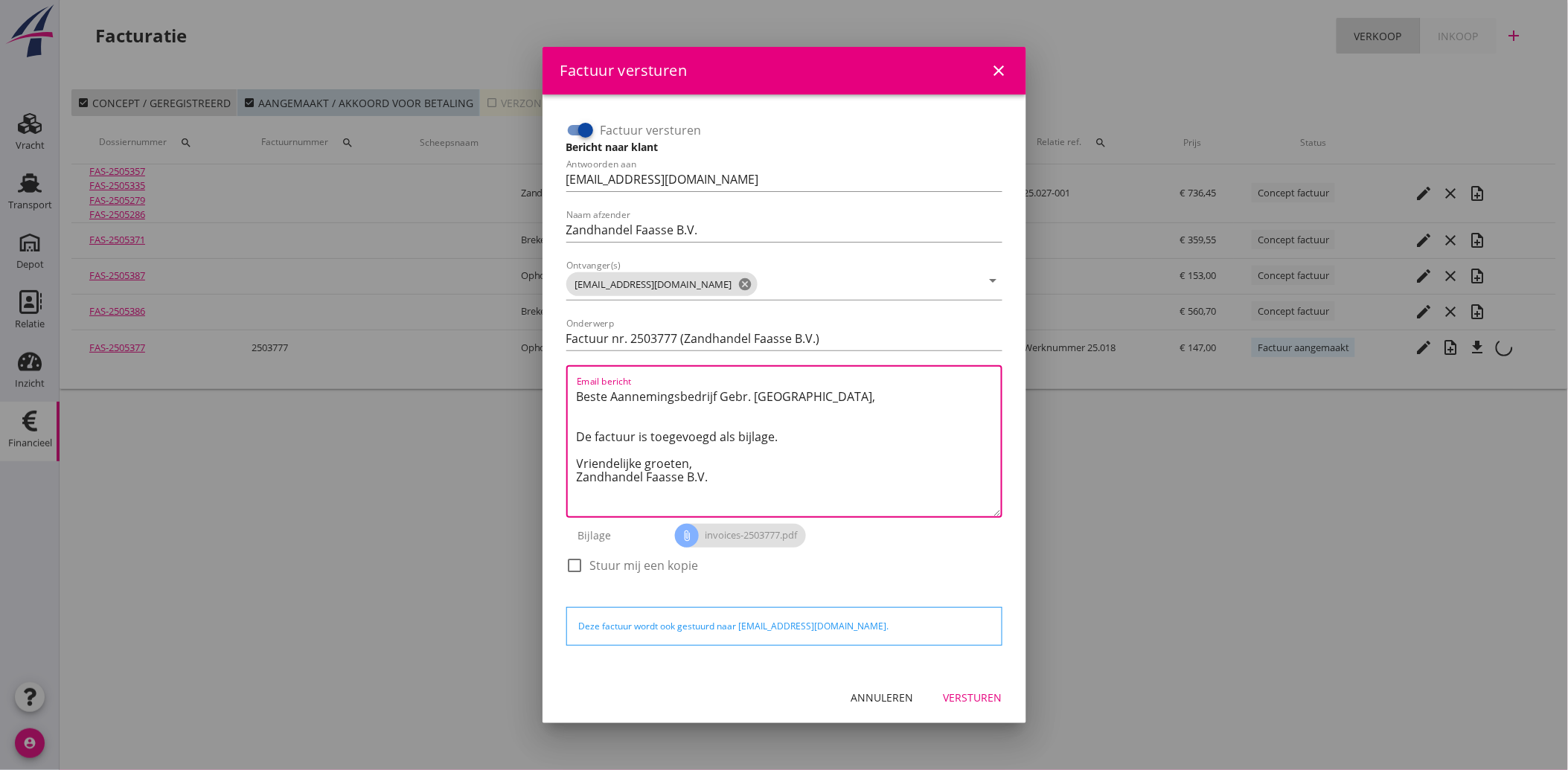
drag, startPoint x: 720, startPoint y: 485, endPoint x: 569, endPoint y: 388, distance: 179.5
click at [569, 388] on div "Email bericht Beste Aannemingsbedrijf Gebr. [GEOGRAPHIC_DATA], De factuur is to…" at bounding box center [784, 442] width 436 height 153
click at [804, 467] on textarea "Beste Aannemingsbedrijf Gebr. [GEOGRAPHIC_DATA], De factuur is toegevoegd als b…" at bounding box center [788, 451] width 424 height 132
drag, startPoint x: 738, startPoint y: 484, endPoint x: 560, endPoint y: 396, distance: 198.6
click at [560, 396] on div "Factuur versturen Bericht naar klant Antwoorden aan [EMAIL_ADDRESS][DOMAIN_NAME…" at bounding box center [784, 355] width 448 height 485
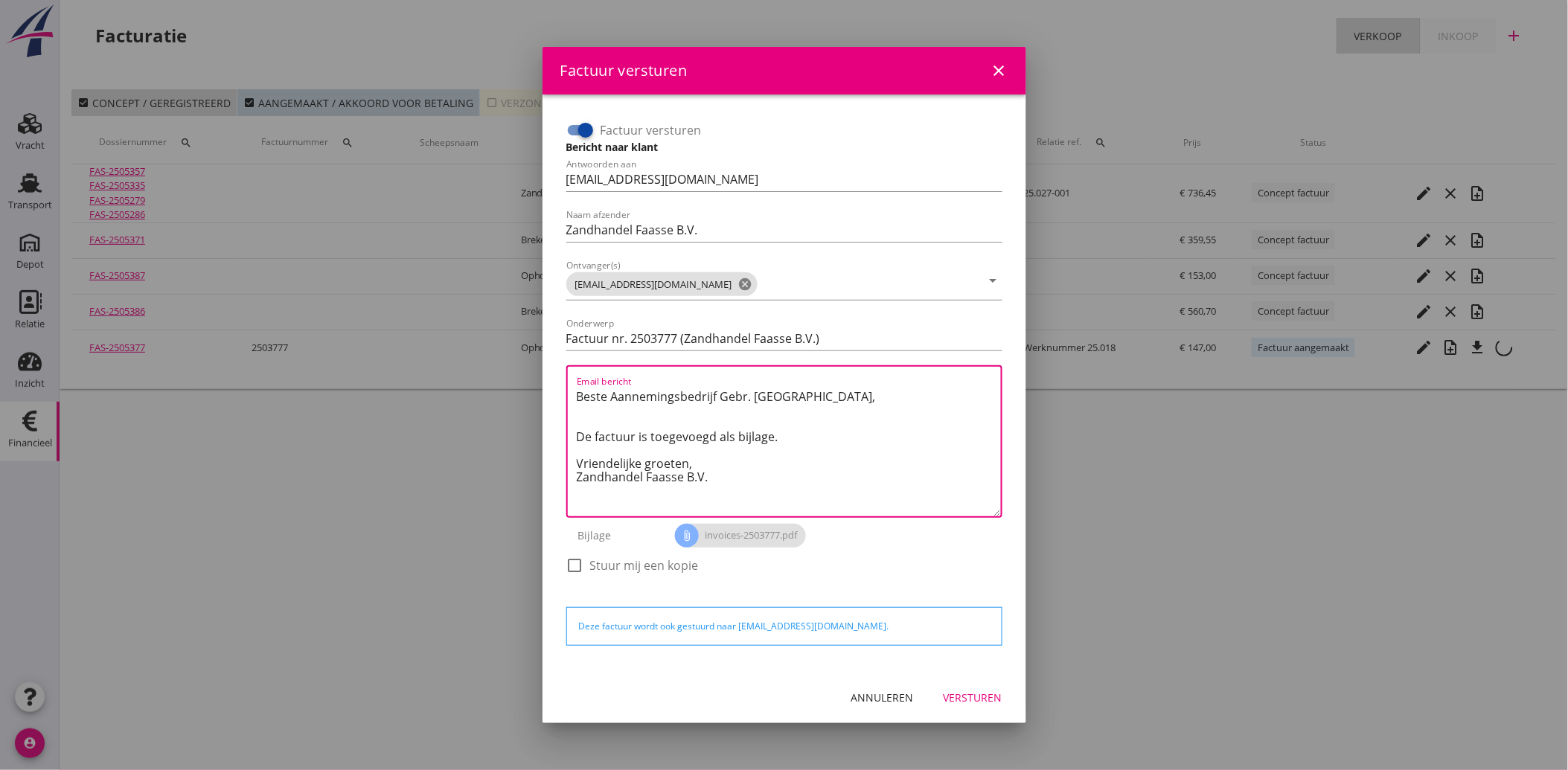
paste textarea "Geachte heer/mevrouw, Hierbij zenden wij u onze factuur i.v.m. de door ons aan …"
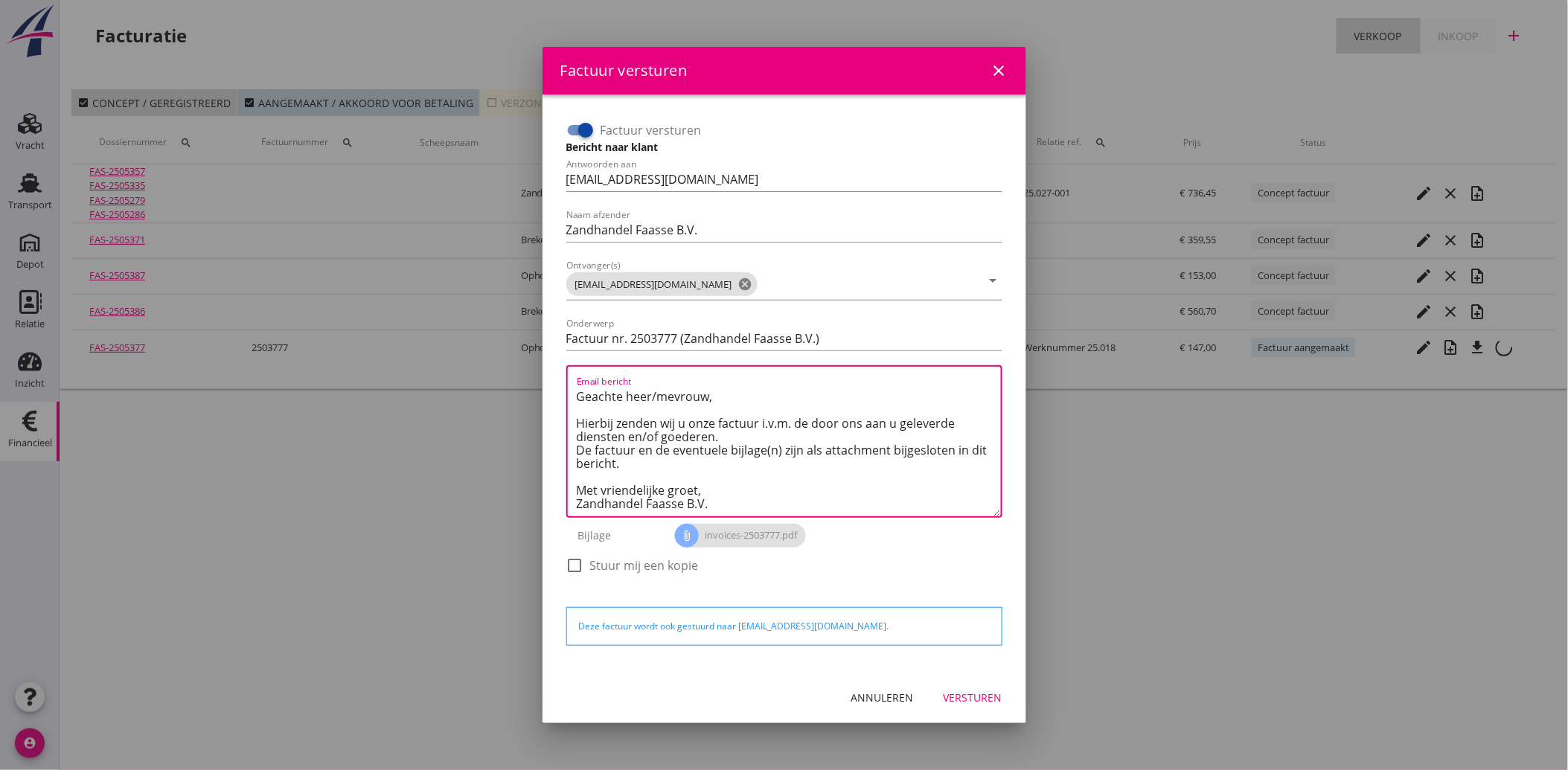
scroll to position [9, 0]
type textarea "Geachte heer/mevrouw, Hierbij zenden wij u onze factuur i.v.m. de door ons aan …"
click at [967, 688] on button "Versturen" at bounding box center [972, 698] width 83 height 27
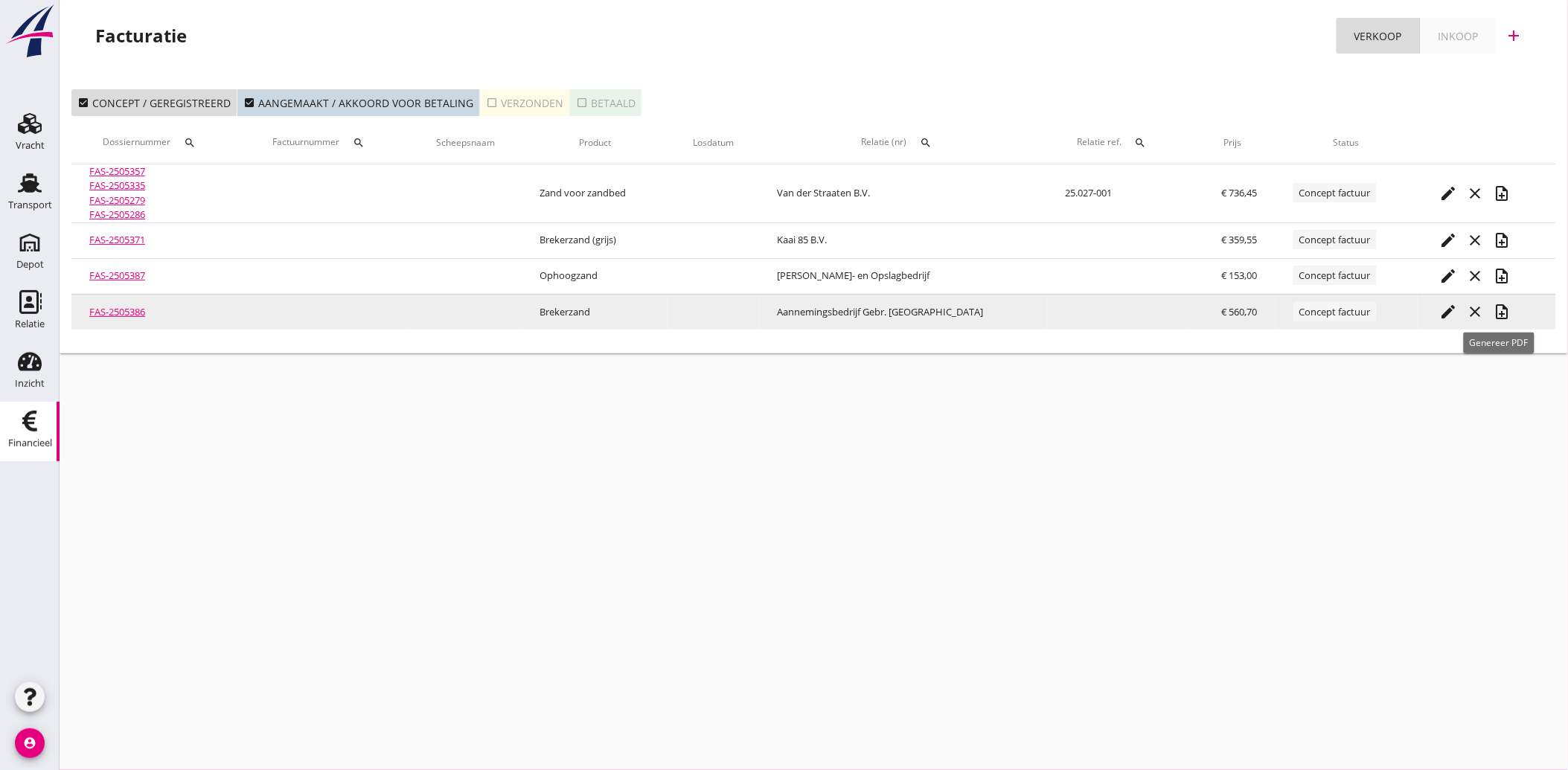
click at [1504, 311] on icon "note_add" at bounding box center [1502, 312] width 18 height 18
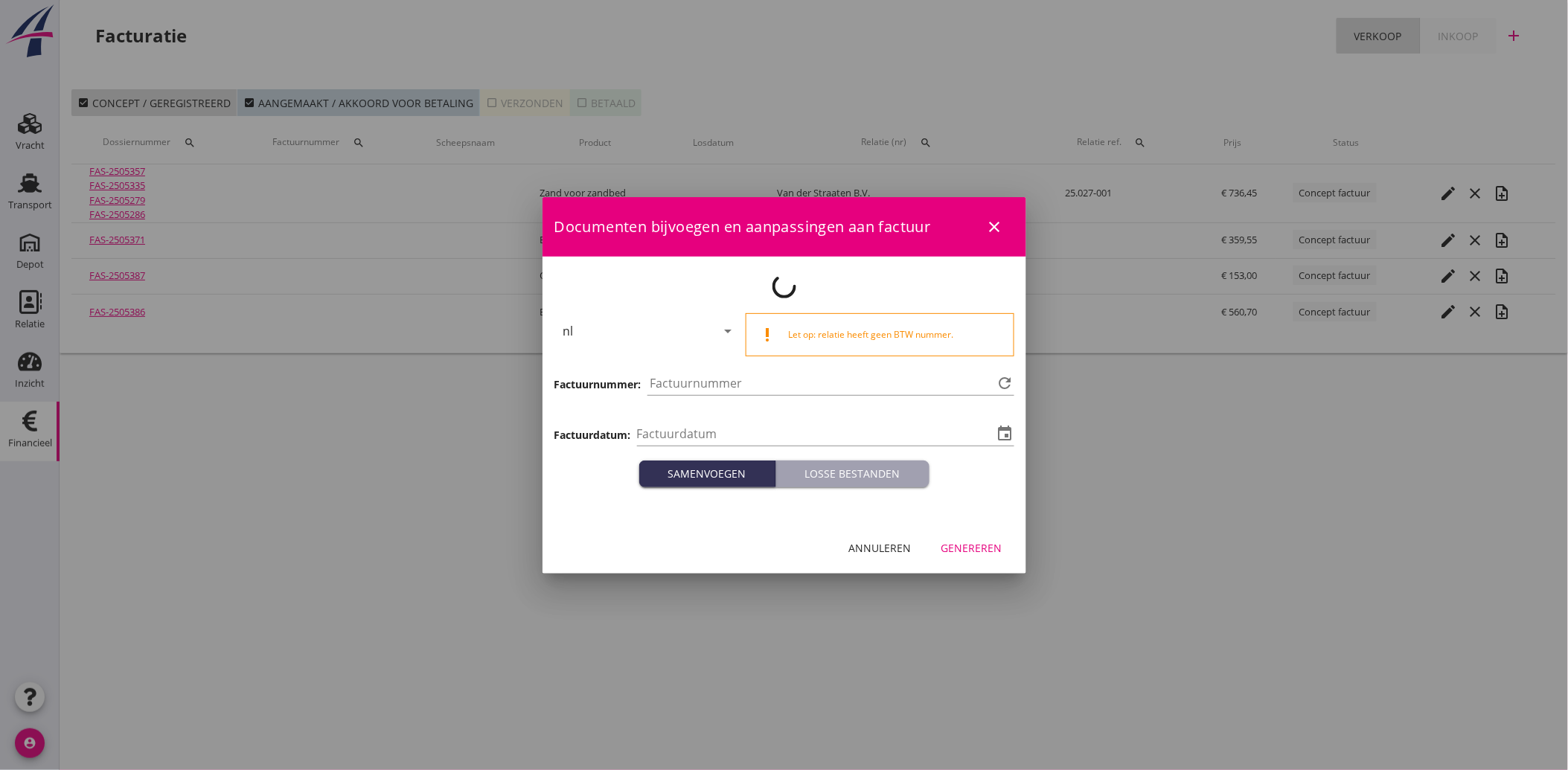
type input "[DATE]"
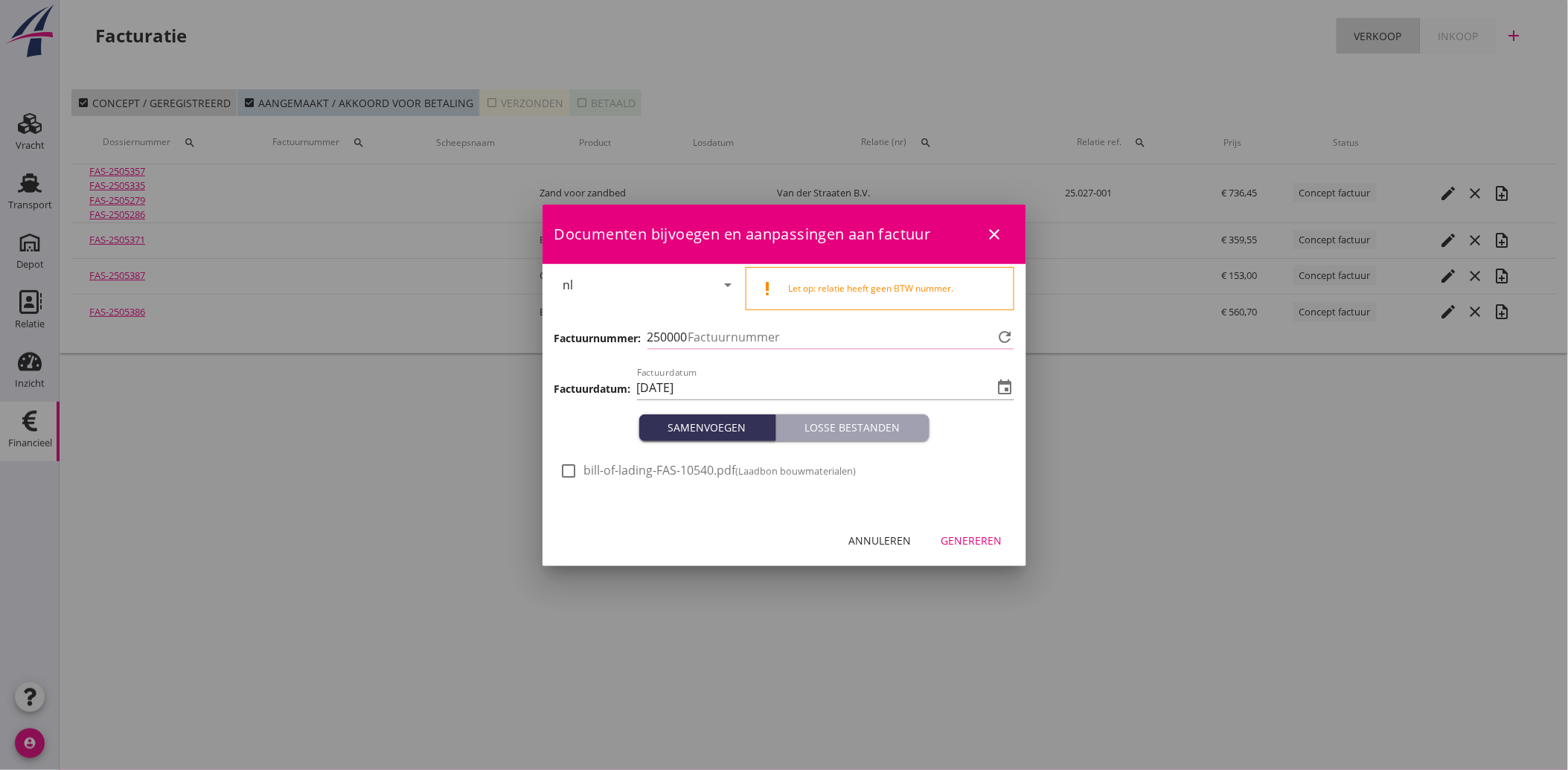
type input "3778"
click at [566, 472] on div at bounding box center [569, 471] width 25 height 25
checkbox input "true"
click at [980, 541] on div "Genereren" at bounding box center [972, 541] width 61 height 16
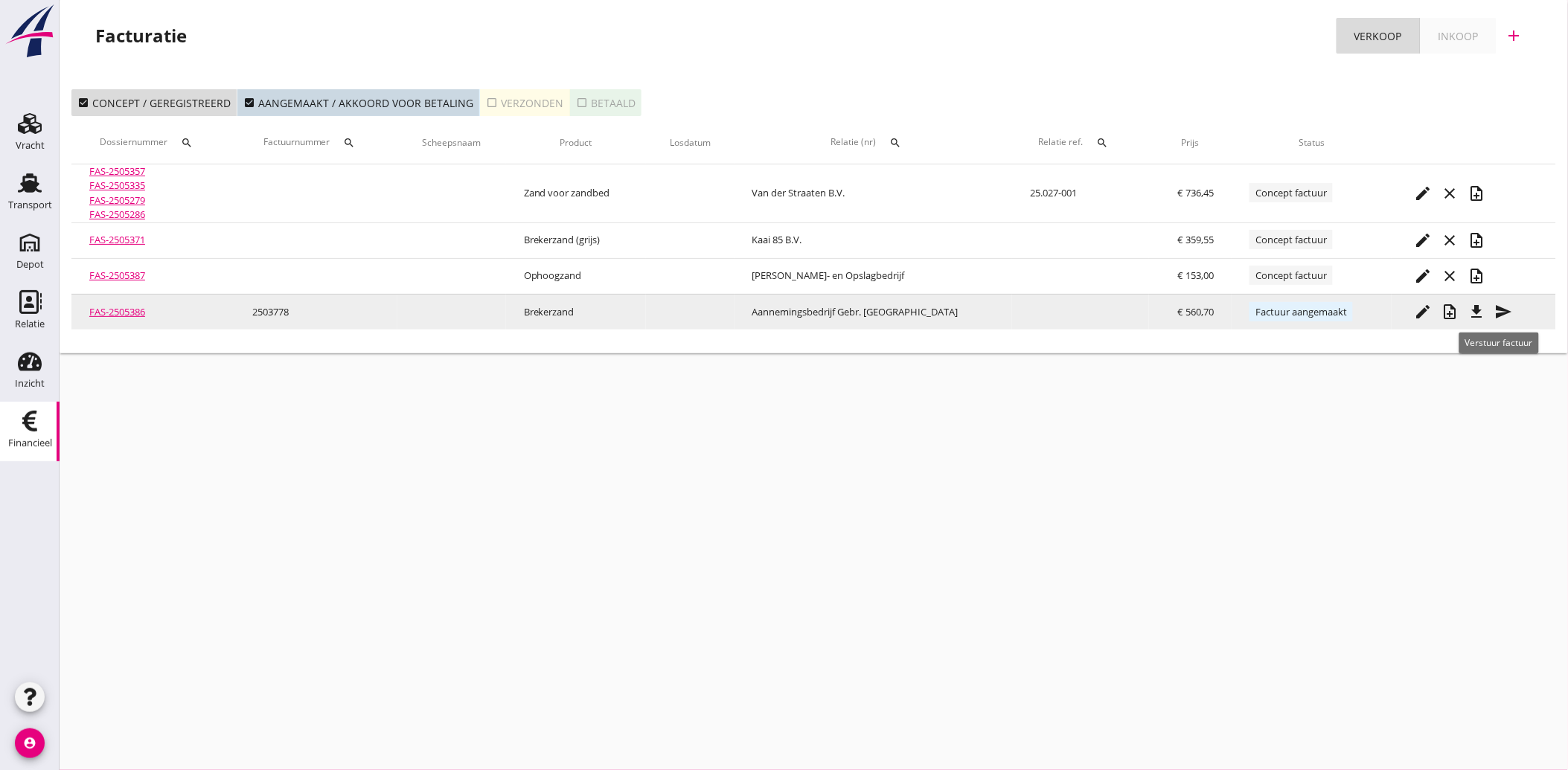
click at [1503, 309] on icon "send" at bounding box center [1503, 312] width 18 height 18
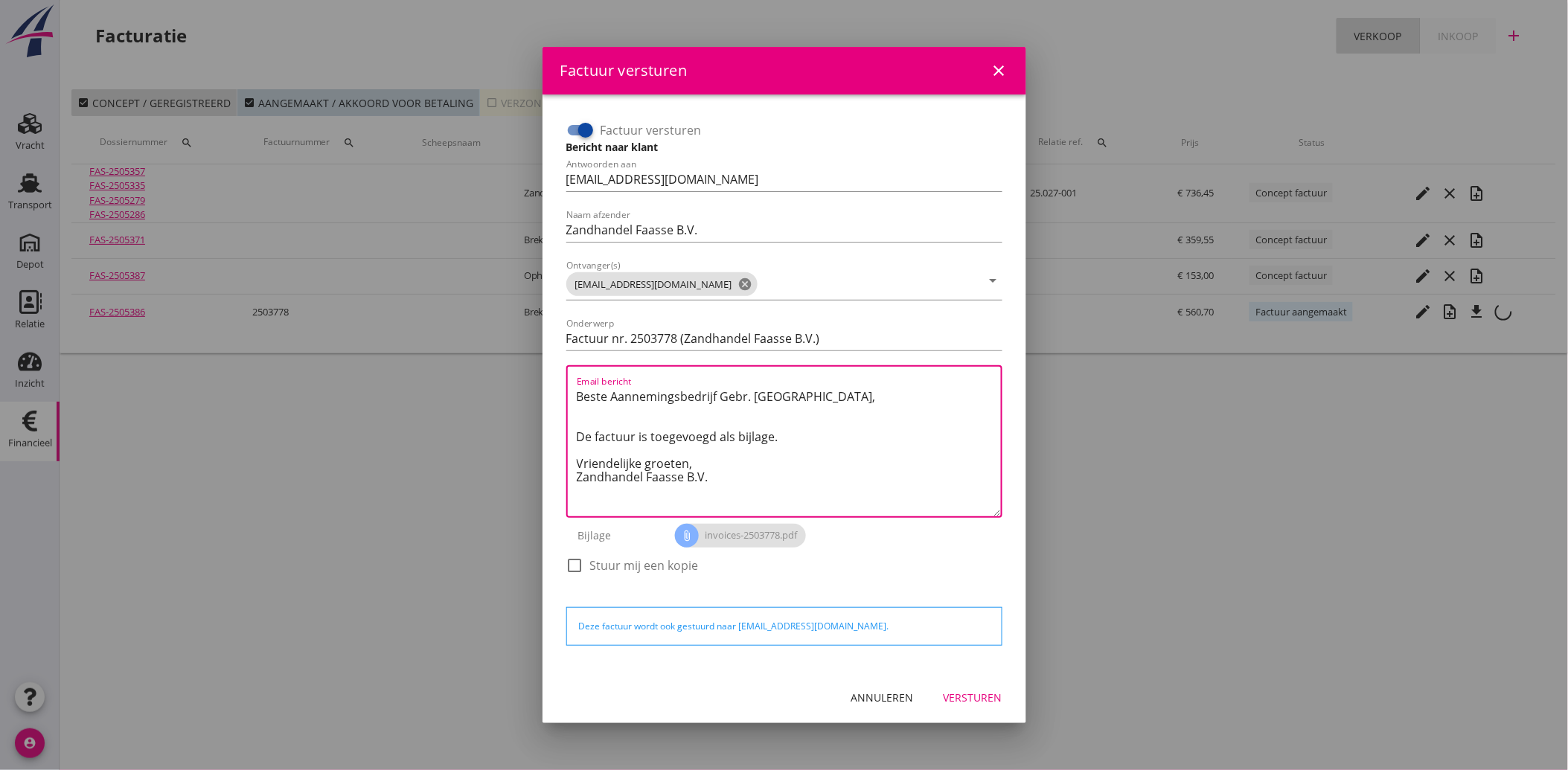
drag, startPoint x: 715, startPoint y: 479, endPoint x: 536, endPoint y: 392, distance: 199.0
click at [536, 392] on div "Factuur versturen close Factuur versturen Bericht naar klant Antwoorden aan [EM…" at bounding box center [784, 385] width 1568 height 770
paste textarea "Geachte heer/mevrouw, Hierbij zenden wij u onze factuur i.v.m. de door ons aan …"
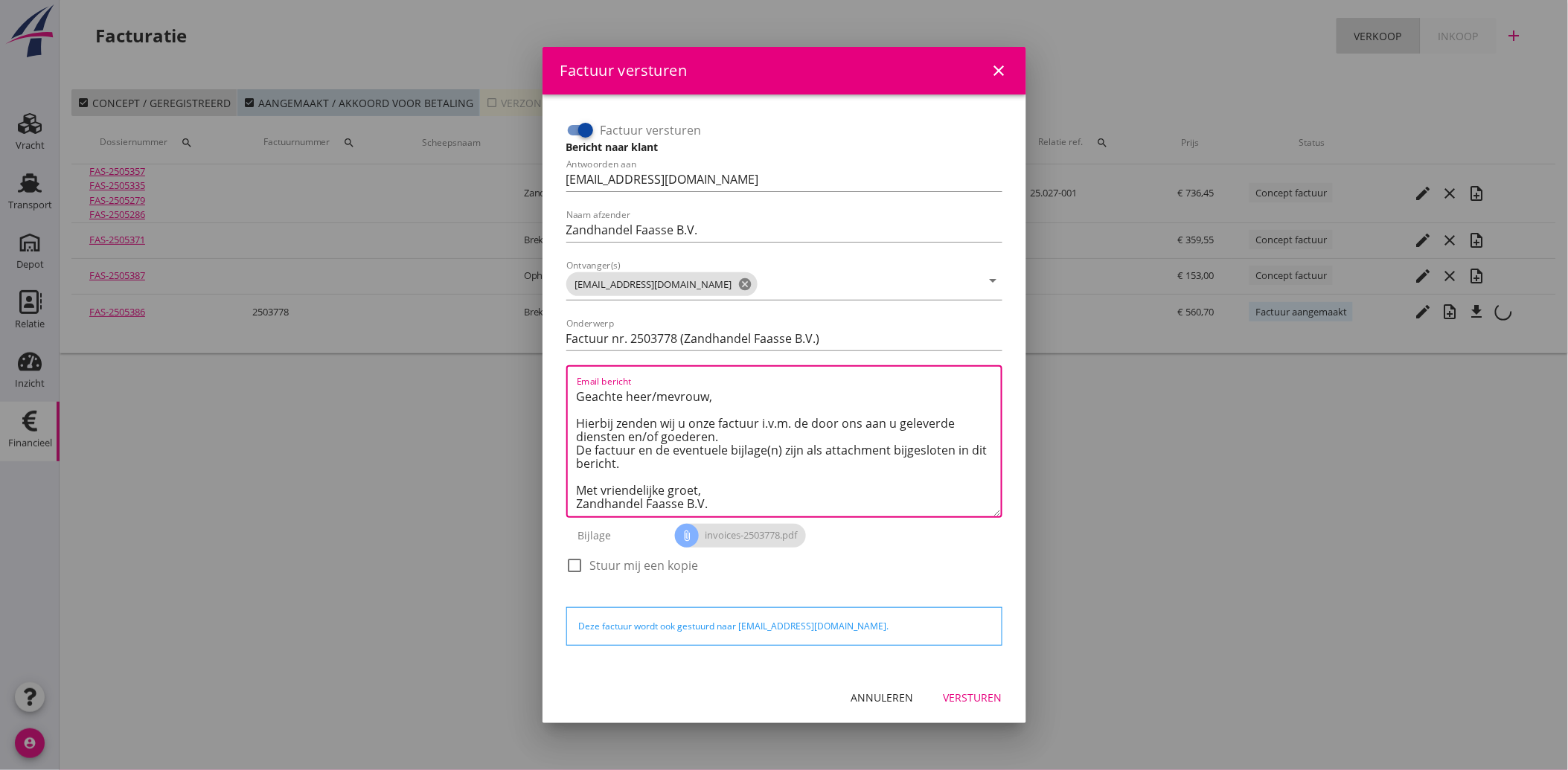
type textarea "Geachte heer/mevrouw, Hierbij zenden wij u onze factuur i.v.m. de door ons aan …"
click at [993, 702] on div "Versturen" at bounding box center [972, 698] width 59 height 16
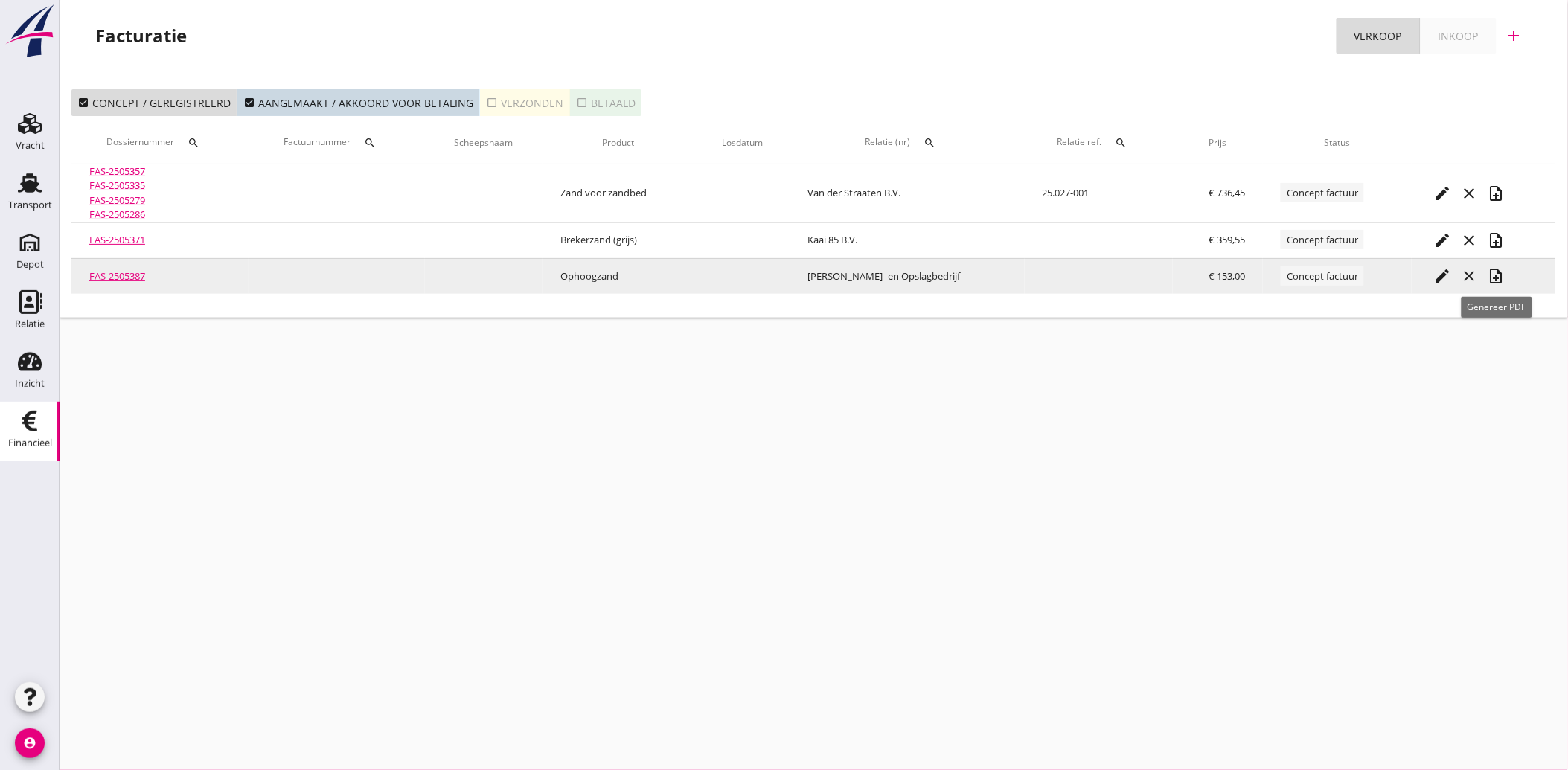
click at [1496, 276] on icon "note_add" at bounding box center [1496, 277] width 18 height 18
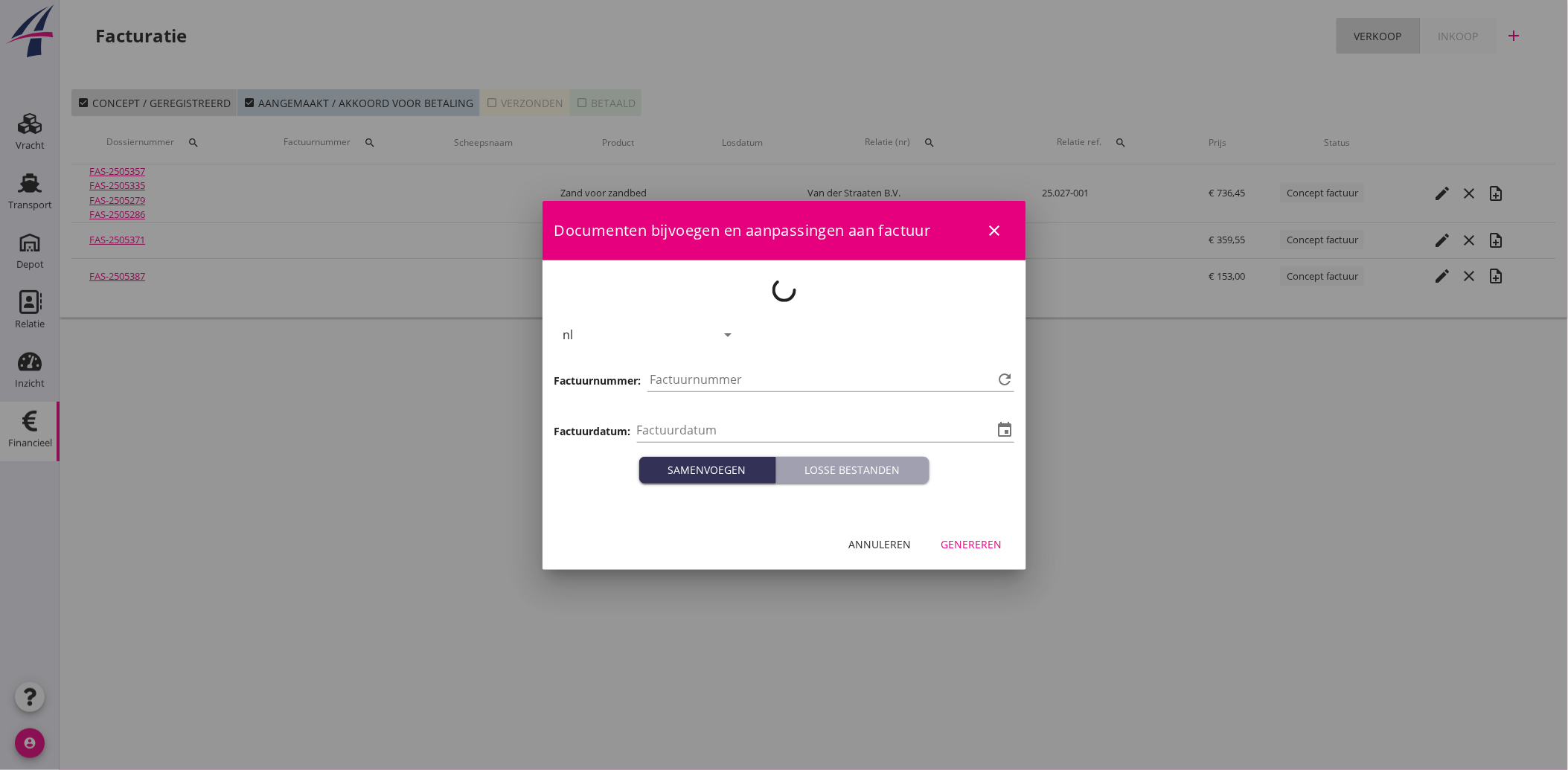
type input "[DATE]"
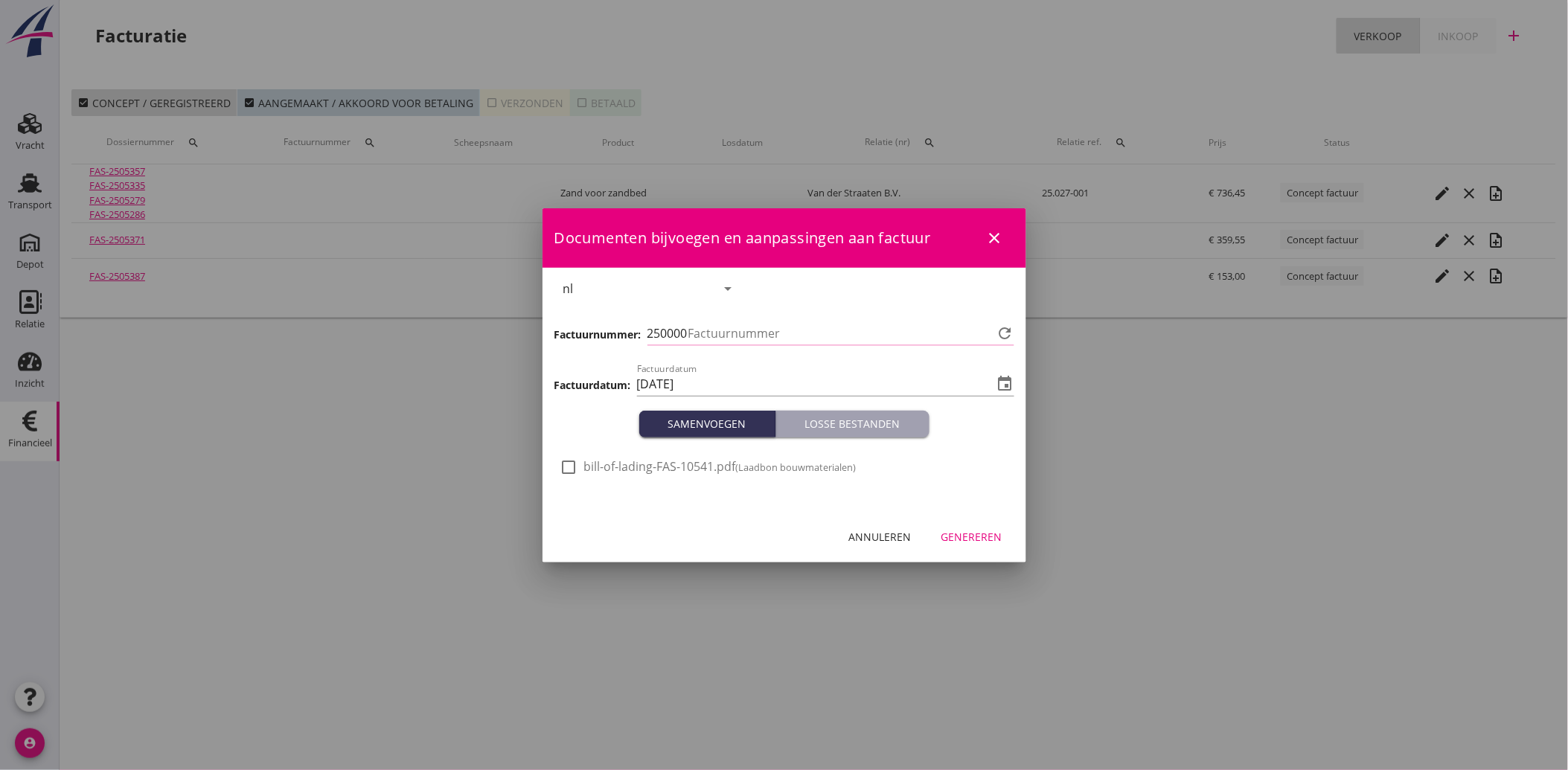
type input "3779"
click at [566, 465] on div at bounding box center [569, 467] width 25 height 25
checkbox input "true"
click at [989, 531] on div "Genereren" at bounding box center [972, 537] width 61 height 16
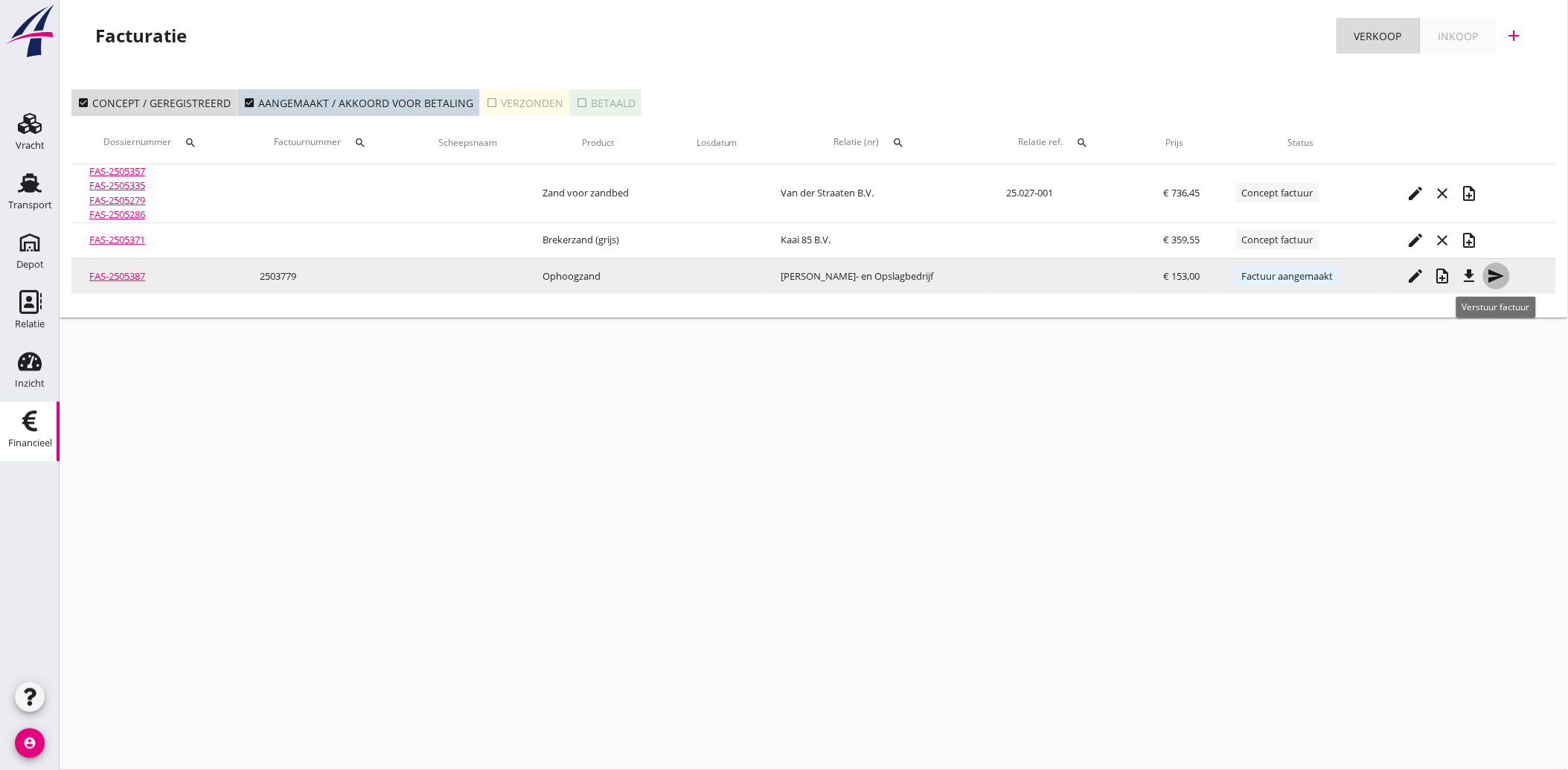
click at [1492, 281] on icon "send" at bounding box center [1496, 277] width 18 height 18
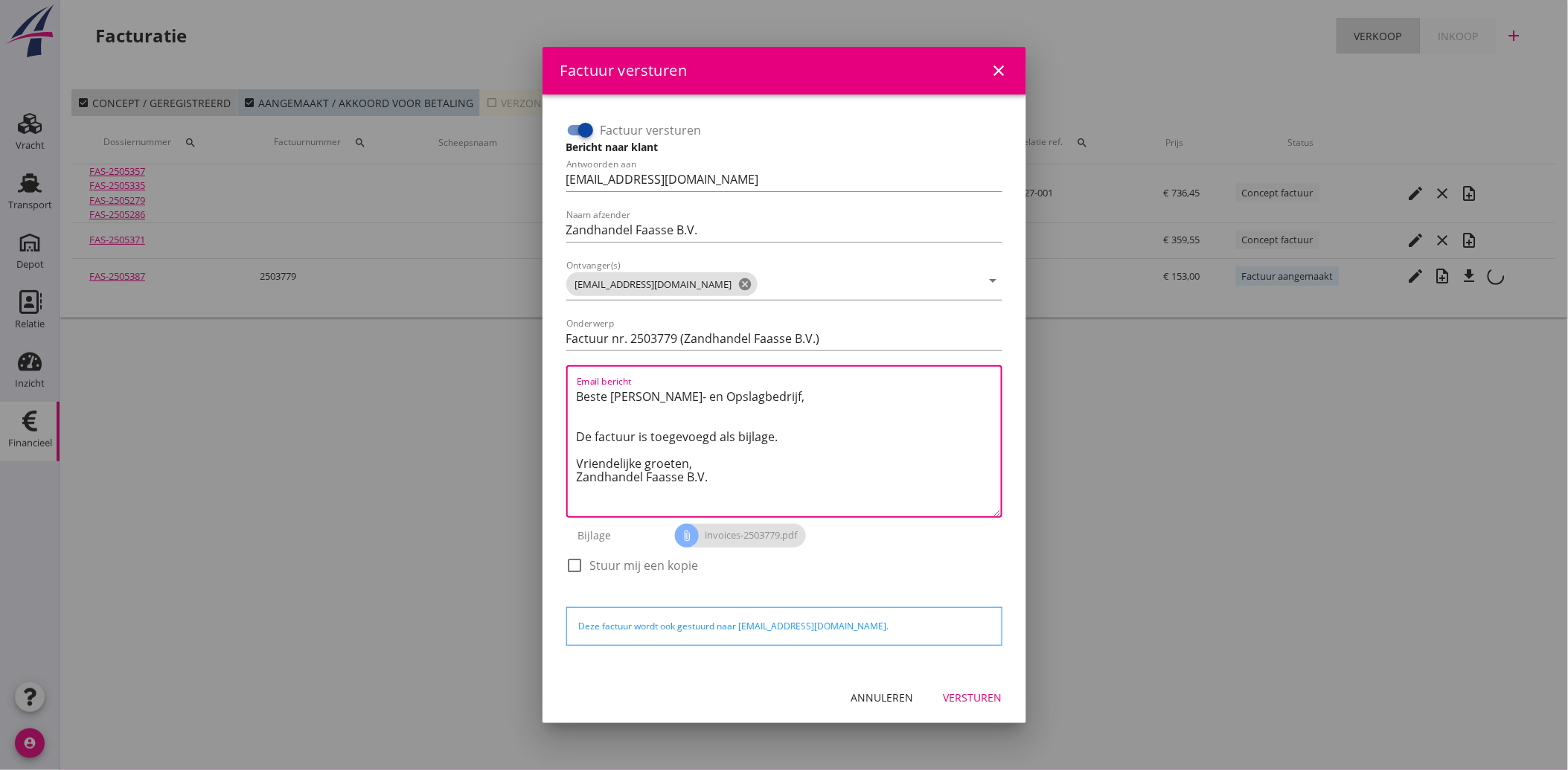
drag, startPoint x: 756, startPoint y: 492, endPoint x: 564, endPoint y: 381, distance: 221.8
click at [564, 381] on div "Factuur versturen Bericht naar klant Antwoorden aan [EMAIL_ADDRESS][DOMAIN_NAME…" at bounding box center [784, 355] width 448 height 485
paste textarea "Geachte heer/mevrouw, Hierbij zenden wij u onze factuur i.v.m. de door ons aan …"
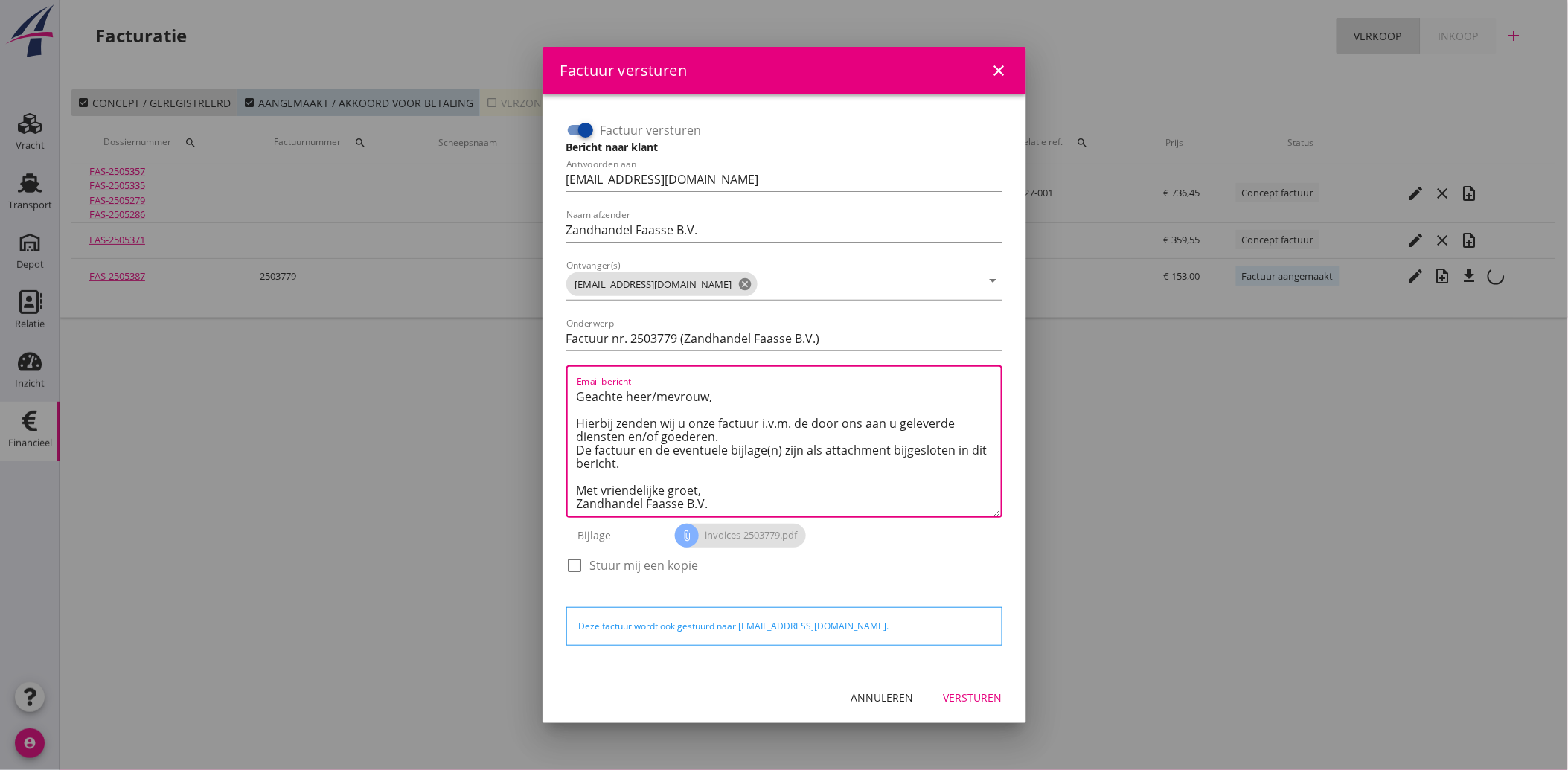
type textarea "Geachte heer/mevrouw, Hierbij zenden wij u onze factuur i.v.m. de door ons aan …"
click at [964, 693] on div "Versturen" at bounding box center [972, 698] width 59 height 16
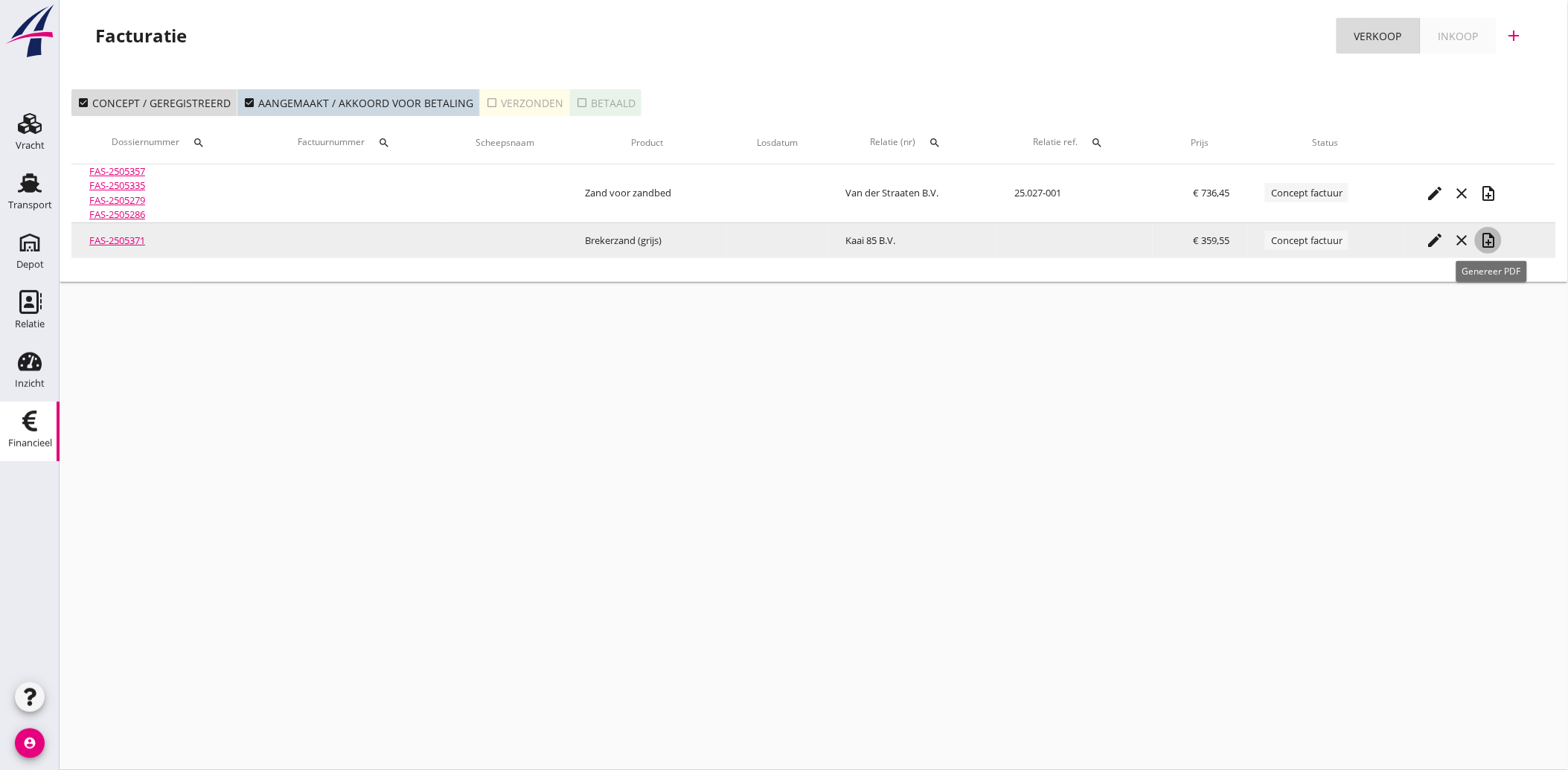
click at [1491, 237] on icon "note_add" at bounding box center [1488, 240] width 18 height 18
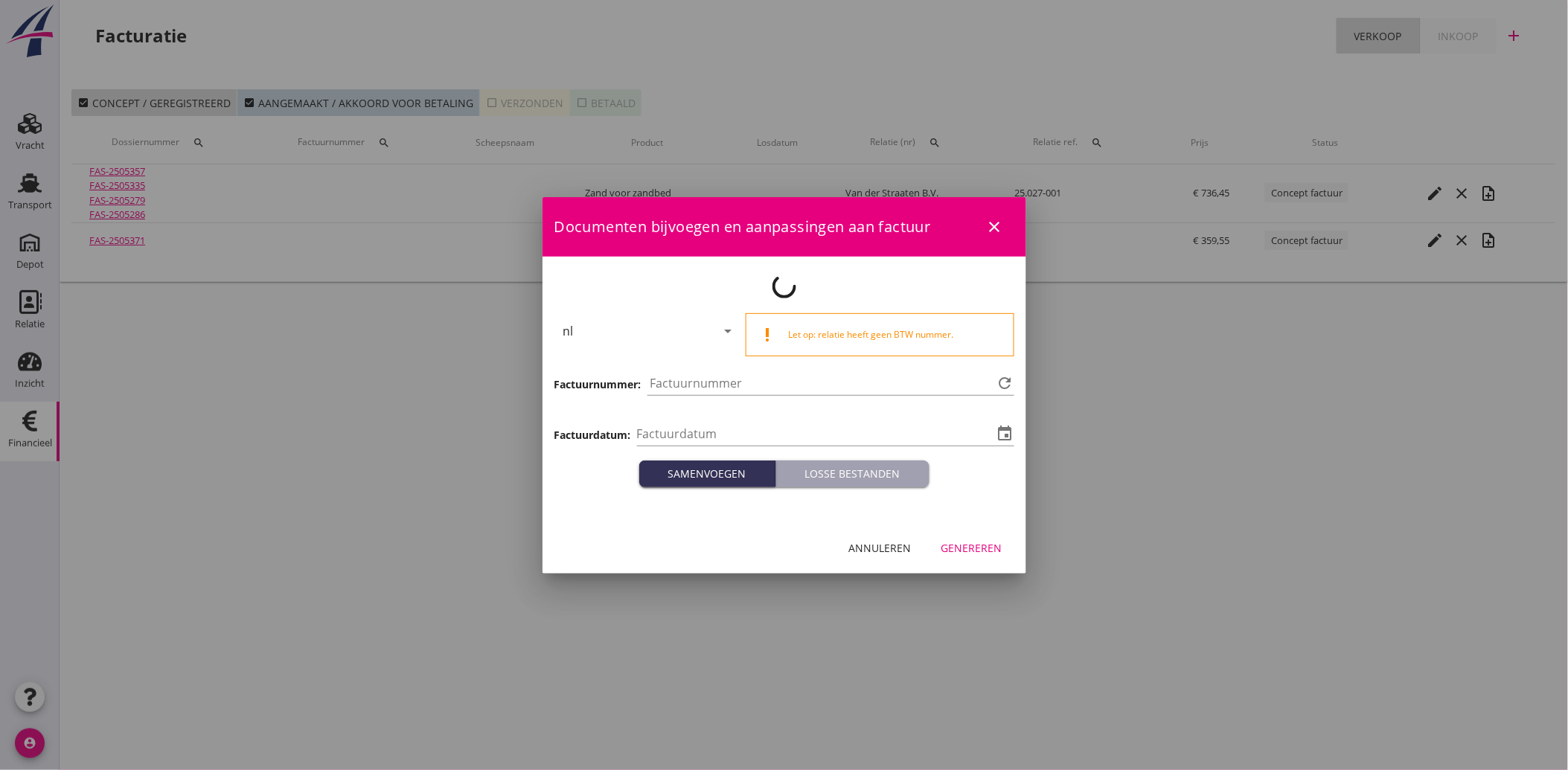
type input "[DATE]"
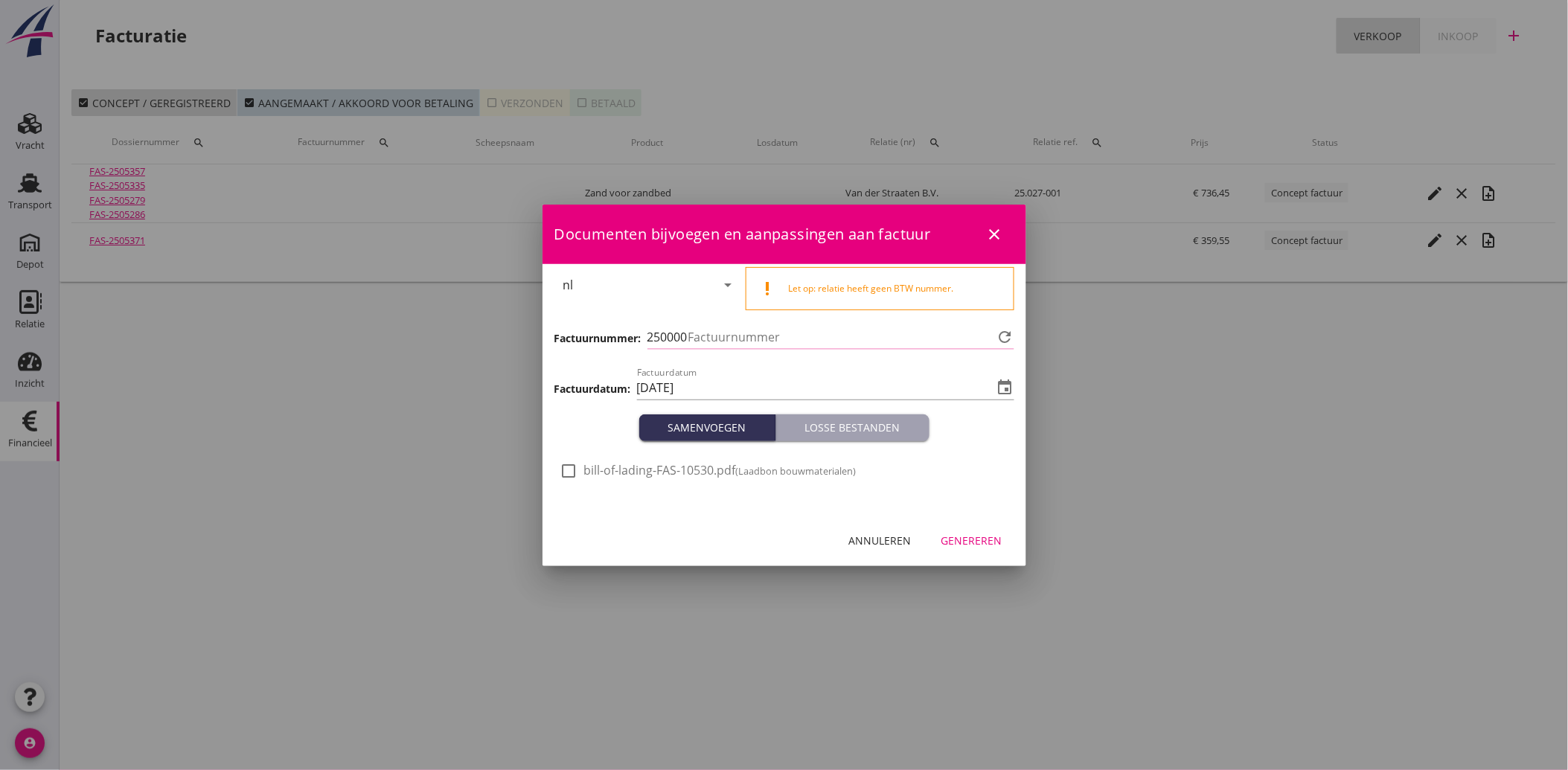
type input "3780"
click at [573, 468] on div at bounding box center [569, 471] width 25 height 25
checkbox input "true"
click at [985, 532] on button "Genereren" at bounding box center [972, 541] width 84 height 27
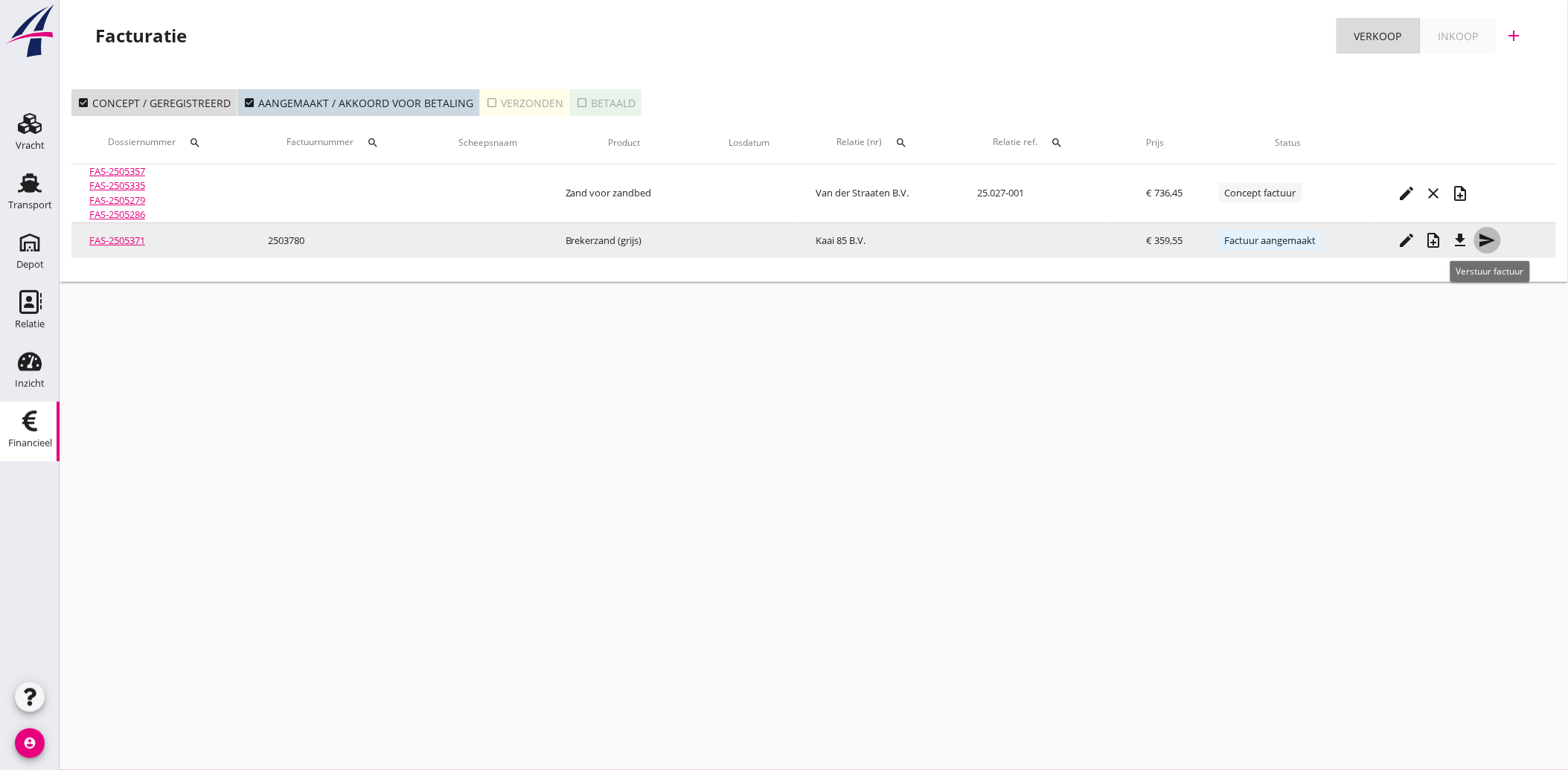
click at [1483, 240] on icon "send" at bounding box center [1487, 240] width 18 height 18
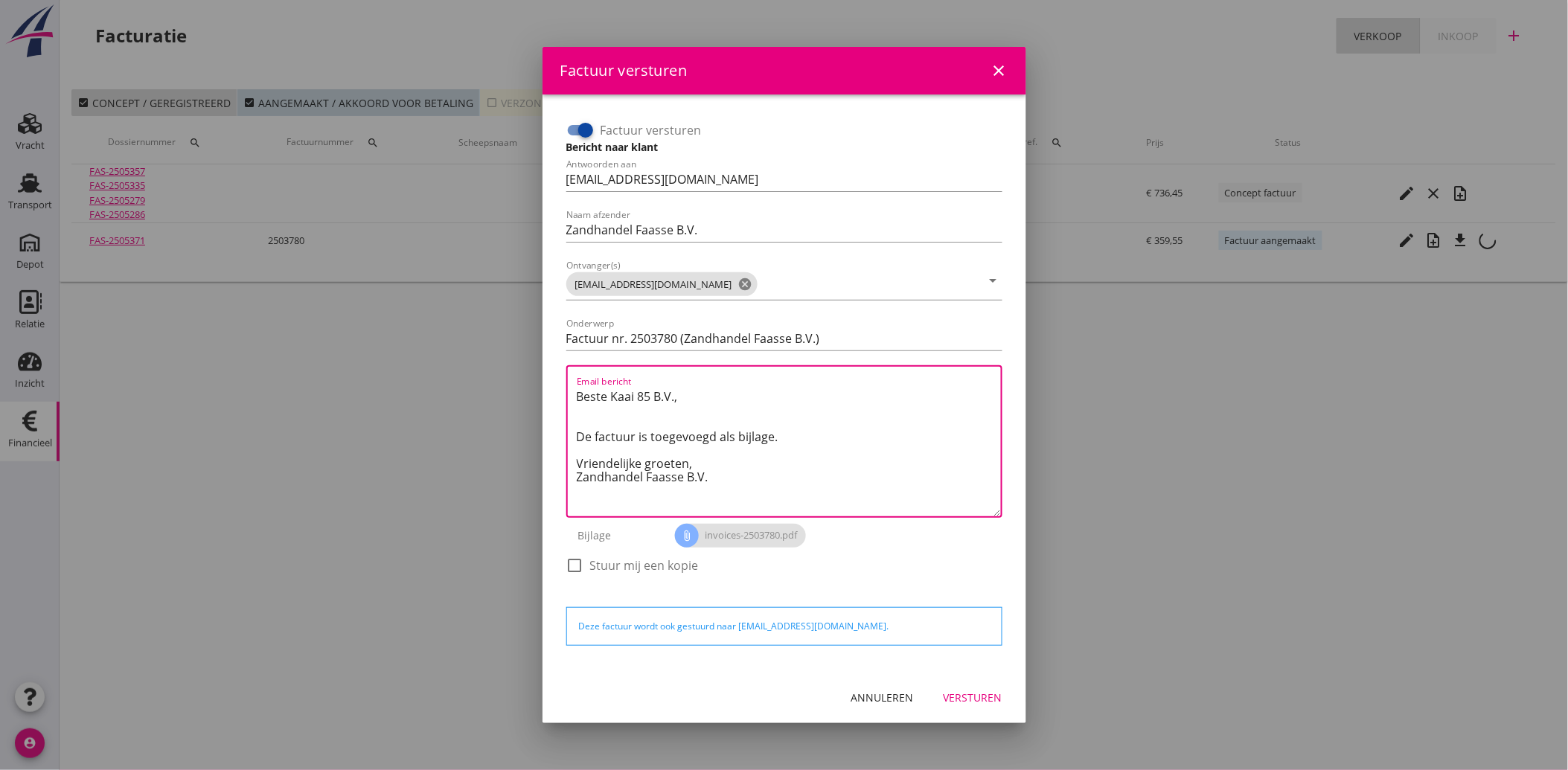
drag, startPoint x: 732, startPoint y: 481, endPoint x: 566, endPoint y: 375, distance: 197.0
click at [566, 375] on div "Email bericht Beste Kaai 85 B.V., De factuur is toegevoegd als bijlage. Vriende…" at bounding box center [784, 442] width 436 height 153
paste textarea "Geachte heer/mevrouw, Hierbij zenden wij u onze factuur i.v.m. de door ons aan …"
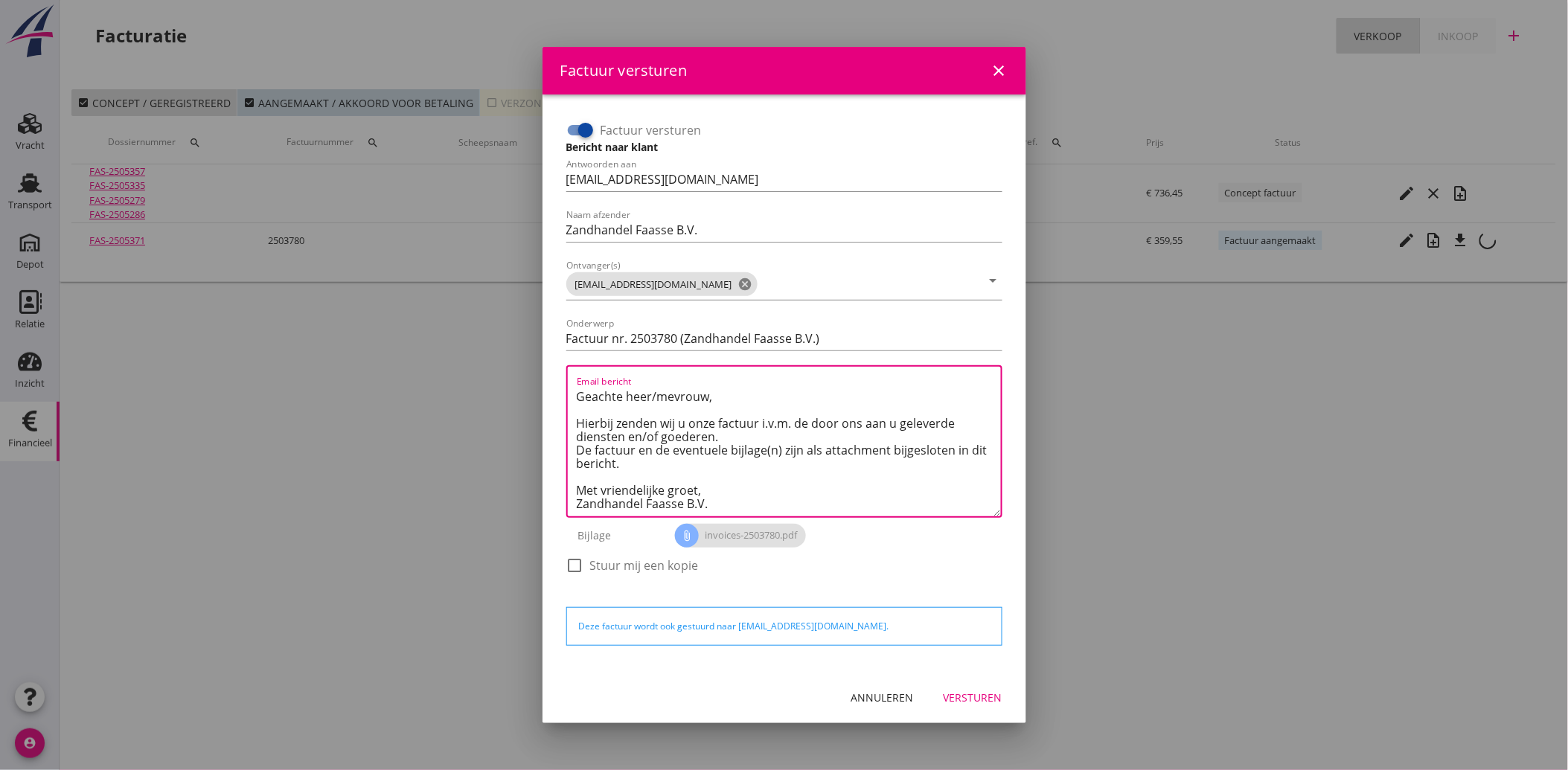
type textarea "Geachte heer/mevrouw, Hierbij zenden wij u onze factuur i.v.m. de door ons aan …"
click at [983, 702] on div "Versturen" at bounding box center [972, 698] width 59 height 16
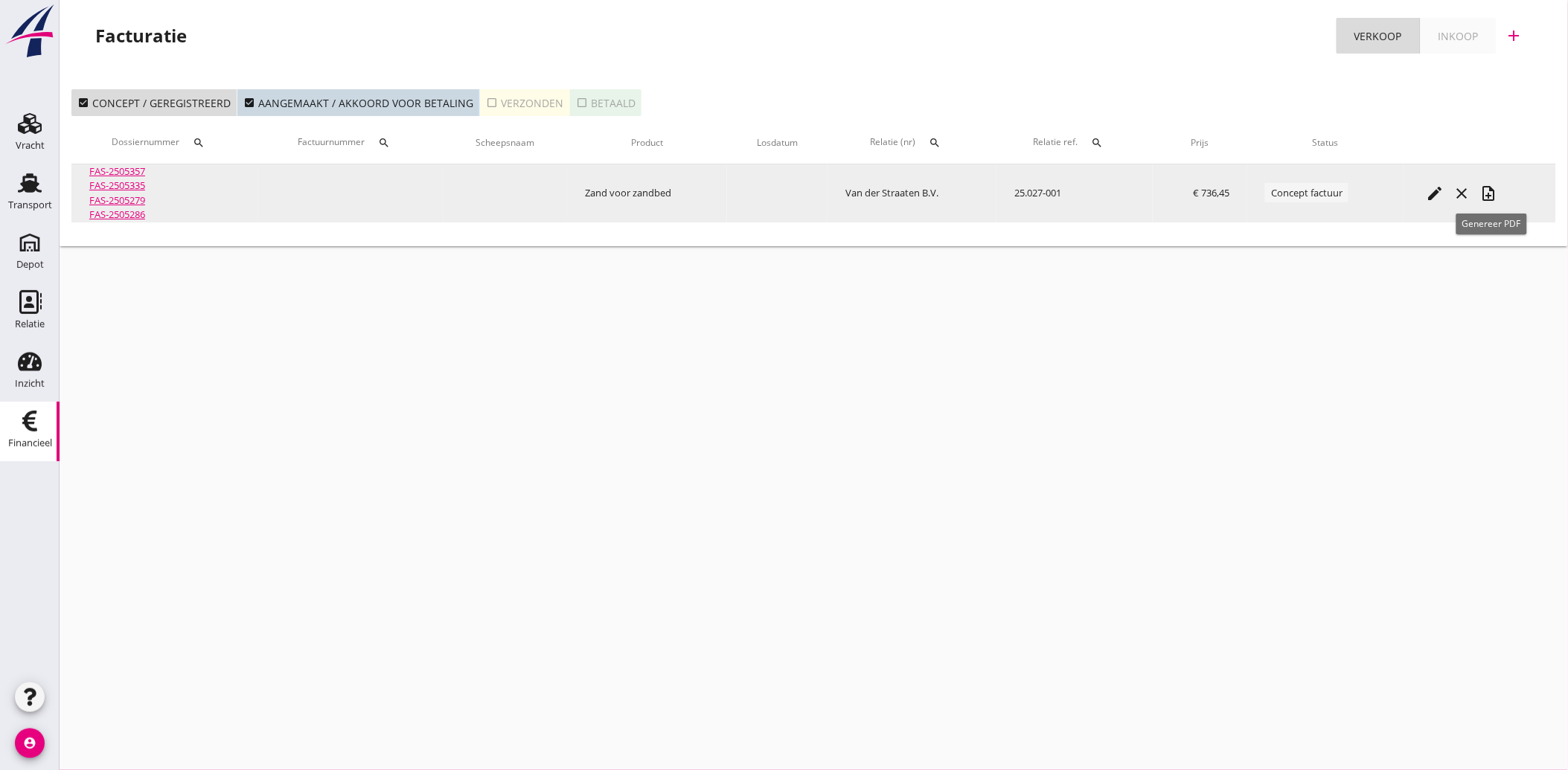
click at [1496, 189] on icon "note_add" at bounding box center [1488, 194] width 18 height 18
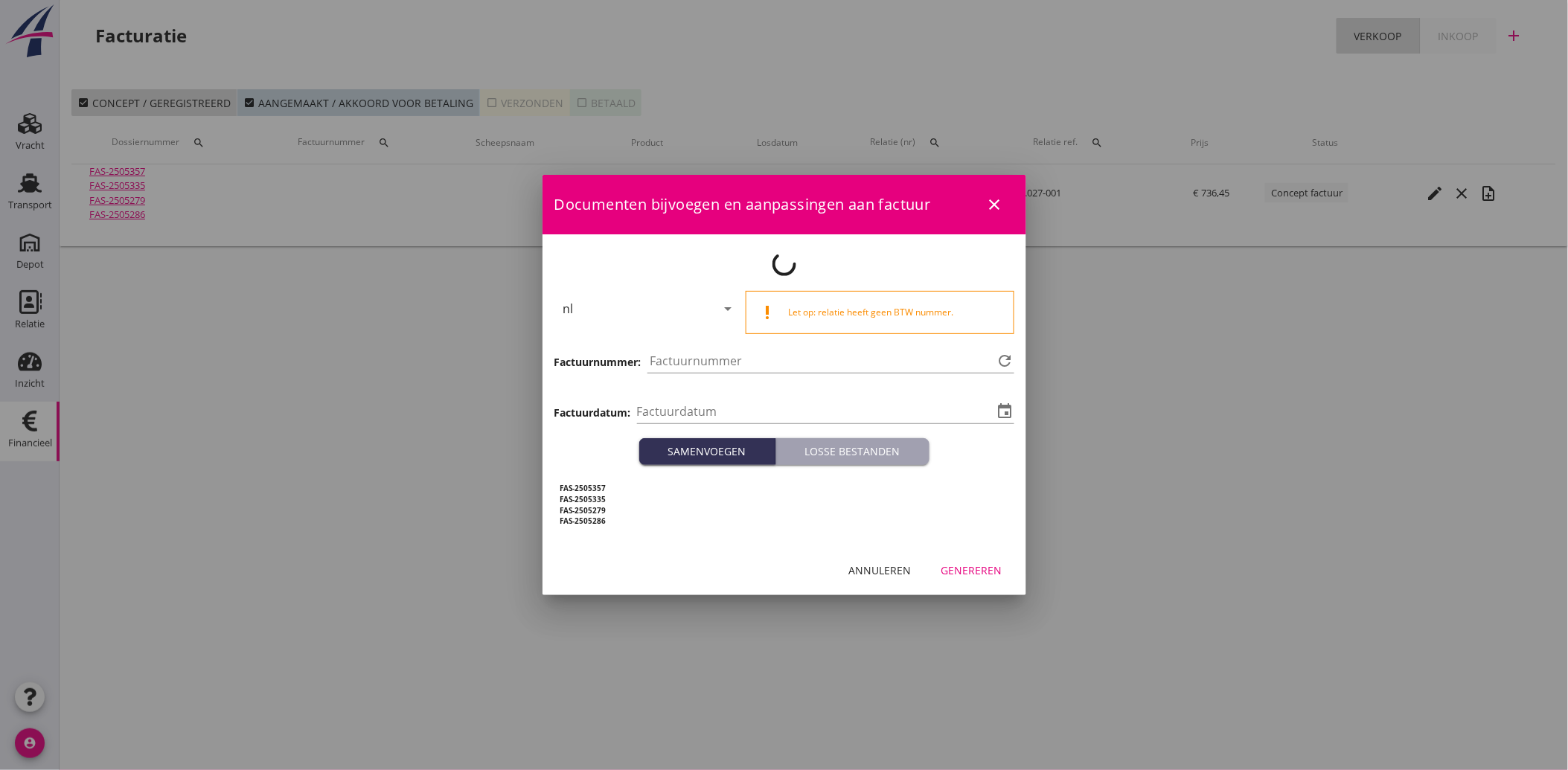
type input "[DATE]"
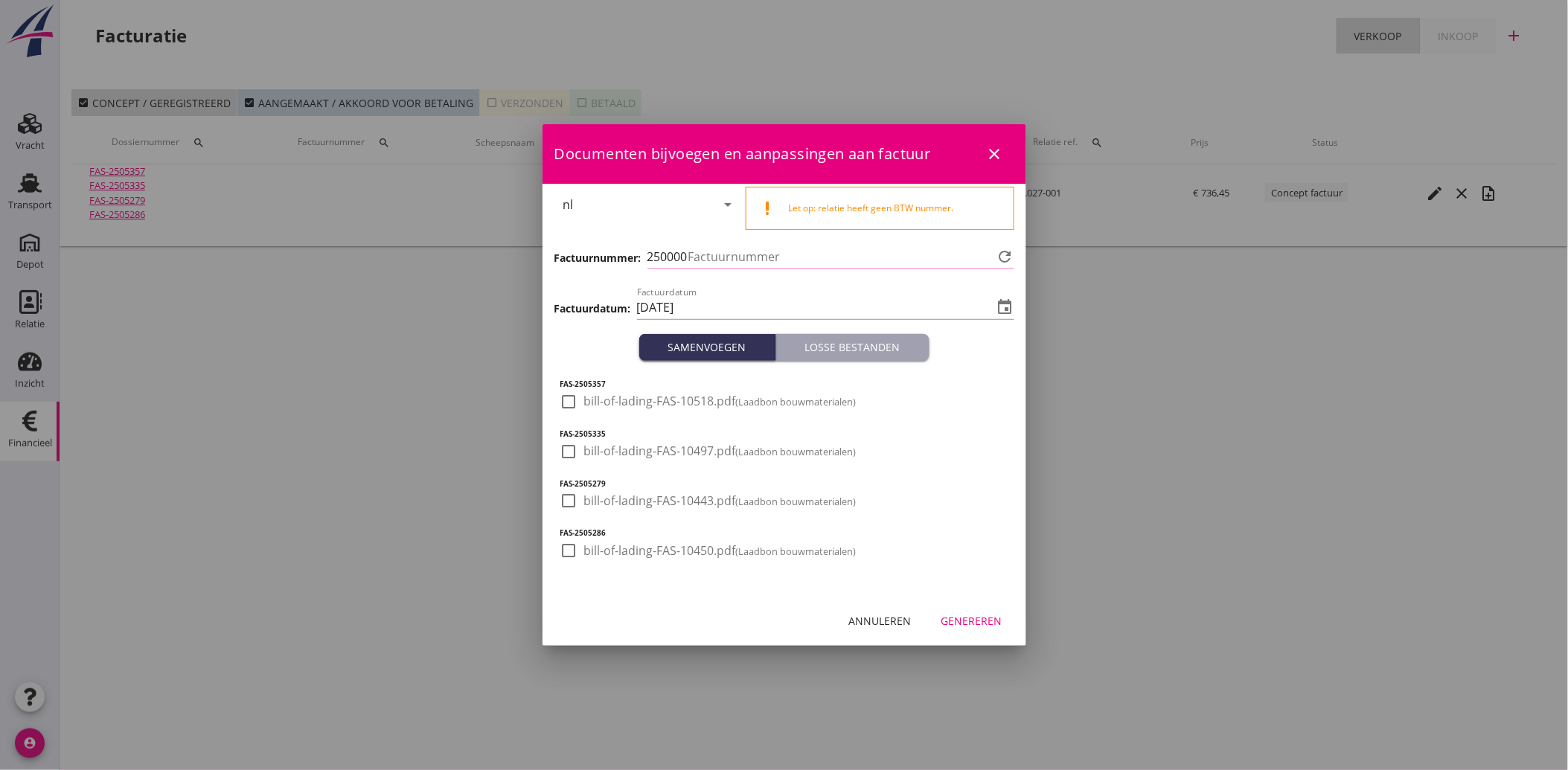
type input "3781"
drag, startPoint x: 568, startPoint y: 396, endPoint x: 570, endPoint y: 449, distance: 53.0
click at [569, 398] on div at bounding box center [569, 402] width 25 height 25
checkbox input "true"
click at [570, 450] on div at bounding box center [569, 452] width 25 height 25
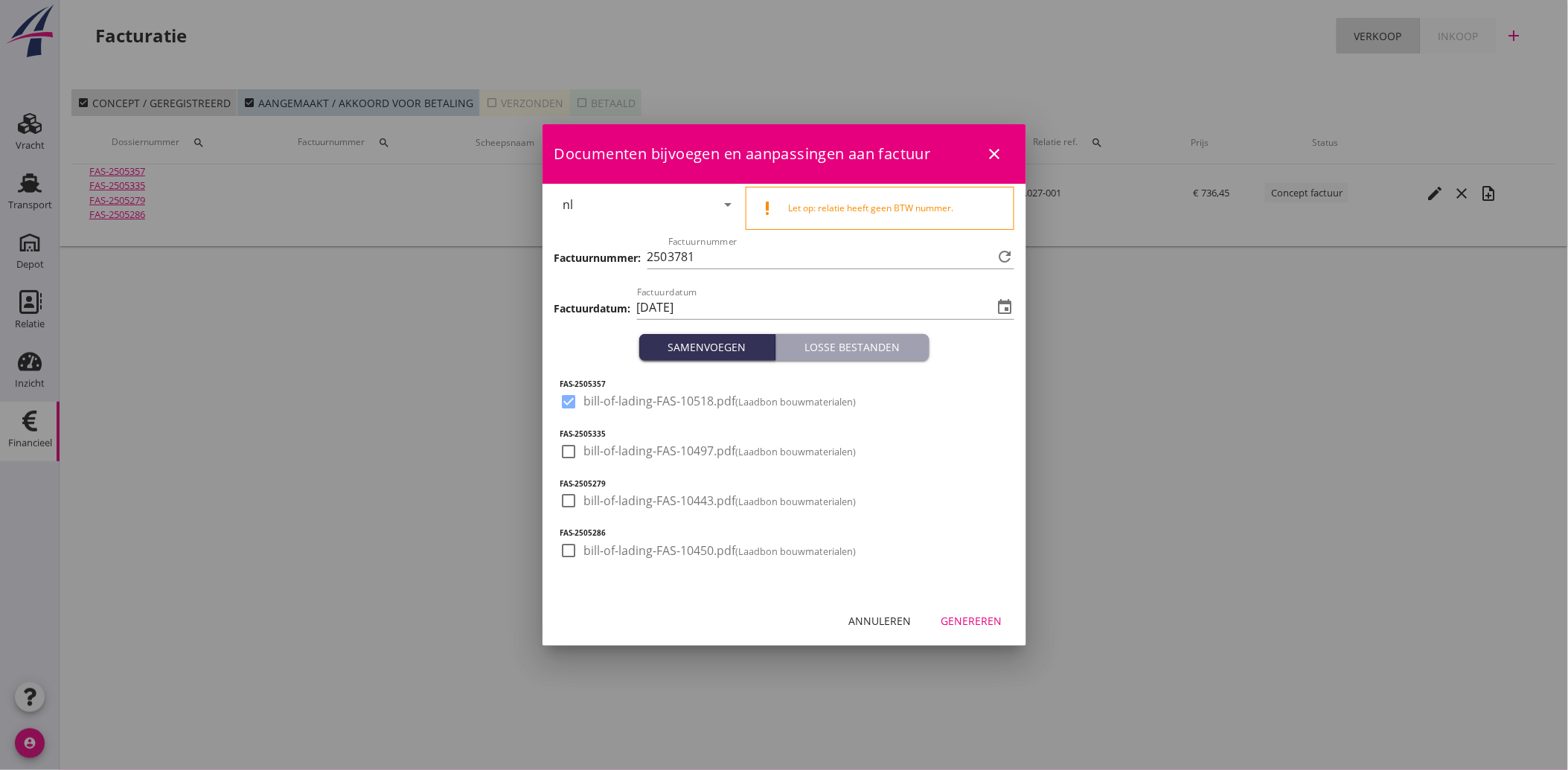
checkbox input "true"
drag, startPoint x: 564, startPoint y: 493, endPoint x: 567, endPoint y: 536, distance: 43.1
click at [564, 496] on div at bounding box center [569, 501] width 25 height 25
checkbox input "true"
click at [572, 548] on div at bounding box center [569, 550] width 25 height 25
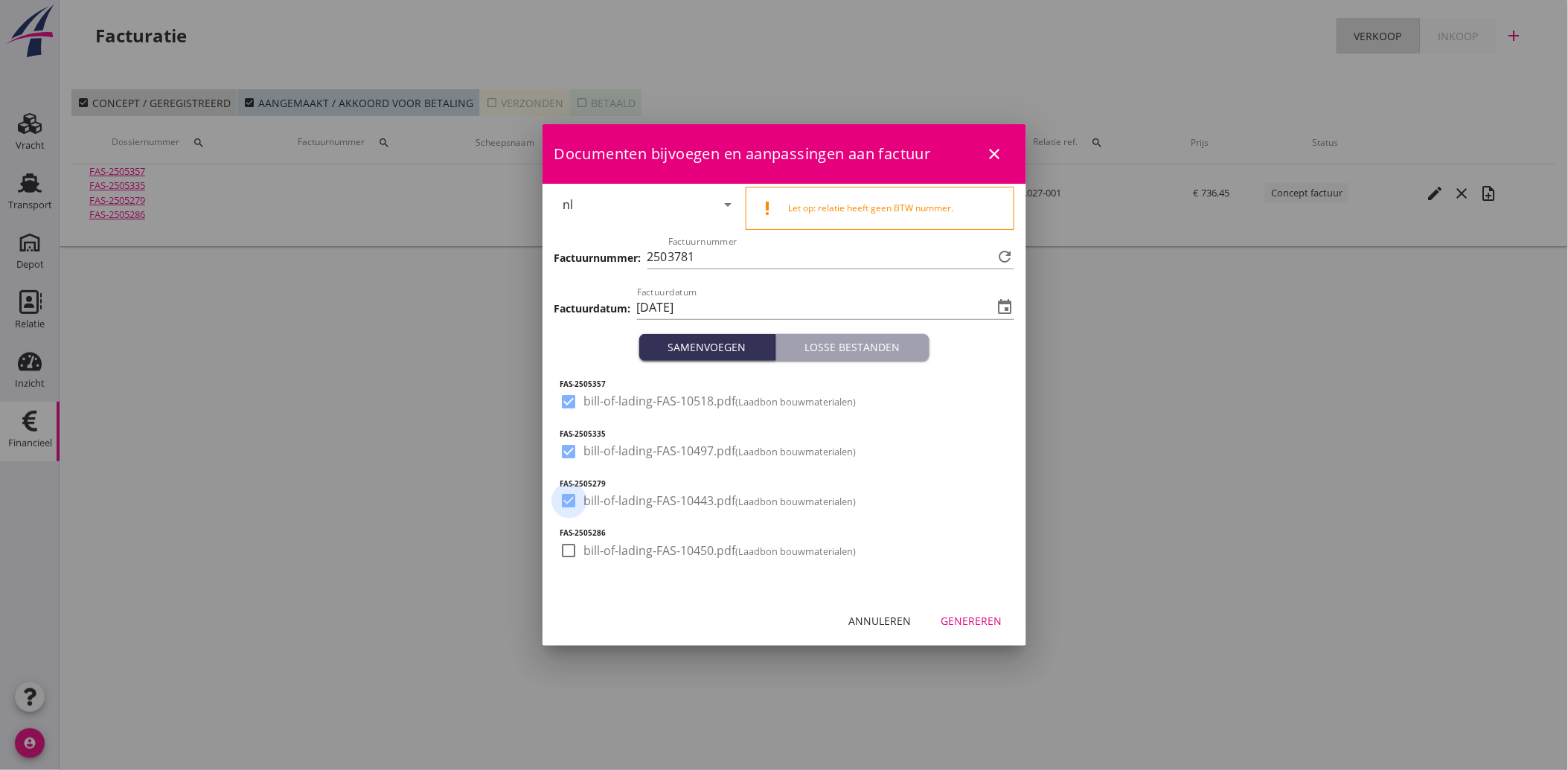
checkbox input "true"
click at [983, 627] on div "Genereren" at bounding box center [972, 622] width 61 height 16
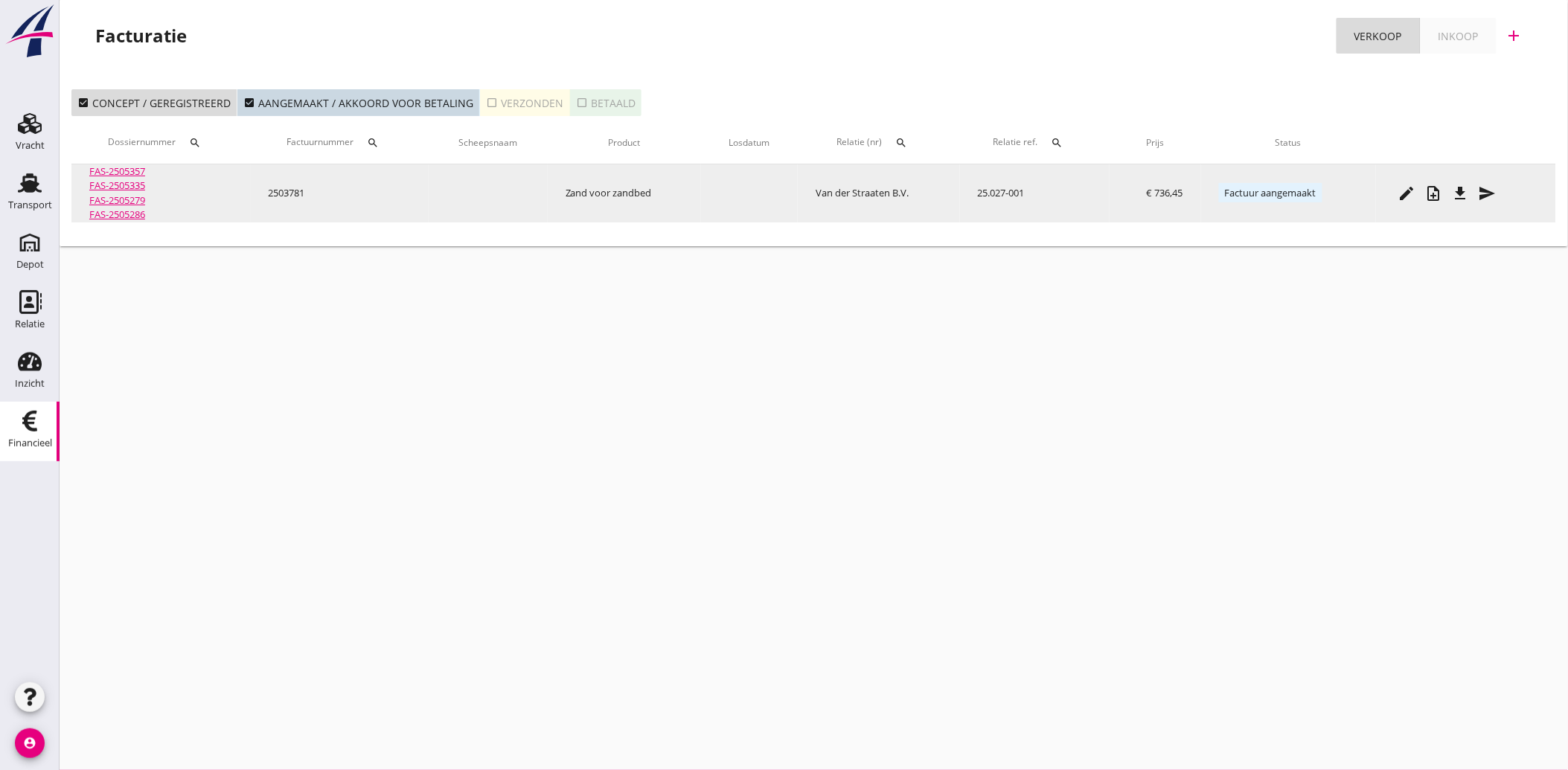
click at [1501, 189] on div "send" at bounding box center [1487, 194] width 27 height 18
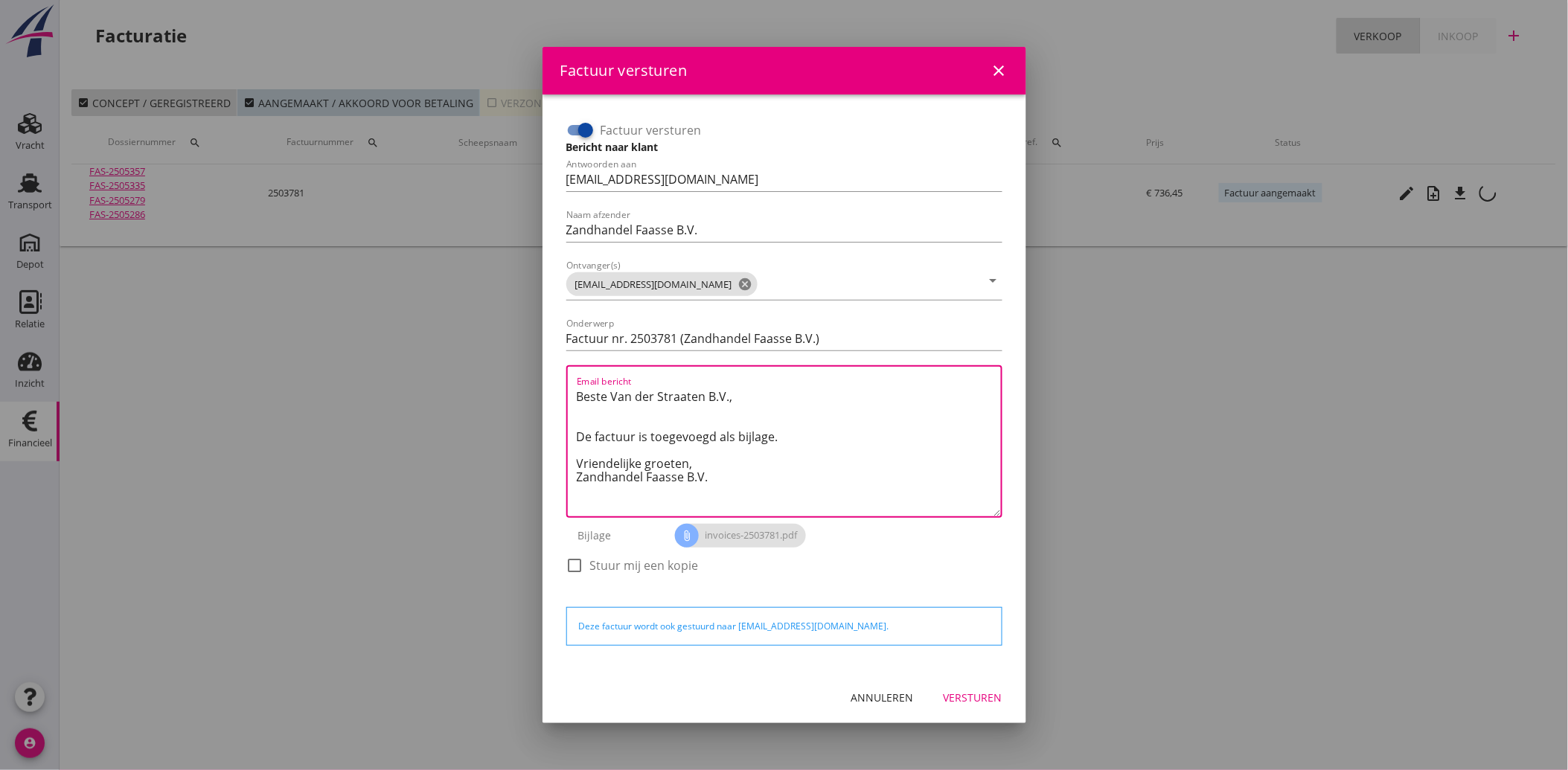
drag, startPoint x: 726, startPoint y: 487, endPoint x: 545, endPoint y: 397, distance: 202.1
click at [545, 397] on div "Factuur versturen Bericht naar klant Antwoorden aan [EMAIL_ADDRESS][DOMAIN_NAME…" at bounding box center [784, 383] width 484 height 578
paste textarea "Geachte heer/mevrouw, Hierbij zenden wij u onze factuur i.v.m. de door ons aan …"
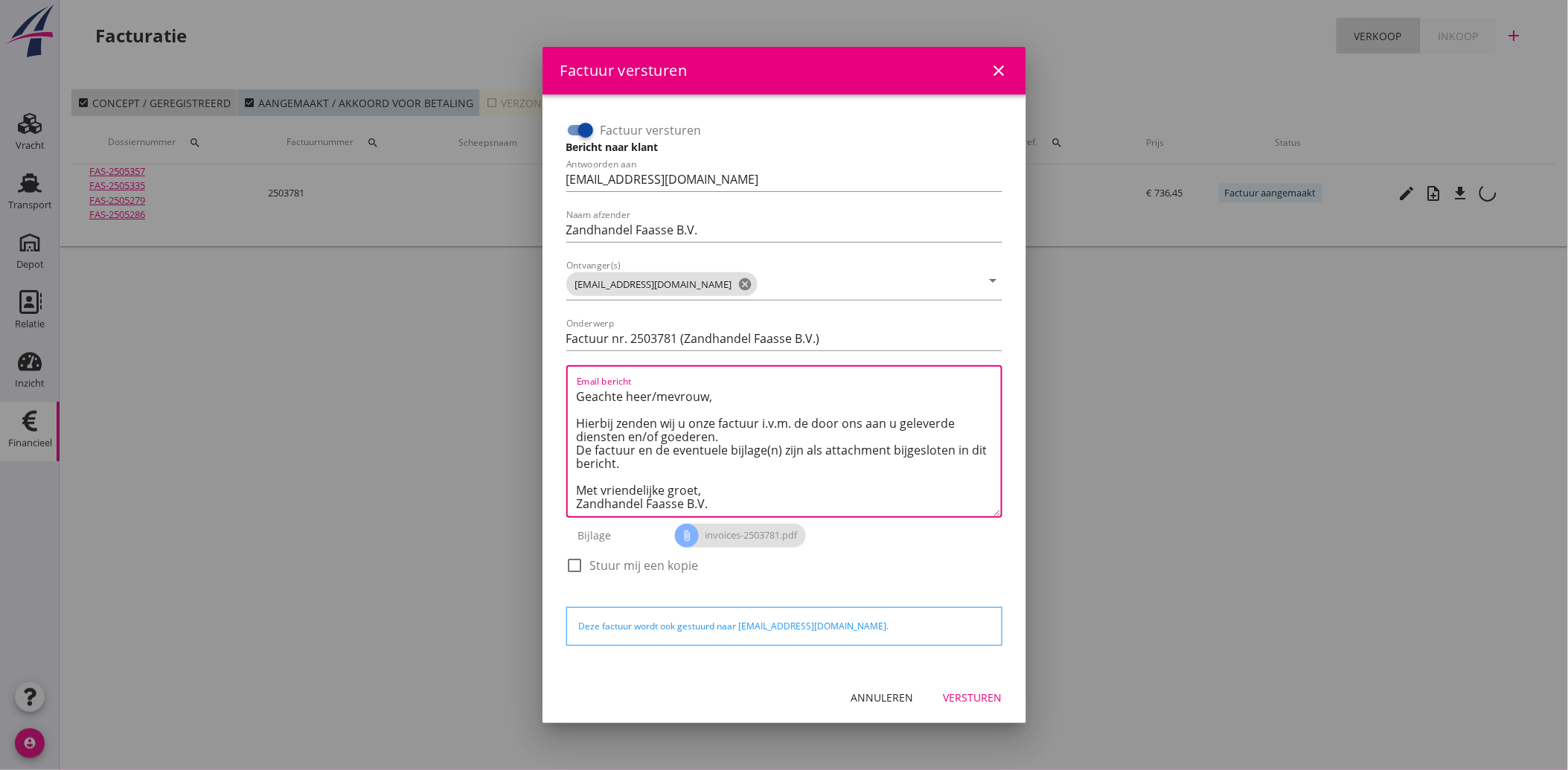
type textarea "Geachte heer/mevrouw, Hierbij zenden wij u onze factuur i.v.m. de door ons aan …"
click at [976, 702] on div "Versturen" at bounding box center [972, 698] width 59 height 16
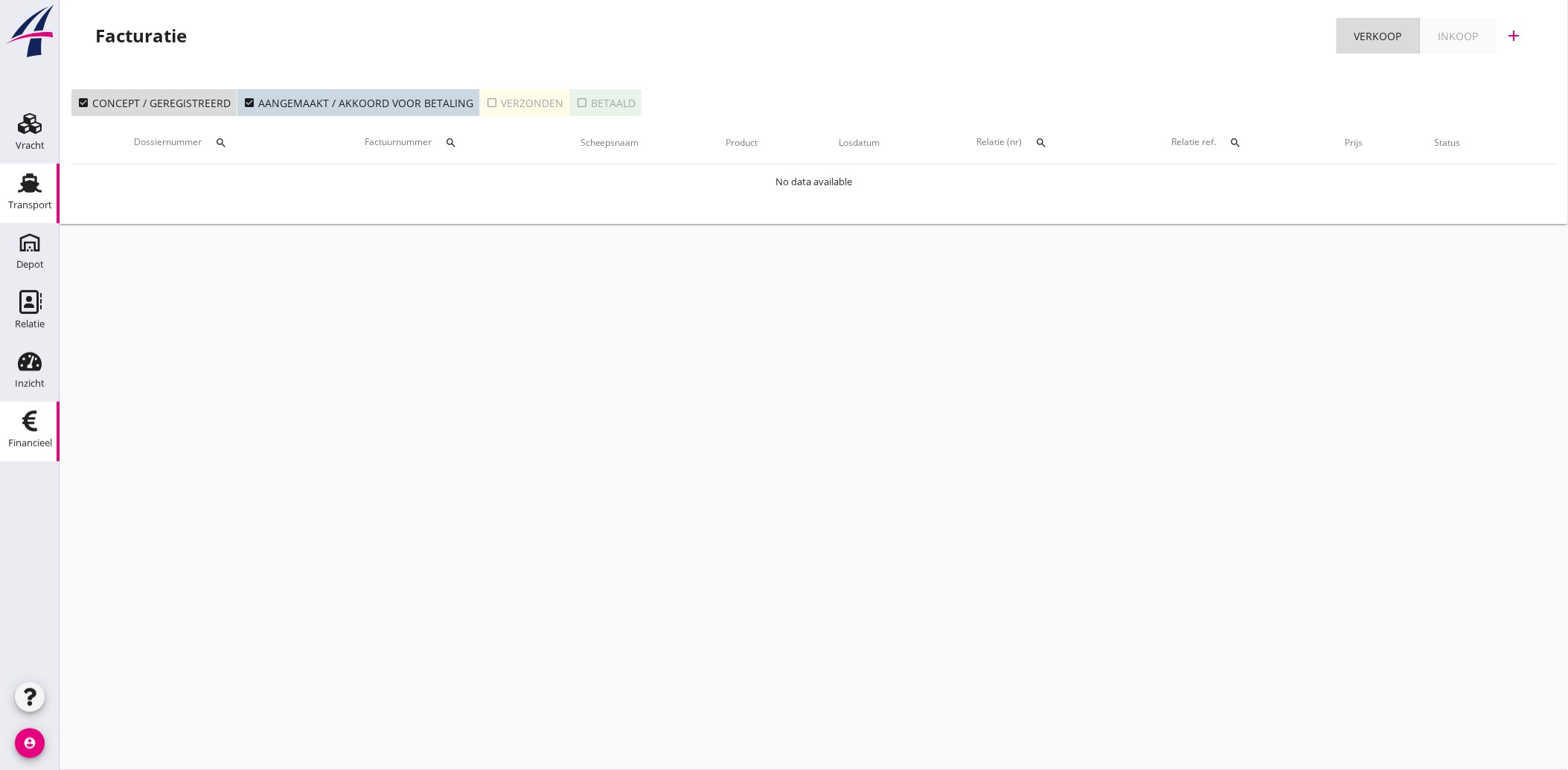
click at [20, 186] on icon "Transport" at bounding box center [29, 183] width 24 height 24
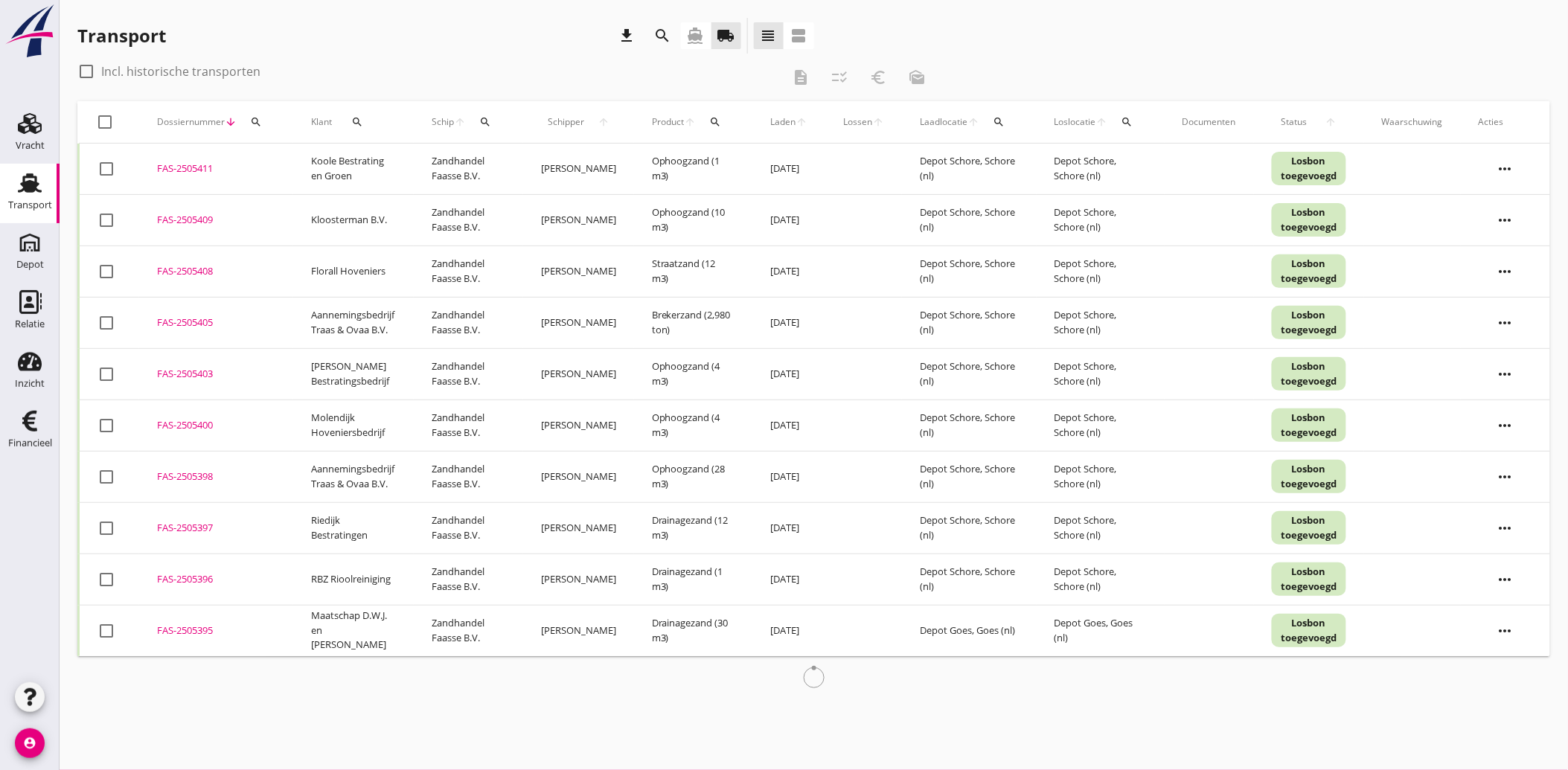
click at [700, 31] on icon "directions_boat" at bounding box center [696, 36] width 18 height 18
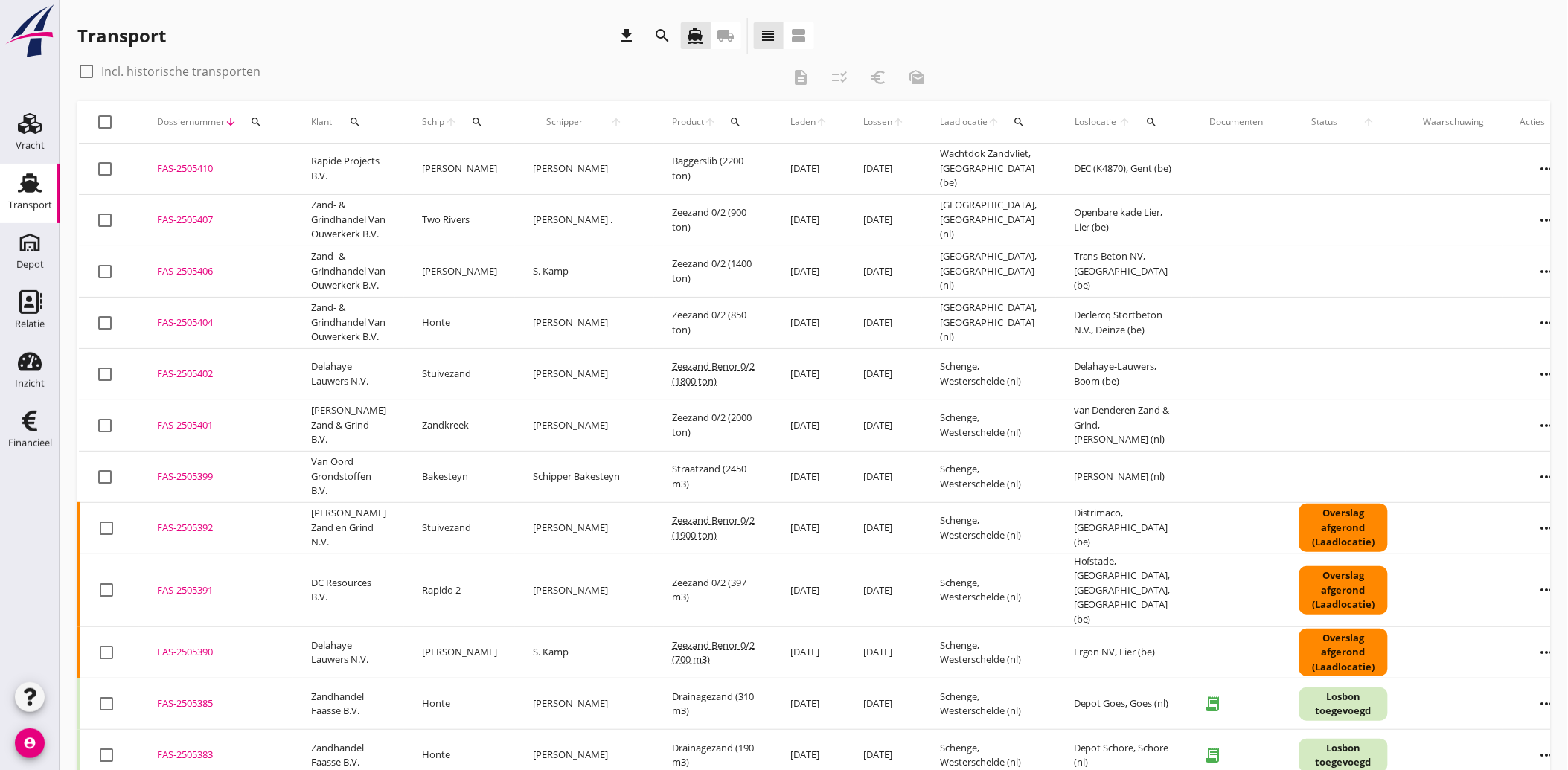
click at [720, 28] on icon "local_shipping" at bounding box center [726, 36] width 18 height 18
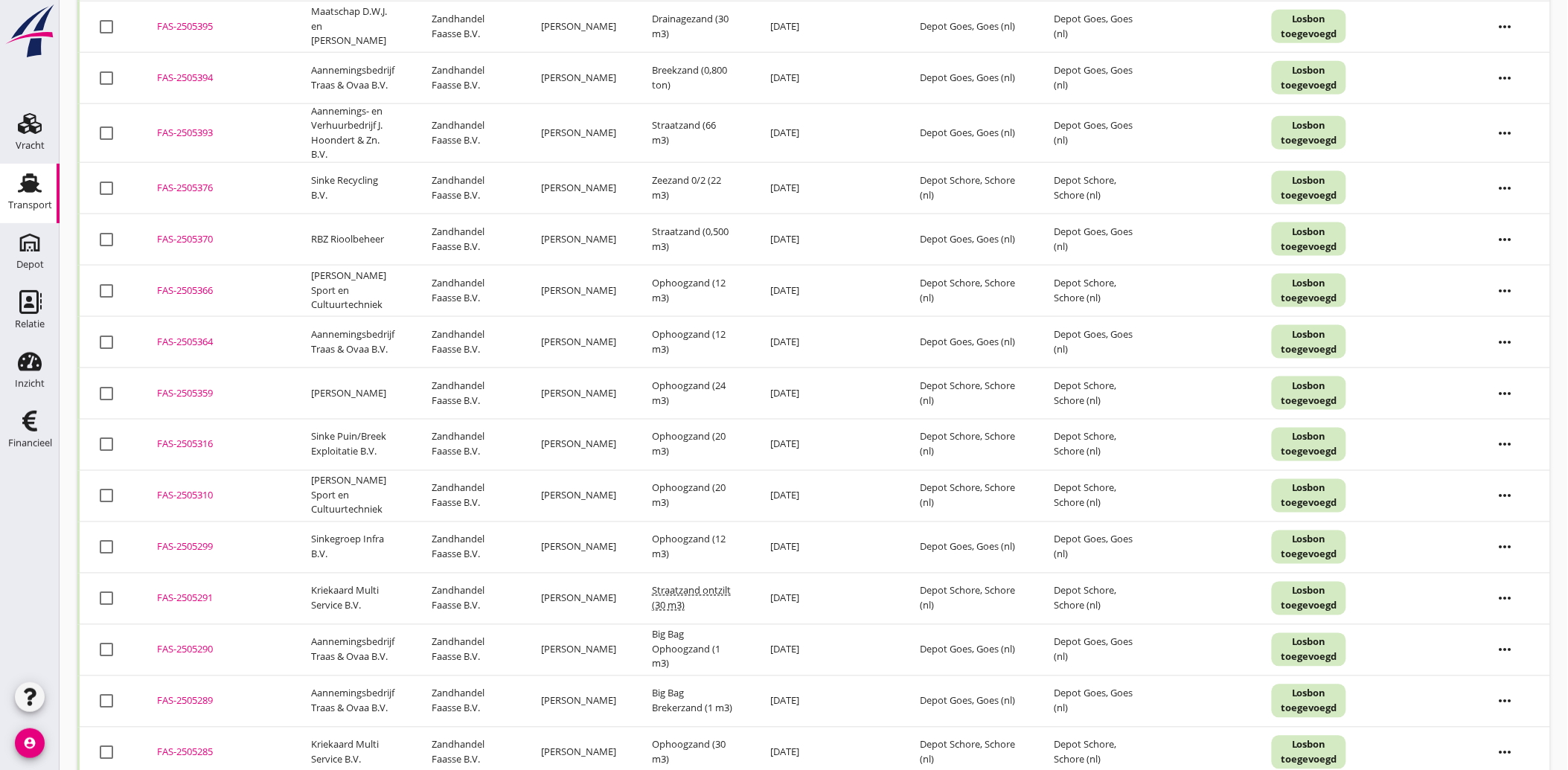
scroll to position [777, 0]
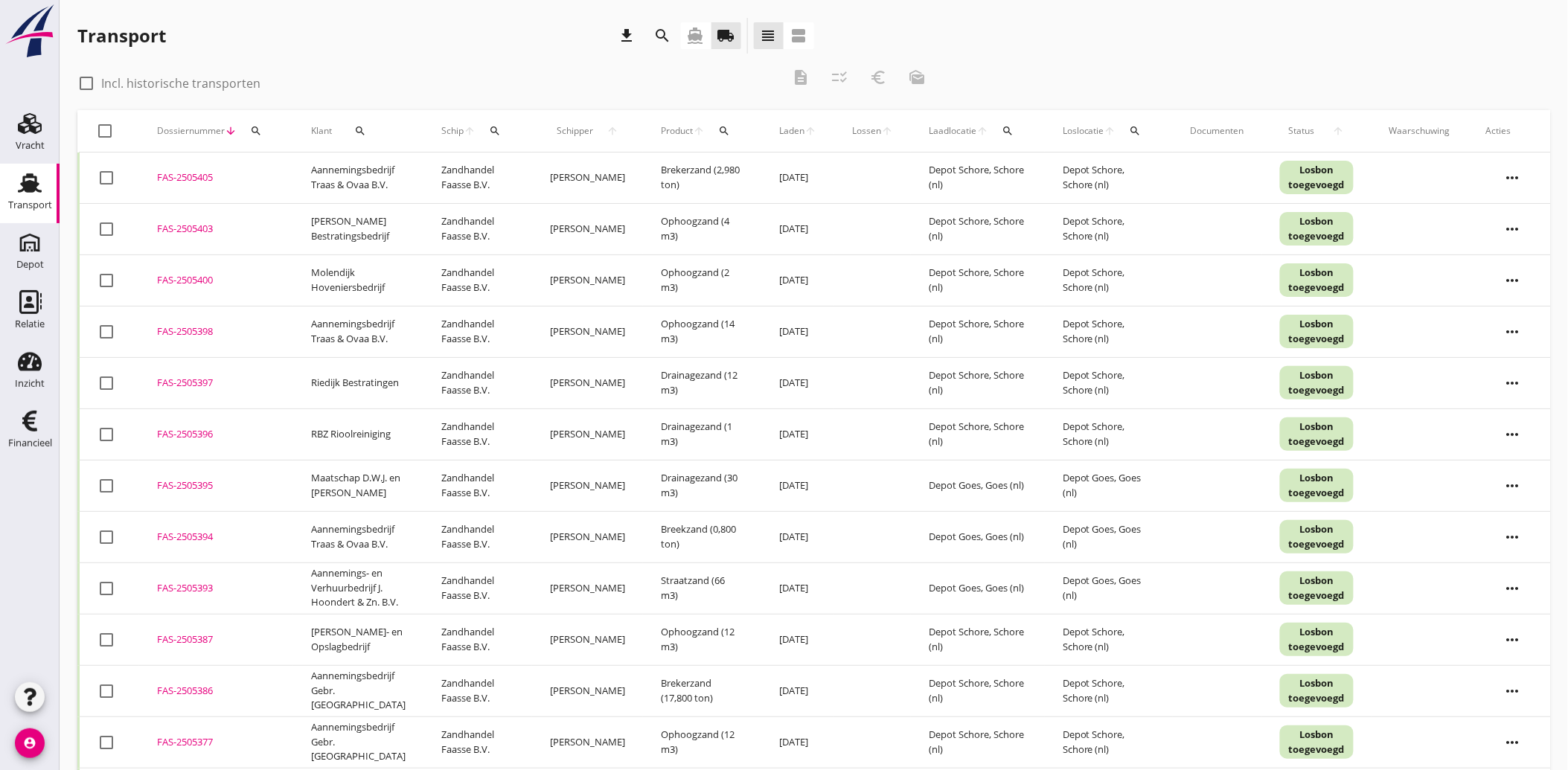
click at [359, 125] on icon "search" at bounding box center [359, 131] width 12 height 12
click at [414, 180] on input "Zoeken op opdrachtgever..." at bounding box center [421, 173] width 155 height 24
click at [409, 209] on div "BVZ Bestratingen" at bounding box center [437, 211] width 164 height 18
type input "BVZ Bestratingen"
click at [559, 165] on icon "check" at bounding box center [562, 174] width 18 height 18
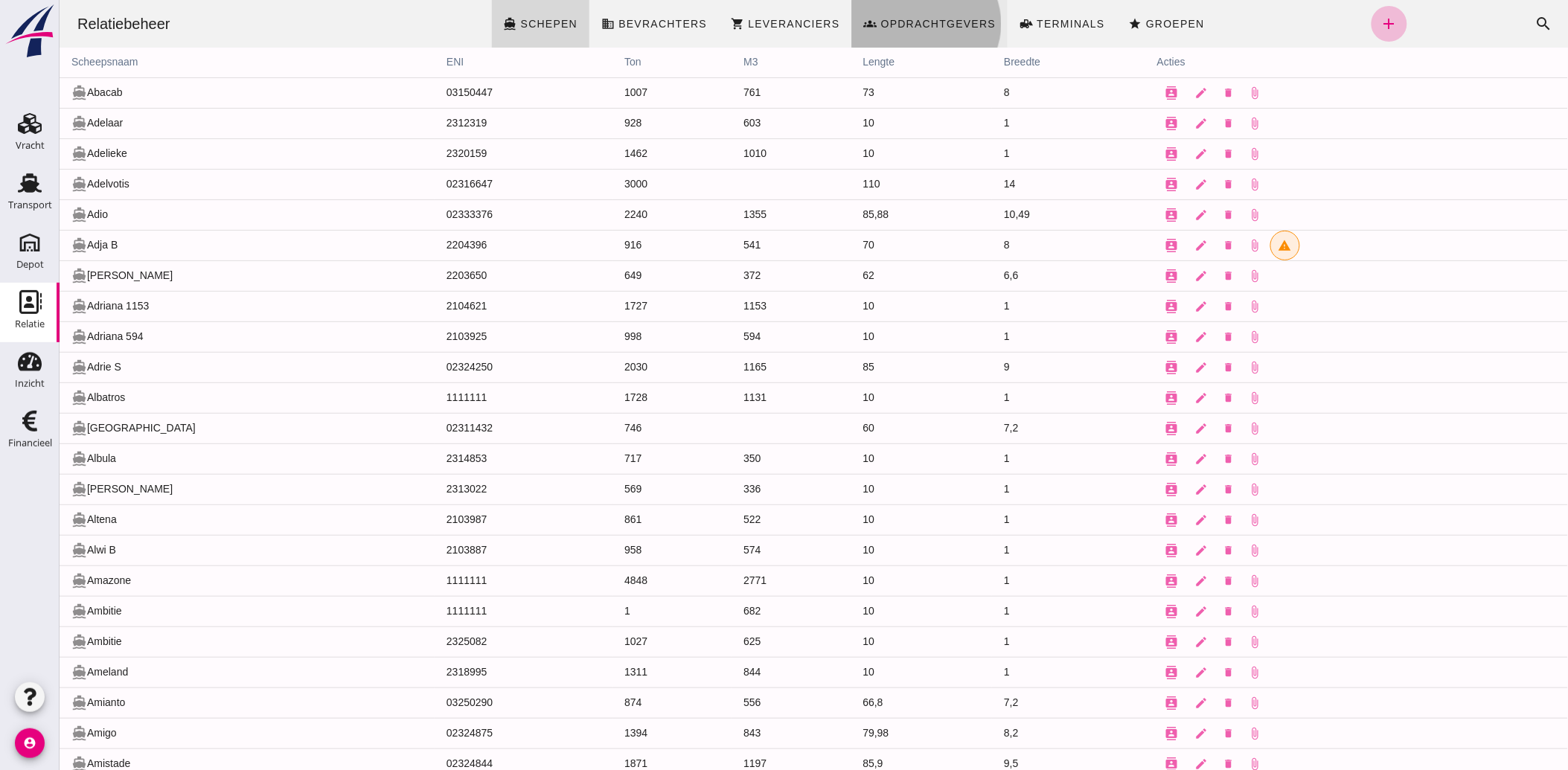
click at [925, 26] on span "Opdrachtgevers" at bounding box center [938, 23] width 116 height 12
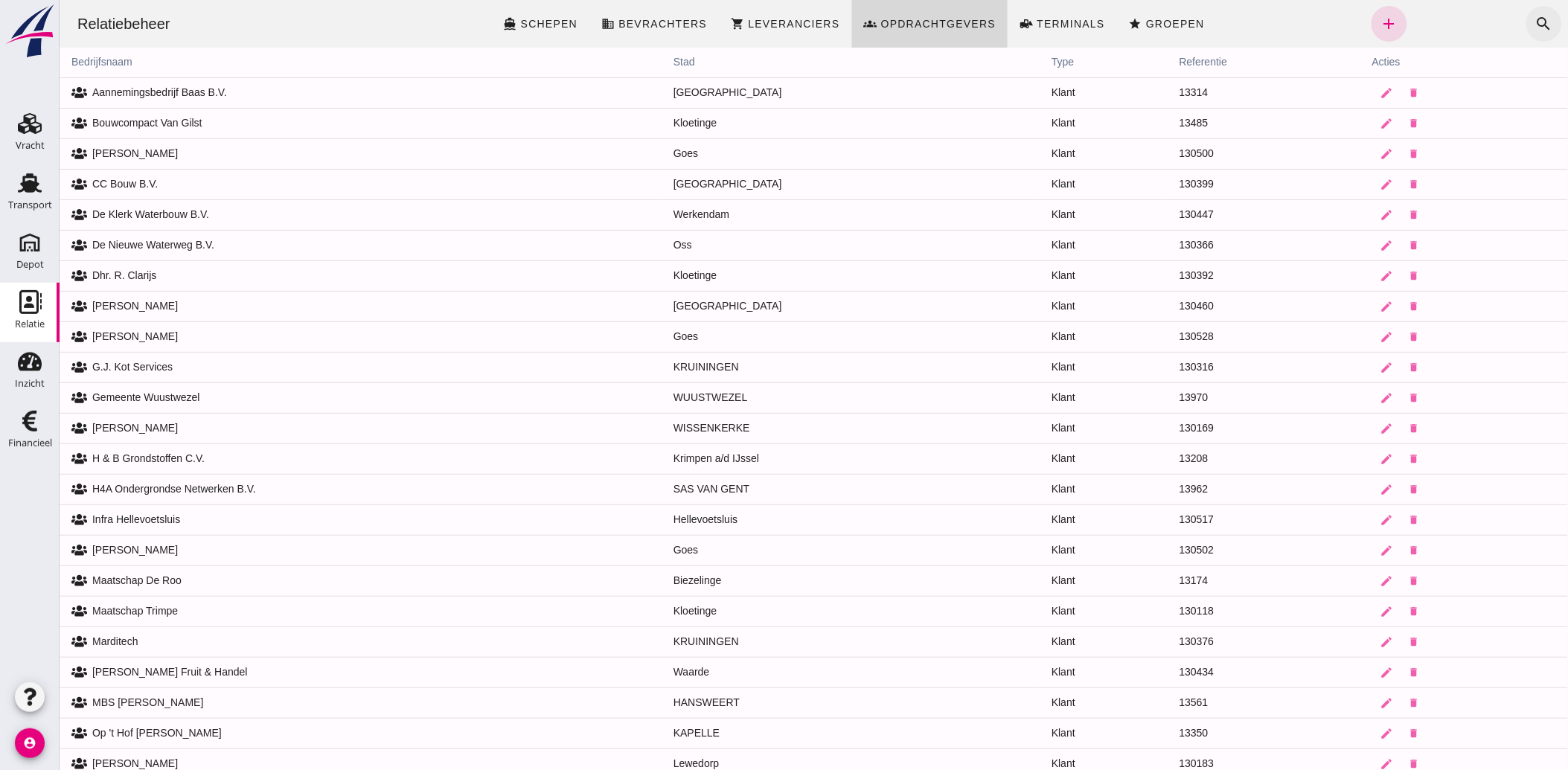
click at [1534, 17] on icon "search" at bounding box center [1543, 24] width 18 height 18
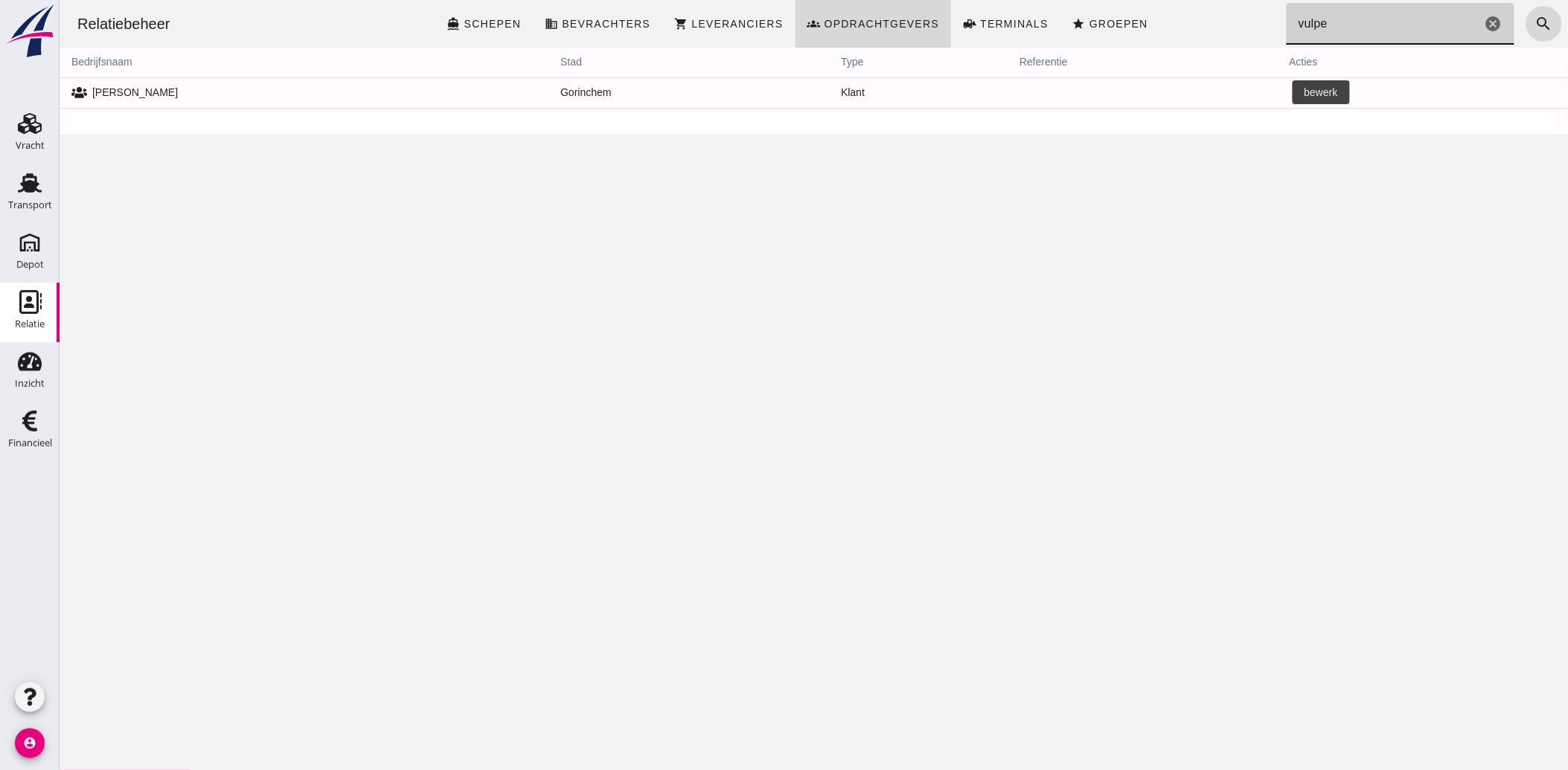
type input "vulpe"
click at [1297, 89] on icon "edit" at bounding box center [1303, 92] width 13 height 13
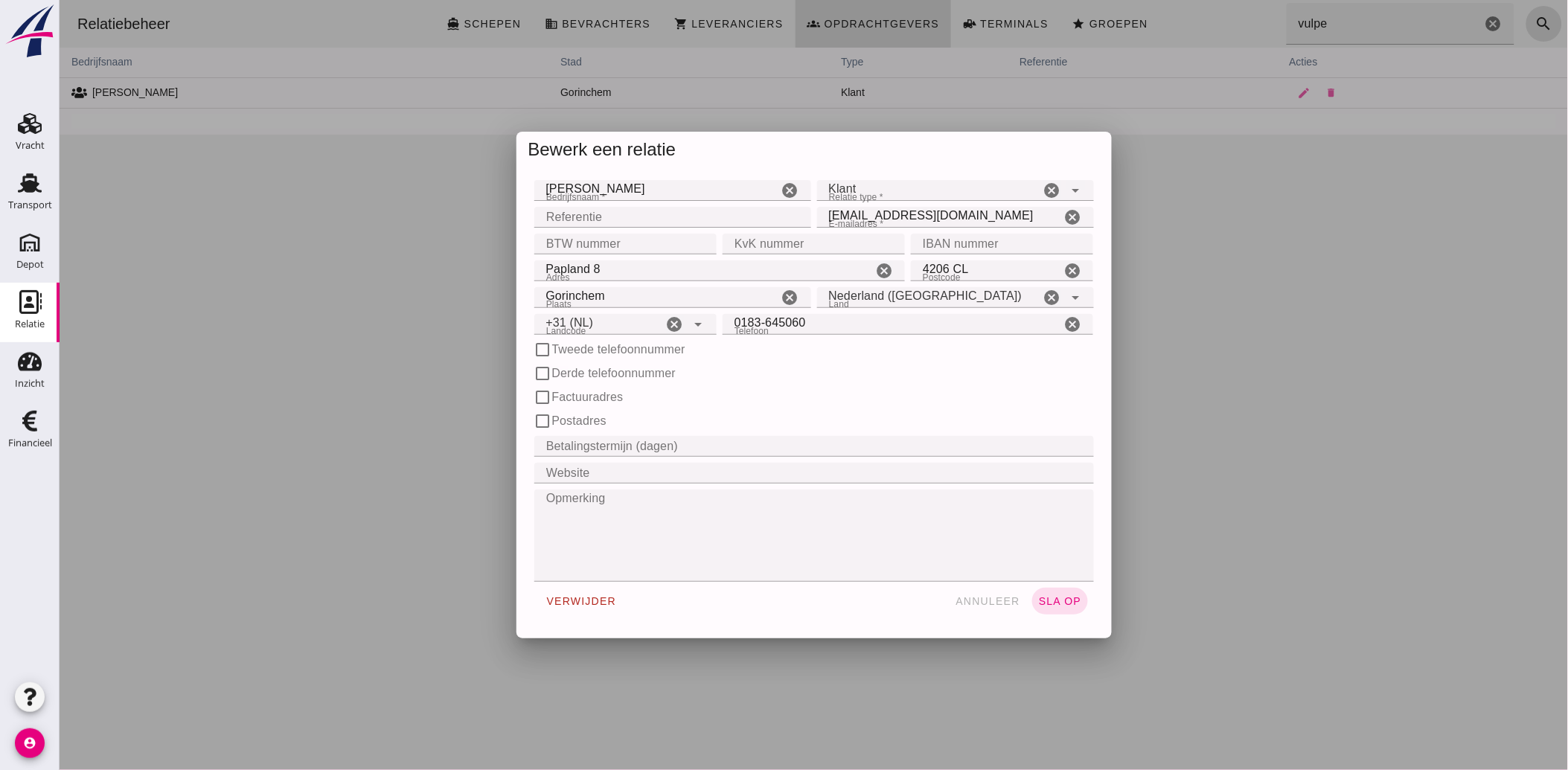
type input "+31 (NL)"
click at [614, 245] on input "BTW nummer" at bounding box center [620, 244] width 173 height 20
paste input "NL002006066B01"
type input "NL002006066B01"
click at [766, 243] on input "KvK nummer" at bounding box center [808, 244] width 173 height 20
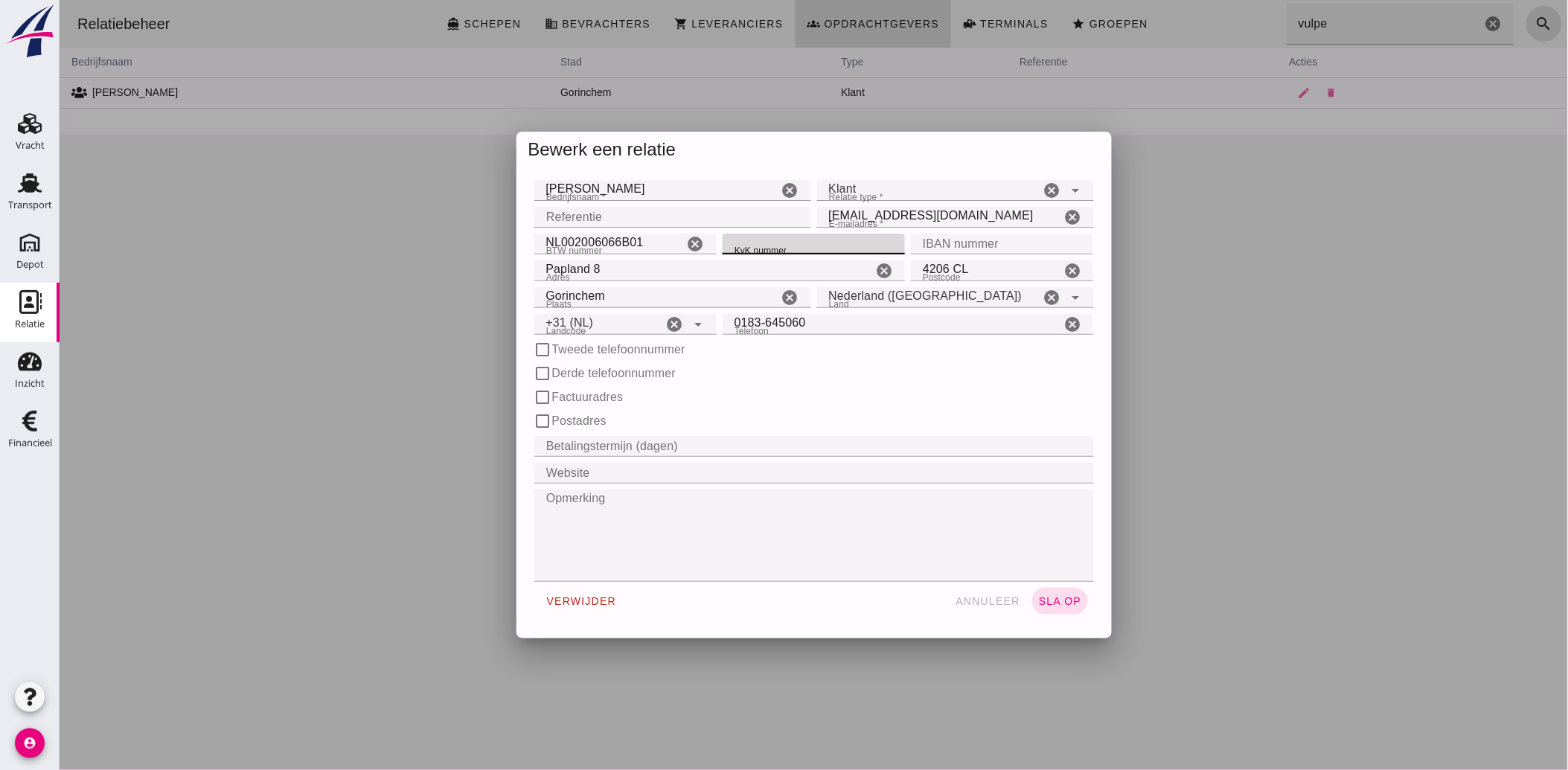
paste input "23028451"
type input "23028451"
click at [591, 212] on input "Referentie" at bounding box center [667, 217] width 268 height 20
type input "130547"
drag, startPoint x: 536, startPoint y: 241, endPoint x: 641, endPoint y: 251, distance: 105.5
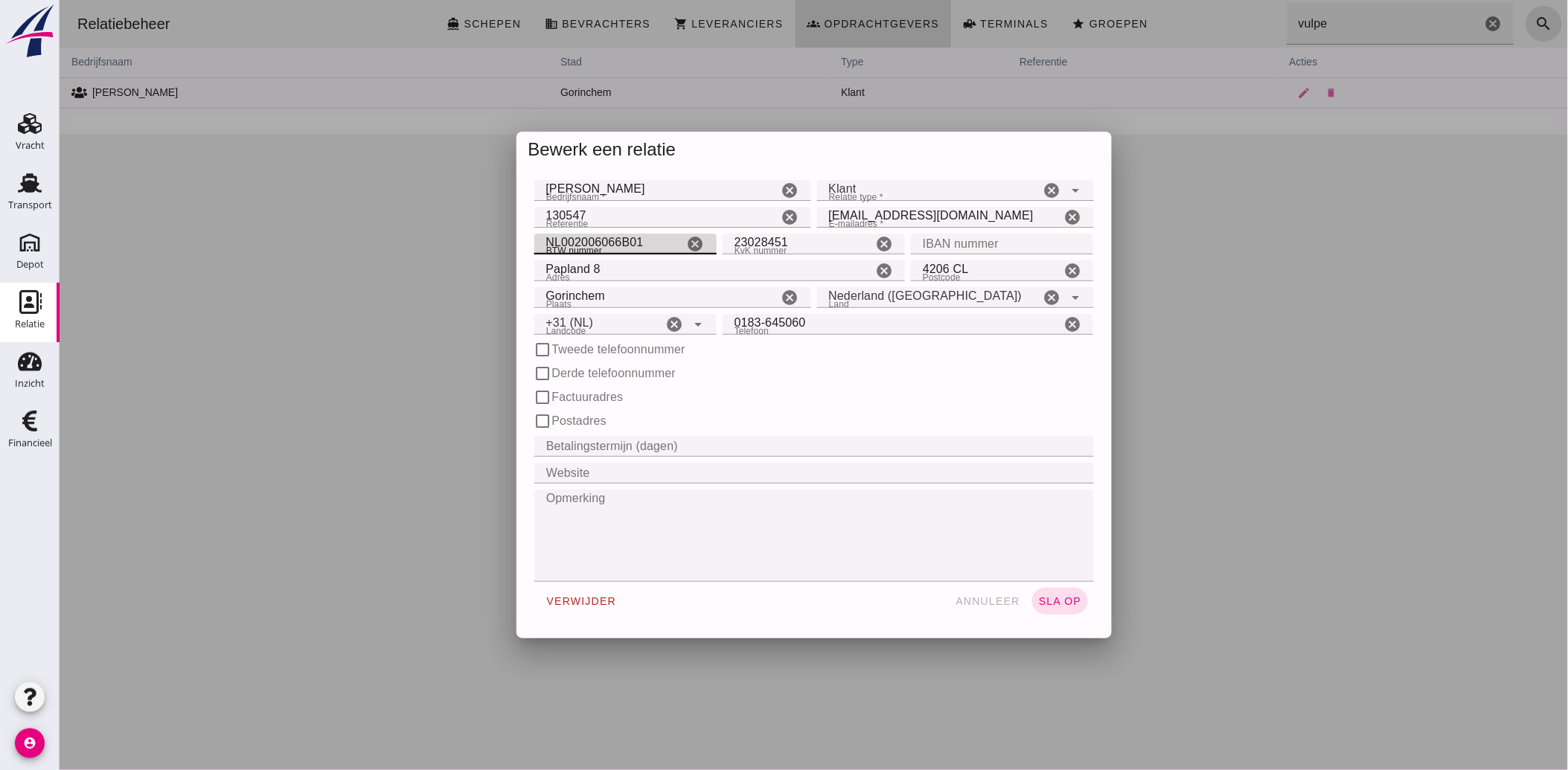
click at [641, 251] on input "NL002006066B01" at bounding box center [608, 244] width 149 height 20
click at [1052, 599] on span "sla op" at bounding box center [1059, 601] width 44 height 12
